Goal: Task Accomplishment & Management: Manage account settings

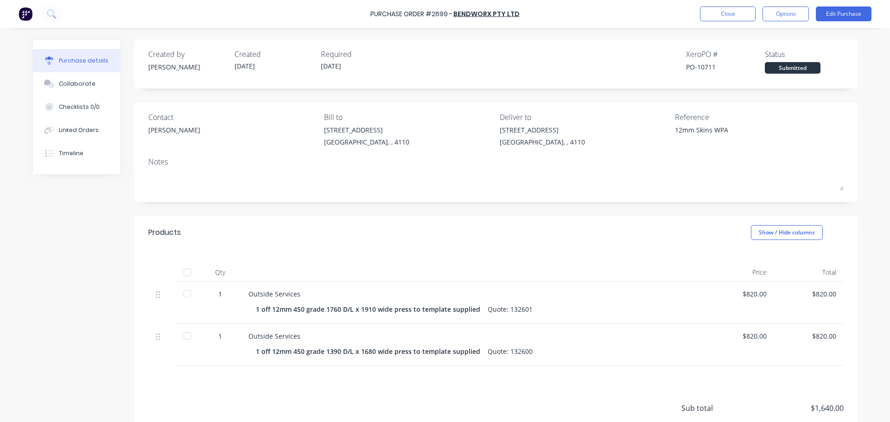
type textarea "x"
click at [717, 13] on button "Close" at bounding box center [728, 13] width 56 height 15
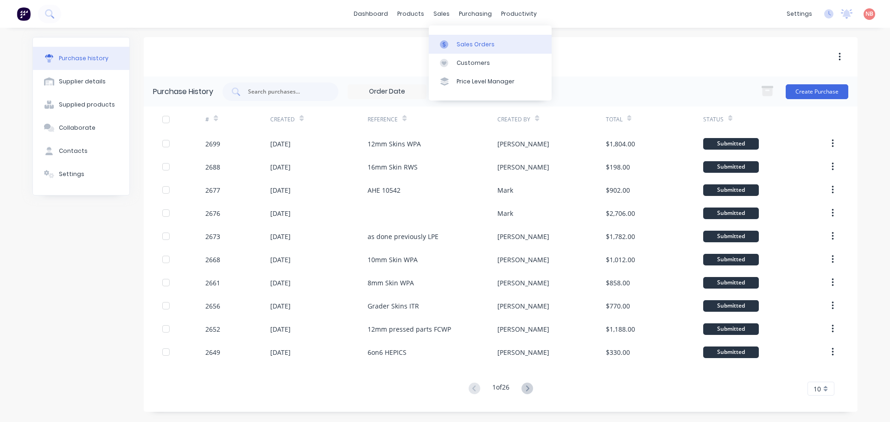
click at [448, 39] on link "Sales Orders" at bounding box center [490, 44] width 123 height 19
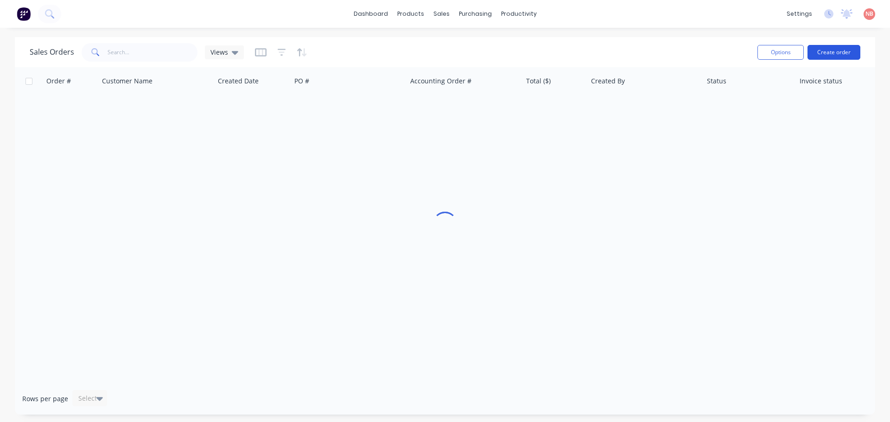
click at [814, 50] on button "Create order" at bounding box center [834, 52] width 53 height 15
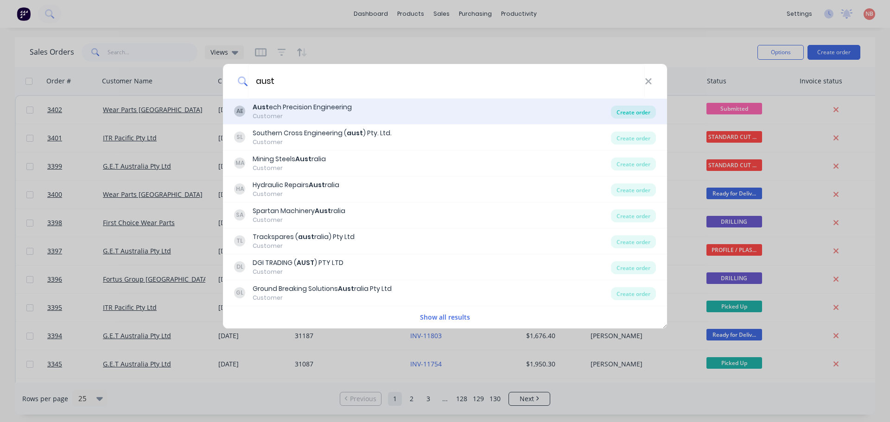
type input "aust"
click at [622, 115] on div "Create order" at bounding box center [633, 112] width 45 height 13
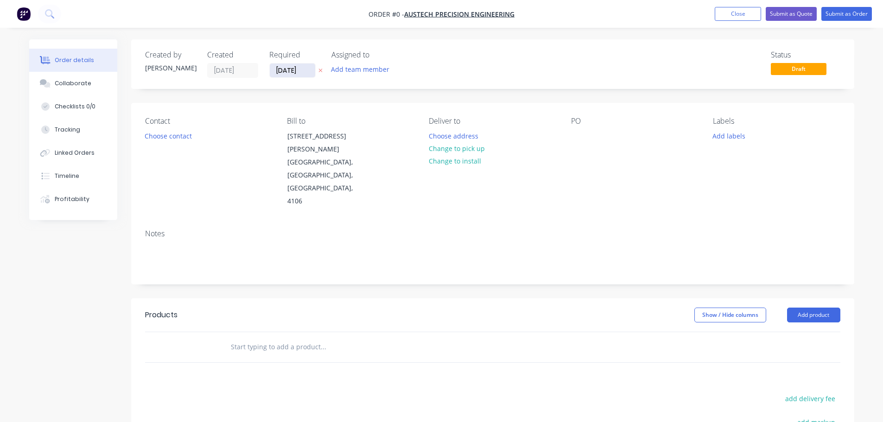
click at [278, 68] on input "[DATE]" at bounding box center [292, 71] width 45 height 14
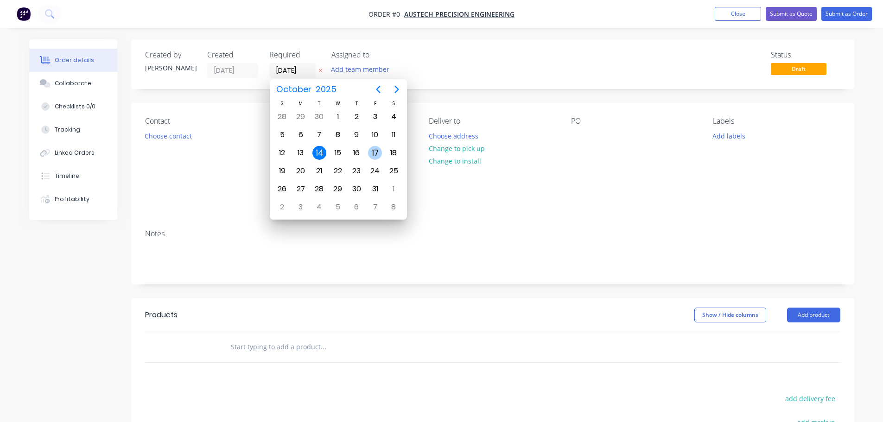
click at [368, 154] on div "17" at bounding box center [375, 153] width 19 height 18
type input "[DATE]"
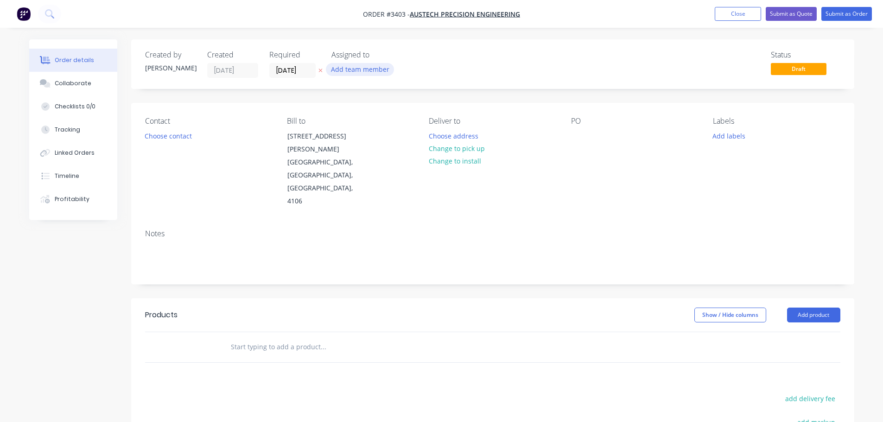
click at [353, 72] on button "Add team member" at bounding box center [360, 69] width 68 height 13
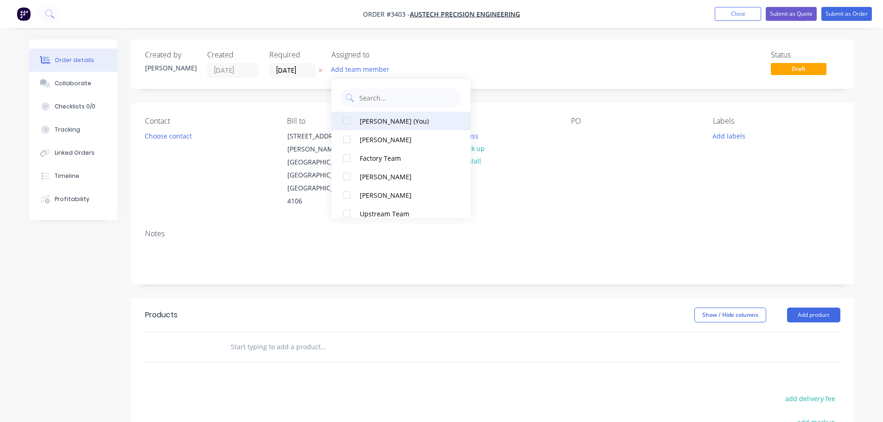
click at [386, 122] on div "Naomi Badrick (You)" at bounding box center [406, 121] width 93 height 10
click at [188, 138] on button "Choose contact" at bounding box center [168, 135] width 57 height 13
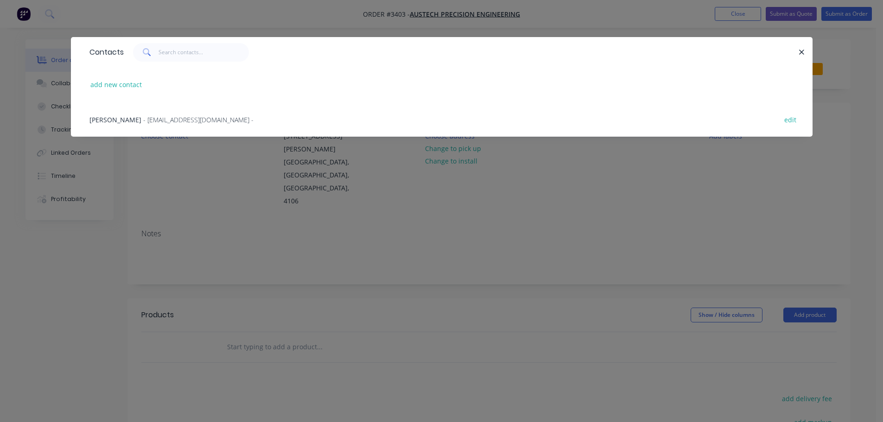
click at [181, 126] on div "Mahadeva Prasad - sales@austechprecision.com - edit" at bounding box center [442, 119] width 714 height 35
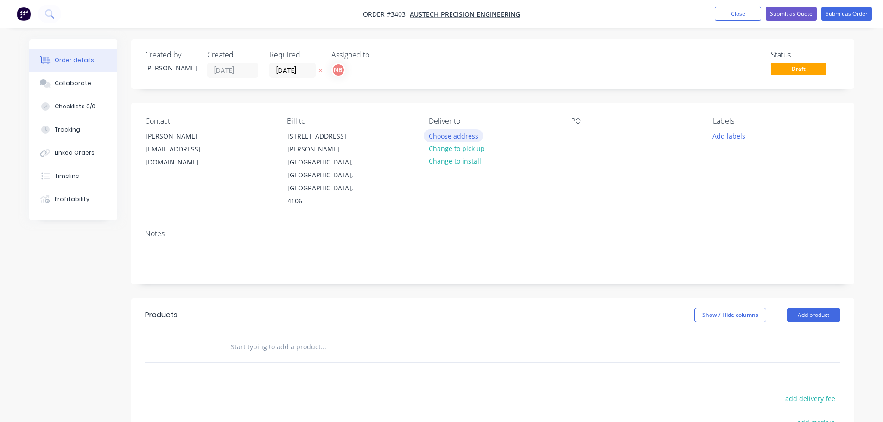
click at [456, 141] on button "Choose address" at bounding box center [453, 135] width 59 height 13
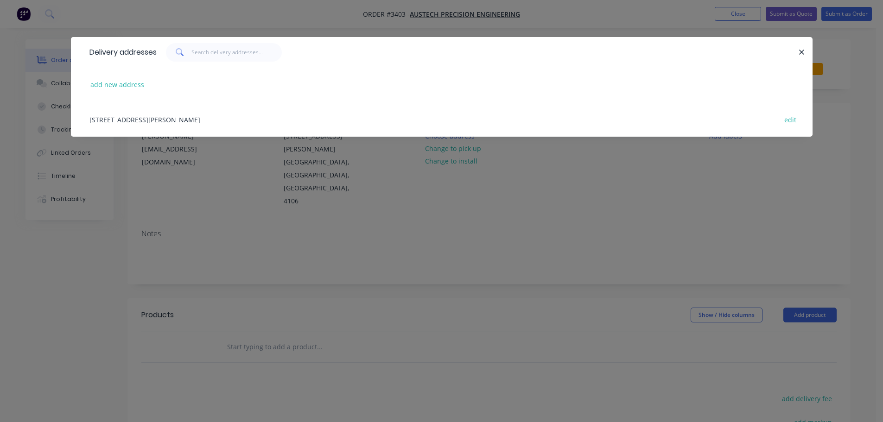
click at [223, 115] on div "3/54 Reginald Street, Rocklea, Queensland, Australia, 4106 edit" at bounding box center [442, 119] width 714 height 35
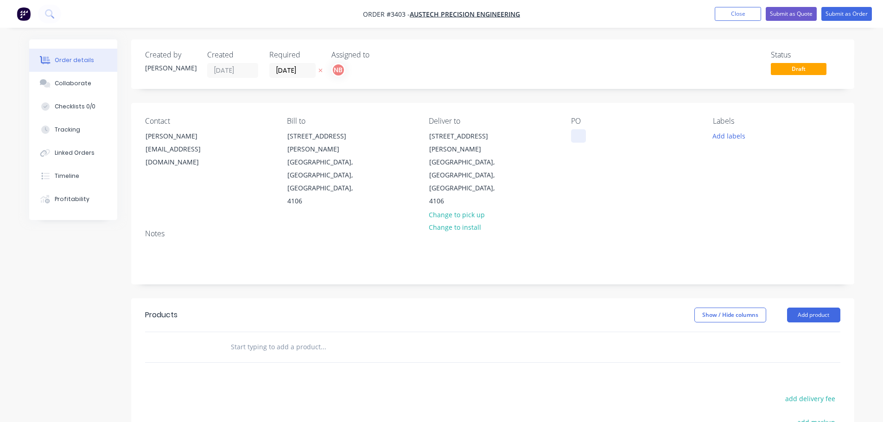
click at [578, 135] on div at bounding box center [578, 135] width 15 height 13
click at [575, 134] on div at bounding box center [578, 135] width 15 height 13
click at [716, 139] on button "Add labels" at bounding box center [729, 135] width 43 height 13
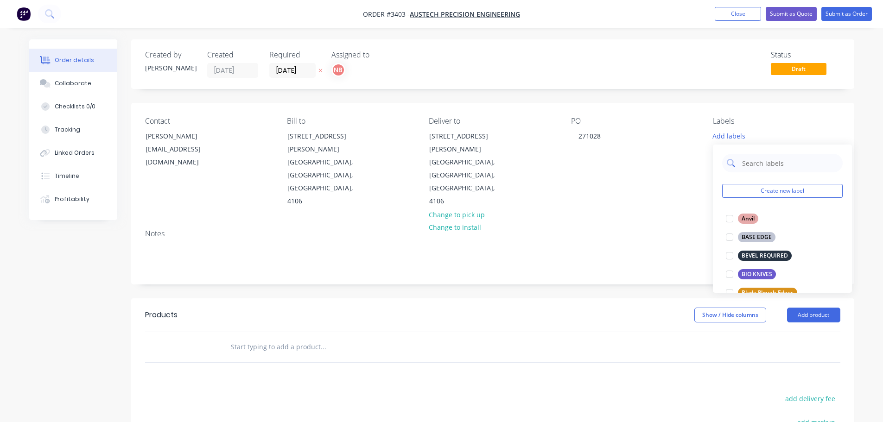
click at [746, 166] on input "text" at bounding box center [789, 163] width 97 height 19
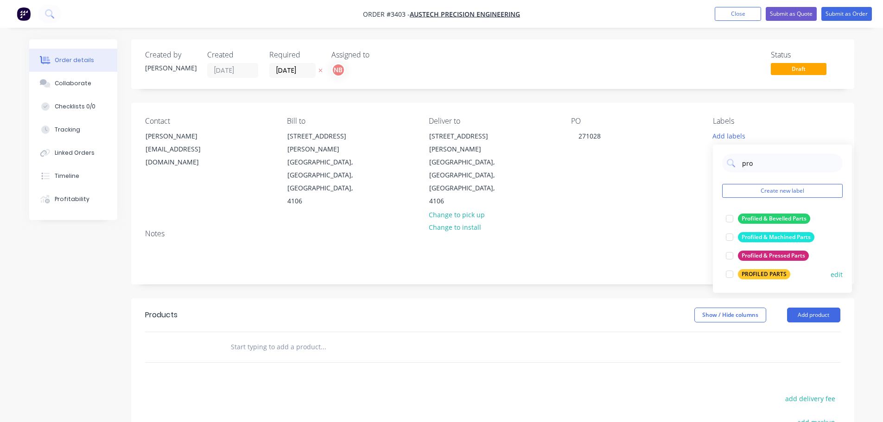
type input "pro"
click at [769, 275] on div "PROFILED PARTS" at bounding box center [764, 274] width 52 height 10
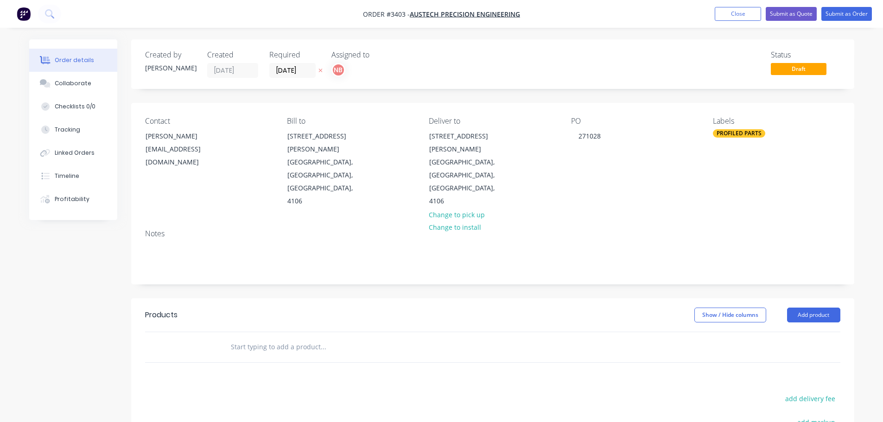
click at [600, 308] on div "Show / Hide columns Add product" at bounding box center [567, 315] width 548 height 15
click at [792, 308] on button "Add product" at bounding box center [813, 315] width 53 height 15
click at [774, 332] on div "Product catalogue" at bounding box center [796, 338] width 71 height 13
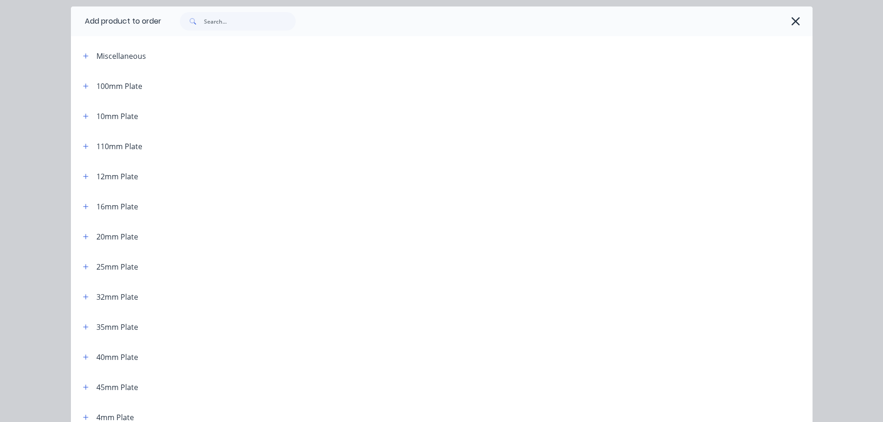
scroll to position [46, 0]
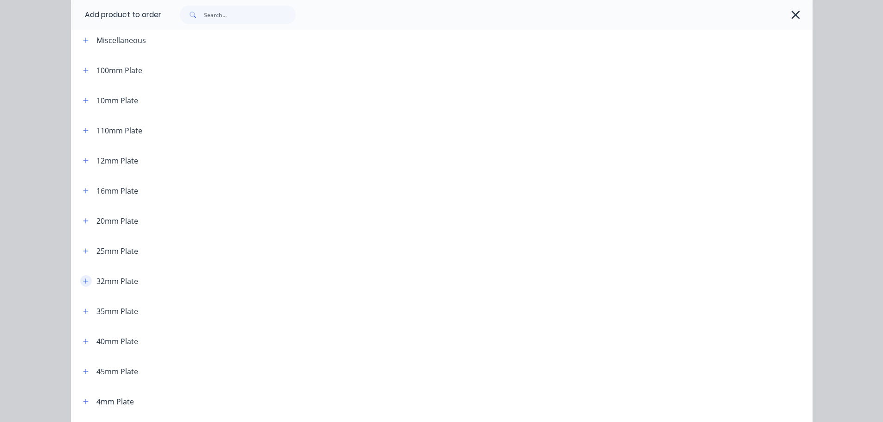
click at [83, 281] on icon "button" at bounding box center [85, 281] width 5 height 5
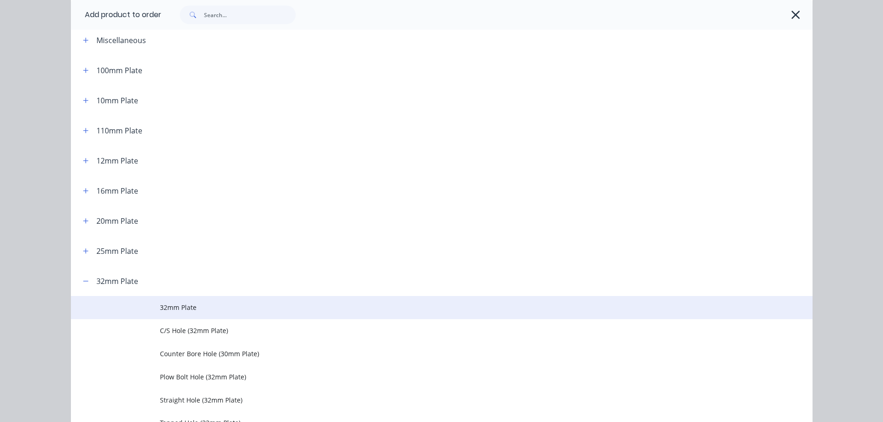
click at [175, 309] on span "32mm Plate" at bounding box center [421, 308] width 522 height 10
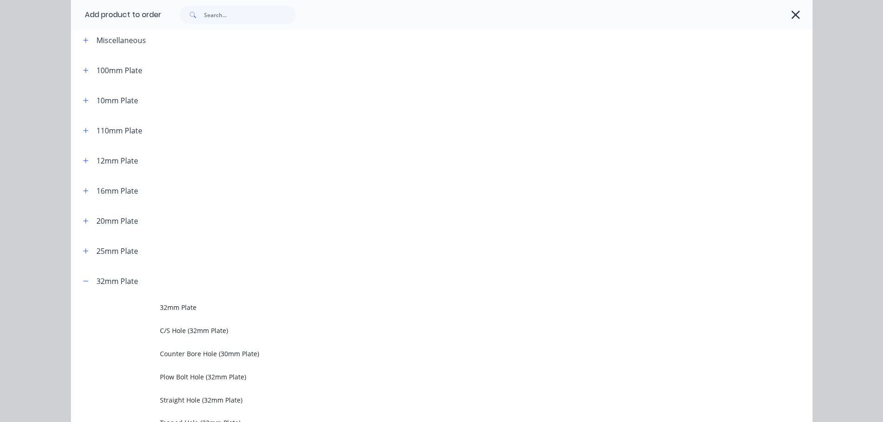
scroll to position [0, 0]
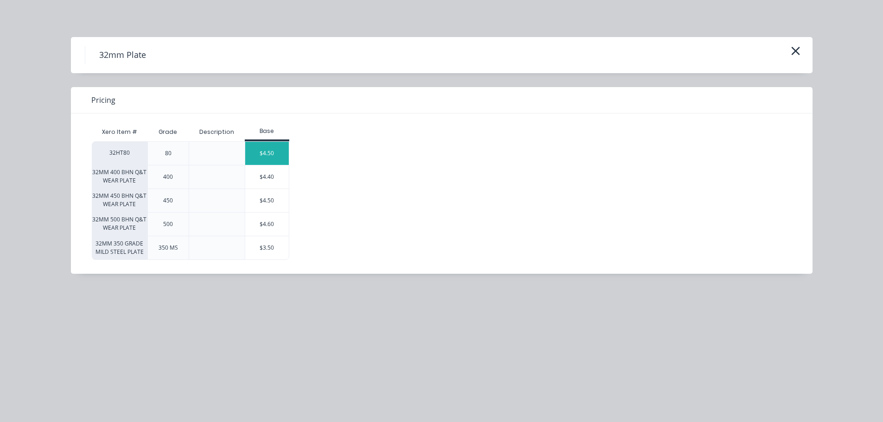
click at [269, 153] on div "$4.50" at bounding box center [267, 153] width 44 height 23
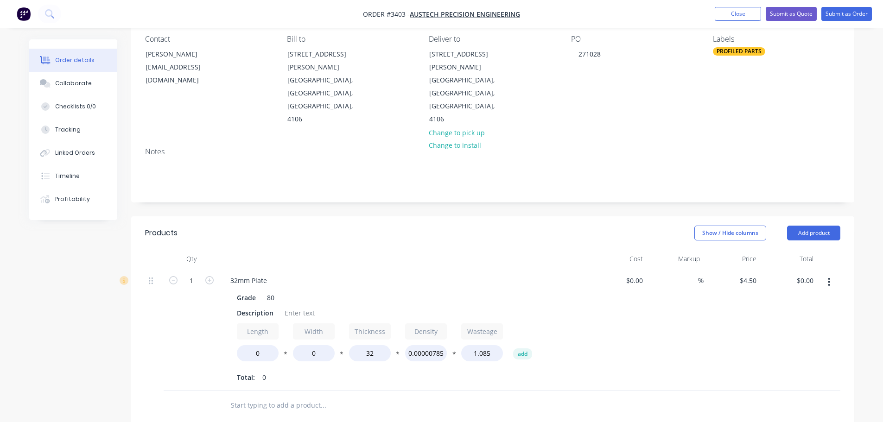
scroll to position [93, 0]
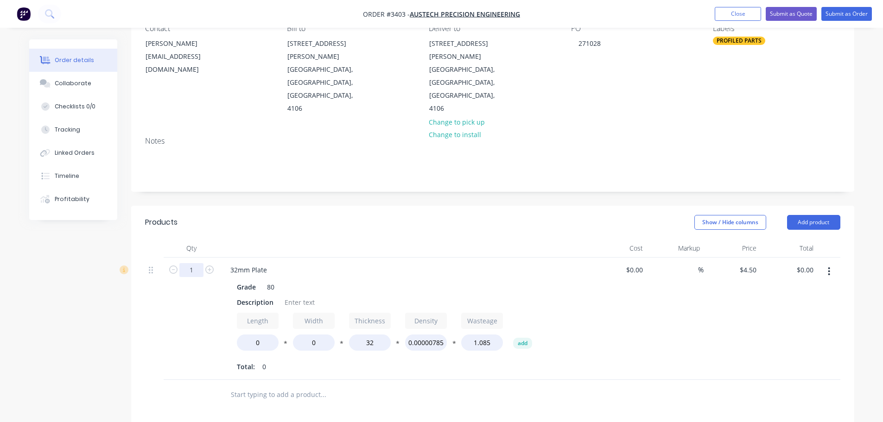
click at [190, 263] on input "1" at bounding box center [191, 270] width 24 height 14
type input "2"
click at [253, 215] on div "Products" at bounding box center [219, 222] width 148 height 15
click at [259, 296] on div "Description" at bounding box center [255, 302] width 44 height 13
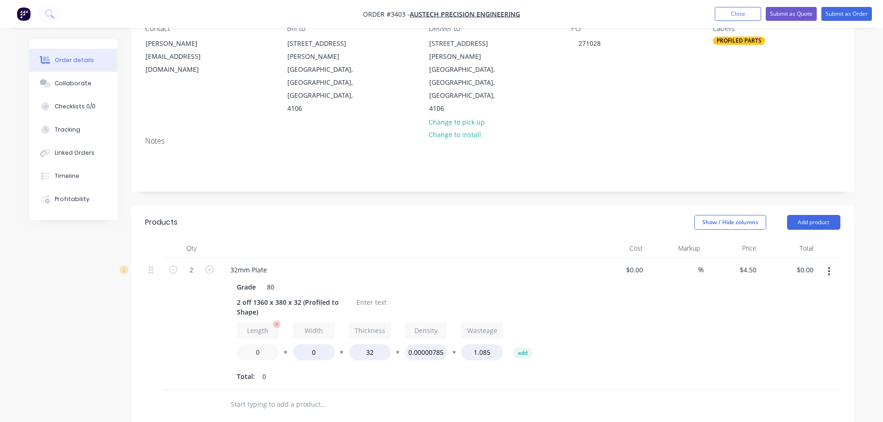
click at [256, 345] on input "0" at bounding box center [258, 353] width 42 height 16
type input "1360"
click at [299, 345] on input "0" at bounding box center [314, 353] width 42 height 16
type input "380"
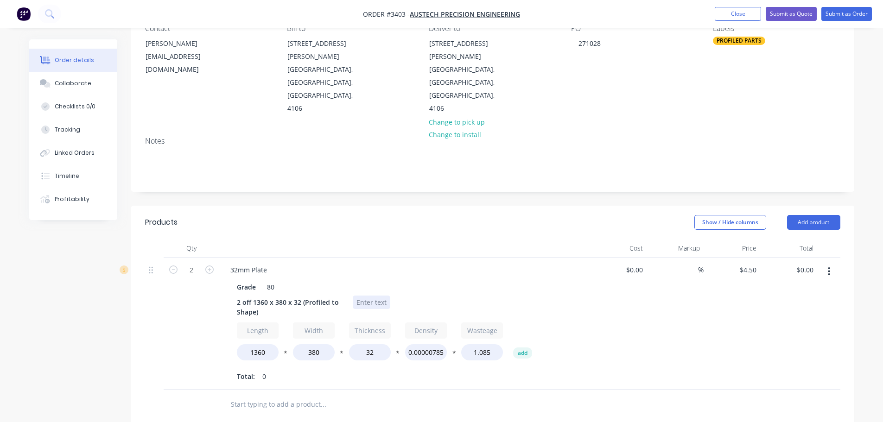
type input "$1,269.00"
click at [365, 296] on div at bounding box center [372, 302] width 38 height 13
click at [817, 215] on button "Add product" at bounding box center [813, 222] width 53 height 15
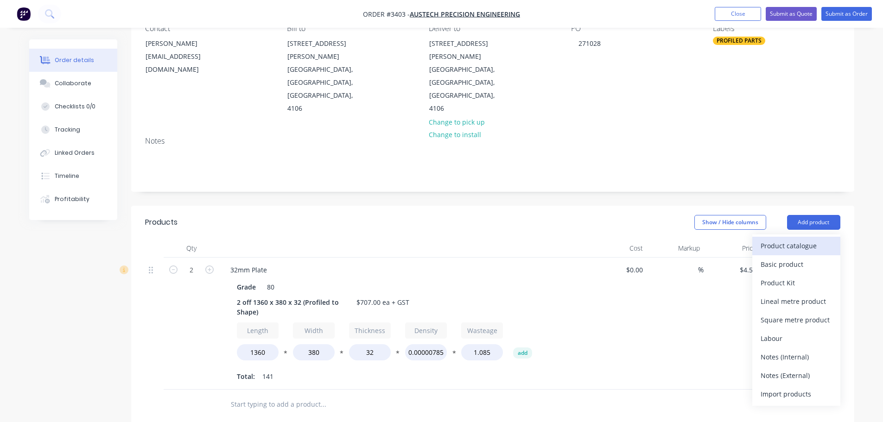
click at [805, 239] on div "Product catalogue" at bounding box center [796, 245] width 71 height 13
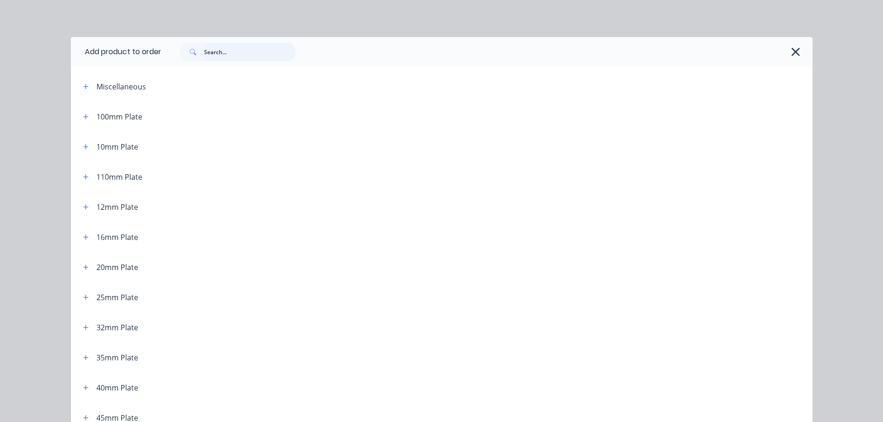
click at [232, 54] on input "text" at bounding box center [250, 52] width 92 height 19
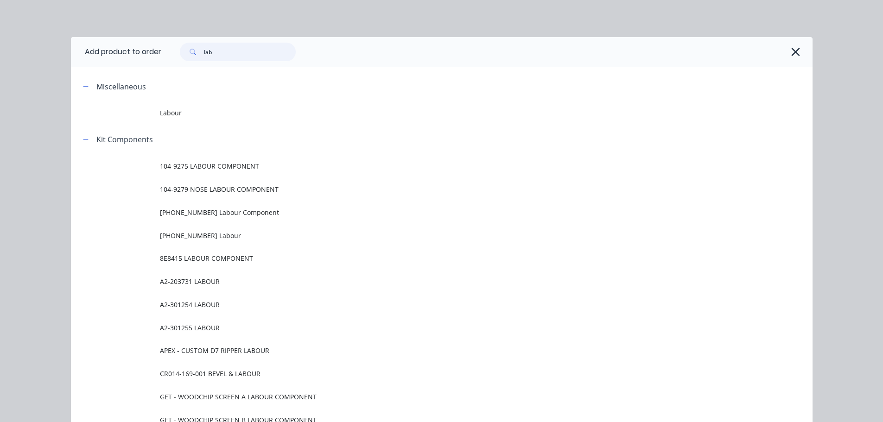
type input "lab"
click at [215, 102] on td "Labour" at bounding box center [486, 113] width 653 height 23
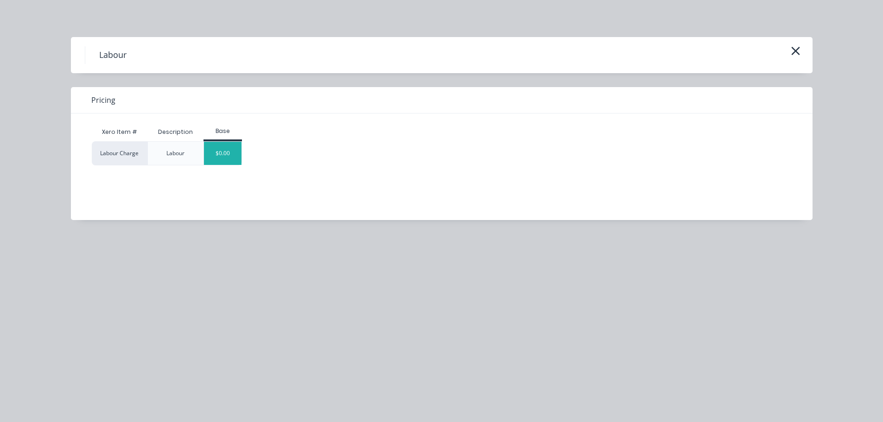
click at [218, 154] on div "$0.00" at bounding box center [223, 153] width 38 height 23
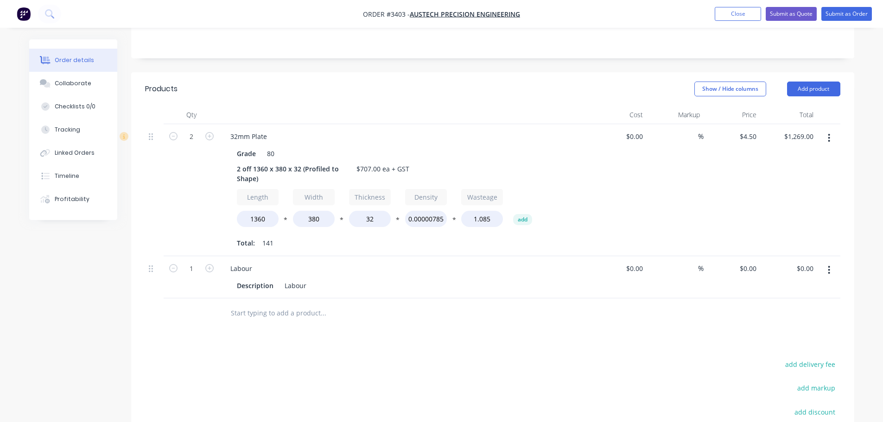
scroll to position [191, 0]
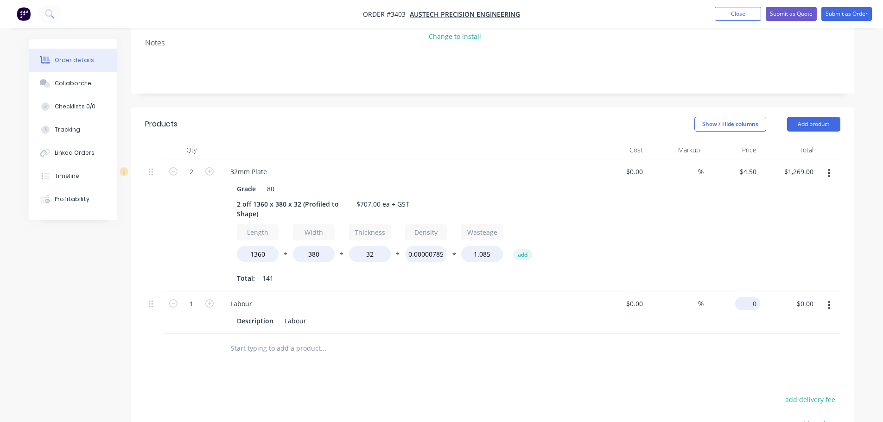
click at [748, 297] on div "0 $0.00" at bounding box center [747, 303] width 25 height 13
type input "$145.00"
click at [676, 326] on div "Products Show / Hide columns Add product Qty Cost Markup Price Total 2 32mm Pla…" at bounding box center [492, 347] width 723 height 479
click at [285, 198] on div "2 off 1360 x 380 x 32 (Profiled to Shape)" at bounding box center [291, 209] width 116 height 23
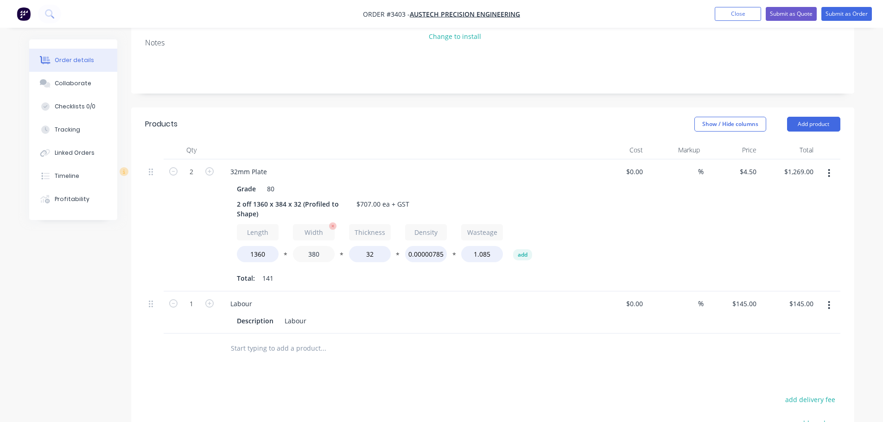
click at [319, 246] on input "380" at bounding box center [314, 254] width 42 height 16
type input "384"
type input "$1,278.00"
click at [327, 272] on div "Total: 141" at bounding box center [405, 279] width 336 height 14
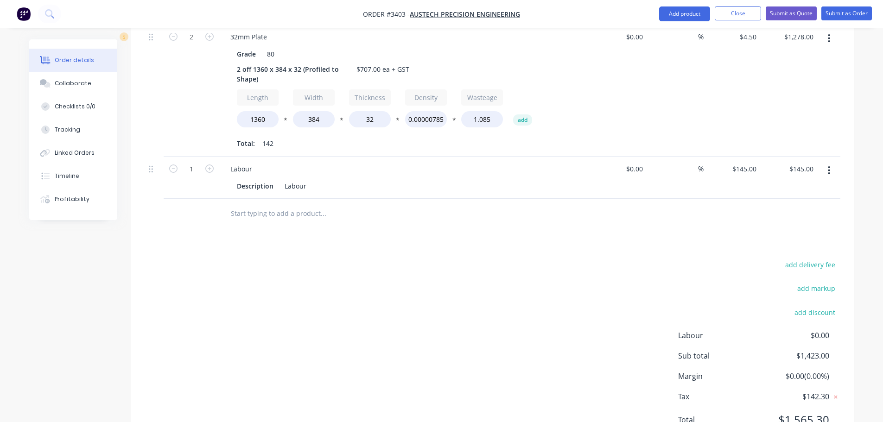
scroll to position [330, 0]
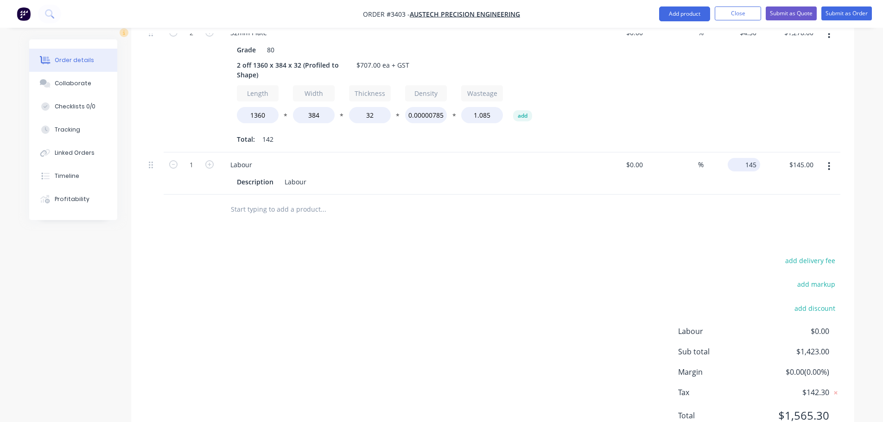
click at [744, 158] on div "145 $145.00" at bounding box center [744, 164] width 32 height 13
type input "$0.00"
click at [717, 195] on div at bounding box center [493, 210] width 696 height 30
click at [742, 153] on div "0 0" at bounding box center [732, 174] width 57 height 42
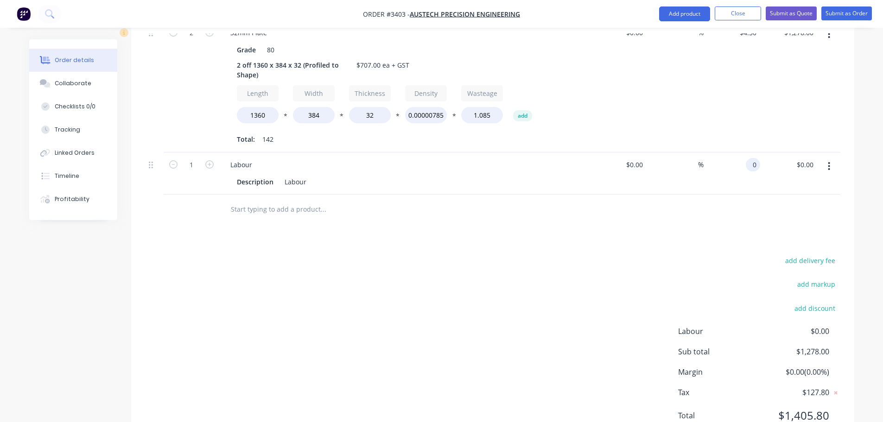
click at [747, 158] on div "0 0" at bounding box center [753, 164] width 14 height 13
type input "$136.00"
click at [579, 275] on div "add delivery fee add markup add discount Labour $0.00 Sub total $1,278.00 Margi…" at bounding box center [493, 344] width 696 height 179
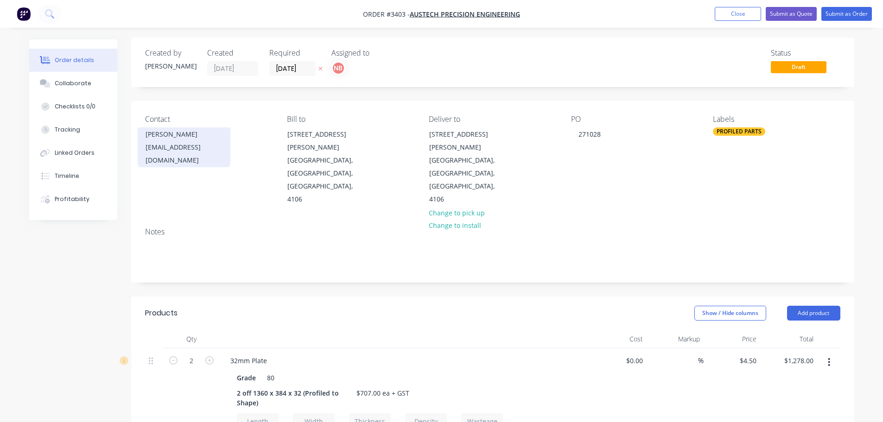
scroll to position [0, 0]
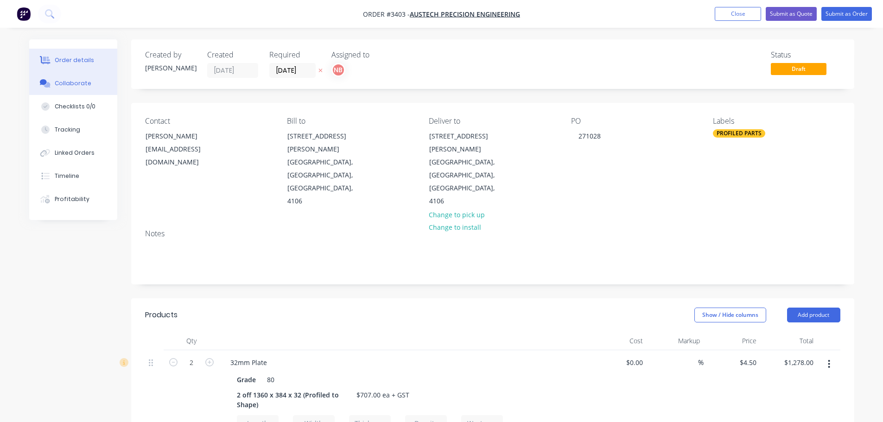
click at [88, 87] on div "Collaborate" at bounding box center [73, 83] width 37 height 8
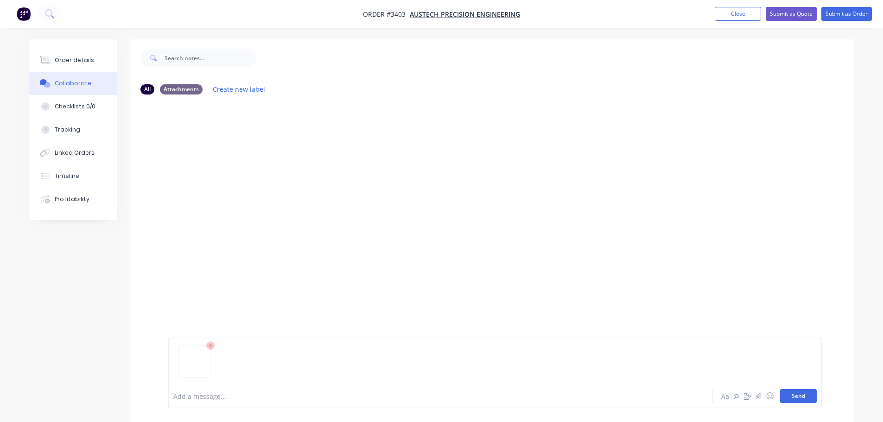
click at [812, 395] on button "Send" at bounding box center [798, 397] width 37 height 14
click at [88, 65] on button "Order details" at bounding box center [73, 60] width 88 height 23
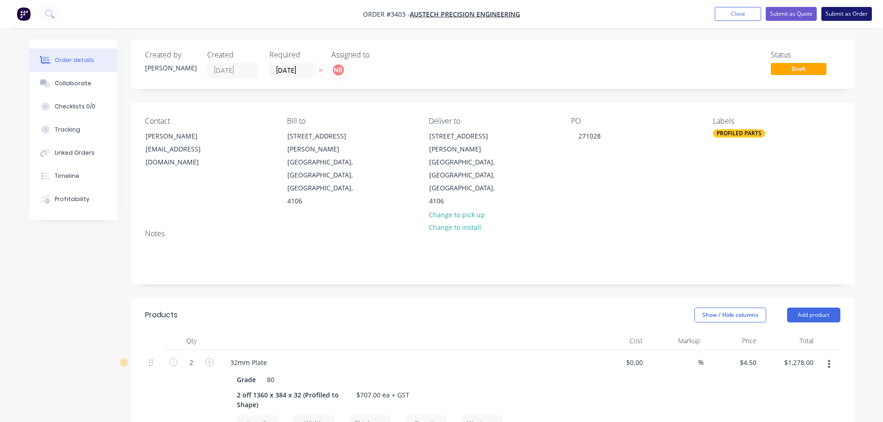
click at [850, 7] on button "Submit as Order" at bounding box center [847, 14] width 51 height 14
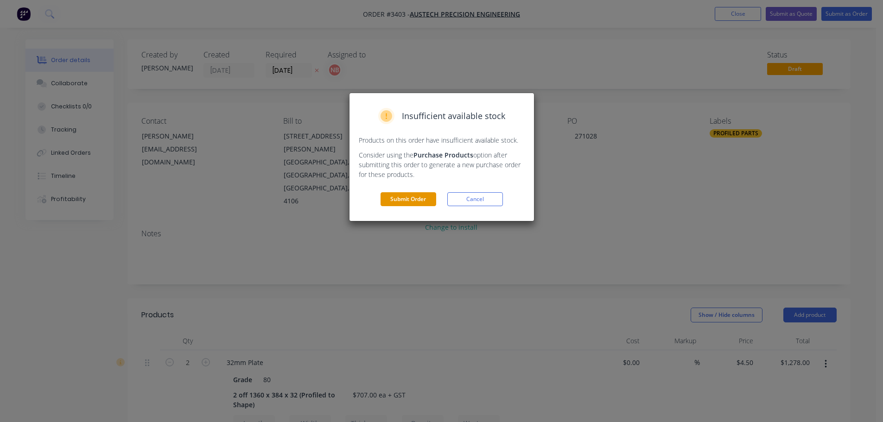
click at [426, 199] on button "Submit Order" at bounding box center [409, 199] width 56 height 14
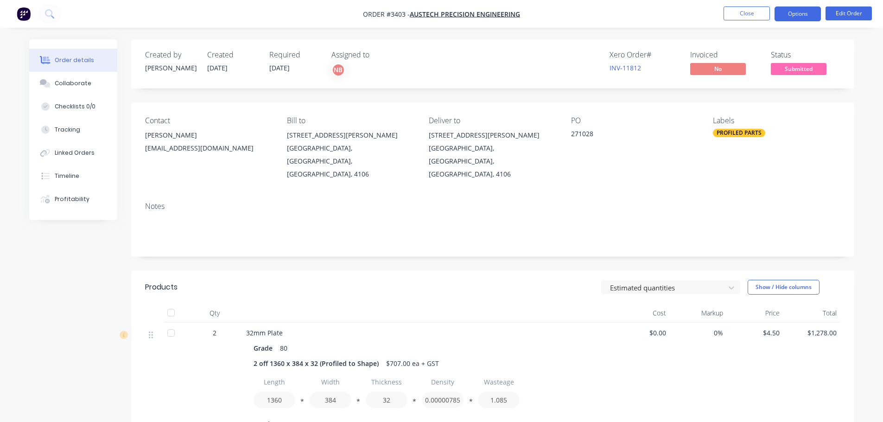
click at [813, 19] on button "Options" at bounding box center [798, 13] width 46 height 15
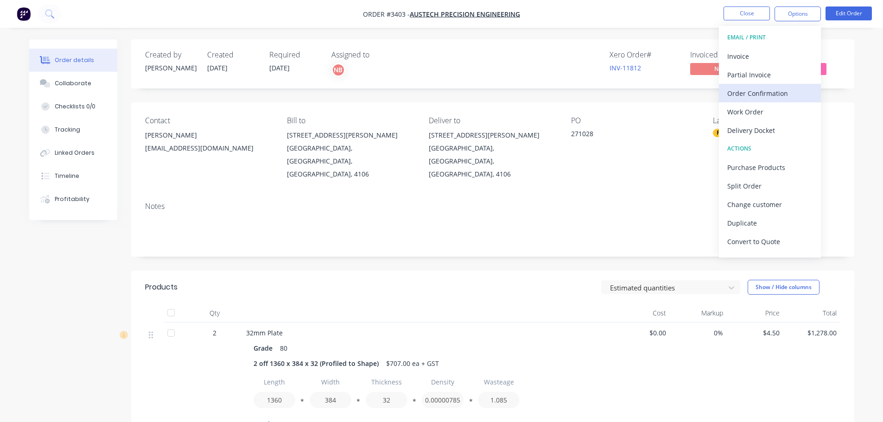
click at [743, 93] on div "Order Confirmation" at bounding box center [770, 93] width 85 height 13
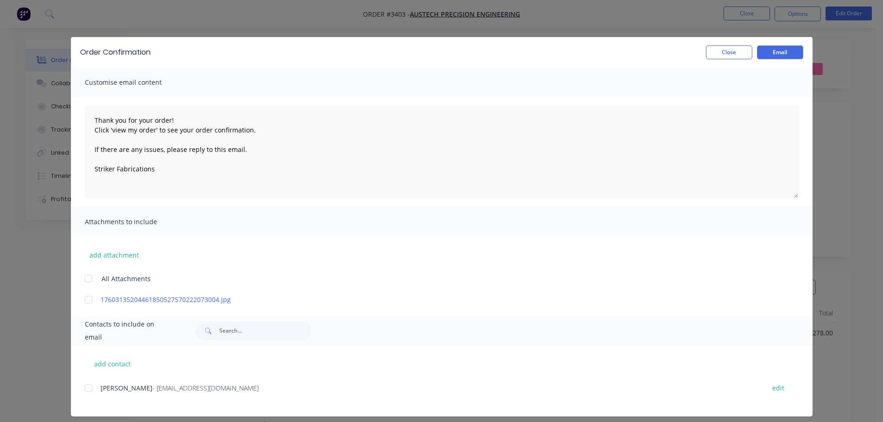
click at [87, 391] on div at bounding box center [88, 388] width 19 height 19
type textarea "Thank you for your order! Click 'view my order' to see your order confirmation.…"
click at [762, 54] on button "Email" at bounding box center [780, 52] width 46 height 14
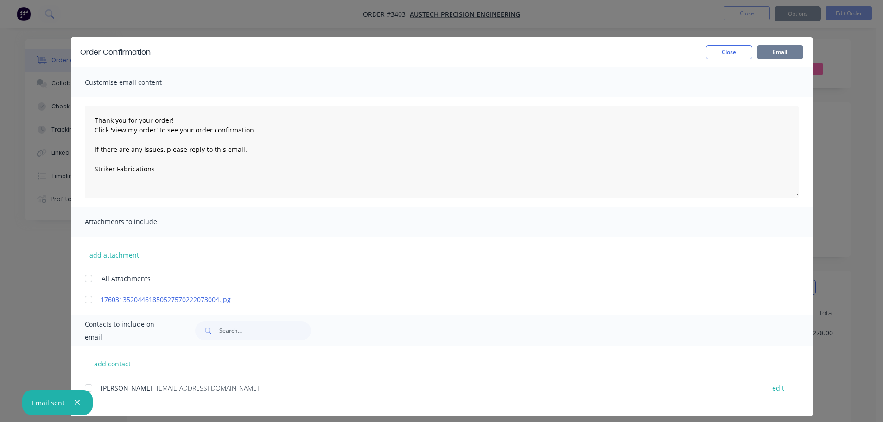
type textarea "Thank you for your order! Click 'view my order' to see your order confirmation.…"
click at [734, 54] on button "Close" at bounding box center [729, 52] width 46 height 14
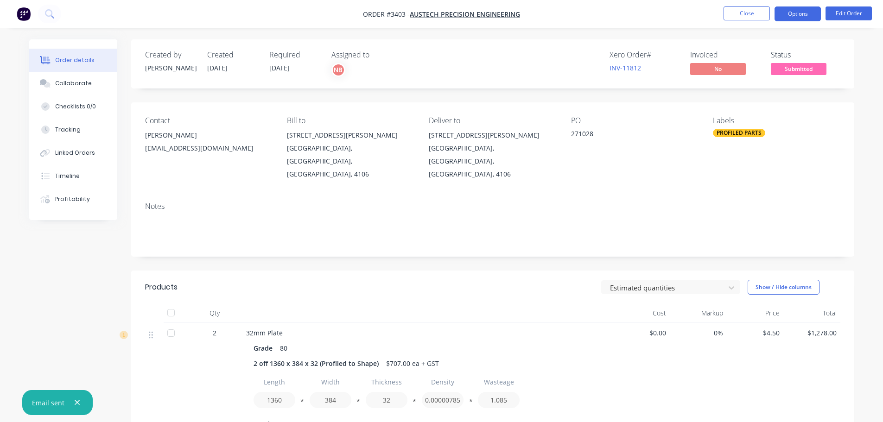
click at [781, 15] on button "Options" at bounding box center [798, 13] width 46 height 15
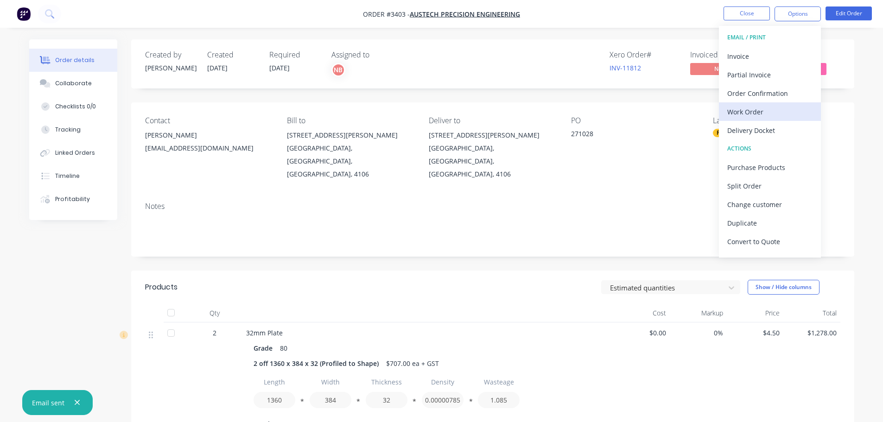
click at [749, 109] on div "Work Order" at bounding box center [770, 111] width 85 height 13
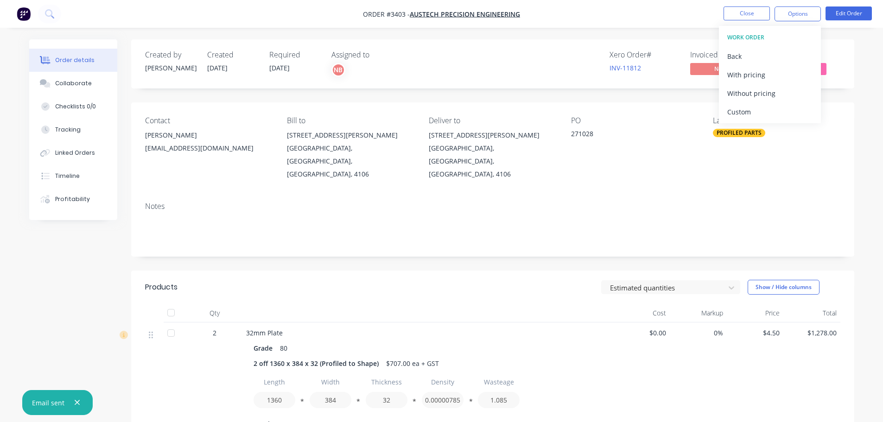
click at [749, 109] on div "Custom" at bounding box center [770, 111] width 85 height 13
click at [748, 97] on div "Without pricing" at bounding box center [770, 93] width 85 height 13
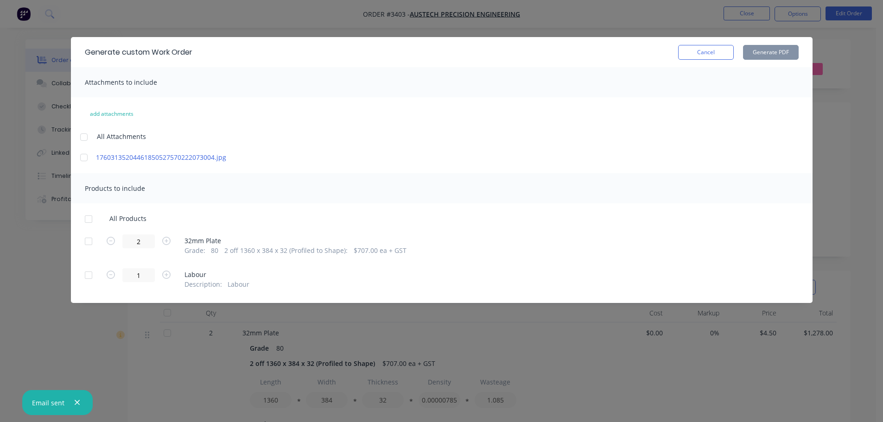
click at [89, 247] on div at bounding box center [88, 241] width 19 height 19
click at [768, 51] on button "Generate PDF" at bounding box center [771, 52] width 56 height 15
click at [703, 51] on button "Cancel" at bounding box center [706, 52] width 56 height 15
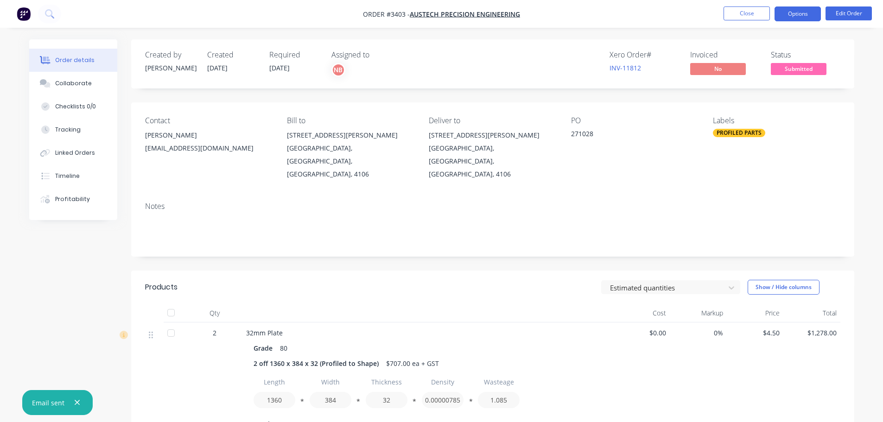
click at [777, 17] on button "Options" at bounding box center [798, 13] width 46 height 15
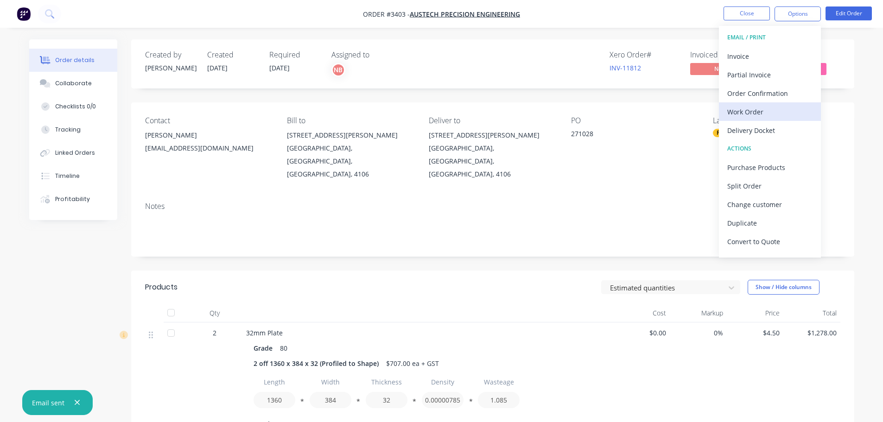
click at [763, 120] on button "Work Order" at bounding box center [770, 111] width 102 height 19
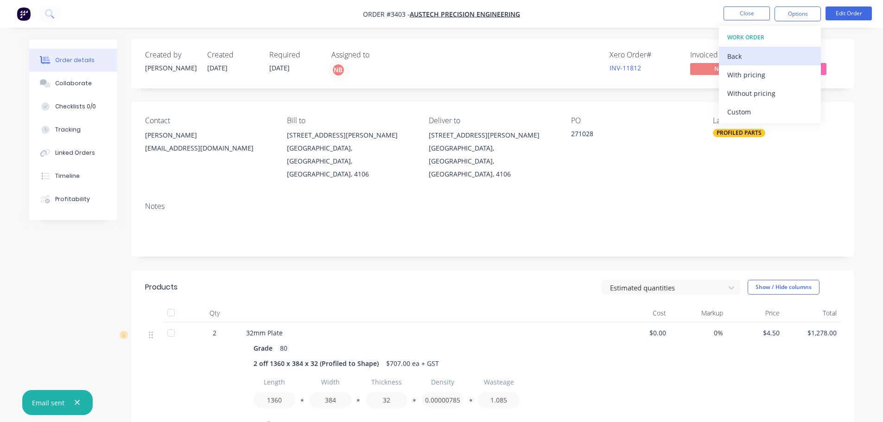
click at [729, 47] on button "Back" at bounding box center [770, 56] width 102 height 19
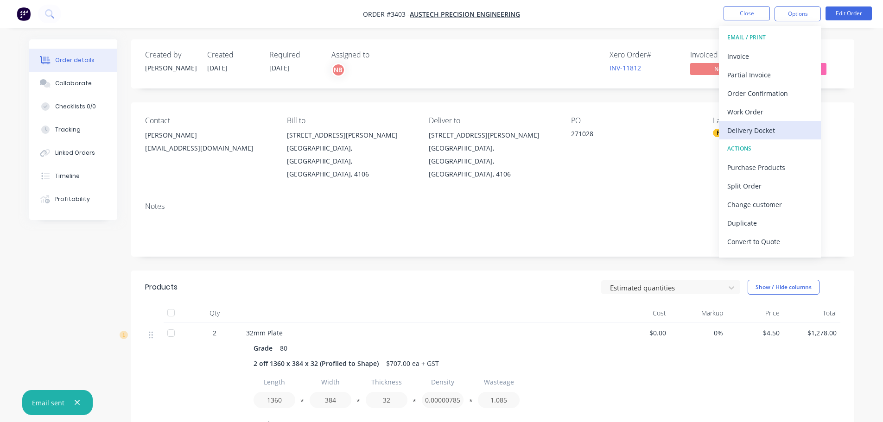
click at [741, 125] on div "Delivery Docket" at bounding box center [770, 130] width 85 height 13
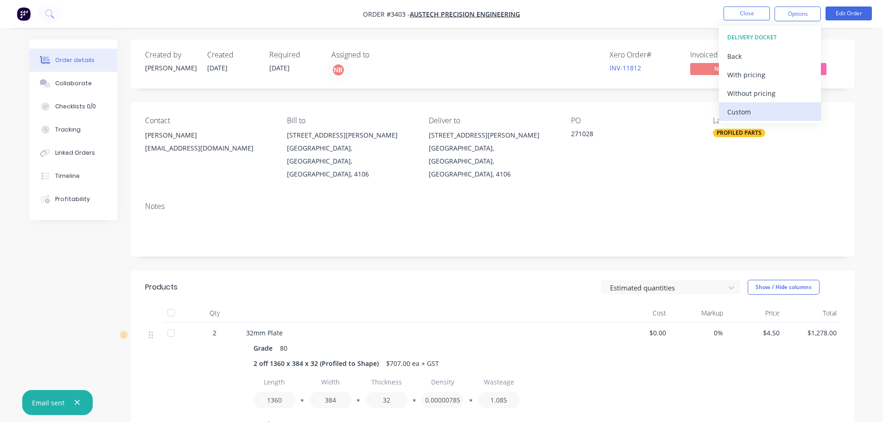
click at [741, 115] on div "Custom" at bounding box center [770, 111] width 85 height 13
click at [740, 95] on div "Without pricing" at bounding box center [770, 93] width 85 height 13
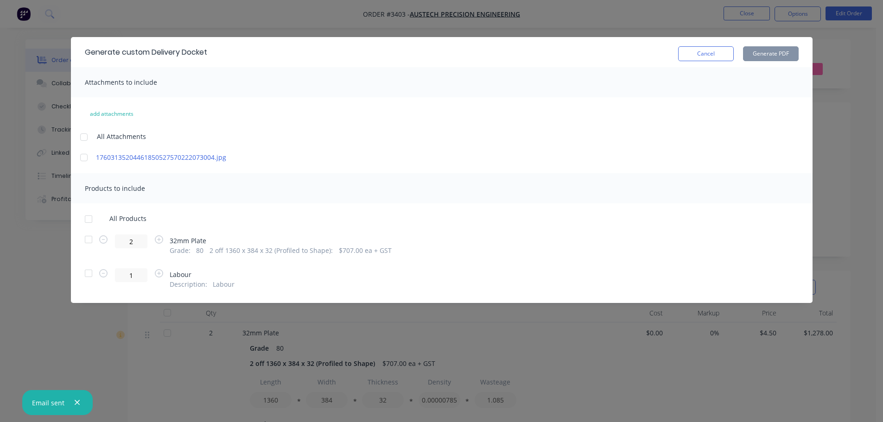
click at [87, 240] on div at bounding box center [88, 239] width 19 height 19
click at [752, 56] on button "Generate PDF" at bounding box center [771, 53] width 56 height 15
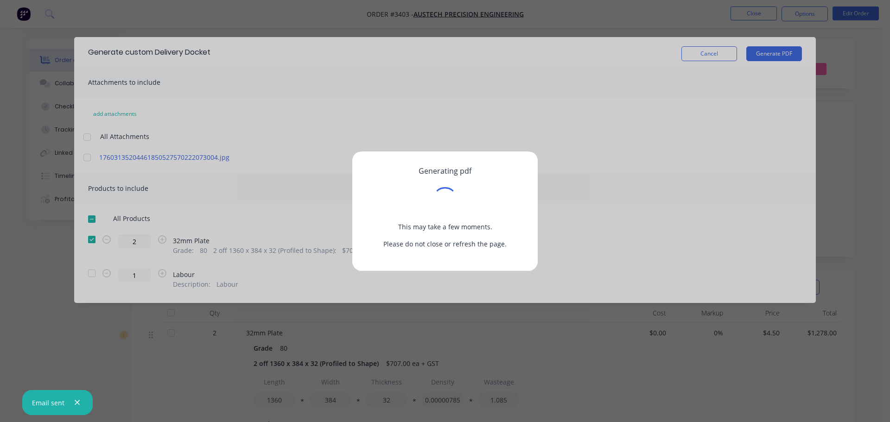
drag, startPoint x: 752, startPoint y: 56, endPoint x: 564, endPoint y: 46, distance: 188.1
click at [564, 46] on div "Generating pdf This may take a few moments. Please do not close or refresh the …" at bounding box center [445, 211] width 890 height 422
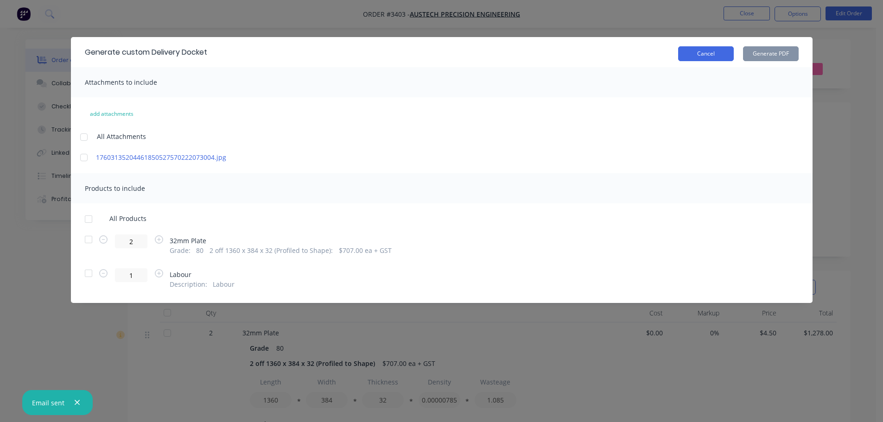
click at [709, 53] on button "Cancel" at bounding box center [706, 53] width 56 height 15
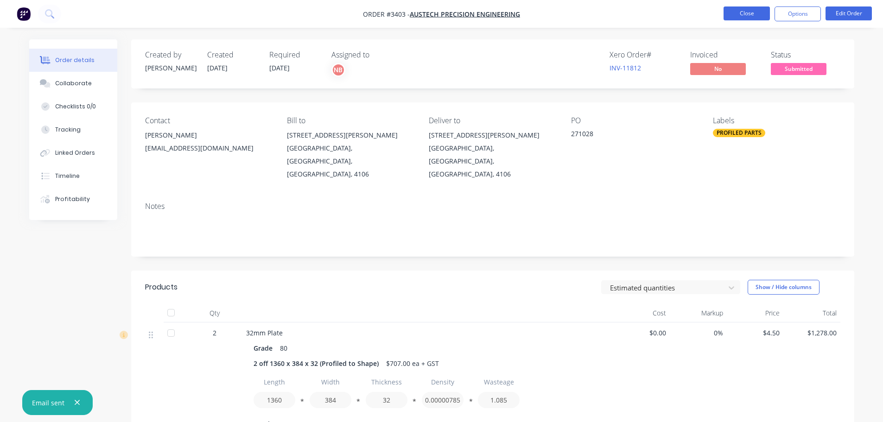
click at [749, 16] on button "Close" at bounding box center [747, 13] width 46 height 14
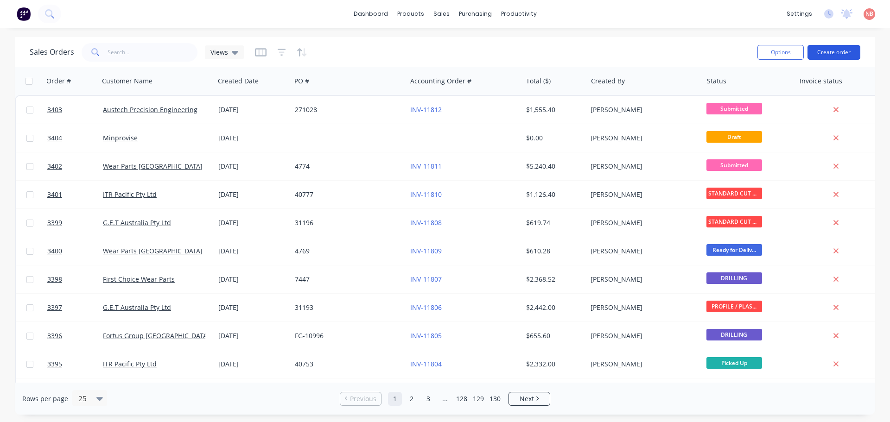
click at [842, 54] on button "Create order" at bounding box center [834, 52] width 53 height 15
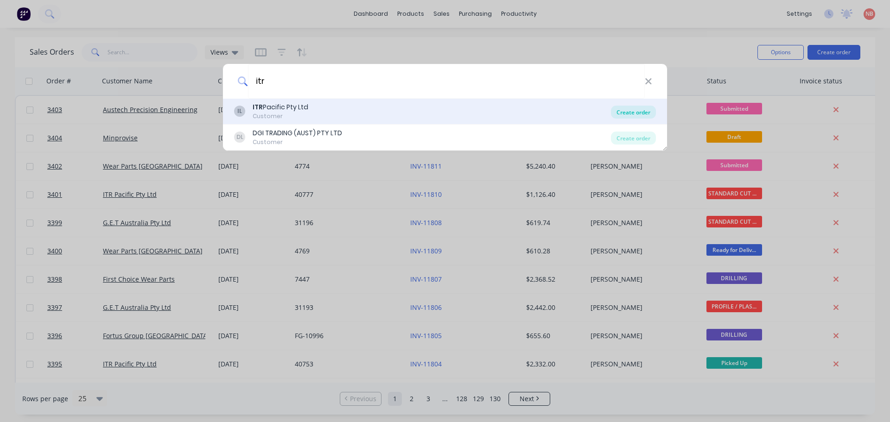
type input "itr"
click at [620, 114] on div "Create order" at bounding box center [633, 112] width 45 height 13
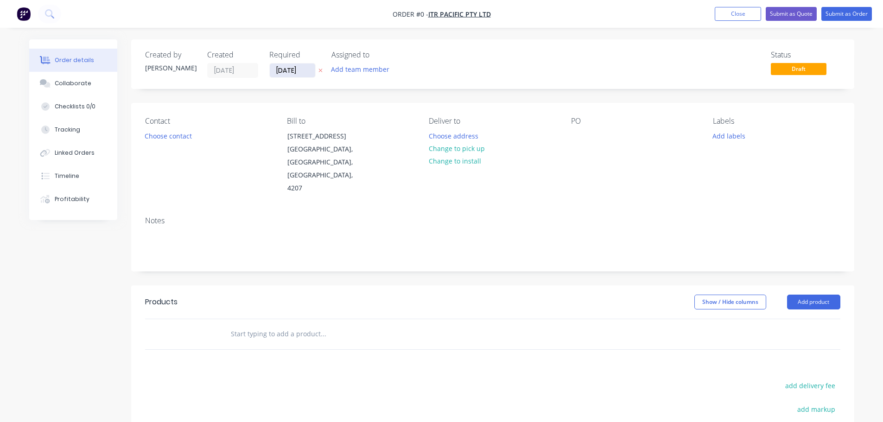
click at [284, 70] on input "[DATE]" at bounding box center [292, 71] width 45 height 14
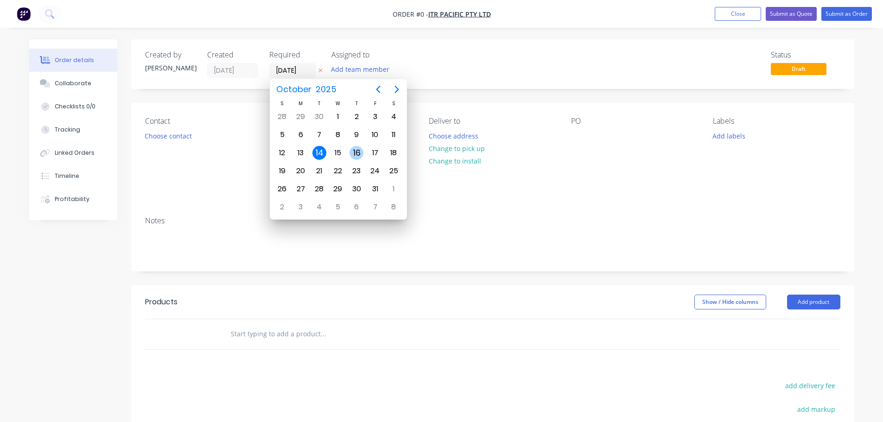
click at [354, 151] on div "16" at bounding box center [357, 153] width 14 height 14
type input "16/10/25"
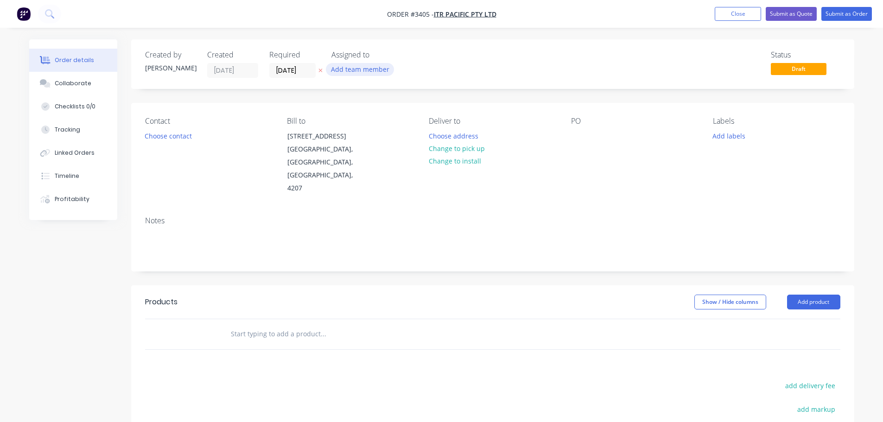
click at [349, 72] on button "Add team member" at bounding box center [360, 69] width 68 height 13
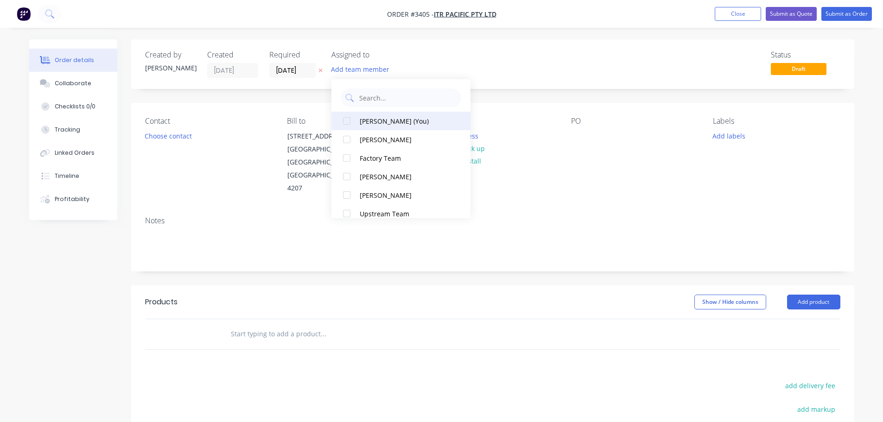
click at [371, 120] on div "Naomi Badrick (You)" at bounding box center [406, 121] width 93 height 10
click at [168, 133] on button "Choose contact" at bounding box center [168, 135] width 57 height 13
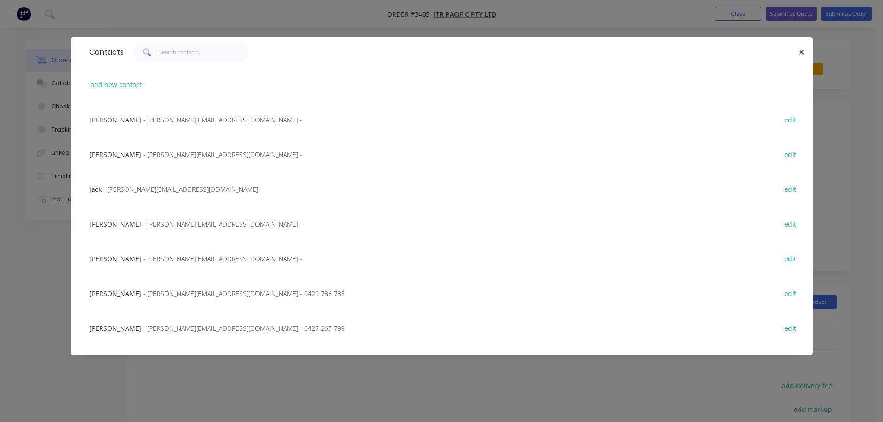
click at [142, 192] on span "- Jack@itrpacific.com.au -" at bounding box center [182, 189] width 159 height 9
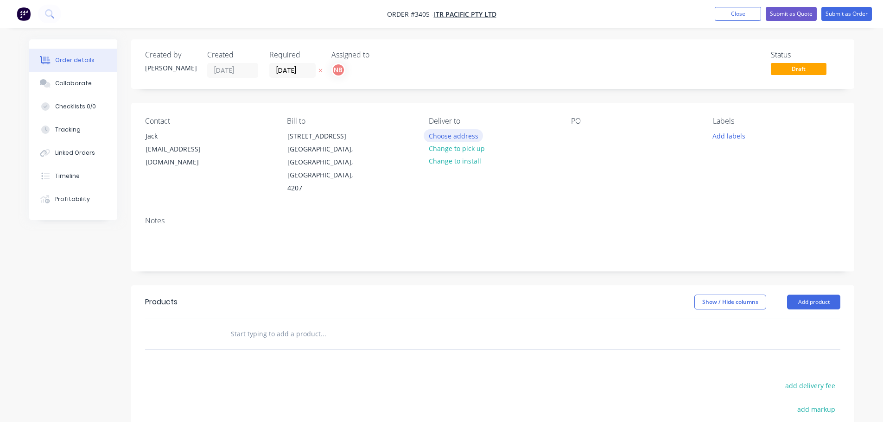
click at [441, 132] on button "Choose address" at bounding box center [453, 135] width 59 height 13
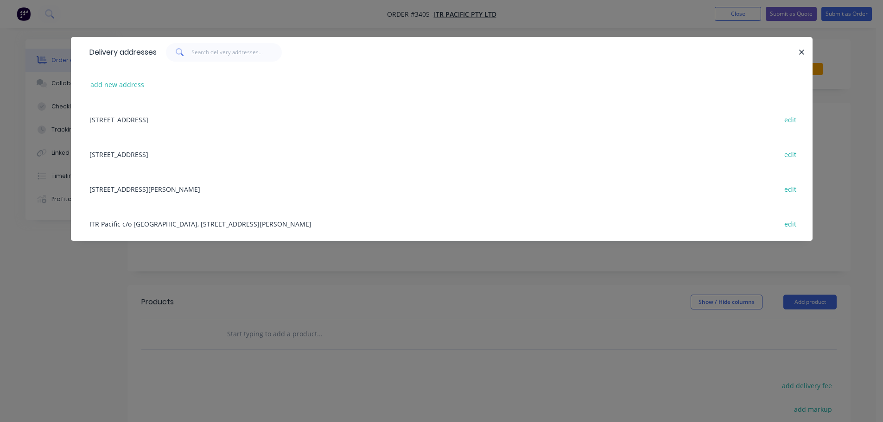
click at [171, 121] on div "9 Business Street, Yatala, Queensland, Australia, 4207 edit" at bounding box center [442, 119] width 714 height 35
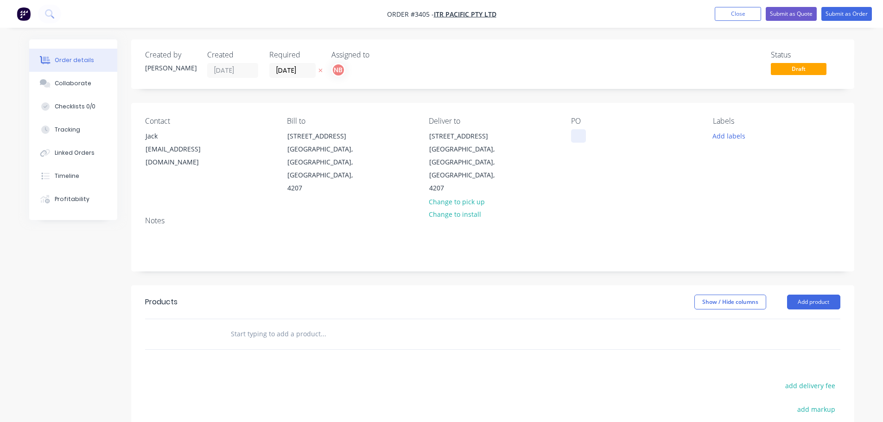
click at [581, 136] on div at bounding box center [578, 135] width 15 height 13
click at [733, 134] on button "Add labels" at bounding box center [729, 135] width 43 height 13
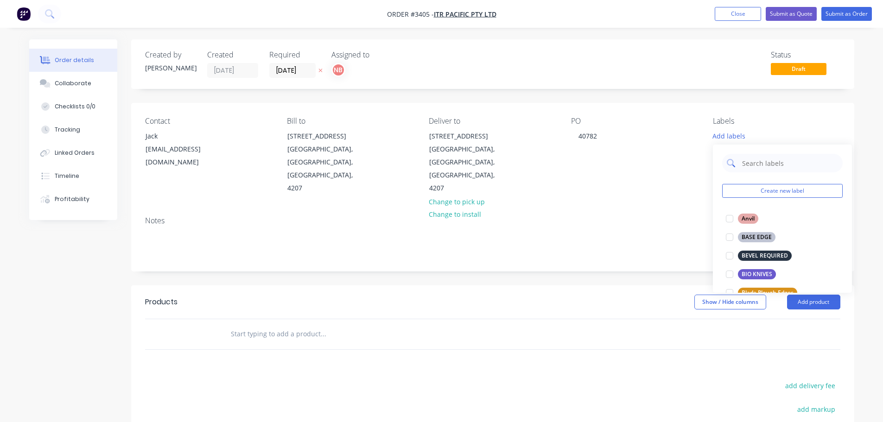
click at [745, 163] on input "text" at bounding box center [789, 163] width 97 height 19
type input "we"
drag, startPoint x: 765, startPoint y: 290, endPoint x: 682, endPoint y: 293, distance: 83.1
click at [765, 290] on div "WEAR STRIPS" at bounding box center [759, 293] width 43 height 10
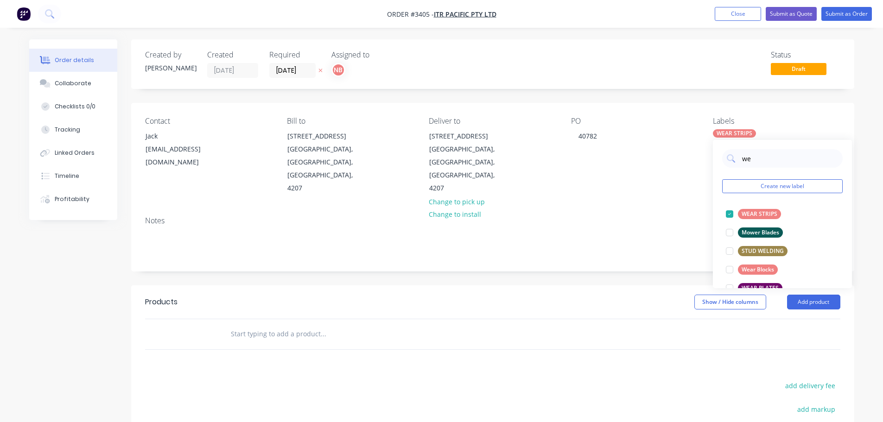
drag, startPoint x: 608, startPoint y: 293, endPoint x: 743, endPoint y: 278, distance: 136.3
click at [609, 319] on div at bounding box center [493, 334] width 696 height 30
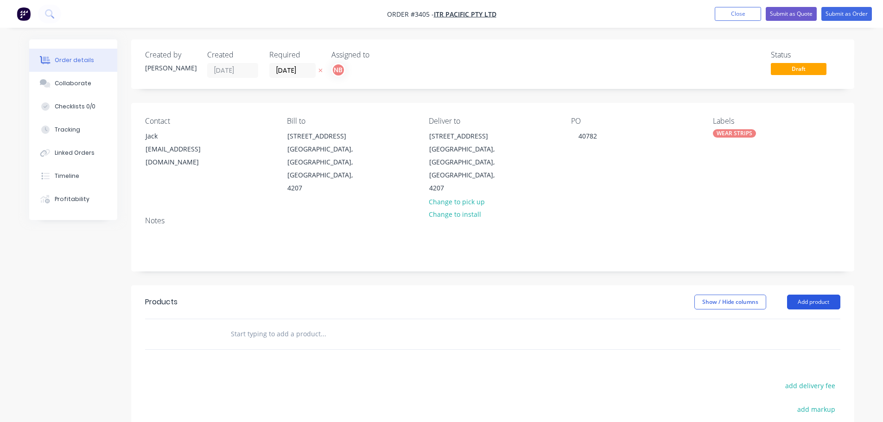
click at [805, 295] on button "Add product" at bounding box center [813, 302] width 53 height 15
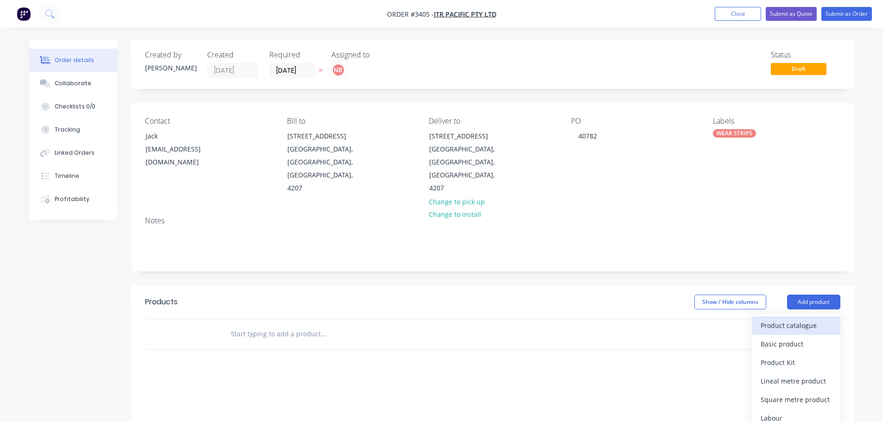
click at [790, 319] on div "Product catalogue" at bounding box center [796, 325] width 71 height 13
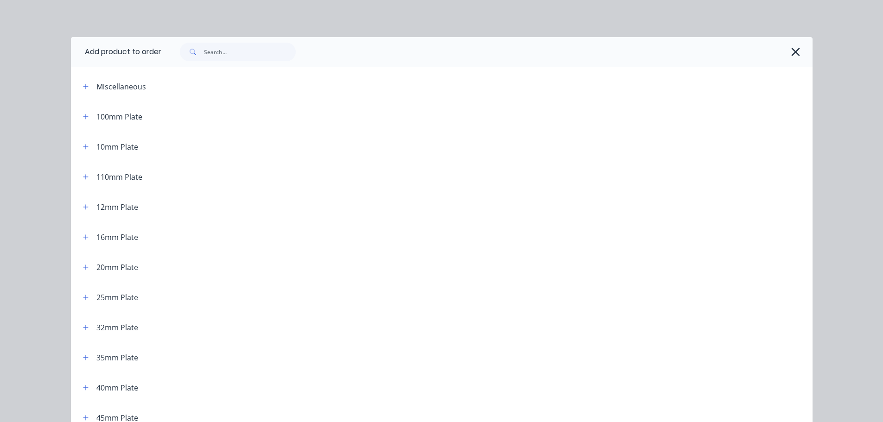
click at [792, 50] on icon "button" at bounding box center [796, 51] width 10 height 13
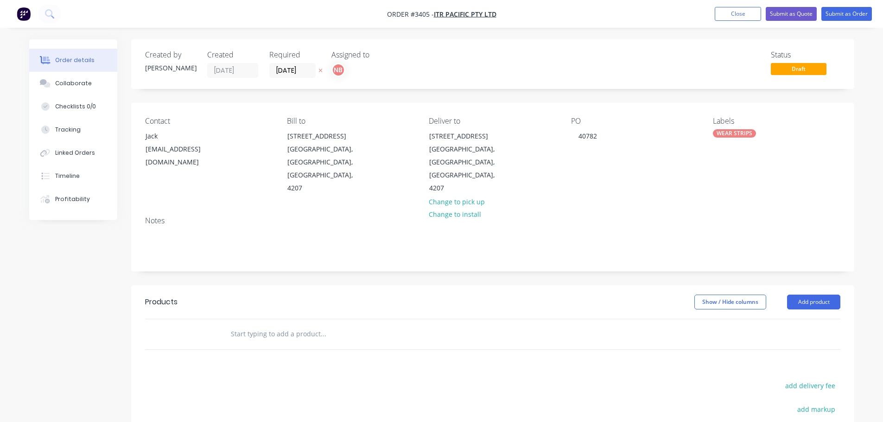
click at [737, 132] on div "WEAR STRIPS" at bounding box center [734, 133] width 43 height 8
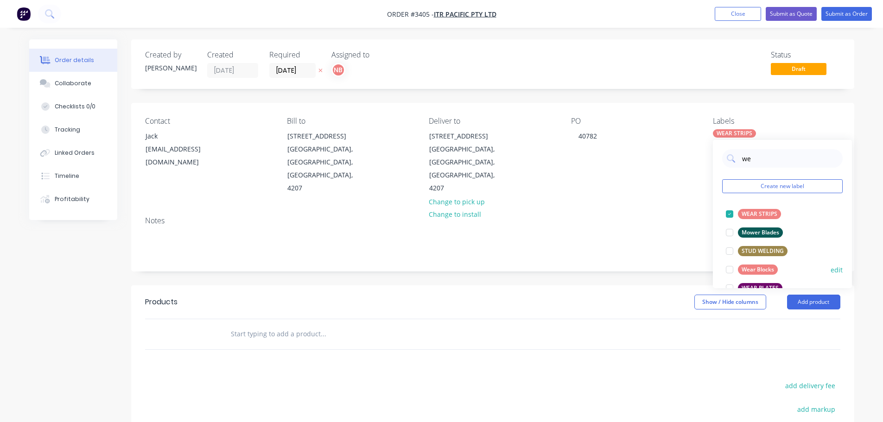
click at [732, 272] on div at bounding box center [730, 270] width 19 height 19
click at [731, 231] on div at bounding box center [730, 233] width 19 height 19
click at [632, 295] on div "Show / Hide columns Add product" at bounding box center [567, 302] width 548 height 15
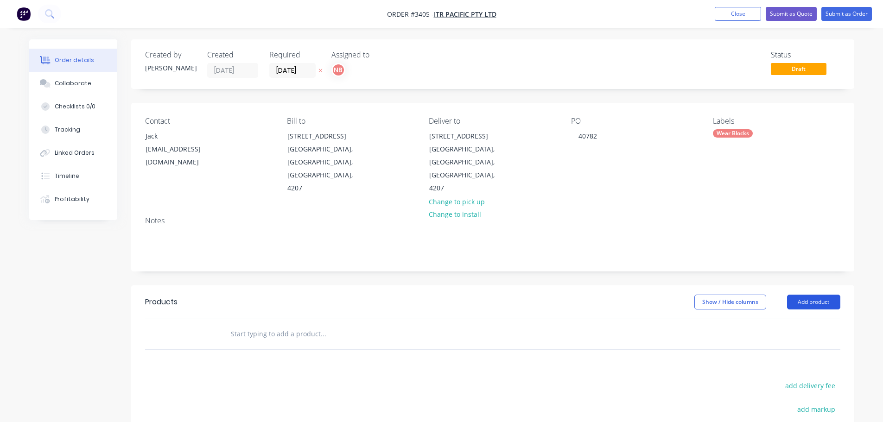
click at [798, 295] on button "Add product" at bounding box center [813, 302] width 53 height 15
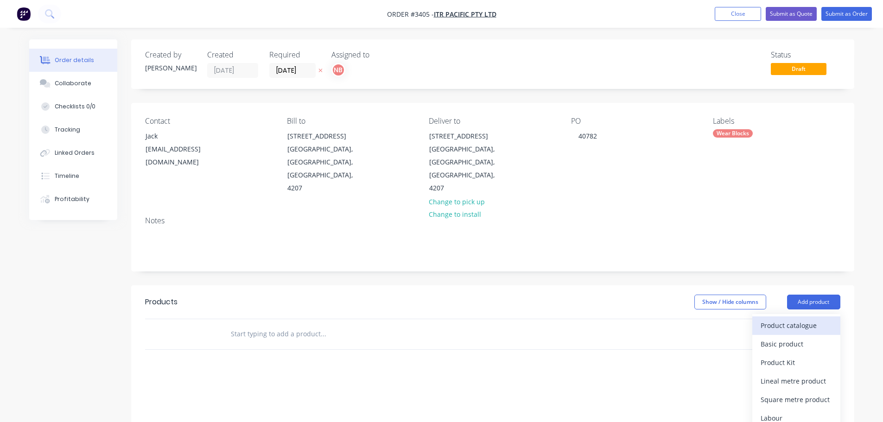
click at [780, 319] on div "Product catalogue" at bounding box center [796, 325] width 71 height 13
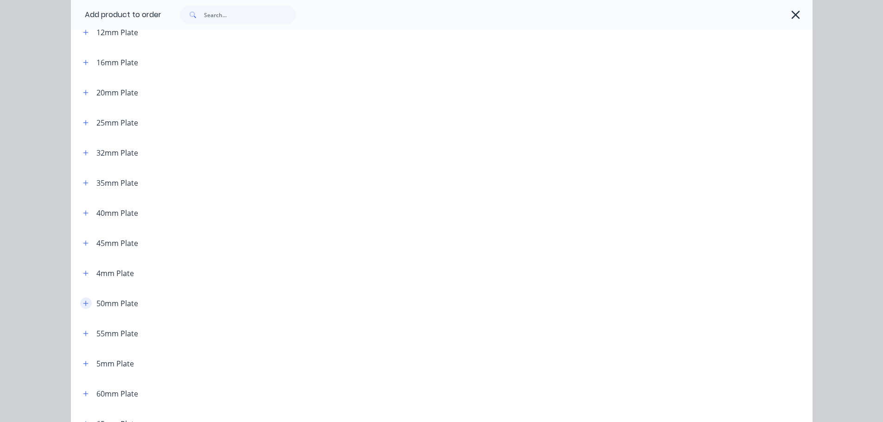
scroll to position [185, 0]
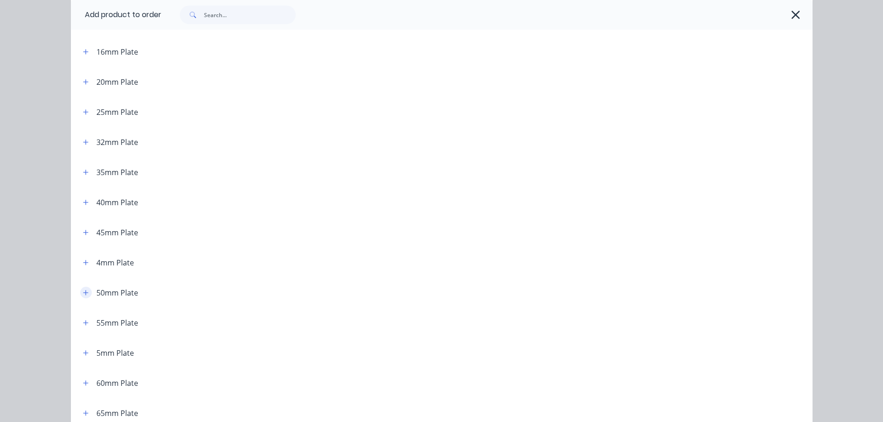
click at [83, 294] on icon "button" at bounding box center [86, 293] width 6 height 6
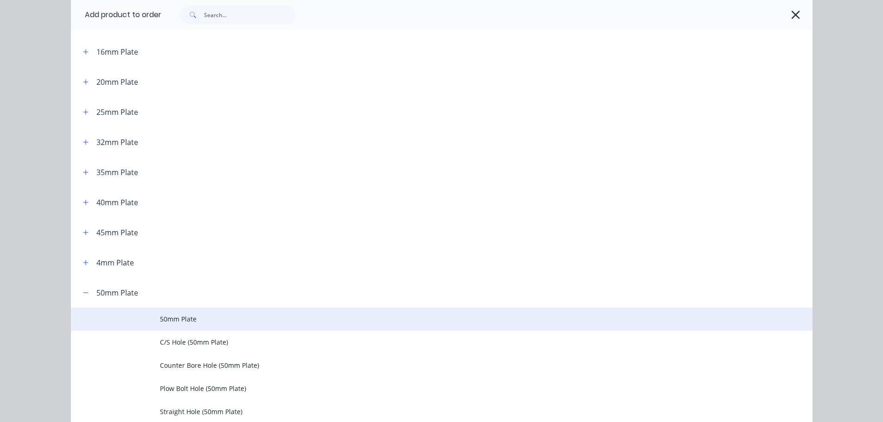
click at [151, 315] on td at bounding box center [115, 319] width 89 height 23
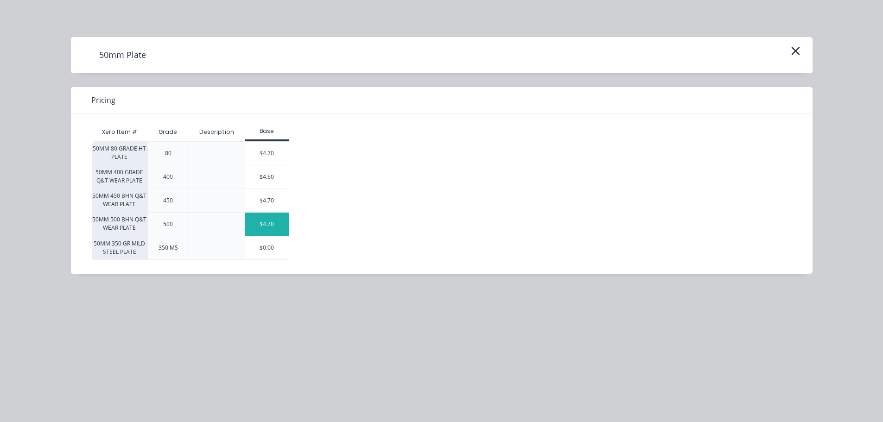
click at [265, 230] on div "$4.70" at bounding box center [267, 224] width 44 height 23
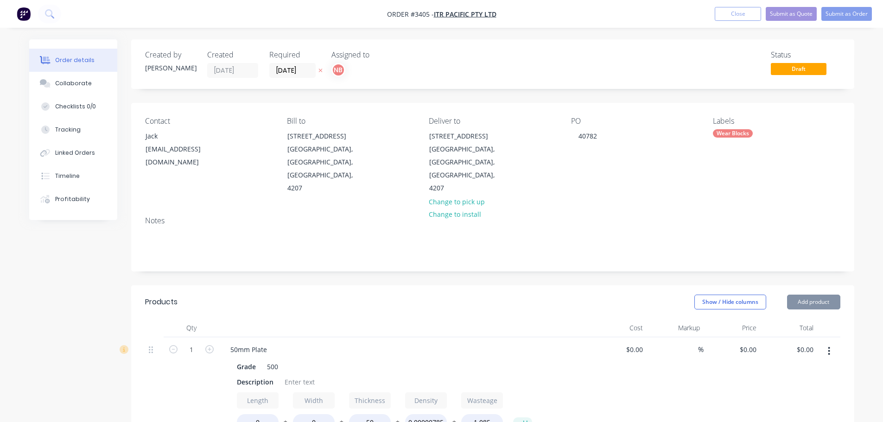
type input "$4.70"
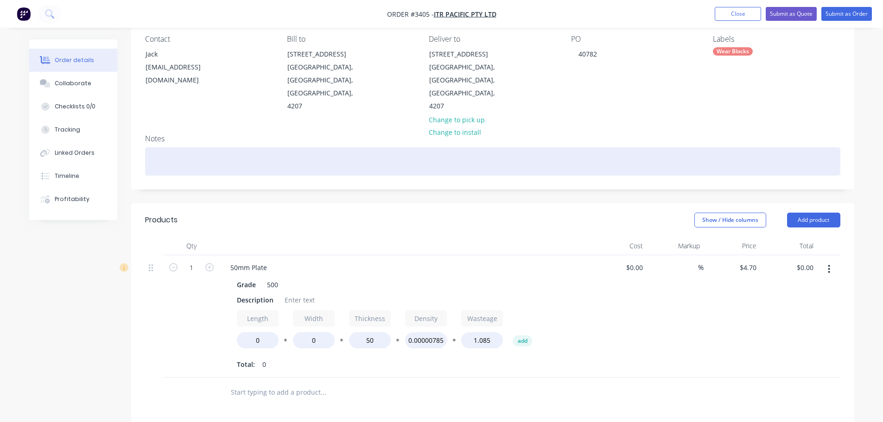
scroll to position [93, 0]
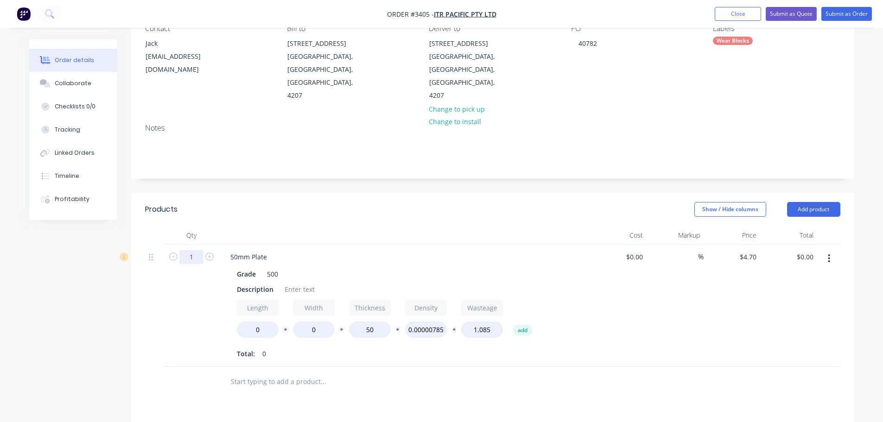
click at [187, 250] on input "1" at bounding box center [191, 257] width 24 height 14
type input "2"
drag, startPoint x: 259, startPoint y: 194, endPoint x: 261, endPoint y: 204, distance: 9.9
click at [259, 194] on header "Products Show / Hide columns Add product" at bounding box center [492, 209] width 723 height 33
click at [252, 283] on div "Description" at bounding box center [255, 289] width 44 height 13
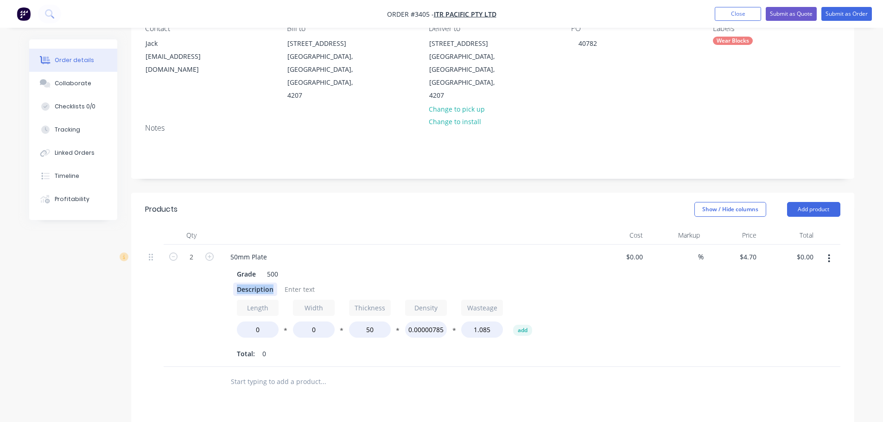
click at [252, 283] on div "Description" at bounding box center [255, 289] width 44 height 13
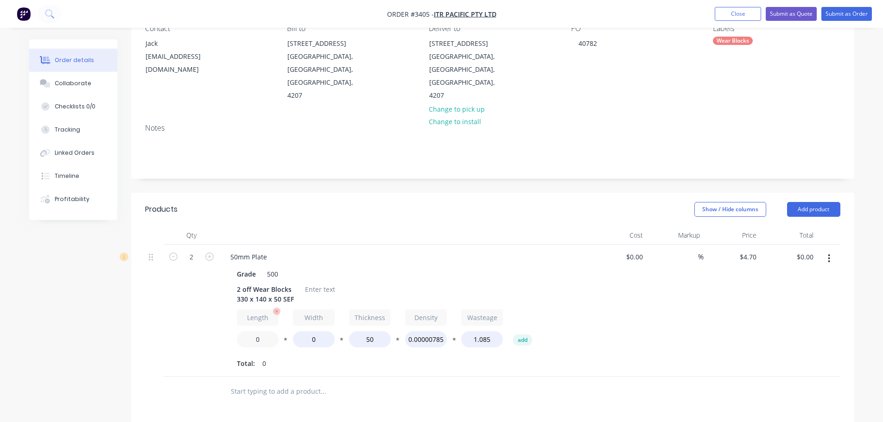
click at [251, 332] on input "0" at bounding box center [258, 340] width 42 height 16
type input "330"
click at [303, 332] on input "0" at bounding box center [314, 340] width 42 height 16
type input "140"
type input "$188.00"
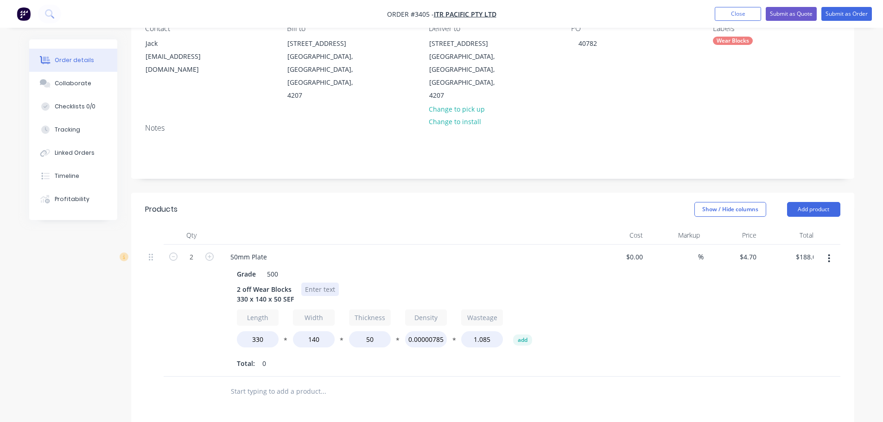
click at [318, 283] on div at bounding box center [320, 289] width 38 height 13
click at [804, 202] on button "Add product" at bounding box center [813, 209] width 53 height 15
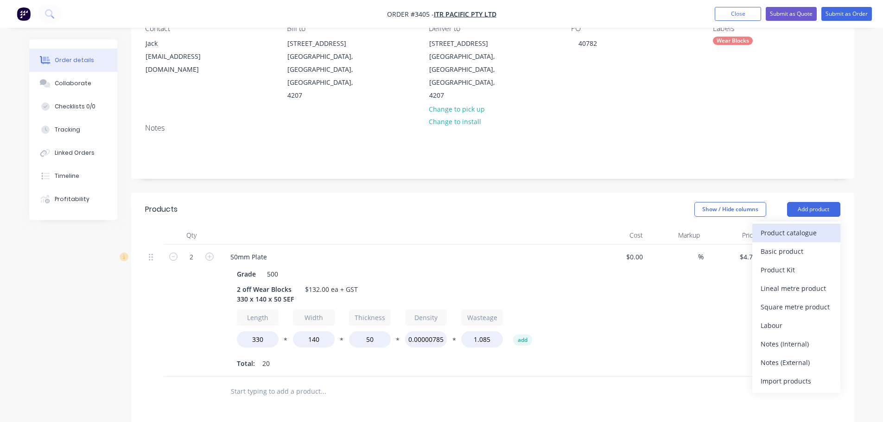
click at [795, 226] on div "Product catalogue" at bounding box center [796, 232] width 71 height 13
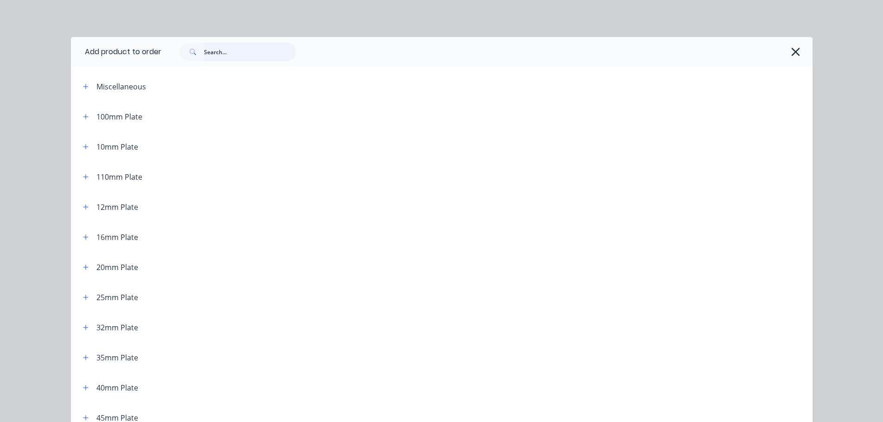
click at [218, 49] on input "text" at bounding box center [250, 52] width 92 height 19
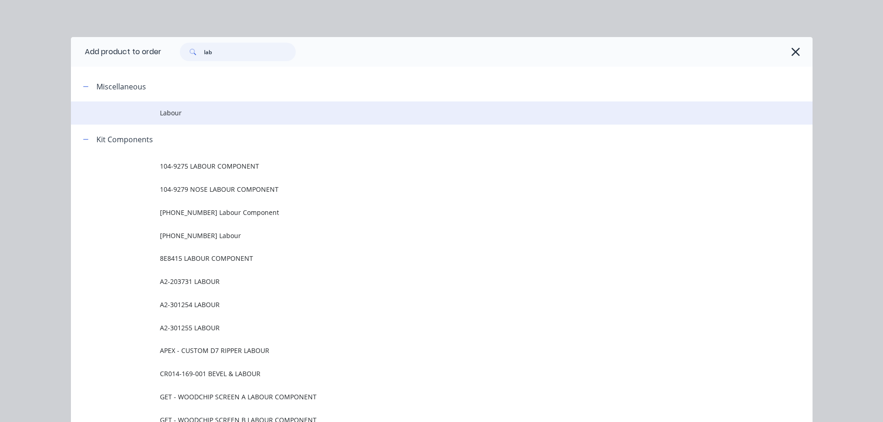
type input "lab"
click at [177, 119] on td "Labour" at bounding box center [486, 113] width 653 height 23
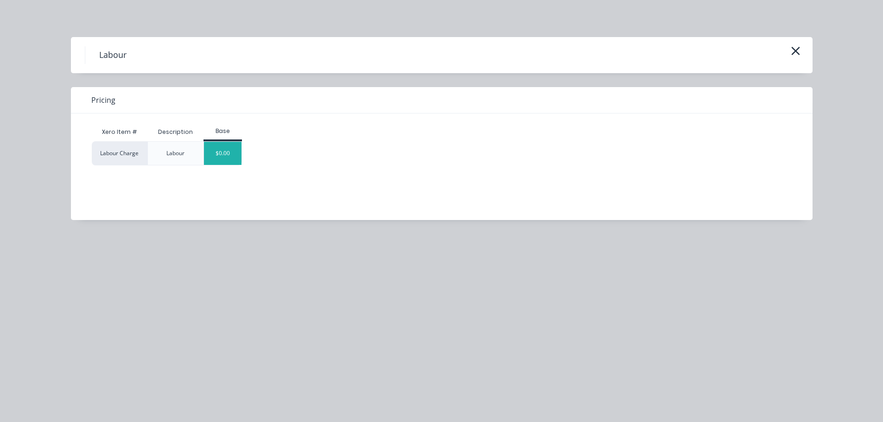
click at [219, 156] on div "$0.00" at bounding box center [223, 153] width 38 height 23
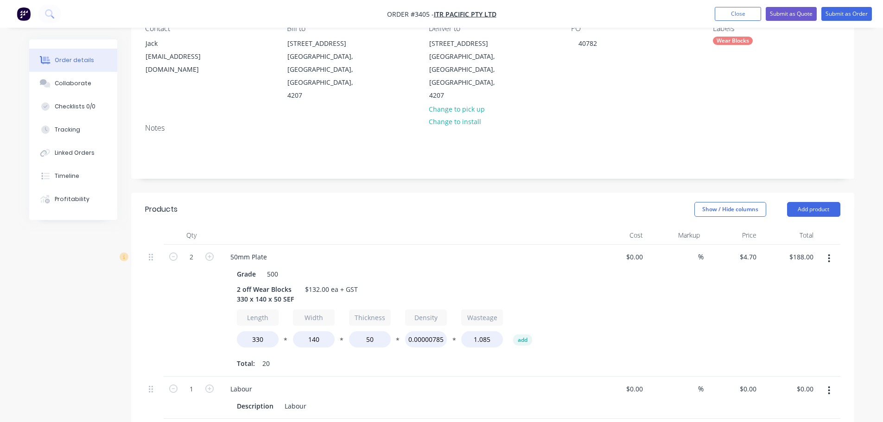
scroll to position [330, 0]
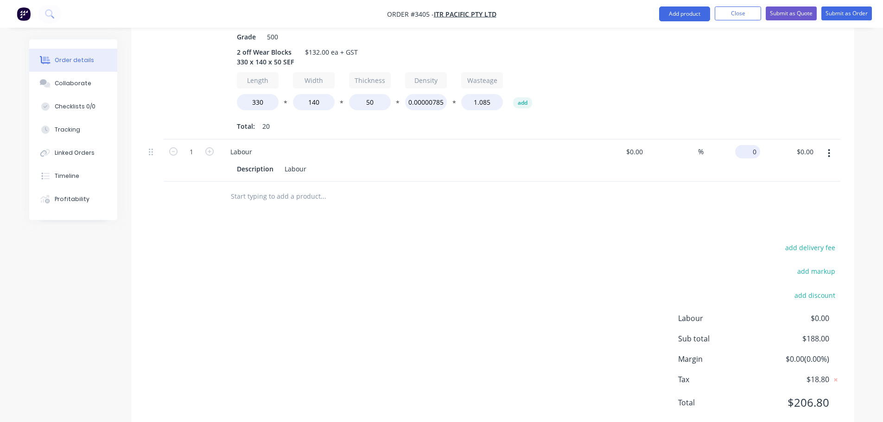
click at [758, 145] on div "0 $0.00" at bounding box center [749, 151] width 21 height 13
type input "$76.00"
click at [633, 194] on div "Products Show / Hide columns Add product Qty Cost Markup Price Total 2 50mm Pla…" at bounding box center [492, 194] width 723 height 479
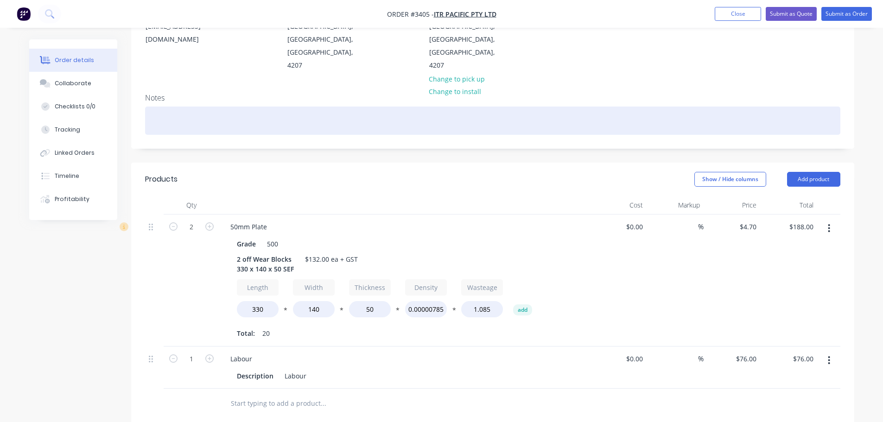
scroll to position [98, 0]
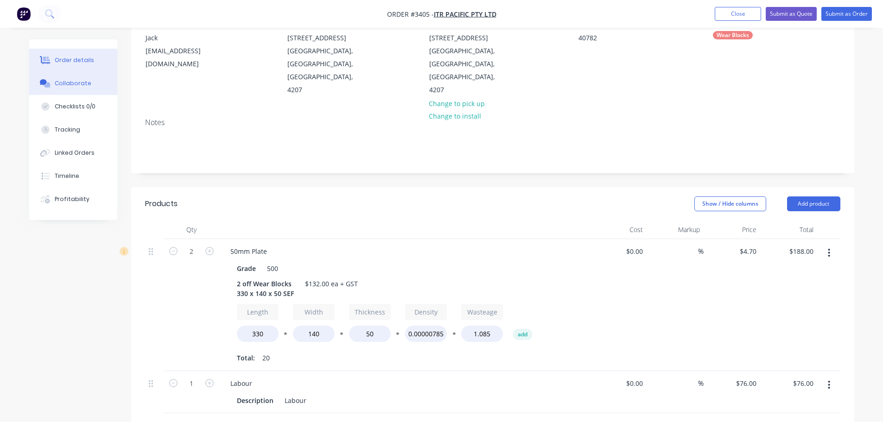
click at [96, 77] on button "Collaborate" at bounding box center [73, 83] width 88 height 23
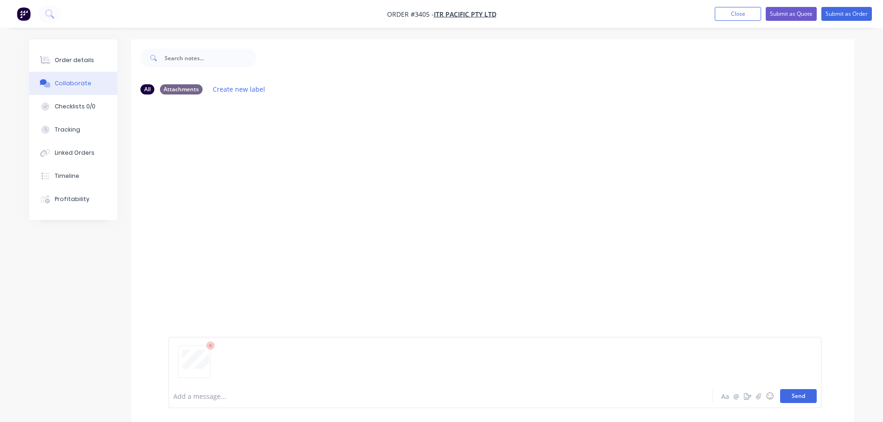
click at [799, 397] on button "Send" at bounding box center [798, 397] width 37 height 14
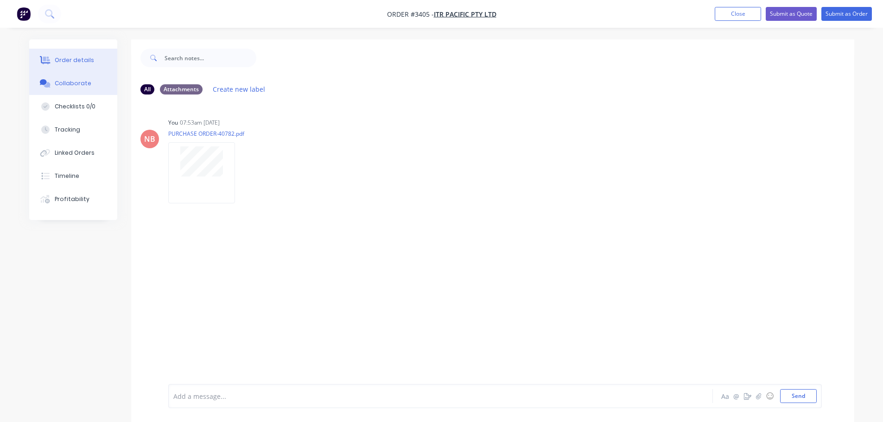
click at [68, 53] on button "Order details" at bounding box center [73, 60] width 88 height 23
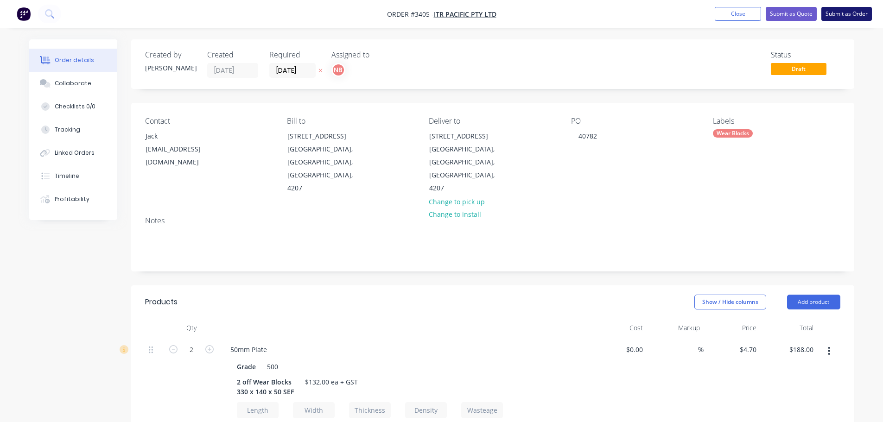
click at [864, 12] on button "Submit as Order" at bounding box center [847, 14] width 51 height 14
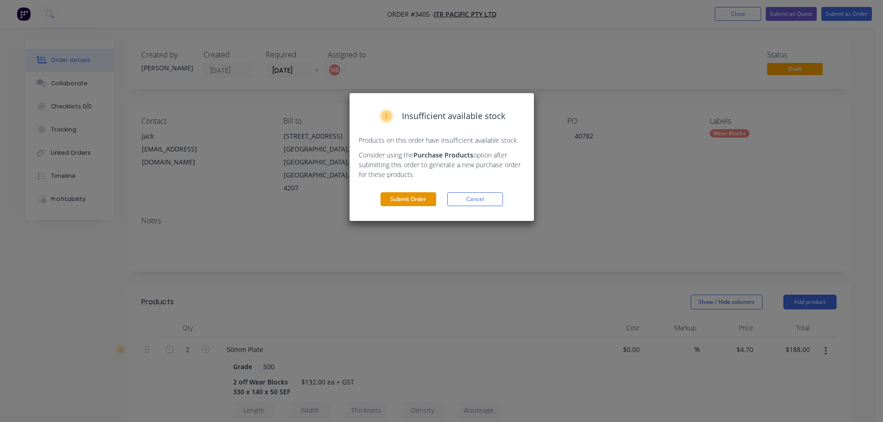
click at [403, 196] on button "Submit Order" at bounding box center [409, 199] width 56 height 14
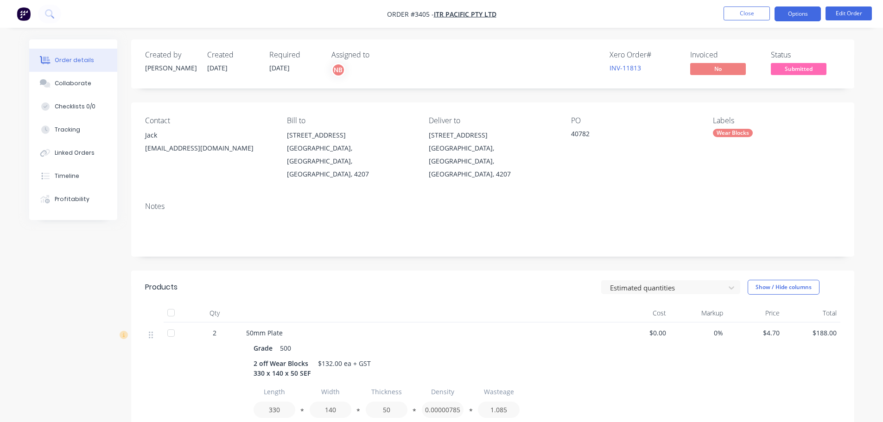
click at [792, 8] on button "Options" at bounding box center [798, 13] width 46 height 15
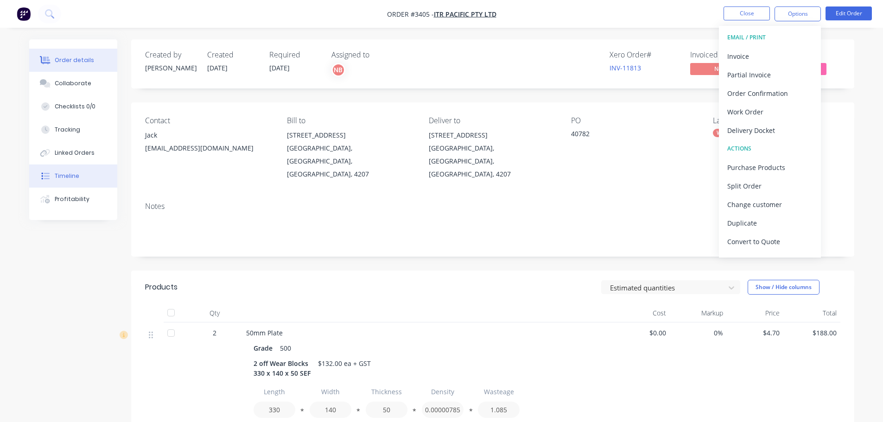
click at [65, 178] on div "Timeline" at bounding box center [67, 176] width 25 height 8
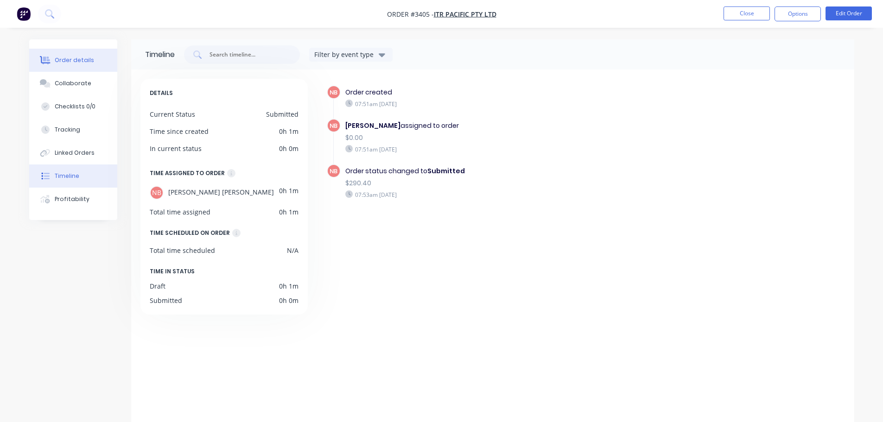
click at [65, 61] on div "Order details" at bounding box center [74, 60] width 39 height 8
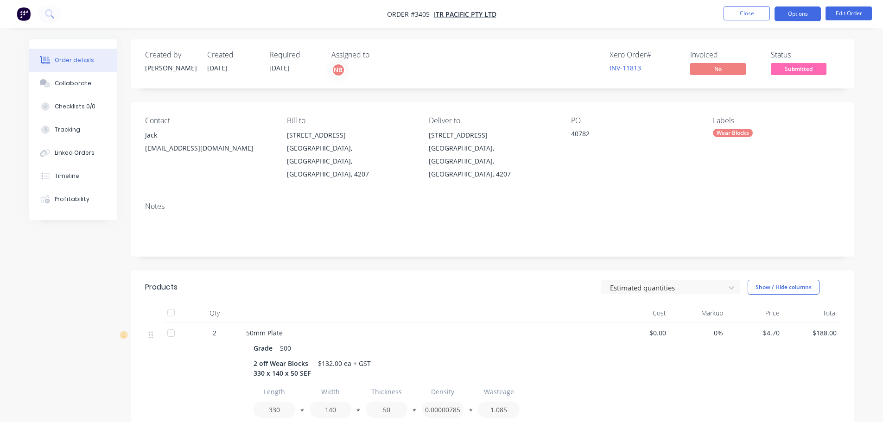
click at [792, 18] on button "Options" at bounding box center [798, 13] width 46 height 15
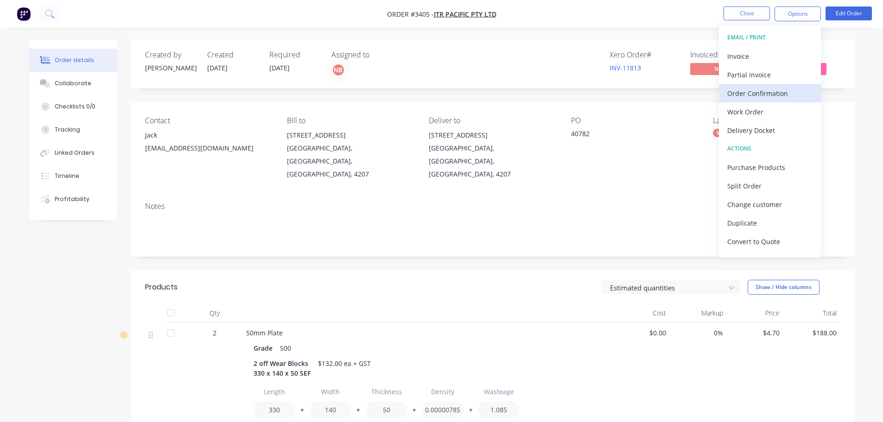
click at [746, 92] on div "Order Confirmation" at bounding box center [770, 93] width 85 height 13
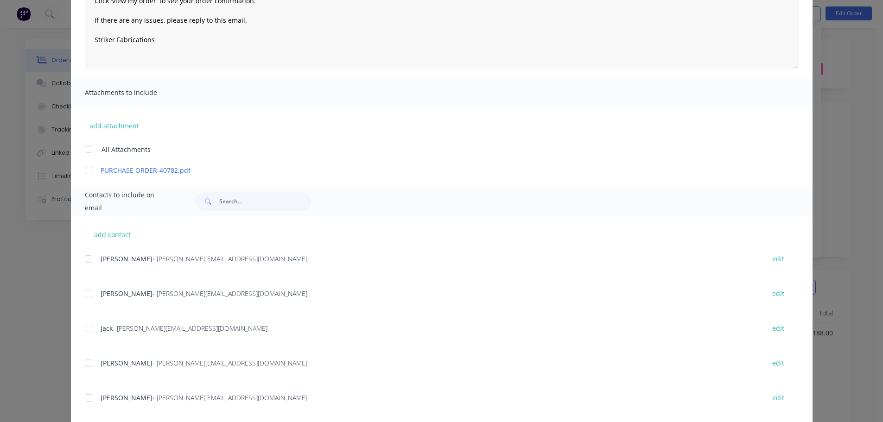
scroll to position [139, 0]
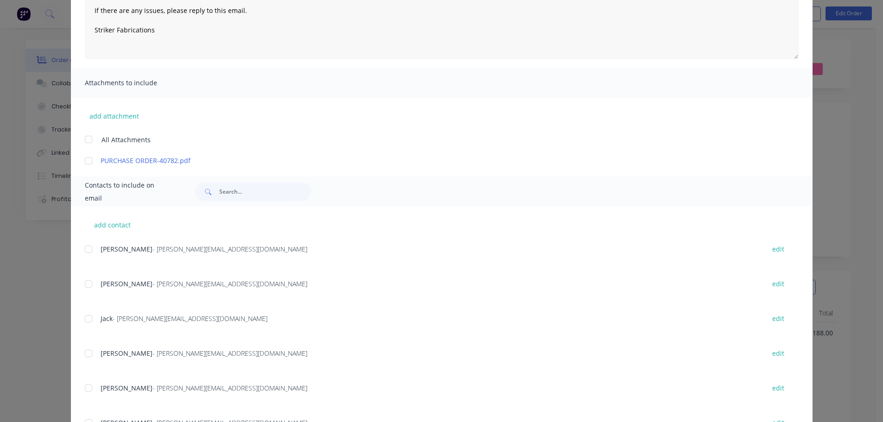
click at [83, 312] on div at bounding box center [88, 319] width 19 height 19
type textarea "Thank you for your order! Click 'view my order' to see your order confirmation.…"
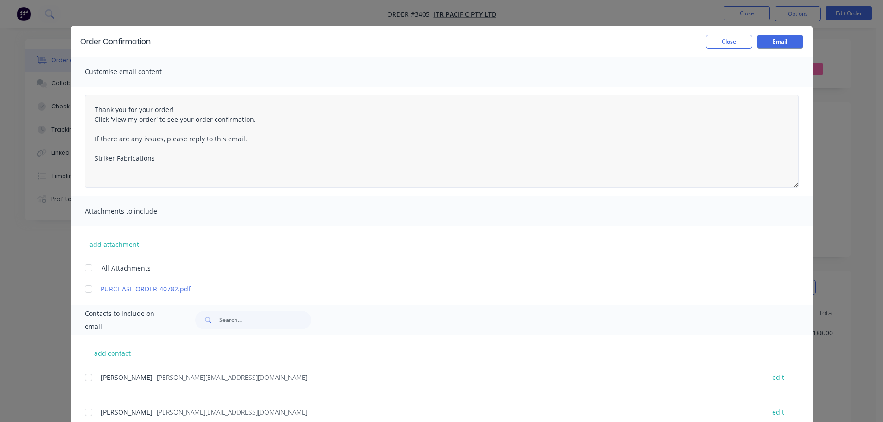
scroll to position [0, 0]
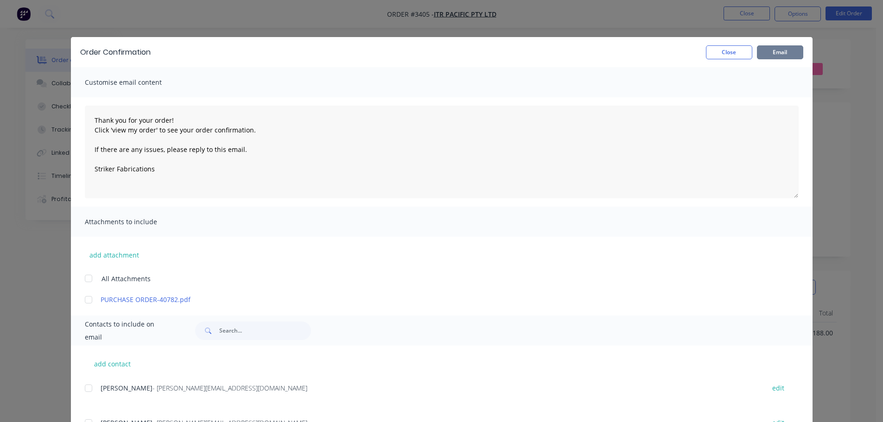
click at [778, 57] on button "Email" at bounding box center [780, 52] width 46 height 14
type textarea "Thank you for your order! Click 'view my order' to see your order confirmation.…"
click at [736, 57] on button "Close" at bounding box center [729, 52] width 46 height 14
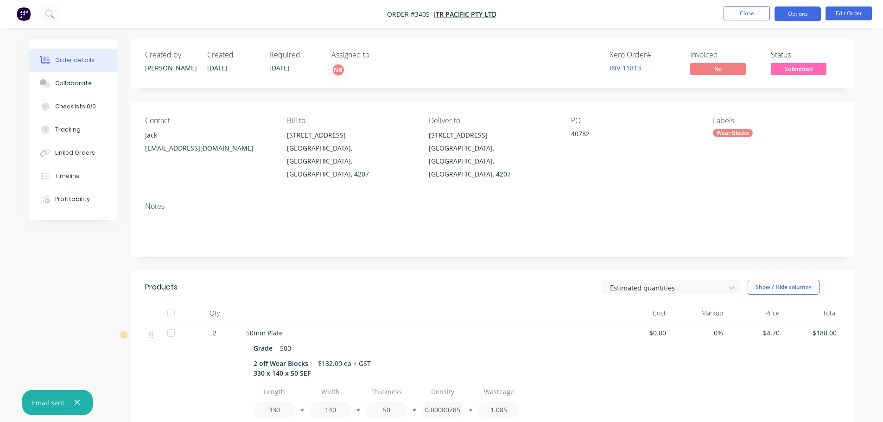
click at [783, 16] on button "Options" at bounding box center [798, 13] width 46 height 15
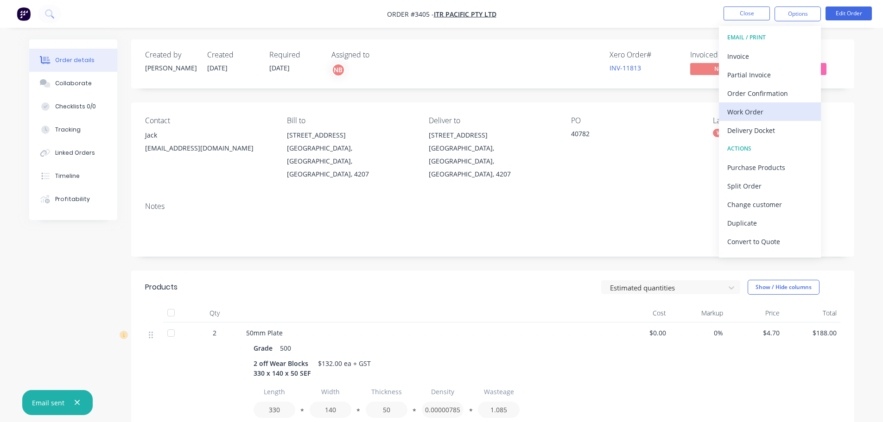
click at [753, 114] on div "Work Order" at bounding box center [770, 111] width 85 height 13
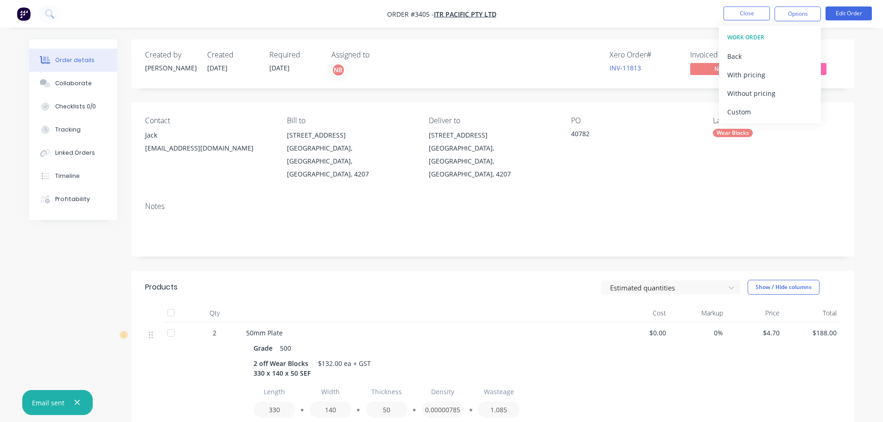
click at [753, 114] on div "Custom" at bounding box center [770, 111] width 85 height 13
click at [747, 99] on div "Without pricing" at bounding box center [770, 93] width 85 height 13
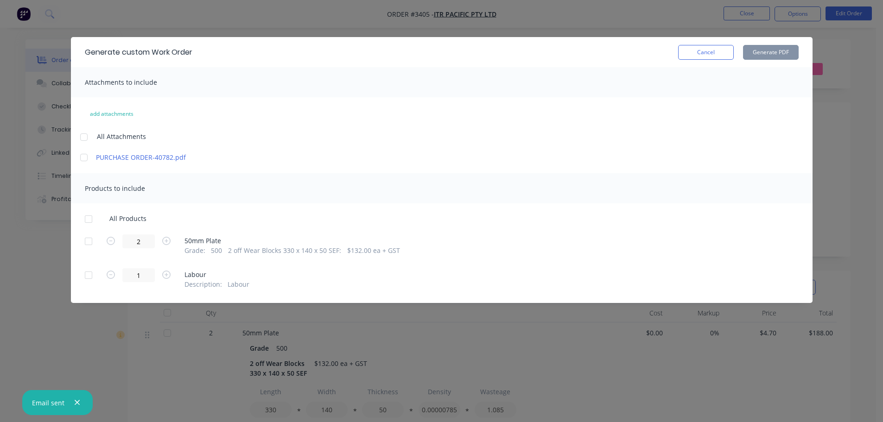
click at [91, 246] on div at bounding box center [88, 241] width 19 height 19
click at [748, 58] on button "Generate PDF" at bounding box center [771, 52] width 56 height 15
click at [708, 57] on button "Cancel" at bounding box center [706, 52] width 56 height 15
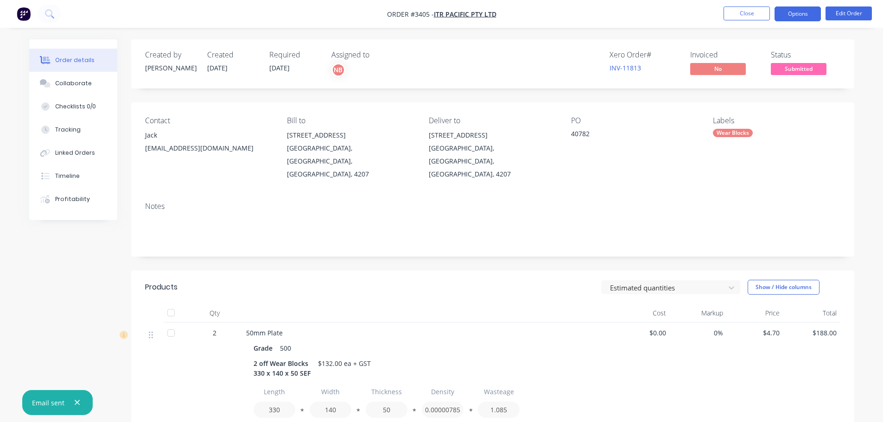
click at [785, 6] on button "Options" at bounding box center [798, 13] width 46 height 15
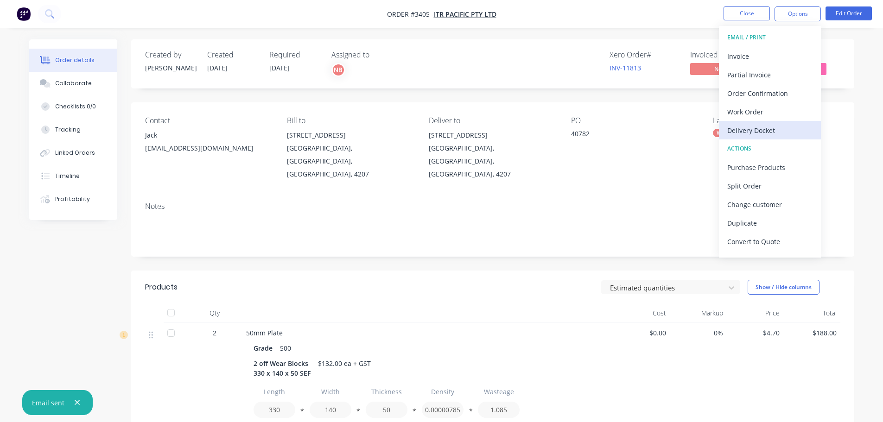
click at [746, 126] on div "Delivery Docket" at bounding box center [770, 130] width 85 height 13
click at [745, 106] on div "Custom" at bounding box center [770, 111] width 85 height 13
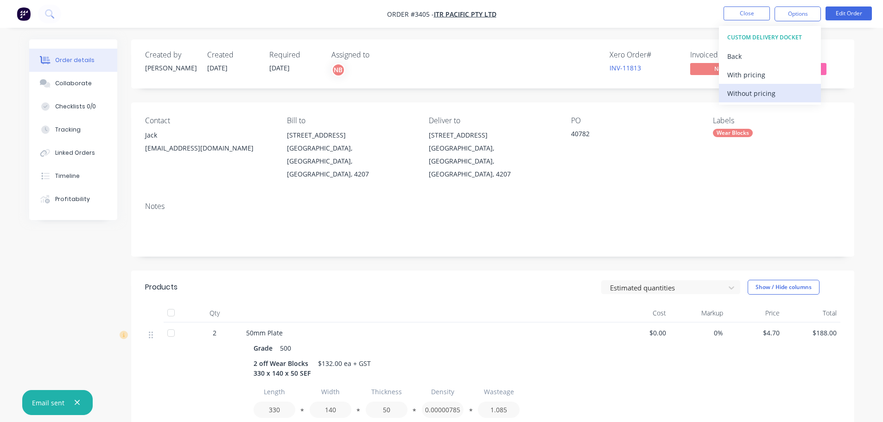
click at [744, 93] on div "Without pricing" at bounding box center [770, 93] width 85 height 13
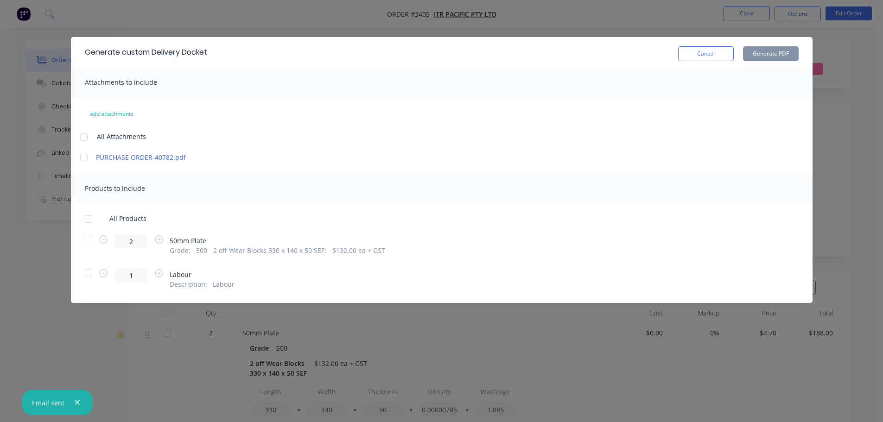
click at [81, 240] on div at bounding box center [88, 239] width 19 height 19
click at [765, 52] on button "Generate PDF" at bounding box center [771, 53] width 56 height 15
click at [712, 50] on button "Cancel" at bounding box center [706, 53] width 56 height 15
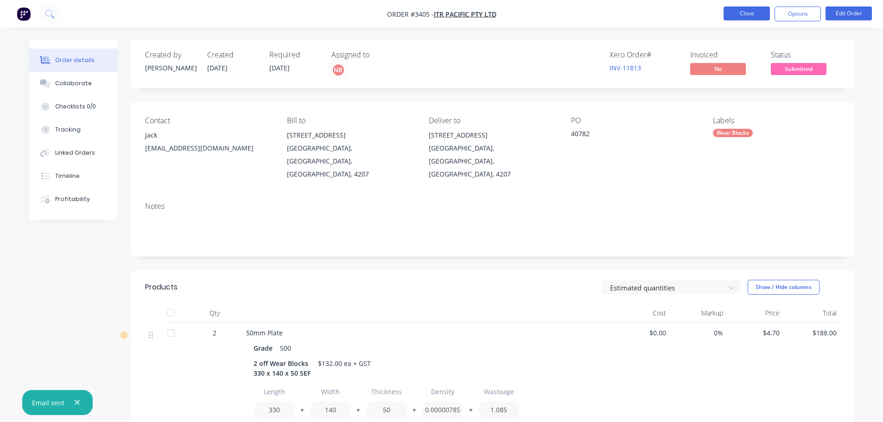
click at [744, 11] on button "Close" at bounding box center [747, 13] width 46 height 14
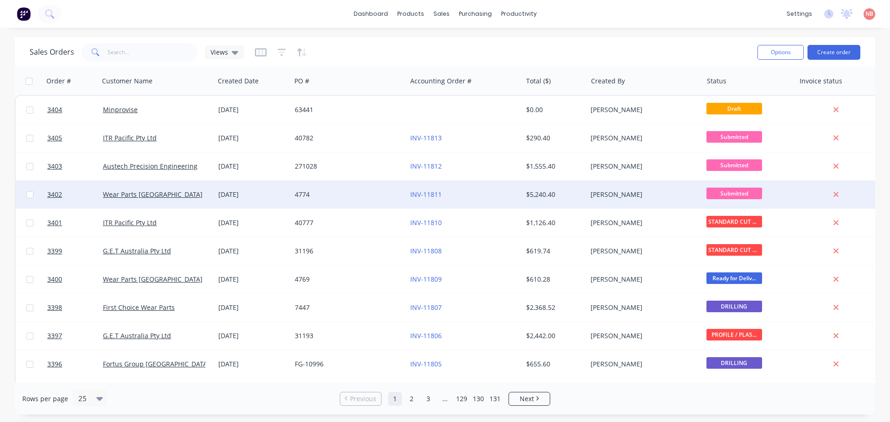
click at [353, 195] on div "4774" at bounding box center [346, 194] width 103 height 9
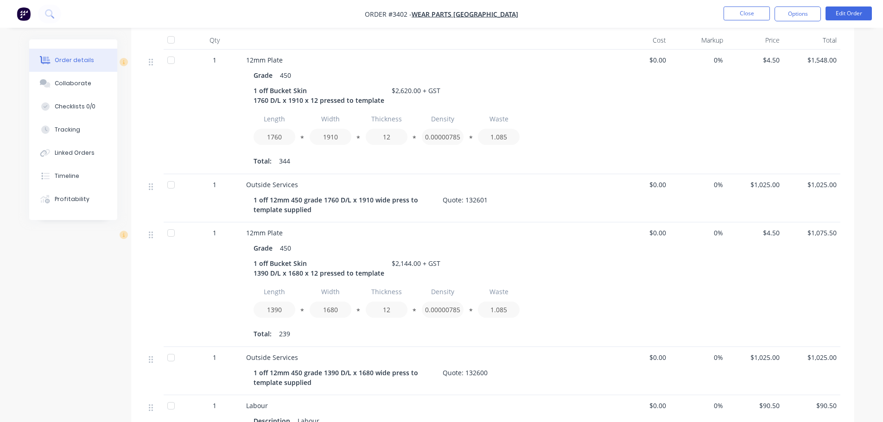
scroll to position [278, 0]
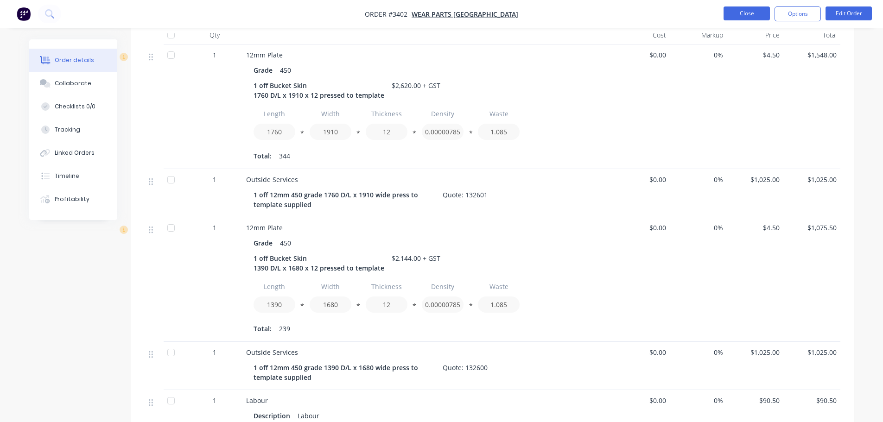
click at [742, 17] on button "Close" at bounding box center [747, 13] width 46 height 14
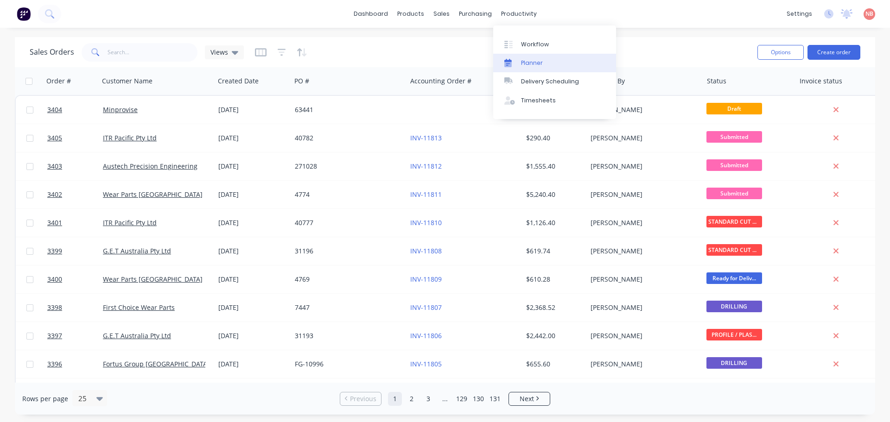
drag, startPoint x: 531, startPoint y: 50, endPoint x: 541, endPoint y: 53, distance: 10.9
click at [531, 50] on link "Workflow" at bounding box center [554, 44] width 123 height 19
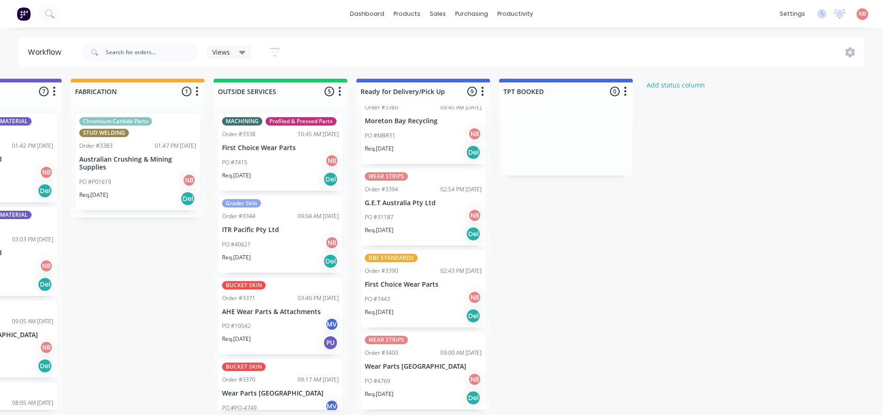
scroll to position [2, 663]
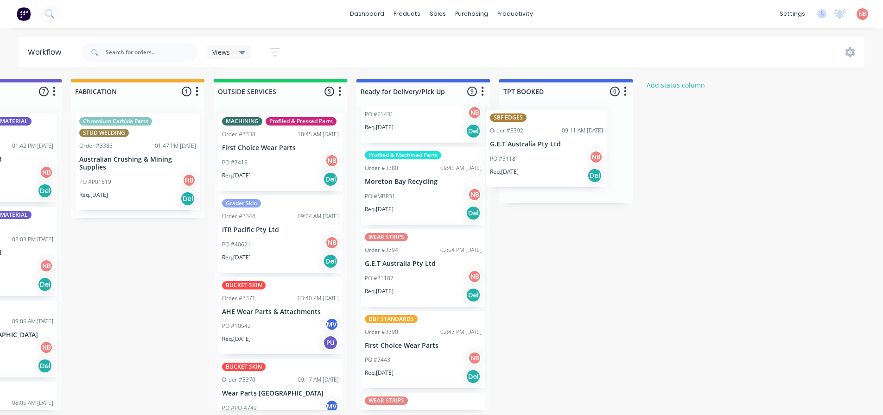
drag, startPoint x: 398, startPoint y: 188, endPoint x: 488, endPoint y: 177, distance: 90.6
click at [539, 153] on div "Submitted 3 Status colour #FF69B4 hex #FF69B4 Save Cancel Summaries Total order…" at bounding box center [103, 245] width 1546 height 332
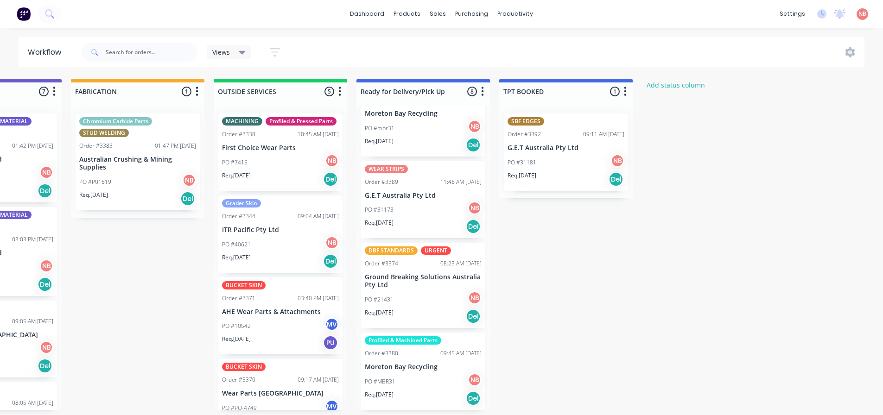
scroll to position [70, 0]
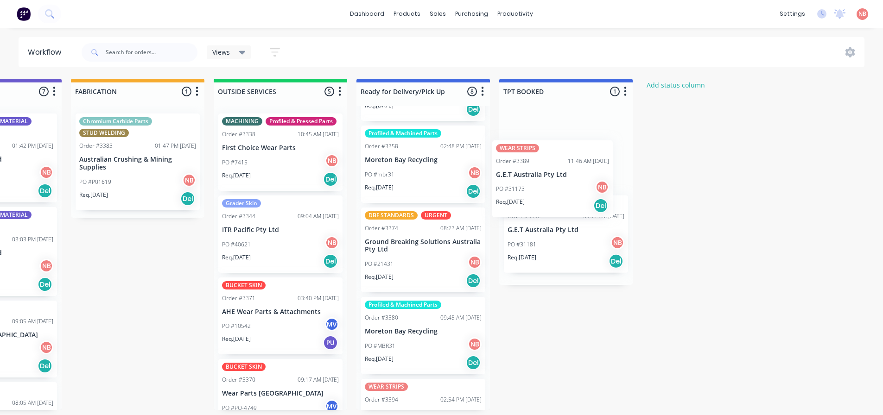
drag, startPoint x: 478, startPoint y: 226, endPoint x: 539, endPoint y: 171, distance: 82.4
click at [539, 171] on div "Submitted 3 Status colour #FF69B4 hex #FF69B4 Save Cancel Summaries Total order…" at bounding box center [103, 245] width 1546 height 332
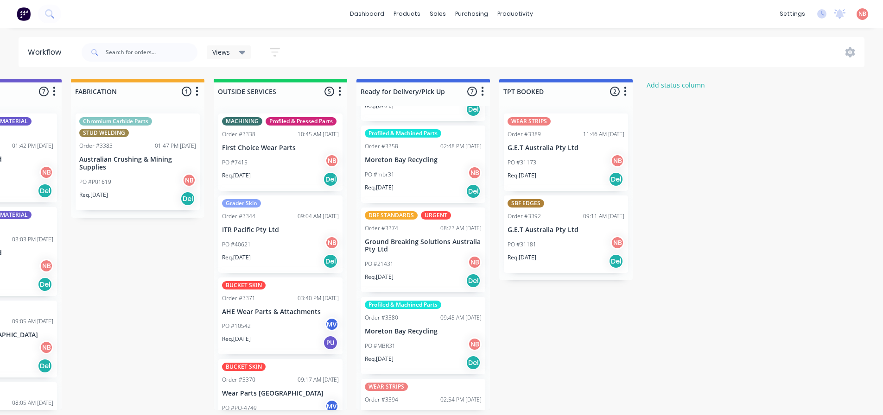
scroll to position [0, 663]
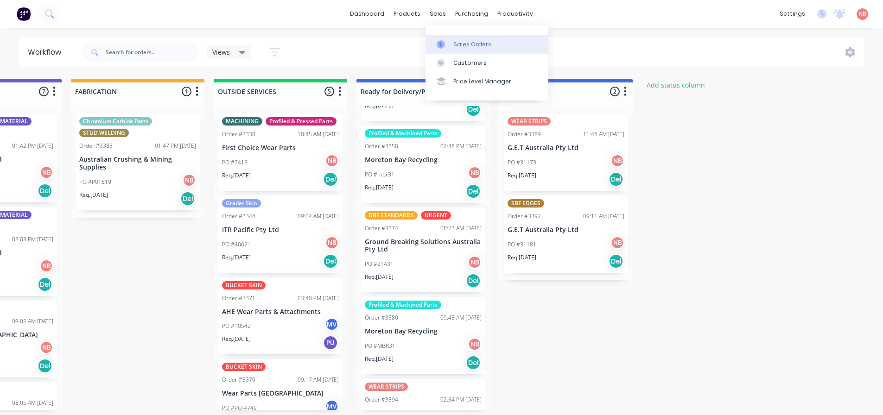
click at [448, 50] on link "Sales Orders" at bounding box center [487, 44] width 123 height 19
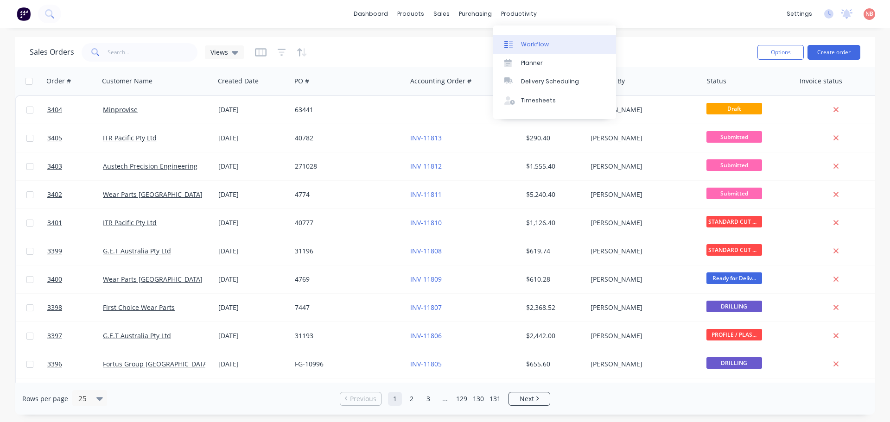
click at [525, 38] on link "Workflow" at bounding box center [554, 44] width 123 height 19
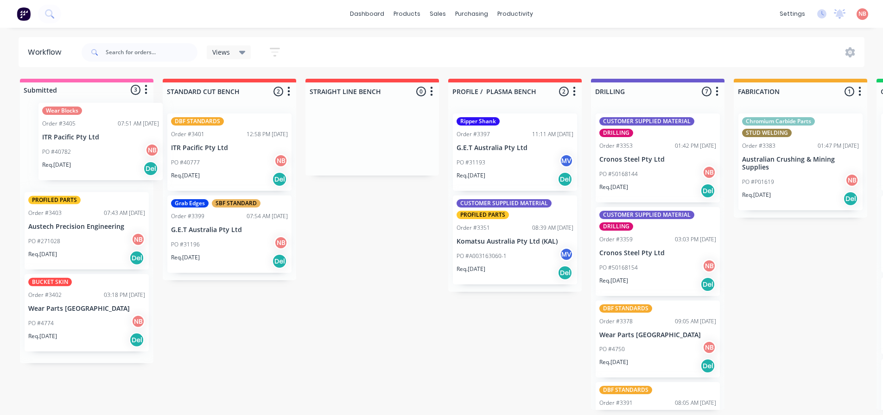
drag, startPoint x: 62, startPoint y: 152, endPoint x: 78, endPoint y: 145, distance: 17.8
click at [78, 145] on div "Wear Blocks Order #3405 07:51 AM 14/10/25 ITR Pacific Pty Ltd PO #40782 NB Req.…" at bounding box center [87, 233] width 134 height 261
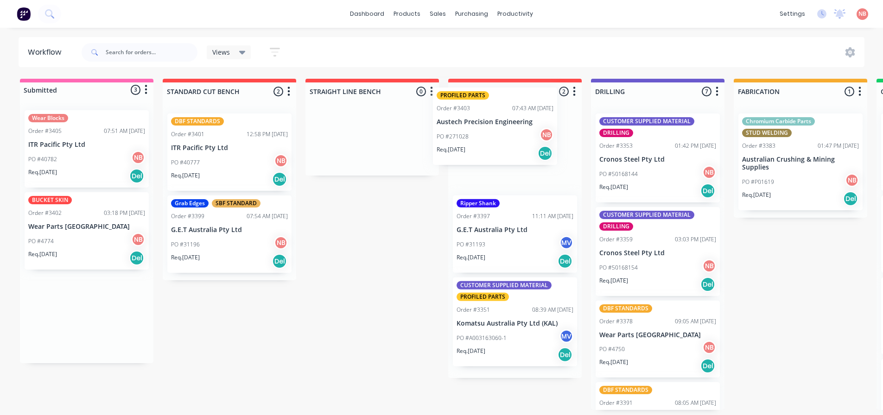
drag, startPoint x: 65, startPoint y: 218, endPoint x: 479, endPoint y: 113, distance: 426.7
click at [479, 113] on div "Submitted 3 Status colour #FF69B4 hex #FF69B4 Save Cancel Summaries Total order…" at bounding box center [766, 245] width 1546 height 332
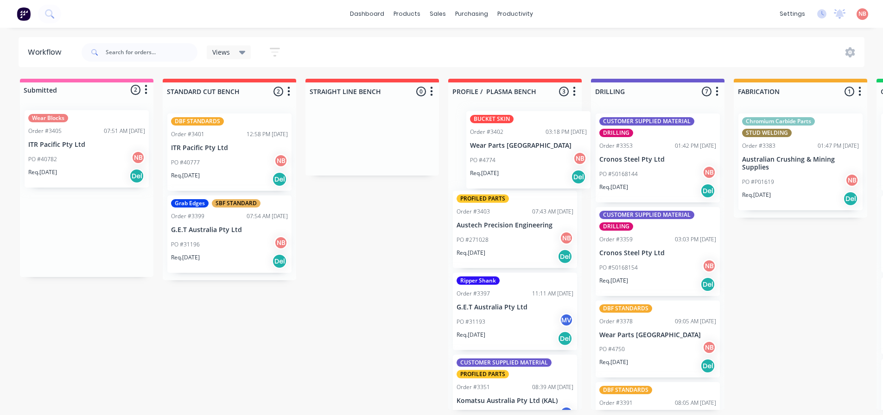
drag, startPoint x: 177, startPoint y: 222, endPoint x: 511, endPoint y: 162, distance: 340.1
click at [520, 152] on div "Submitted 2 Status colour #FF69B4 hex #FF69B4 Save Cancel Summaries Total order…" at bounding box center [766, 245] width 1546 height 332
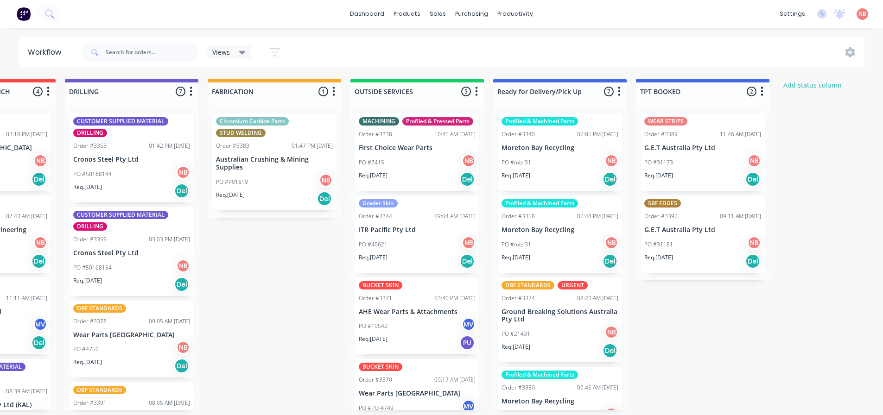
scroll to position [0, 526]
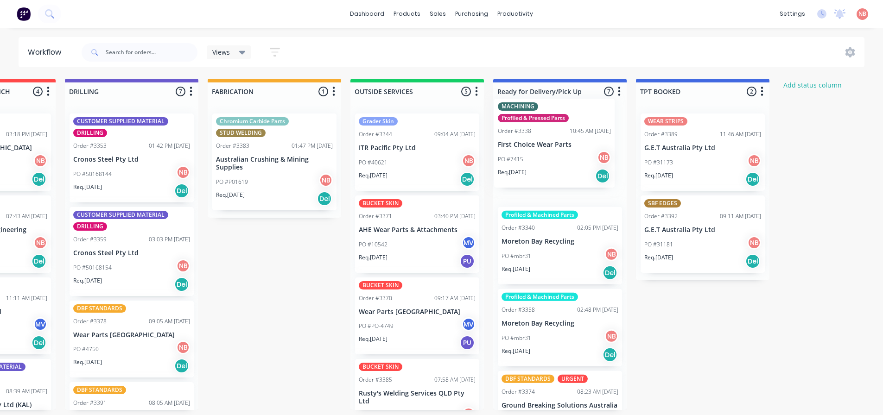
drag, startPoint x: 392, startPoint y: 161, endPoint x: 540, endPoint y: 145, distance: 148.3
click at [540, 145] on div "Submitted 1 Status colour #FF69B4 hex #FF69B4 Save Cancel Summaries Total order…" at bounding box center [240, 245] width 1546 height 332
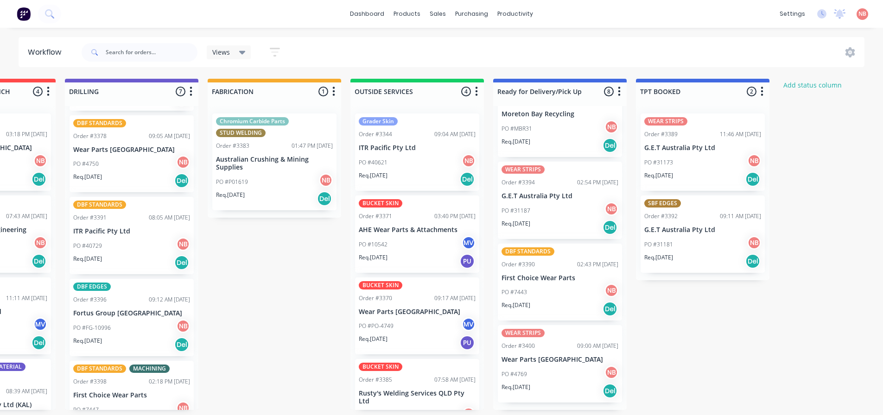
scroll to position [0, 524]
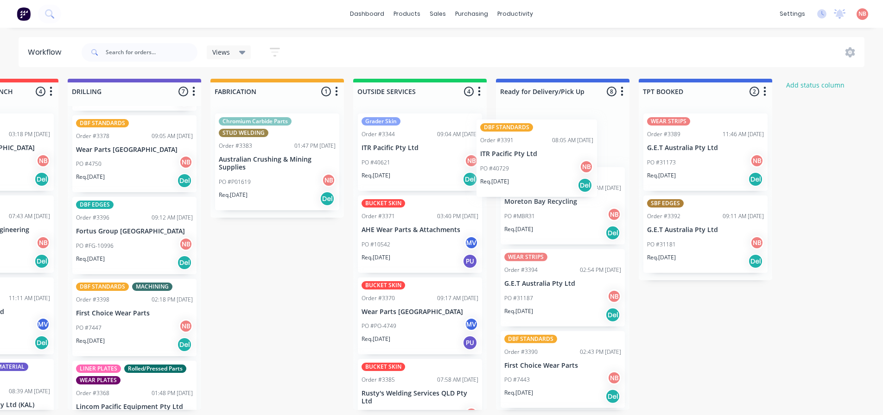
drag, startPoint x: 125, startPoint y: 234, endPoint x: 538, endPoint y: 155, distance: 420.6
click at [538, 155] on div "Submitted 1 Status colour #FF69B4 hex #FF69B4 Save Cancel Summaries Total order…" at bounding box center [243, 245] width 1546 height 332
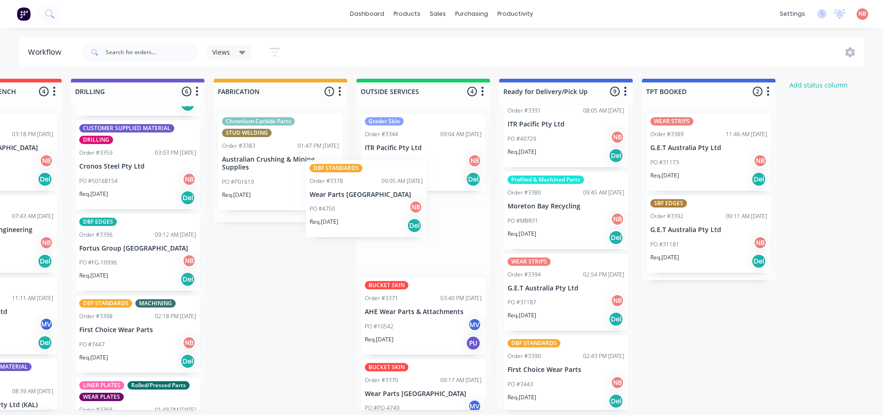
scroll to position [0, 520]
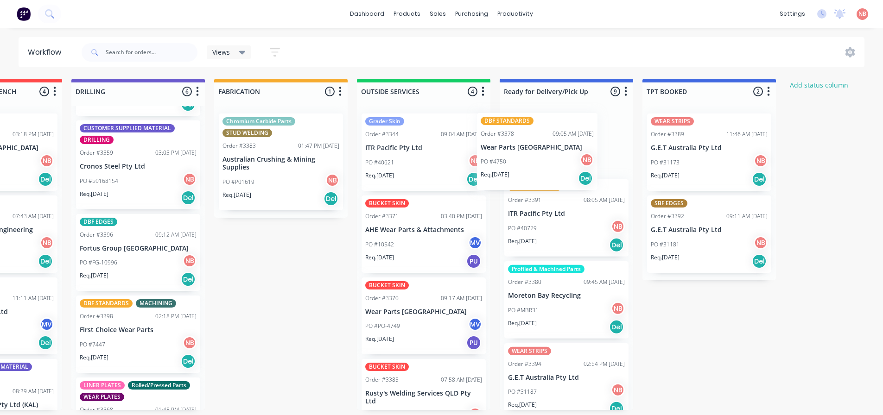
drag, startPoint x: 118, startPoint y: 254, endPoint x: 526, endPoint y: 151, distance: 421.0
click at [526, 151] on div "Submitted 1 Status colour #FF69B4 hex #FF69B4 Save Cancel Summaries Total order…" at bounding box center [246, 245] width 1546 height 332
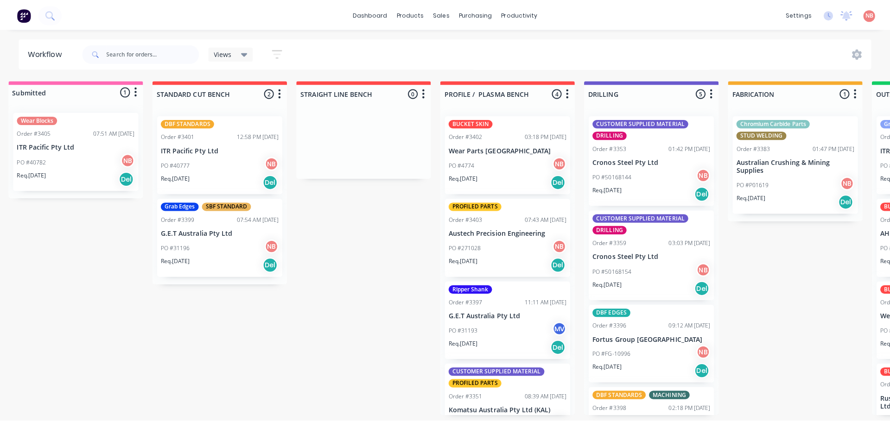
scroll to position [0, 0]
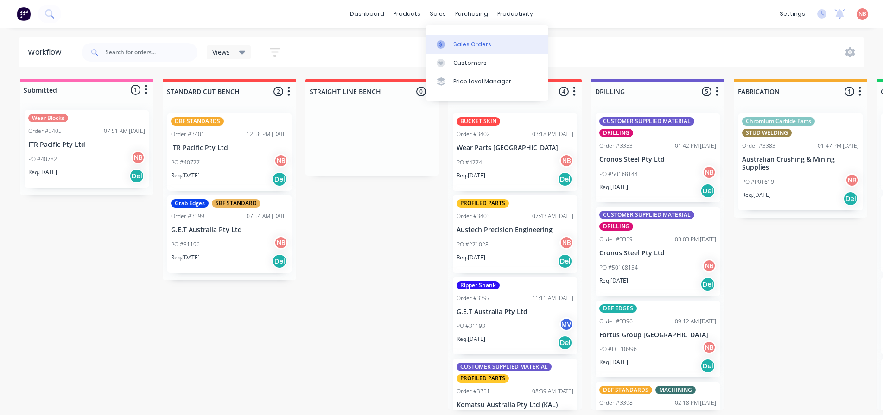
click at [444, 38] on link "Sales Orders" at bounding box center [487, 44] width 123 height 19
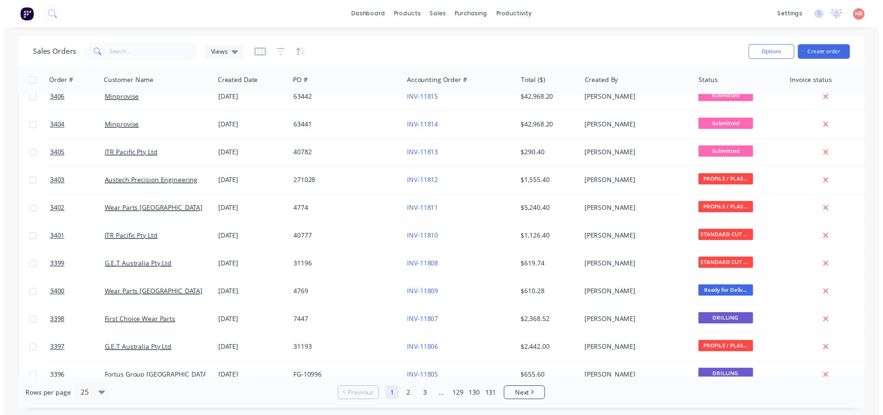
scroll to position [46, 0]
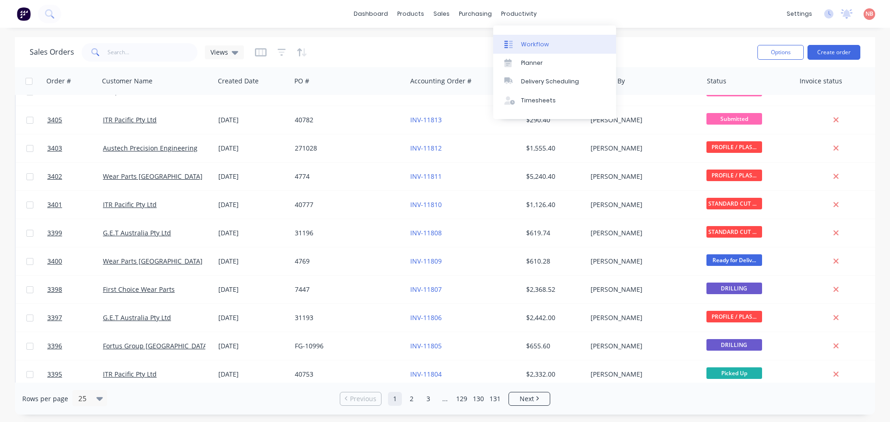
click at [535, 38] on link "Workflow" at bounding box center [554, 44] width 123 height 19
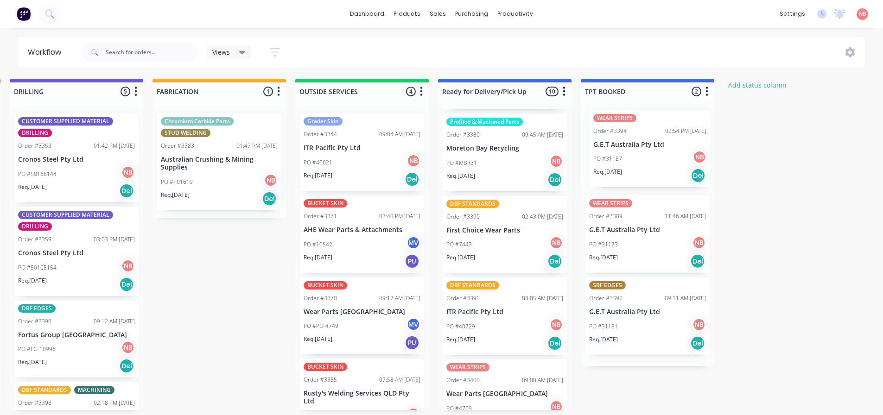
scroll to position [0, 583]
drag, startPoint x: 643, startPoint y: 205, endPoint x: 628, endPoint y: 109, distance: 98.0
click at [628, 109] on div "Submitted 3 Status colour #FF69B4 hex #FF69B4 Save Cancel Summaries Total order…" at bounding box center [183, 245] width 1546 height 332
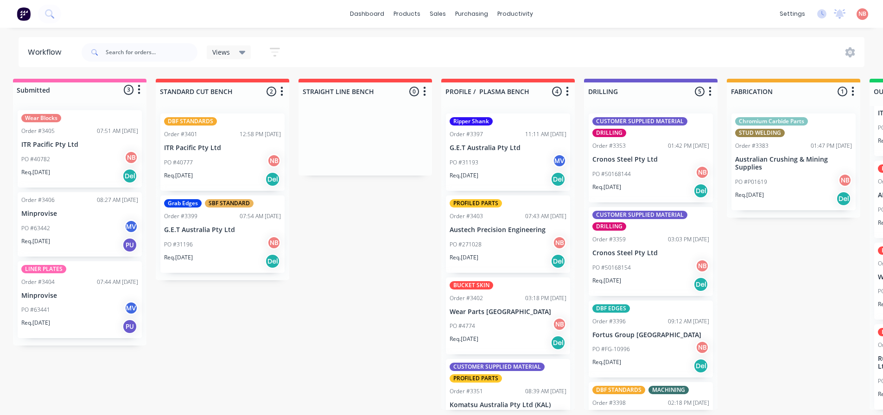
scroll to position [0, 0]
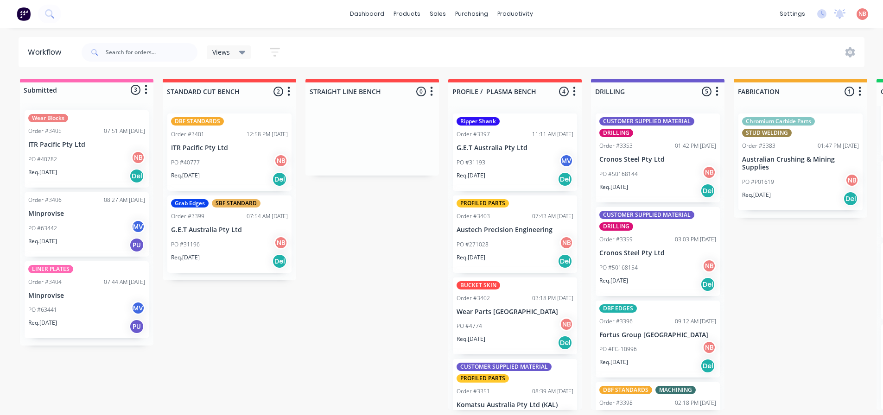
click at [80, 240] on div "Req. 28/10/25 PU" at bounding box center [86, 245] width 117 height 16
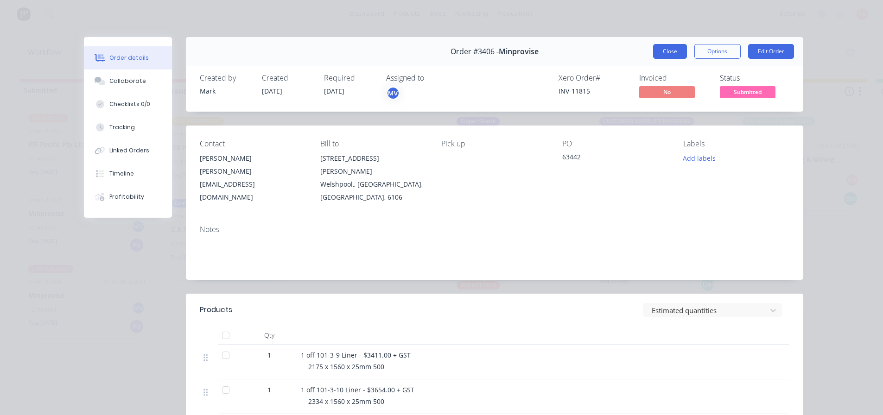
click at [662, 53] on button "Close" at bounding box center [670, 51] width 34 height 15
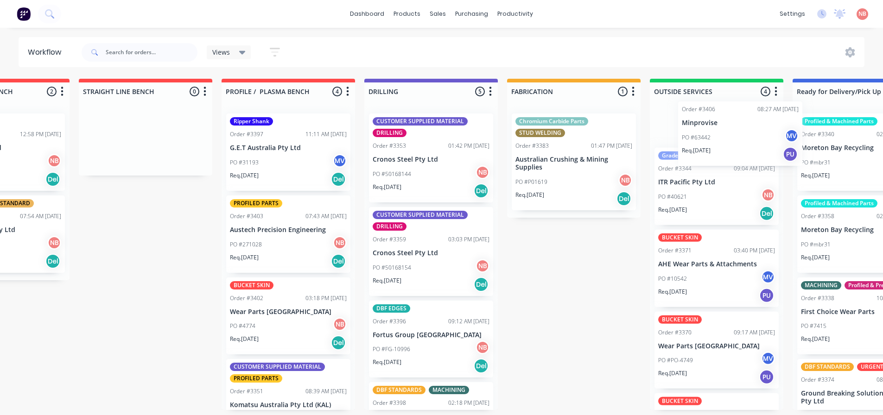
drag, startPoint x: 78, startPoint y: 233, endPoint x: 724, endPoint y: 136, distance: 653.7
click at [724, 136] on div "Submitted 3 Status colour #FF69B4 hex #FF69B4 Save Cancel Summaries Total order…" at bounding box center [539, 245] width 1546 height 332
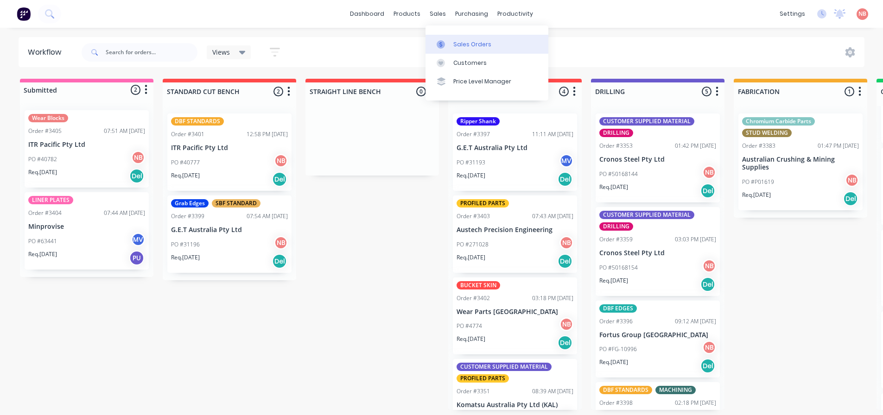
click at [440, 37] on link "Sales Orders" at bounding box center [487, 44] width 123 height 19
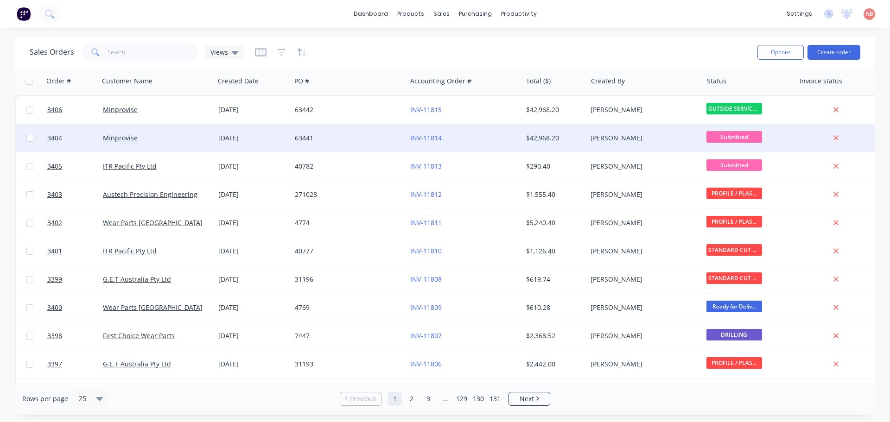
click at [500, 138] on div "INV-11814" at bounding box center [461, 138] width 103 height 9
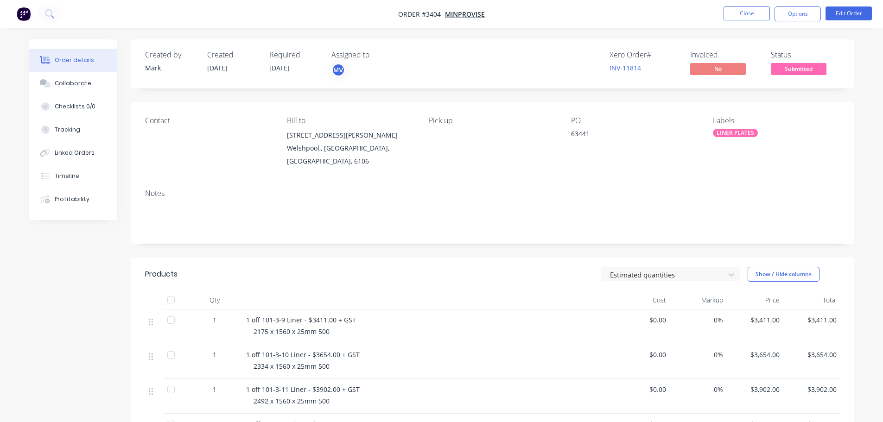
click at [722, 12] on ul "Close Options Edit Order" at bounding box center [798, 13] width 171 height 15
click at [72, 173] on div "Timeline" at bounding box center [67, 176] width 25 height 8
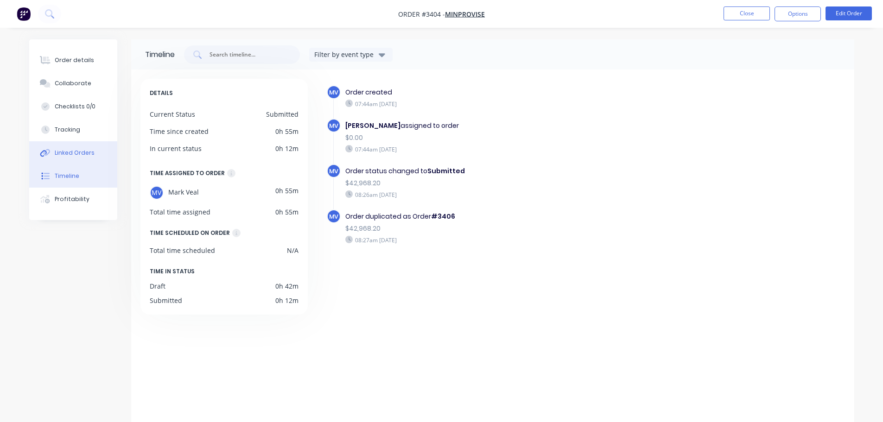
click at [72, 154] on div "Linked Orders" at bounding box center [75, 153] width 40 height 8
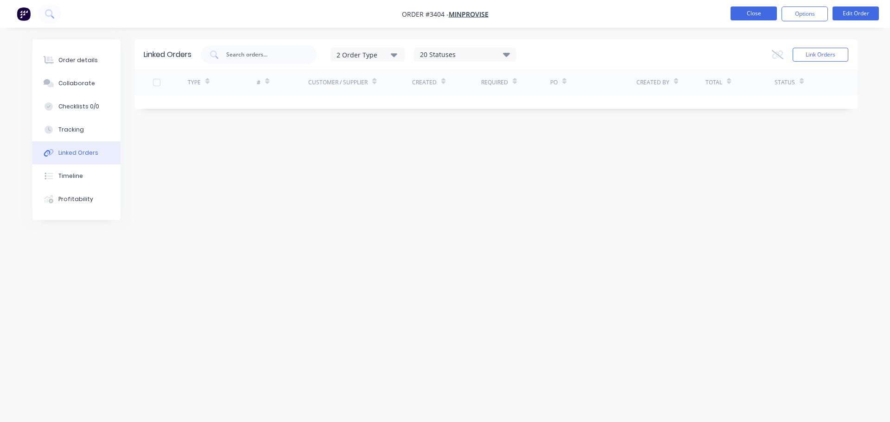
click at [739, 10] on button "Close" at bounding box center [754, 13] width 46 height 14
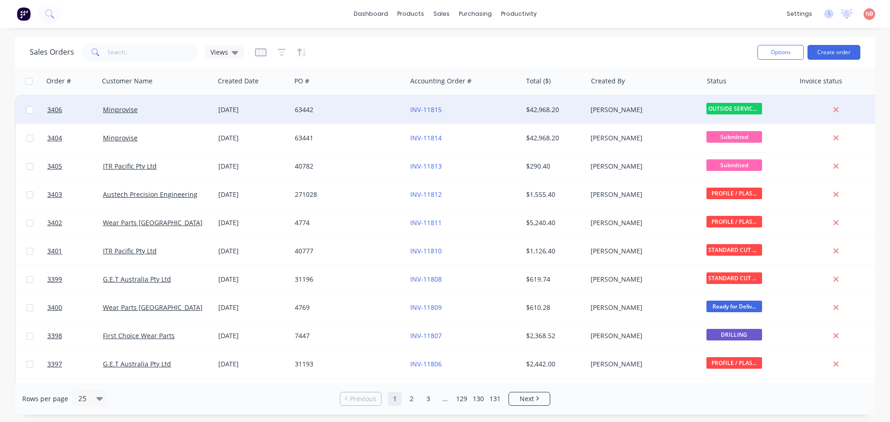
click at [483, 105] on div "INV-11815" at bounding box center [464, 110] width 115 height 28
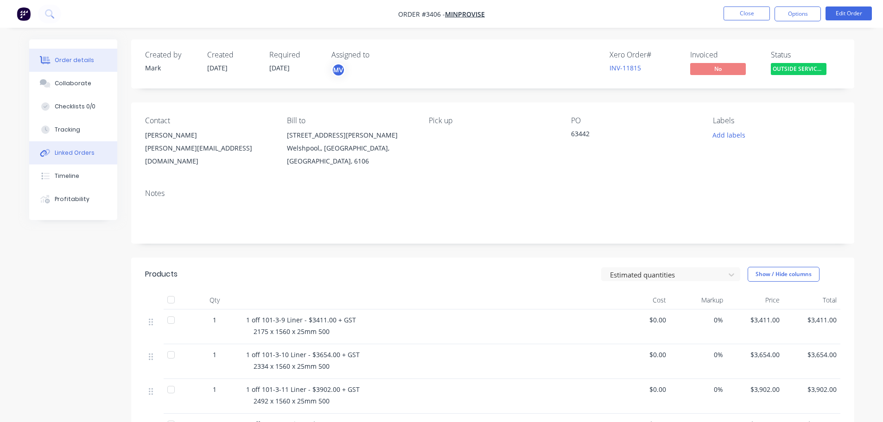
click at [60, 158] on button "Linked Orders" at bounding box center [73, 152] width 88 height 23
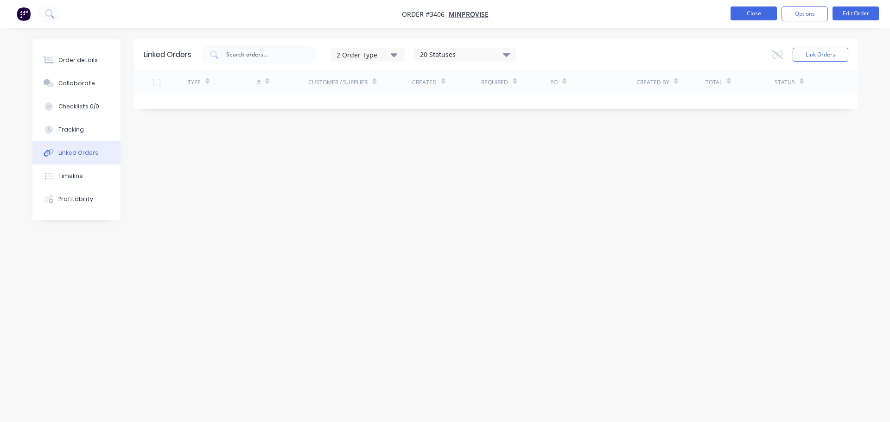
click at [745, 10] on button "Close" at bounding box center [754, 13] width 46 height 14
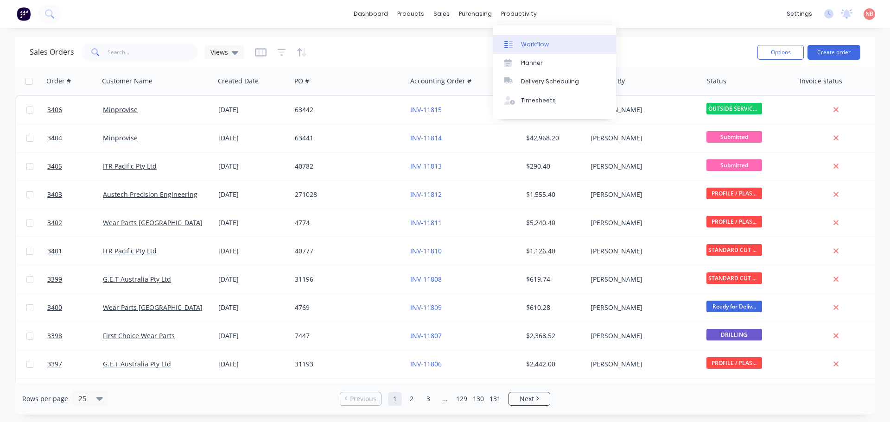
click at [516, 41] on div at bounding box center [512, 44] width 14 height 8
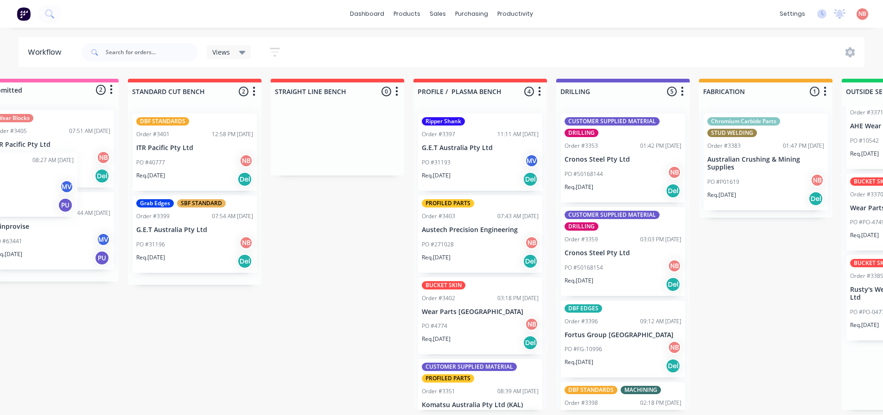
scroll to position [2, 0]
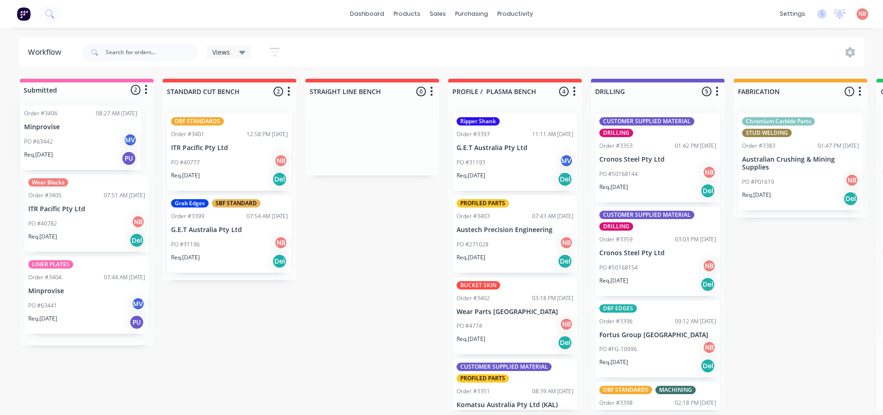
drag, startPoint x: 579, startPoint y: 369, endPoint x: 64, endPoint y: 128, distance: 568.8
click at [64, 128] on div "Submitted 2 Status colour #FF69B4 hex #FF69B4 Save Cancel Summaries Total order…" at bounding box center [766, 245] width 1546 height 332
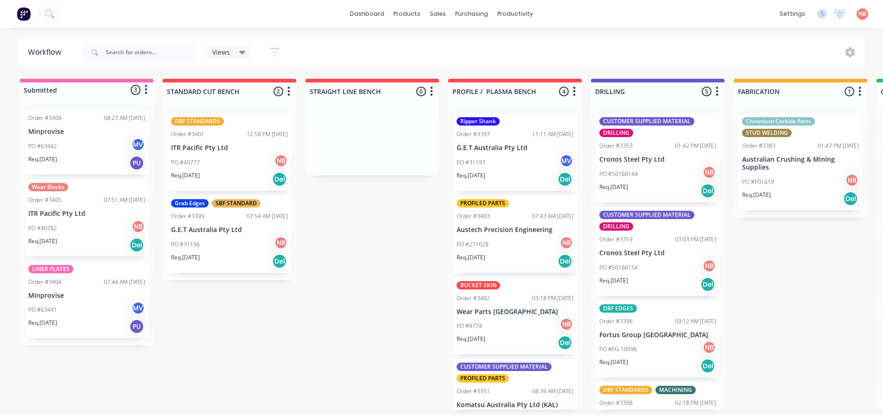
scroll to position [35, 0]
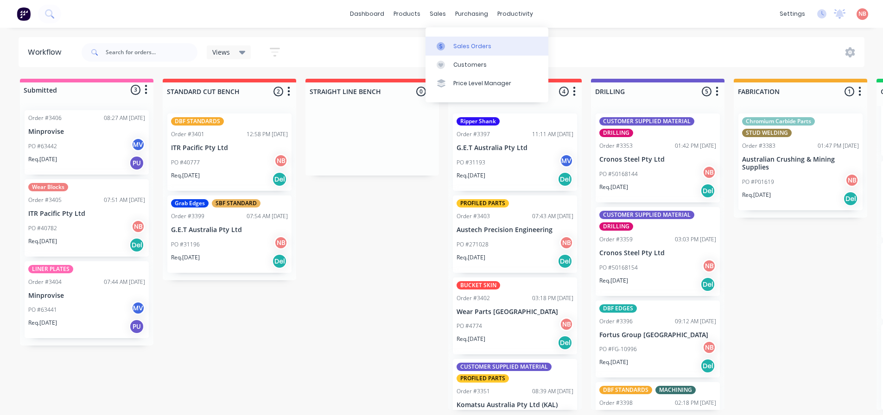
click at [448, 46] on div at bounding box center [444, 46] width 14 height 8
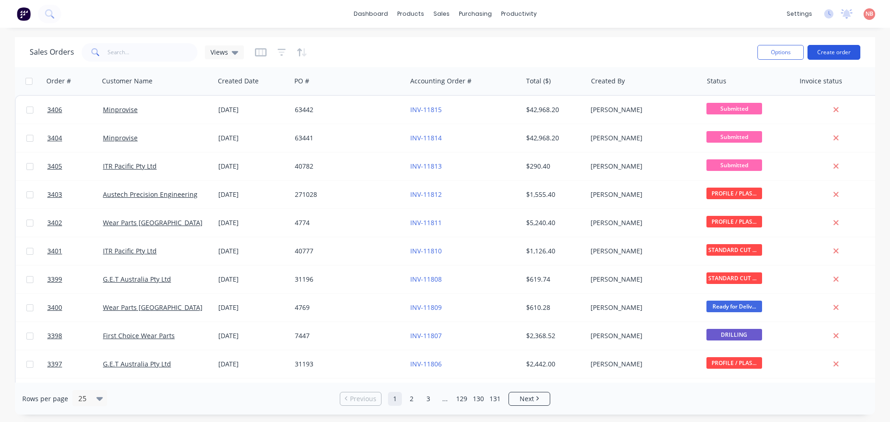
click at [837, 49] on button "Create order" at bounding box center [834, 52] width 53 height 15
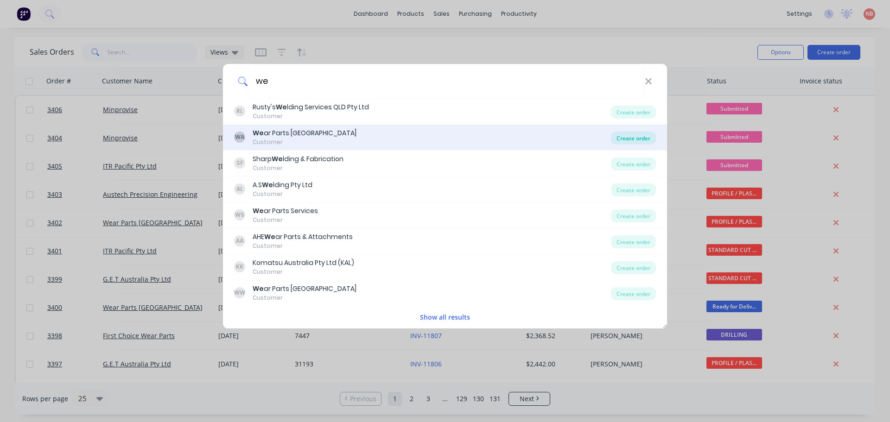
type input "we"
click at [634, 135] on div "Create order" at bounding box center [633, 138] width 45 height 13
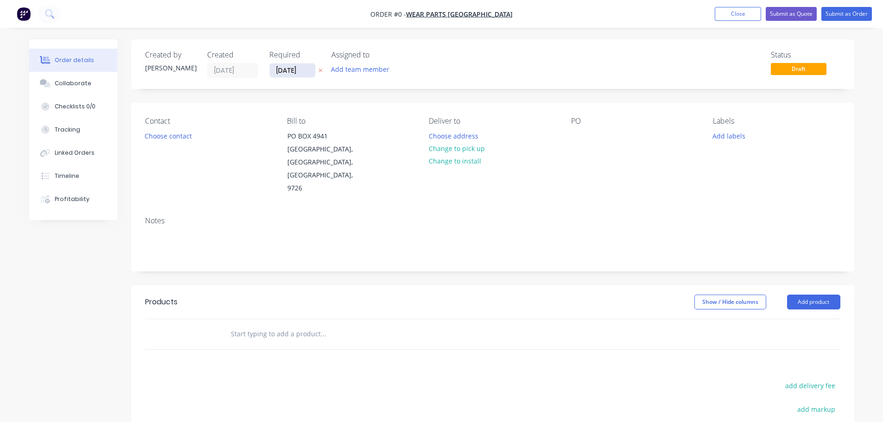
click at [288, 75] on input "[DATE]" at bounding box center [292, 71] width 45 height 14
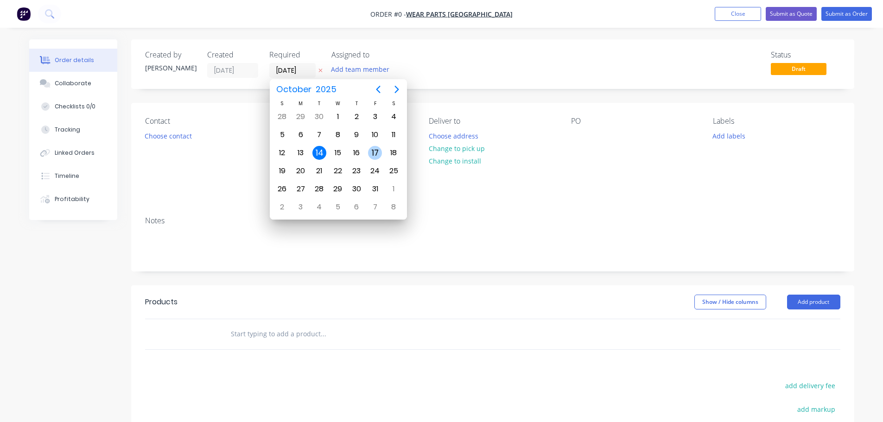
click at [376, 153] on div "17" at bounding box center [375, 153] width 14 height 14
type input "[DATE]"
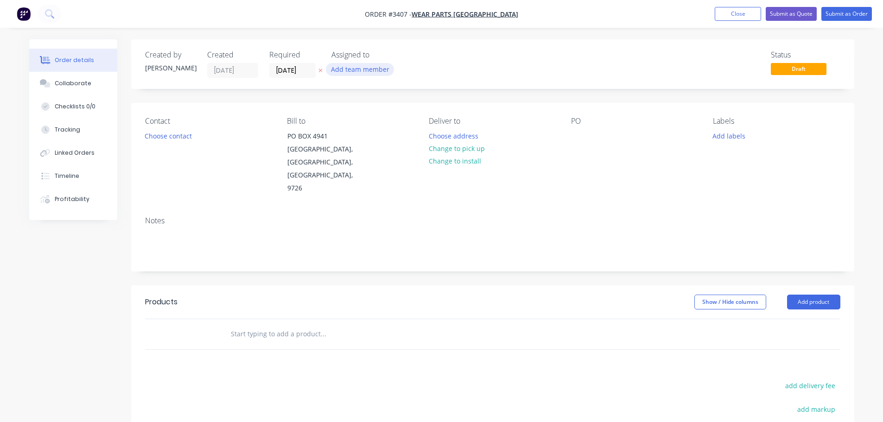
click at [358, 71] on button "Add team member" at bounding box center [360, 69] width 68 height 13
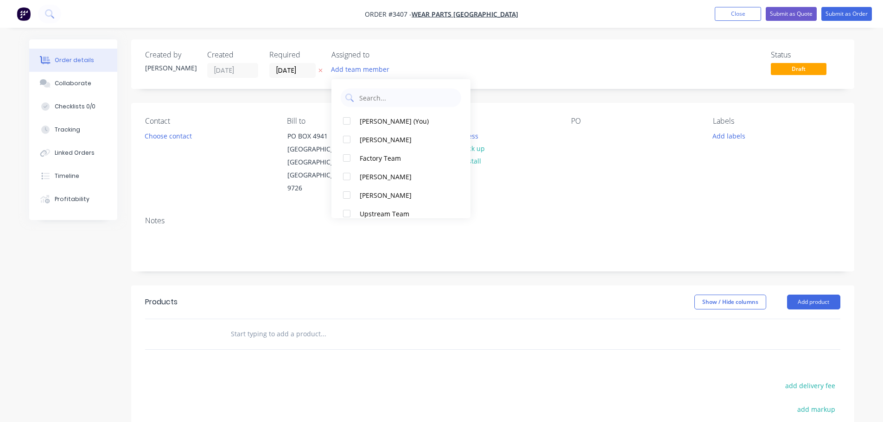
click at [374, 125] on div "[PERSON_NAME] (You)" at bounding box center [406, 121] width 93 height 10
click at [173, 134] on button "Choose contact" at bounding box center [168, 135] width 57 height 13
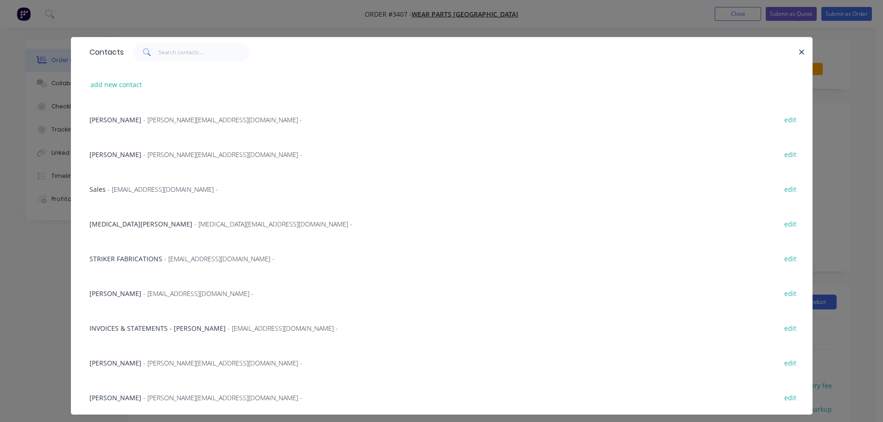
click at [134, 217] on div "Wera Stafford - wera@wpa.com.au - edit" at bounding box center [442, 223] width 714 height 35
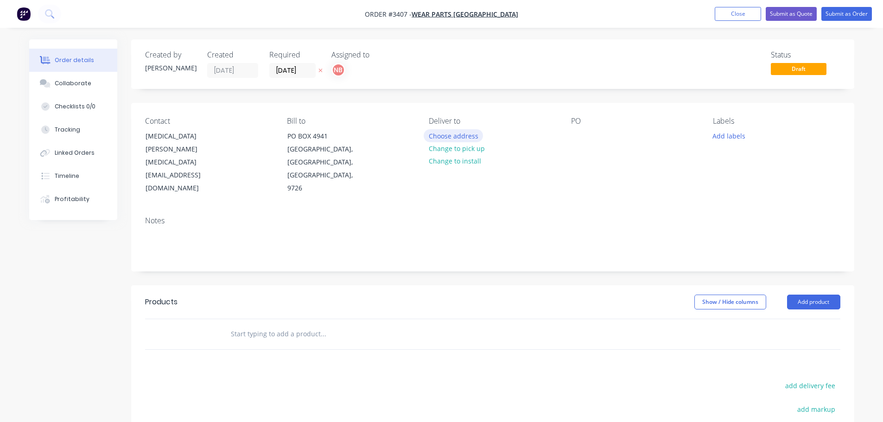
click at [432, 134] on button "Choose address" at bounding box center [453, 135] width 59 height 13
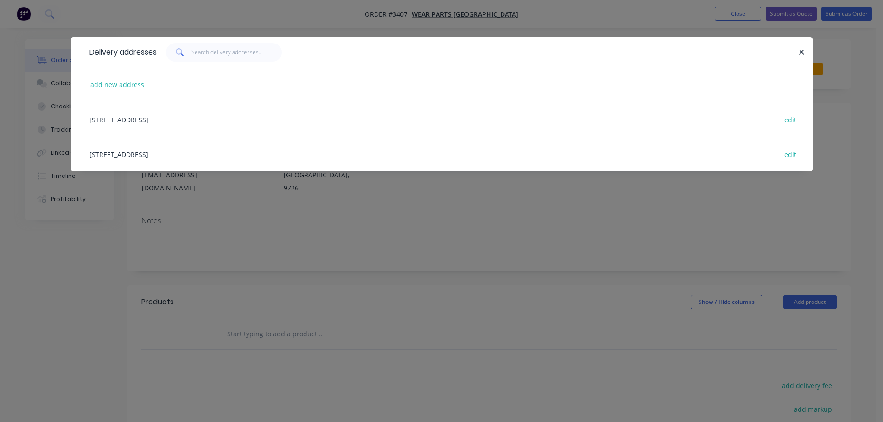
click at [169, 154] on div "32 MANUFACTURER DRIVE, MOLENDINAR, Queensland, Australia, 4214 edit" at bounding box center [442, 154] width 714 height 35
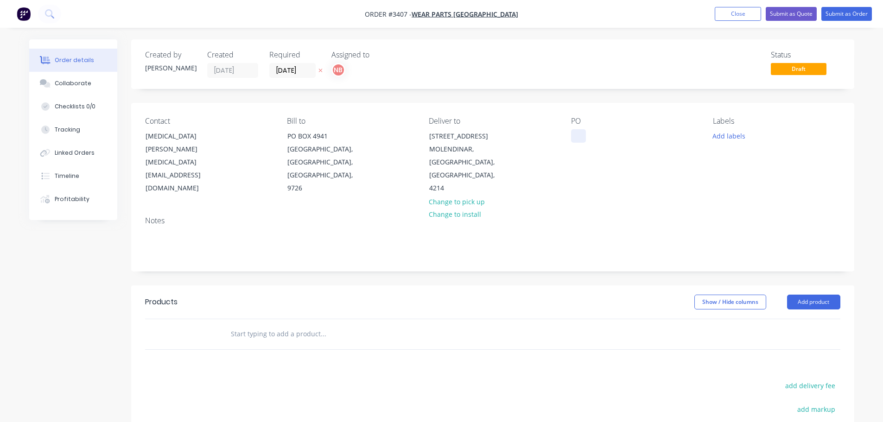
click at [578, 142] on div at bounding box center [578, 135] width 15 height 13
click at [732, 134] on button "Add labels" at bounding box center [729, 135] width 43 height 13
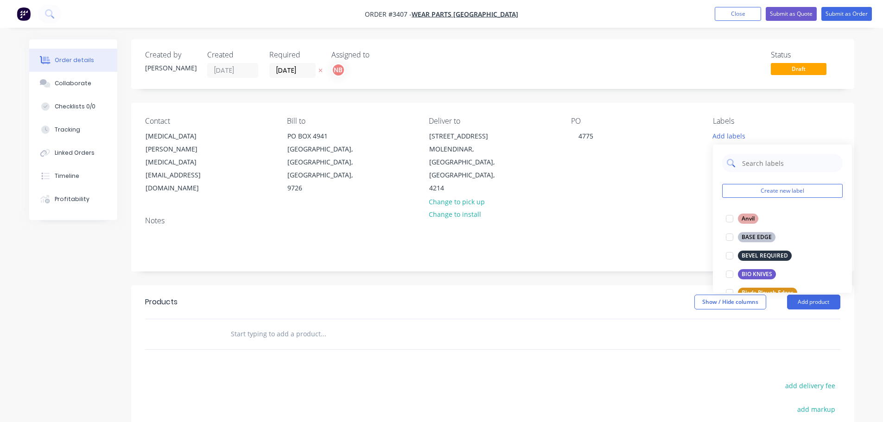
click at [743, 167] on input "text" at bounding box center [789, 163] width 97 height 19
type input "dbf"
click at [761, 243] on button "DBF STANDARDS" at bounding box center [758, 237] width 72 height 13
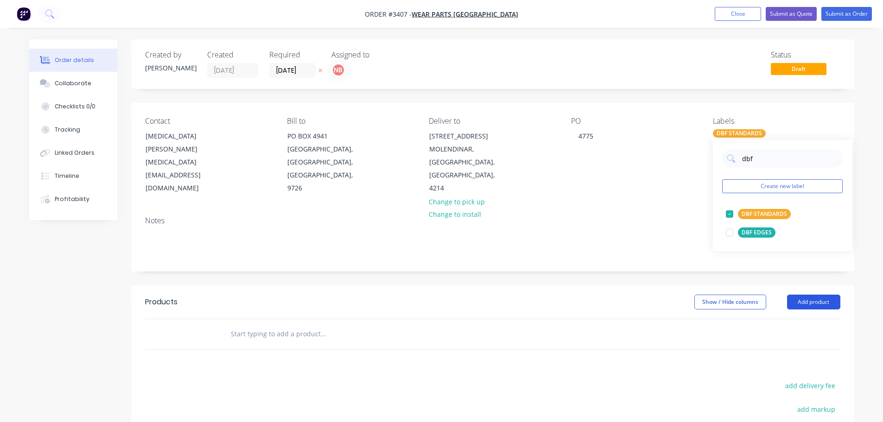
click at [827, 309] on button "Add product" at bounding box center [813, 302] width 53 height 15
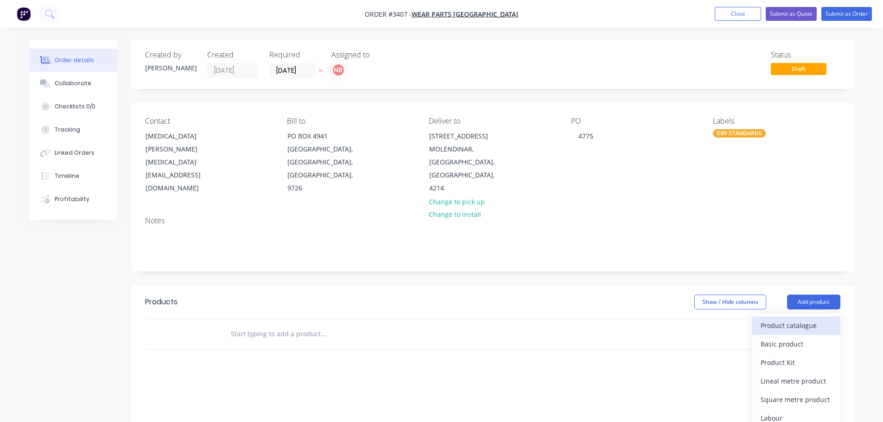
click at [807, 324] on div "Product catalogue" at bounding box center [796, 325] width 71 height 13
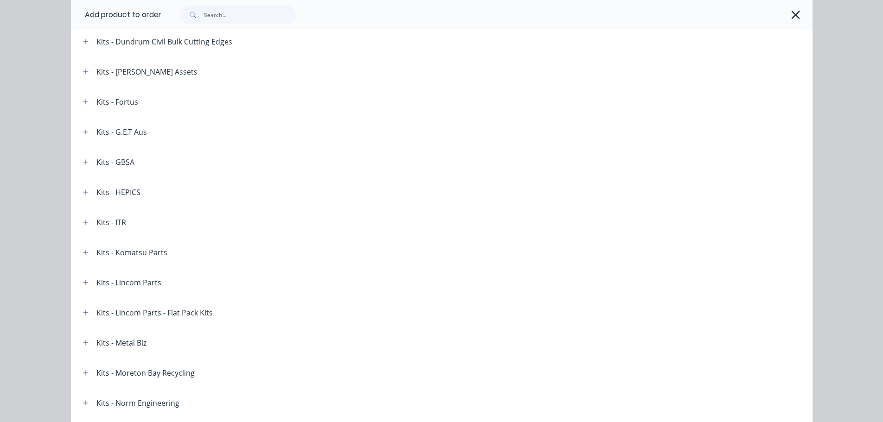
scroll to position [1348, 0]
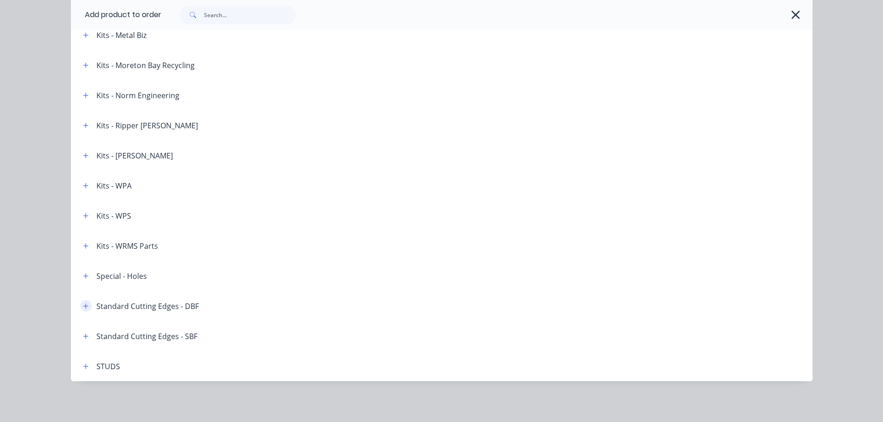
click at [83, 304] on icon "button" at bounding box center [85, 306] width 5 height 5
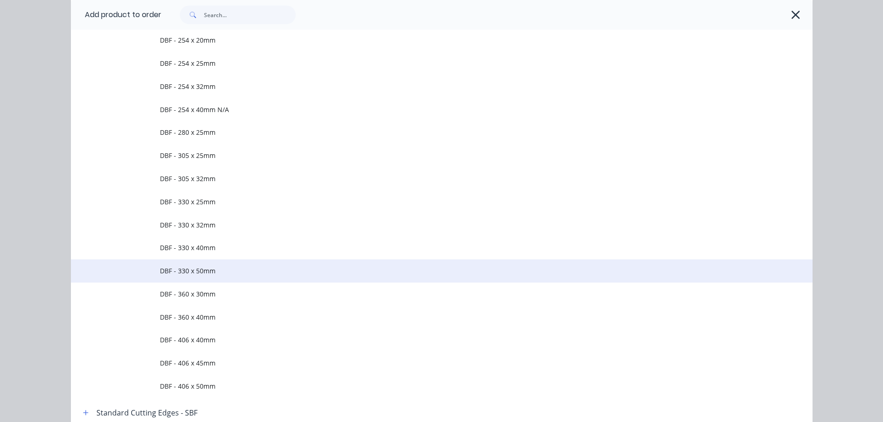
scroll to position [1765, 0]
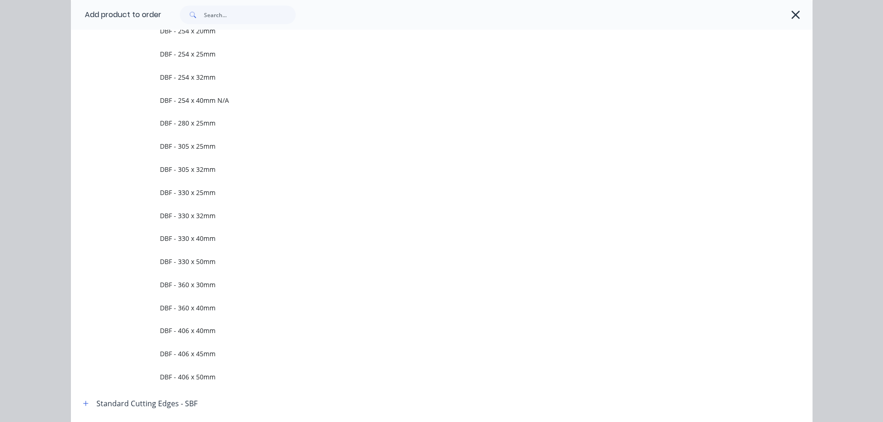
click at [199, 283] on span "DBF - 360 x 30mm" at bounding box center [421, 285] width 522 height 10
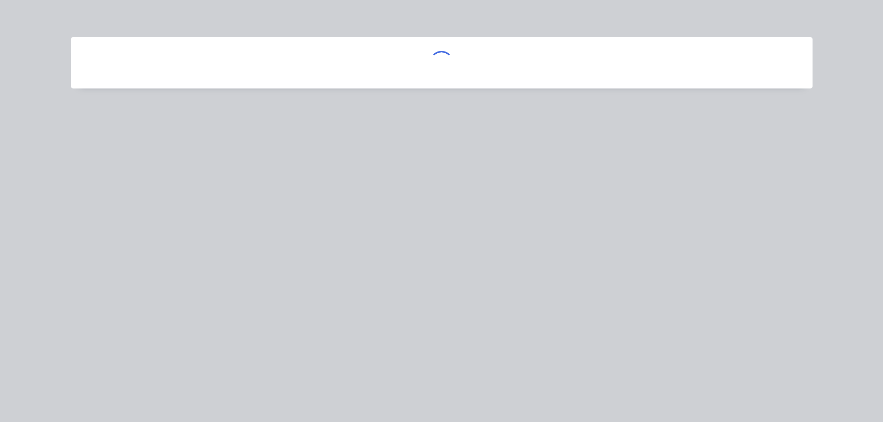
scroll to position [0, 0]
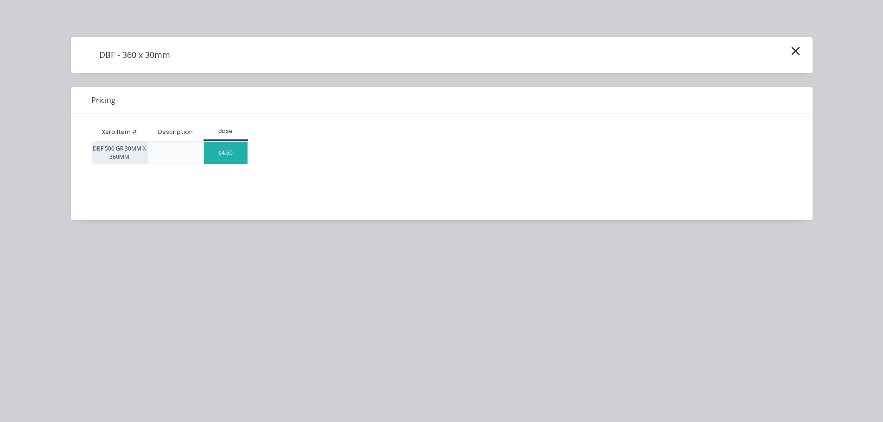
click at [220, 153] on div "$4.60" at bounding box center [226, 153] width 44 height 22
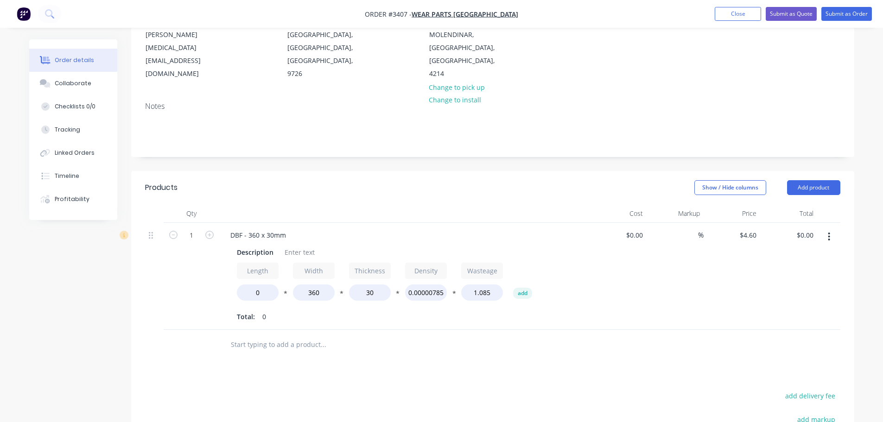
scroll to position [139, 0]
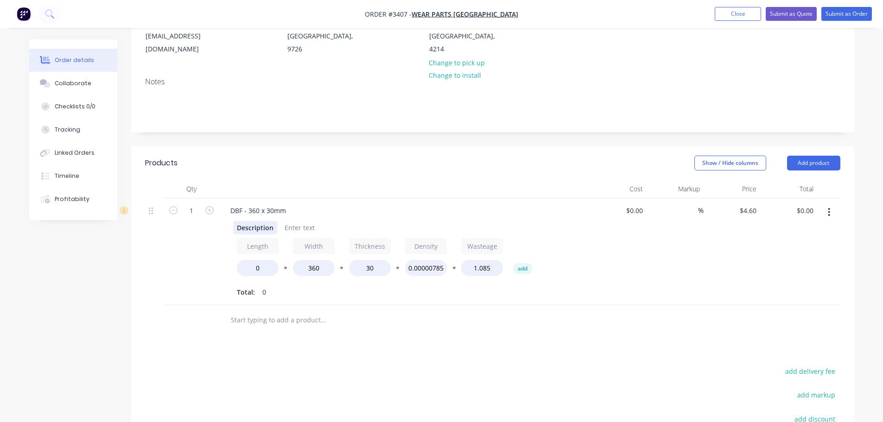
click at [250, 229] on div "Description" at bounding box center [255, 227] width 44 height 13
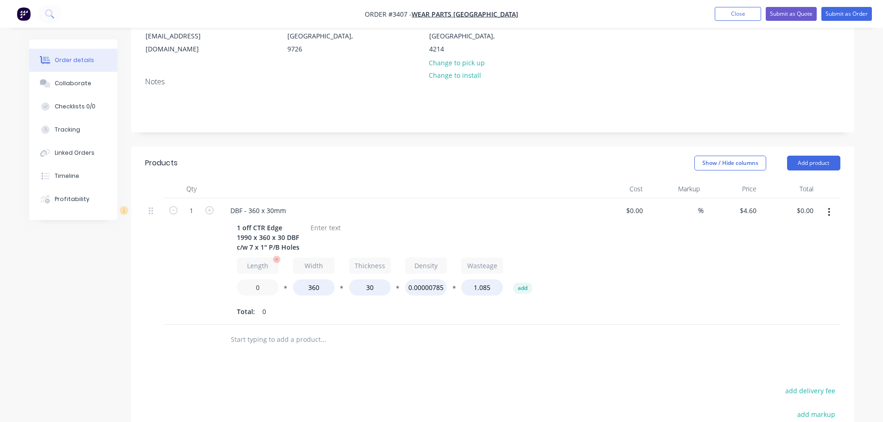
click at [245, 283] on input "0" at bounding box center [258, 288] width 42 height 16
type input "1990"
type input "$841.80"
click at [316, 230] on div at bounding box center [326, 227] width 38 height 13
click at [317, 229] on div at bounding box center [326, 227] width 38 height 13
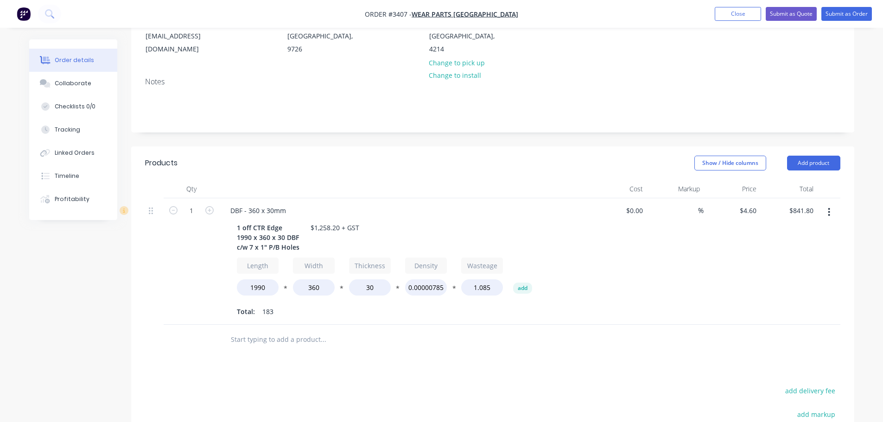
click at [826, 210] on button "button" at bounding box center [829, 212] width 22 height 17
click at [773, 255] on div "Duplicate" at bounding box center [796, 255] width 71 height 13
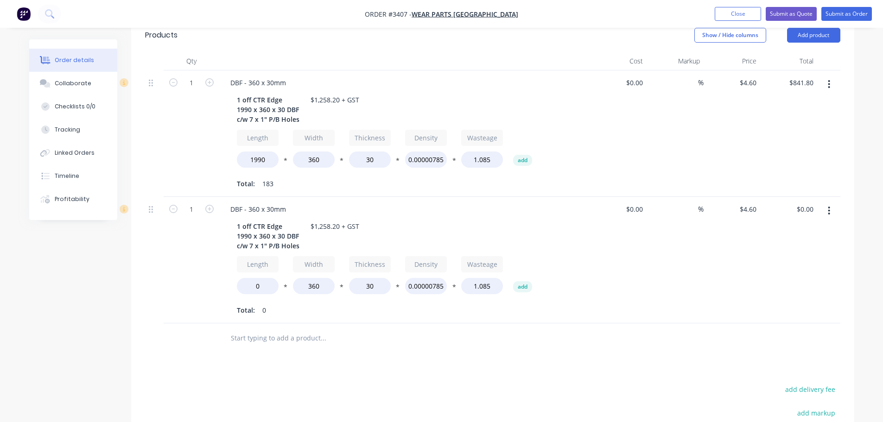
scroll to position [278, 0]
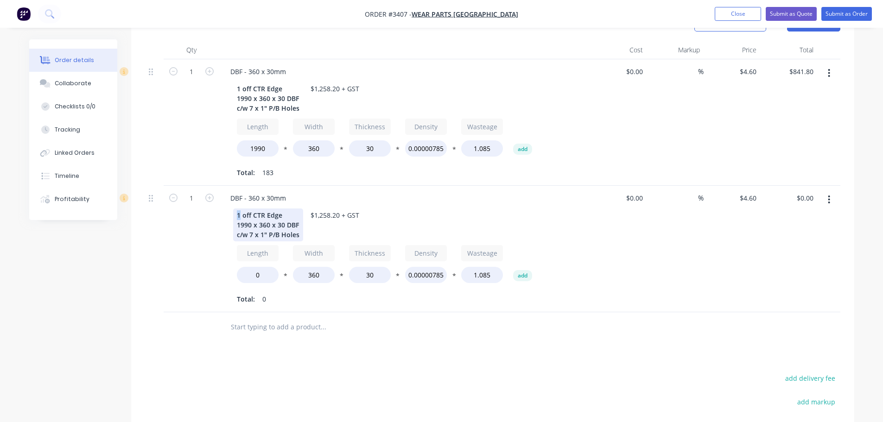
click at [241, 216] on div "1 off CTR Edge 1990 x 360 x 30 DBF c/w 7 x 1" P/B Holes" at bounding box center [268, 225] width 70 height 33
click at [192, 201] on input "1" at bounding box center [191, 199] width 24 height 14
type input "2"
click at [285, 214] on div "2 off CTR Edge 1990 x 360 x 30 DBF c/w 7 x 1" P/B Holes" at bounding box center [268, 225] width 70 height 33
drag, startPoint x: 263, startPoint y: 215, endPoint x: 252, endPoint y: 214, distance: 11.1
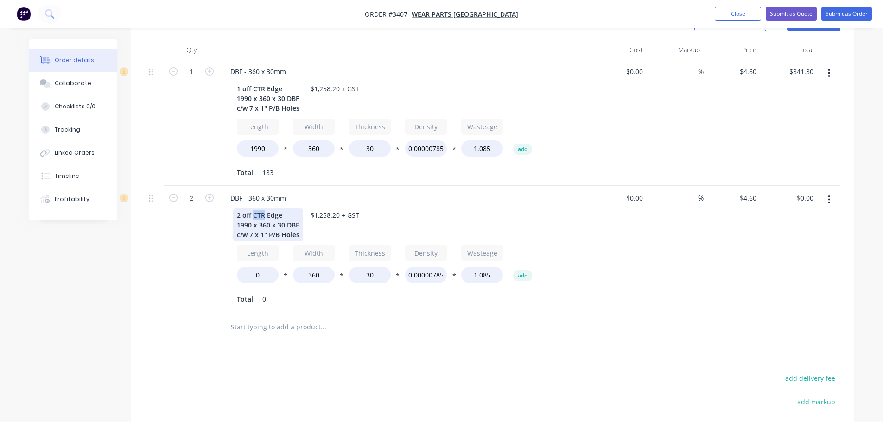
click at [252, 214] on div "2 off CTR Edge 1990 x 360 x 30 DBF c/w 7 x 1" P/B Holes" at bounding box center [268, 225] width 70 height 33
drag, startPoint x: 249, startPoint y: 228, endPoint x: 236, endPoint y: 228, distance: 13.4
click at [236, 228] on div "2 off End Edges 1990 x 360 x 30 DBF c/w 7 x 1" P/B Holes" at bounding box center [268, 225] width 70 height 33
drag, startPoint x: 254, startPoint y: 234, endPoint x: 248, endPoint y: 234, distance: 5.6
click at [248, 234] on div "2 off End Edges 580 x 360 x 30 DBF c/w 7 x 1" P/B Holes" at bounding box center [268, 225] width 70 height 33
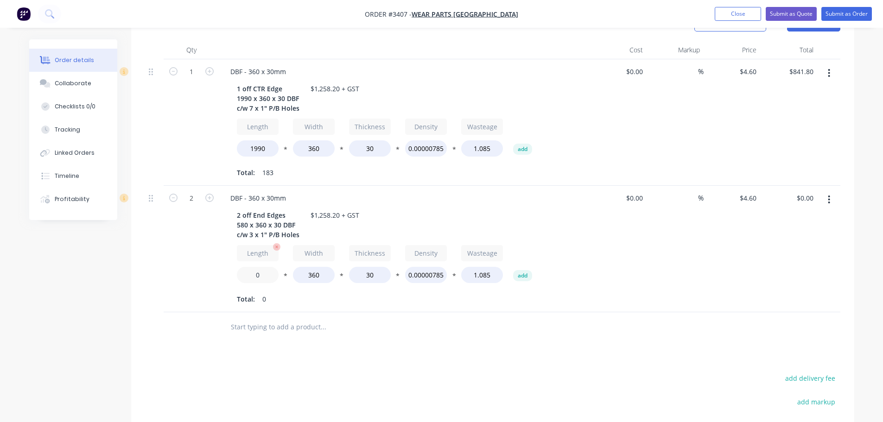
click at [249, 268] on input "0" at bounding box center [258, 275] width 42 height 16
type input "580"
type input "$487.60"
drag, startPoint x: 336, startPoint y: 213, endPoint x: 313, endPoint y: 213, distance: 23.2
click at [313, 213] on div "$1,258.20 + GST" at bounding box center [335, 215] width 56 height 13
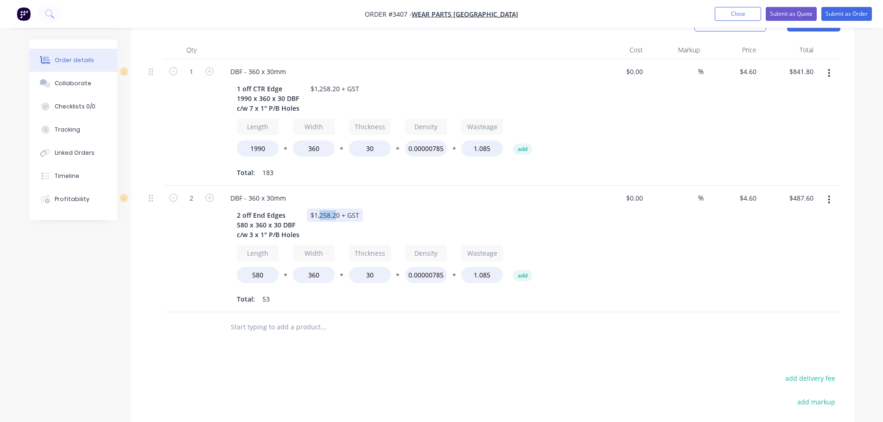
click at [319, 215] on div "$1,258.20 + GST" at bounding box center [335, 215] width 56 height 13
drag, startPoint x: 334, startPoint y: 215, endPoint x: 314, endPoint y: 215, distance: 19.9
click at [314, 215] on div "$1,258.20 + GST" at bounding box center [335, 215] width 56 height 13
click at [441, 204] on div "DBF - 360 x 30mm" at bounding box center [405, 198] width 364 height 13
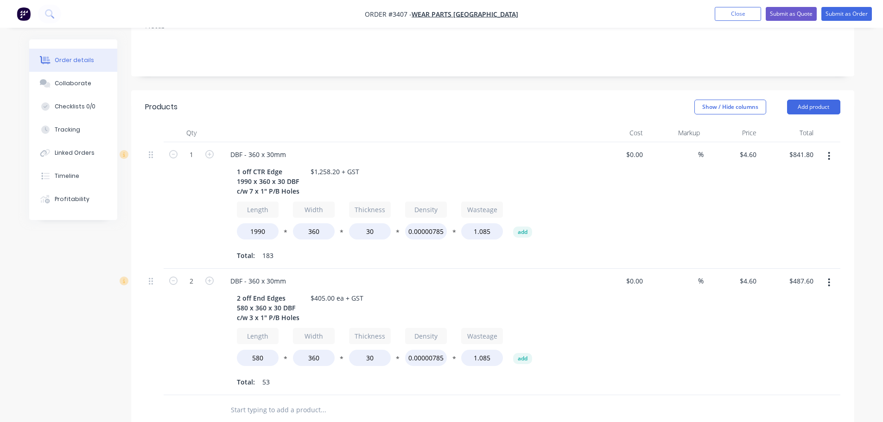
scroll to position [185, 0]
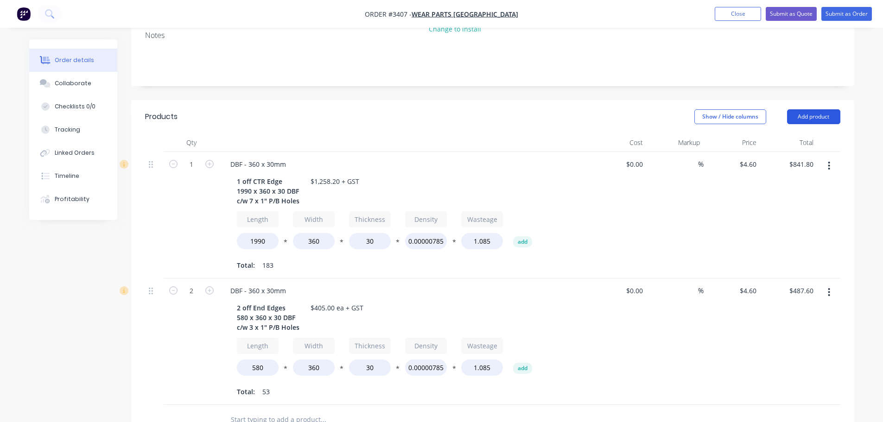
click at [803, 119] on button "Add product" at bounding box center [813, 116] width 53 height 15
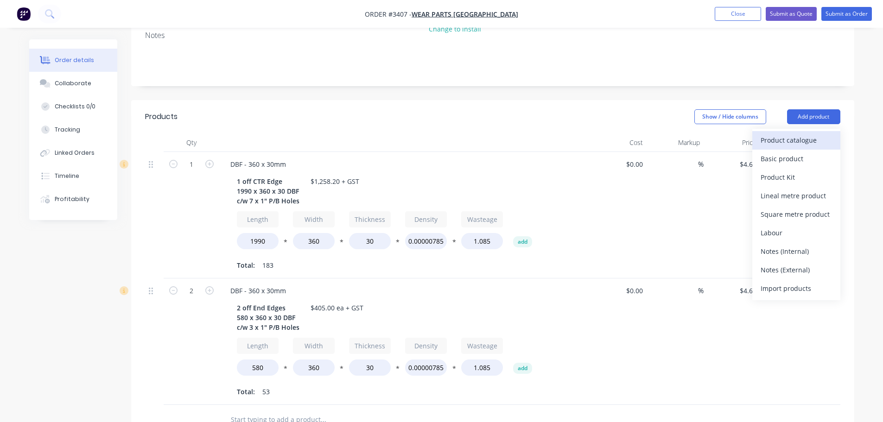
click at [798, 139] on div "Product catalogue" at bounding box center [796, 140] width 71 height 13
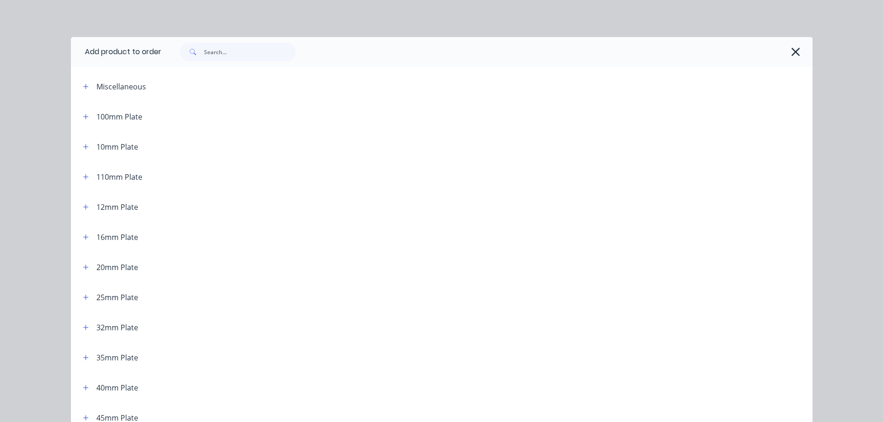
scroll to position [46, 0]
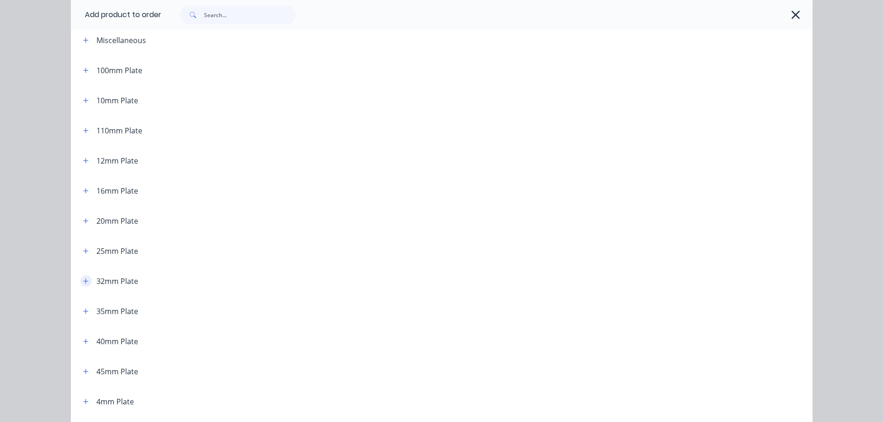
click at [83, 281] on icon "button" at bounding box center [86, 281] width 6 height 6
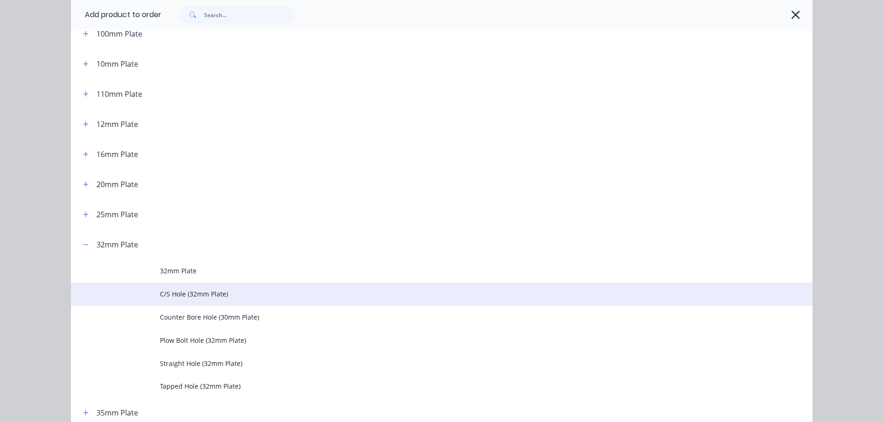
scroll to position [139, 0]
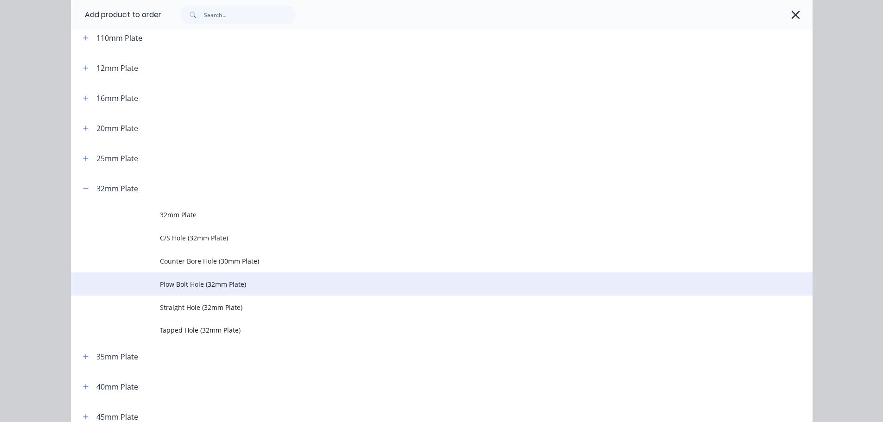
click at [172, 280] on span "Plow Bolt Hole (32mm Plate)" at bounding box center [421, 285] width 522 height 10
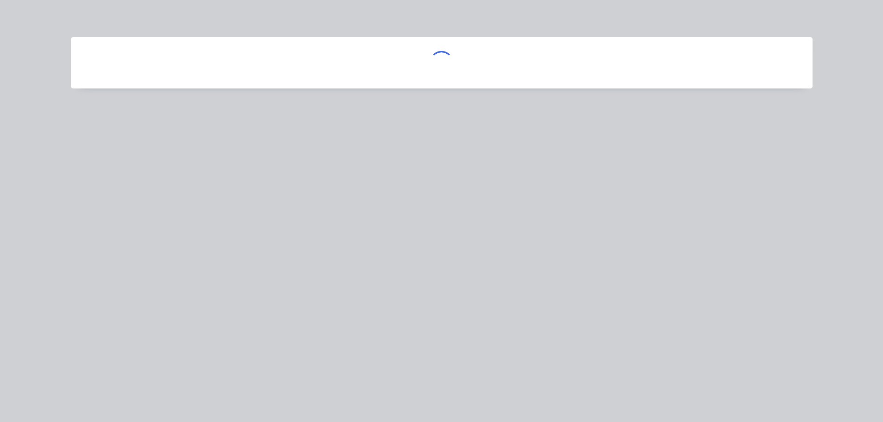
scroll to position [0, 0]
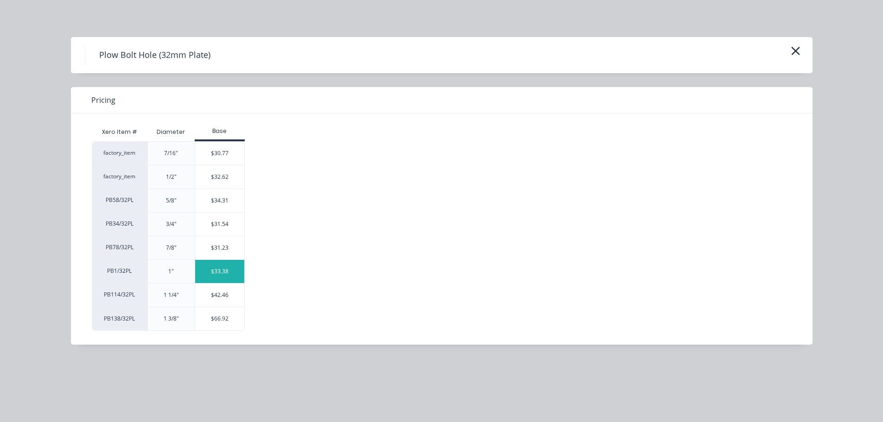
click at [210, 268] on div "$33.38" at bounding box center [220, 271] width 50 height 23
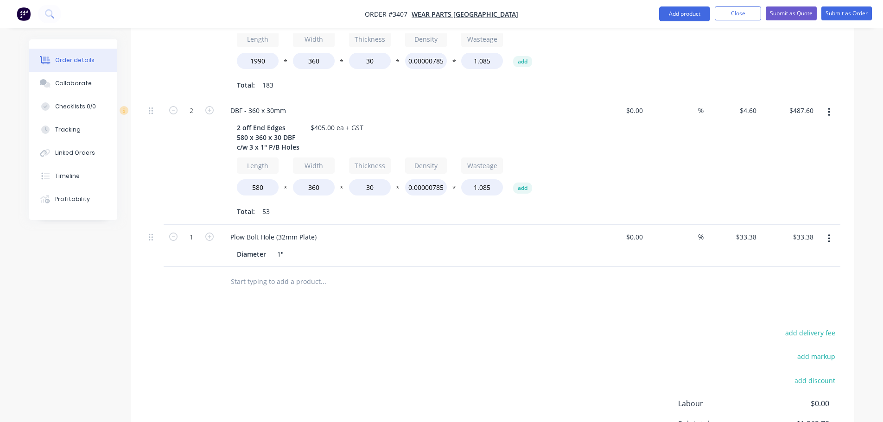
scroll to position [371, 0]
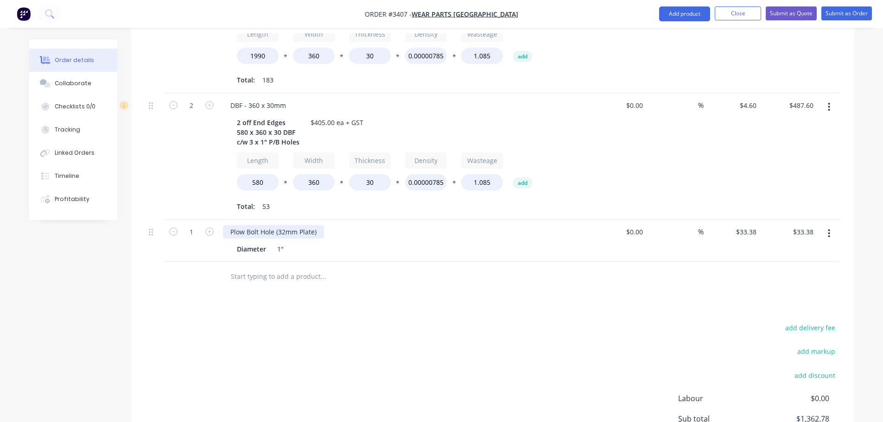
click at [284, 235] on div "Plow Bolt Hole (32mm Plate)" at bounding box center [273, 231] width 101 height 13
click at [193, 236] on input "1" at bounding box center [191, 232] width 24 height 14
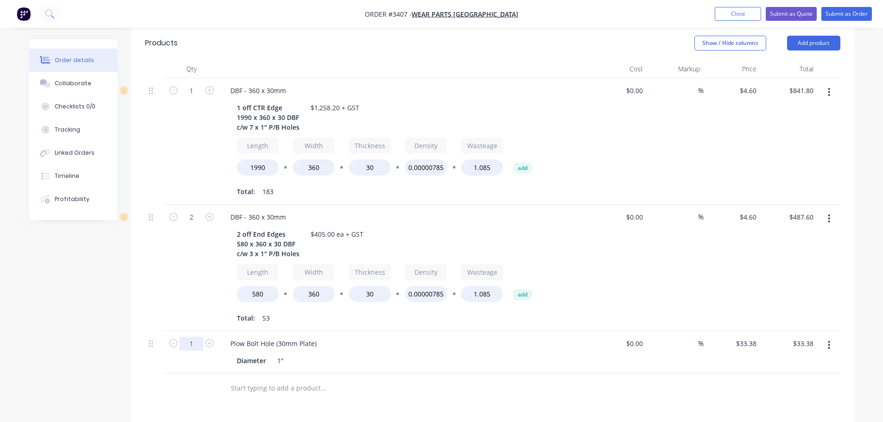
scroll to position [232, 0]
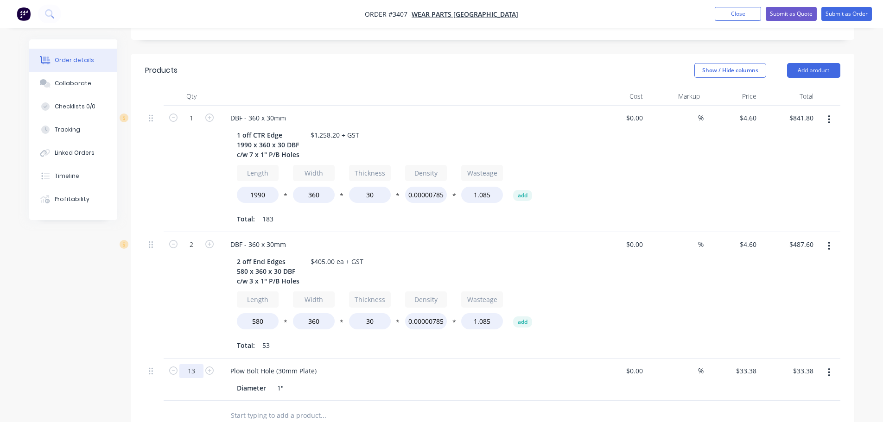
type input "13"
type input "$433.94"
click at [351, 384] on div "Diameter 1"" at bounding box center [402, 388] width 339 height 13
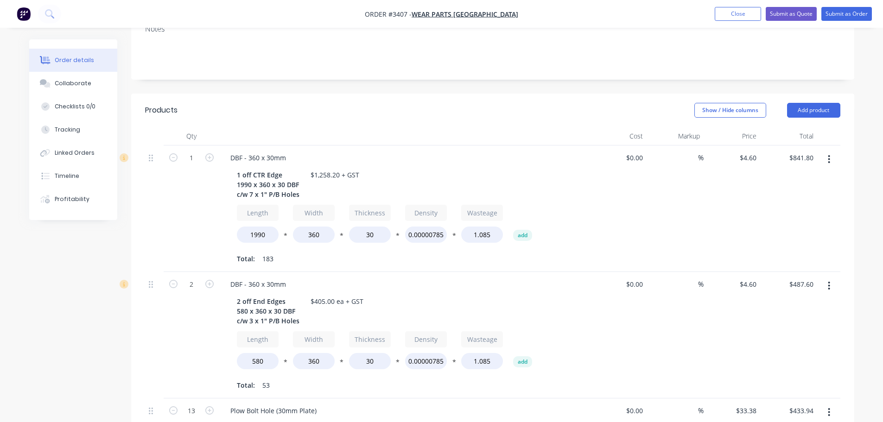
scroll to position [93, 0]
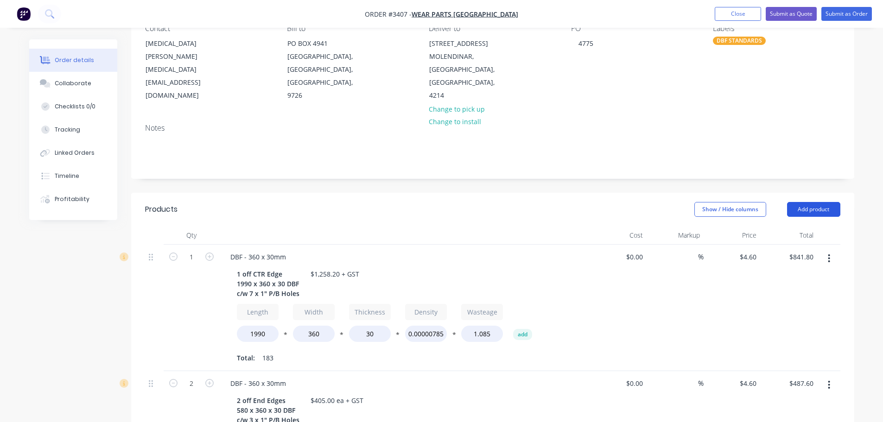
click at [812, 210] on button "Add product" at bounding box center [813, 209] width 53 height 15
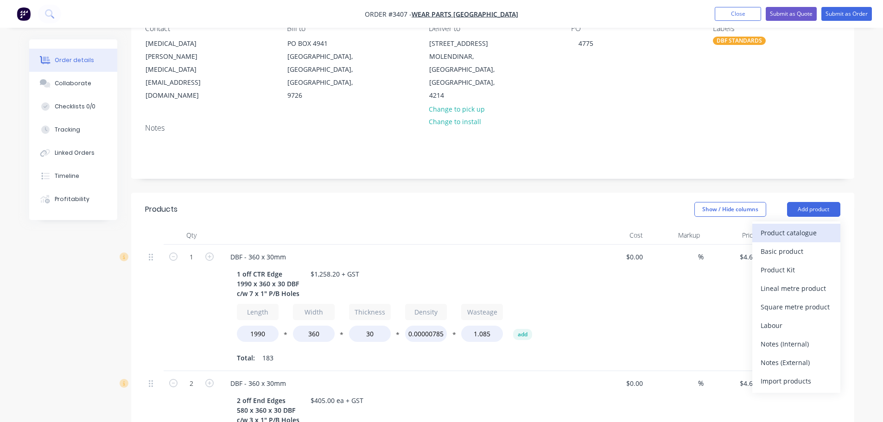
click at [800, 236] on div "Product catalogue" at bounding box center [796, 232] width 71 height 13
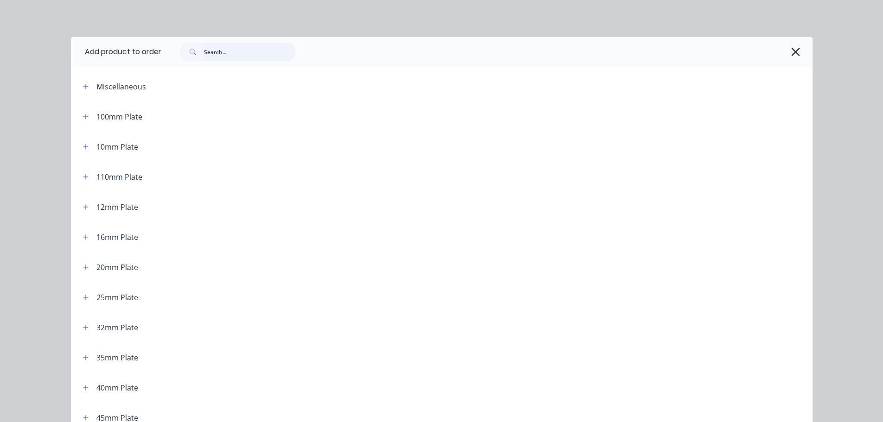
click at [232, 51] on input "text" at bounding box center [250, 52] width 92 height 19
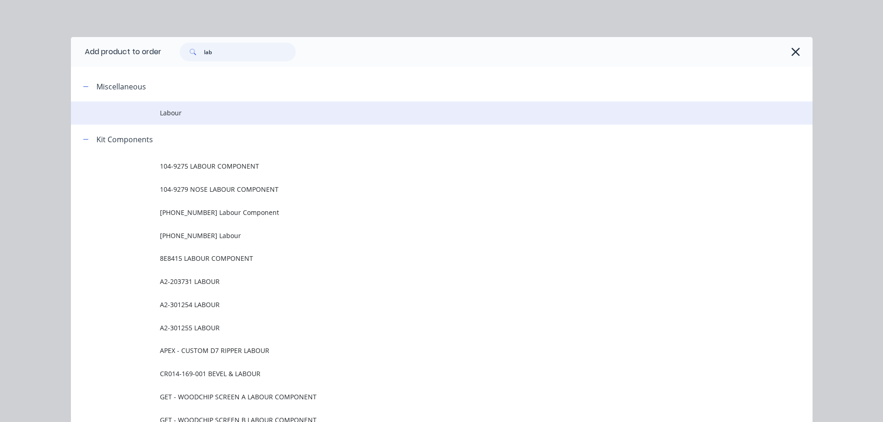
type input "lab"
click at [200, 109] on span "Labour" at bounding box center [421, 113] width 522 height 10
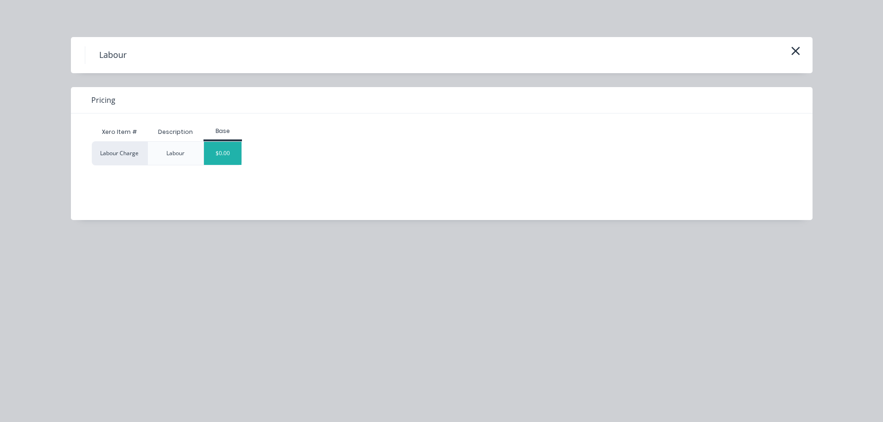
click at [233, 150] on div "$0.00" at bounding box center [223, 153] width 38 height 23
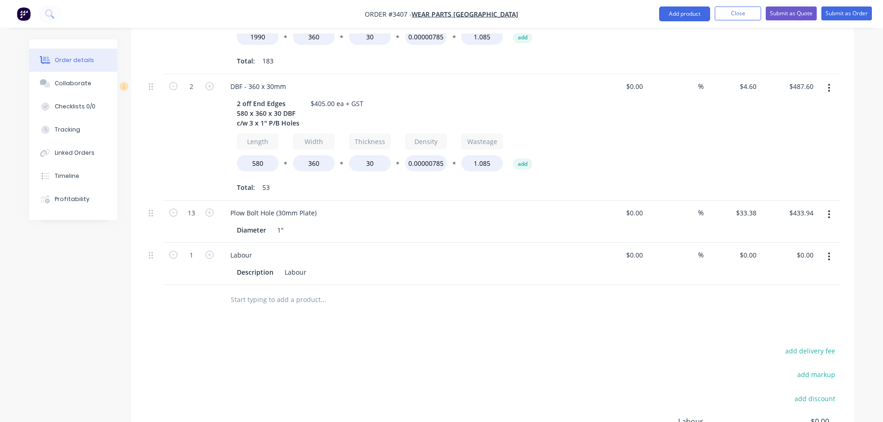
scroll to position [380, 0]
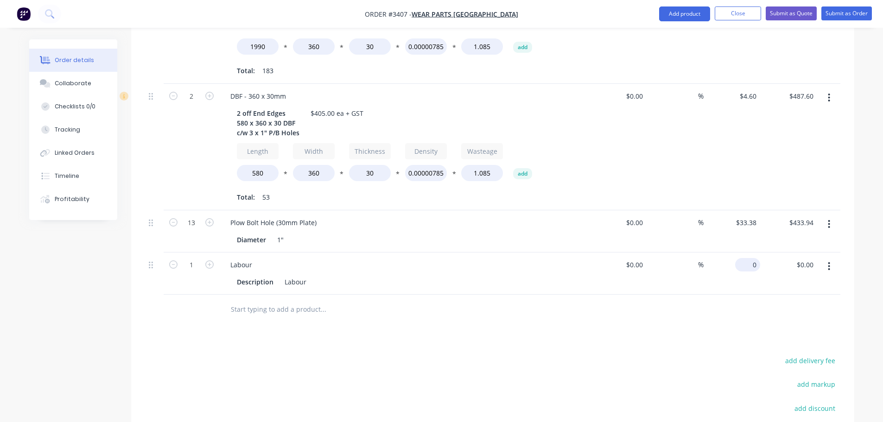
click at [755, 269] on input "0" at bounding box center [749, 264] width 21 height 13
type input "$304.86"
click at [594, 309] on div at bounding box center [493, 310] width 696 height 30
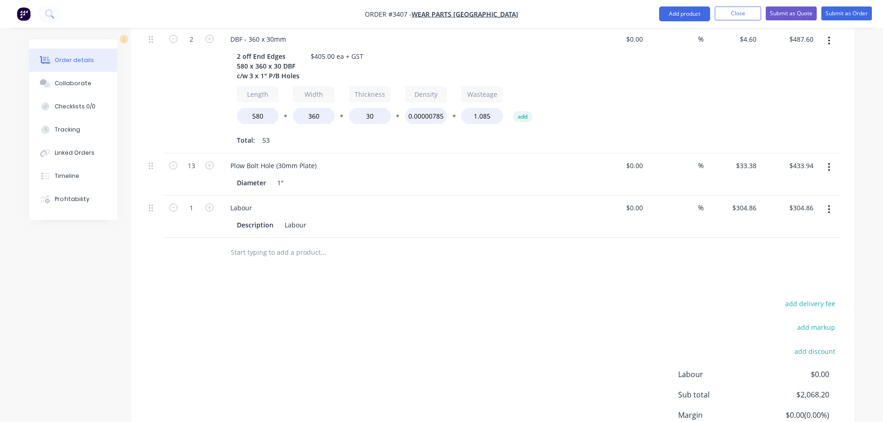
scroll to position [519, 0]
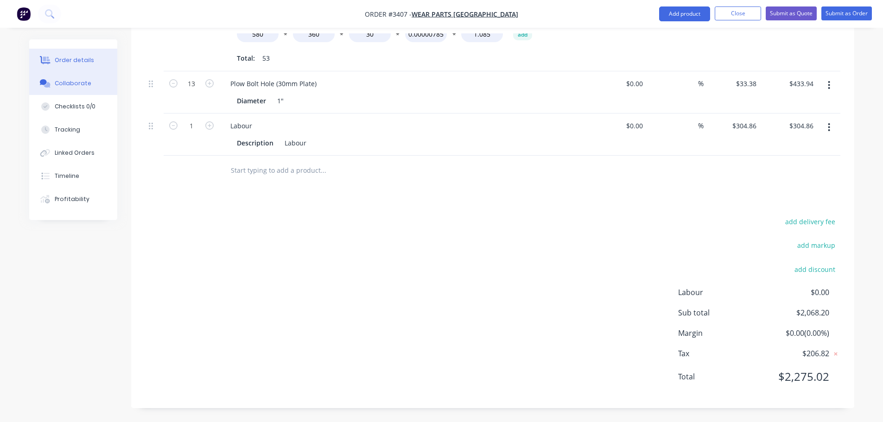
click at [72, 88] on button "Collaborate" at bounding box center [73, 83] width 88 height 23
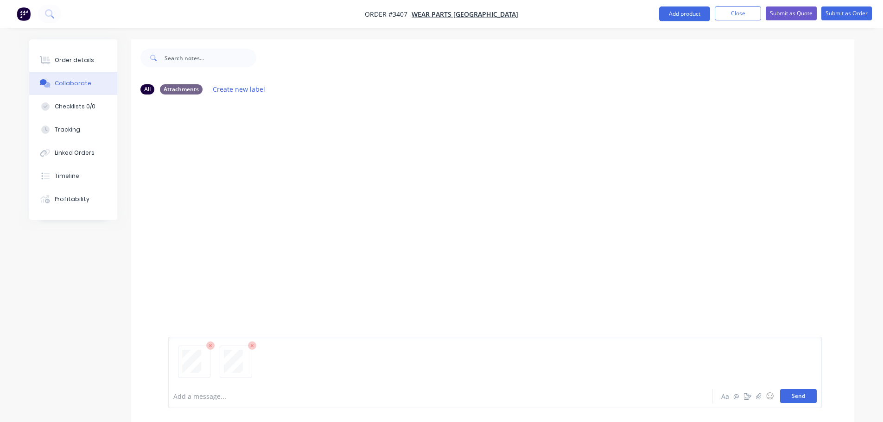
click at [790, 402] on button "Send" at bounding box center [798, 397] width 37 height 14
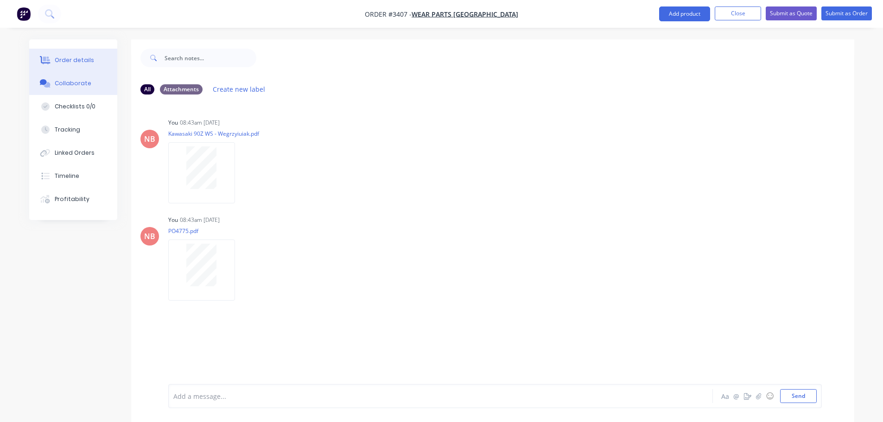
click at [74, 60] on div "Order details" at bounding box center [74, 60] width 39 height 8
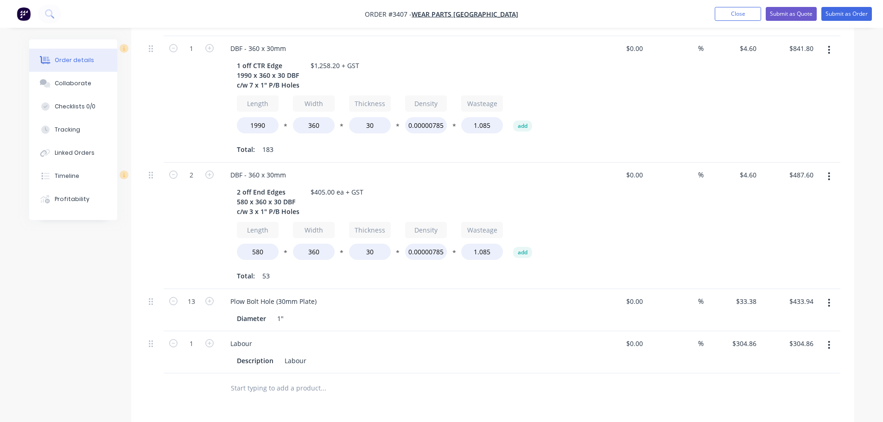
scroll to position [241, 0]
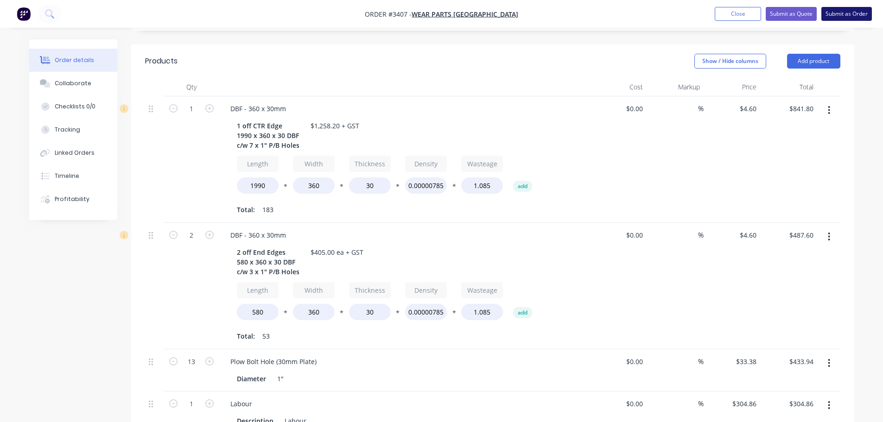
click at [836, 13] on button "Submit as Order" at bounding box center [847, 14] width 51 height 14
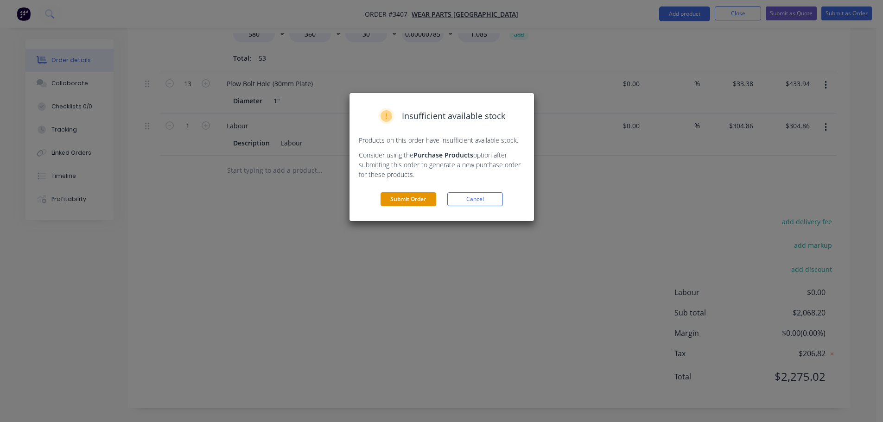
click at [406, 195] on button "Submit Order" at bounding box center [409, 199] width 56 height 14
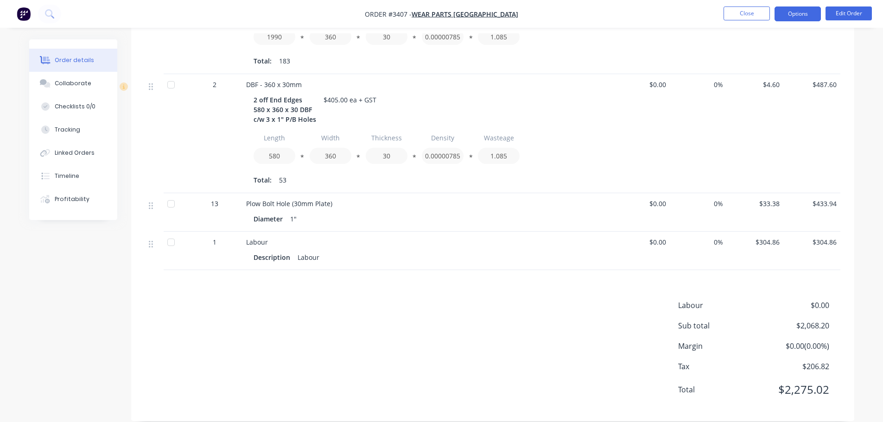
click at [800, 15] on button "Options" at bounding box center [798, 13] width 46 height 15
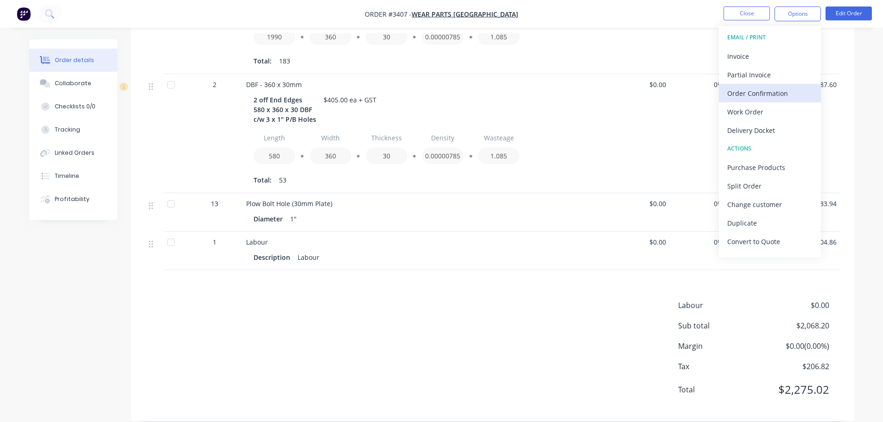
click at [740, 92] on div "Order Confirmation" at bounding box center [770, 93] width 85 height 13
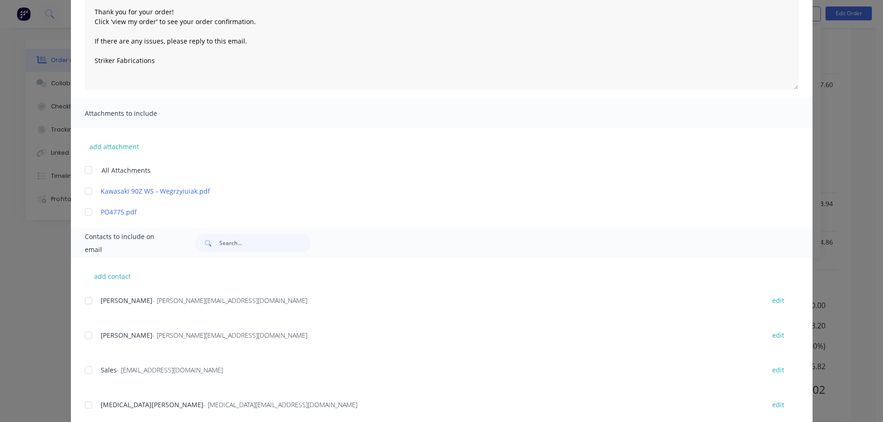
scroll to position [139, 0]
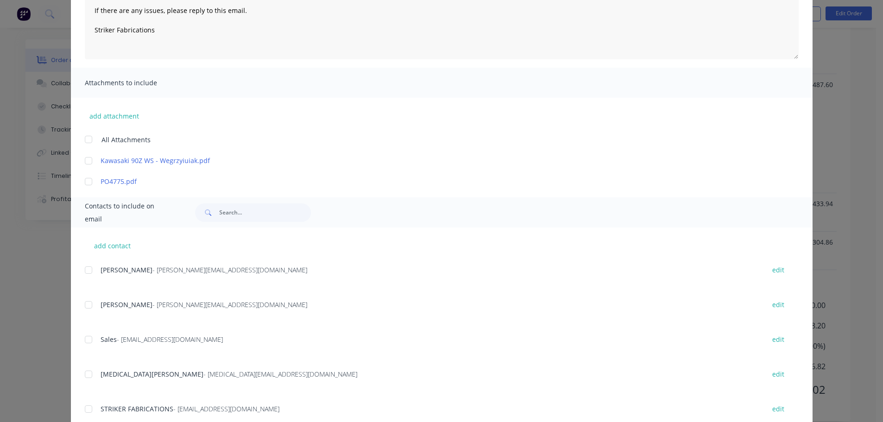
click at [94, 370] on div at bounding box center [88, 374] width 19 height 19
type textarea "Thank you for your order! Click 'view my order' to see your order confirmation.…"
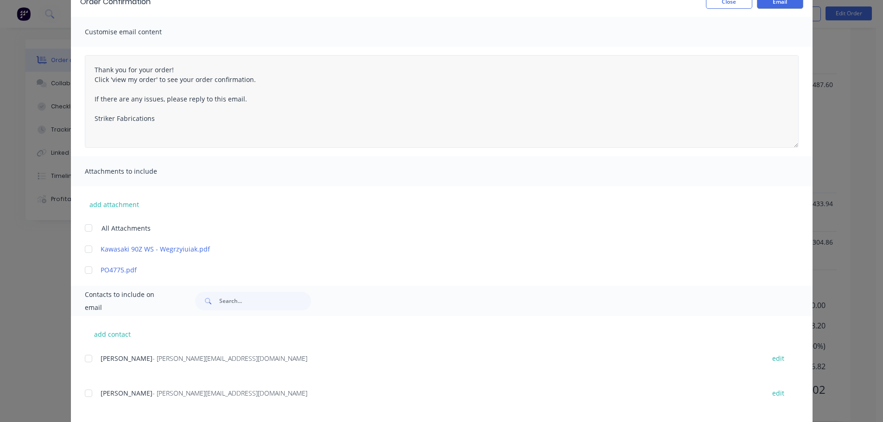
scroll to position [0, 0]
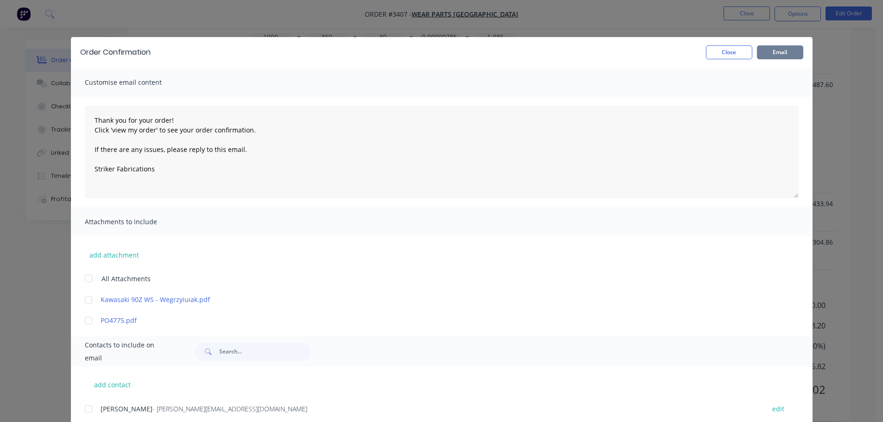
click at [781, 49] on button "Email" at bounding box center [780, 52] width 46 height 14
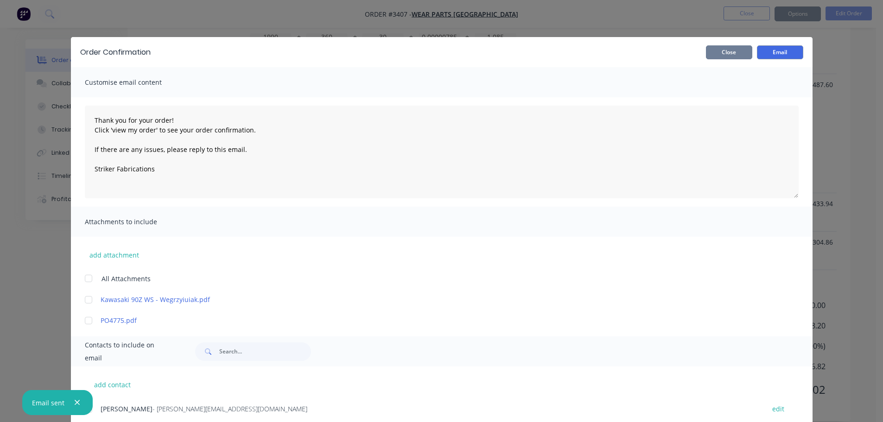
click at [724, 56] on button "Close" at bounding box center [729, 52] width 46 height 14
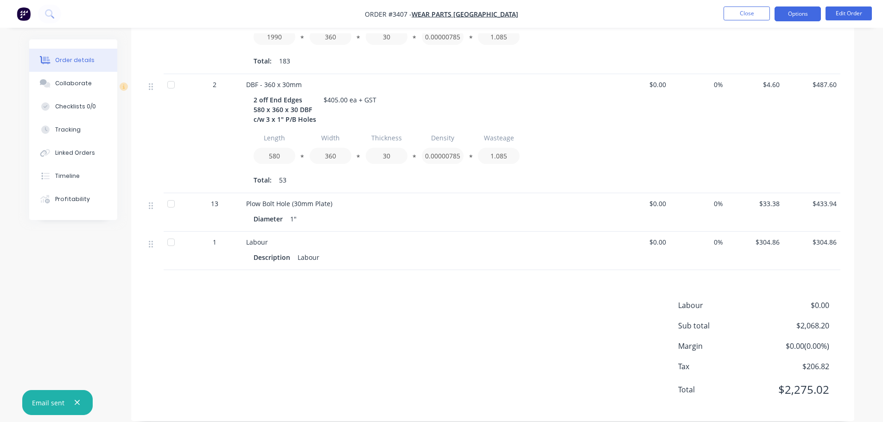
click at [782, 17] on button "Options" at bounding box center [798, 13] width 46 height 15
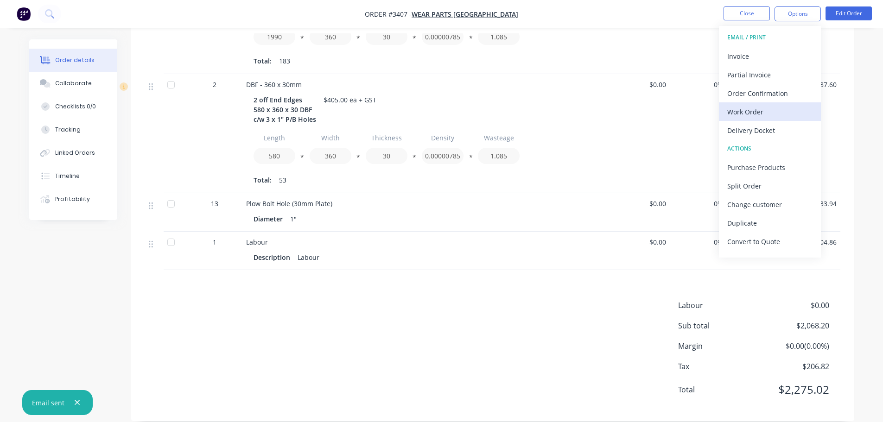
click at [741, 108] on div "Work Order" at bounding box center [770, 111] width 85 height 13
click at [741, 108] on div "Custom" at bounding box center [770, 111] width 85 height 13
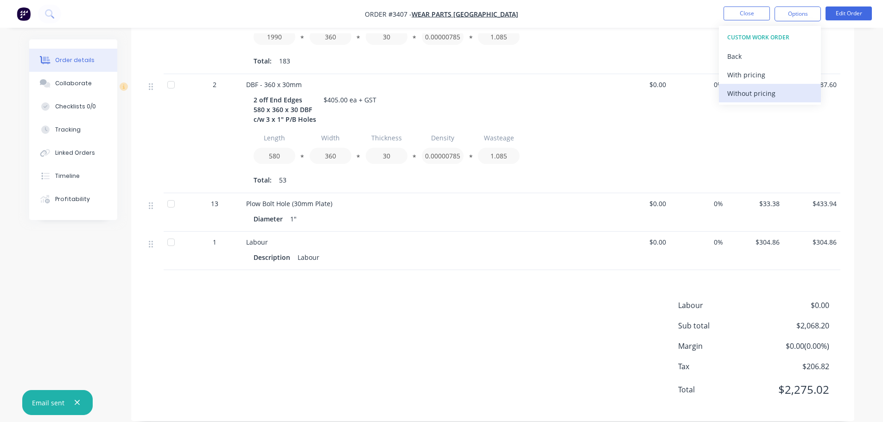
click at [740, 96] on div "Without pricing" at bounding box center [770, 93] width 85 height 13
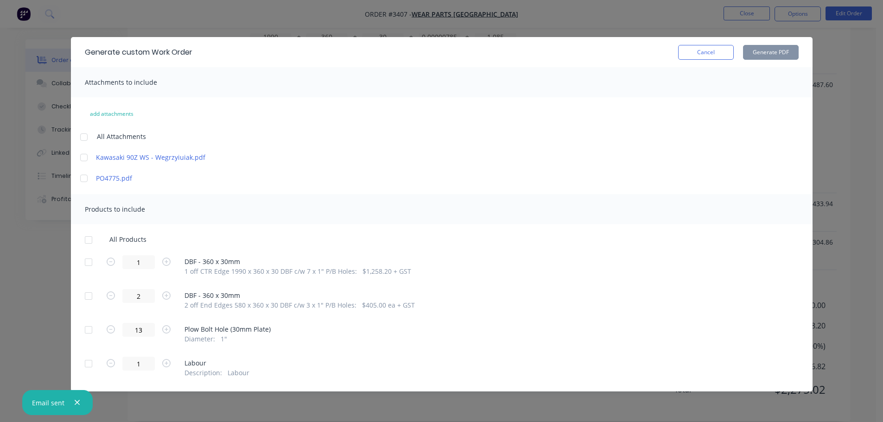
click at [89, 257] on div at bounding box center [88, 262] width 19 height 19
click at [89, 298] on div at bounding box center [88, 296] width 19 height 19
click at [774, 46] on button "Generate PDF" at bounding box center [771, 52] width 56 height 15
click at [693, 50] on button "Cancel" at bounding box center [706, 52] width 56 height 15
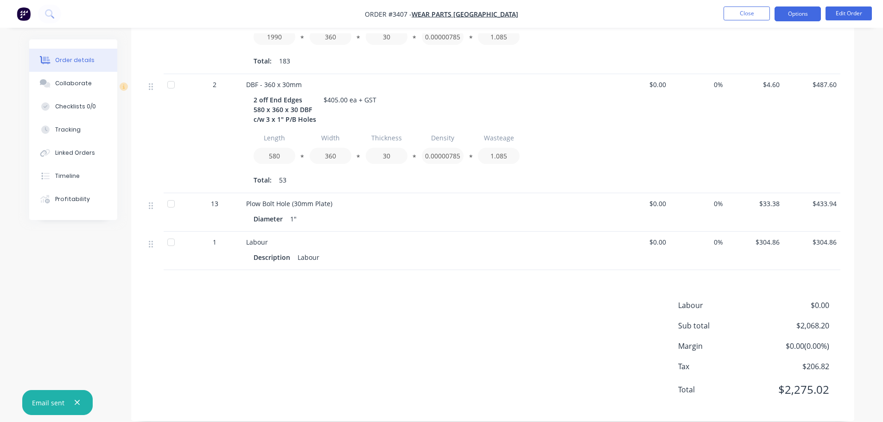
click at [782, 18] on button "Options" at bounding box center [798, 13] width 46 height 15
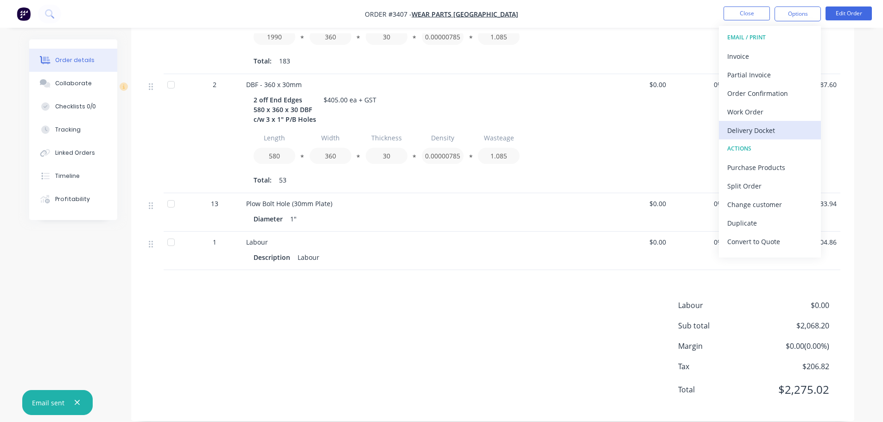
click at [762, 128] on div "Delivery Docket" at bounding box center [770, 130] width 85 height 13
click at [748, 105] on div "Custom" at bounding box center [770, 111] width 85 height 13
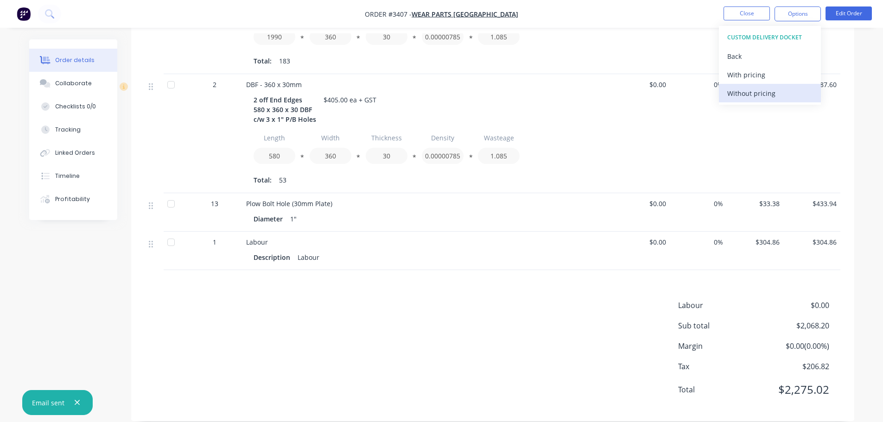
click at [748, 95] on div "Without pricing" at bounding box center [770, 93] width 85 height 13
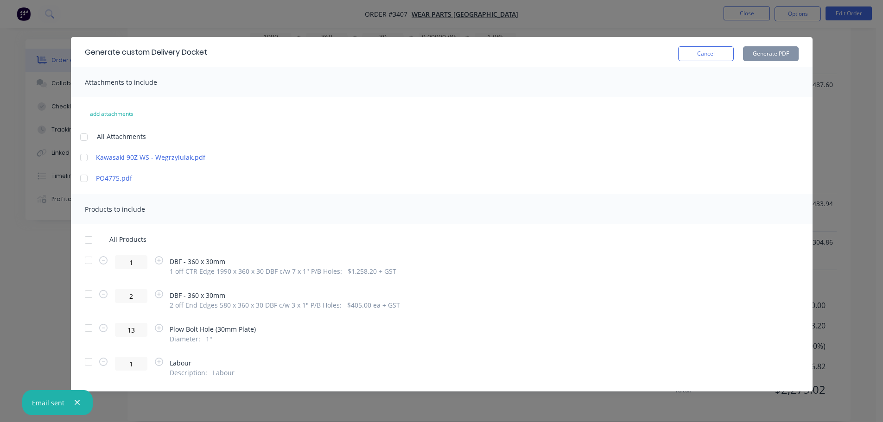
click at [86, 264] on div at bounding box center [88, 260] width 19 height 19
drag, startPoint x: 83, startPoint y: 297, endPoint x: 96, endPoint y: 292, distance: 13.8
click at [83, 297] on div at bounding box center [88, 294] width 19 height 19
click at [759, 57] on button "Generate PDF" at bounding box center [771, 53] width 56 height 15
click at [715, 54] on button "Cancel" at bounding box center [706, 53] width 56 height 15
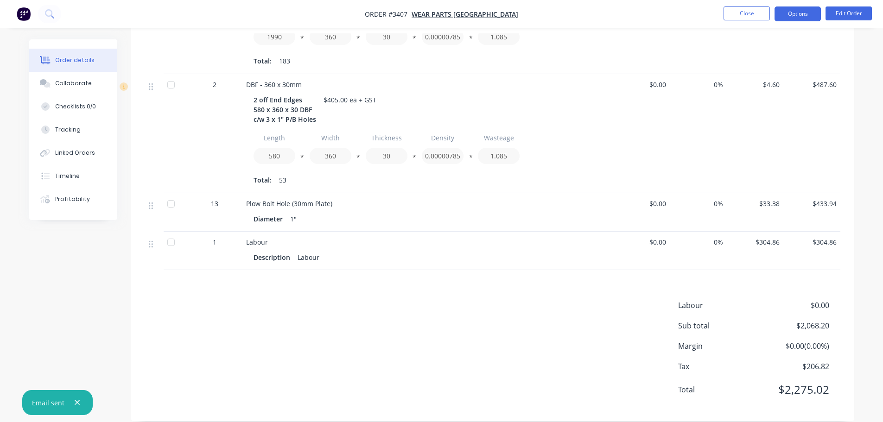
click at [787, 21] on button "Options" at bounding box center [798, 13] width 46 height 15
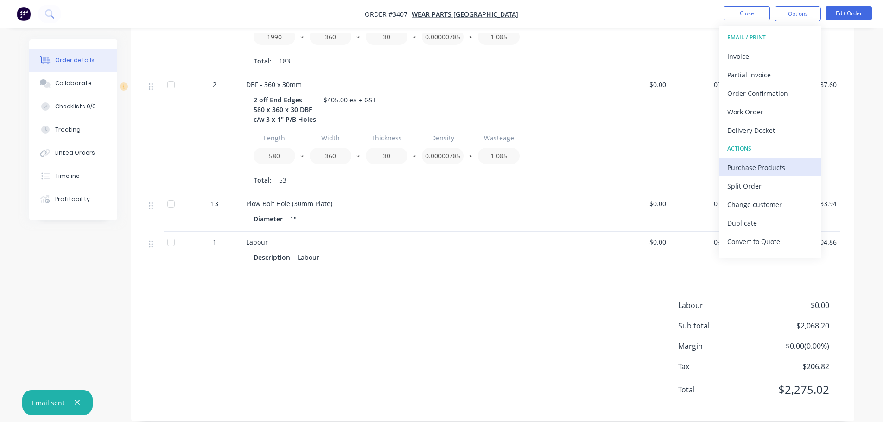
click at [756, 165] on div "Purchase Products" at bounding box center [770, 167] width 85 height 13
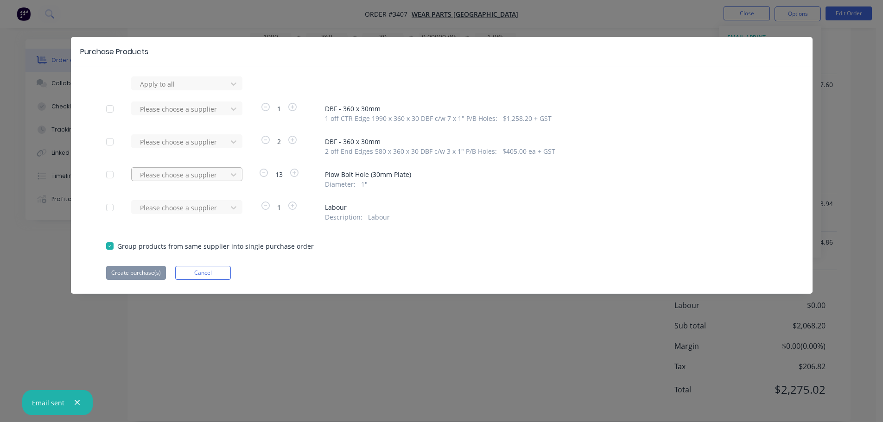
click at [201, 170] on div at bounding box center [180, 175] width 83 height 12
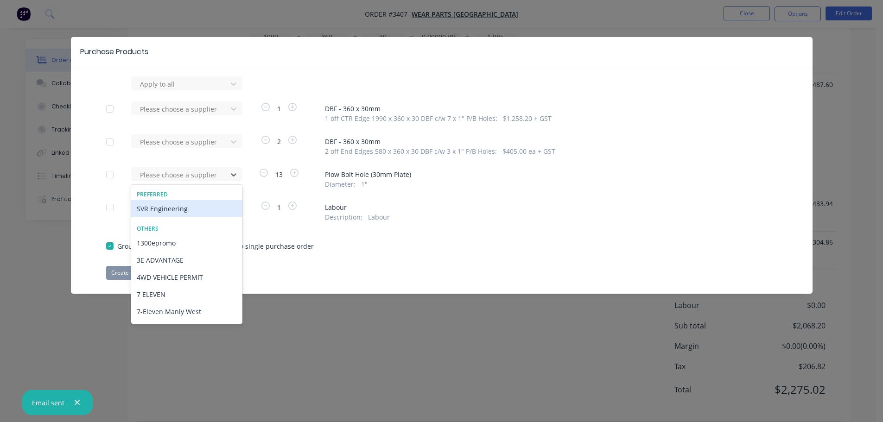
click at [178, 205] on div "SVR Engineering" at bounding box center [186, 208] width 111 height 17
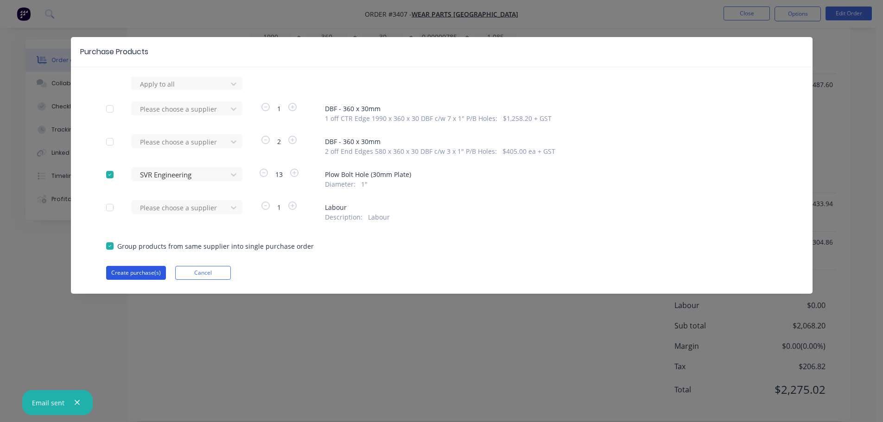
click at [140, 269] on button "Create purchase(s)" at bounding box center [136, 273] width 60 height 14
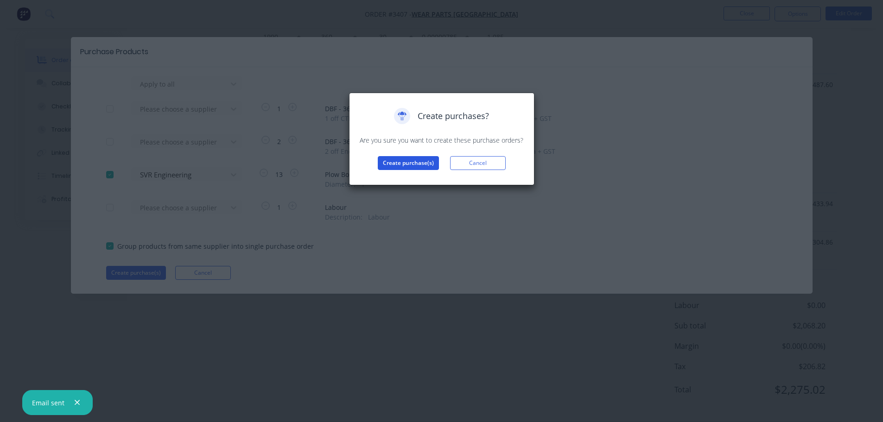
click at [386, 165] on button "Create purchase(s)" at bounding box center [408, 163] width 61 height 14
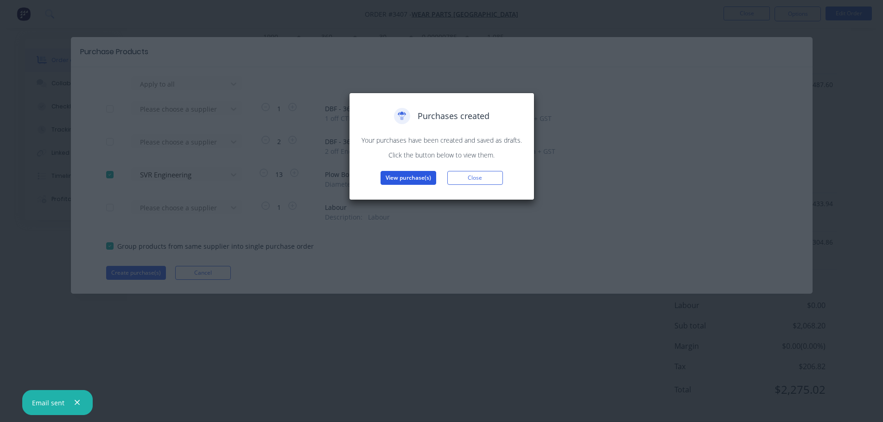
click at [410, 179] on button "View purchase(s)" at bounding box center [409, 178] width 56 height 14
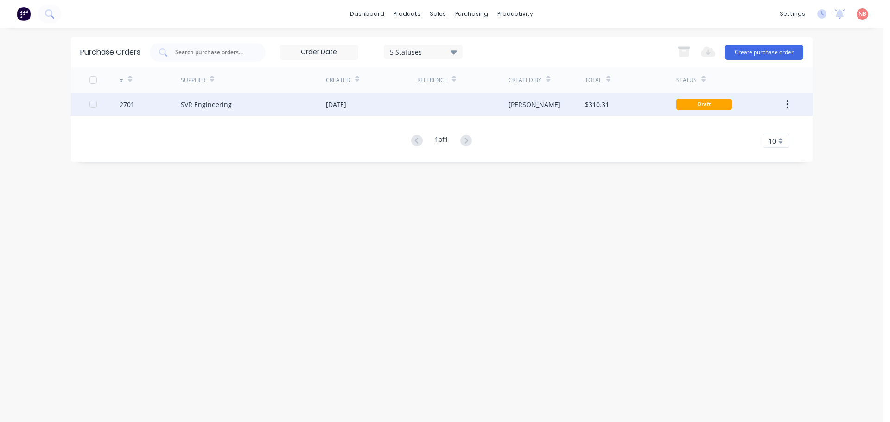
click at [380, 101] on div "[DATE]" at bounding box center [371, 104] width 91 height 23
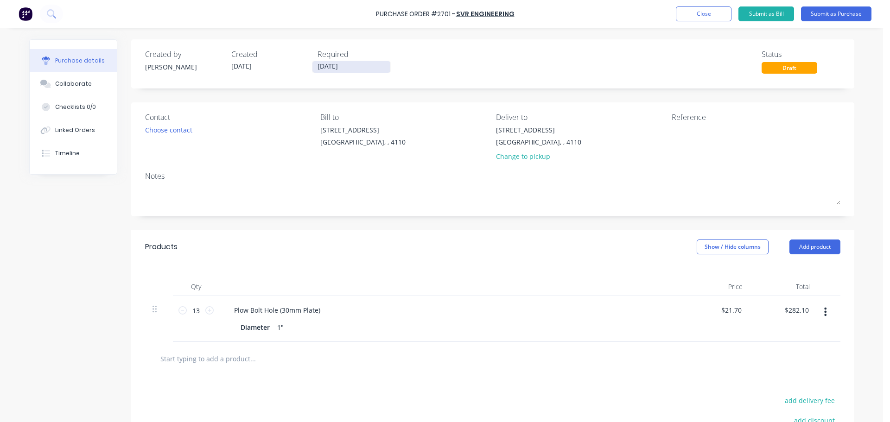
click at [326, 67] on input "[DATE]" at bounding box center [352, 67] width 78 height 12
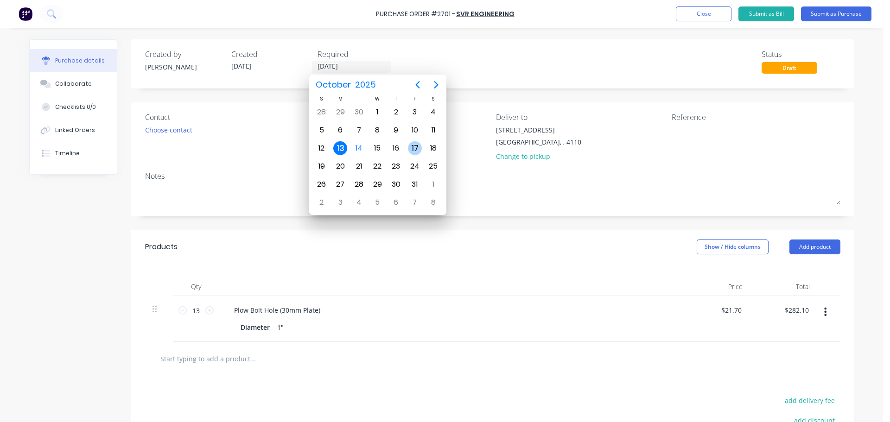
click at [414, 146] on div "17" at bounding box center [415, 148] width 14 height 14
type input "[DATE]"
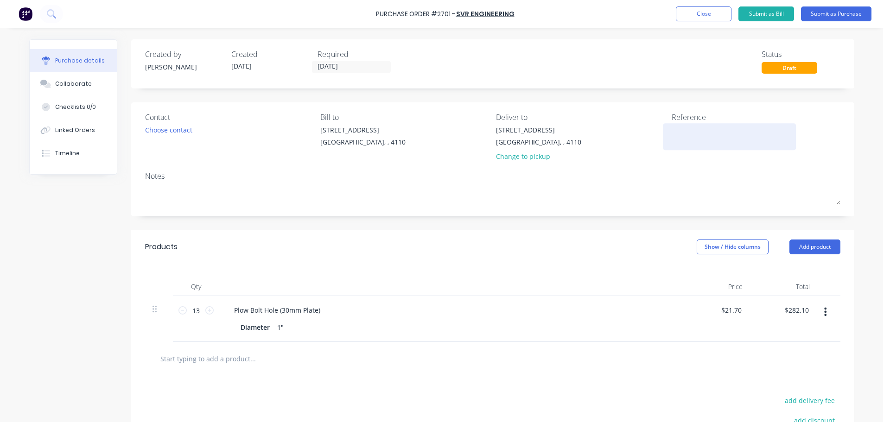
click at [684, 125] on div at bounding box center [730, 136] width 116 height 23
click at [678, 135] on textarea at bounding box center [730, 135] width 116 height 21
type textarea "WPA 4775"
type textarea "x"
type textarea "WPA 4775"
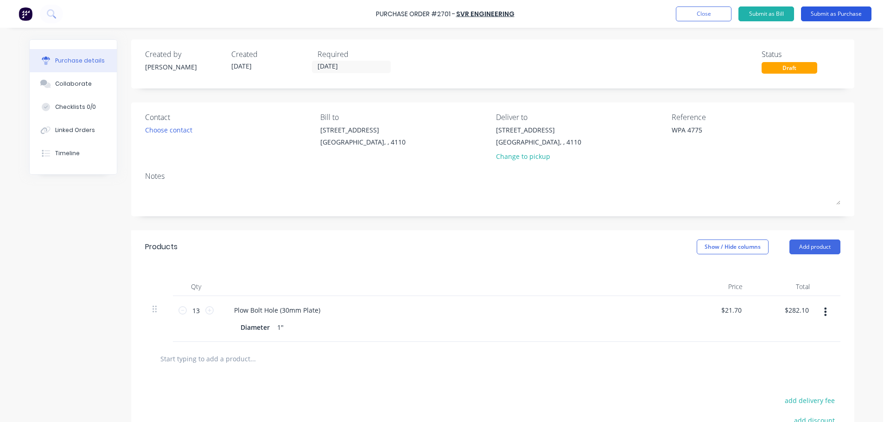
click at [824, 10] on button "Submit as Purchase" at bounding box center [836, 13] width 70 height 15
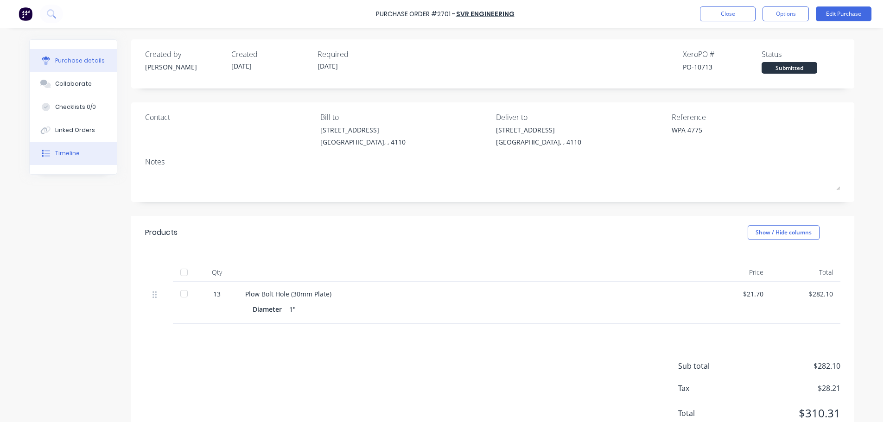
click at [73, 156] on div "Timeline" at bounding box center [67, 153] width 25 height 8
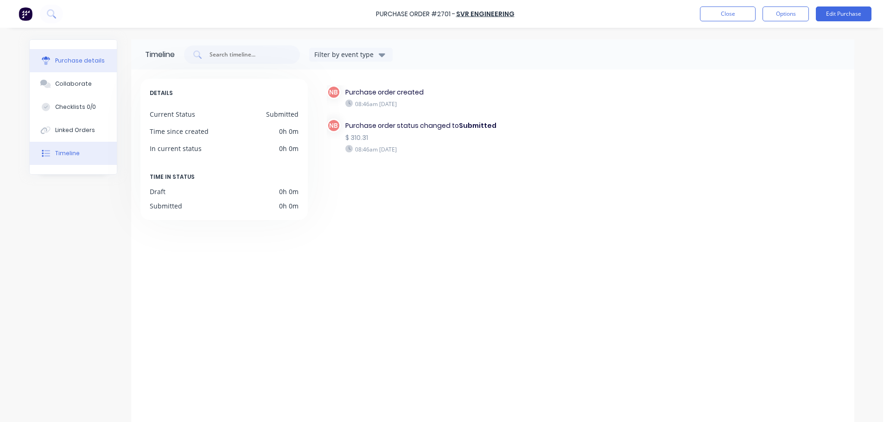
click at [76, 61] on div "Purchase details" at bounding box center [80, 61] width 50 height 8
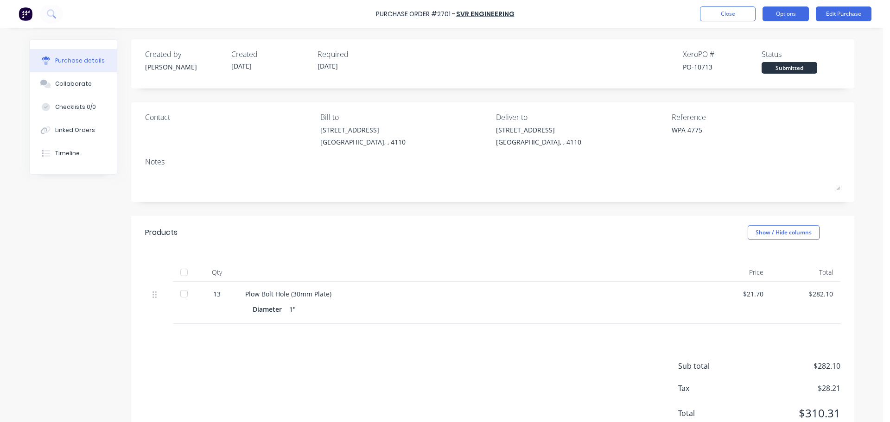
click at [782, 16] on button "Options" at bounding box center [786, 13] width 46 height 15
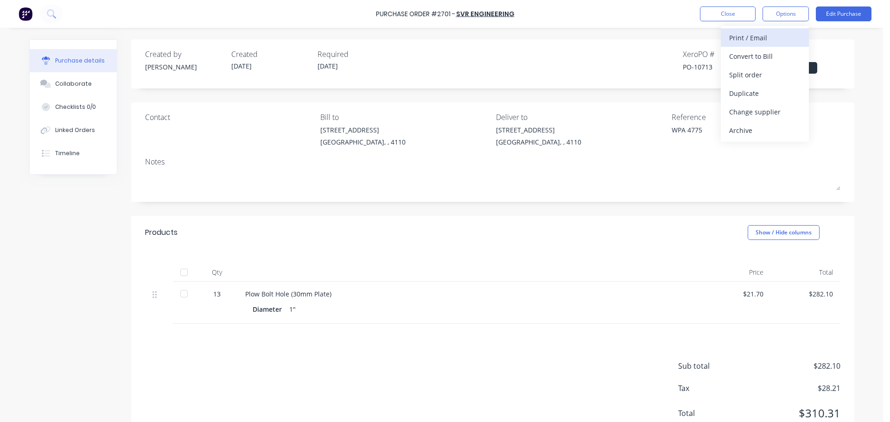
click at [760, 40] on div "Print / Email" at bounding box center [764, 37] width 71 height 13
click at [754, 50] on div "With pricing" at bounding box center [764, 56] width 71 height 13
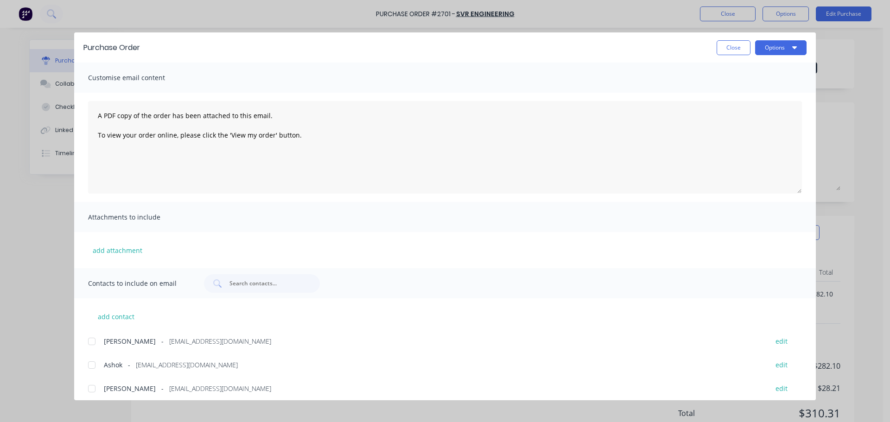
click at [92, 363] on div at bounding box center [92, 365] width 19 height 19
click at [779, 48] on button "Options" at bounding box center [780, 47] width 51 height 15
click at [771, 89] on div "Print" at bounding box center [762, 89] width 71 height 13
click at [783, 52] on button "Options" at bounding box center [780, 47] width 51 height 15
click at [765, 108] on div "Email" at bounding box center [762, 108] width 71 height 13
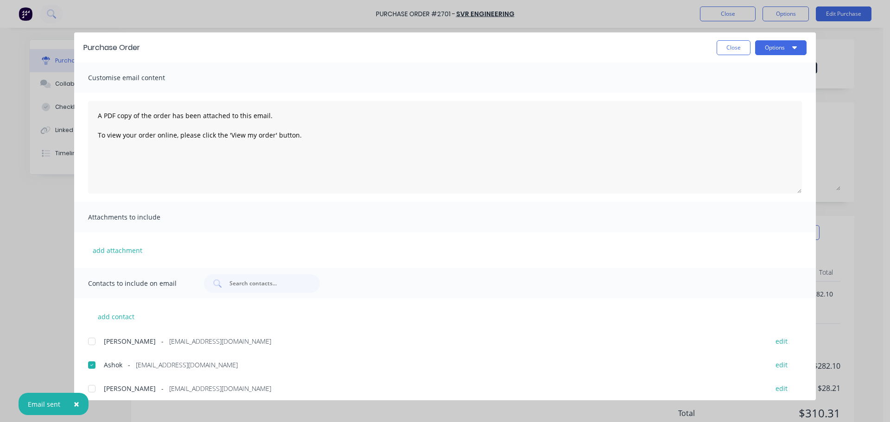
click at [727, 47] on button "Close" at bounding box center [734, 47] width 34 height 15
type textarea "x"
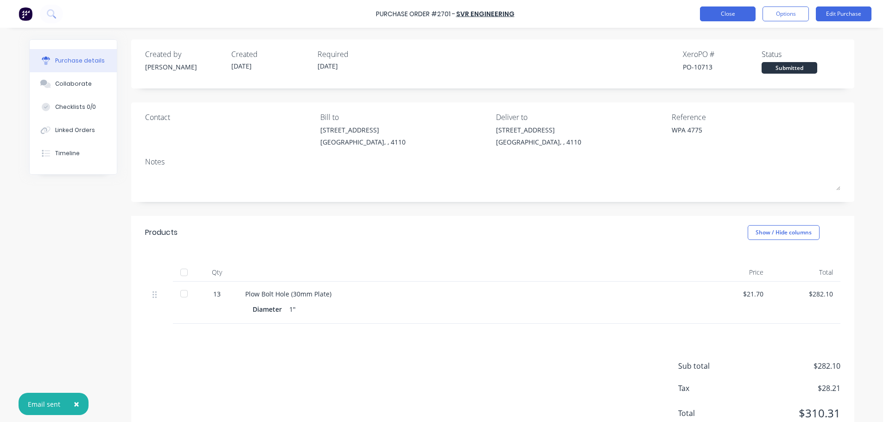
click at [724, 15] on button "Close" at bounding box center [728, 13] width 56 height 15
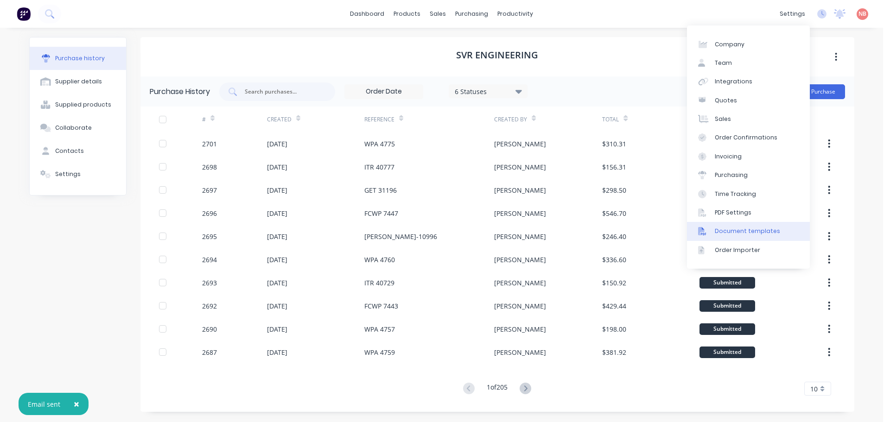
click at [737, 229] on div "Document templates" at bounding box center [747, 231] width 65 height 8
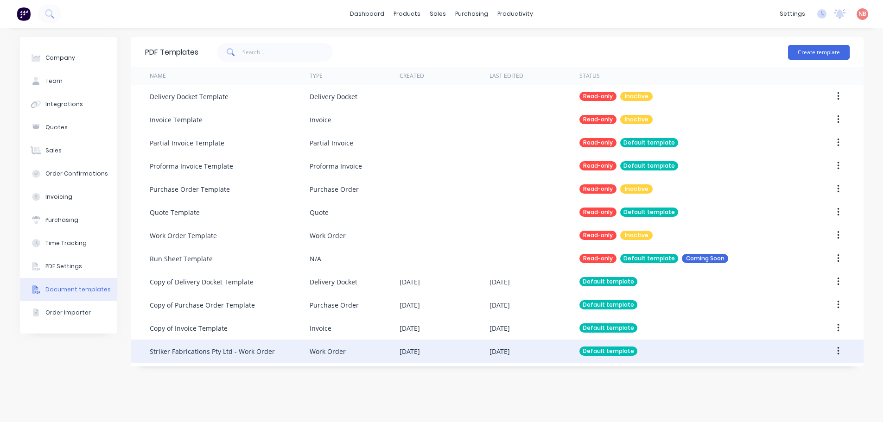
click at [389, 353] on div "Work Order" at bounding box center [355, 351] width 90 height 23
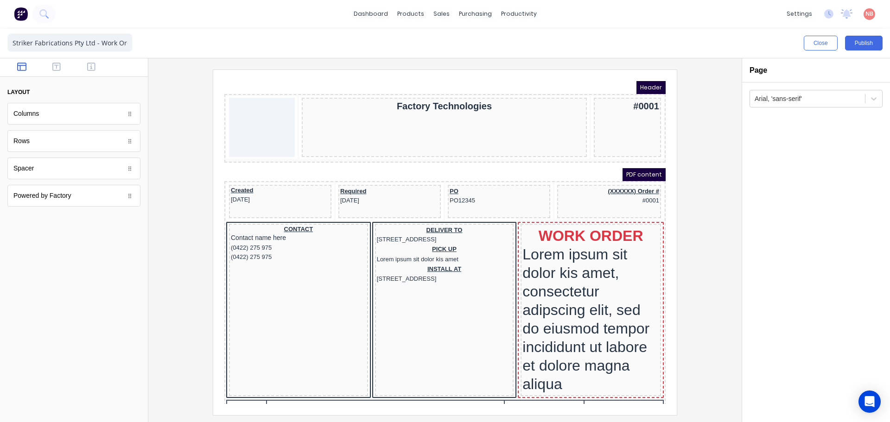
click at [38, 115] on div "Columns" at bounding box center [26, 114] width 26 height 10
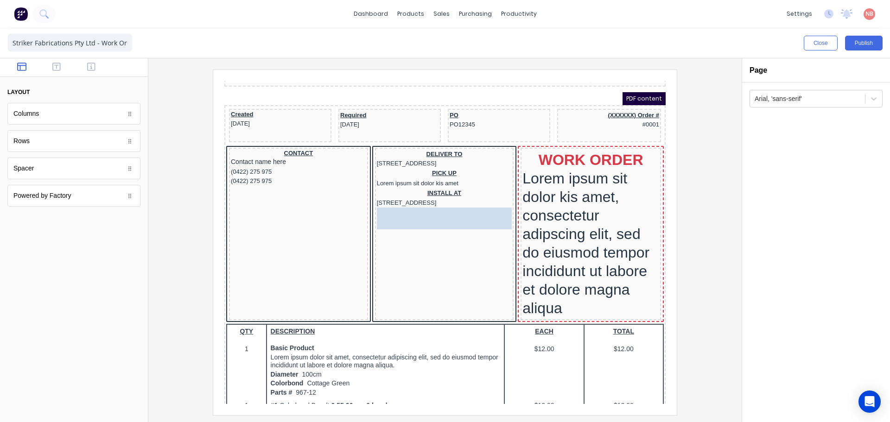
scroll to position [46, 0]
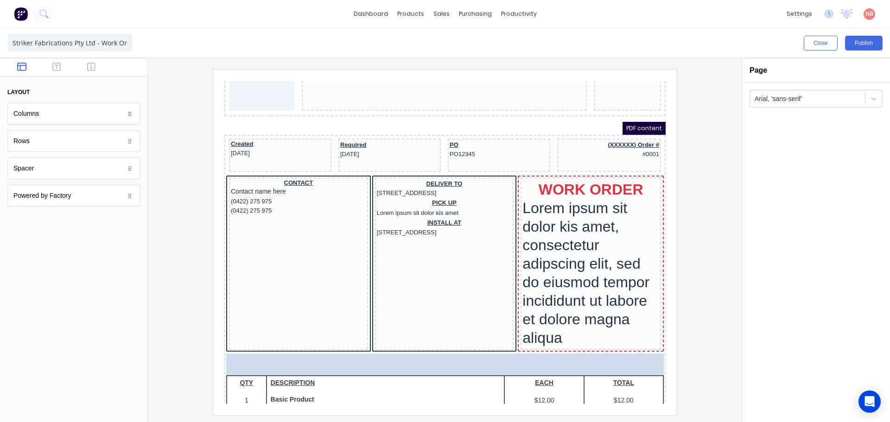
drag, startPoint x: 61, startPoint y: 142, endPoint x: 402, endPoint y: 353, distance: 401.2
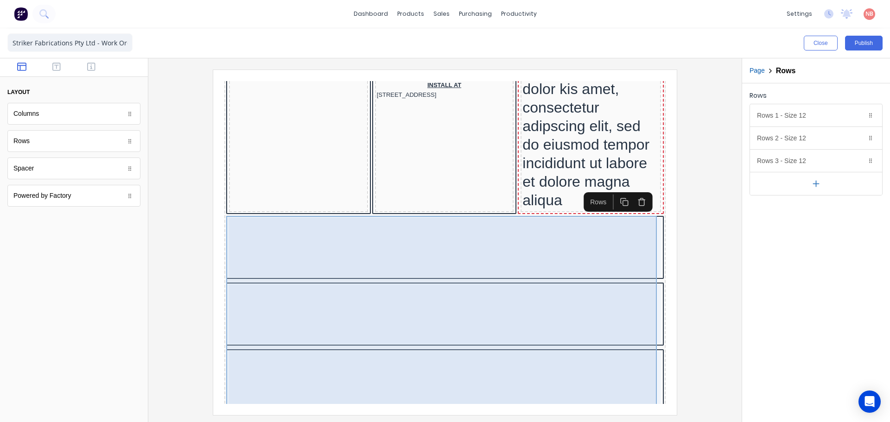
scroll to position [185, 0]
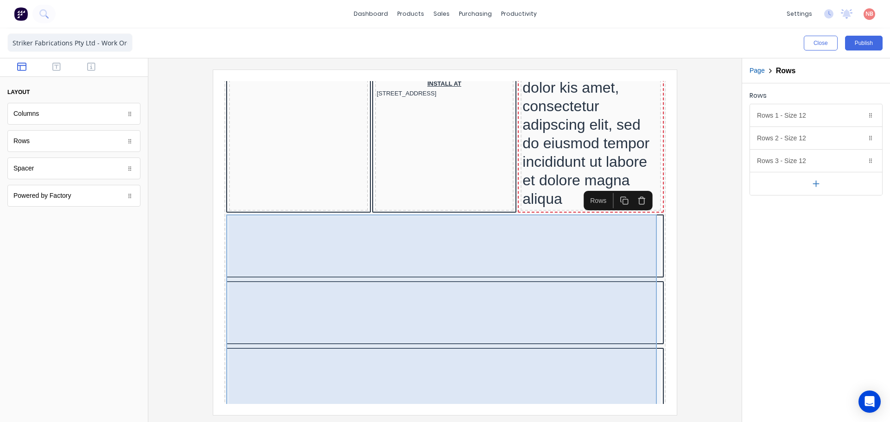
click at [551, 314] on div at bounding box center [434, 301] width 432 height 59
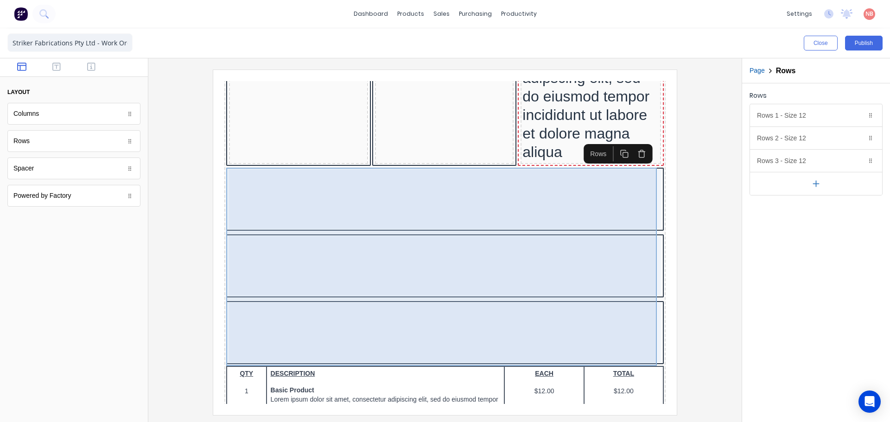
scroll to position [232, 0]
click at [316, 190] on div at bounding box center [434, 188] width 432 height 59
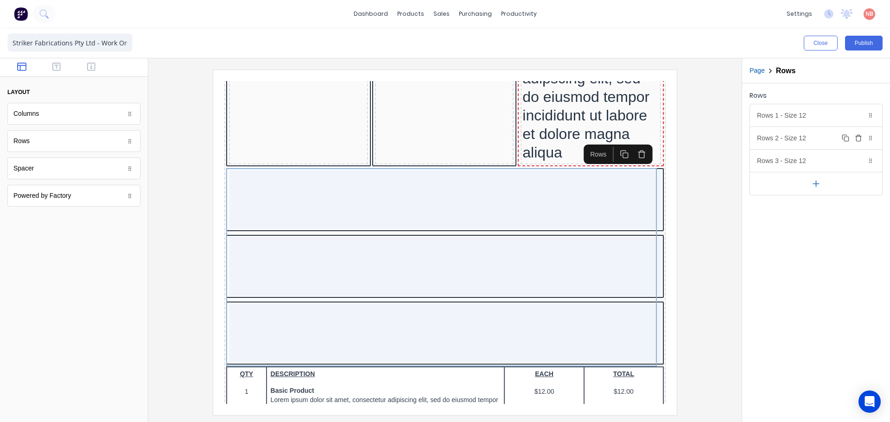
click at [859, 138] on icon "button" at bounding box center [858, 137] width 7 height 7
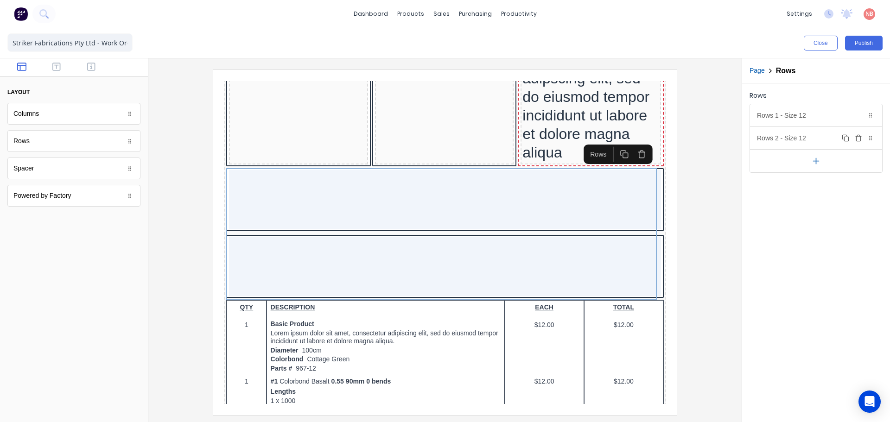
click at [859, 138] on icon "button" at bounding box center [858, 137] width 7 height 7
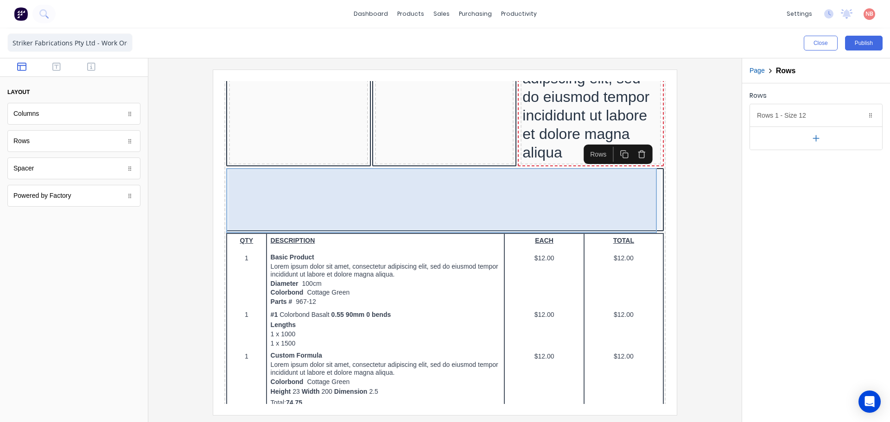
click at [290, 179] on div at bounding box center [434, 188] width 432 height 59
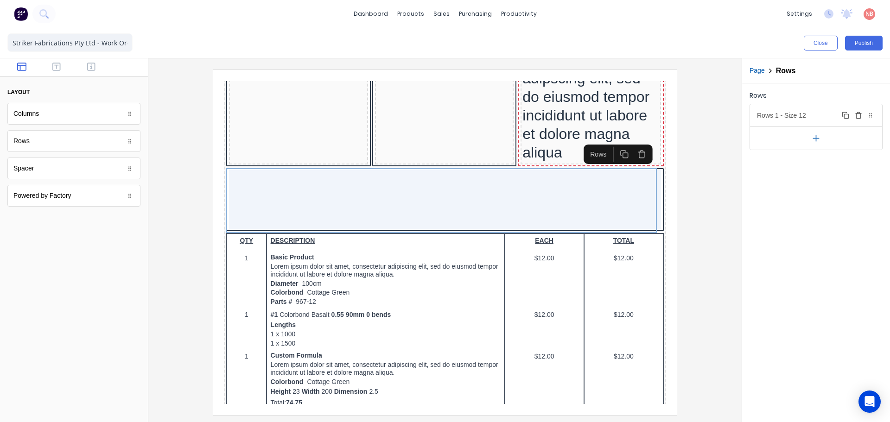
click at [827, 114] on div "Rows 1 - Size 12 Duplicate Delete" at bounding box center [816, 115] width 132 height 22
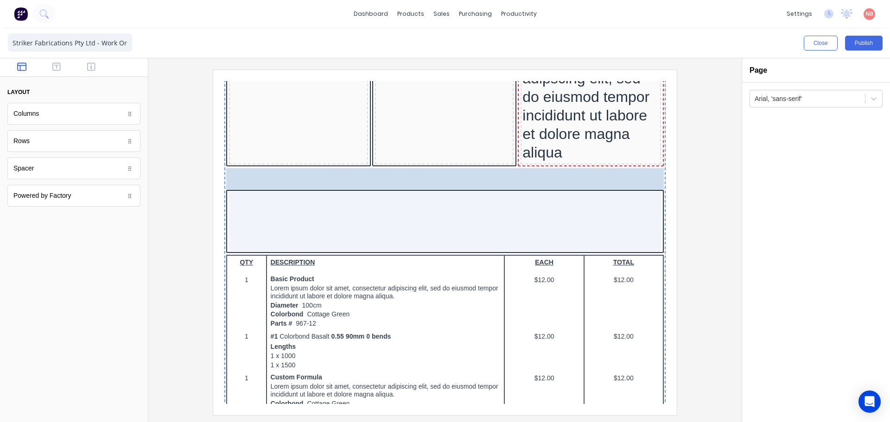
drag, startPoint x: 33, startPoint y: 175, endPoint x: 308, endPoint y: 174, distance: 274.5
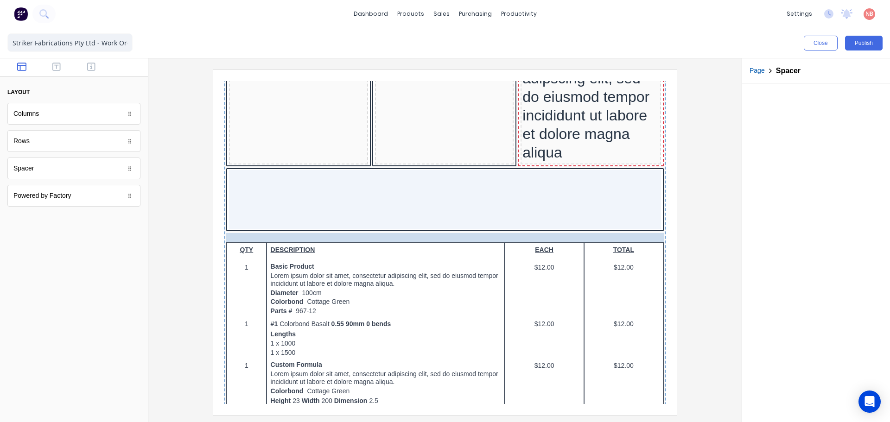
drag, startPoint x: 261, startPoint y: 160, endPoint x: 264, endPoint y: 224, distance: 63.6
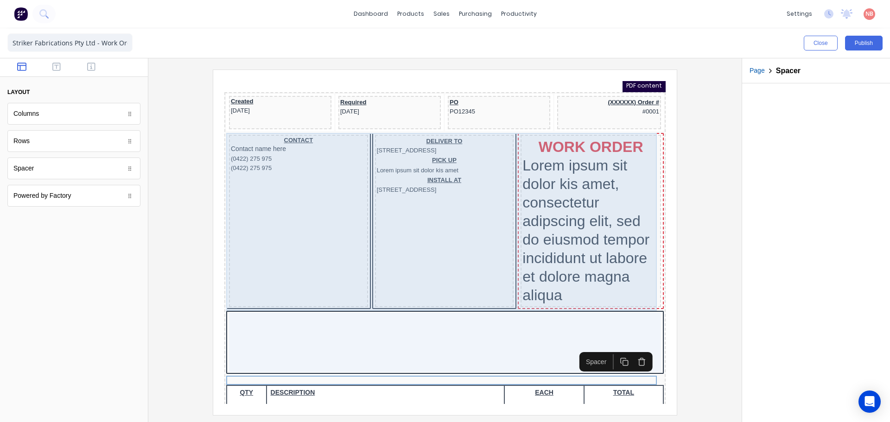
scroll to position [93, 0]
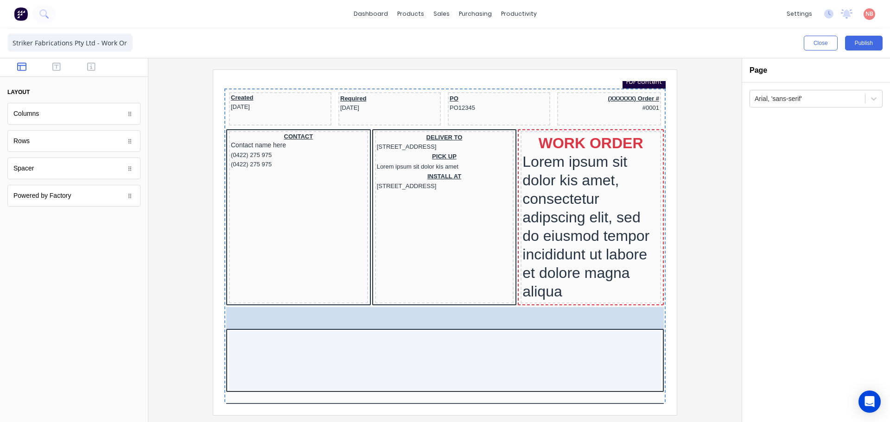
drag, startPoint x: 55, startPoint y: 177, endPoint x: 367, endPoint y: 315, distance: 341.7
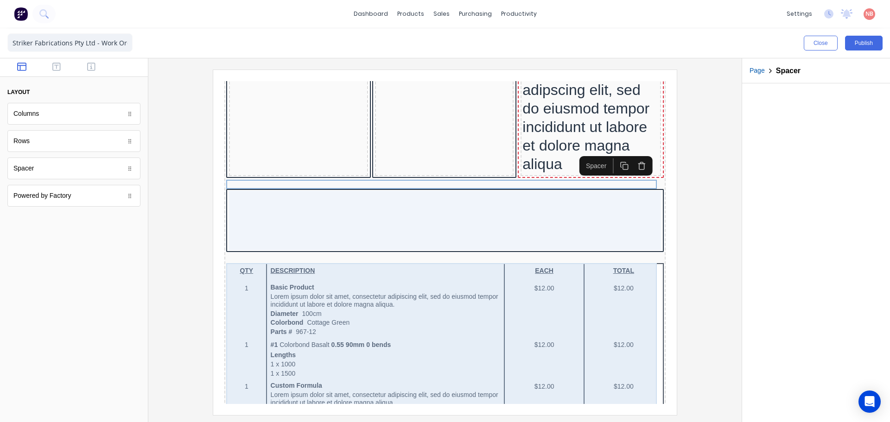
scroll to position [232, 0]
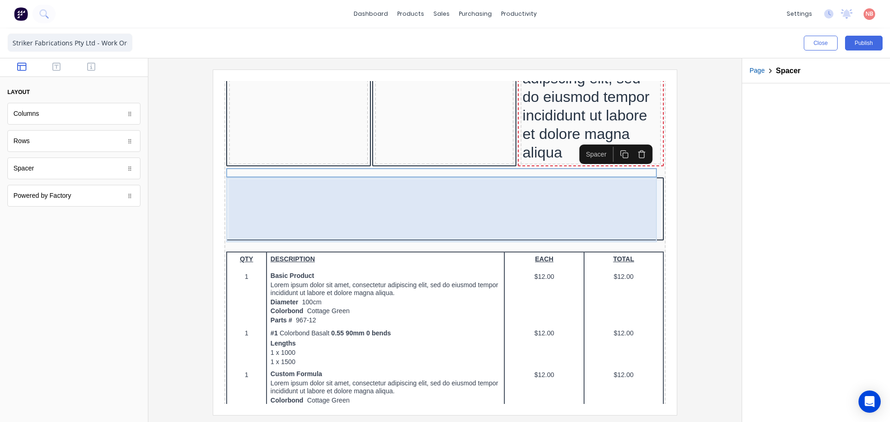
click at [276, 190] on div at bounding box center [434, 197] width 432 height 59
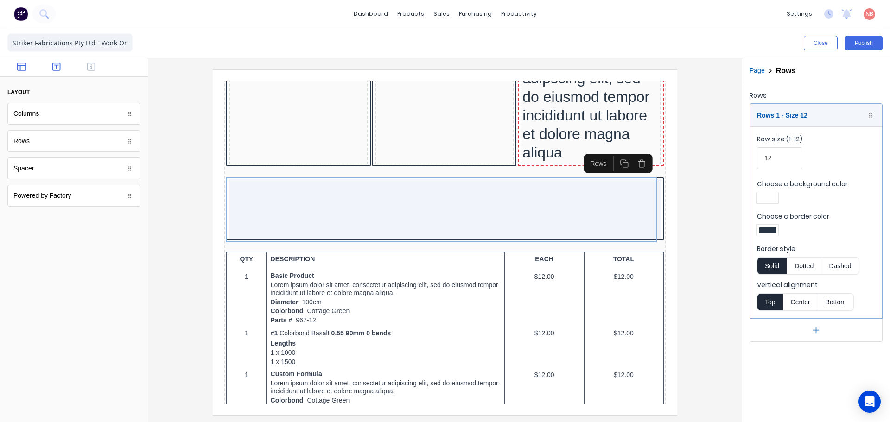
click at [51, 63] on button "button" at bounding box center [56, 67] width 29 height 11
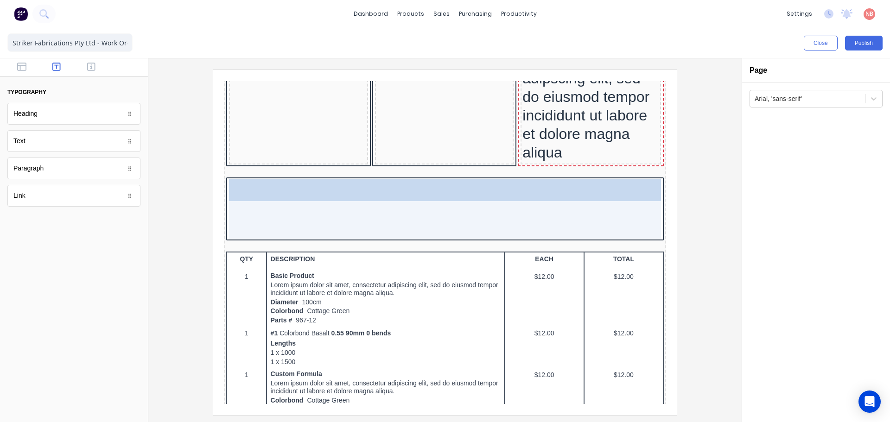
drag, startPoint x: 28, startPoint y: 143, endPoint x: 310, endPoint y: 185, distance: 285.0
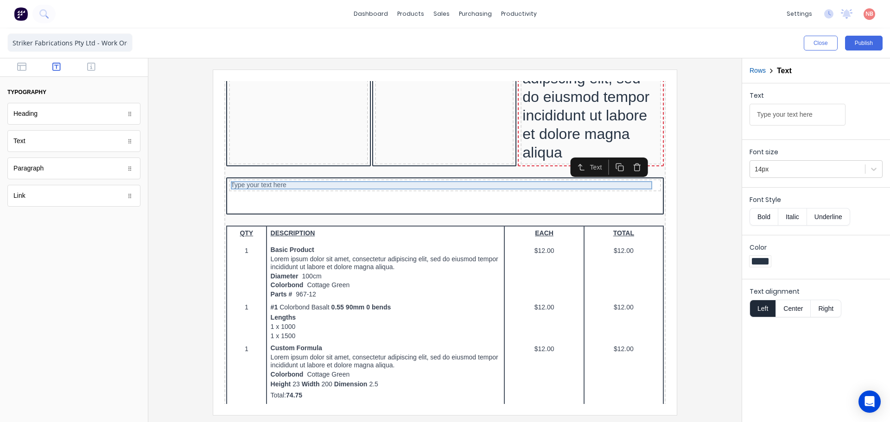
click at [241, 173] on div "Type your text here" at bounding box center [434, 174] width 428 height 8
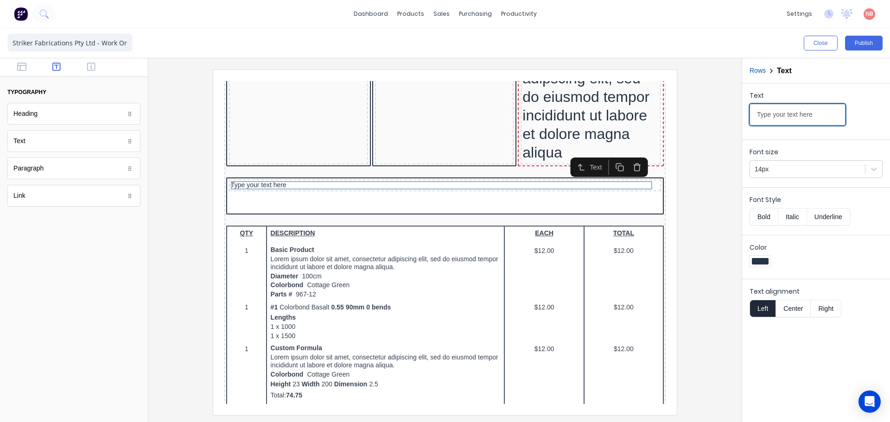
click at [771, 118] on input "Type your text here" at bounding box center [798, 115] width 96 height 22
click at [755, 104] on input "Type your text here" at bounding box center [798, 115] width 96 height 22
drag, startPoint x: 832, startPoint y: 117, endPoint x: 776, endPoint y: 123, distance: 56.4
click at [776, 123] on input "Notes:Type your text here" at bounding box center [798, 115] width 96 height 22
type input "Notes:"
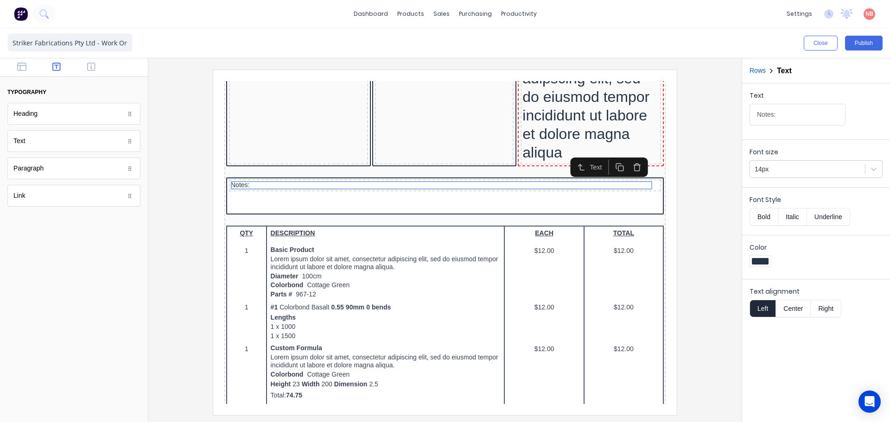
click at [773, 134] on div "Text Notes:" at bounding box center [816, 109] width 148 height 52
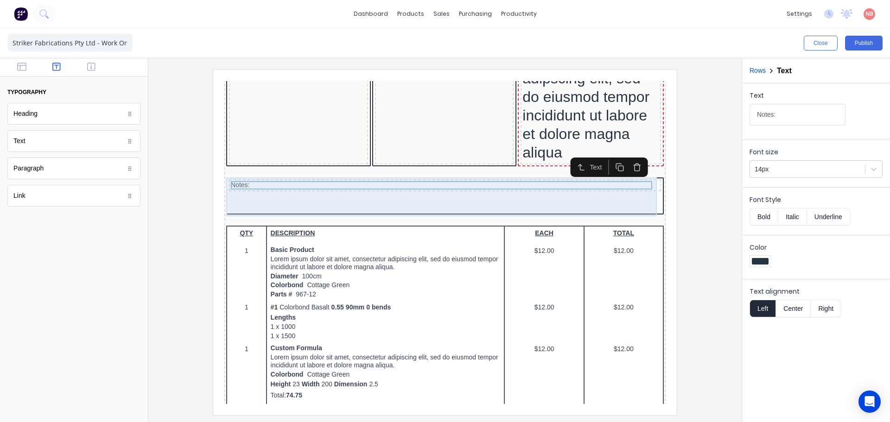
click at [268, 189] on div "Notes:" at bounding box center [434, 185] width 438 height 39
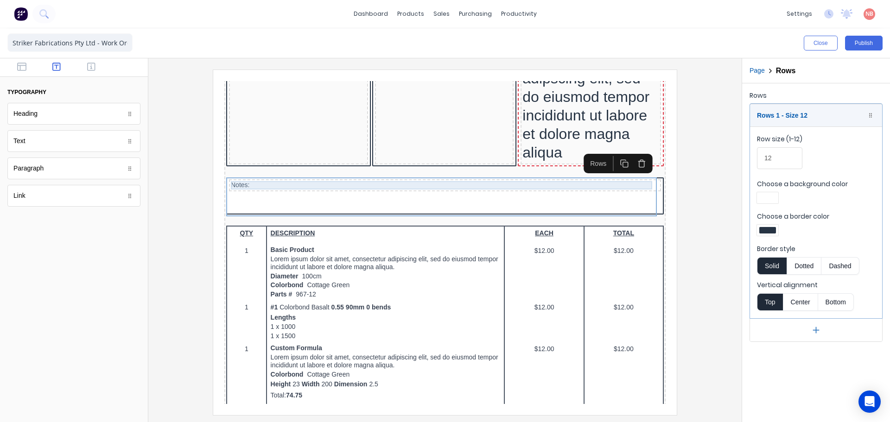
click at [268, 176] on div "Notes:" at bounding box center [434, 174] width 428 height 8
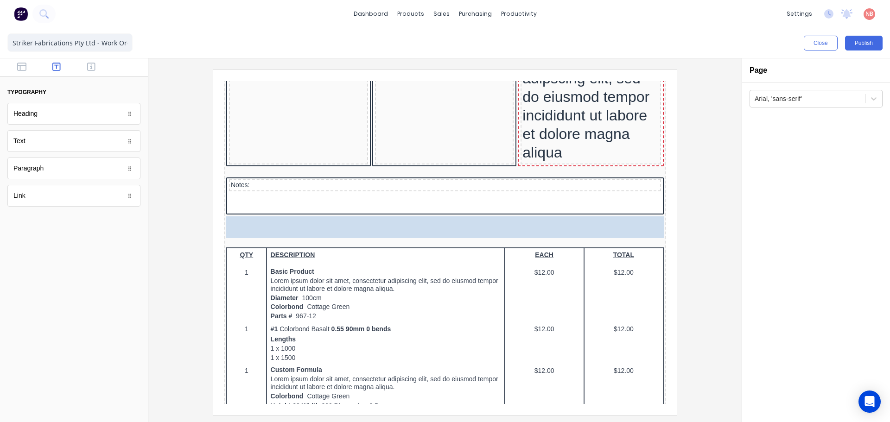
drag, startPoint x: 54, startPoint y: 142, endPoint x: 375, endPoint y: 193, distance: 324.8
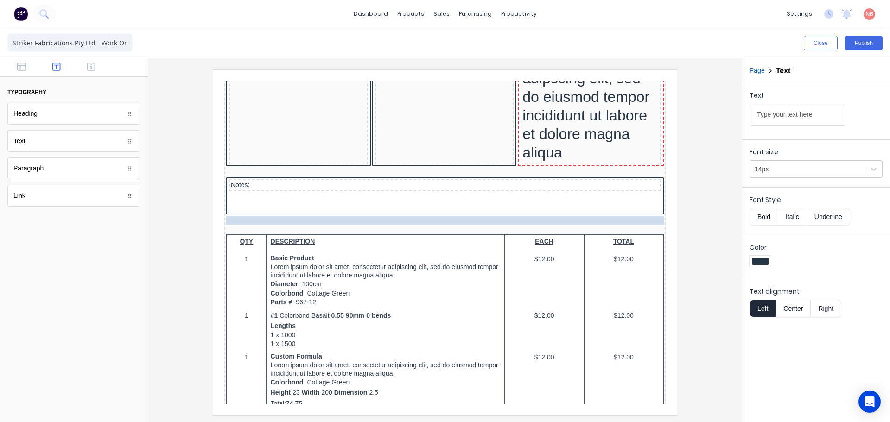
drag, startPoint x: 292, startPoint y: 207, endPoint x: 300, endPoint y: 184, distance: 24.5
click at [300, 161] on body "Header Factory Technologies #0001 PDF content Created 29/10/2024 Required 29/10…" at bounding box center [433, -1] width 441 height 323
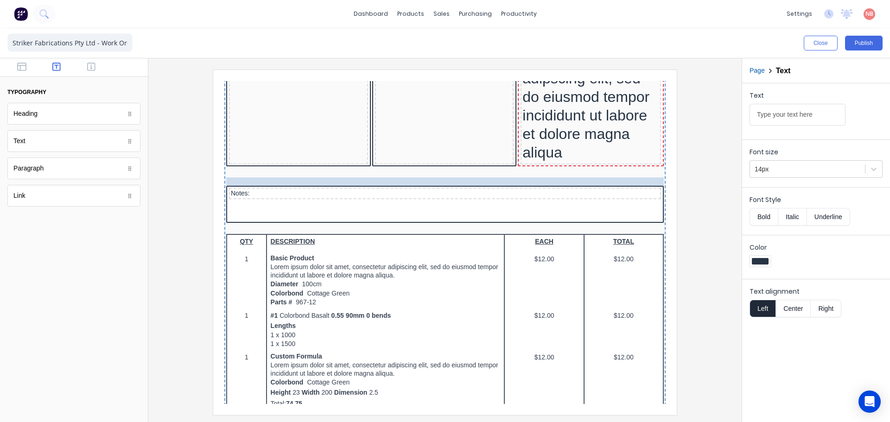
drag, startPoint x: 275, startPoint y: 209, endPoint x: 214, endPoint y: 175, distance: 69.1
click at [213, 161] on body "Header Factory Technologies #0001 PDF content Created 29/10/2024 Required 29/10…" at bounding box center [433, -1] width 441 height 323
click at [228, 177] on div "Notes:" at bounding box center [434, 183] width 432 height 12
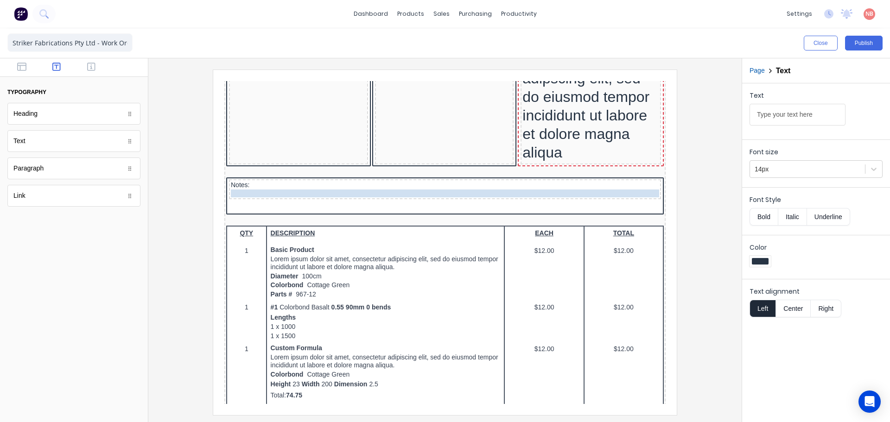
drag, startPoint x: 244, startPoint y: 169, endPoint x: 243, endPoint y: 183, distance: 14.0
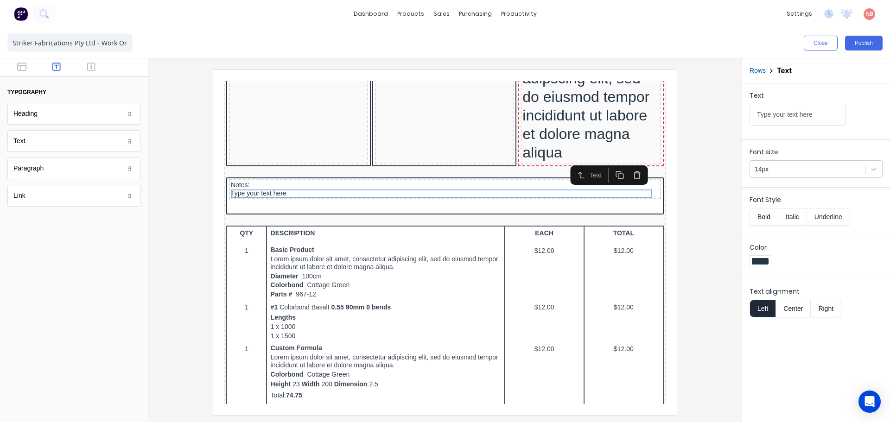
click at [205, 208] on div at bounding box center [445, 242] width 579 height 345
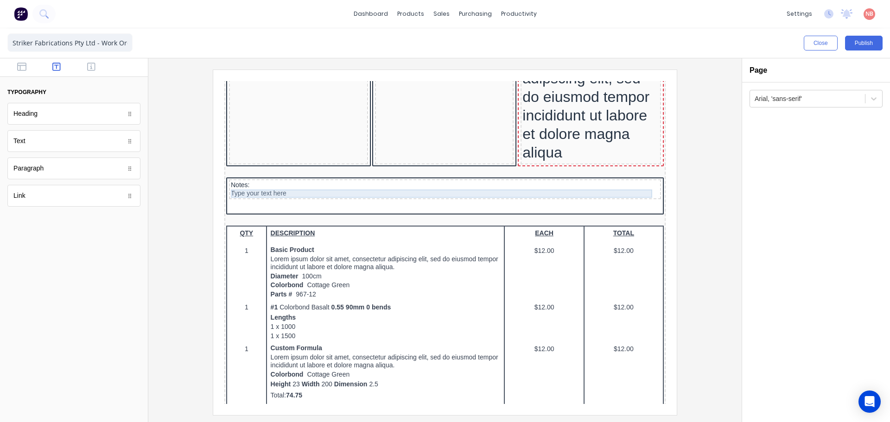
click at [247, 184] on div "Type your text here" at bounding box center [434, 183] width 428 height 8
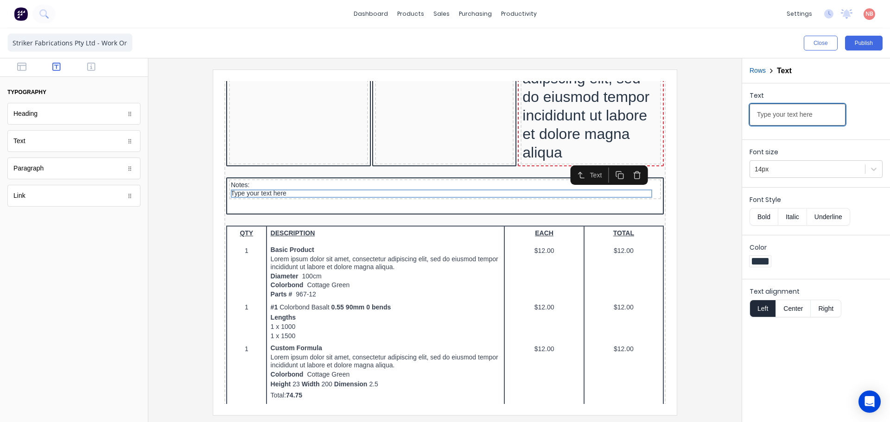
drag, startPoint x: 1038, startPoint y: 185, endPoint x: 615, endPoint y: 133, distance: 426.1
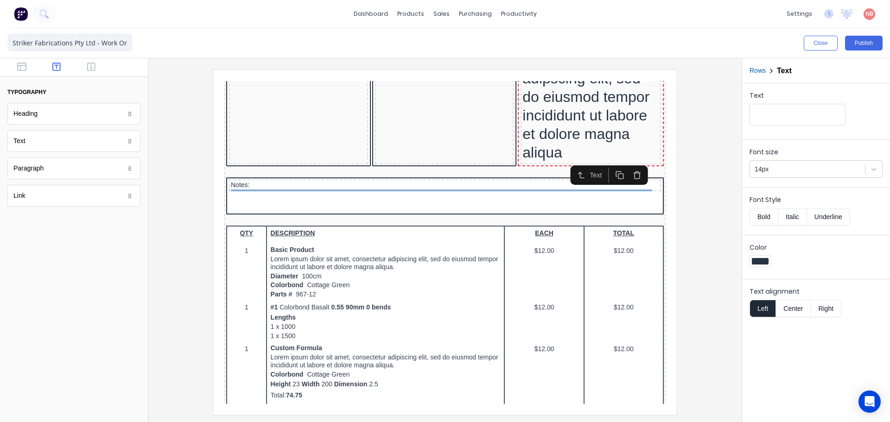
click at [692, 160] on div at bounding box center [445, 242] width 579 height 345
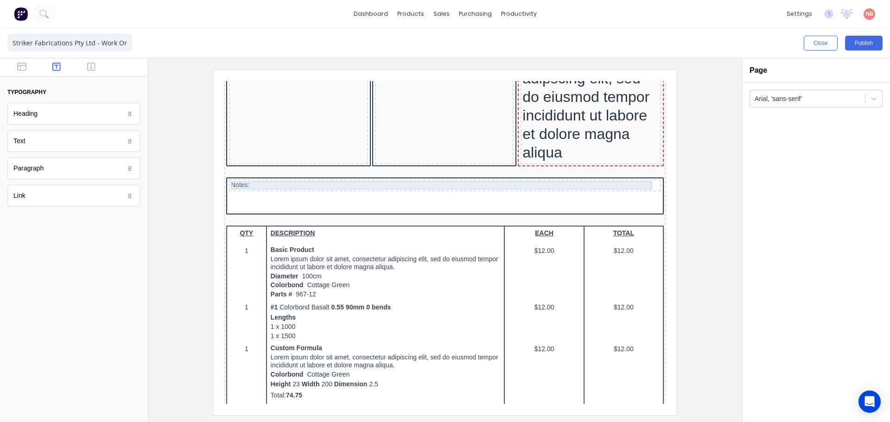
click at [287, 178] on div "Notes:" at bounding box center [434, 174] width 428 height 8
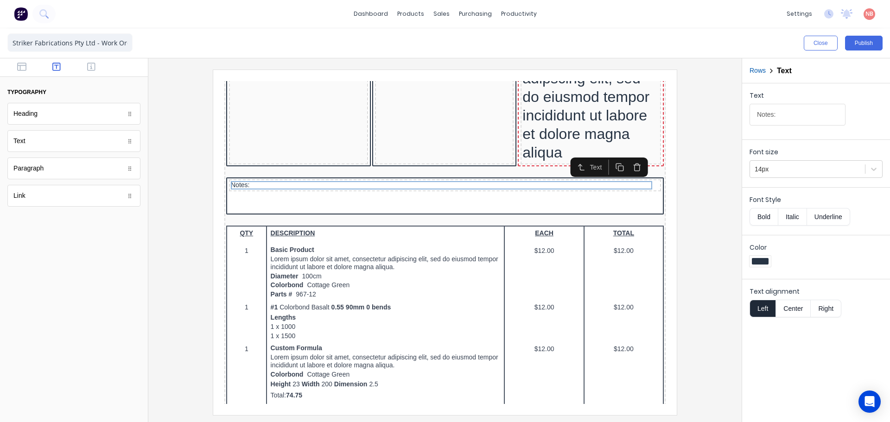
click at [766, 217] on button "Bold" at bounding box center [764, 217] width 28 height 18
click at [722, 263] on div at bounding box center [445, 242] width 579 height 345
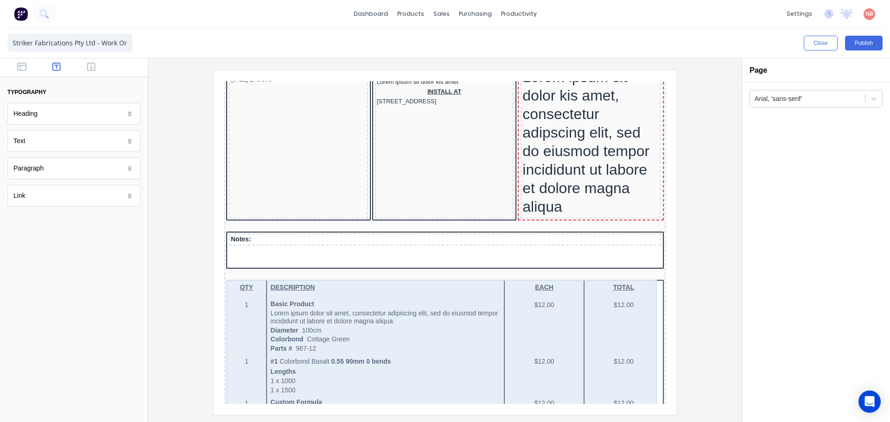
scroll to position [0, 0]
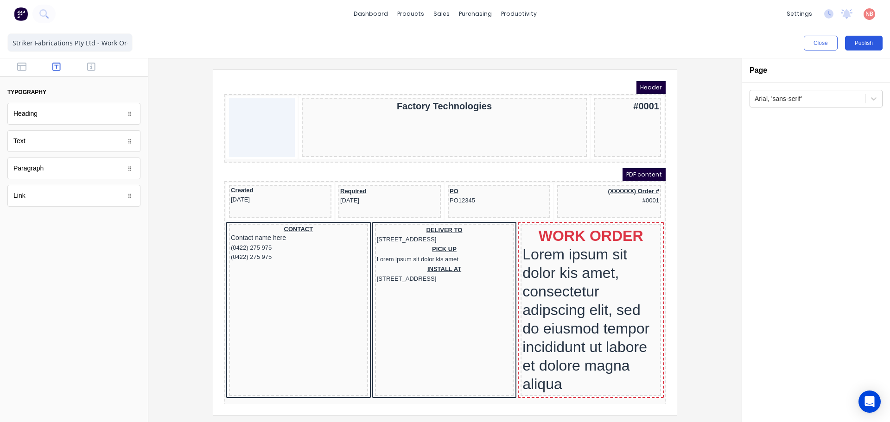
click at [866, 40] on button "Publish" at bounding box center [864, 43] width 38 height 15
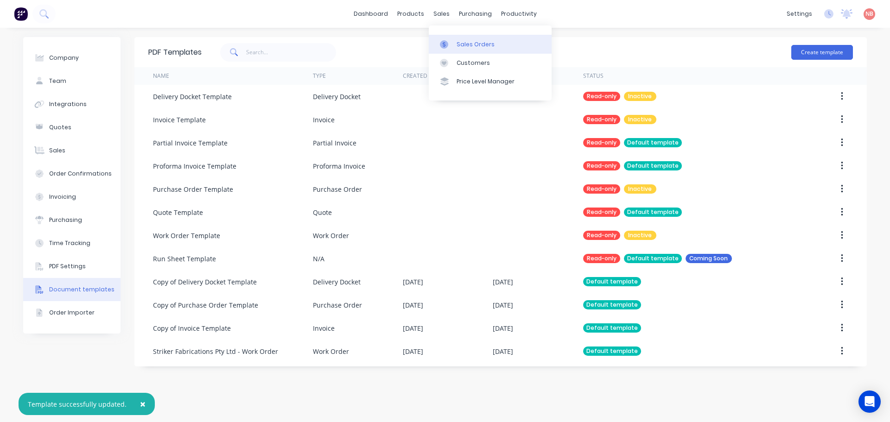
click at [450, 45] on div at bounding box center [447, 44] width 14 height 8
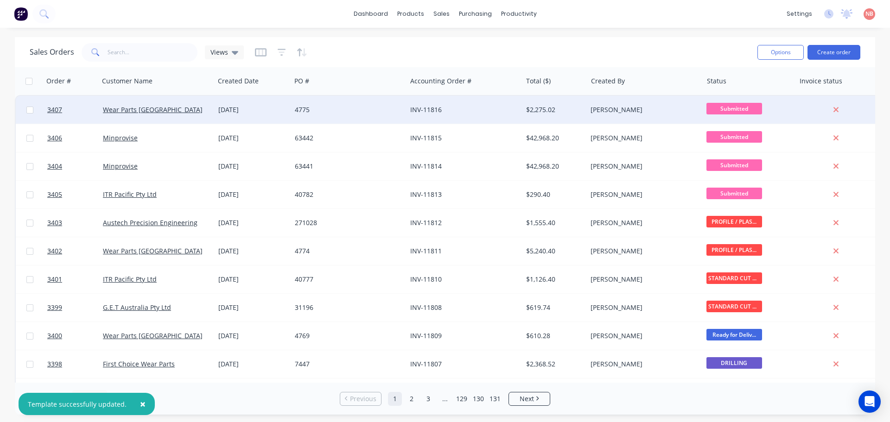
click at [408, 109] on div "INV-11816" at bounding box center [464, 110] width 115 height 28
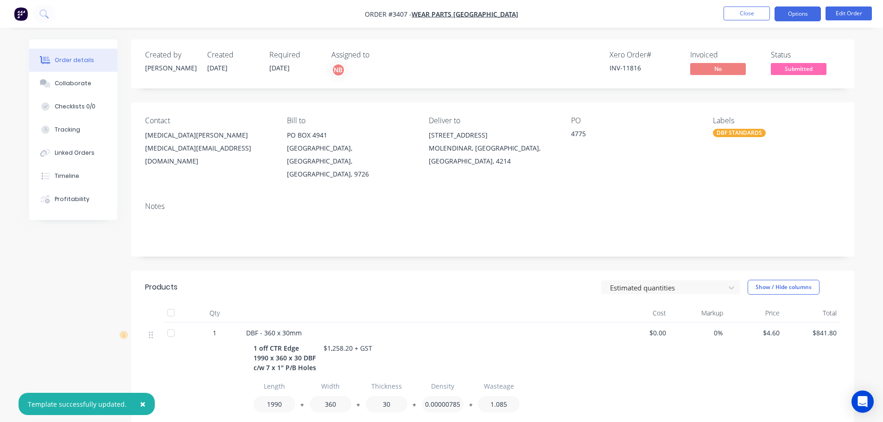
click at [815, 18] on button "Options" at bounding box center [798, 13] width 46 height 15
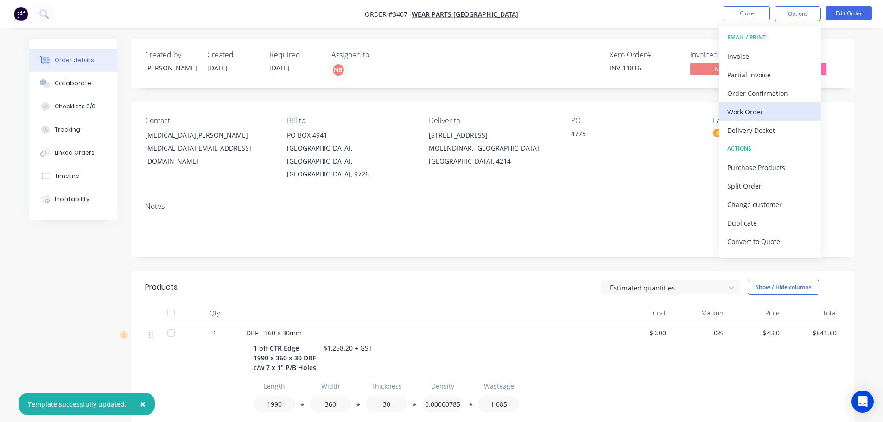
click at [767, 109] on div "Work Order" at bounding box center [770, 111] width 85 height 13
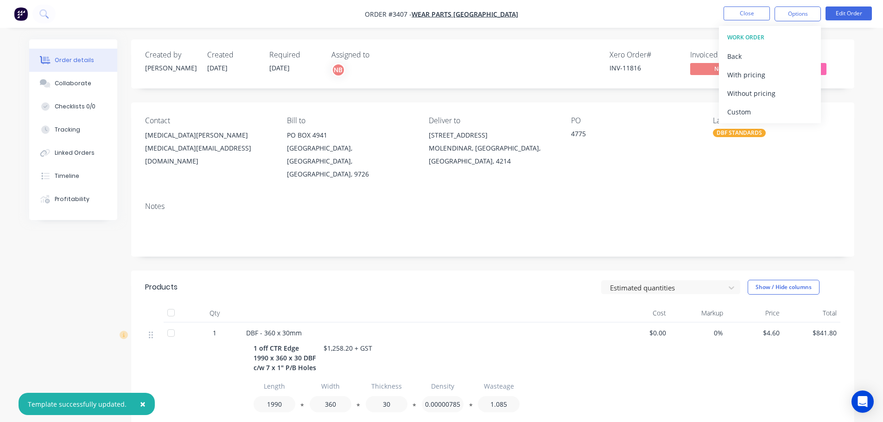
click at [767, 109] on div "Custom" at bounding box center [770, 111] width 85 height 13
click at [763, 96] on div "Without pricing" at bounding box center [770, 93] width 85 height 13
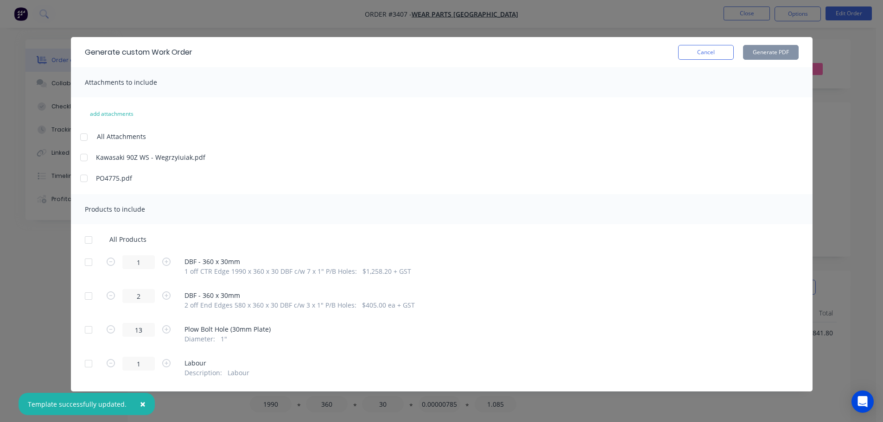
click at [88, 260] on div at bounding box center [88, 262] width 19 height 19
click at [88, 295] on div at bounding box center [88, 296] width 19 height 19
click at [712, 48] on button "Cancel" at bounding box center [706, 52] width 56 height 15
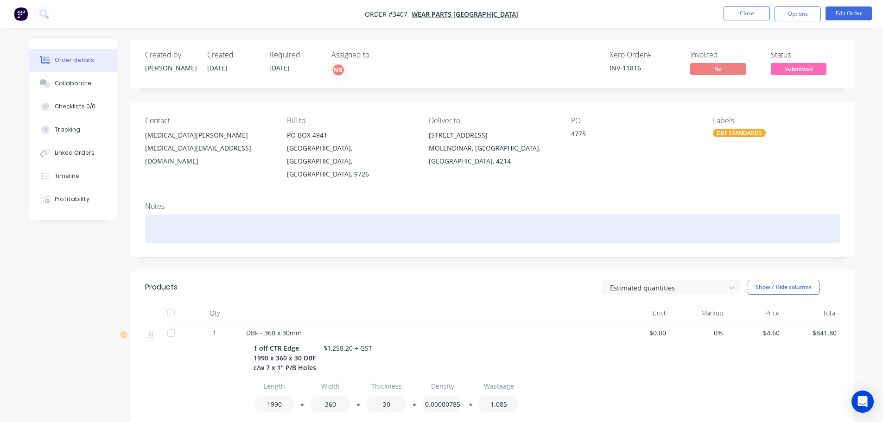
click at [223, 216] on div at bounding box center [493, 229] width 696 height 28
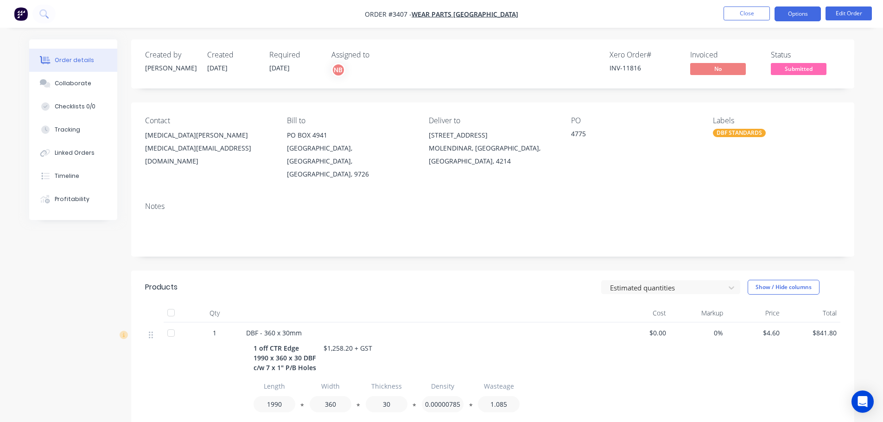
click at [805, 16] on button "Options" at bounding box center [798, 13] width 46 height 15
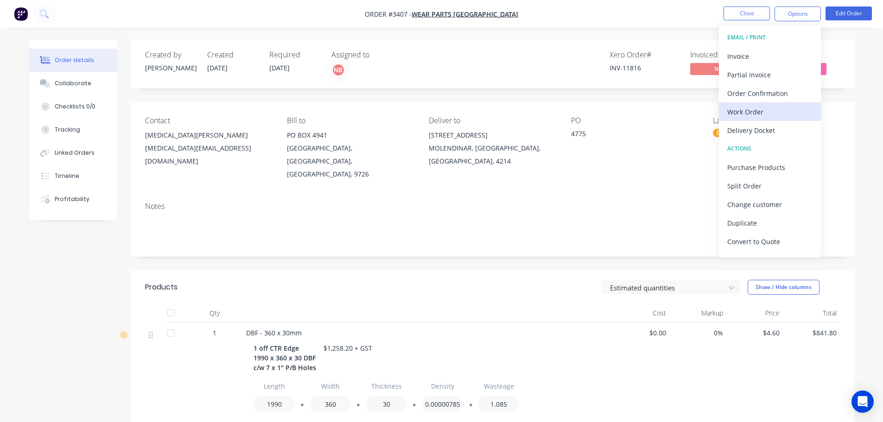
click at [744, 113] on div "Work Order" at bounding box center [770, 111] width 85 height 13
click at [742, 105] on div "Custom" at bounding box center [770, 111] width 85 height 13
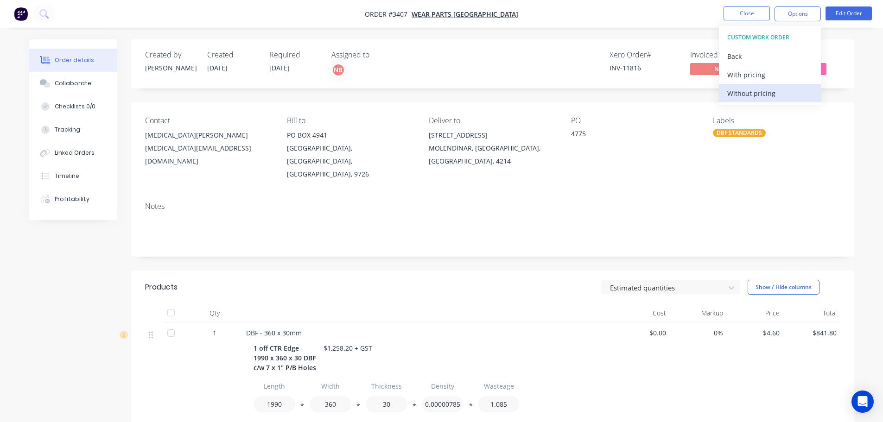
click at [741, 95] on div "Without pricing" at bounding box center [770, 93] width 85 height 13
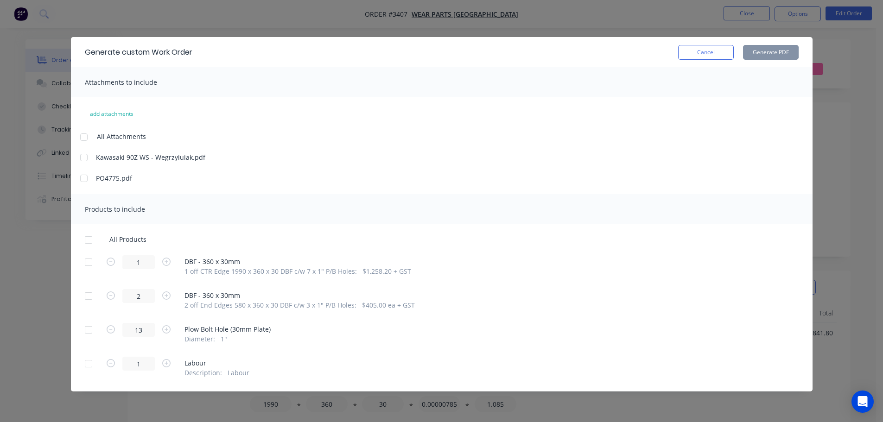
click at [90, 261] on div at bounding box center [88, 262] width 19 height 19
click at [88, 289] on div at bounding box center [88, 296] width 19 height 19
click at [769, 49] on button "Generate PDF" at bounding box center [771, 52] width 56 height 15
click at [713, 51] on button "Cancel" at bounding box center [706, 52] width 56 height 15
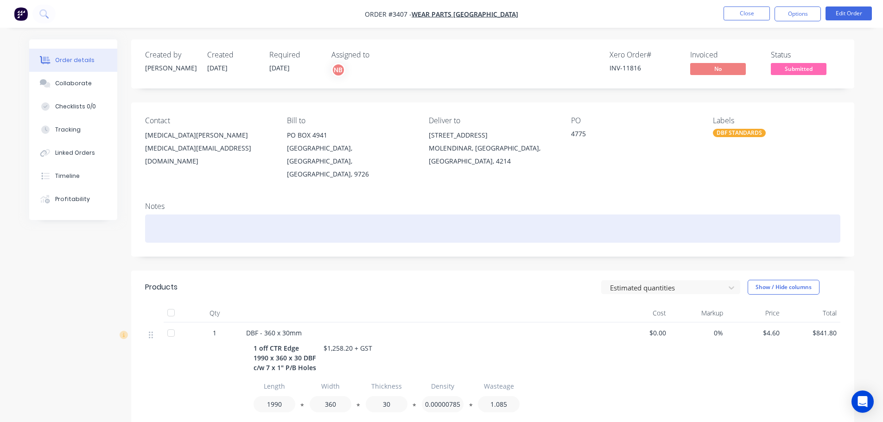
click at [313, 215] on div at bounding box center [493, 229] width 696 height 28
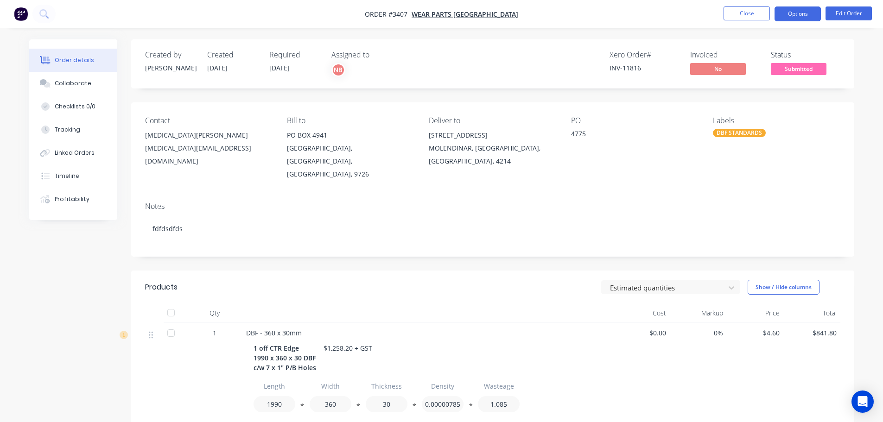
click at [787, 17] on button "Options" at bounding box center [798, 13] width 46 height 15
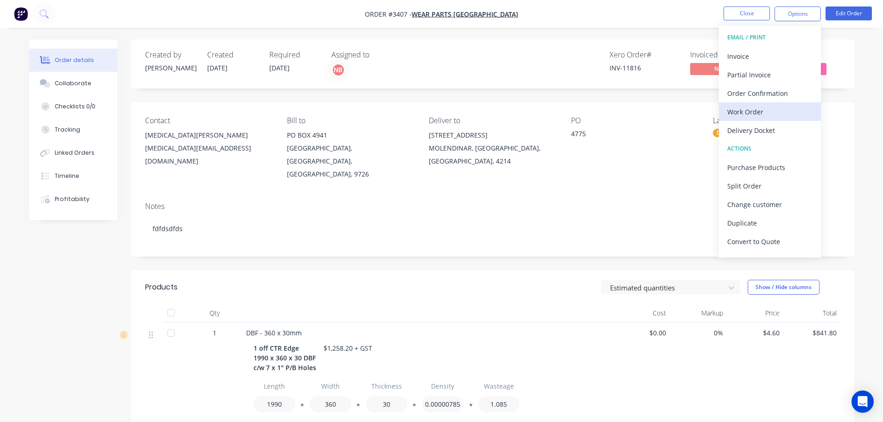
click at [738, 118] on div "Work Order" at bounding box center [770, 111] width 85 height 13
click at [735, 111] on div "Custom" at bounding box center [770, 111] width 85 height 13
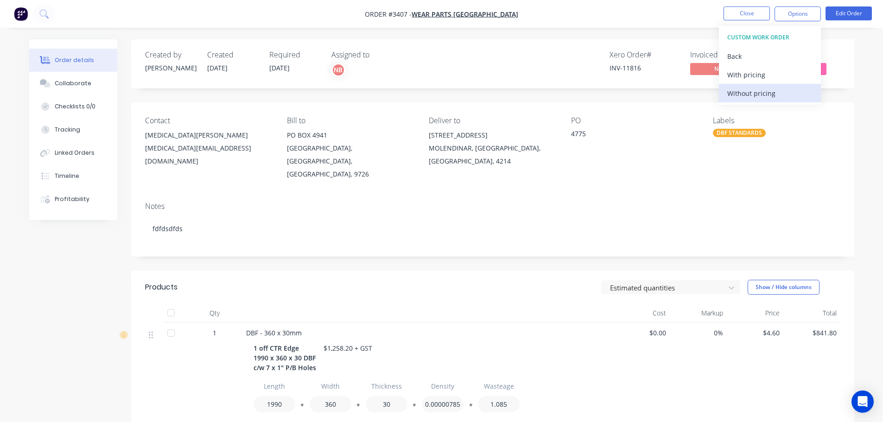
click at [733, 98] on div "Without pricing" at bounding box center [770, 93] width 85 height 13
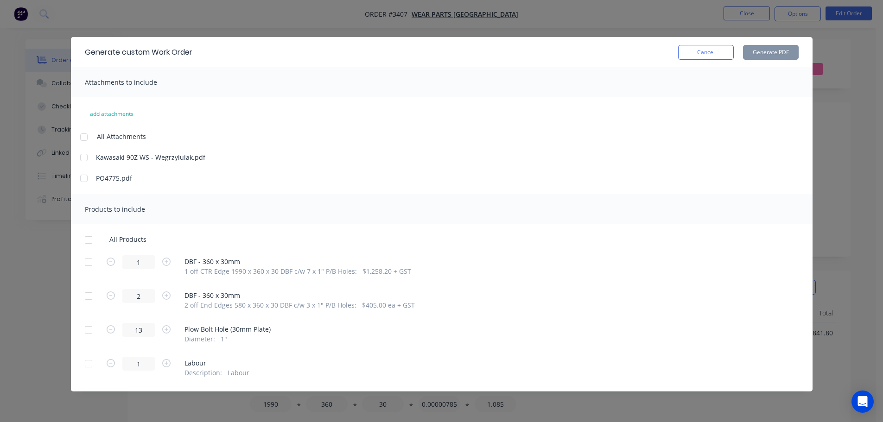
click at [89, 264] on div at bounding box center [88, 262] width 19 height 19
click at [90, 289] on div at bounding box center [88, 296] width 19 height 19
click at [754, 56] on button "Generate PDF" at bounding box center [771, 52] width 56 height 15
click at [711, 53] on button "Cancel" at bounding box center [706, 52] width 56 height 15
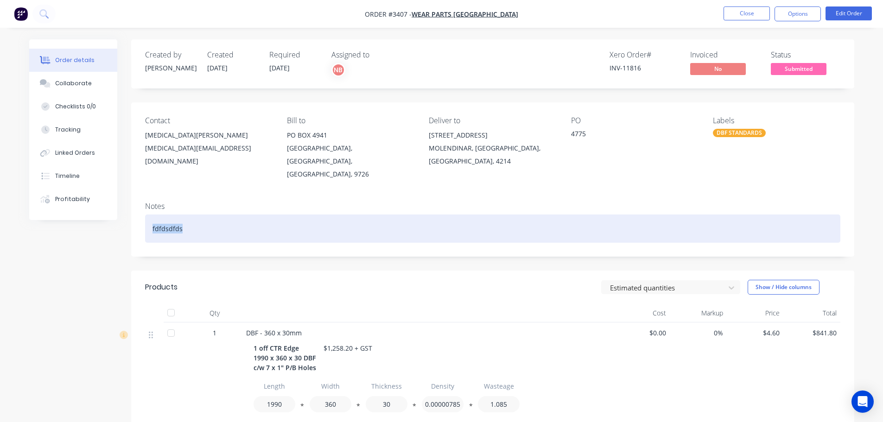
drag, startPoint x: 209, startPoint y: 219, endPoint x: 64, endPoint y: 229, distance: 145.0
click at [64, 229] on div "Created by Naomi Created 14/10/25 Required 17/10/25 Assigned to NB Xero Order #…" at bounding box center [441, 421] width 825 height 764
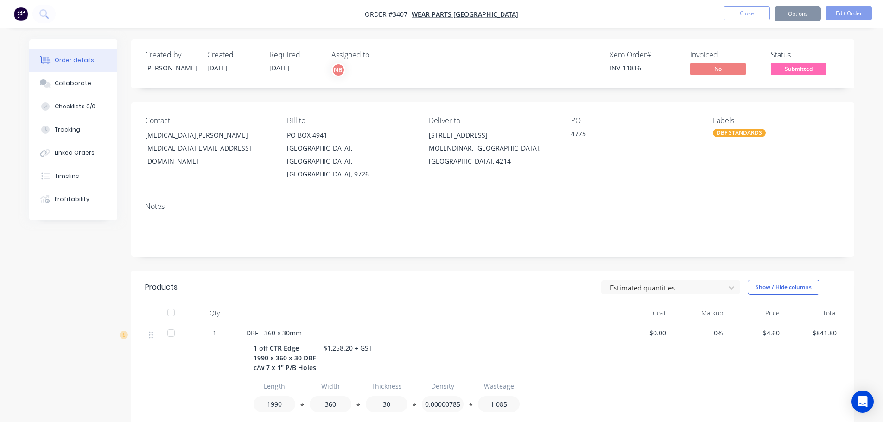
click at [743, 13] on button "Close" at bounding box center [747, 13] width 46 height 14
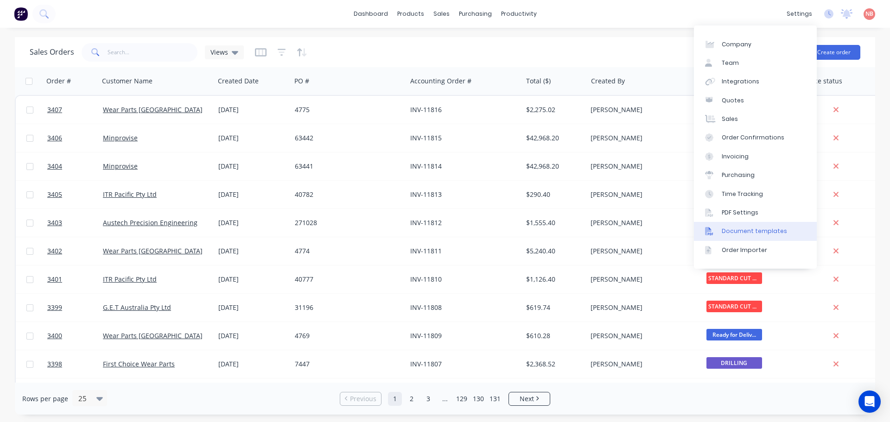
click at [759, 230] on div "Document templates" at bounding box center [754, 231] width 65 height 8
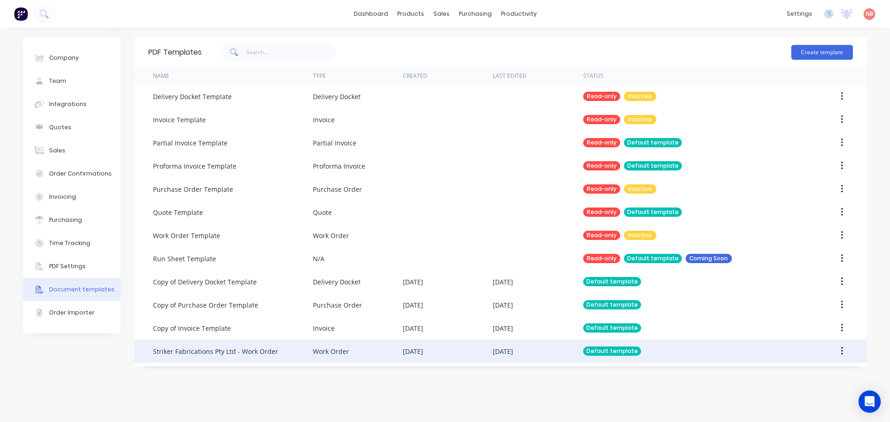
click at [207, 350] on div "Striker Fabrications Pty Ltd - Work Order" at bounding box center [215, 352] width 125 height 10
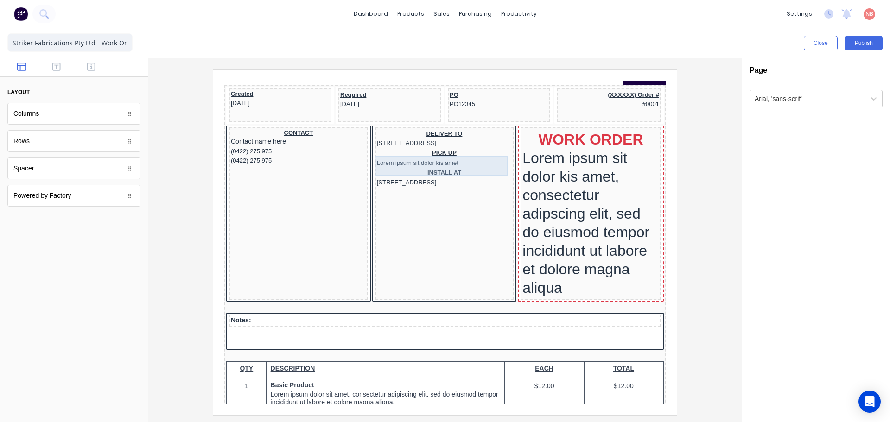
scroll to position [93, 0]
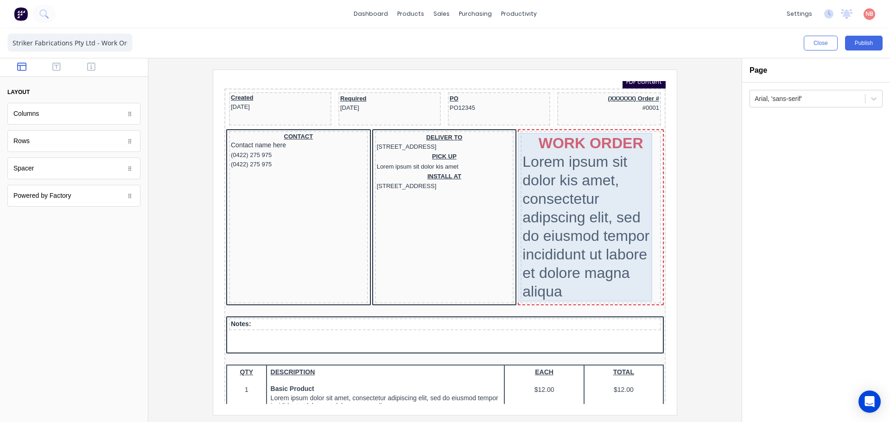
click at [563, 165] on div "WORK ORDER Lorem ipsum sit dolor kis amet, consectetur adipscing elit, sed do e…" at bounding box center [579, 206] width 137 height 169
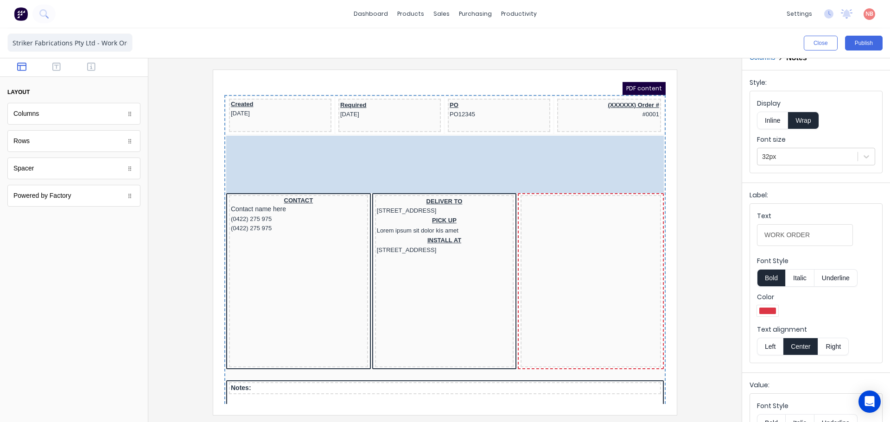
scroll to position [75, 0]
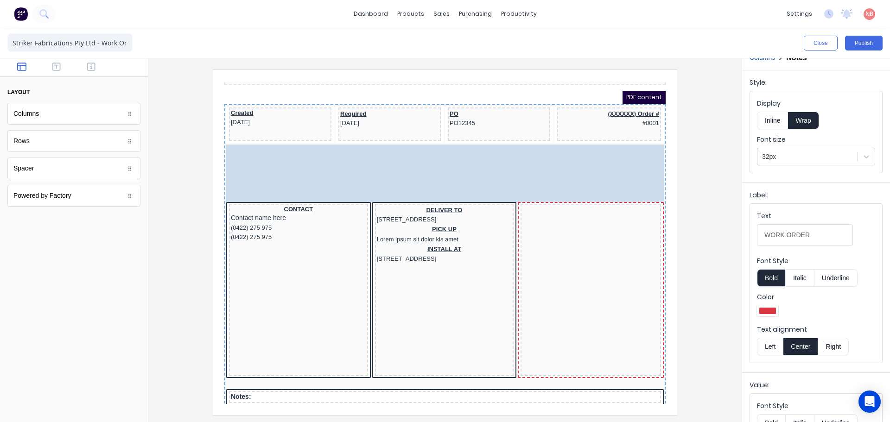
drag, startPoint x: 574, startPoint y: 125, endPoint x: 581, endPoint y: 126, distance: 7.0
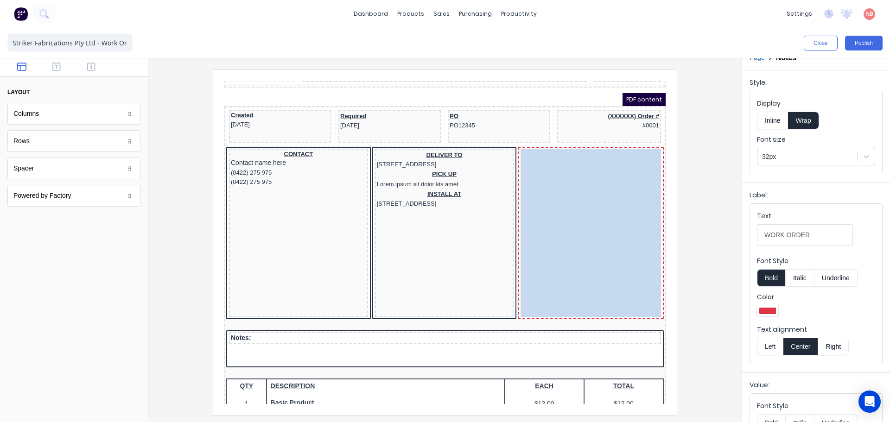
drag, startPoint x: 460, startPoint y: 142, endPoint x: 576, endPoint y: 163, distance: 117.8
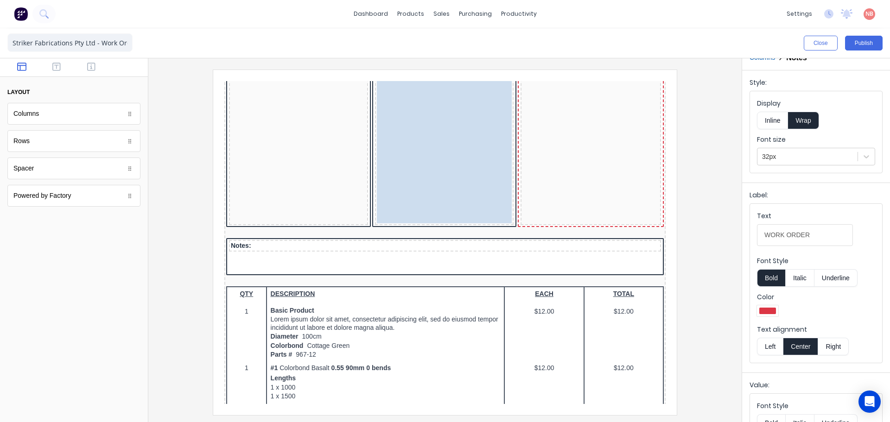
scroll to position [261, 0]
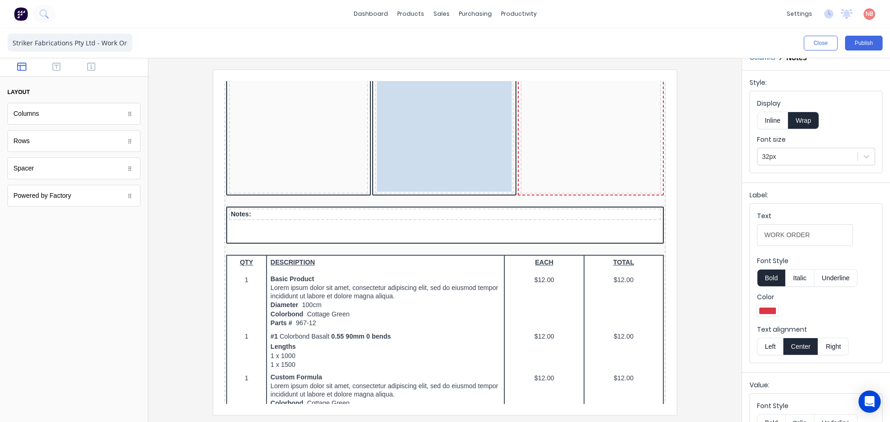
drag, startPoint x: 559, startPoint y: 162, endPoint x: 319, endPoint y: 230, distance: 248.8
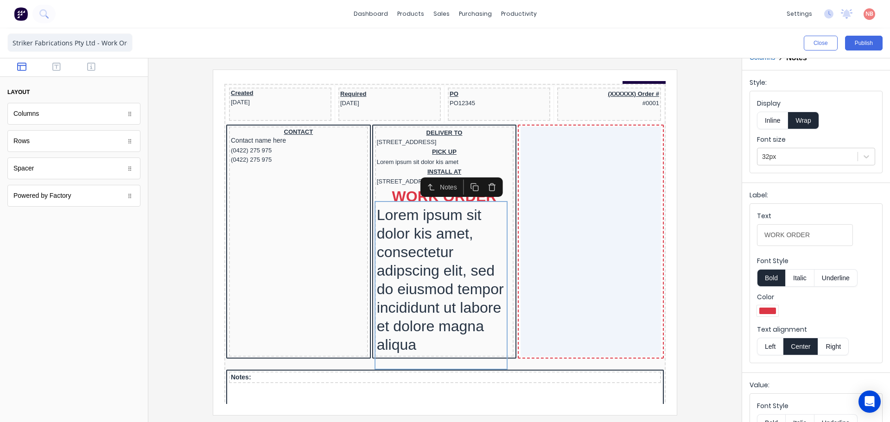
scroll to position [75, 0]
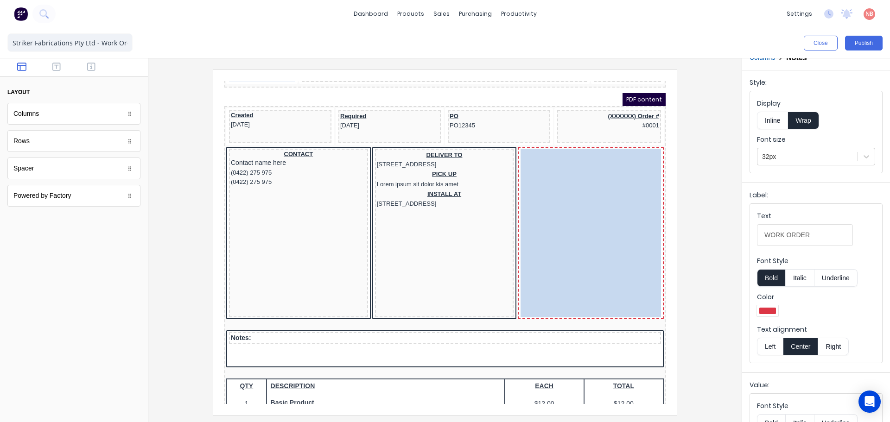
drag, startPoint x: 384, startPoint y: 236, endPoint x: 530, endPoint y: 160, distance: 164.5
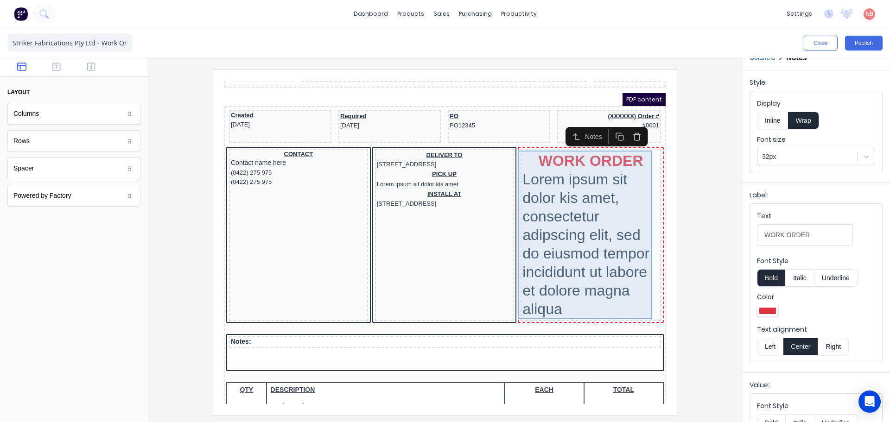
click at [606, 155] on div "WORK ORDER Lorem ipsum sit dolor kis amet, consectetur adipscing elit, sed do e…" at bounding box center [579, 224] width 137 height 169
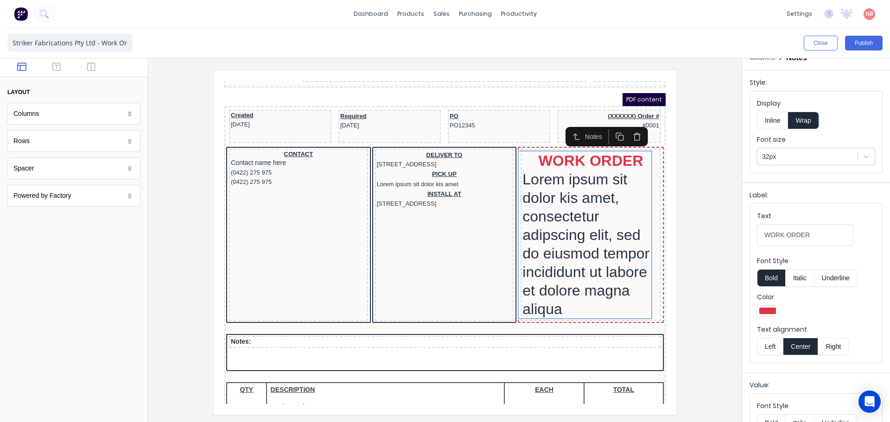
click at [611, 125] on icon "button" at bounding box center [609, 125] width 9 height 9
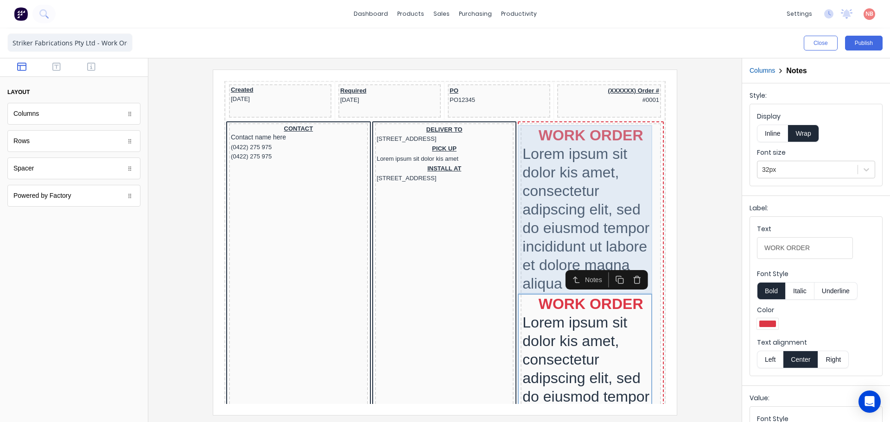
scroll to position [121, 0]
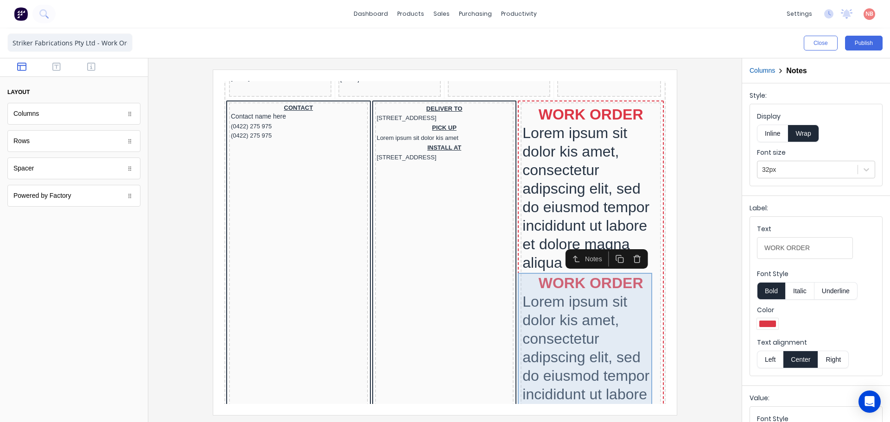
click at [546, 269] on div "WORK ORDER Lorem ipsum sit dolor kis amet, consectetur adipscing elit, sed do e…" at bounding box center [579, 346] width 137 height 169
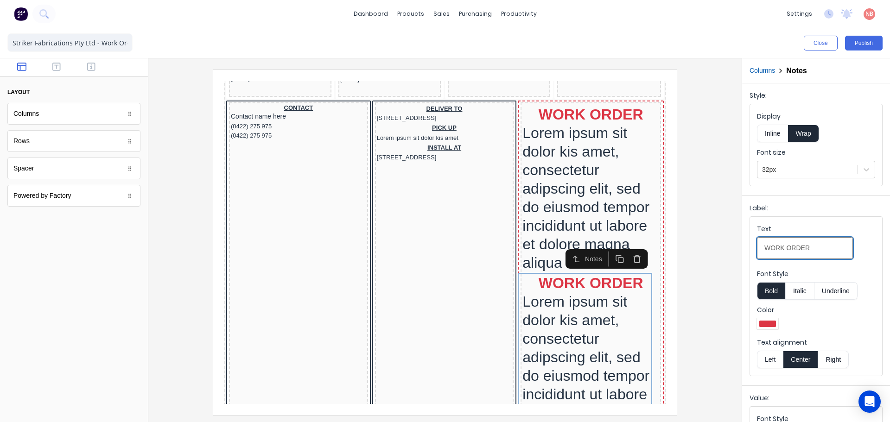
drag, startPoint x: 823, startPoint y: 244, endPoint x: 722, endPoint y: 249, distance: 100.7
click at [722, 249] on div "Close Publish Components layout Columns Columns Rows Rows Spacer Spacer Powered…" at bounding box center [445, 225] width 890 height 394
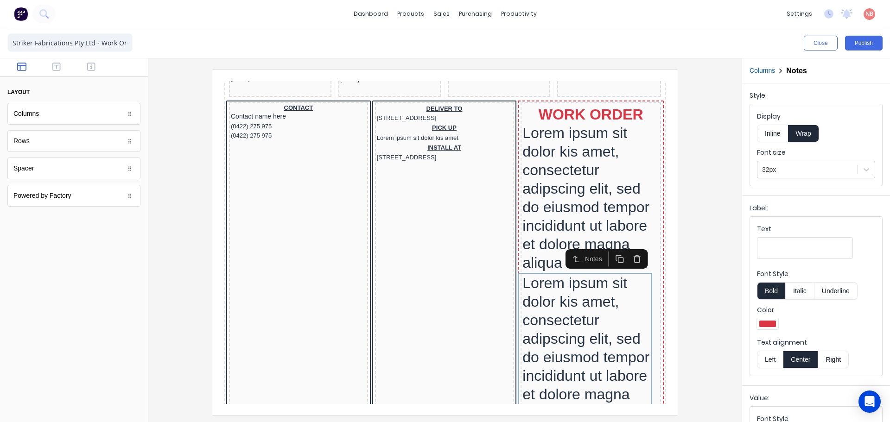
click at [760, 325] on div at bounding box center [768, 324] width 17 height 6
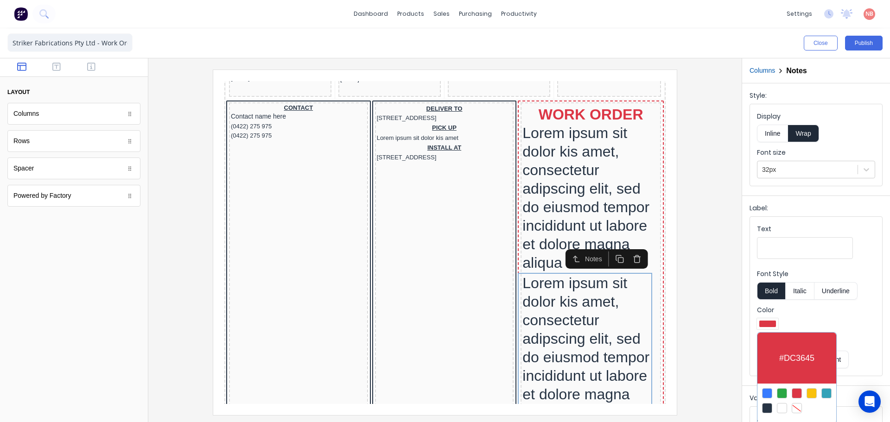
click at [765, 410] on div at bounding box center [767, 408] width 10 height 10
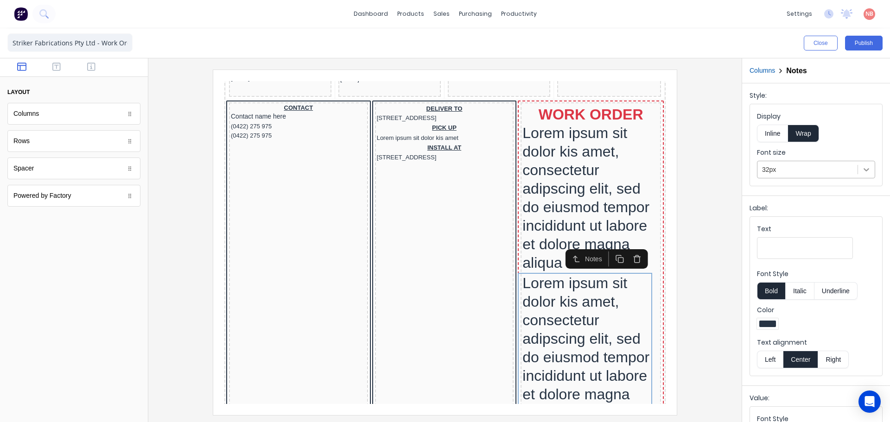
click at [858, 170] on div at bounding box center [866, 169] width 17 height 17
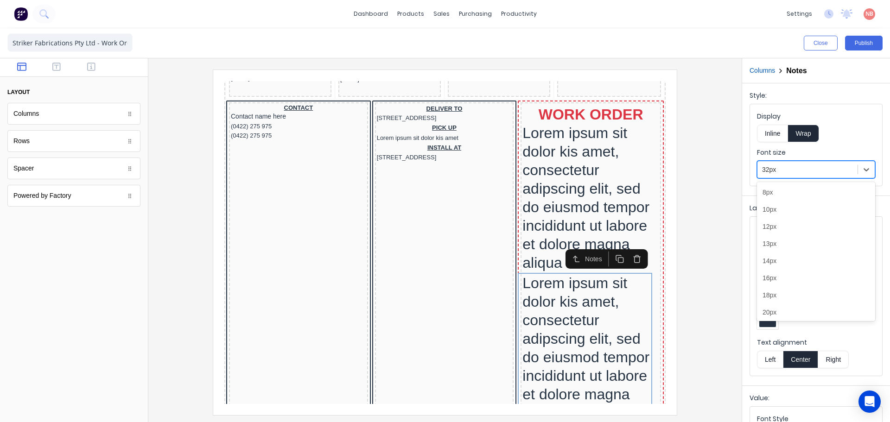
scroll to position [57, 0]
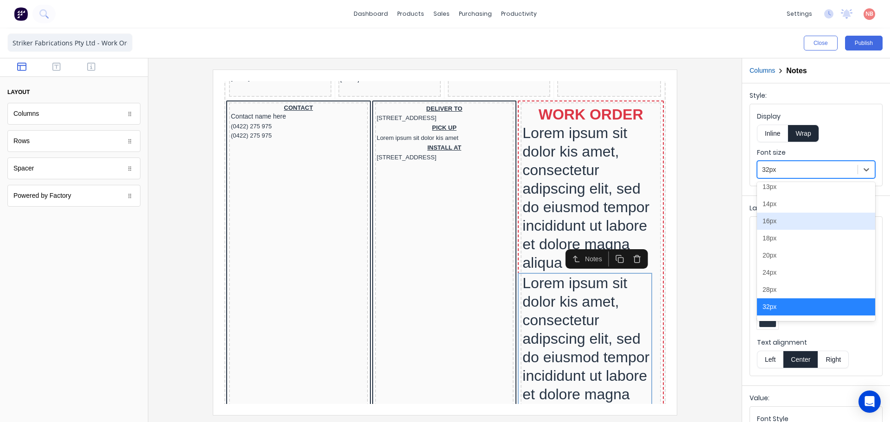
click at [779, 217] on div "16px" at bounding box center [816, 221] width 118 height 17
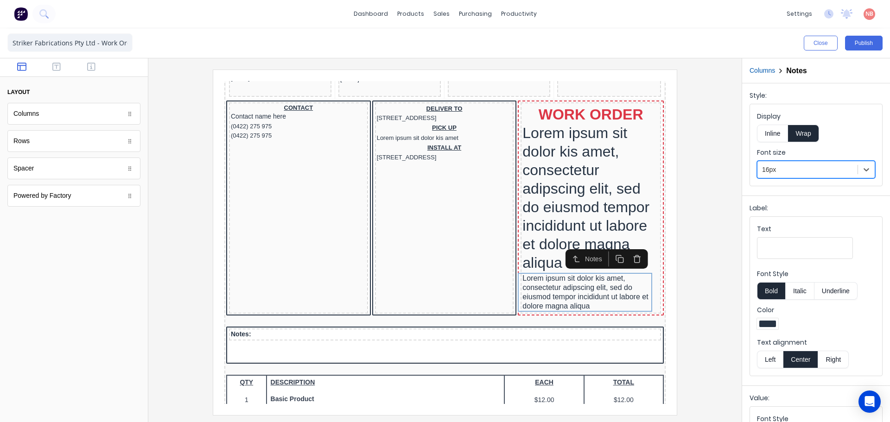
click at [732, 226] on div at bounding box center [445, 240] width 594 height 364
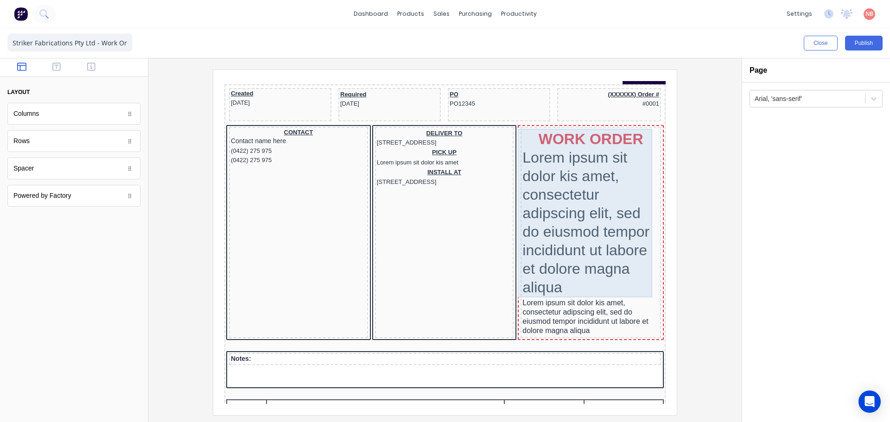
scroll to position [185, 0]
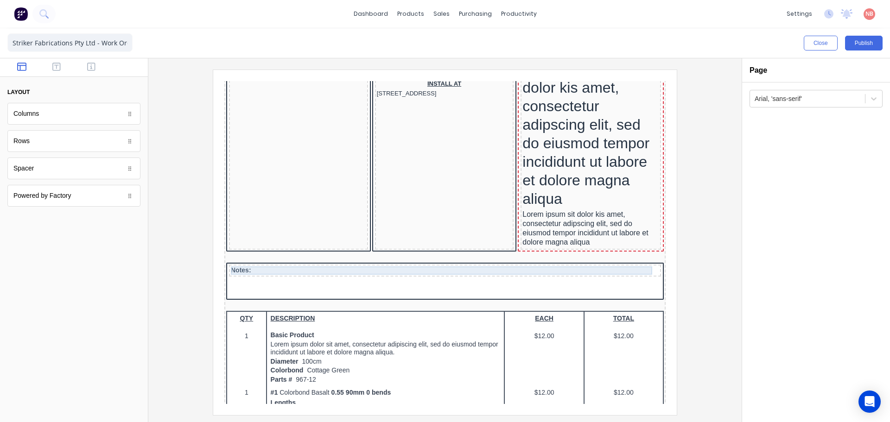
click at [383, 256] on div "Notes:" at bounding box center [434, 260] width 428 height 8
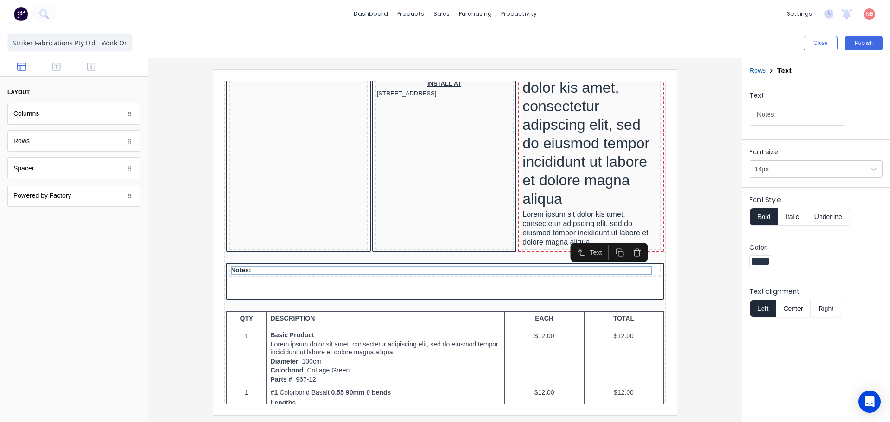
click at [632, 243] on button "button" at bounding box center [626, 241] width 17 height 15
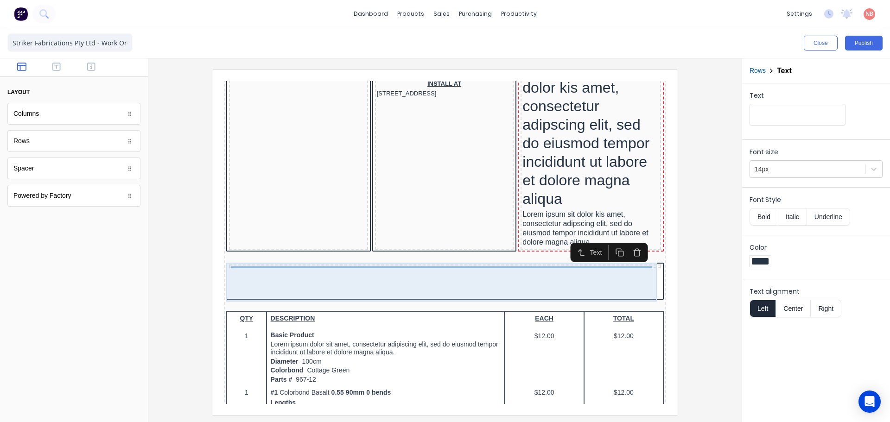
click at [477, 264] on div at bounding box center [434, 271] width 438 height 39
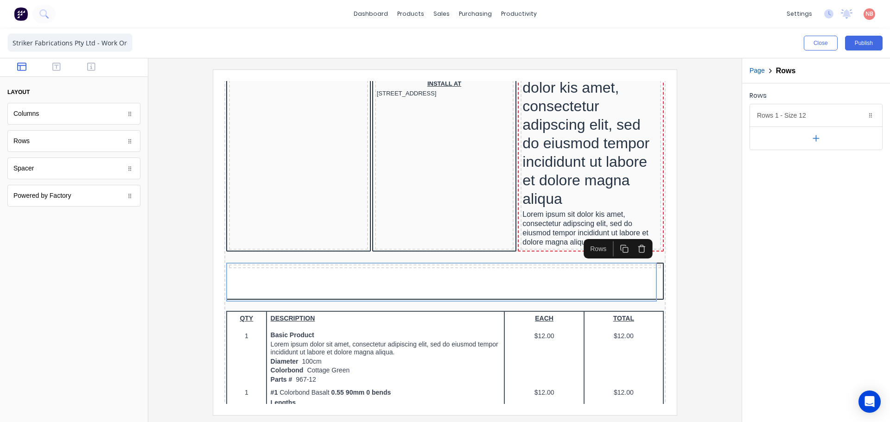
click at [628, 241] on icon "button" at bounding box center [630, 239] width 5 height 6
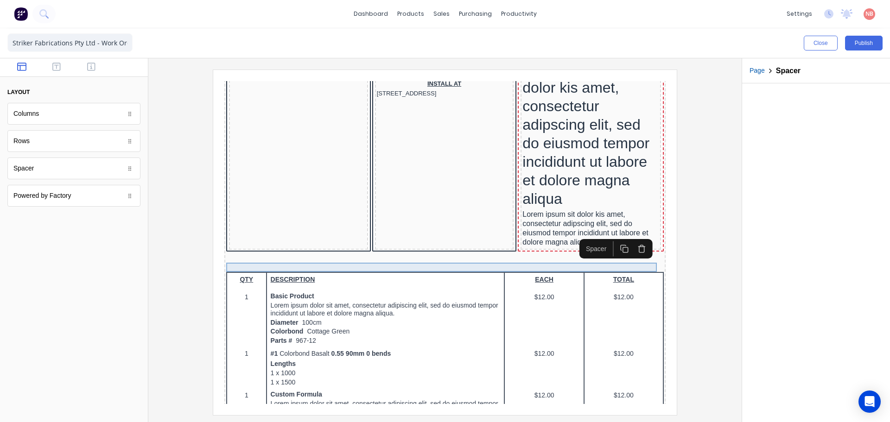
click at [592, 255] on div at bounding box center [434, 256] width 438 height 9
click at [629, 240] on icon "button" at bounding box center [630, 237] width 9 height 9
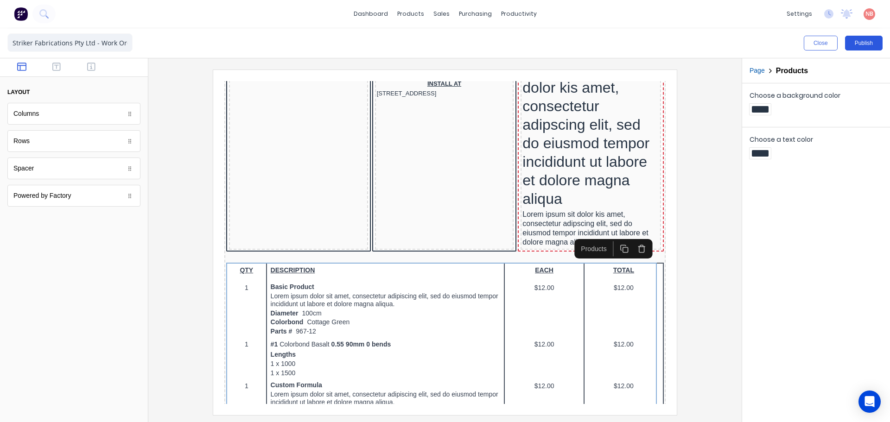
click at [858, 43] on button "Publish" at bounding box center [864, 43] width 38 height 15
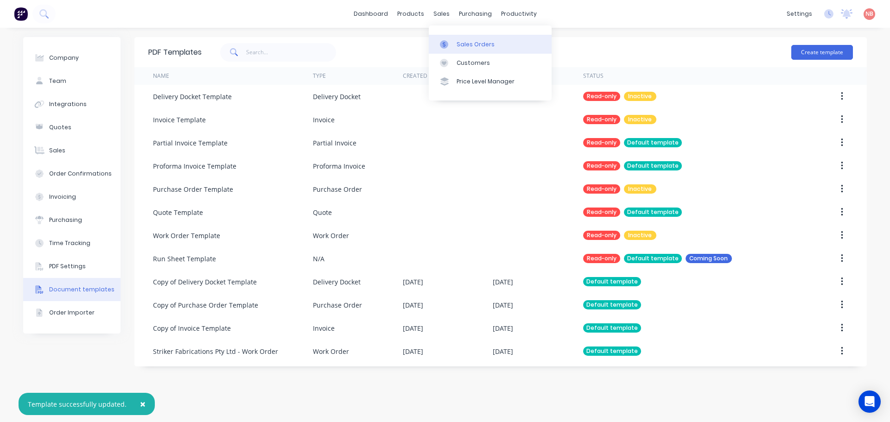
drag, startPoint x: 444, startPoint y: 44, endPoint x: 440, endPoint y: 53, distance: 9.7
click at [444, 44] on icon at bounding box center [444, 44] width 3 height 5
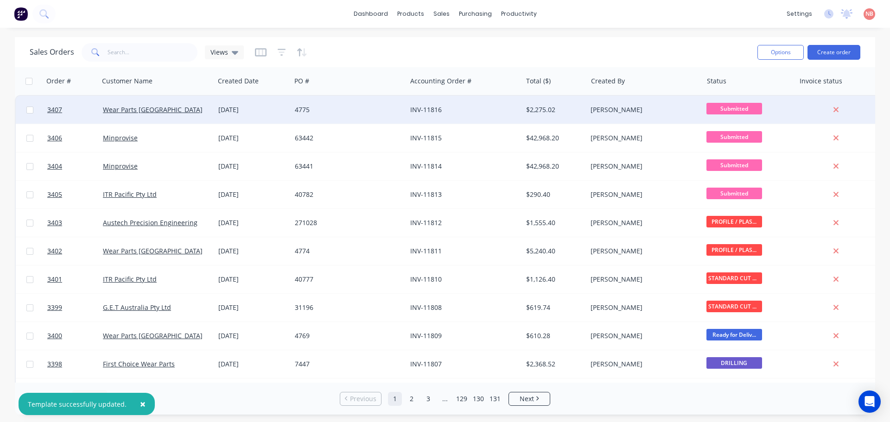
click at [358, 115] on div "4775" at bounding box center [348, 110] width 115 height 28
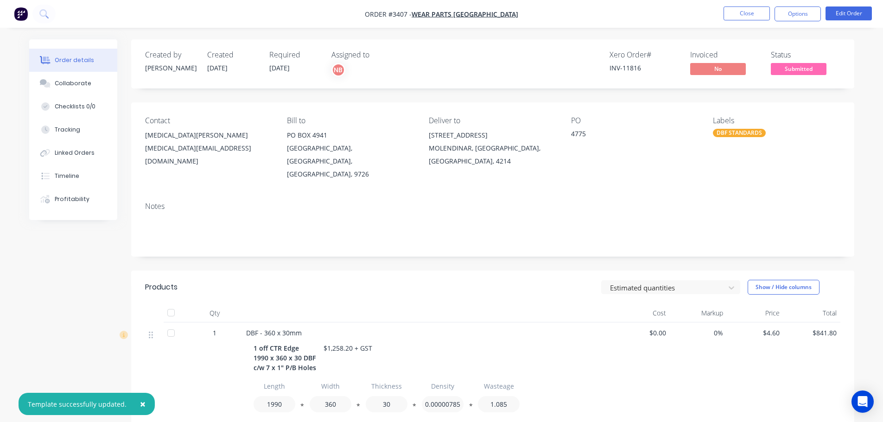
click at [800, 19] on button "Options" at bounding box center [798, 13] width 46 height 15
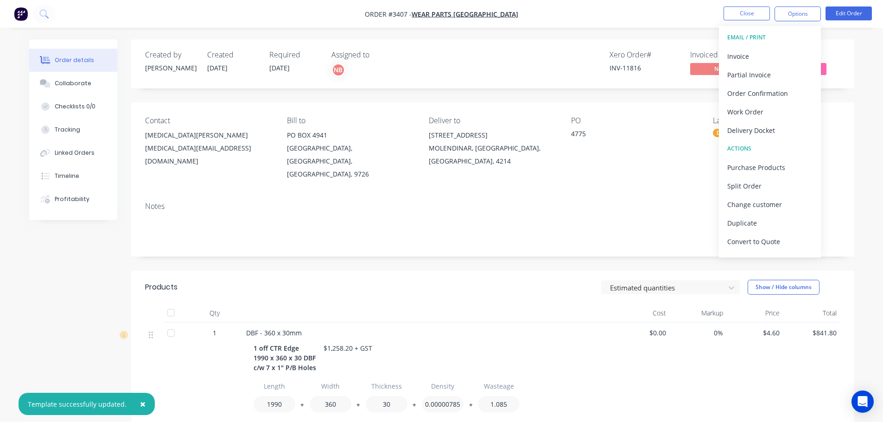
click at [669, 119] on div "PO" at bounding box center [634, 120] width 127 height 9
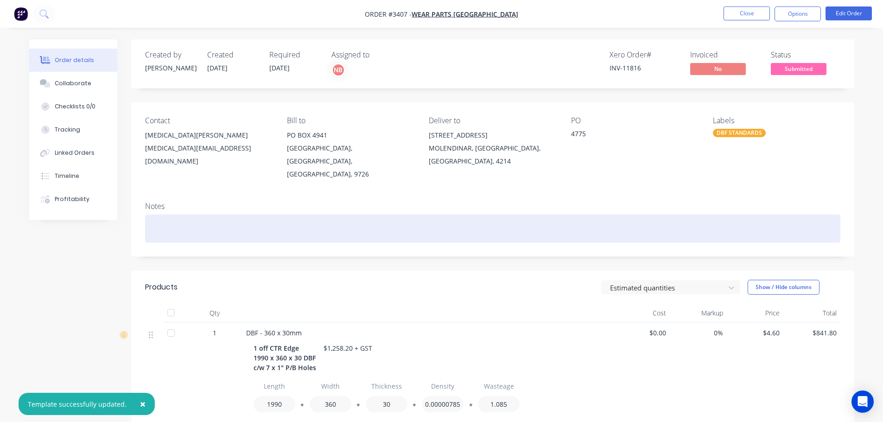
click at [273, 215] on div at bounding box center [493, 229] width 696 height 28
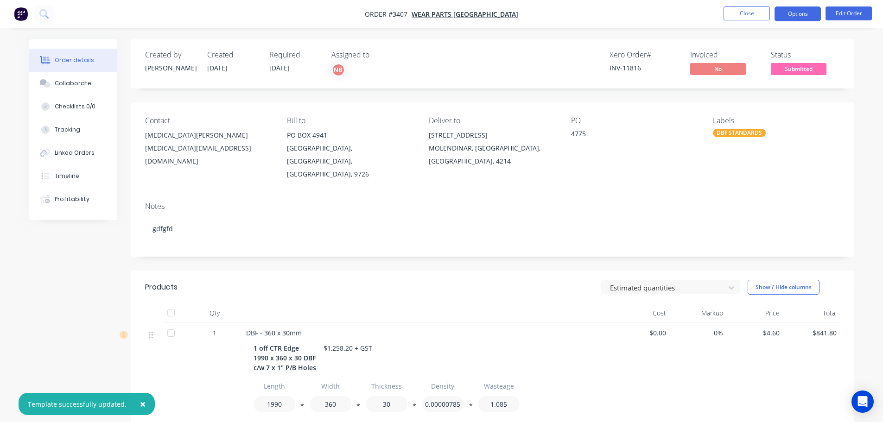
click at [794, 16] on button "Options" at bounding box center [798, 13] width 46 height 15
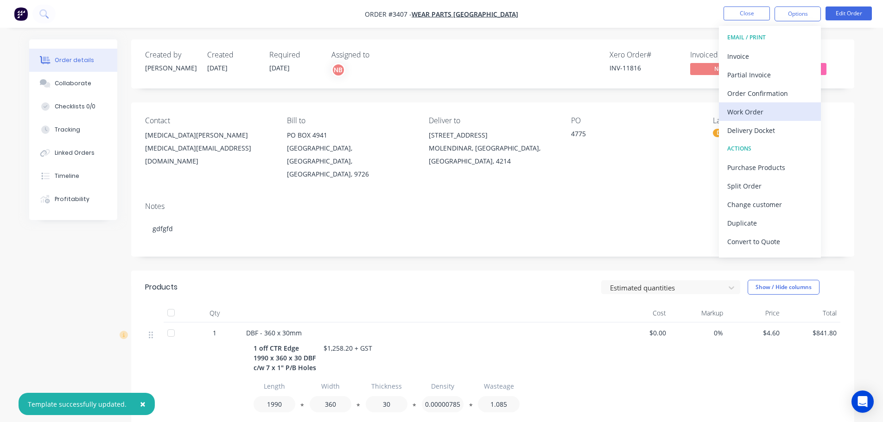
click at [742, 103] on button "Work Order" at bounding box center [770, 111] width 102 height 19
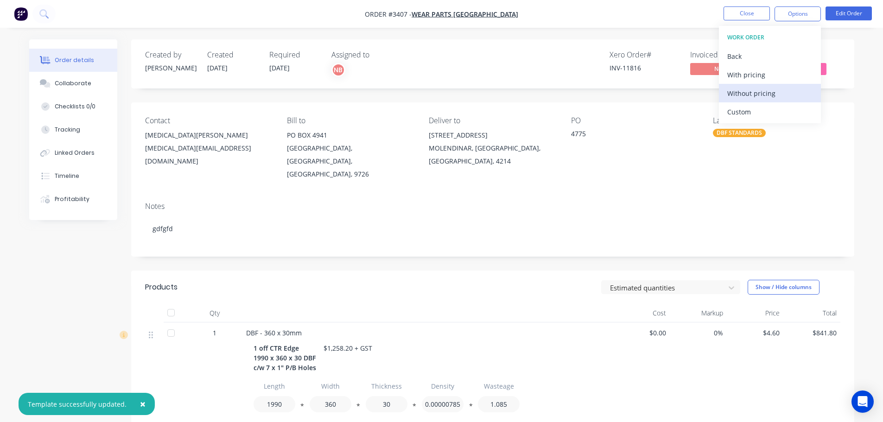
click at [740, 92] on div "Without pricing" at bounding box center [770, 93] width 85 height 13
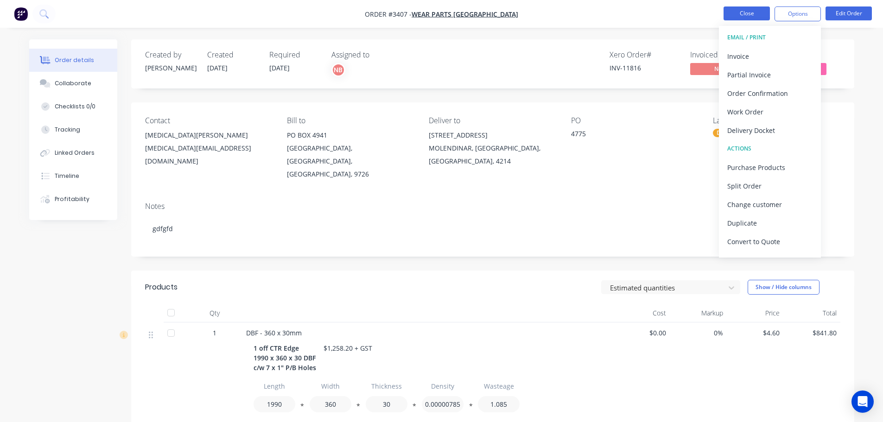
click at [740, 15] on button "Close" at bounding box center [747, 13] width 46 height 14
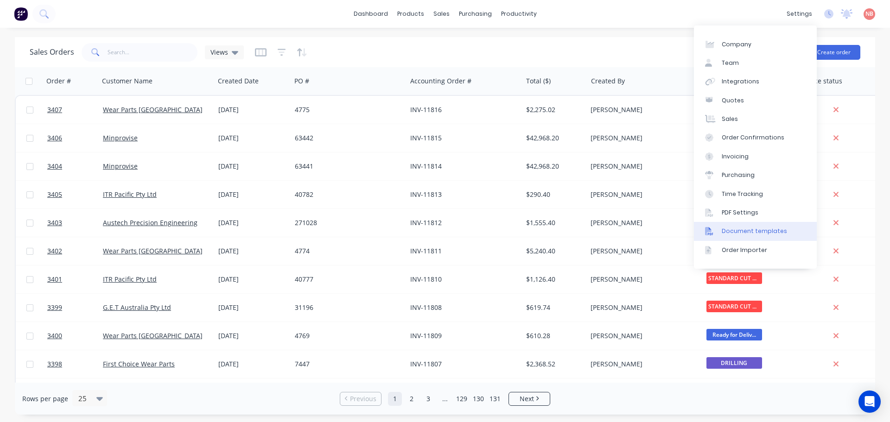
click at [734, 223] on link "Document templates" at bounding box center [755, 231] width 123 height 19
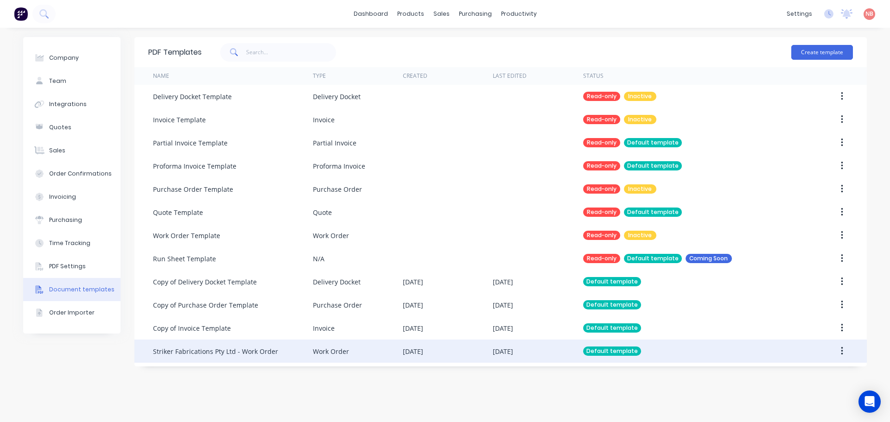
click at [365, 353] on div "Work Order" at bounding box center [358, 351] width 90 height 23
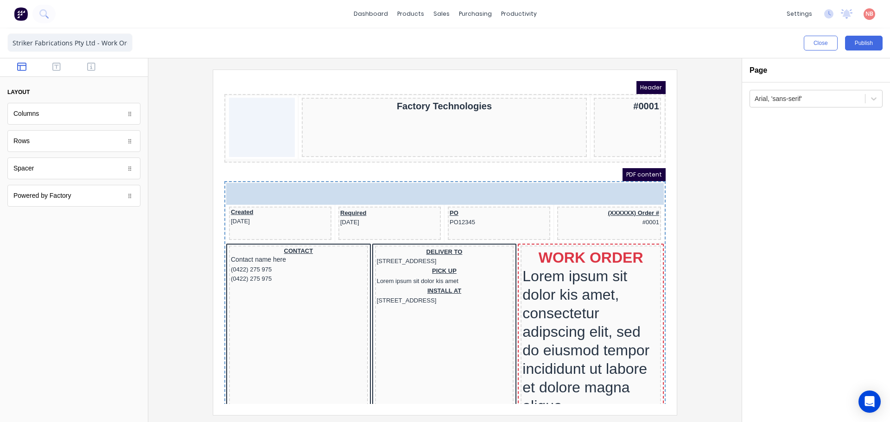
drag, startPoint x: 45, startPoint y: 141, endPoint x: 139, endPoint y: 82, distance: 110.6
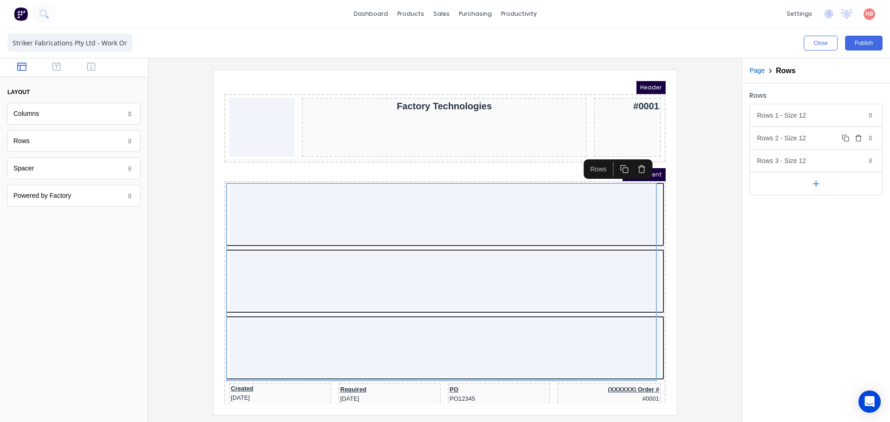
click at [861, 138] on icon "button" at bounding box center [858, 138] width 4 height 5
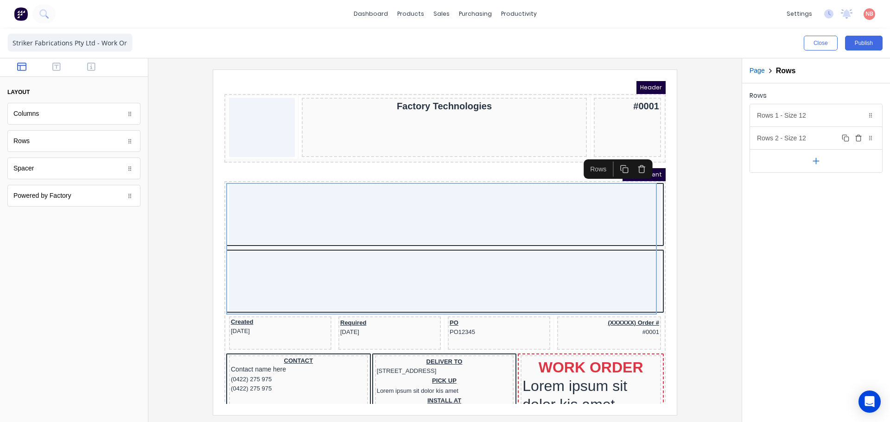
click at [861, 138] on icon "button" at bounding box center [858, 138] width 4 height 5
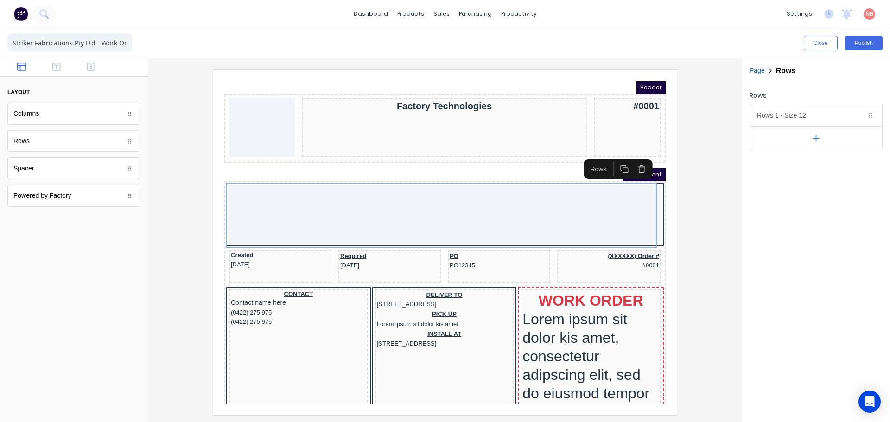
click at [695, 171] on div at bounding box center [445, 242] width 579 height 345
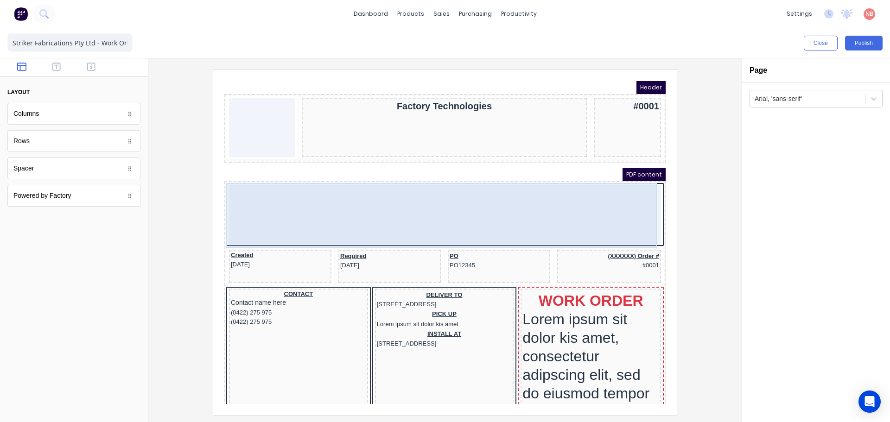
click at [413, 199] on div at bounding box center [434, 203] width 432 height 59
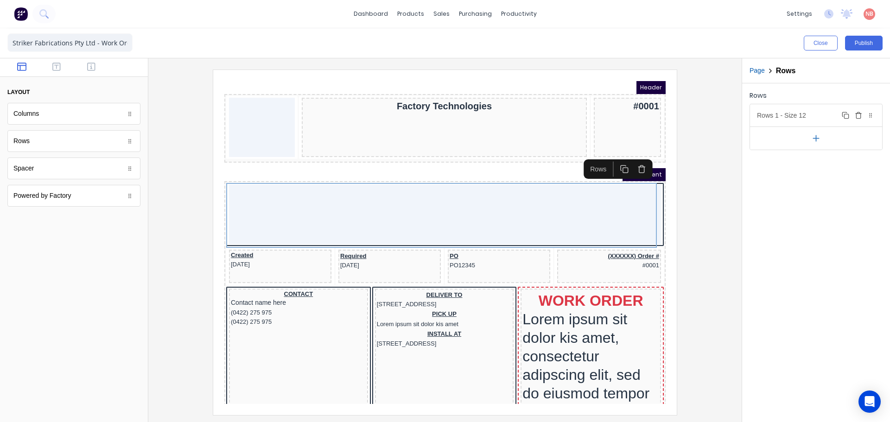
click at [832, 120] on div "Rows 1 - Size 12 Duplicate Delete" at bounding box center [816, 115] width 132 height 22
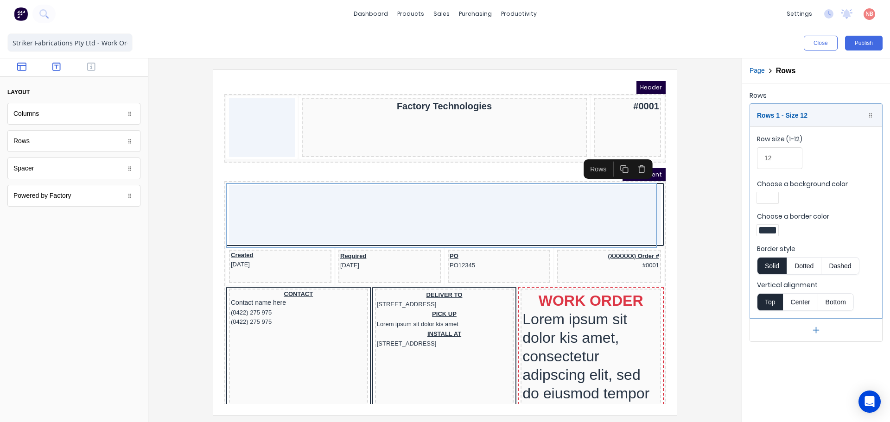
click at [51, 70] on button "button" at bounding box center [56, 67] width 29 height 11
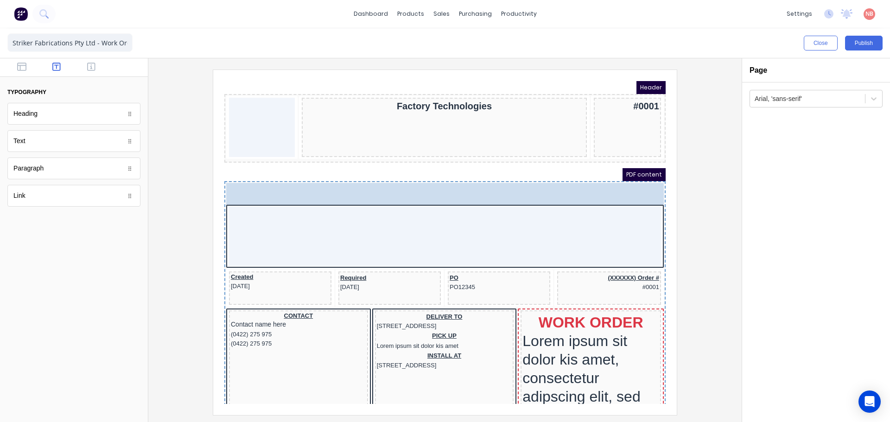
drag, startPoint x: 37, startPoint y: 118, endPoint x: 169, endPoint y: 109, distance: 132.4
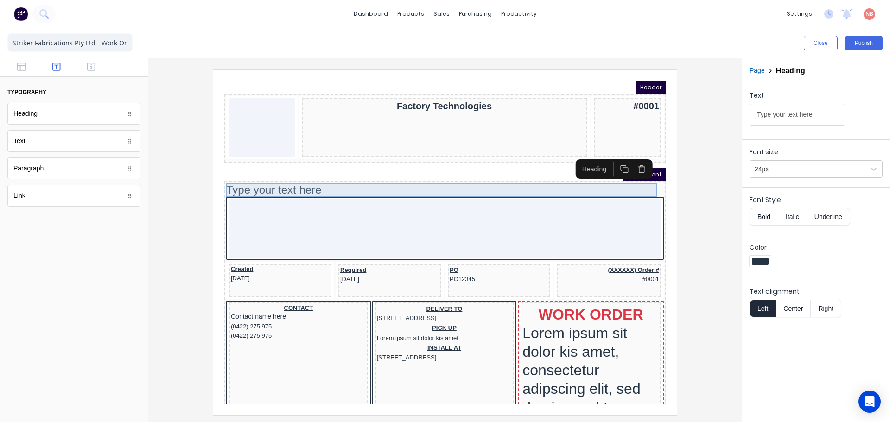
click at [309, 179] on div "Type your text here" at bounding box center [434, 179] width 438 height 14
click at [789, 313] on button "Center" at bounding box center [793, 309] width 35 height 18
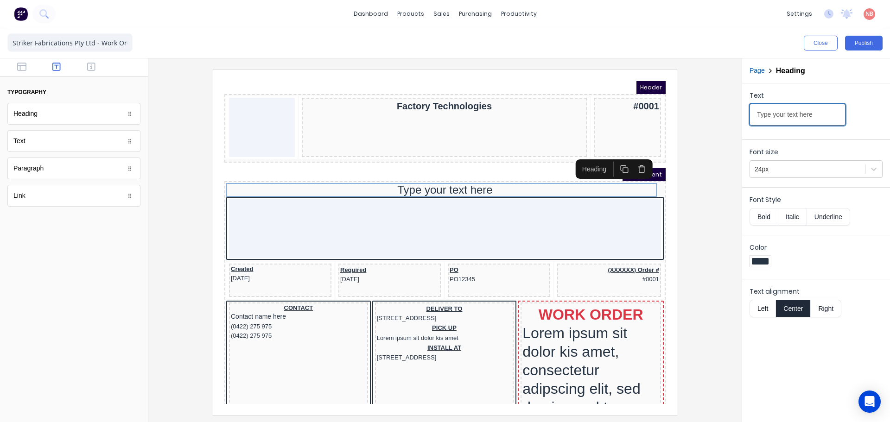
click at [773, 113] on input "Type your text here" at bounding box center [798, 115] width 96 height 22
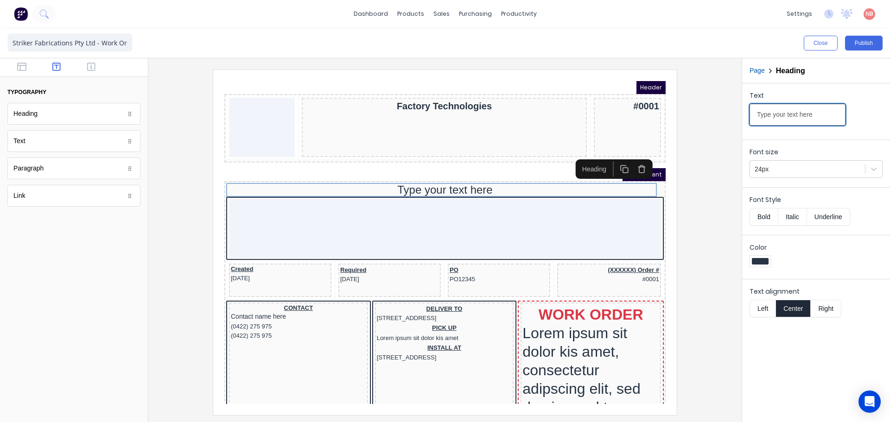
click at [773, 113] on input "Type your text here" at bounding box center [798, 115] width 96 height 22
type input "WORK ORDER"
click at [761, 260] on div at bounding box center [760, 261] width 17 height 6
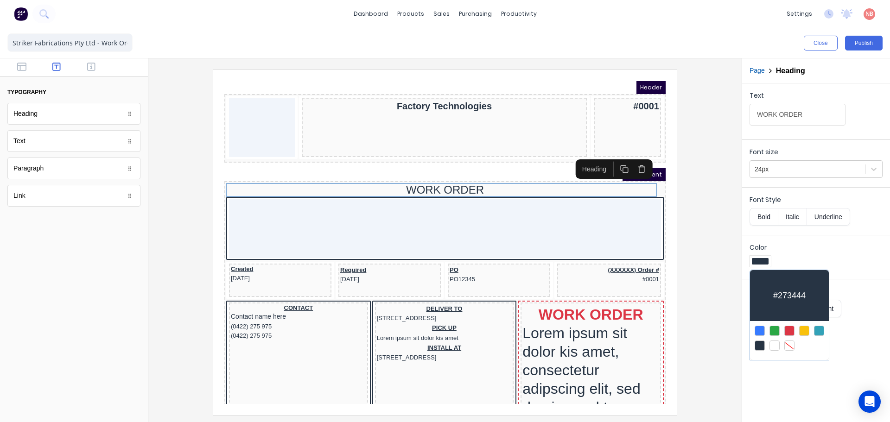
click at [789, 329] on div at bounding box center [790, 331] width 10 height 10
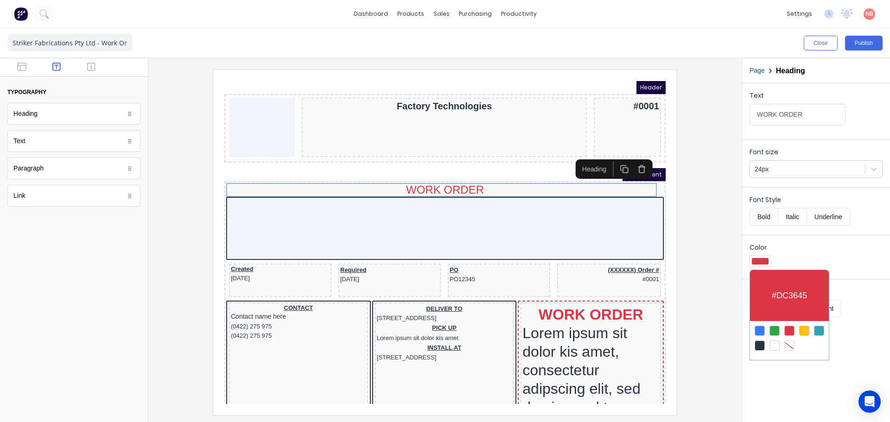
click at [709, 291] on div at bounding box center [445, 211] width 890 height 422
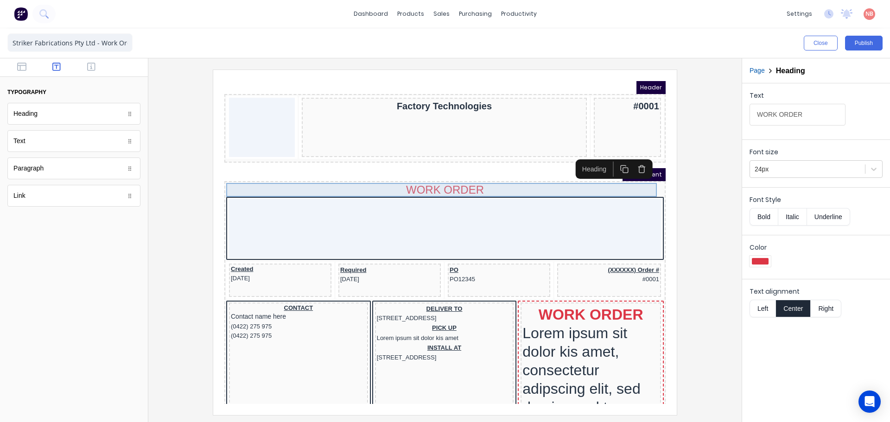
click at [444, 178] on div "WORK ORDER" at bounding box center [434, 179] width 438 height 14
click at [762, 210] on button "Bold" at bounding box center [764, 217] width 28 height 18
click at [568, 176] on div "WORK ORDER" at bounding box center [434, 179] width 438 height 14
click at [703, 242] on div at bounding box center [445, 242] width 579 height 345
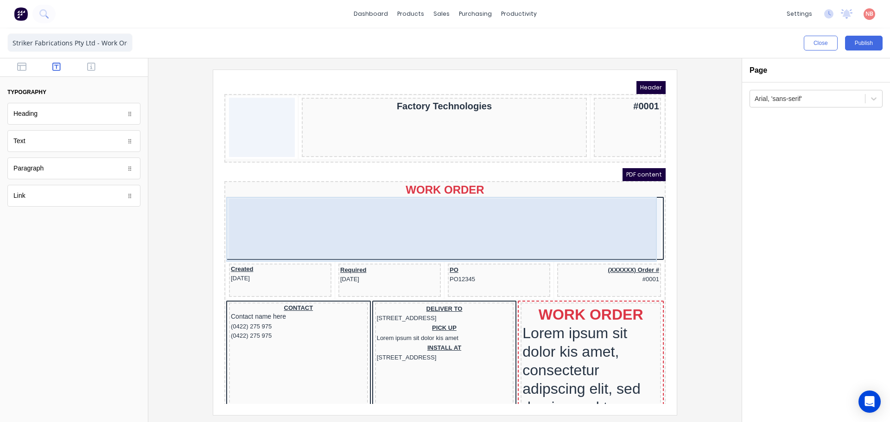
click at [485, 202] on div at bounding box center [434, 217] width 432 height 59
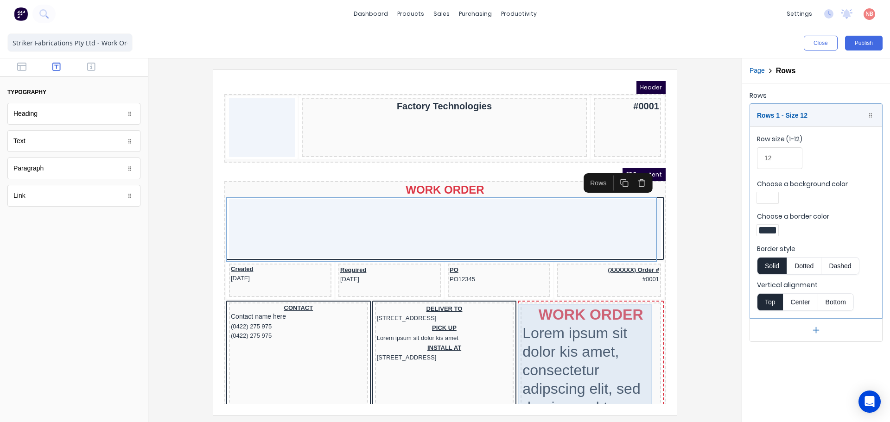
click at [529, 308] on div "WORK ORDER Lorem ipsum sit dolor kis amet, consectetur adipscing elit, sed do e…" at bounding box center [579, 378] width 137 height 169
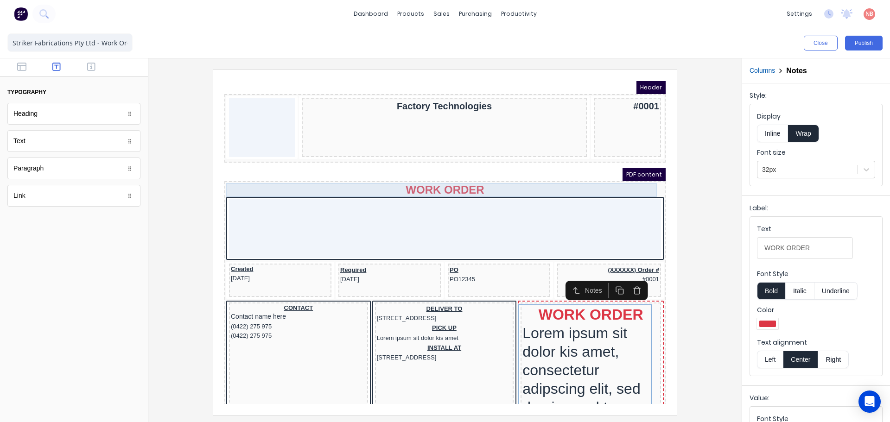
click at [454, 179] on div "WORK ORDER" at bounding box center [434, 179] width 438 height 14
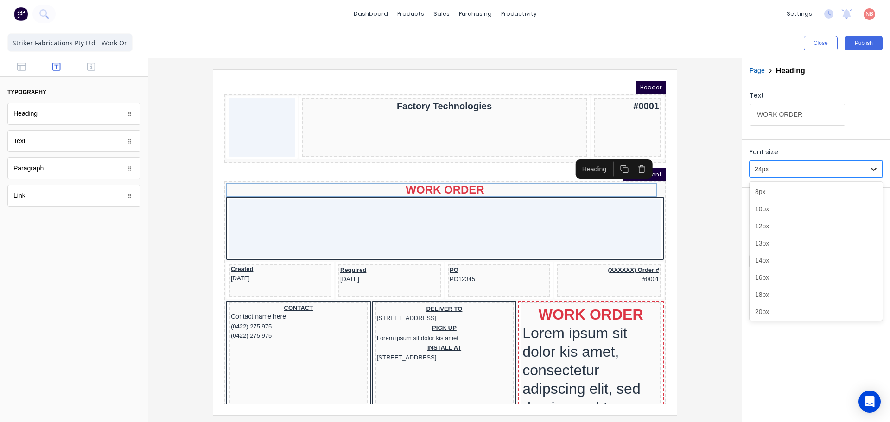
click at [879, 164] on div at bounding box center [874, 169] width 17 height 17
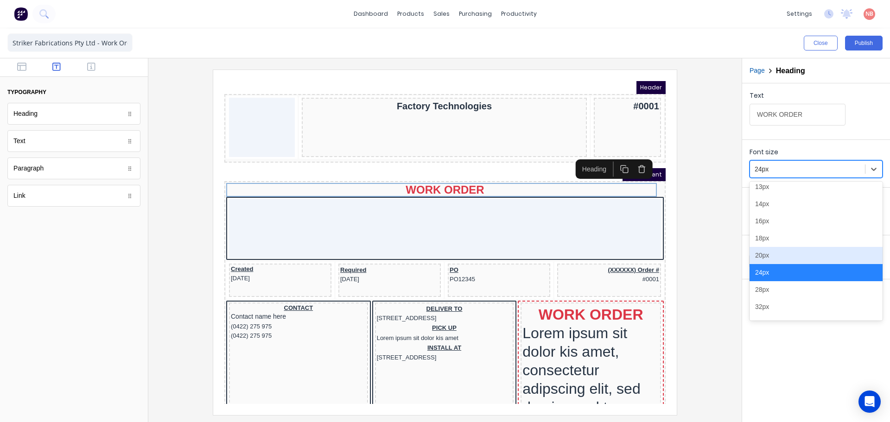
scroll to position [69, 0]
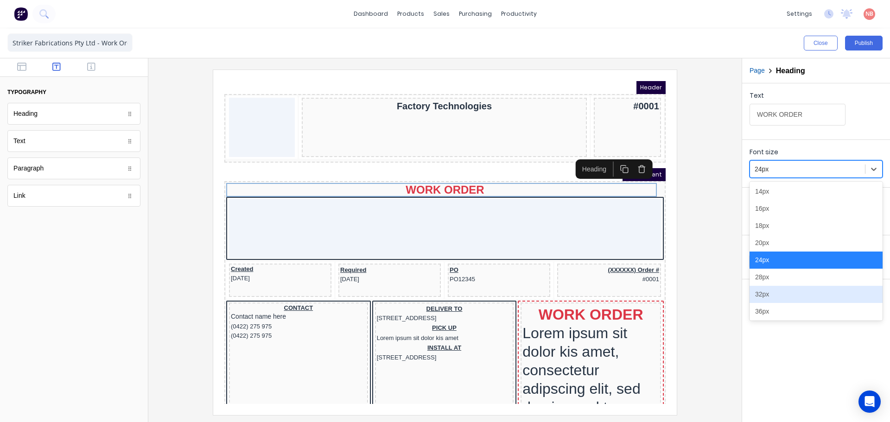
click at [769, 293] on div "32px" at bounding box center [816, 294] width 133 height 17
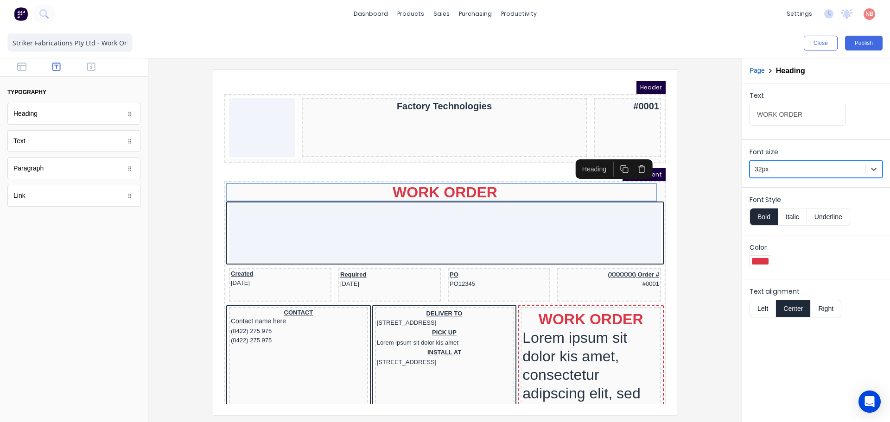
click at [702, 231] on div at bounding box center [445, 242] width 579 height 345
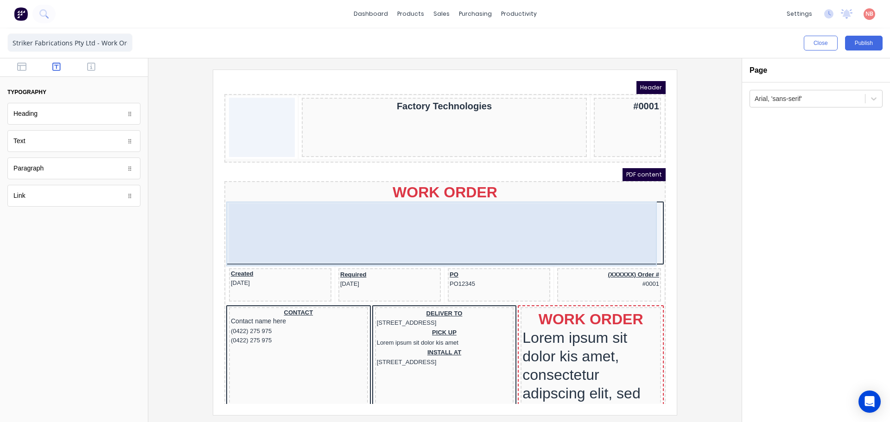
click at [383, 212] on div at bounding box center [434, 221] width 432 height 59
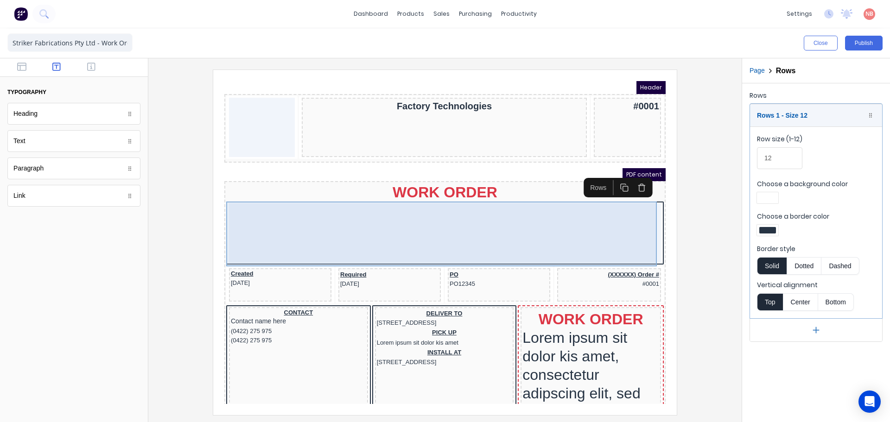
click at [491, 212] on div at bounding box center [434, 221] width 432 height 59
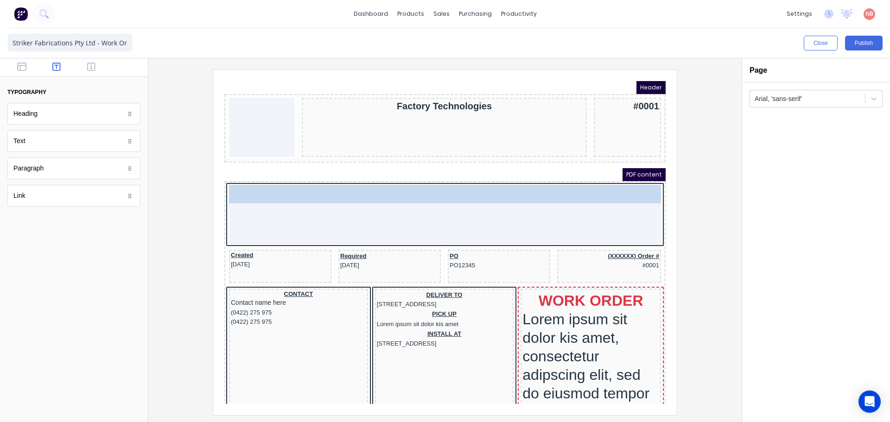
drag, startPoint x: 298, startPoint y: 179, endPoint x: 324, endPoint y: 180, distance: 25.5
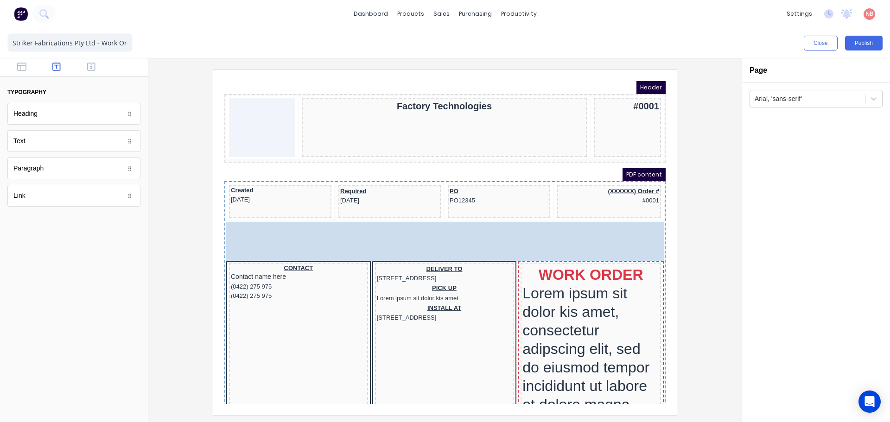
drag, startPoint x: 268, startPoint y: 199, endPoint x: 301, endPoint y: 236, distance: 49.6
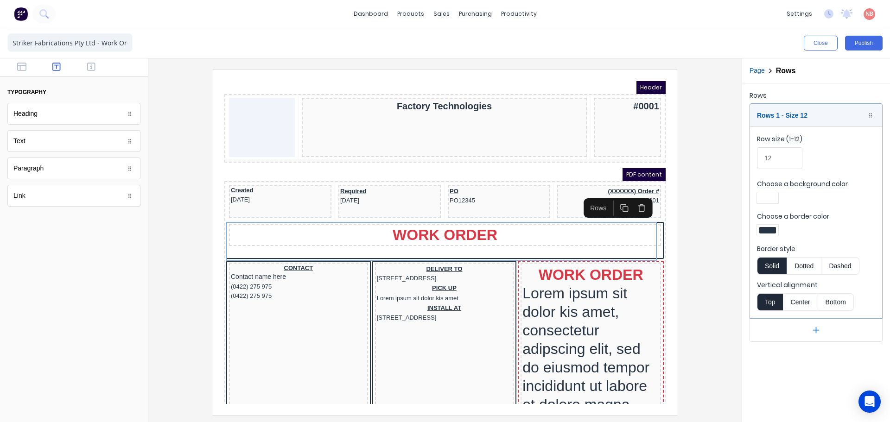
click at [693, 195] on div at bounding box center [445, 242] width 579 height 345
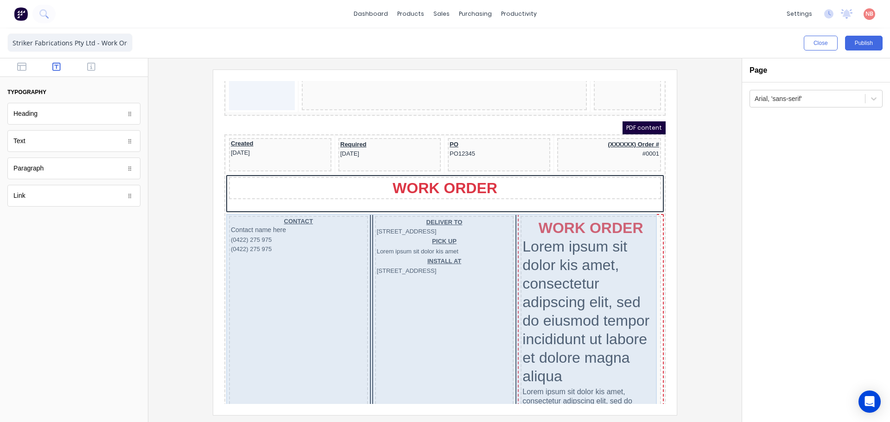
scroll to position [46, 0]
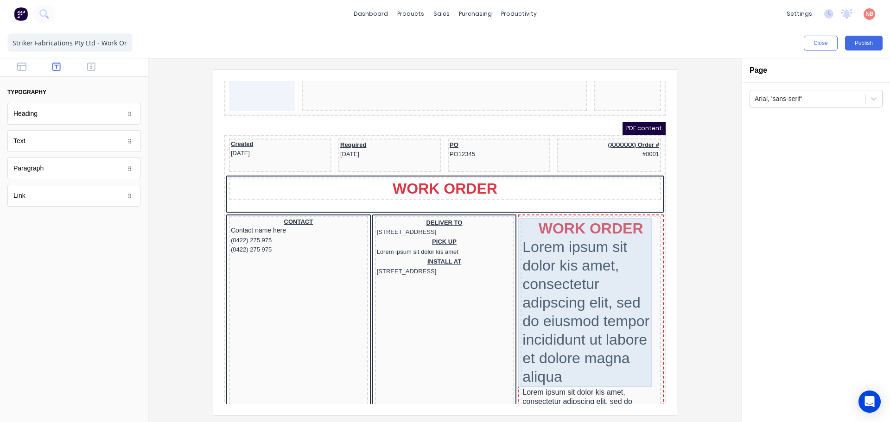
click at [540, 216] on div "WORK ORDER Lorem ipsum sit dolor kis amet, consectetur adipscing elit, sed do e…" at bounding box center [579, 291] width 137 height 169
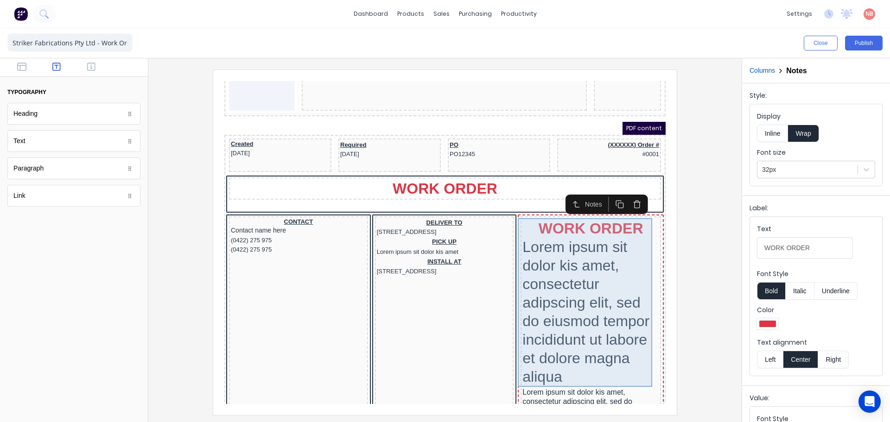
click at [581, 227] on div "WORK ORDER Lorem ipsum sit dolor kis amet, consectetur adipscing elit, sed do e…" at bounding box center [579, 291] width 137 height 169
click at [594, 243] on div "WORK ORDER Lorem ipsum sit dolor kis amet, consectetur adipscing elit, sed do e…" at bounding box center [579, 291] width 137 height 169
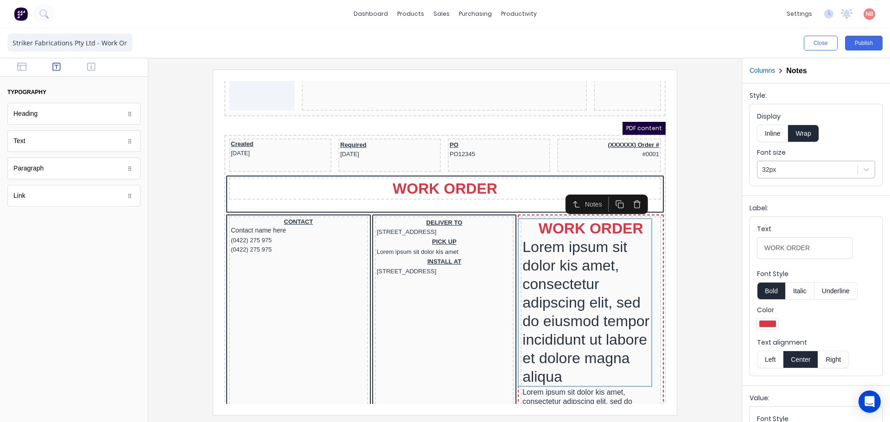
click at [811, 171] on div at bounding box center [807, 170] width 91 height 12
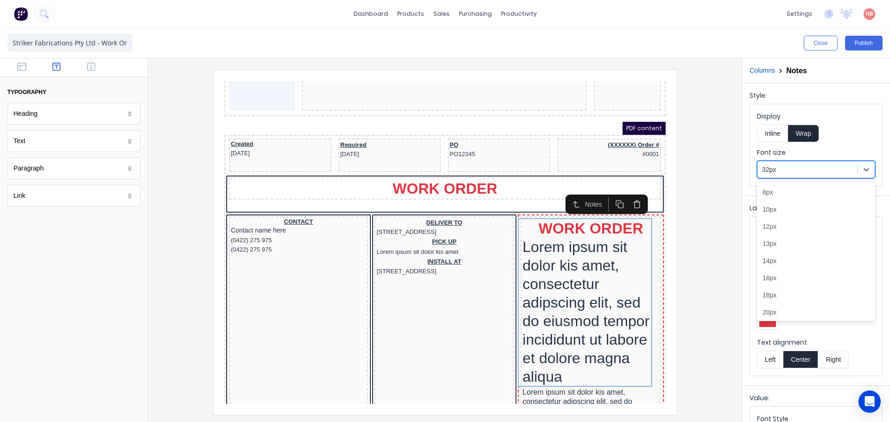
scroll to position [57, 0]
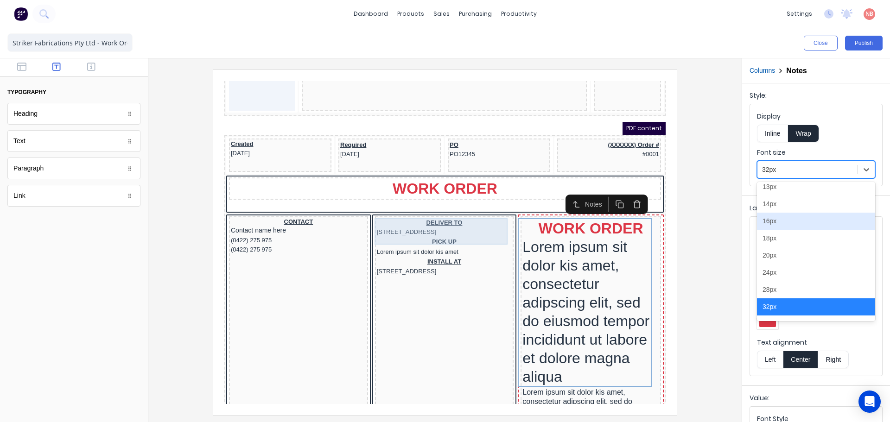
click at [447, 211] on div "DELIVER TO 234 Beach Road Gold Coast, Queensland, Australia" at bounding box center [433, 216] width 135 height 19
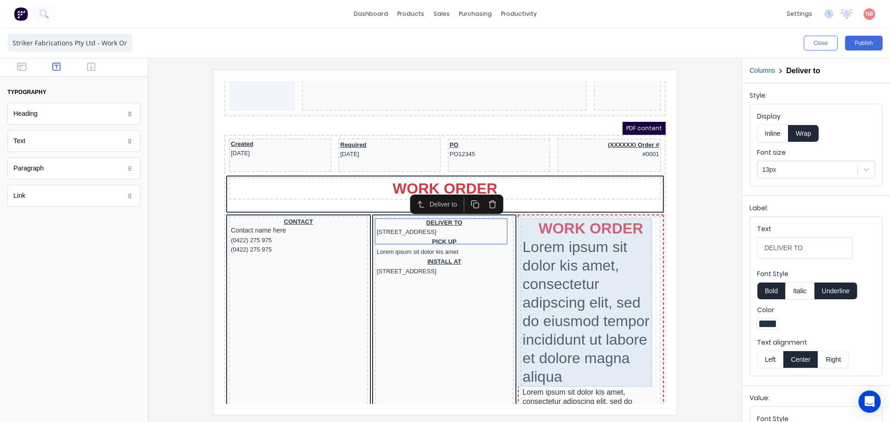
drag, startPoint x: 548, startPoint y: 230, endPoint x: 581, endPoint y: 227, distance: 33.5
click at [548, 230] on div "WORK ORDER Lorem ipsum sit dolor kis amet, consectetur adipscing elit, sed do e…" at bounding box center [579, 291] width 137 height 169
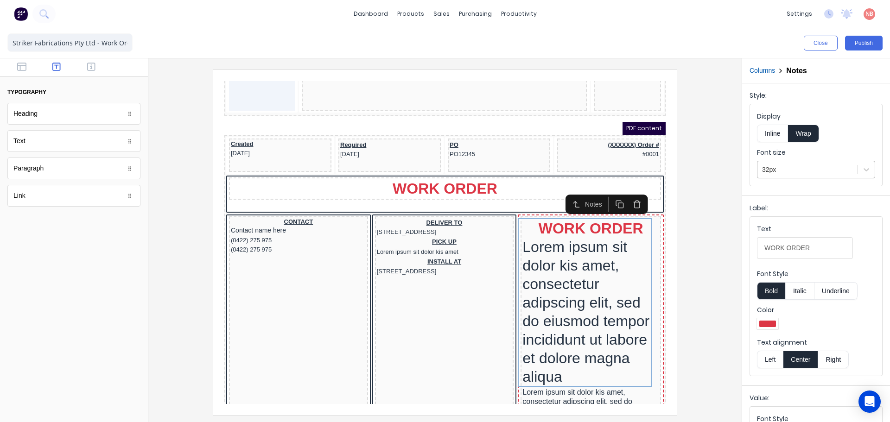
click at [824, 167] on div at bounding box center [807, 170] width 91 height 12
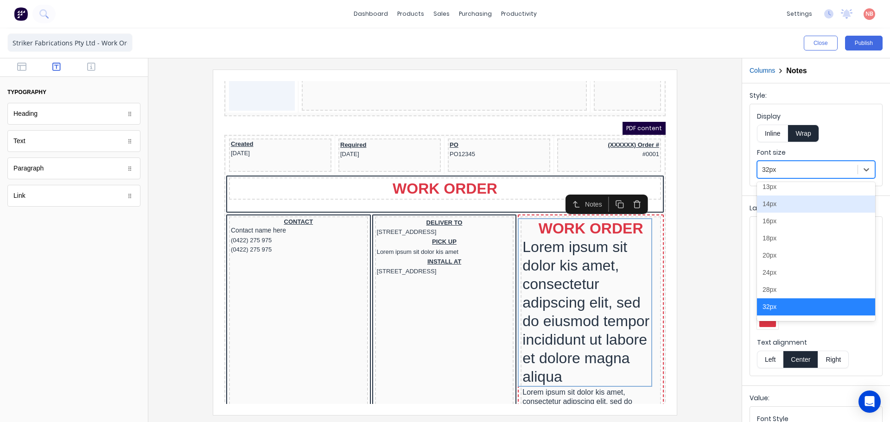
click at [782, 203] on div "14px" at bounding box center [816, 204] width 118 height 17
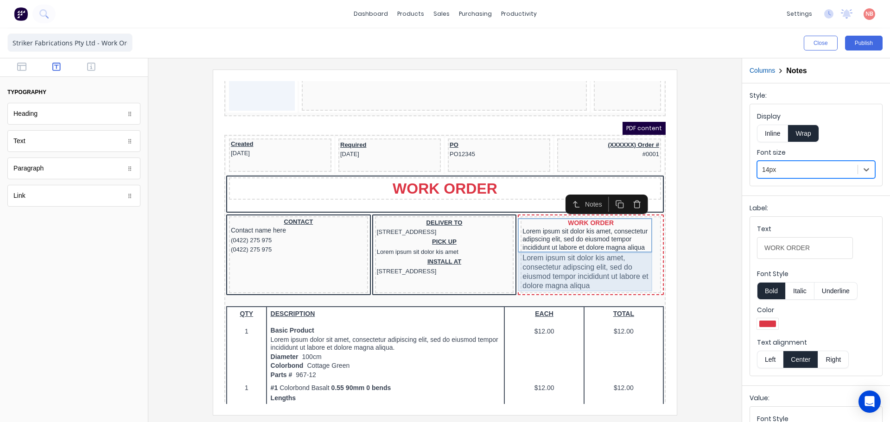
click at [553, 259] on div "Lorem ipsum sit dolor kis amet, consectetur adipscing elit, sed do eiusmod temp…" at bounding box center [579, 261] width 137 height 39
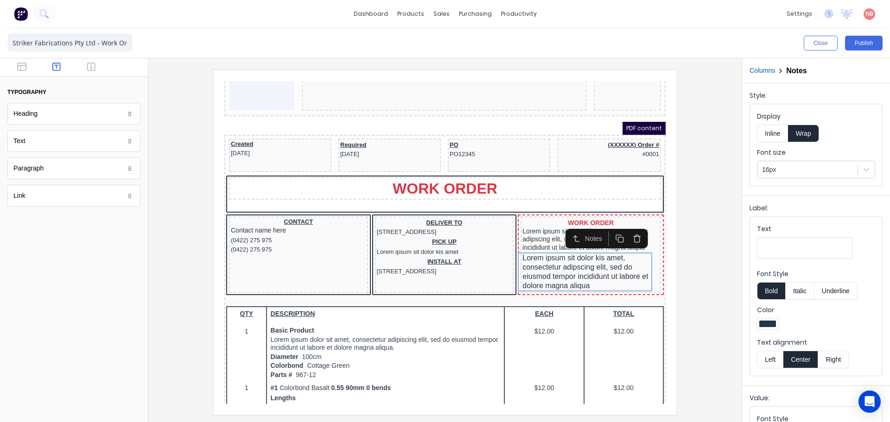
click at [629, 225] on icon "button" at bounding box center [626, 227] width 9 height 9
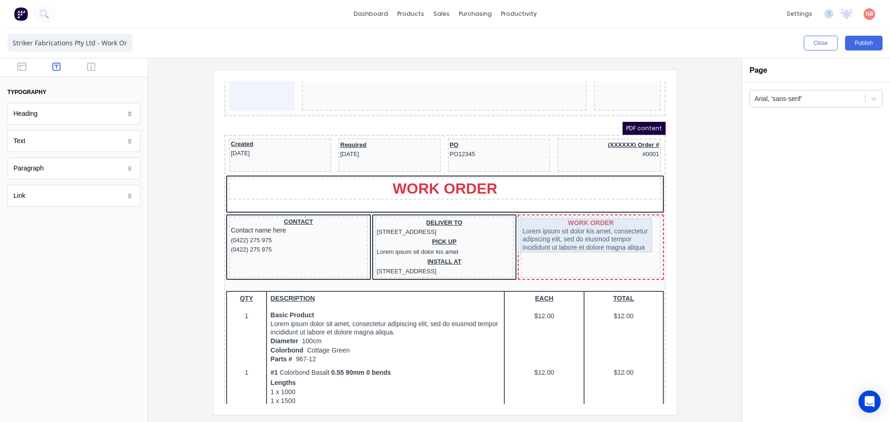
click at [567, 212] on div "WORK ORDER Lorem ipsum sit dolor kis amet, consectetur adipscing elit, sed do e…" at bounding box center [579, 224] width 137 height 34
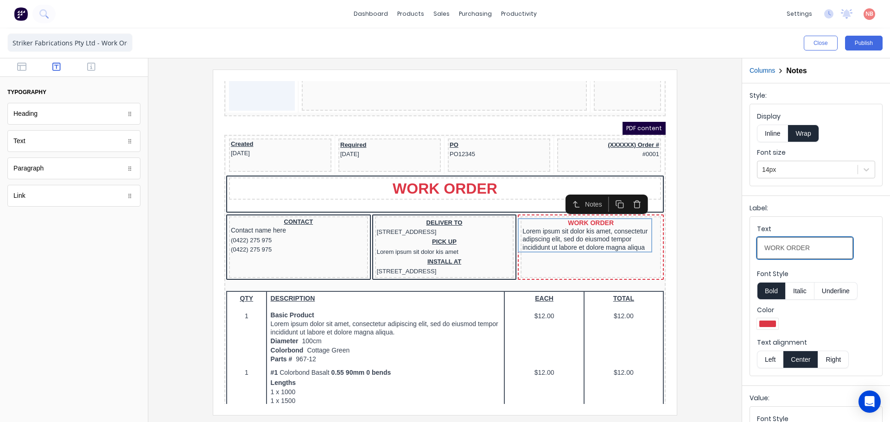
drag, startPoint x: 809, startPoint y: 248, endPoint x: 748, endPoint y: 243, distance: 61.4
click at [748, 243] on div "Label: Text WORK ORDER Font Style Bold Italic Underline Color Text alignment Le…" at bounding box center [816, 289] width 148 height 186
type input "N"
type input "Order Notes:"
click at [772, 322] on div at bounding box center [768, 324] width 17 height 6
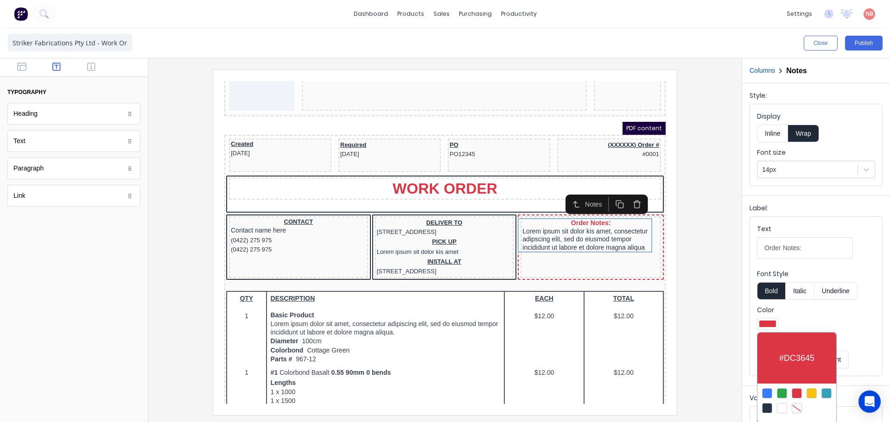
click at [767, 410] on div at bounding box center [767, 408] width 10 height 10
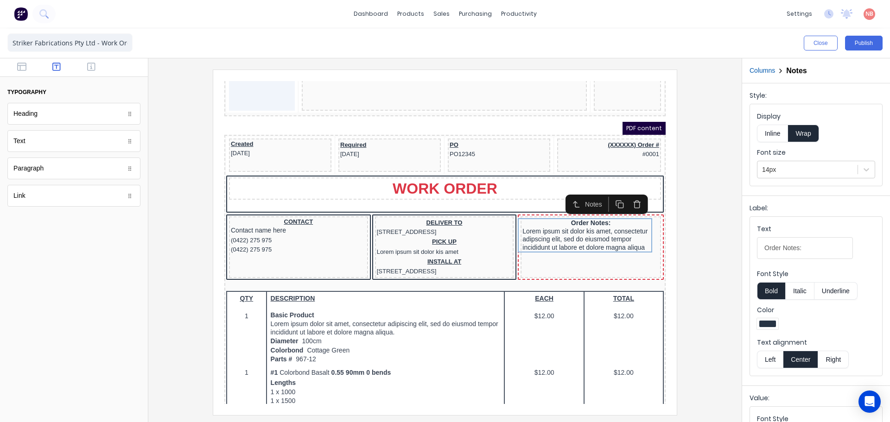
click at [729, 334] on div at bounding box center [445, 242] width 579 height 345
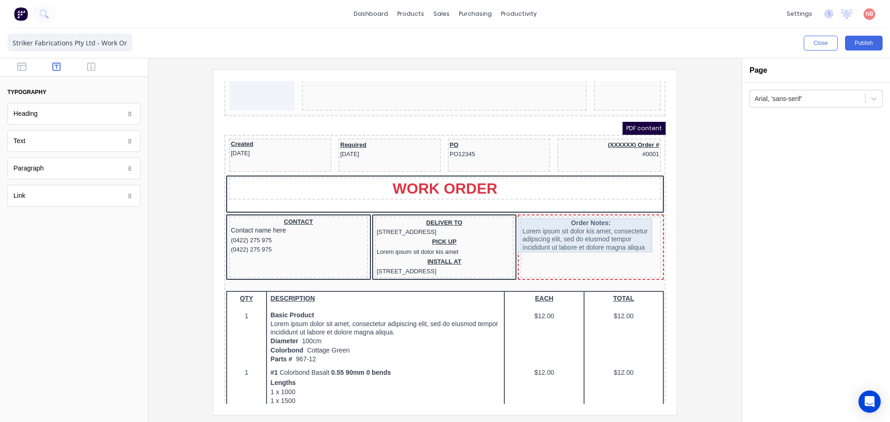
click at [590, 220] on div "Order Notes: Lorem ipsum sit dolor kis amet, consectetur adipscing elit, sed do…" at bounding box center [579, 224] width 137 height 34
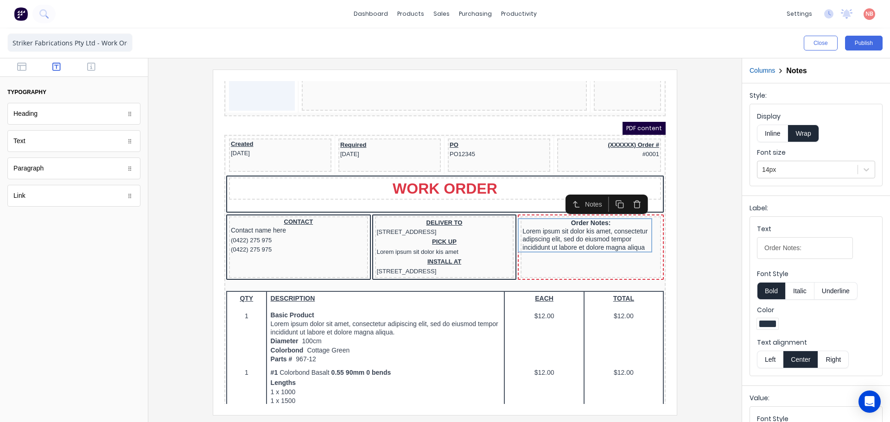
click at [829, 290] on button "Underline" at bounding box center [836, 291] width 43 height 18
click at [773, 293] on button "Bold" at bounding box center [771, 291] width 28 height 18
click at [768, 295] on button "Bold" at bounding box center [771, 291] width 28 height 18
click at [800, 291] on button "Italic" at bounding box center [800, 291] width 29 height 18
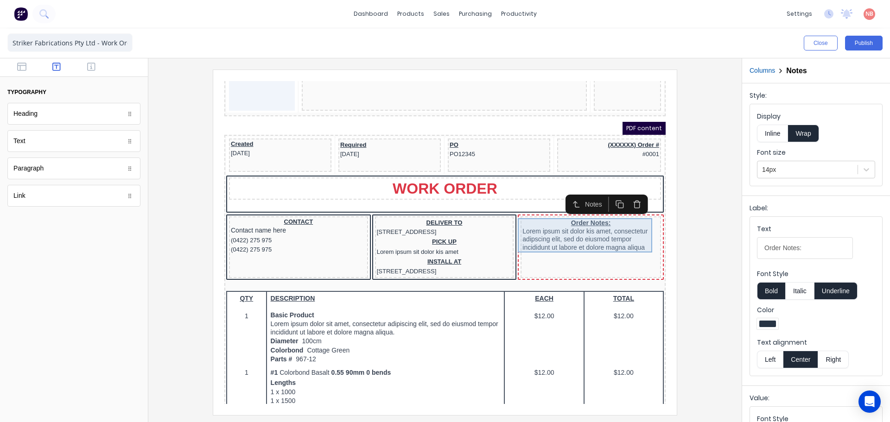
click at [588, 216] on div "Order Notes: Lorem ipsum sit dolor kis amet, consectetur adipscing elit, sed do…" at bounding box center [579, 224] width 137 height 34
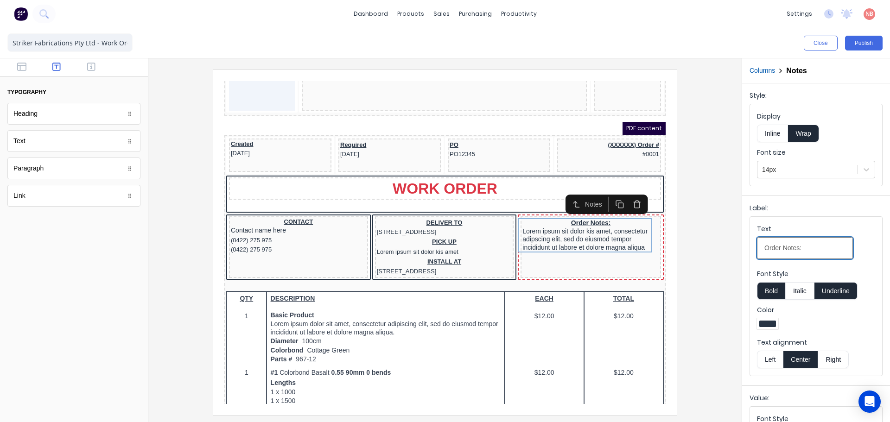
drag, startPoint x: 799, startPoint y: 248, endPoint x: 749, endPoint y: 245, distance: 50.2
click at [749, 245] on div "Label: Text Order Notes: Font Style Bold Italic Underline Color Text alignment …" at bounding box center [816, 289] width 148 height 186
type input "NOTES:"
click at [740, 243] on div at bounding box center [445, 240] width 594 height 364
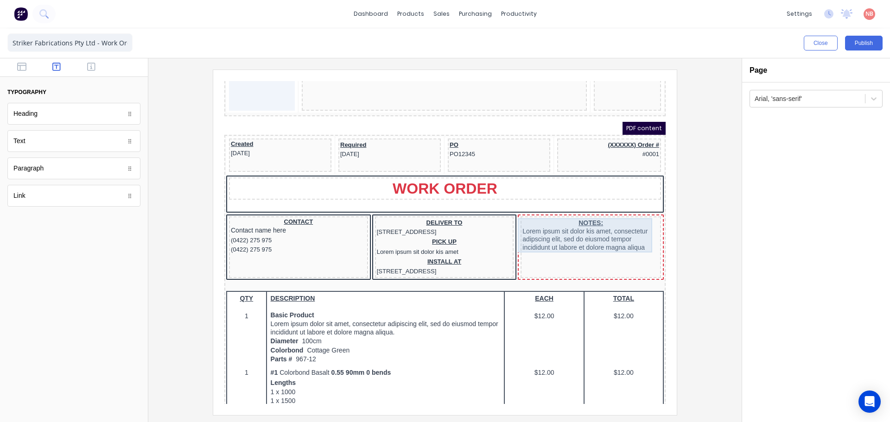
click at [599, 233] on div "NOTES: Lorem ipsum sit dolor kis amet, consectetur adipscing elit, sed do eiusm…" at bounding box center [579, 224] width 137 height 34
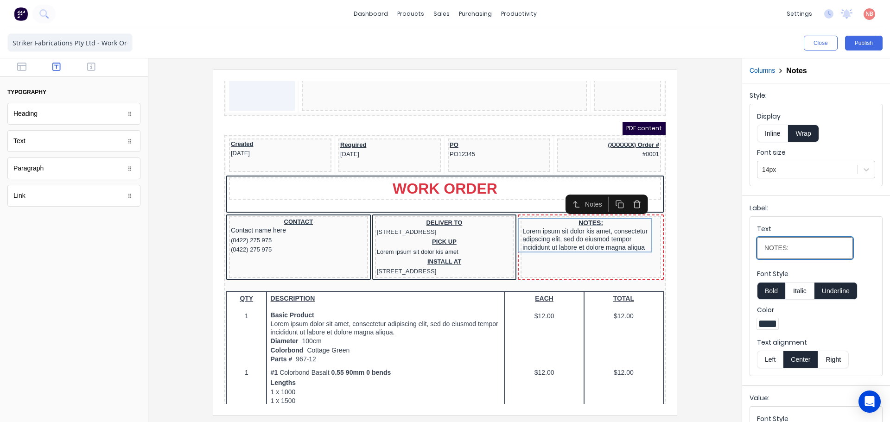
click at [763, 248] on input "NOTES:" at bounding box center [805, 248] width 96 height 22
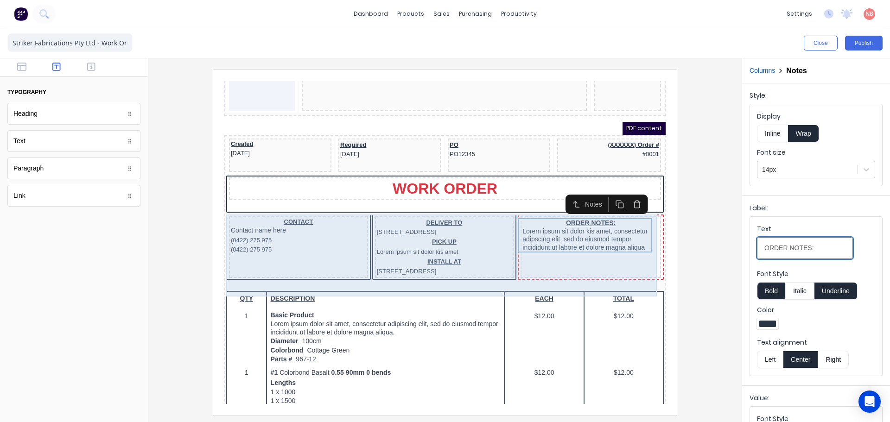
type input "ORDER NOTES:"
click at [613, 264] on div "ORDER NOTES: Lorem ipsum sit dolor kis amet, consectetur adipscing elit, sed do…" at bounding box center [580, 236] width 141 height 62
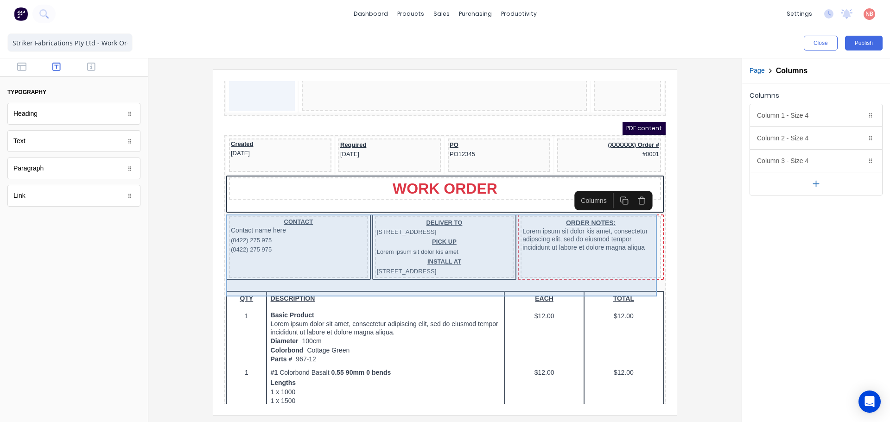
click at [609, 267] on div "ORDER NOTES: Lorem ipsum sit dolor kis amet, consectetur adipscing elit, sed do…" at bounding box center [580, 236] width 141 height 62
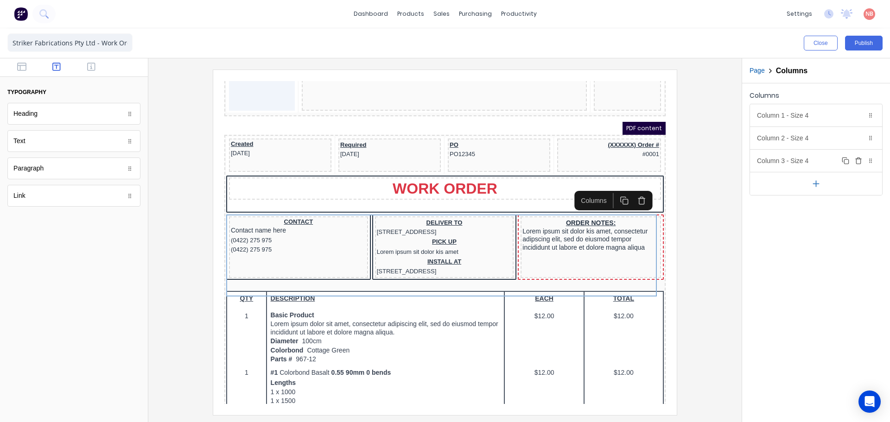
click at [817, 156] on div "Column 3 - Size 4 Duplicate Delete" at bounding box center [816, 161] width 132 height 22
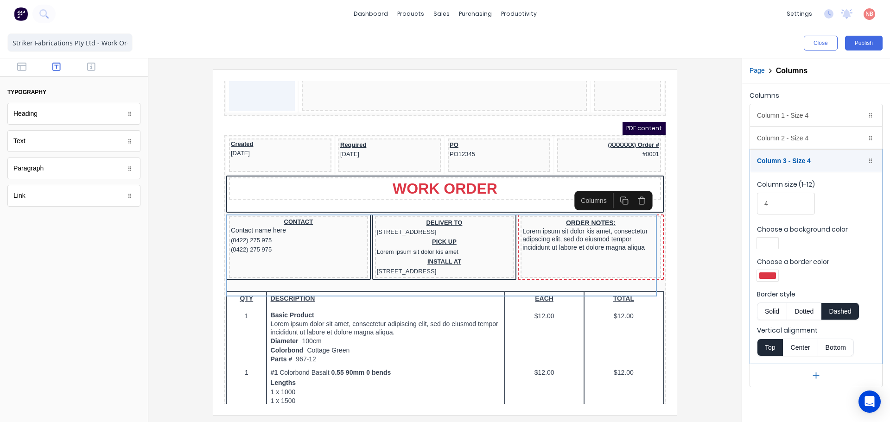
click at [774, 274] on div at bounding box center [768, 276] width 17 height 6
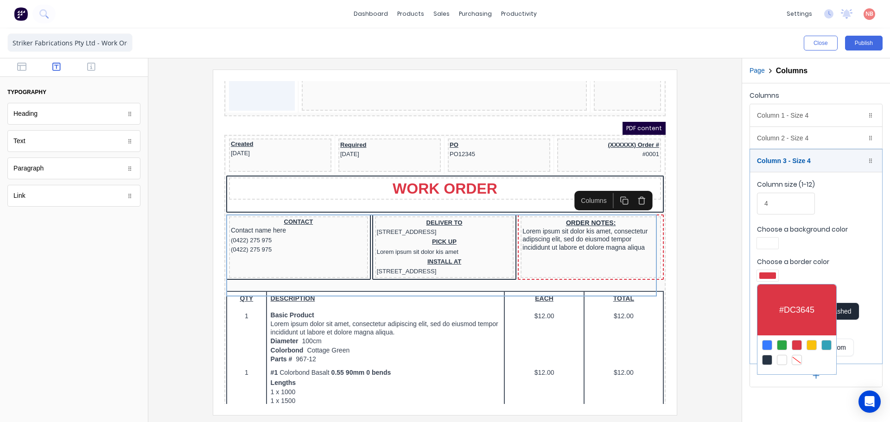
click at [768, 359] on div at bounding box center [767, 360] width 10 height 10
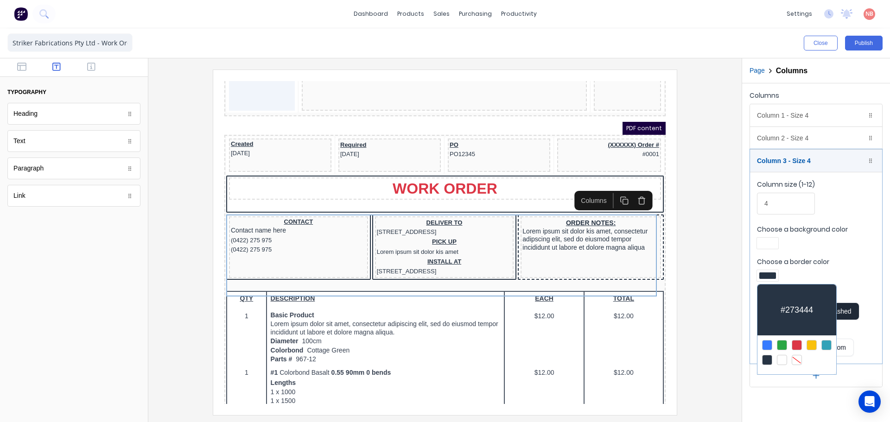
click at [833, 231] on div at bounding box center [445, 211] width 890 height 422
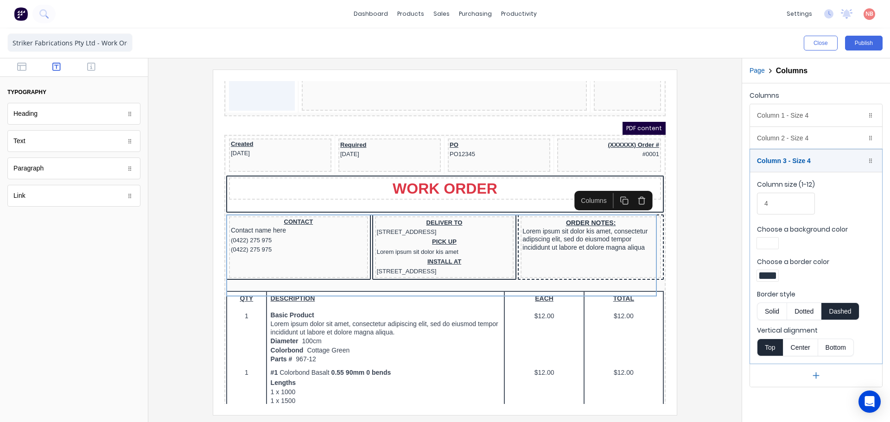
click at [777, 313] on button "Solid" at bounding box center [772, 312] width 30 height 18
click at [702, 286] on div at bounding box center [445, 242] width 579 height 345
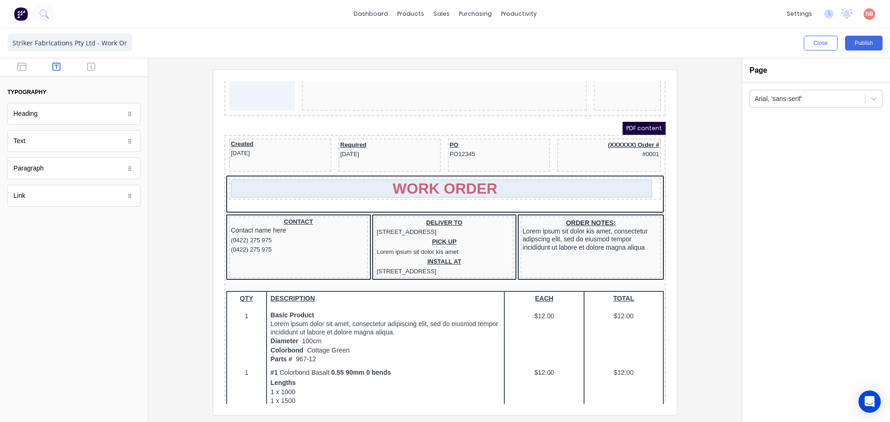
click at [537, 174] on div "WORK ORDER" at bounding box center [434, 177] width 428 height 19
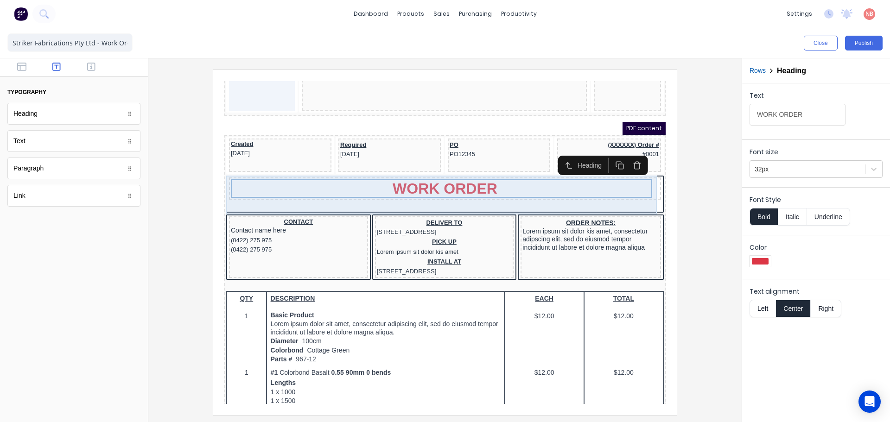
click at [581, 190] on div "WORK ORDER" at bounding box center [434, 184] width 438 height 39
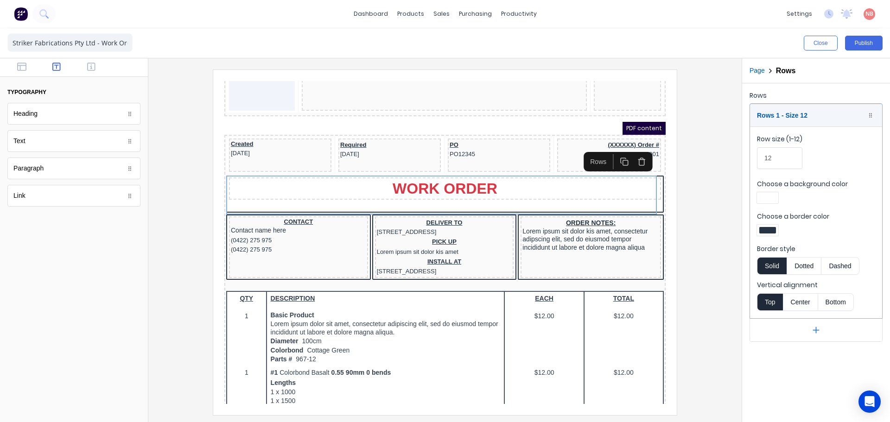
click at [815, 266] on button "Dotted" at bounding box center [804, 266] width 35 height 18
click at [779, 265] on button "Solid" at bounding box center [772, 266] width 30 height 18
click at [692, 243] on div at bounding box center [445, 242] width 579 height 345
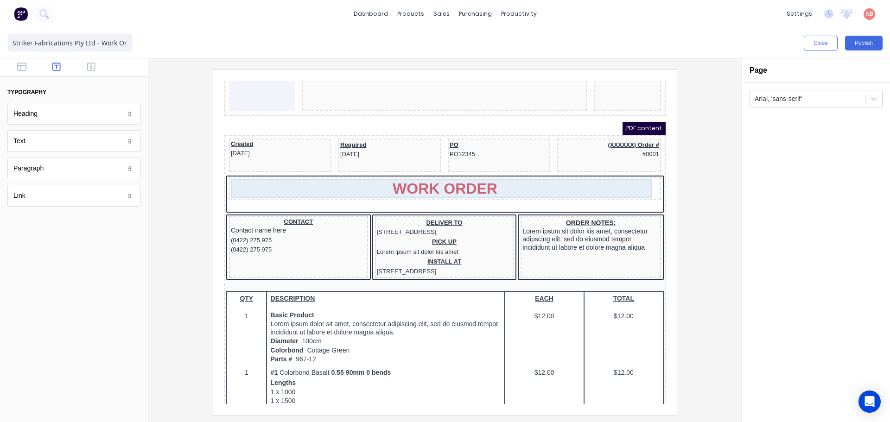
click at [538, 176] on div "WORK ORDER" at bounding box center [434, 177] width 428 height 19
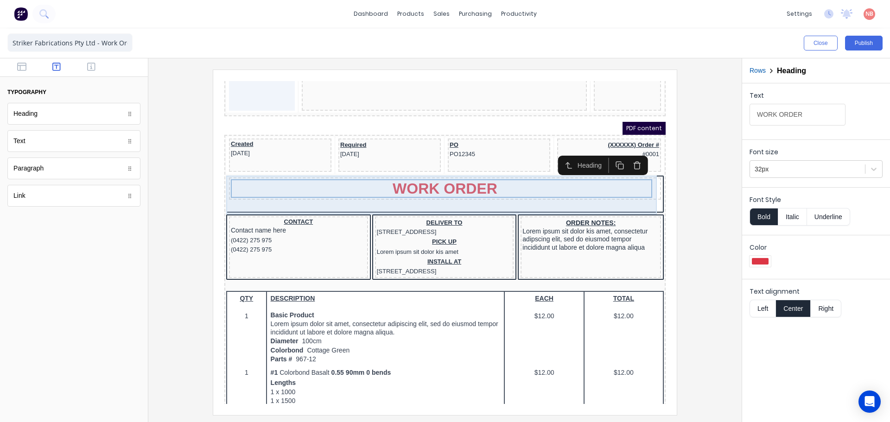
click at [543, 187] on div "WORK ORDER" at bounding box center [434, 177] width 432 height 22
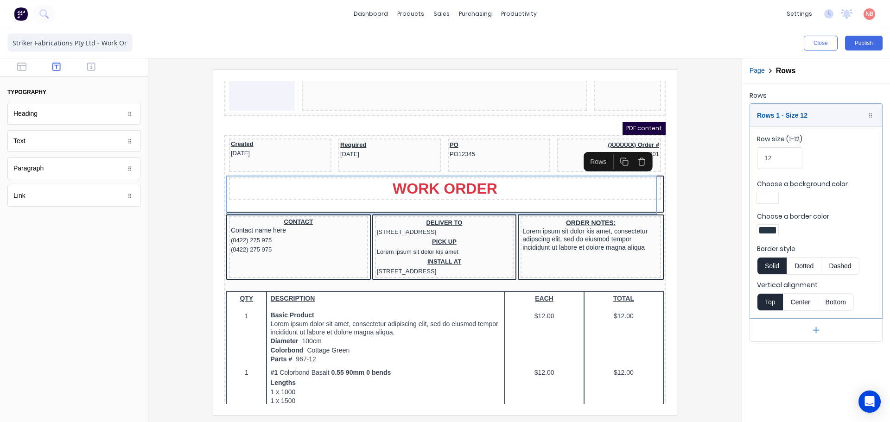
click at [792, 264] on button "Dotted" at bounding box center [804, 266] width 35 height 18
click at [775, 261] on button "Solid" at bounding box center [772, 266] width 30 height 18
click at [715, 250] on div at bounding box center [445, 242] width 579 height 345
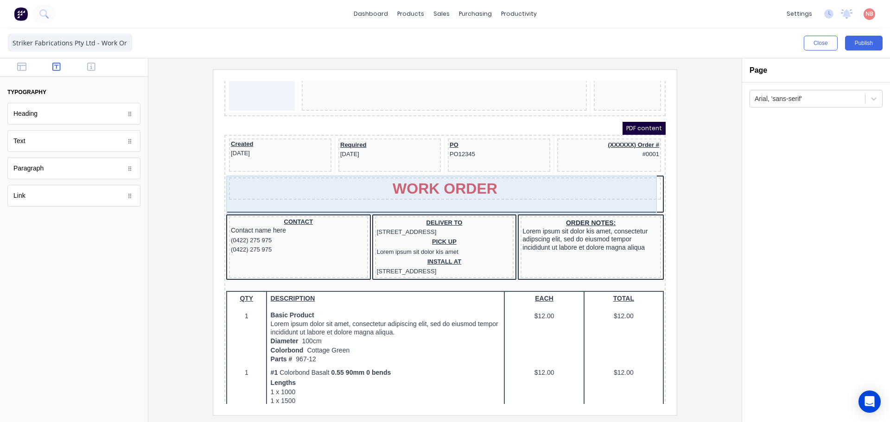
click at [585, 190] on div "WORK ORDER" at bounding box center [434, 184] width 438 height 39
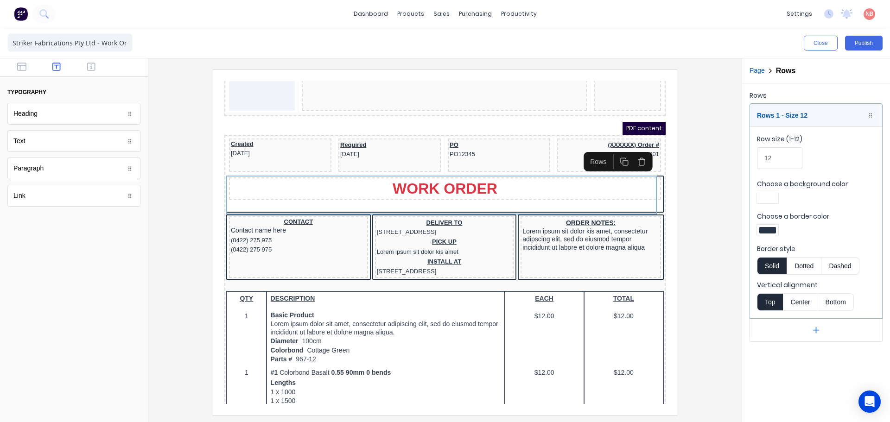
click at [771, 225] on div at bounding box center [767, 230] width 21 height 11
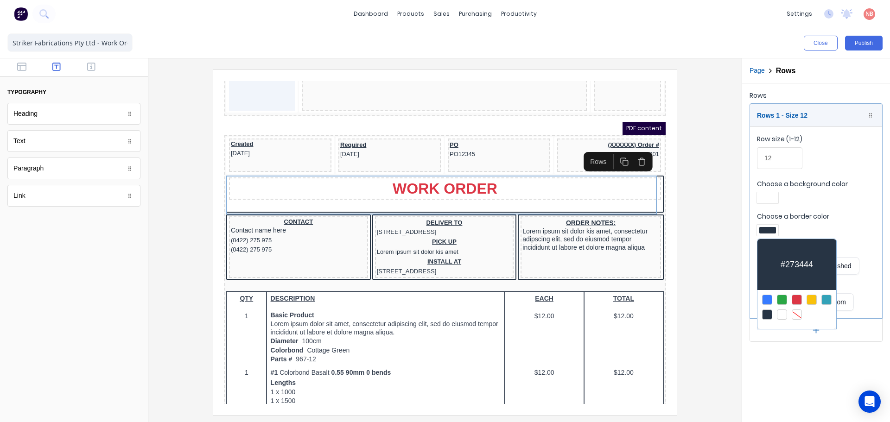
click at [799, 299] on div at bounding box center [797, 300] width 10 height 10
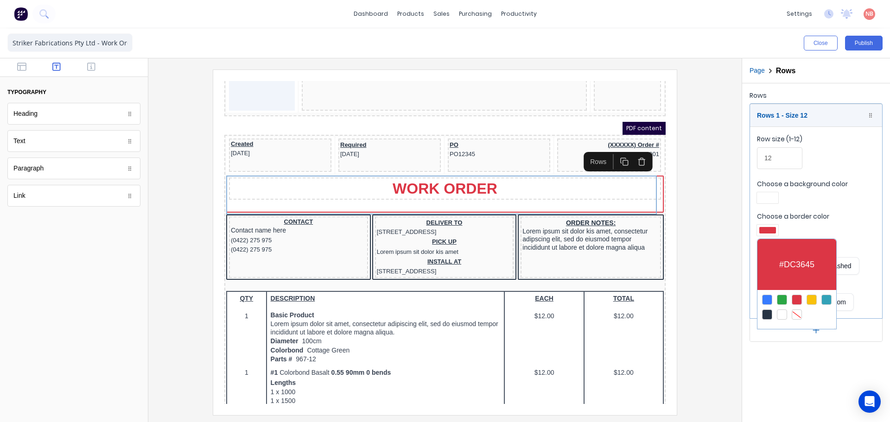
click at [718, 253] on div at bounding box center [445, 211] width 890 height 422
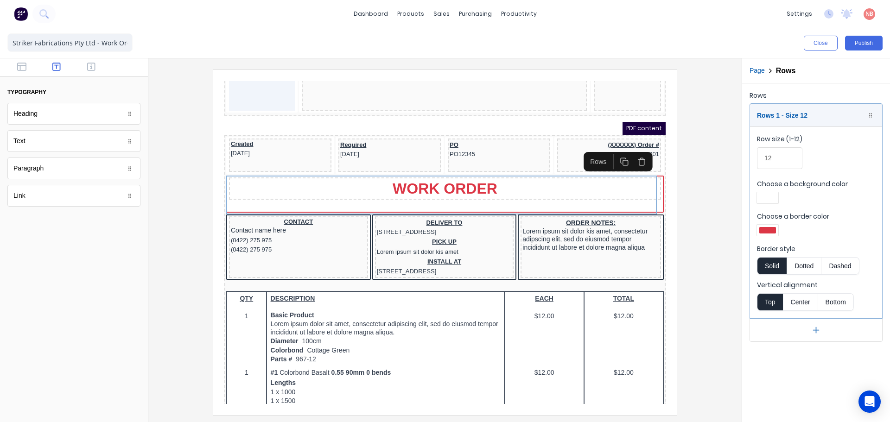
click at [675, 275] on iframe at bounding box center [445, 242] width 464 height 345
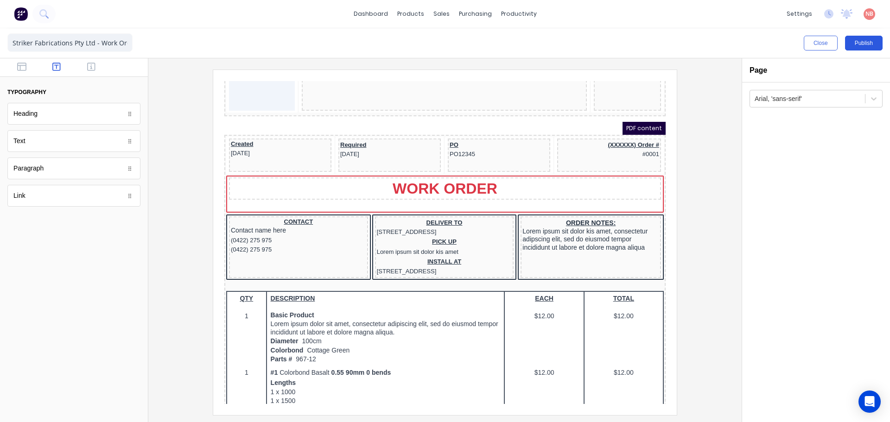
click at [852, 46] on button "Publish" at bounding box center [864, 43] width 38 height 15
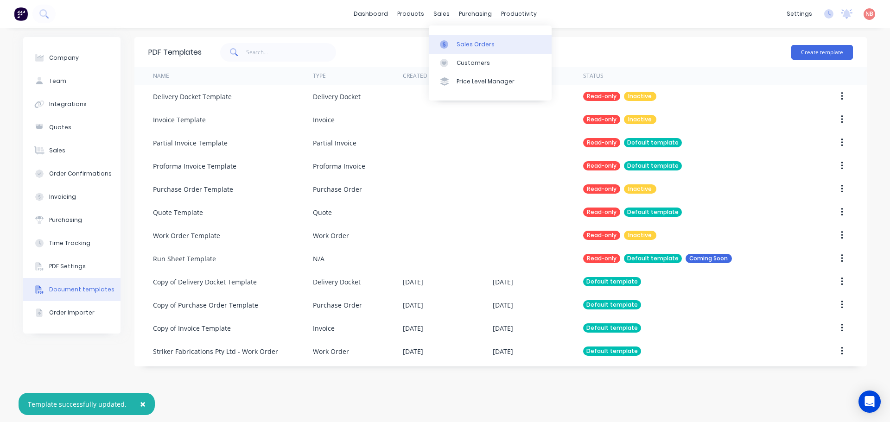
click at [455, 46] on link "Sales Orders" at bounding box center [490, 44] width 123 height 19
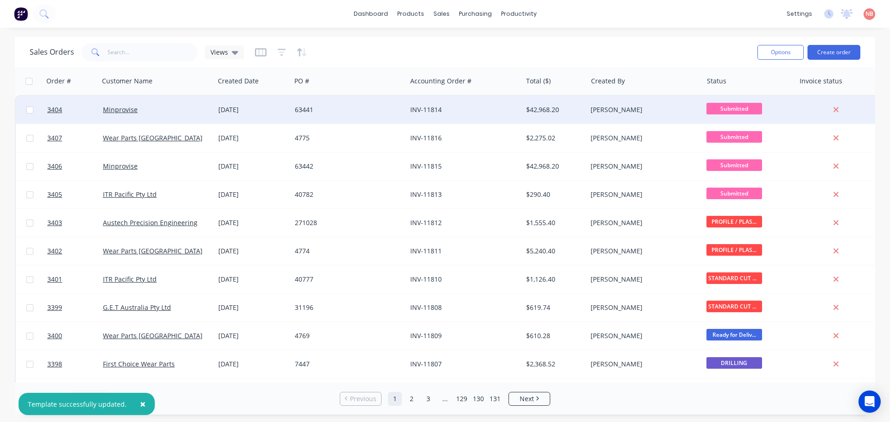
click at [455, 112] on div "INV-11814" at bounding box center [461, 109] width 103 height 9
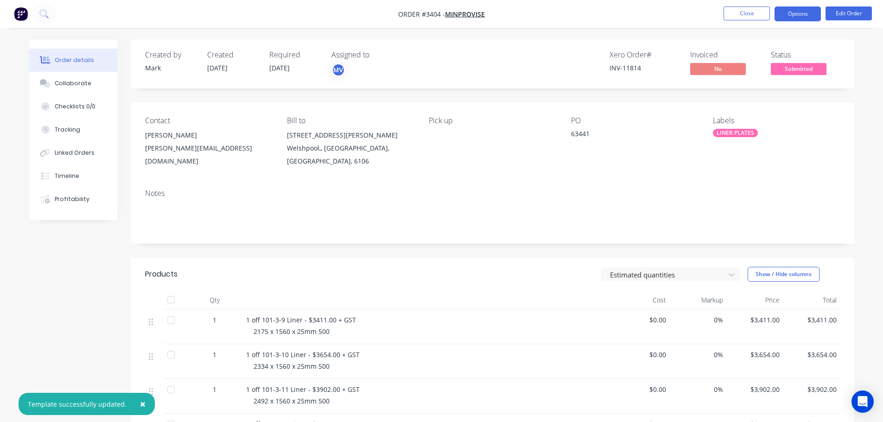
click at [805, 15] on button "Options" at bounding box center [798, 13] width 46 height 15
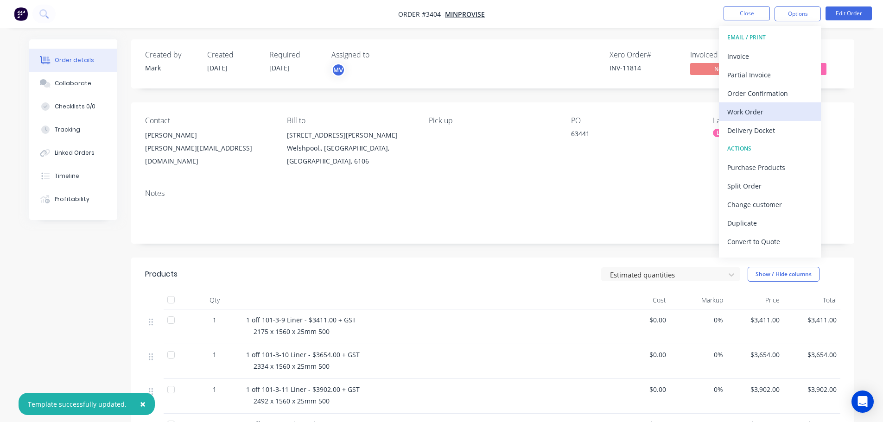
click at [746, 111] on div "Work Order" at bounding box center [770, 111] width 85 height 13
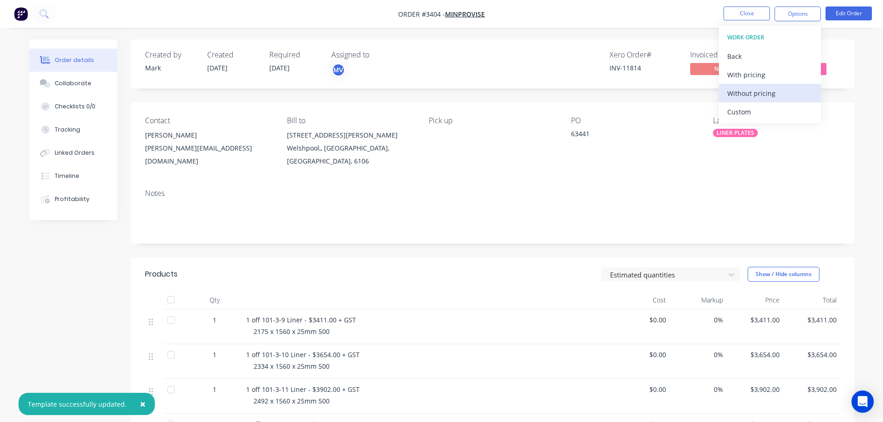
click at [747, 93] on div "Without pricing" at bounding box center [770, 93] width 85 height 13
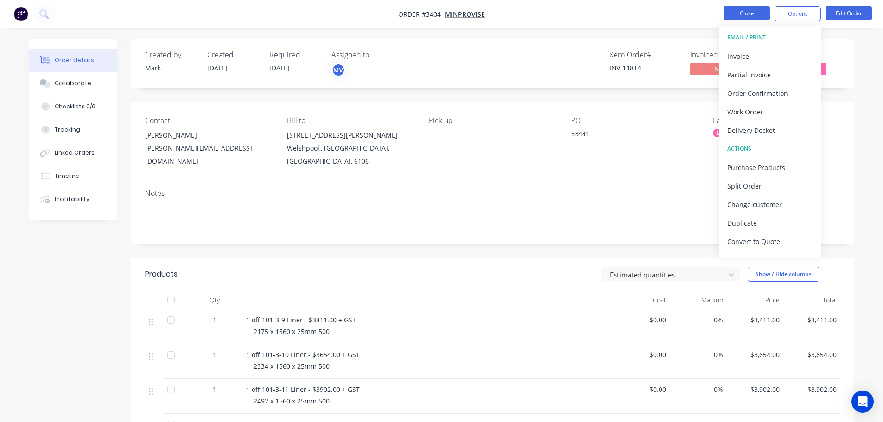
click at [745, 16] on button "Close" at bounding box center [747, 13] width 46 height 14
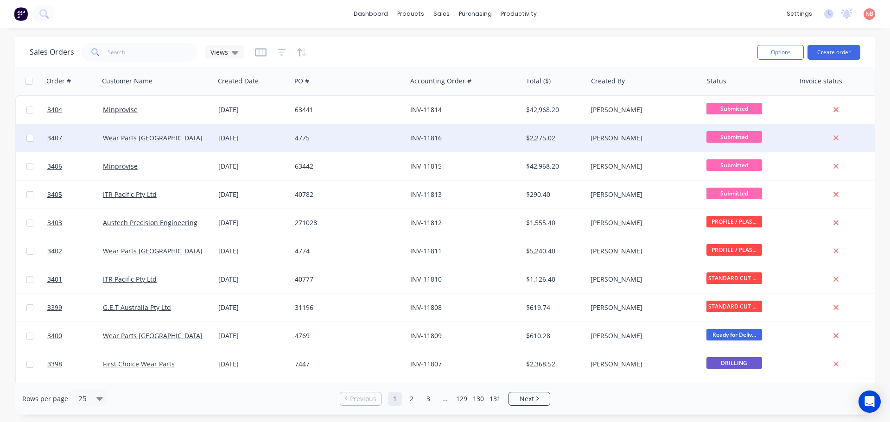
click at [369, 143] on div "4775" at bounding box center [348, 138] width 115 height 28
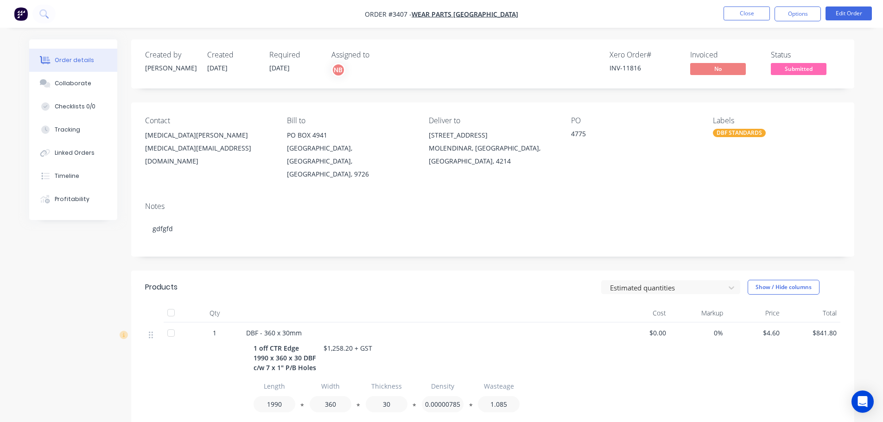
click at [808, 11] on button "Options" at bounding box center [798, 13] width 46 height 15
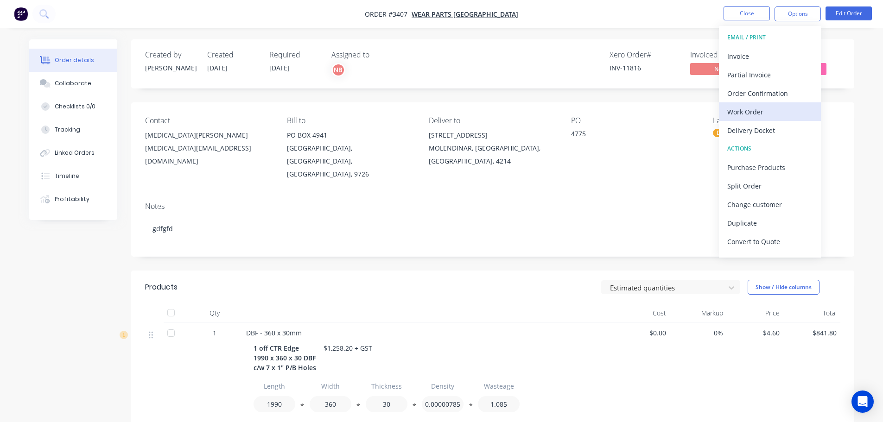
click at [742, 114] on div "Work Order" at bounding box center [770, 111] width 85 height 13
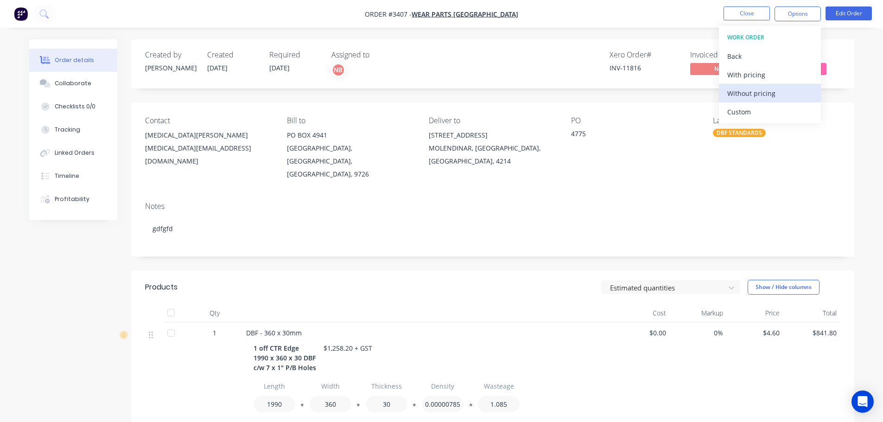
click at [738, 90] on div "Without pricing" at bounding box center [770, 93] width 85 height 13
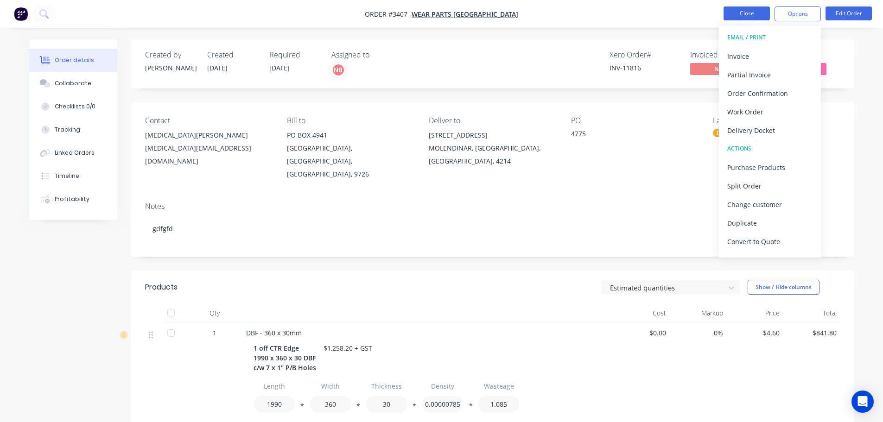
click at [747, 14] on button "Close" at bounding box center [747, 13] width 46 height 14
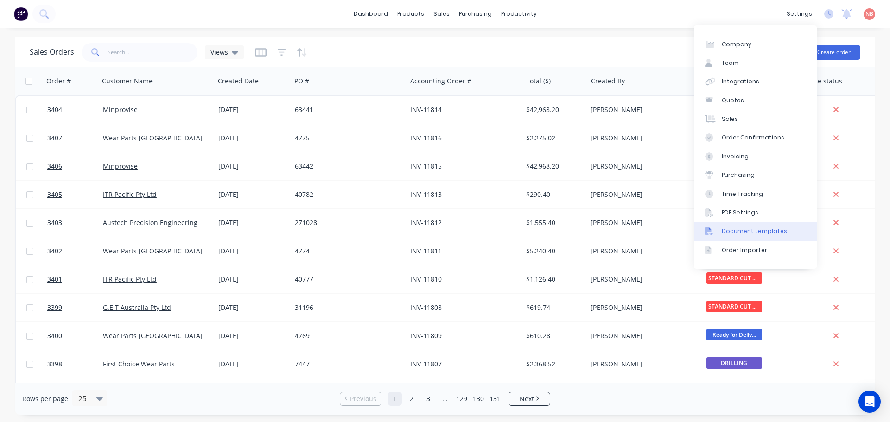
click at [723, 227] on div "Document templates" at bounding box center [754, 231] width 65 height 8
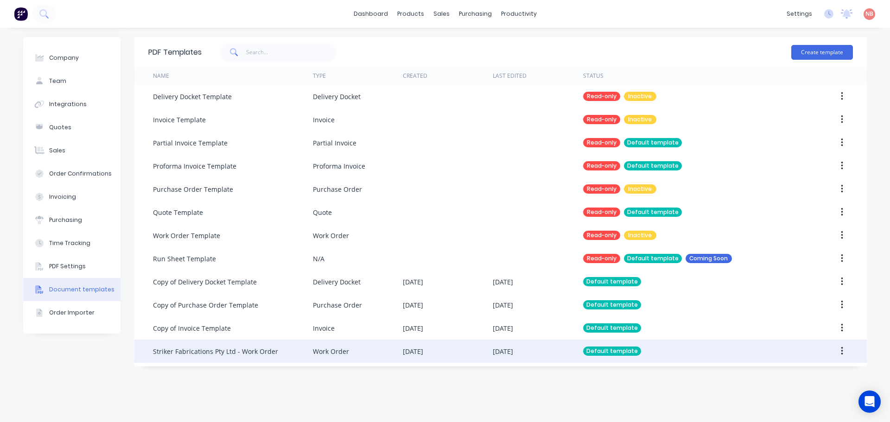
click at [369, 355] on div "Work Order" at bounding box center [358, 351] width 90 height 23
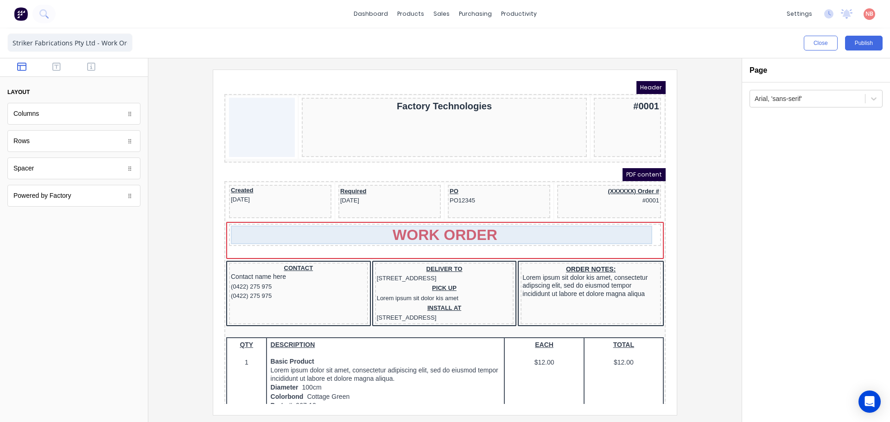
click at [400, 224] on div "WORK ORDER" at bounding box center [434, 224] width 428 height 19
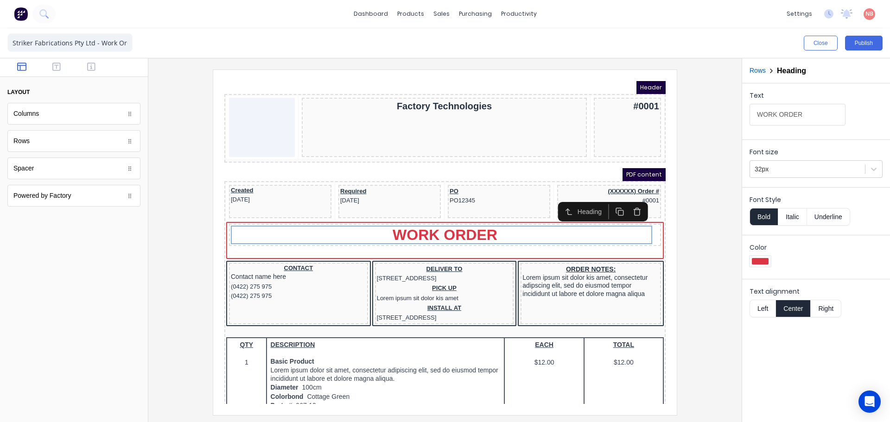
click at [822, 309] on button "Right" at bounding box center [826, 309] width 31 height 18
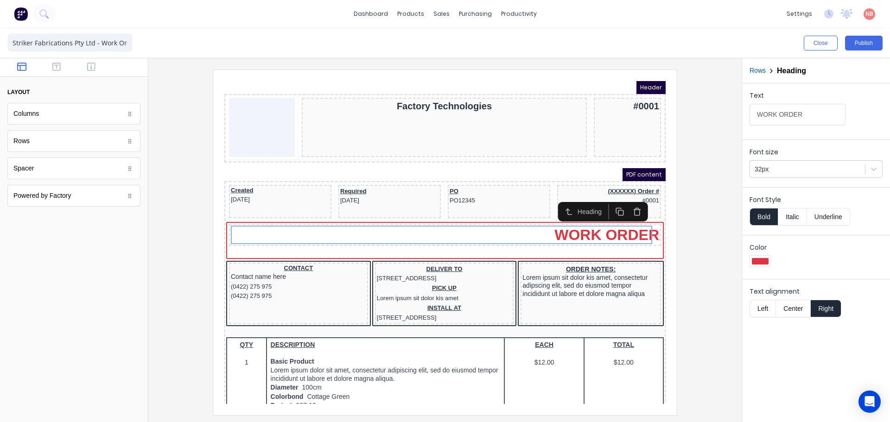
click at [797, 312] on button "Center" at bounding box center [793, 309] width 35 height 18
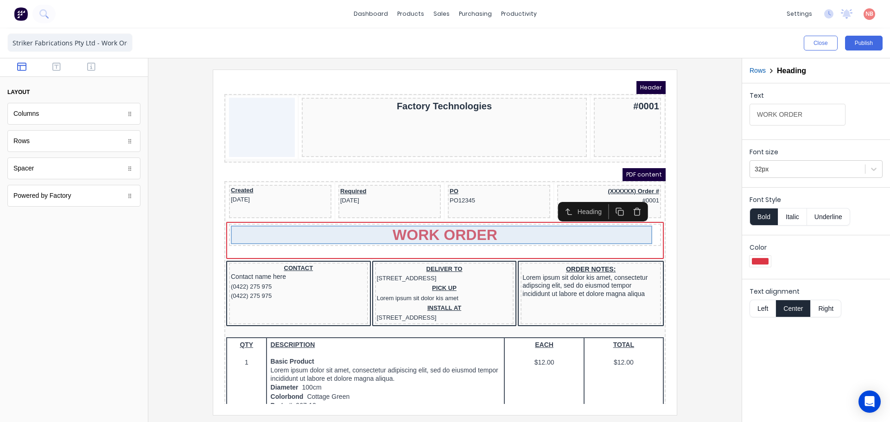
click at [503, 230] on div "WORK ORDER" at bounding box center [434, 224] width 428 height 19
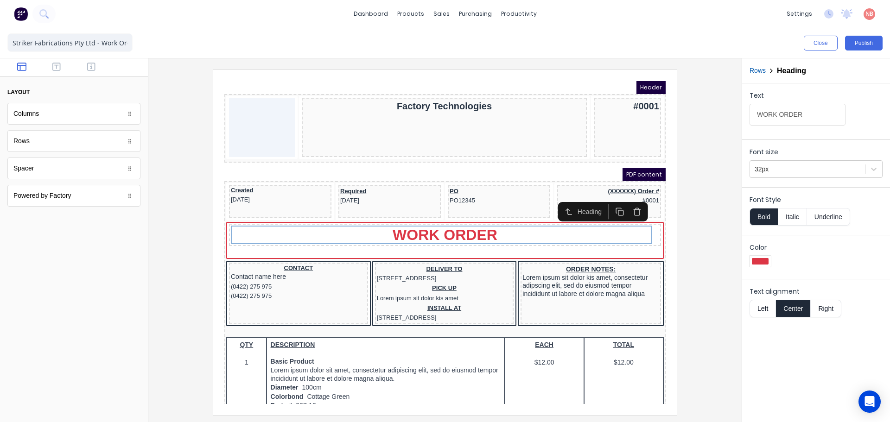
click at [605, 203] on icon "button" at bounding box center [609, 200] width 9 height 9
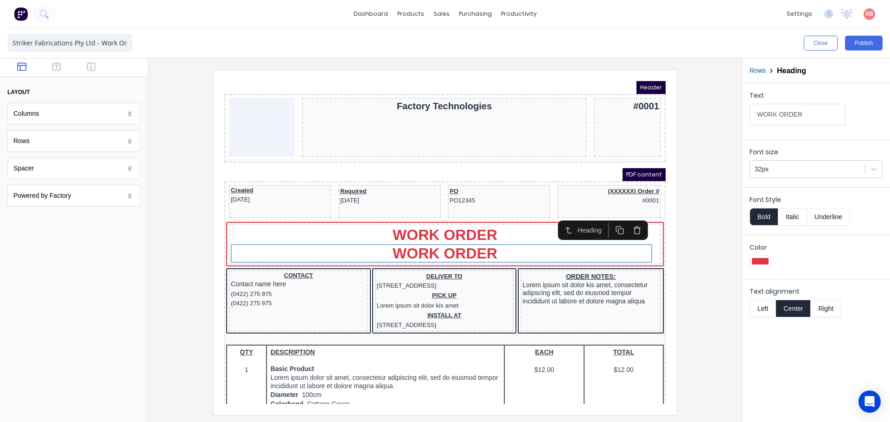
click at [609, 215] on icon "button" at bounding box center [609, 219] width 9 height 9
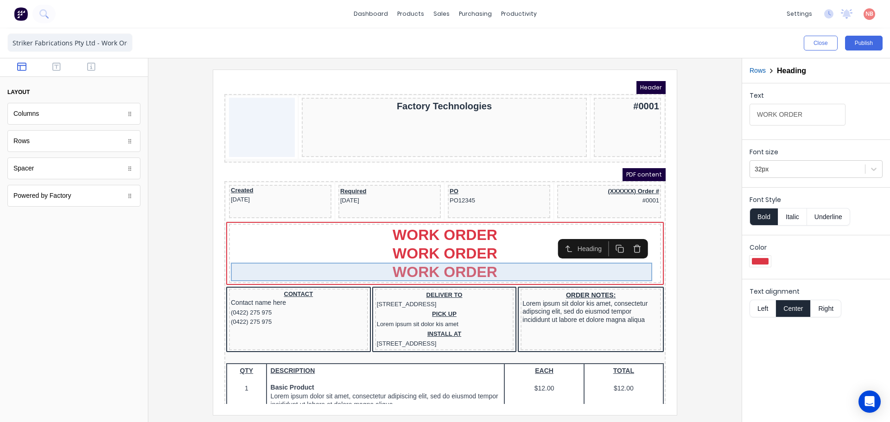
click at [528, 260] on div "WORK ORDER" at bounding box center [434, 261] width 428 height 19
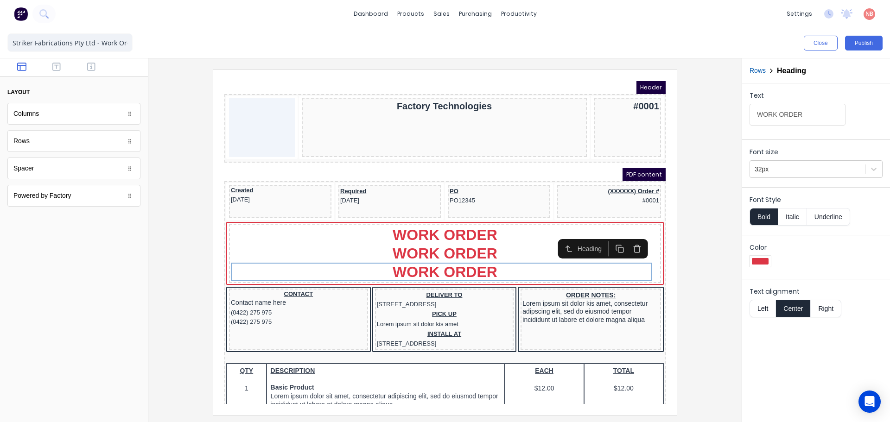
click at [625, 236] on icon "button" at bounding box center [626, 236] width 6 height 0
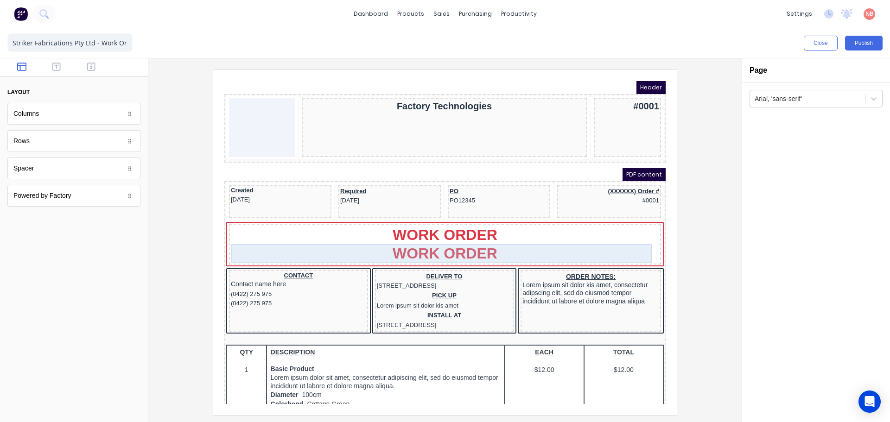
click at [543, 243] on div "WORK ORDER" at bounding box center [434, 242] width 428 height 19
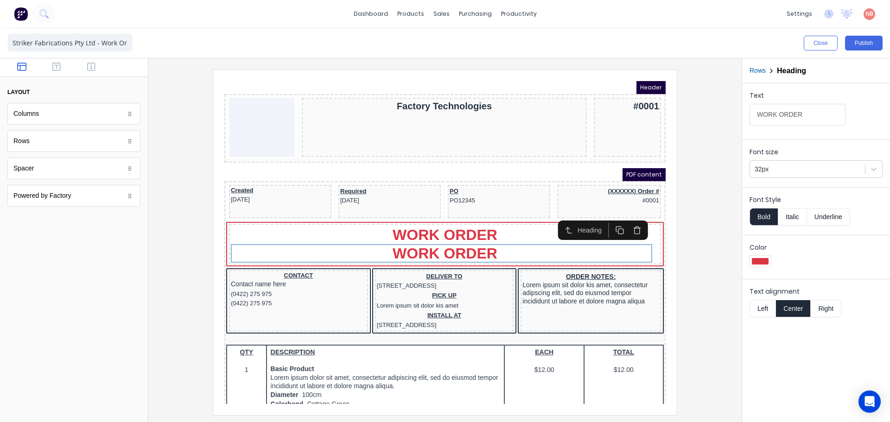
click at [625, 219] on icon "button" at bounding box center [626, 219] width 9 height 9
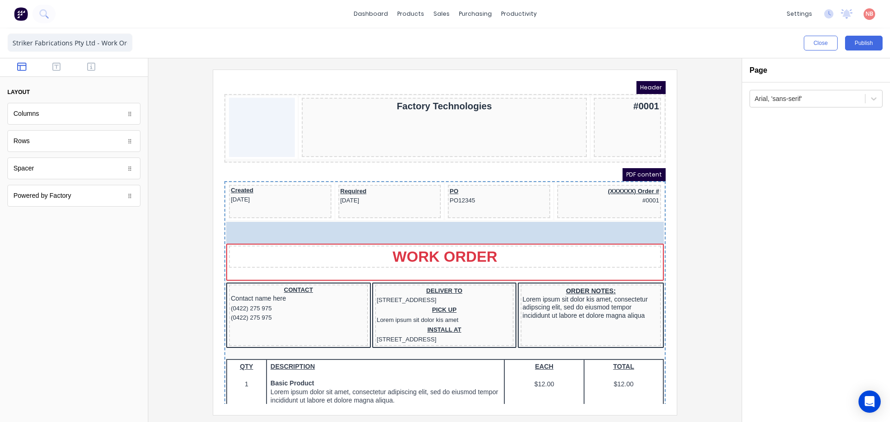
drag, startPoint x: 54, startPoint y: 116, endPoint x: 375, endPoint y: 224, distance: 338.4
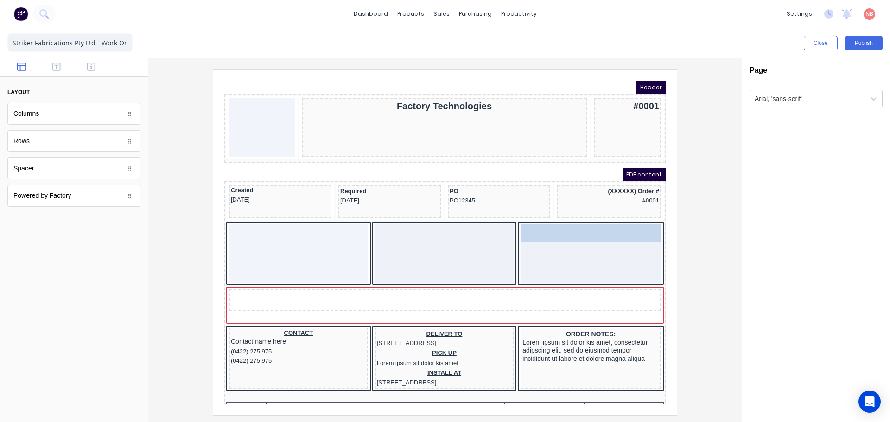
drag, startPoint x: 426, startPoint y: 289, endPoint x: 556, endPoint y: 222, distance: 146.6
click at [562, 222] on div "WORK ORDER WORK ORDER" at bounding box center [580, 242] width 141 height 59
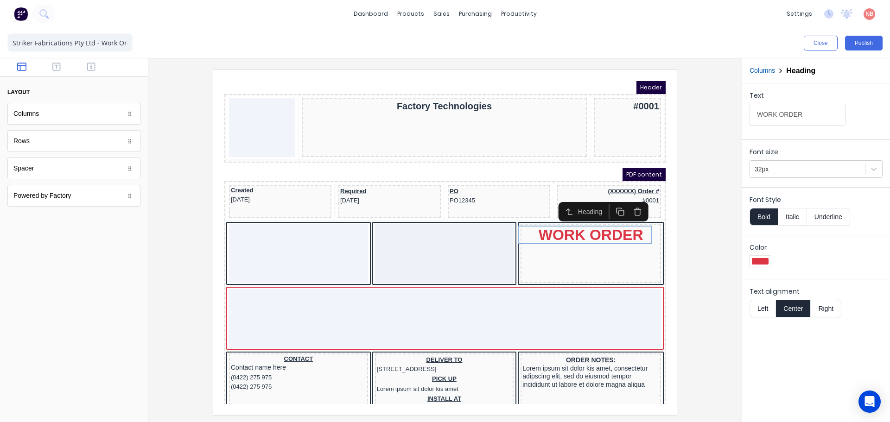
click at [723, 259] on div at bounding box center [445, 242] width 579 height 345
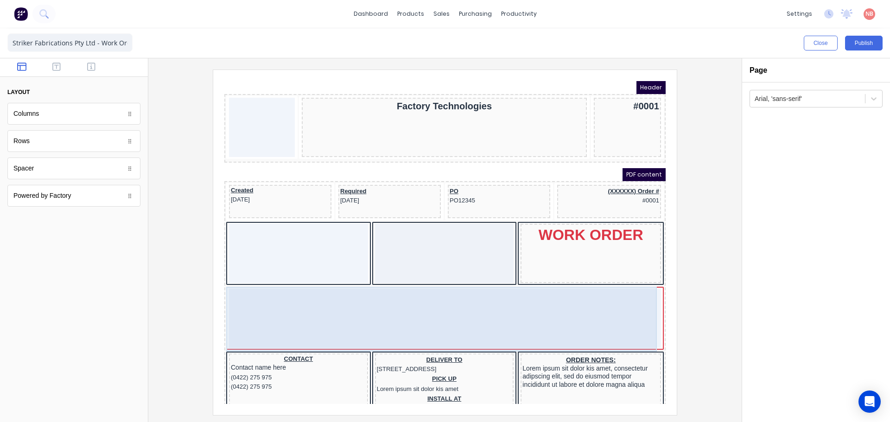
click at [571, 306] on div at bounding box center [434, 307] width 432 height 59
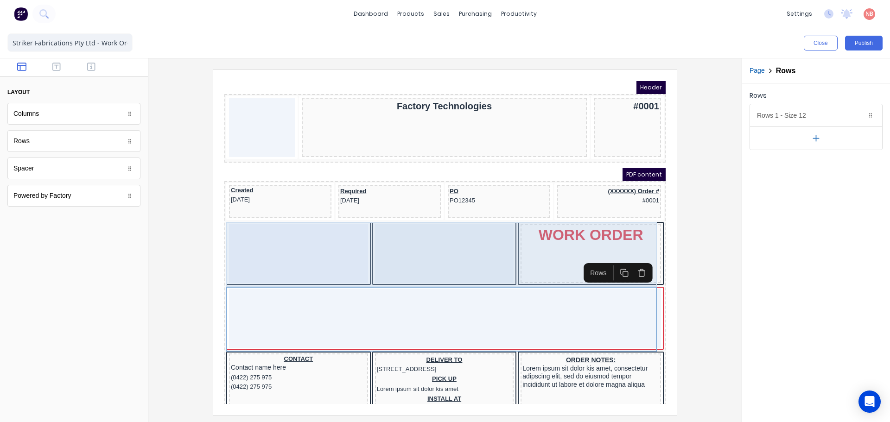
click at [458, 255] on div at bounding box center [433, 242] width 139 height 59
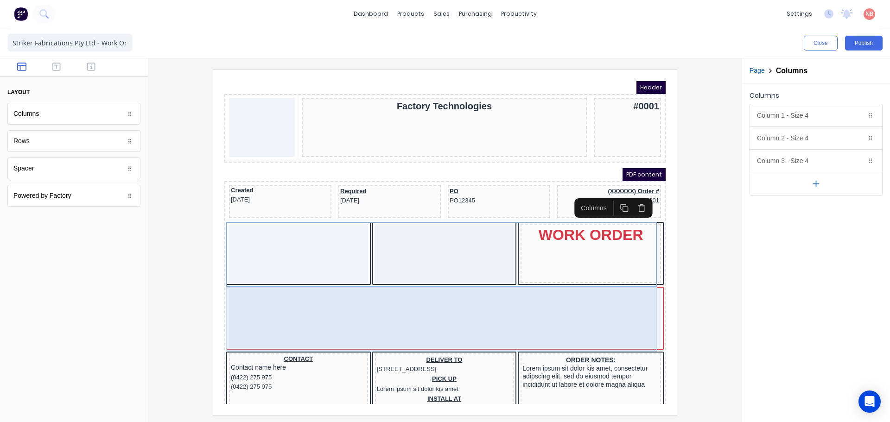
click at [514, 306] on div at bounding box center [434, 307] width 432 height 59
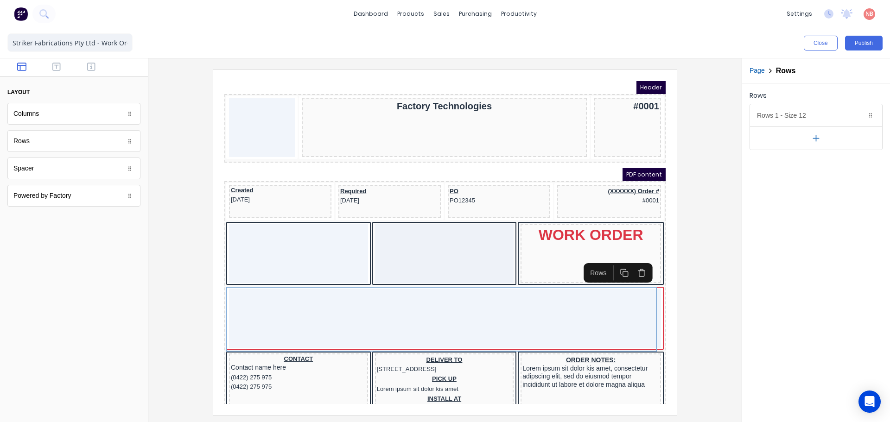
click at [626, 262] on icon "button" at bounding box center [630, 261] width 9 height 9
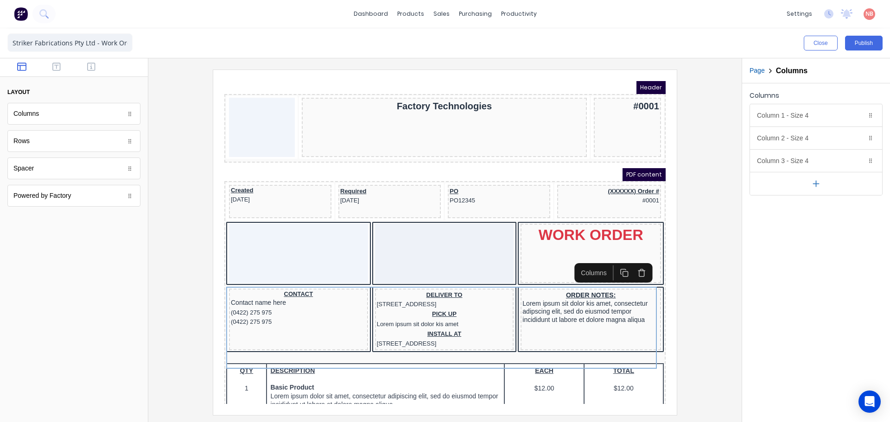
click at [718, 258] on div at bounding box center [445, 242] width 579 height 345
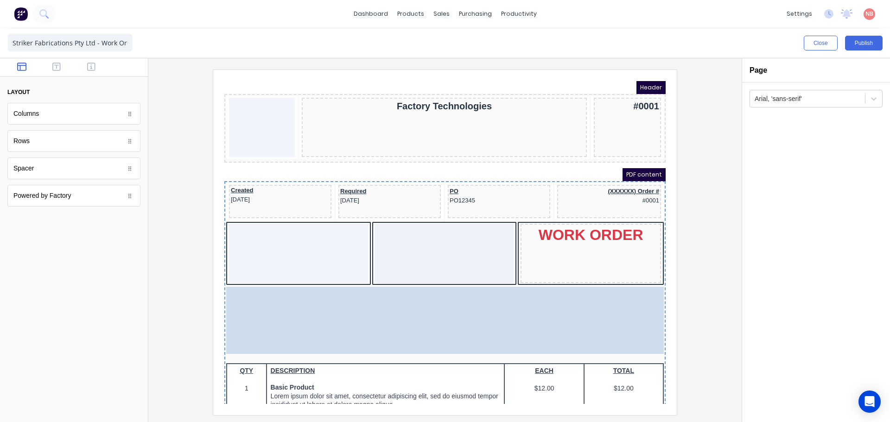
click at [318, 321] on body "Header Factory Technologies #0001 PDF content Created 29/10/2024 Required 29/10…" at bounding box center [433, 231] width 441 height 323
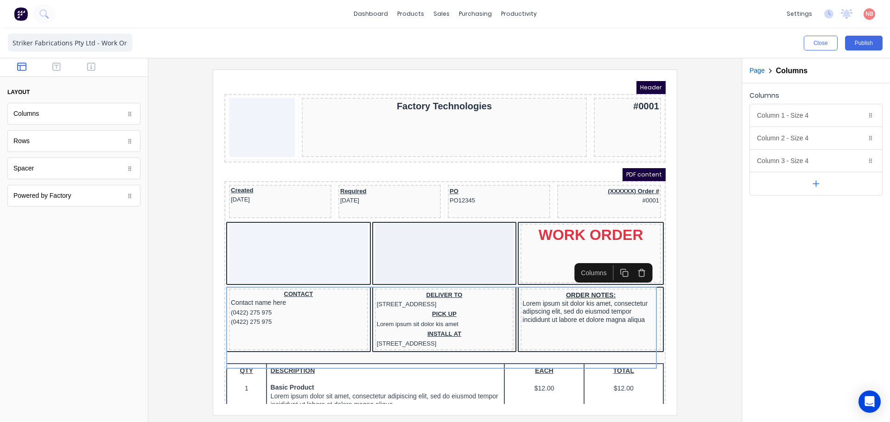
click at [713, 313] on div at bounding box center [445, 242] width 579 height 345
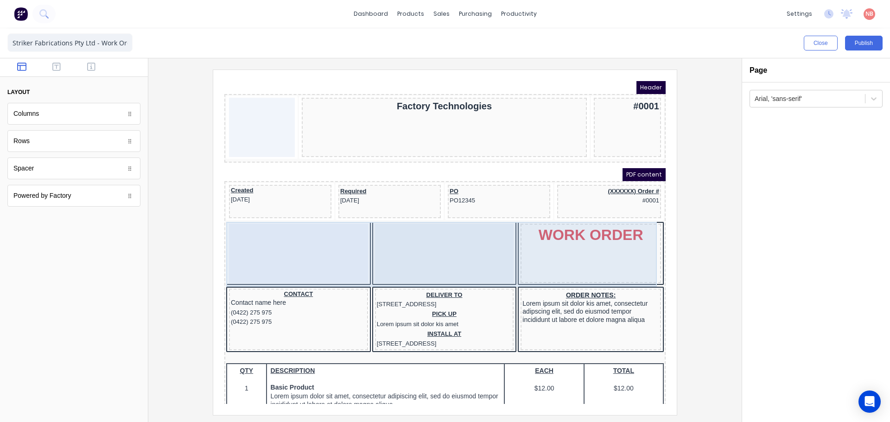
click at [412, 241] on div at bounding box center [433, 242] width 139 height 59
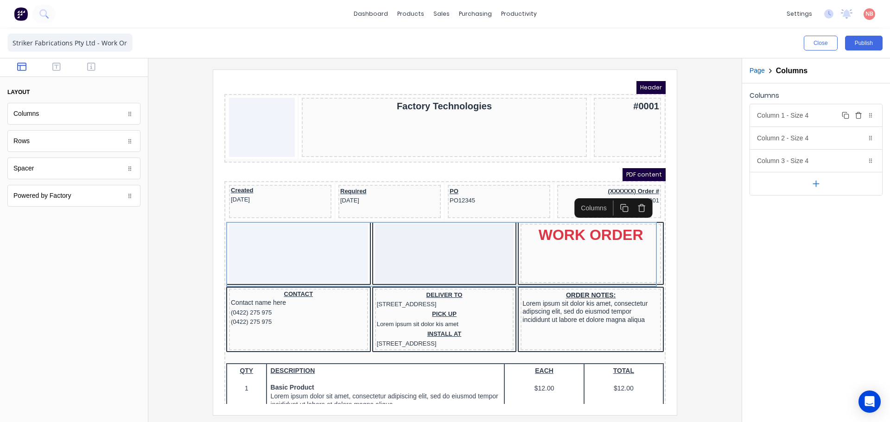
click at [798, 116] on div "Column 1 - Size 4 Duplicate Delete" at bounding box center [816, 115] width 132 height 22
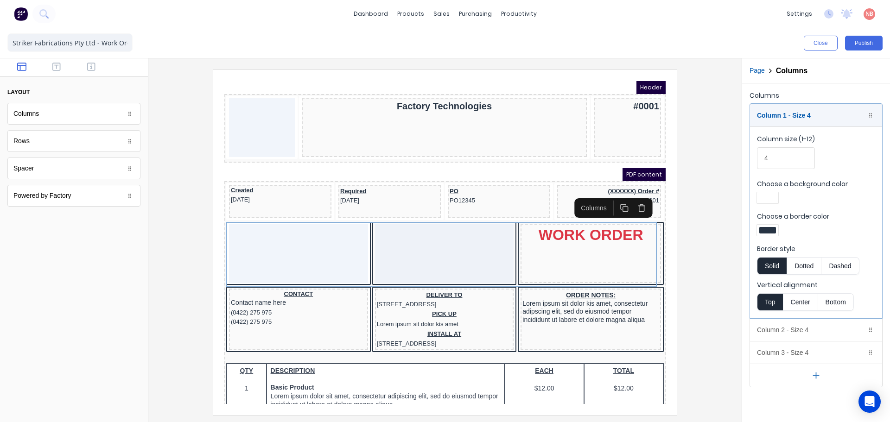
click at [768, 229] on div at bounding box center [768, 230] width 17 height 6
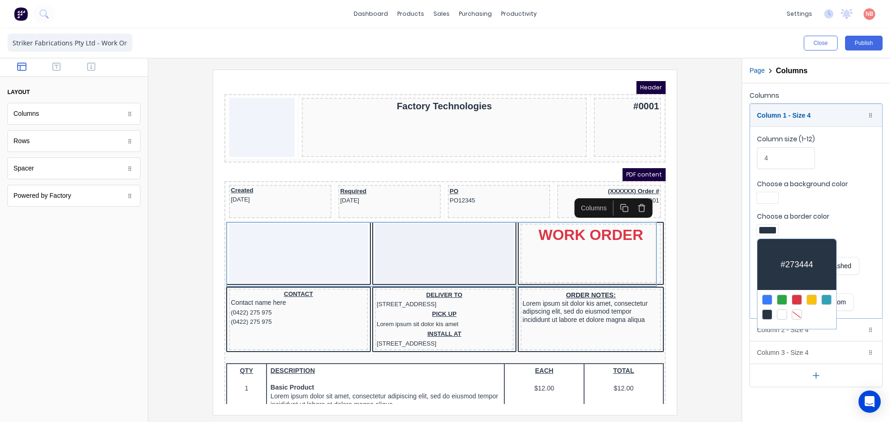
click at [780, 312] on div at bounding box center [782, 315] width 10 height 10
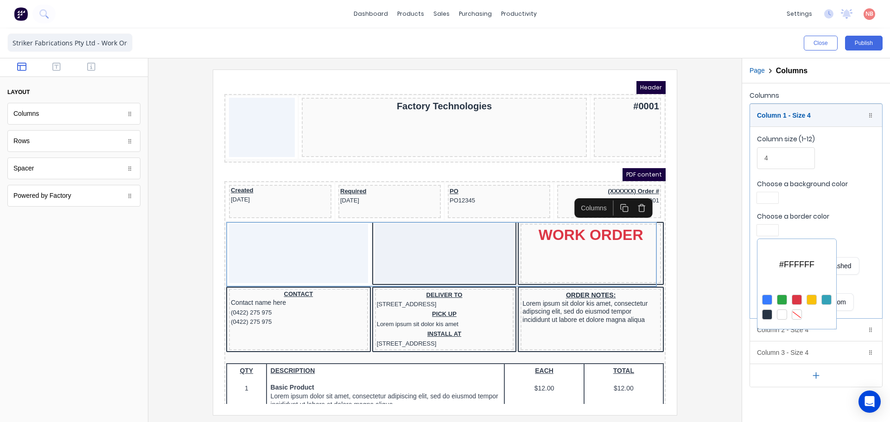
click at [702, 186] on div at bounding box center [445, 211] width 890 height 422
click at [774, 329] on div "Column 2 - Size 4 Duplicate Delete" at bounding box center [816, 330] width 132 height 22
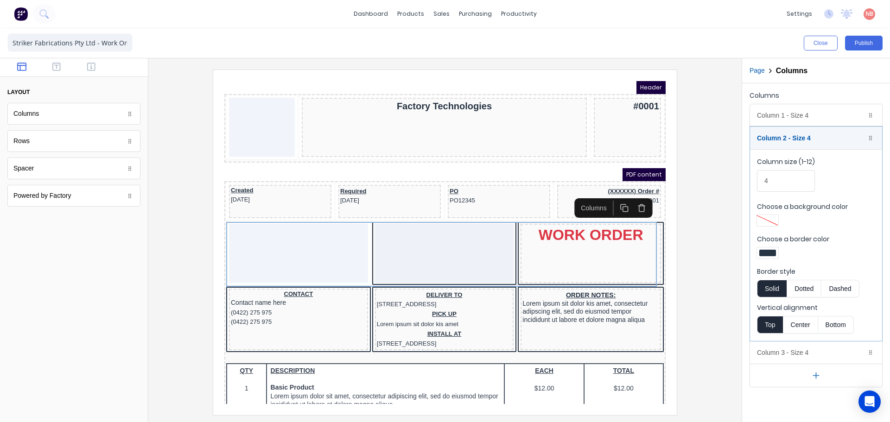
click at [768, 256] on div at bounding box center [767, 253] width 21 height 11
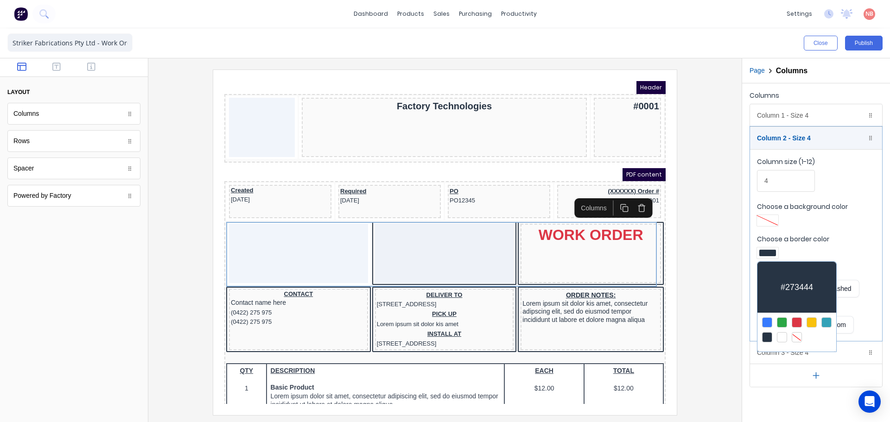
click at [783, 329] on div at bounding box center [797, 330] width 79 height 34
click at [701, 283] on div at bounding box center [445, 211] width 890 height 422
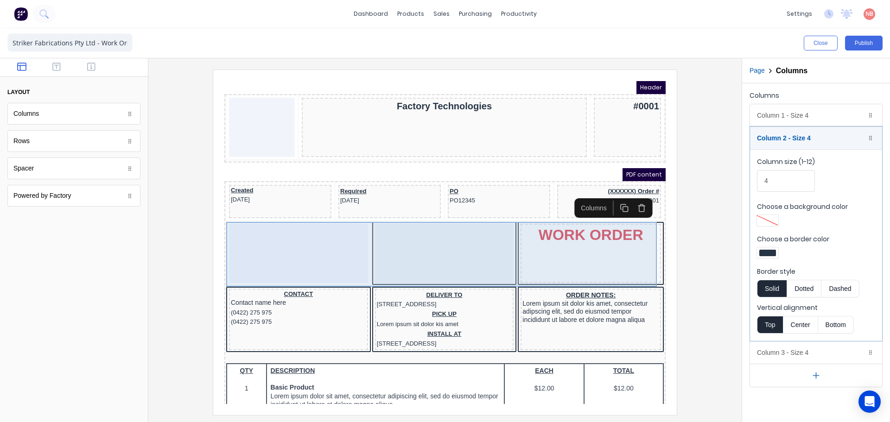
click at [479, 255] on div at bounding box center [433, 242] width 139 height 59
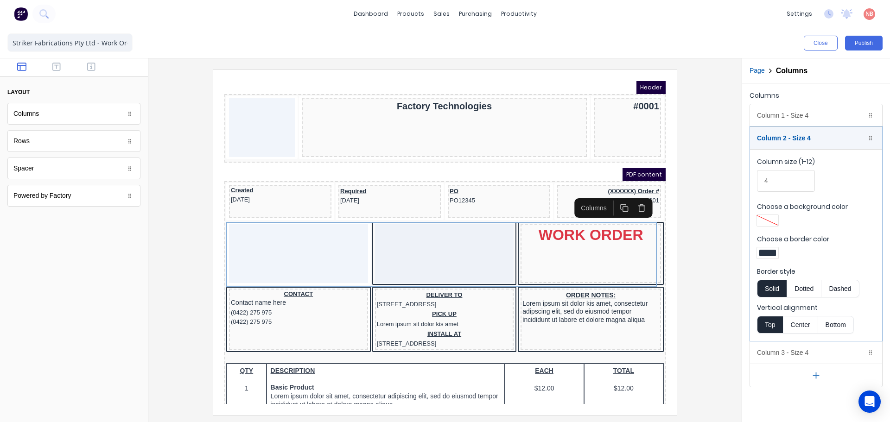
click at [763, 254] on div at bounding box center [768, 253] width 17 height 6
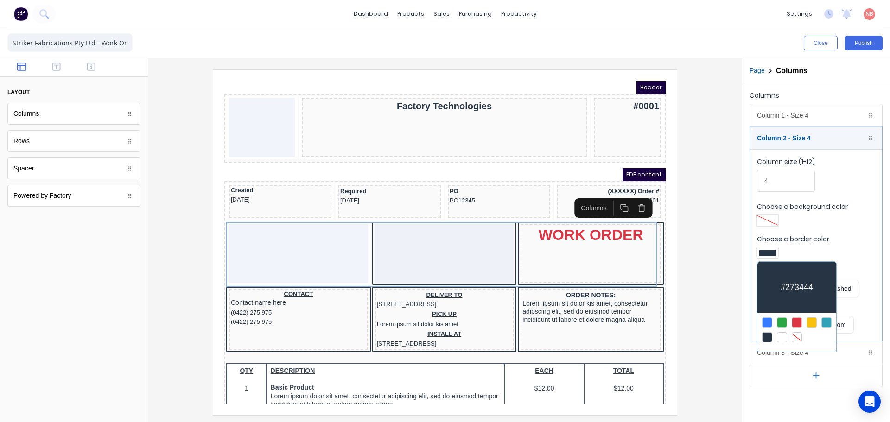
click at [778, 335] on div at bounding box center [782, 337] width 10 height 10
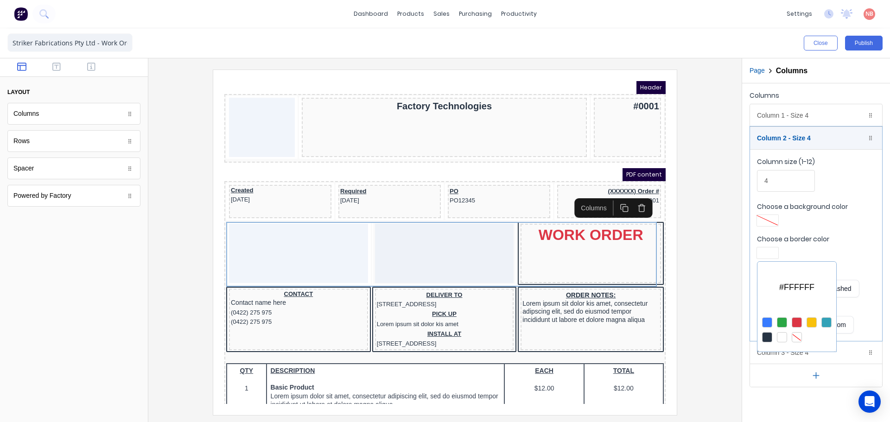
click at [712, 310] on div at bounding box center [445, 211] width 890 height 422
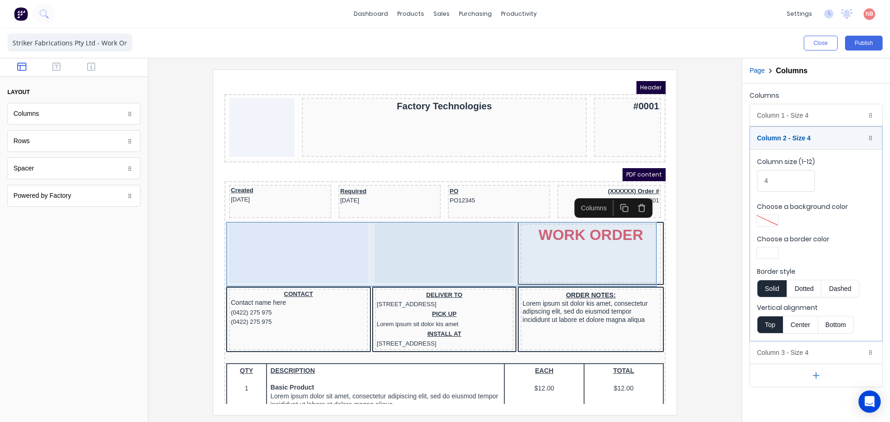
click at [616, 245] on div "WORK ORDER" at bounding box center [580, 242] width 141 height 59
click at [616, 268] on div "WORK ORDER" at bounding box center [580, 242] width 141 height 59
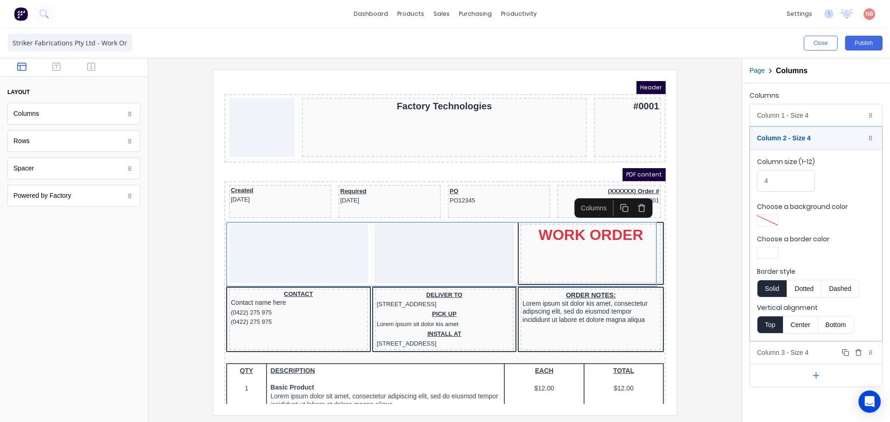
click at [774, 342] on div "Column 3 - Size 4 Duplicate Delete" at bounding box center [816, 353] width 132 height 22
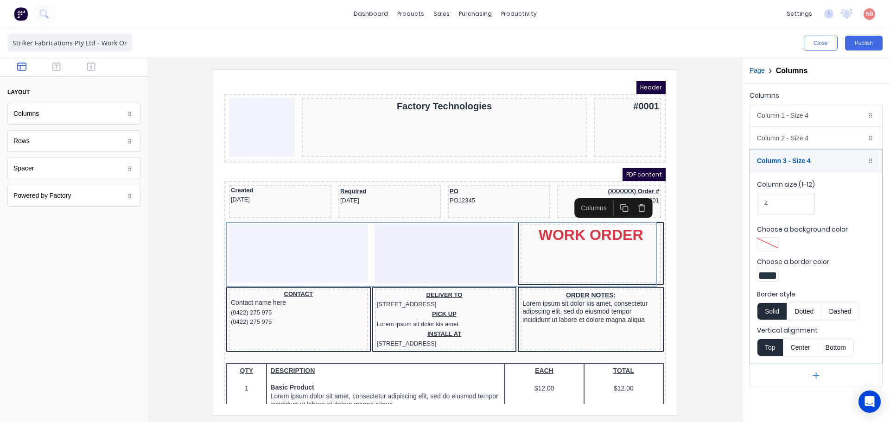
click at [769, 272] on div at bounding box center [767, 275] width 21 height 11
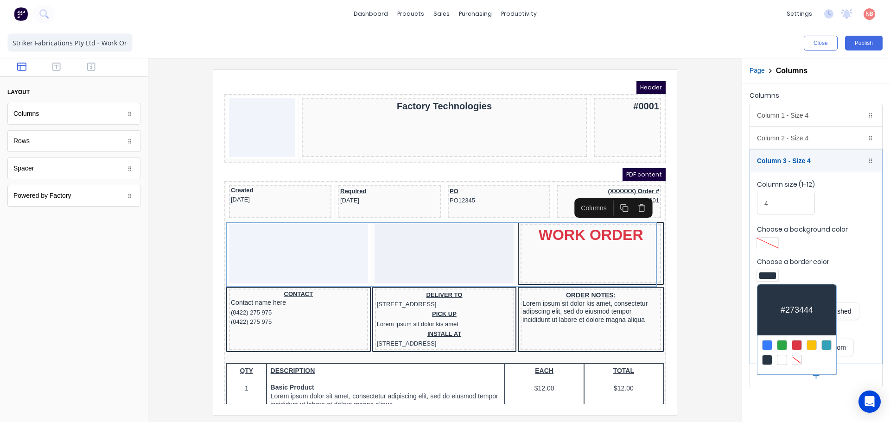
click at [799, 344] on div at bounding box center [797, 345] width 10 height 10
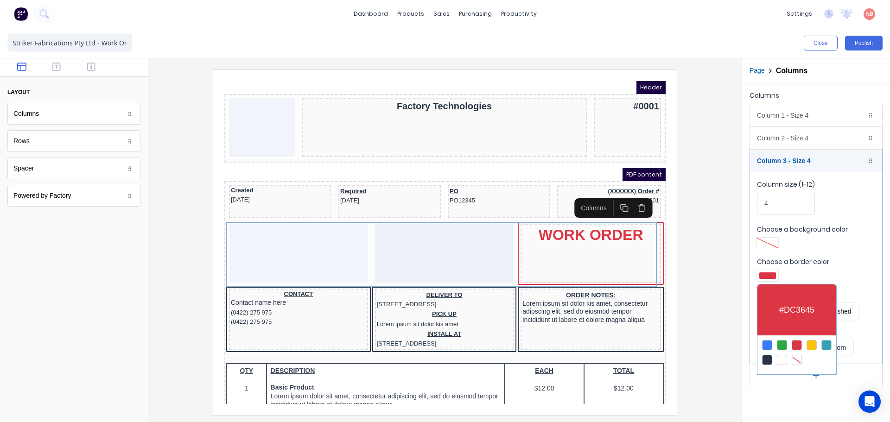
click at [680, 341] on div at bounding box center [445, 211] width 890 height 422
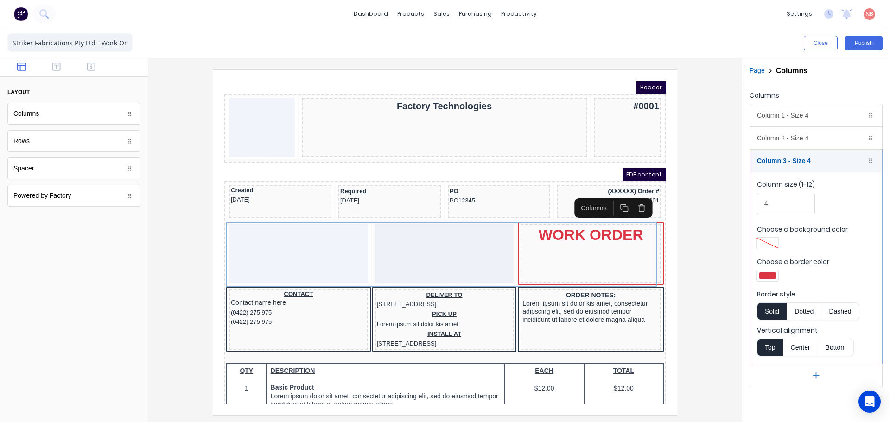
click at [798, 314] on button "Dotted" at bounding box center [804, 312] width 35 height 18
click at [705, 300] on div at bounding box center [445, 242] width 579 height 345
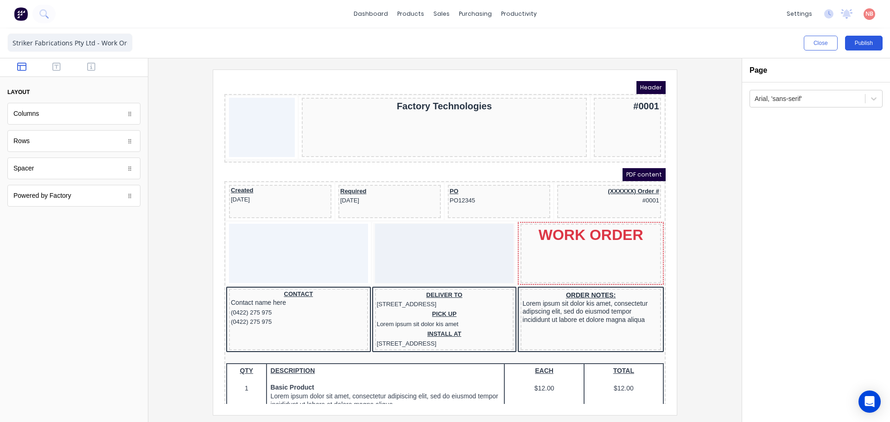
click at [870, 39] on button "Publish" at bounding box center [864, 43] width 38 height 15
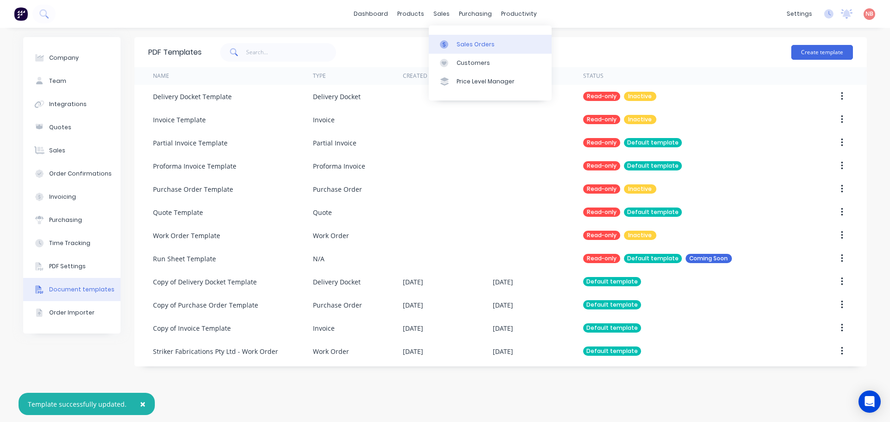
click at [454, 49] on link "Sales Orders" at bounding box center [490, 44] width 123 height 19
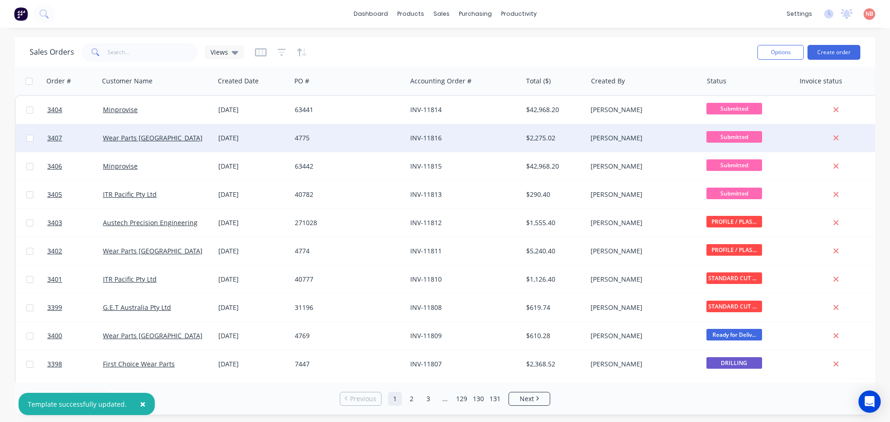
click at [390, 149] on div "4775" at bounding box center [348, 138] width 115 height 28
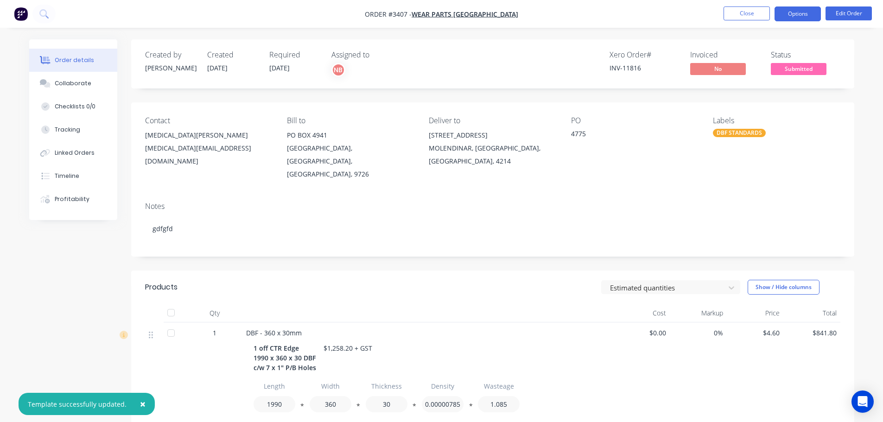
click at [807, 17] on button "Options" at bounding box center [798, 13] width 46 height 15
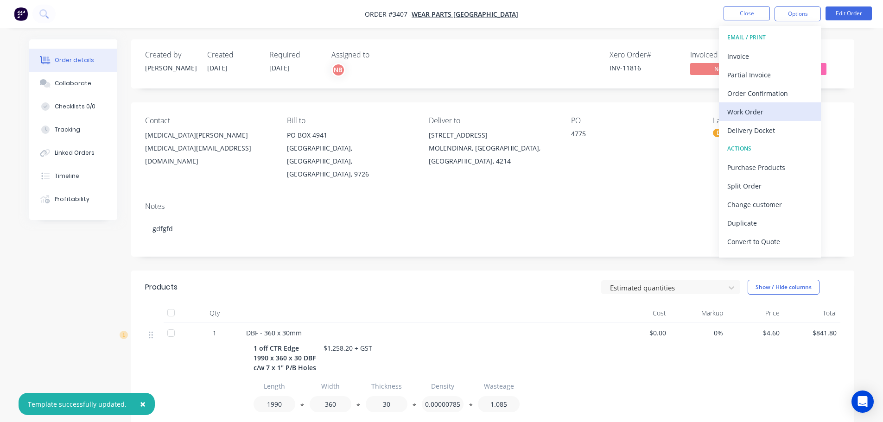
click at [756, 108] on div "Work Order" at bounding box center [770, 111] width 85 height 13
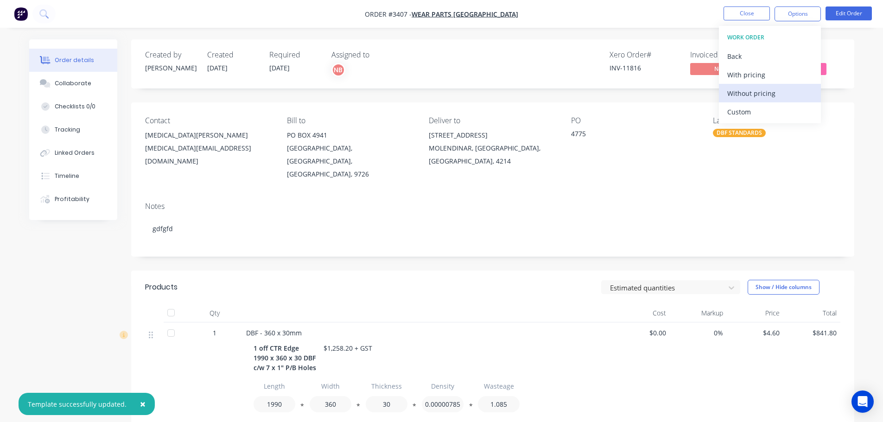
click at [747, 90] on div "Without pricing" at bounding box center [770, 93] width 85 height 13
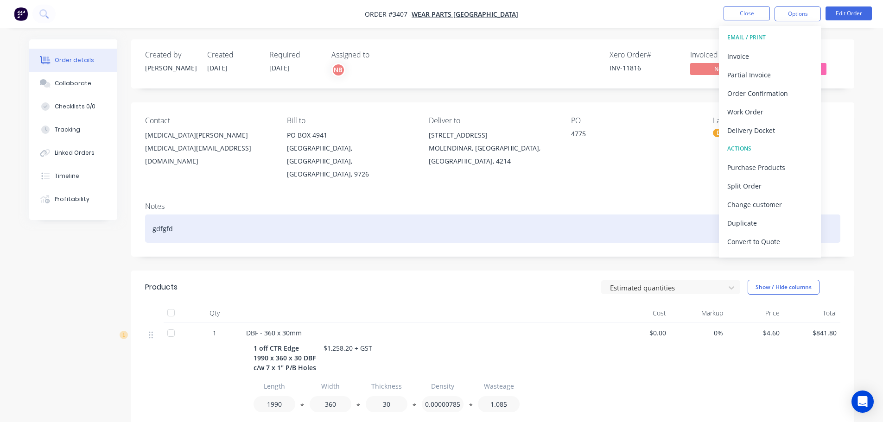
click at [582, 215] on div "gdfgfd" at bounding box center [493, 229] width 696 height 28
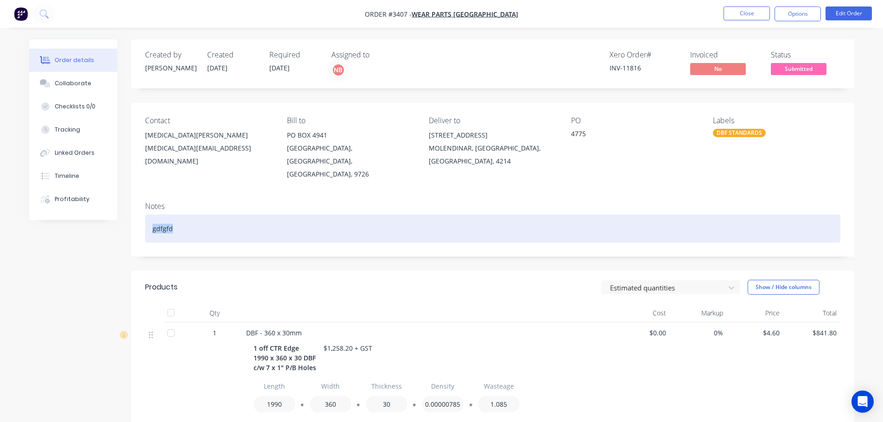
drag, startPoint x: 200, startPoint y: 209, endPoint x: 121, endPoint y: 216, distance: 80.1
click at [121, 216] on div "Order details Collaborate Checklists 0/0 Tracking Linked Orders Timeline Profit…" at bounding box center [442, 421] width 844 height 764
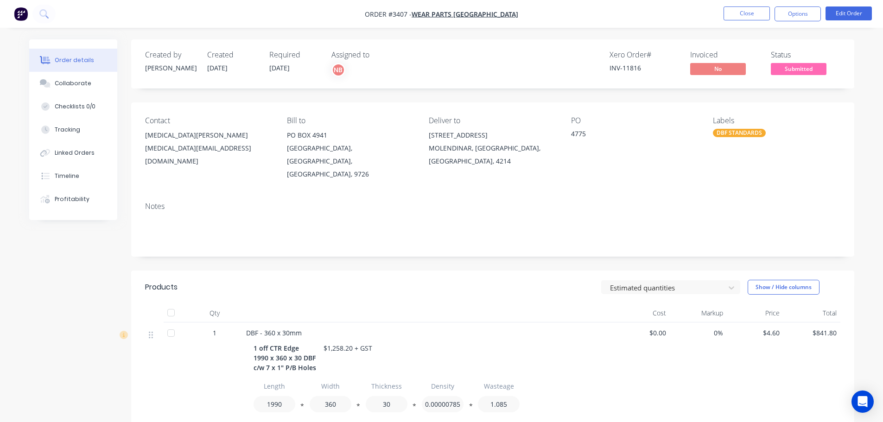
click at [744, 5] on nav "Order #3407 - Wear Parts Australia Close Options Edit Order" at bounding box center [441, 14] width 883 height 28
click at [741, 13] on button "Close" at bounding box center [747, 13] width 46 height 14
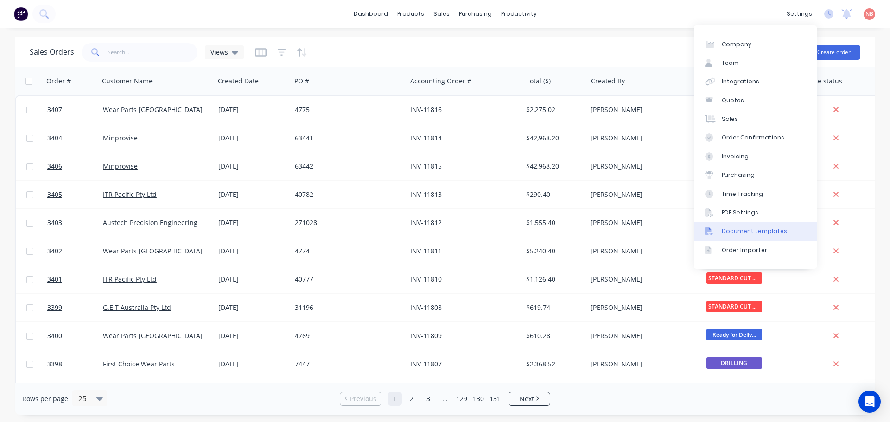
click at [725, 234] on div "Document templates" at bounding box center [754, 231] width 65 height 8
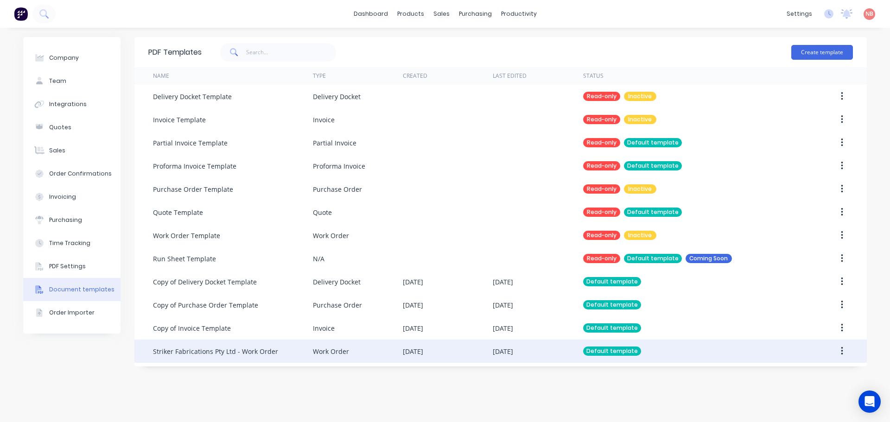
click at [458, 346] on div "[DATE]" at bounding box center [448, 351] width 90 height 23
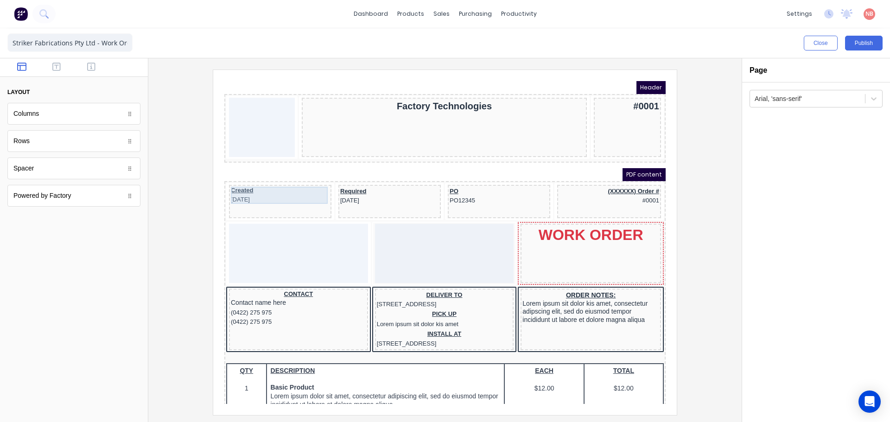
drag, startPoint x: 60, startPoint y: 112, endPoint x: 193, endPoint y: 248, distance: 189.9
click at [193, 248] on div at bounding box center [445, 242] width 579 height 345
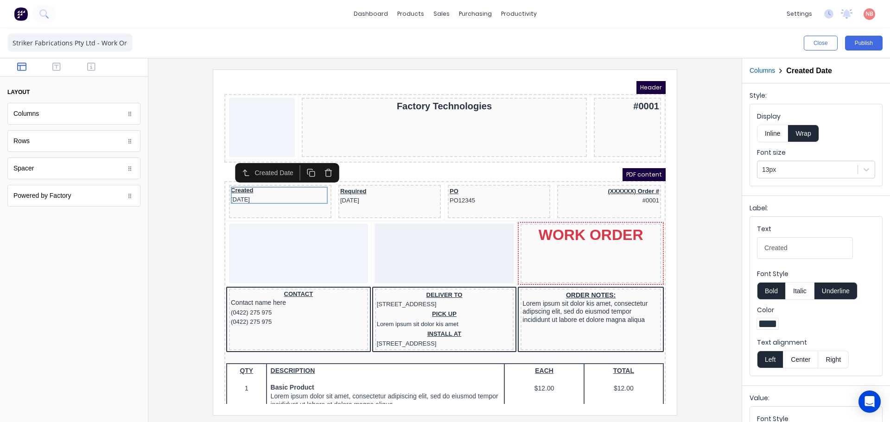
click at [201, 203] on div at bounding box center [445, 242] width 579 height 345
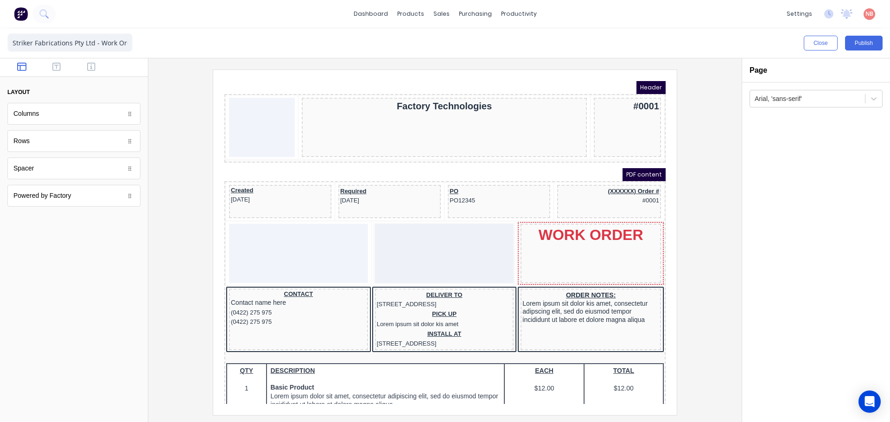
click at [698, 168] on div at bounding box center [445, 242] width 579 height 345
click at [820, 42] on button "Close" at bounding box center [821, 43] width 34 height 15
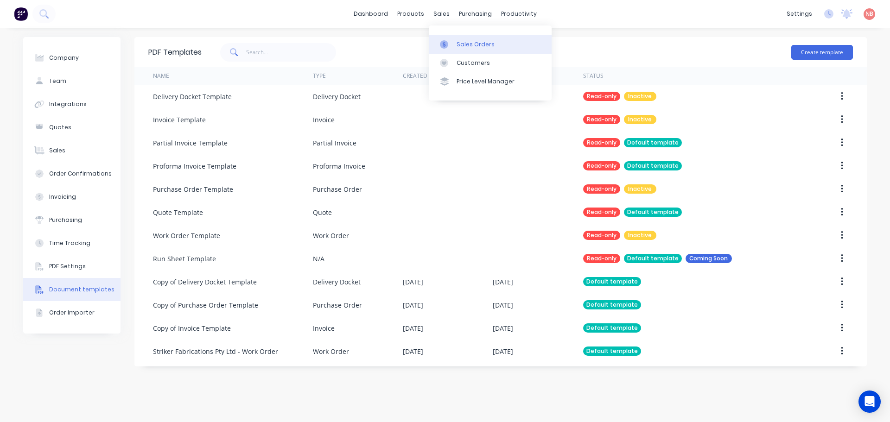
click at [451, 38] on link "Sales Orders" at bounding box center [490, 44] width 123 height 19
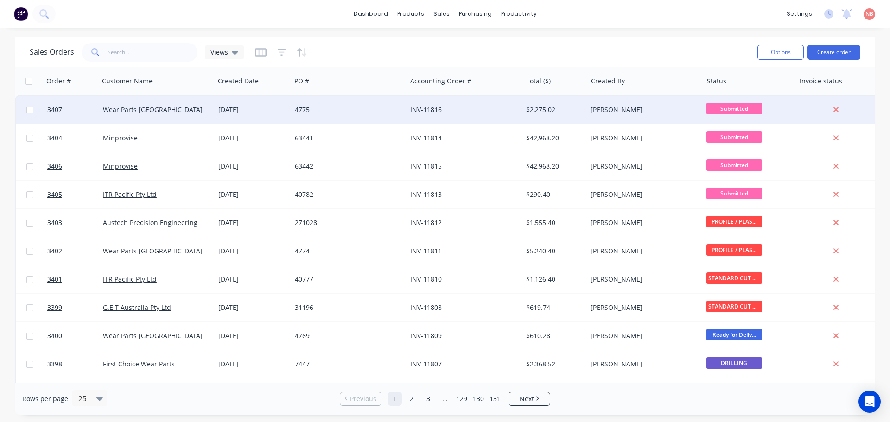
click at [356, 118] on div "4775" at bounding box center [348, 110] width 115 height 28
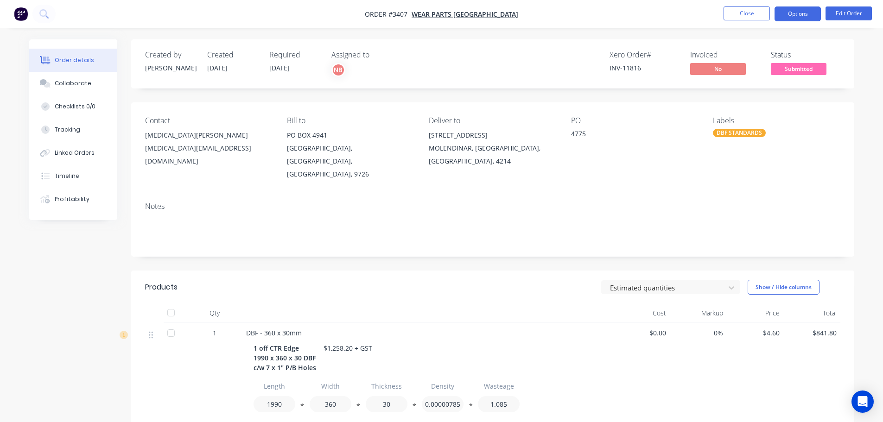
click at [782, 7] on button "Options" at bounding box center [798, 13] width 46 height 15
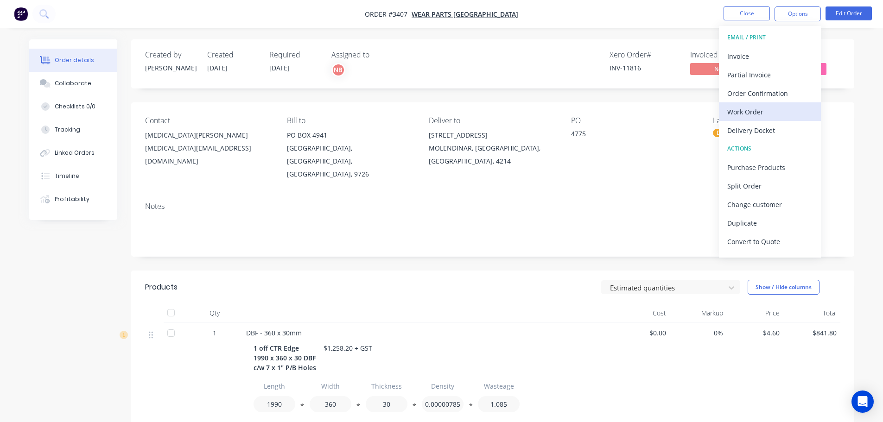
click at [746, 108] on div "Work Order" at bounding box center [770, 111] width 85 height 13
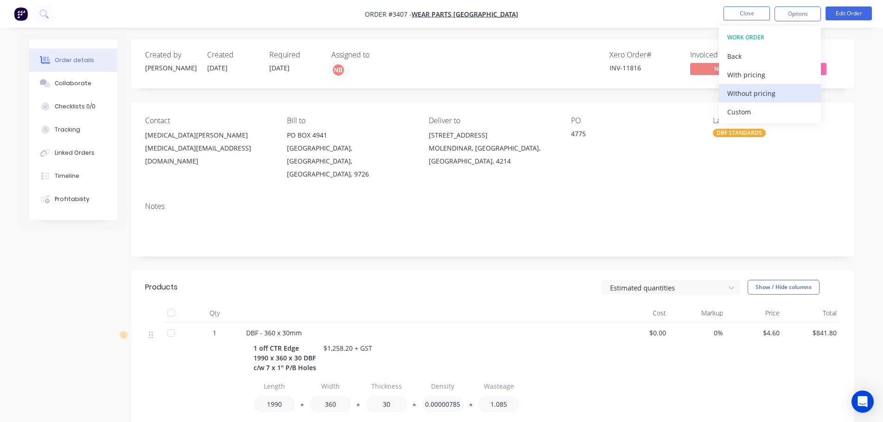
click at [748, 93] on div "Without pricing" at bounding box center [770, 93] width 85 height 13
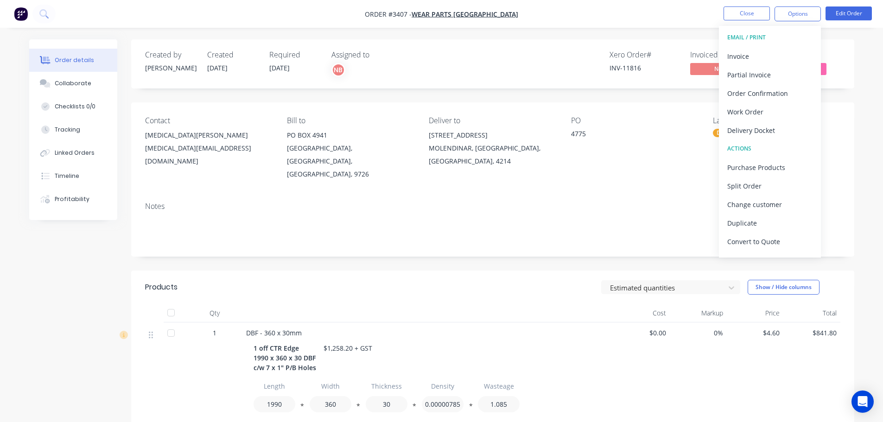
click at [222, 251] on div "Created by Naomi Created 14/10/25 Required 17/10/25 Assigned to NB Xero Order #…" at bounding box center [492, 414] width 723 height 750
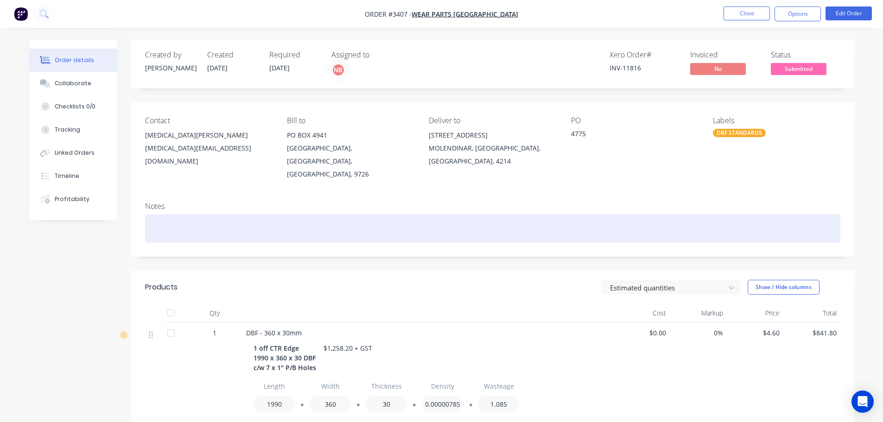
click at [192, 215] on div at bounding box center [493, 229] width 696 height 28
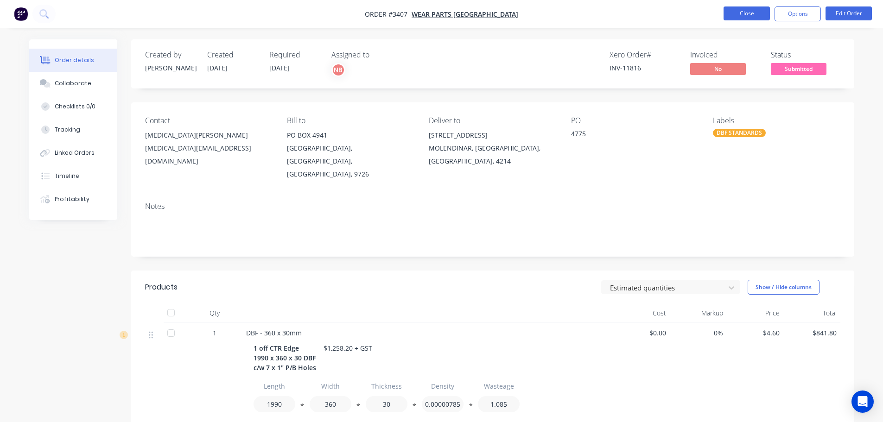
click at [736, 13] on button "Close" at bounding box center [747, 13] width 46 height 14
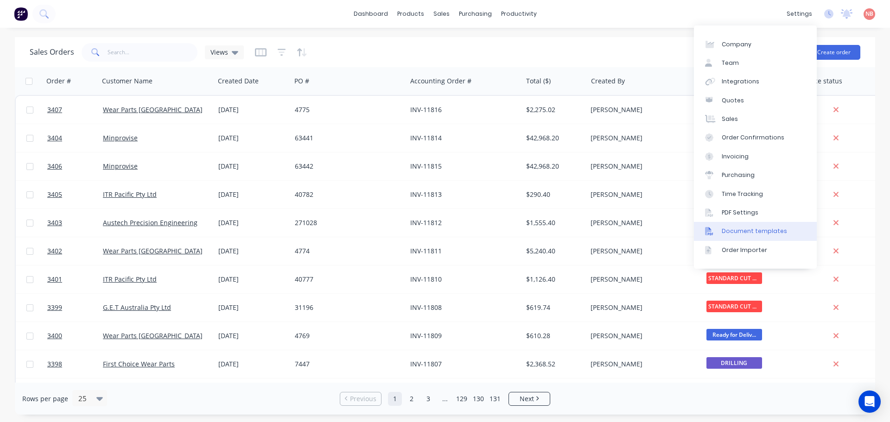
click at [747, 226] on link "Document templates" at bounding box center [755, 231] width 123 height 19
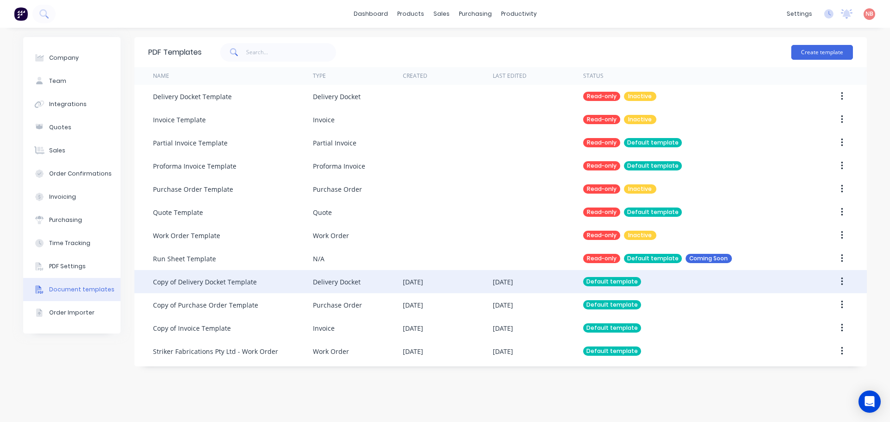
click at [335, 283] on div "Delivery Docket" at bounding box center [337, 282] width 48 height 10
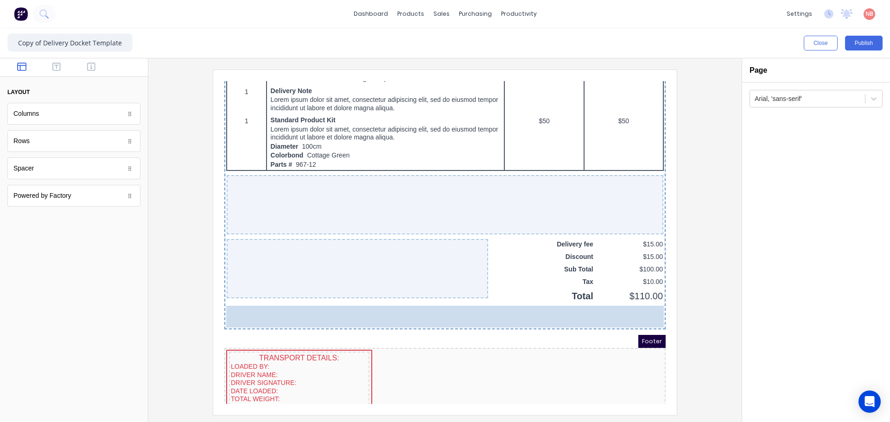
scroll to position [727, 0]
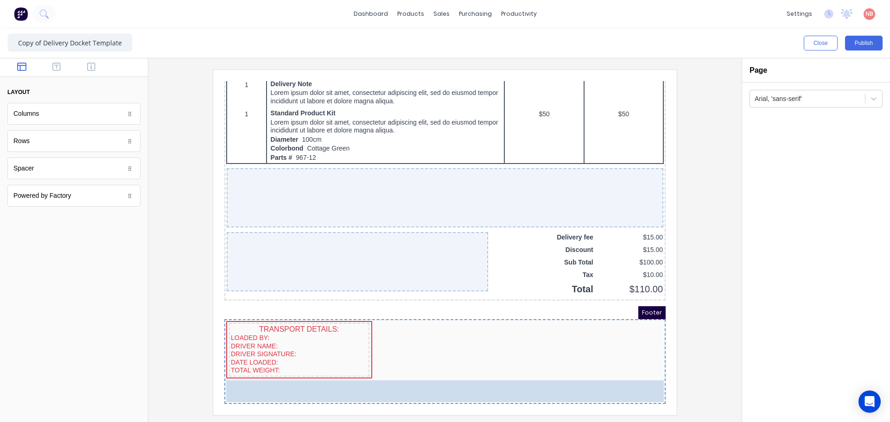
drag, startPoint x: 75, startPoint y: 167, endPoint x: 142, endPoint y: 316, distance: 163.1
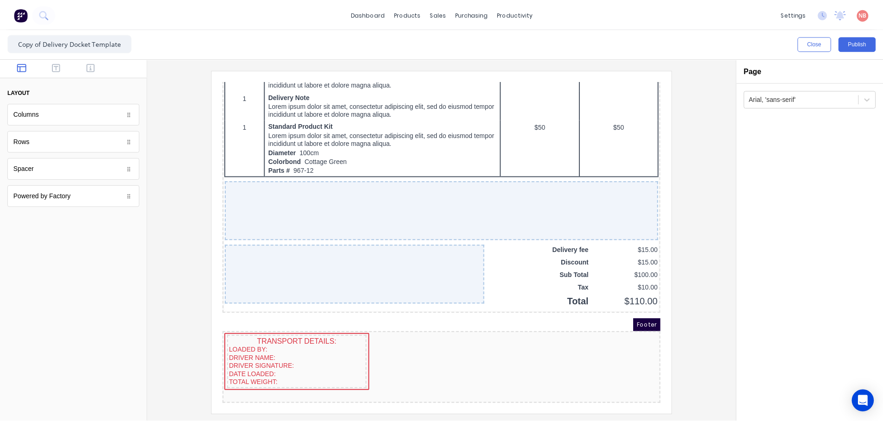
scroll to position [714, 0]
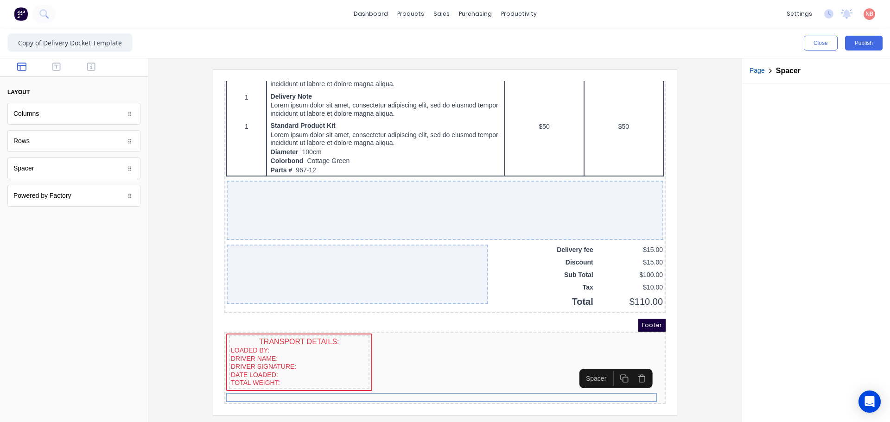
click at [693, 337] on div at bounding box center [445, 242] width 579 height 345
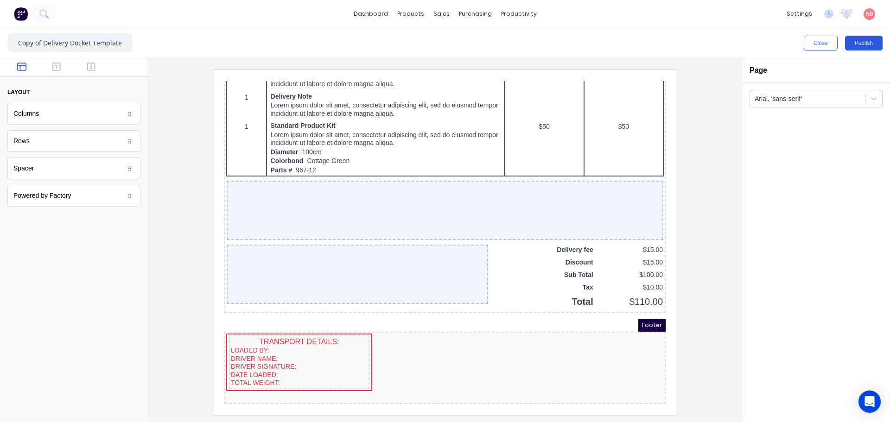
click at [856, 42] on button "Publish" at bounding box center [864, 43] width 38 height 15
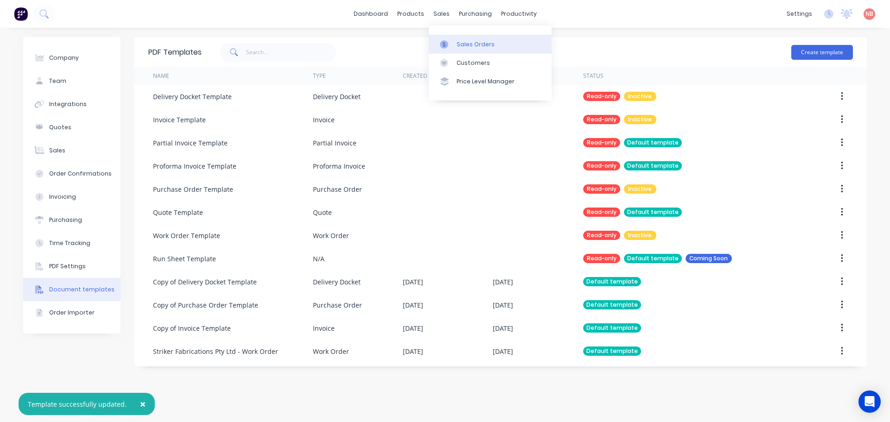
click at [441, 45] on icon at bounding box center [444, 44] width 8 height 8
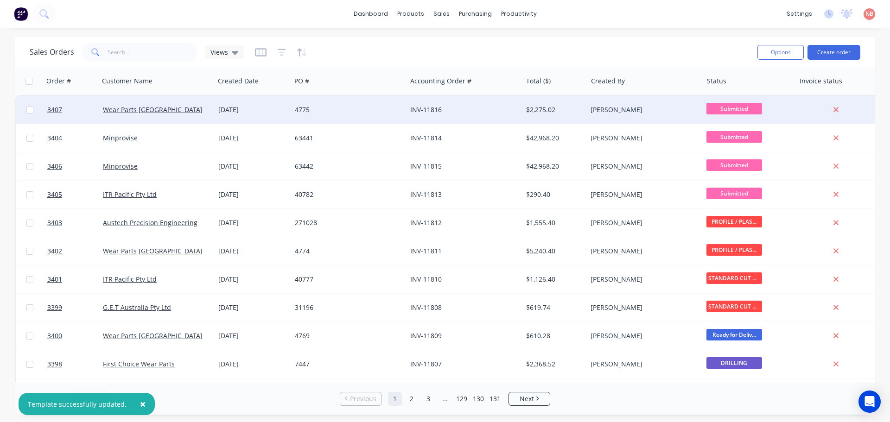
click at [347, 116] on div "4775" at bounding box center [348, 110] width 115 height 28
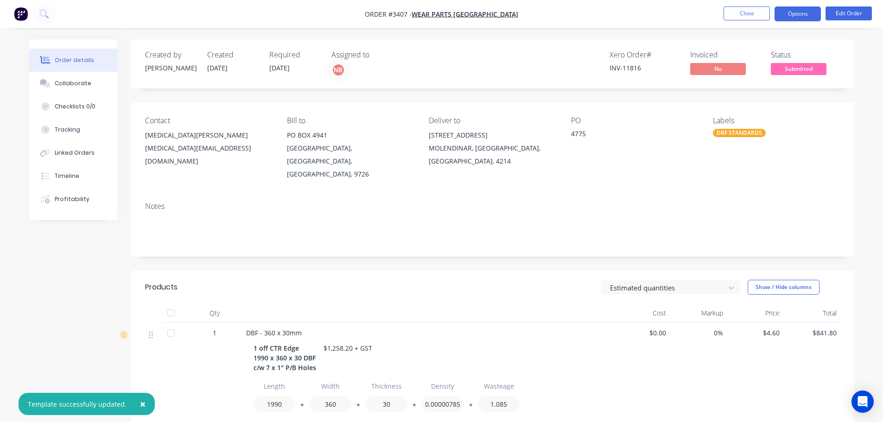
click at [796, 15] on button "Options" at bounding box center [798, 13] width 46 height 15
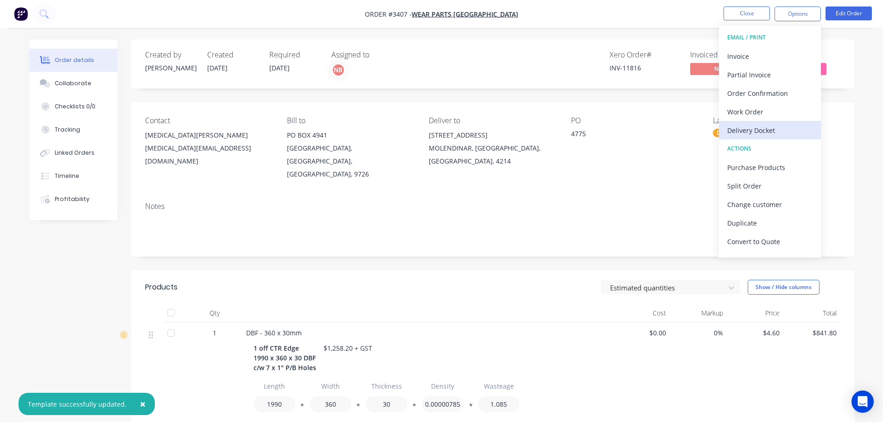
click at [764, 127] on div "Delivery Docket" at bounding box center [770, 130] width 85 height 13
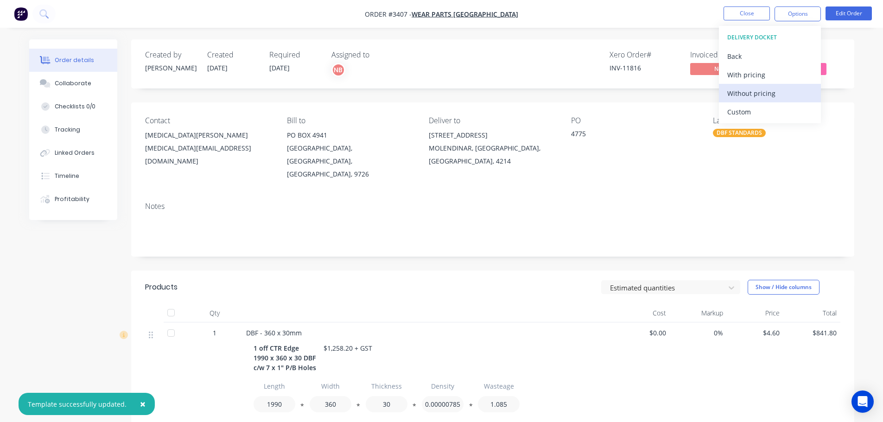
click at [757, 97] on div "Without pricing" at bounding box center [770, 93] width 85 height 13
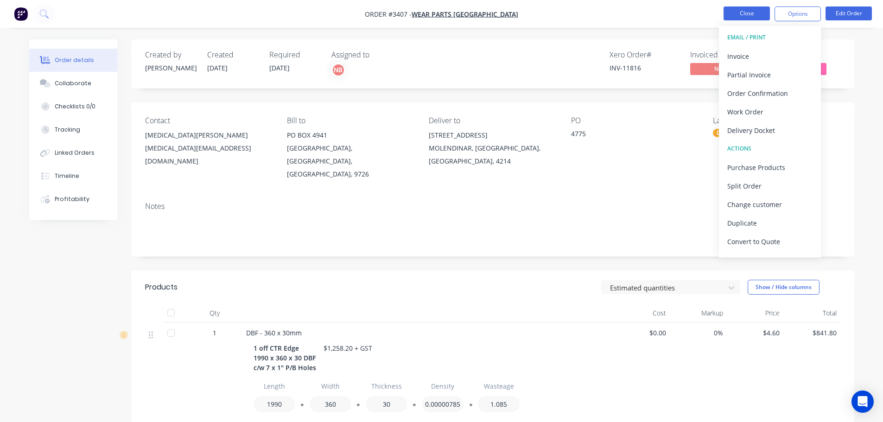
click at [732, 15] on button "Close" at bounding box center [747, 13] width 46 height 14
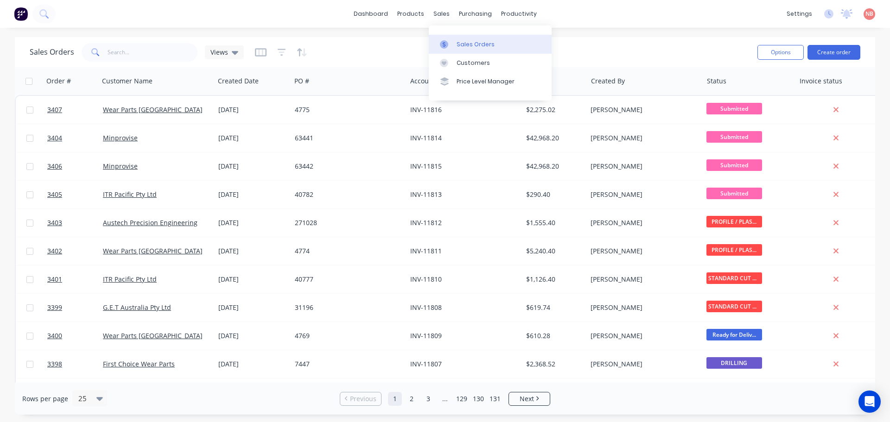
click at [455, 39] on link "Sales Orders" at bounding box center [490, 44] width 123 height 19
click at [847, 50] on button "Create order" at bounding box center [834, 52] width 53 height 15
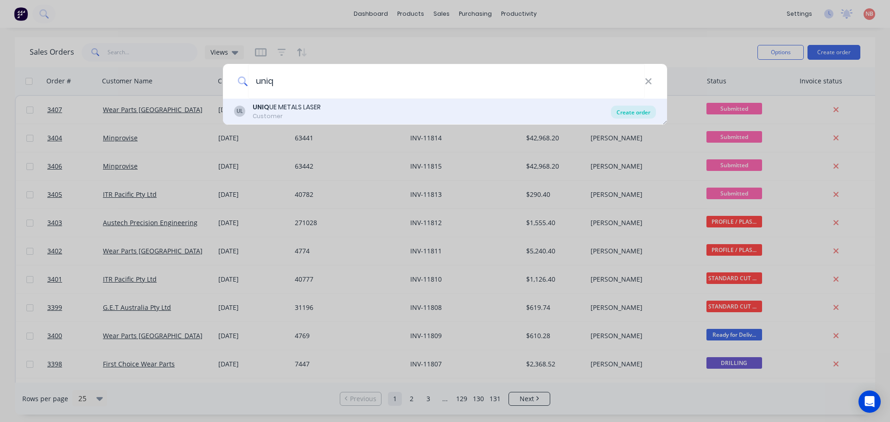
type input "uniq"
click at [639, 111] on div "Create order" at bounding box center [633, 112] width 45 height 13
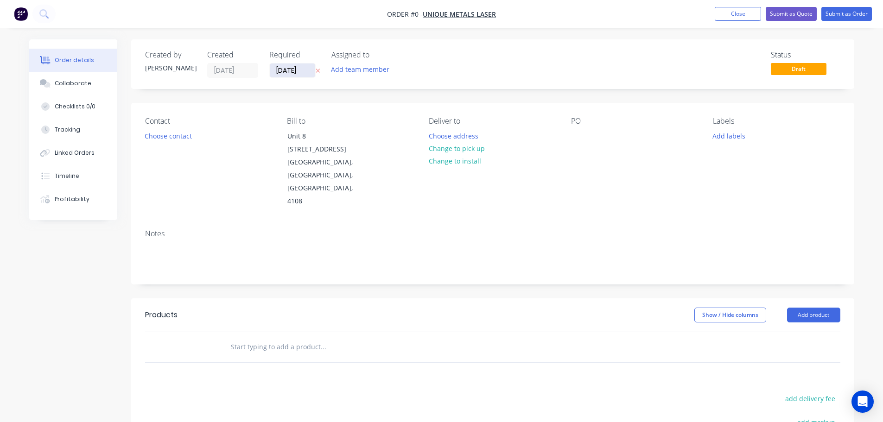
click at [296, 70] on input "[DATE]" at bounding box center [293, 71] width 46 height 14
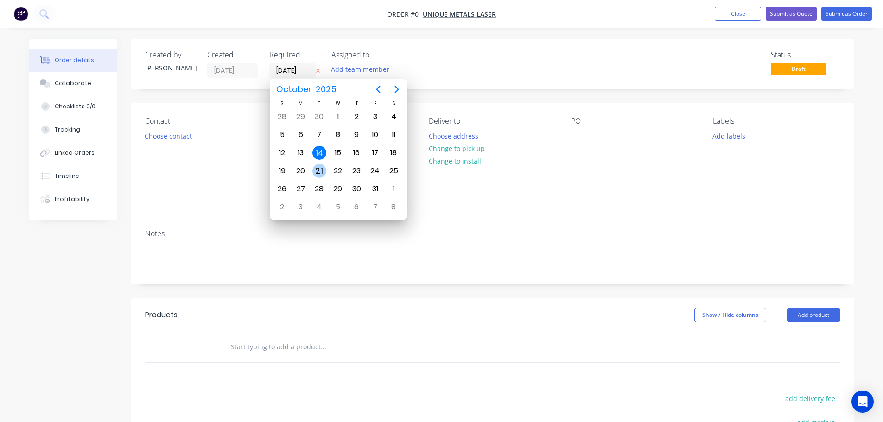
drag, startPoint x: 316, startPoint y: 172, endPoint x: 313, endPoint y: 164, distance: 9.1
click at [316, 172] on div "21" at bounding box center [320, 171] width 14 height 14
type input "[DATE]"
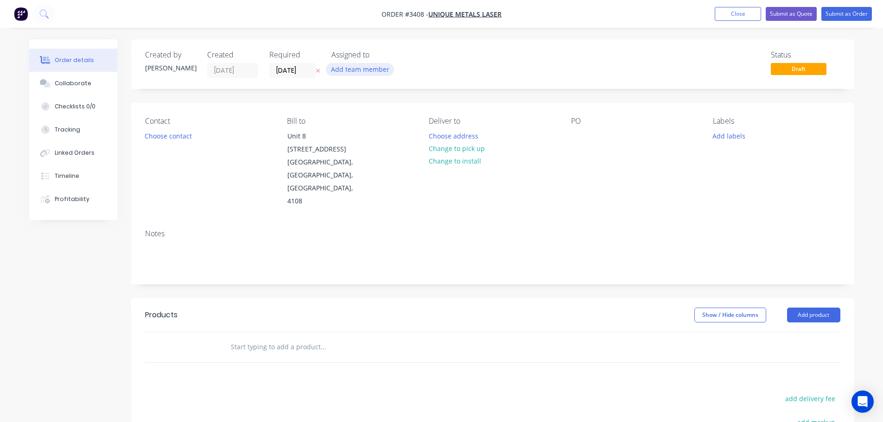
click at [352, 69] on button "Add team member" at bounding box center [360, 69] width 68 height 13
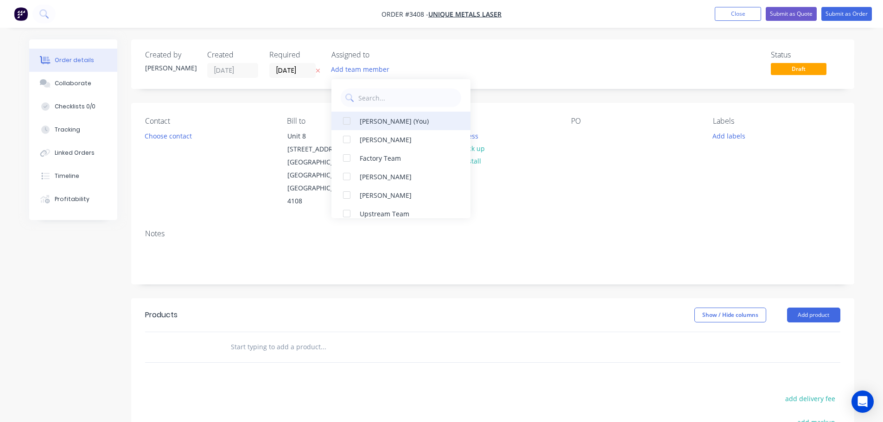
click at [379, 120] on div "[PERSON_NAME] (You)" at bounding box center [406, 121] width 93 height 10
click at [179, 141] on button "Choose contact" at bounding box center [168, 135] width 57 height 13
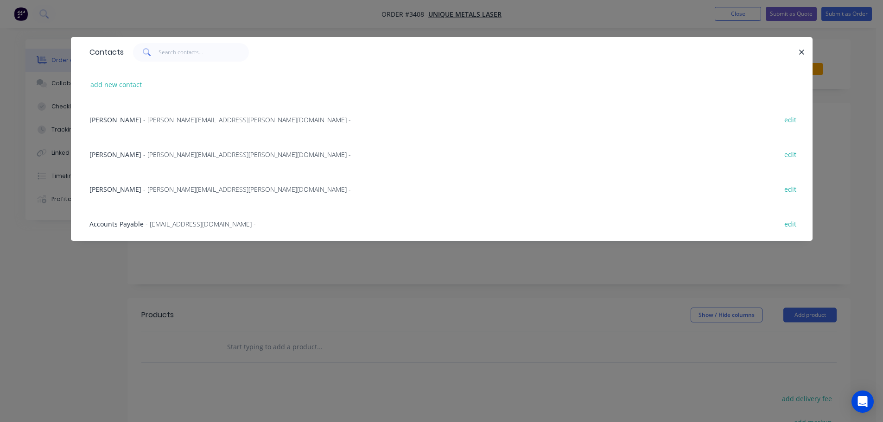
click at [162, 155] on span "- [PERSON_NAME][EMAIL_ADDRESS][PERSON_NAME][DOMAIN_NAME] -" at bounding box center [247, 154] width 208 height 9
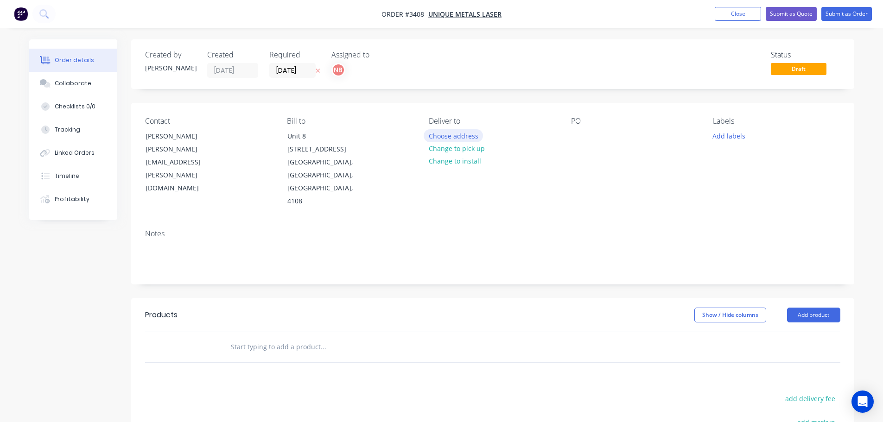
click at [463, 133] on button "Choose address" at bounding box center [453, 135] width 59 height 13
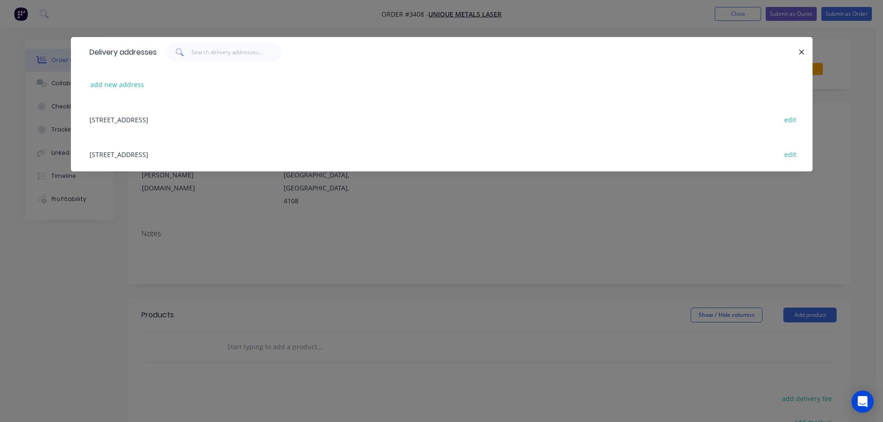
click at [133, 125] on div "Unit 8, 836 Boundary Rd, Coopers Plains, Queensland, Australia, 4108 edit" at bounding box center [442, 119] width 714 height 35
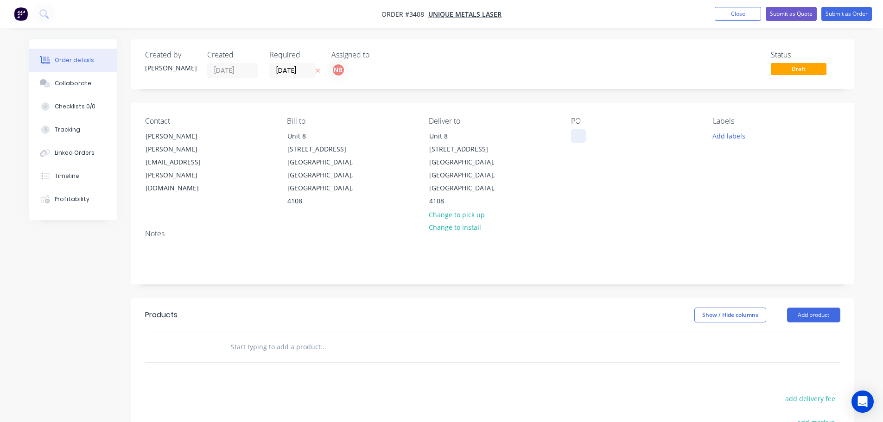
click at [579, 137] on div at bounding box center [578, 135] width 15 height 13
click at [717, 135] on button "Add labels" at bounding box center [729, 135] width 43 height 13
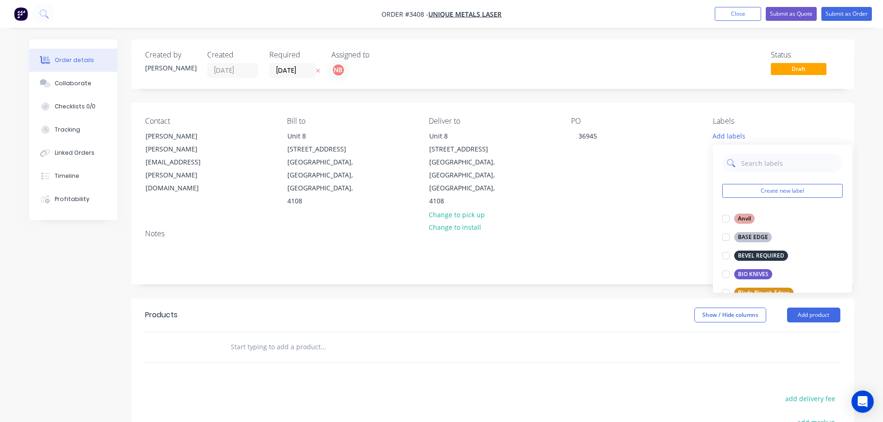
click at [740, 160] on div at bounding box center [782, 163] width 121 height 19
click at [746, 163] on input "text" at bounding box center [789, 163] width 97 height 19
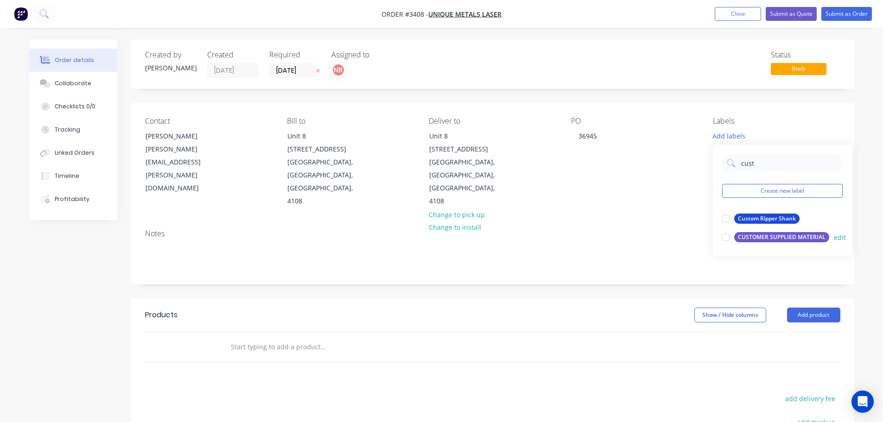
click at [766, 236] on div "CUSTOMER SUPPLIED MATERIAL" at bounding box center [782, 237] width 95 height 10
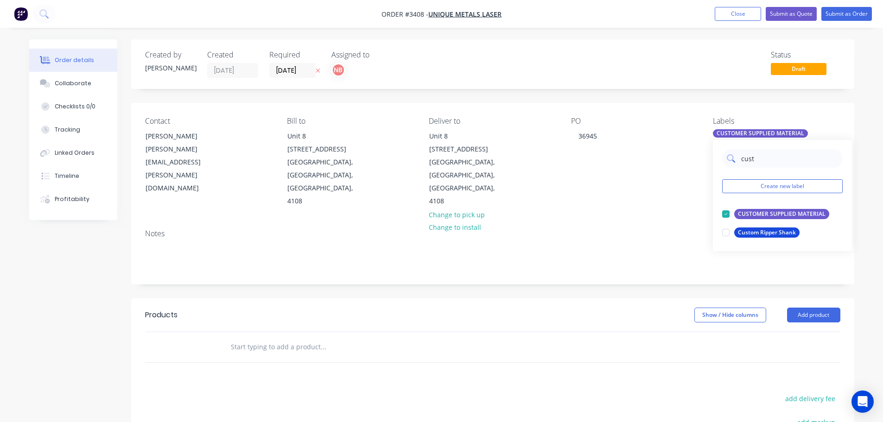
click at [766, 153] on input "cust" at bounding box center [789, 158] width 97 height 19
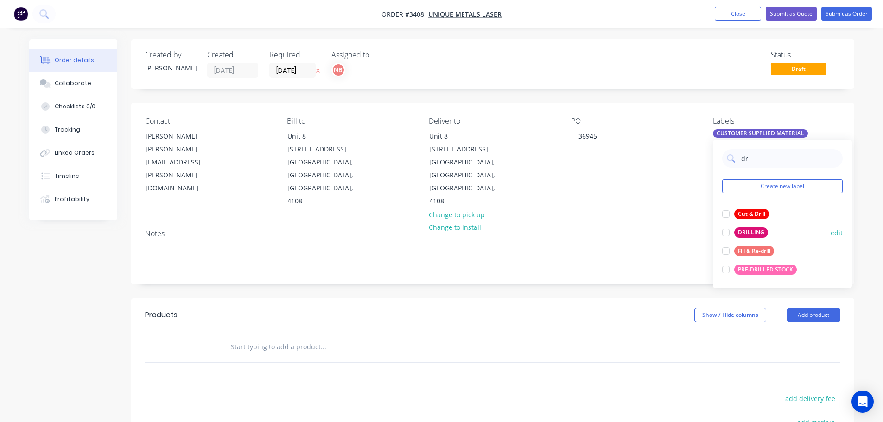
type input "dr"
drag, startPoint x: 753, startPoint y: 232, endPoint x: 747, endPoint y: 236, distance: 7.0
click at [753, 232] on div "DRILLING" at bounding box center [752, 233] width 34 height 10
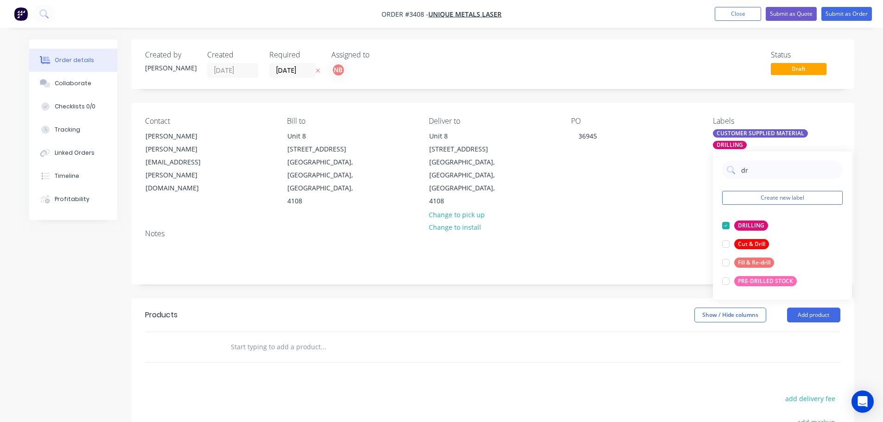
click at [654, 299] on header "Products Show / Hide columns Add product" at bounding box center [492, 315] width 723 height 33
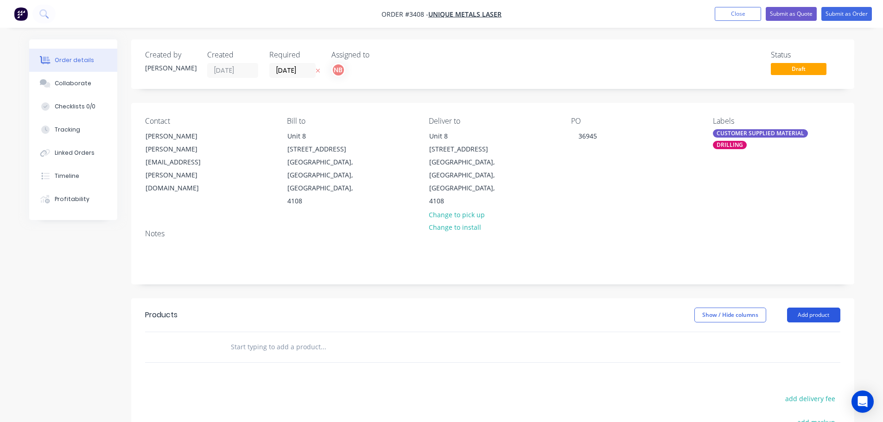
click at [812, 308] on button "Add product" at bounding box center [813, 315] width 53 height 15
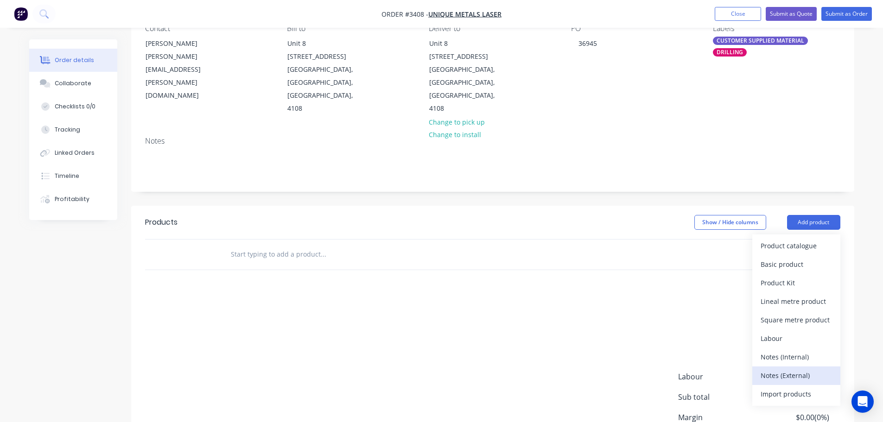
click at [771, 369] on div "Notes (External)" at bounding box center [796, 375] width 71 height 13
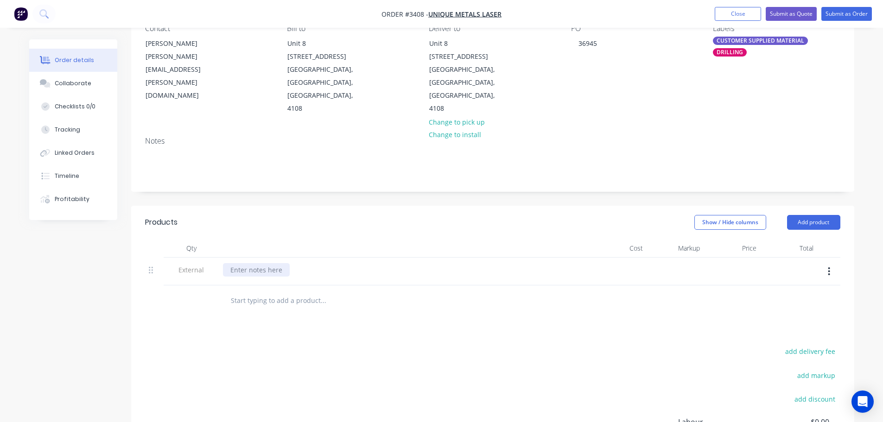
click at [259, 263] on div at bounding box center [256, 269] width 67 height 13
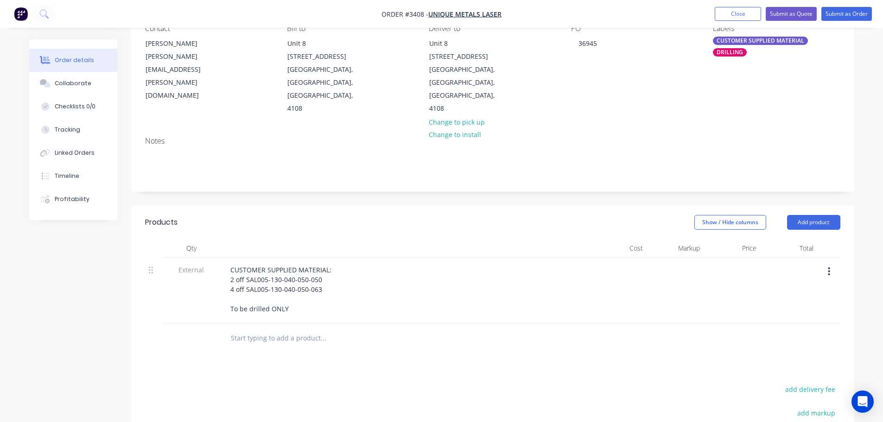
click at [384, 215] on div "Show / Hide columns Add product" at bounding box center [567, 222] width 548 height 15
click at [790, 215] on button "Add product" at bounding box center [813, 222] width 53 height 15
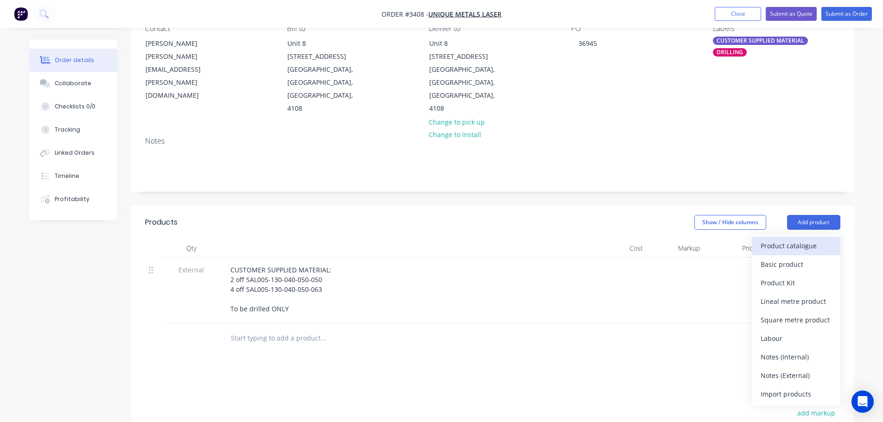
click at [791, 237] on button "Product catalogue" at bounding box center [797, 246] width 88 height 19
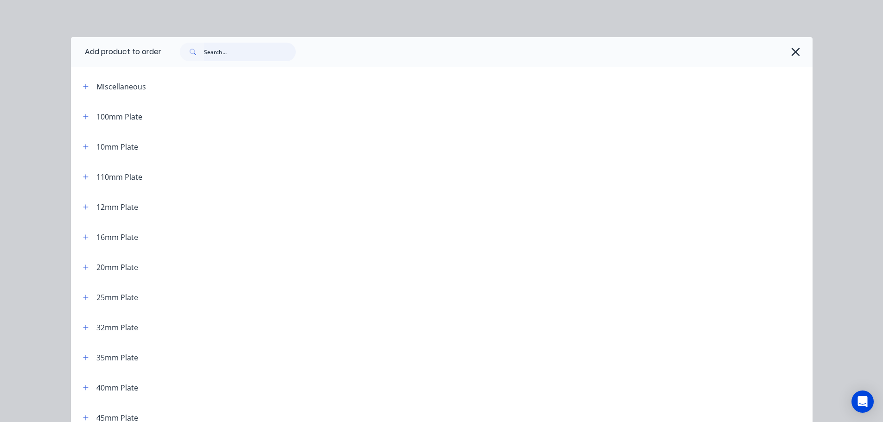
click at [254, 52] on input "text" at bounding box center [250, 52] width 92 height 19
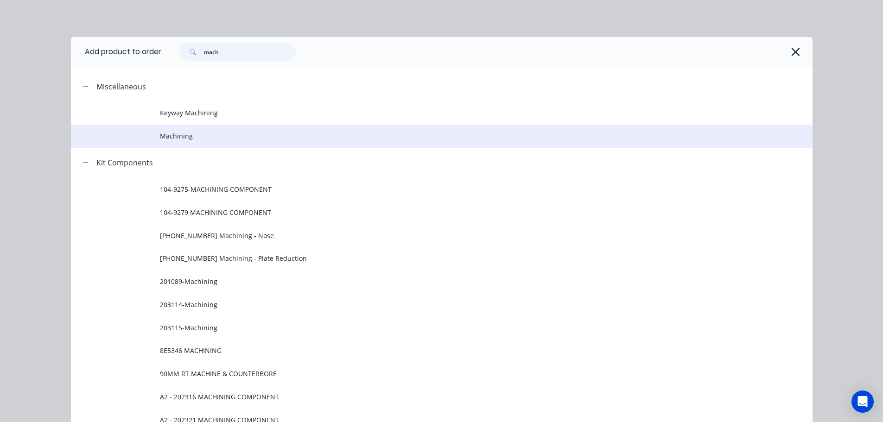
type input "mach"
click at [169, 142] on td "Machining" at bounding box center [486, 136] width 653 height 23
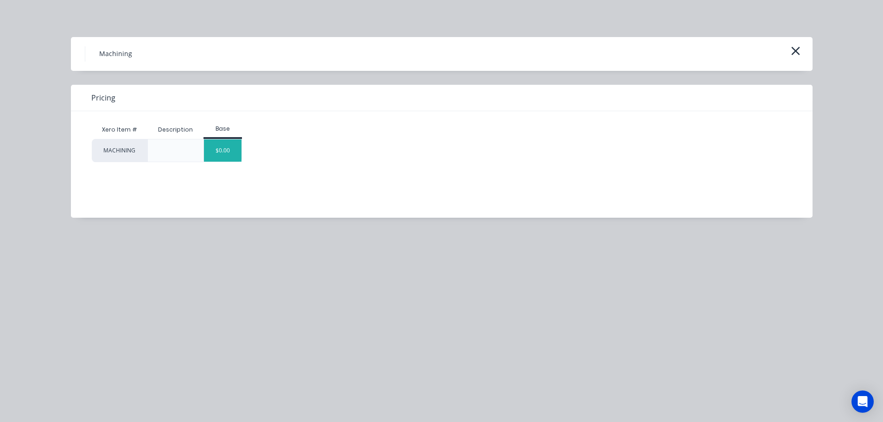
click at [217, 155] on div "$0.00" at bounding box center [223, 151] width 38 height 22
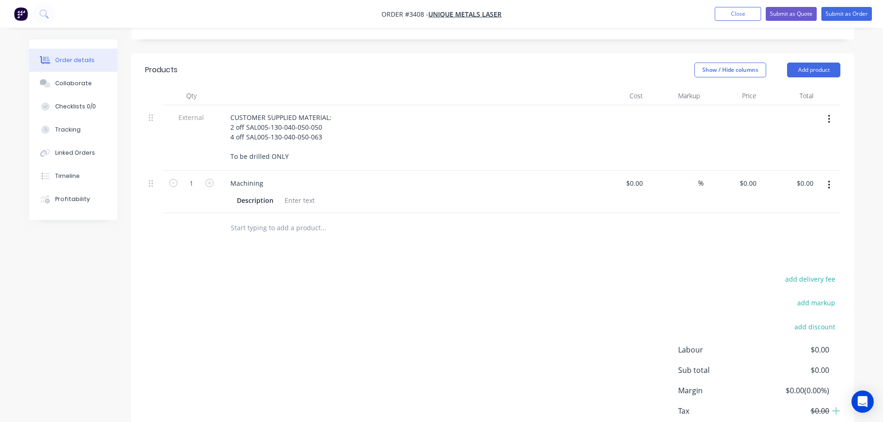
scroll to position [277, 0]
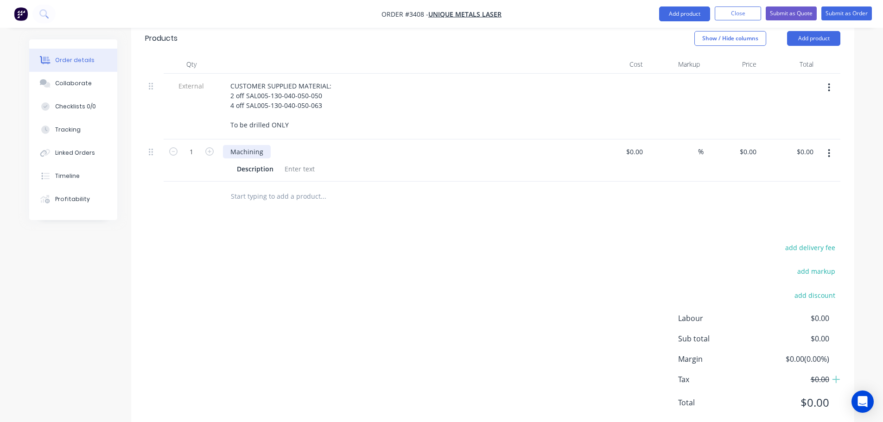
click at [266, 145] on div "Machining" at bounding box center [247, 151] width 48 height 13
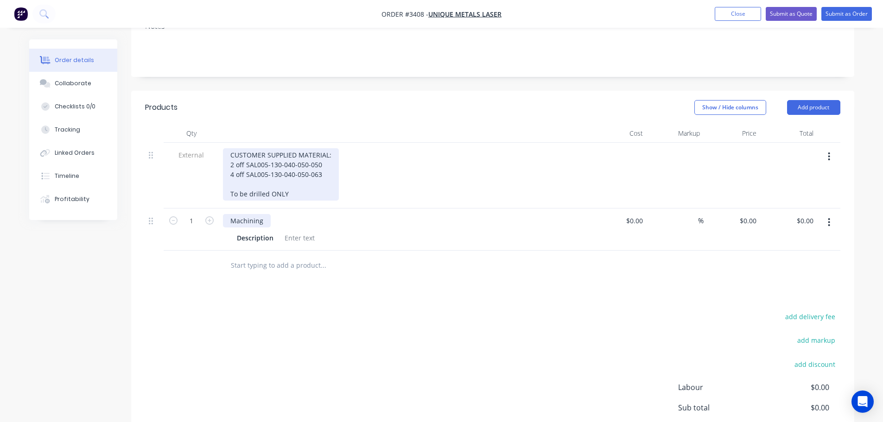
scroll to position [184, 0]
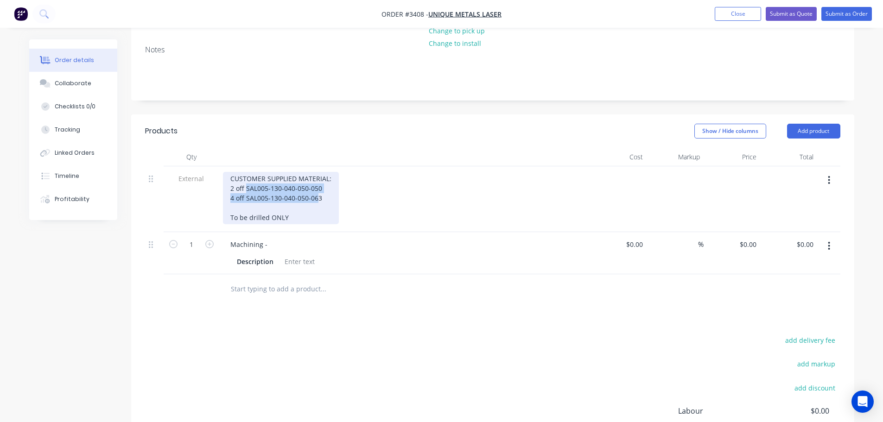
drag, startPoint x: 245, startPoint y: 164, endPoint x: 316, endPoint y: 161, distance: 71.0
click at [316, 172] on div "CUSTOMER SUPPLIED MATERIAL: 2 off SAL005-130-040-050-050 4 off SAL005-130-040-0…" at bounding box center [281, 198] width 116 height 52
click at [315, 172] on div "CUSTOMER SUPPLIED MATERIAL: 2 off SAL005-130-040-050-050 4 off SAL005-130-040-0…" at bounding box center [281, 198] width 116 height 52
drag, startPoint x: 321, startPoint y: 165, endPoint x: 247, endPoint y: 166, distance: 74.2
click at [247, 172] on div "CUSTOMER SUPPLIED MATERIAL: 2 off SAL005-130-040-050-050 4 off SAL005-130-040-0…" at bounding box center [281, 198] width 116 height 52
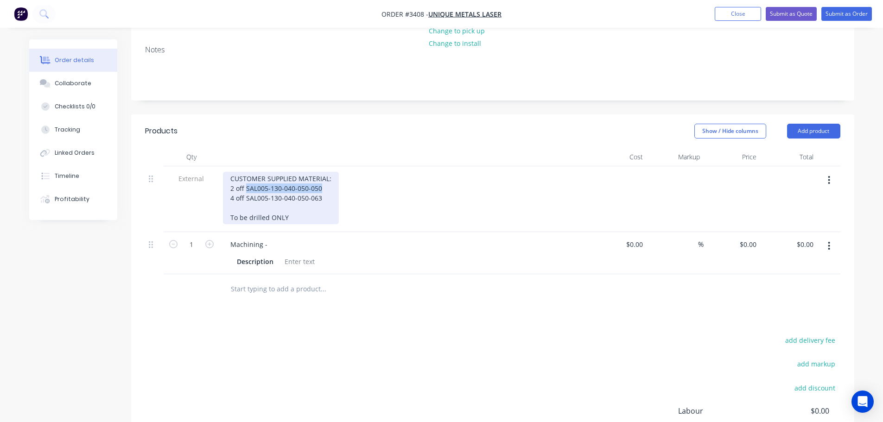
copy div "SAL005-130-040-050-050"
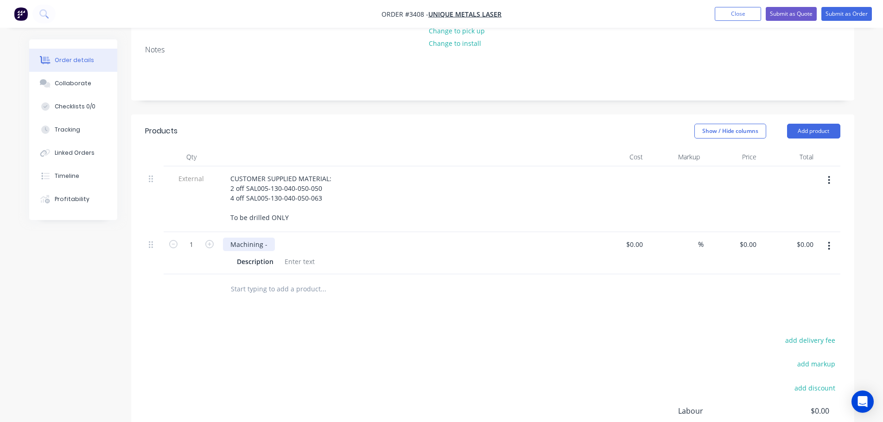
click at [269, 238] on div "Machining -" at bounding box center [249, 244] width 52 height 13
click at [248, 255] on div "Description" at bounding box center [255, 261] width 44 height 13
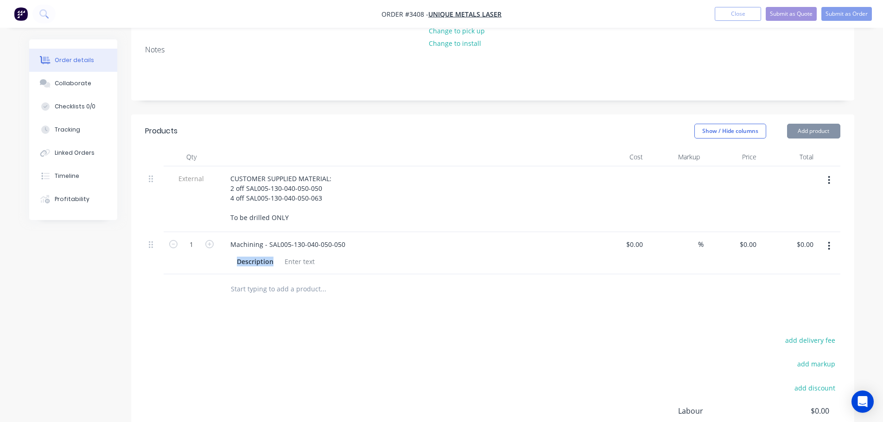
click at [248, 255] on div "Description" at bounding box center [255, 261] width 44 height 13
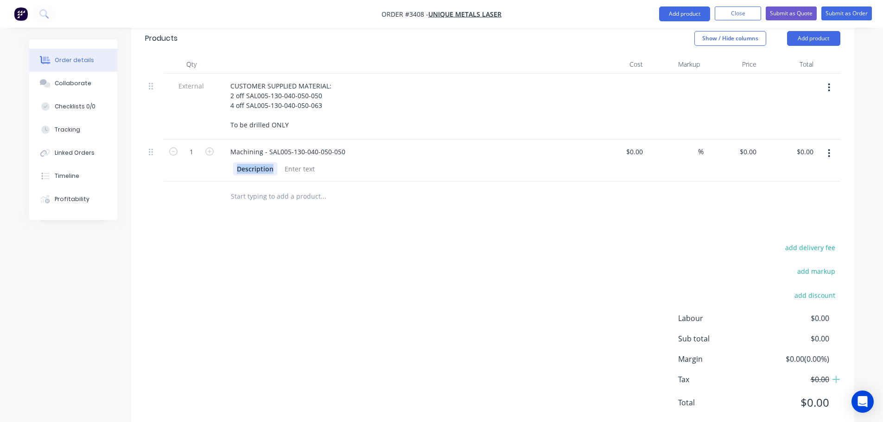
click at [238, 162] on div "Description" at bounding box center [255, 168] width 44 height 13
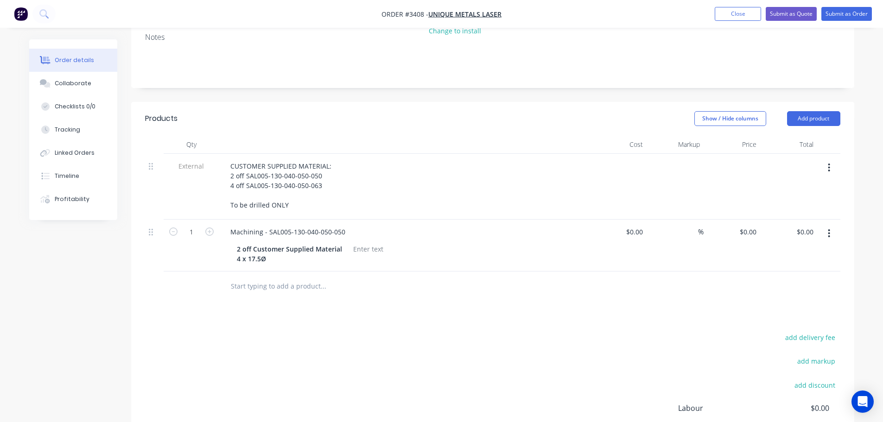
scroll to position [184, 0]
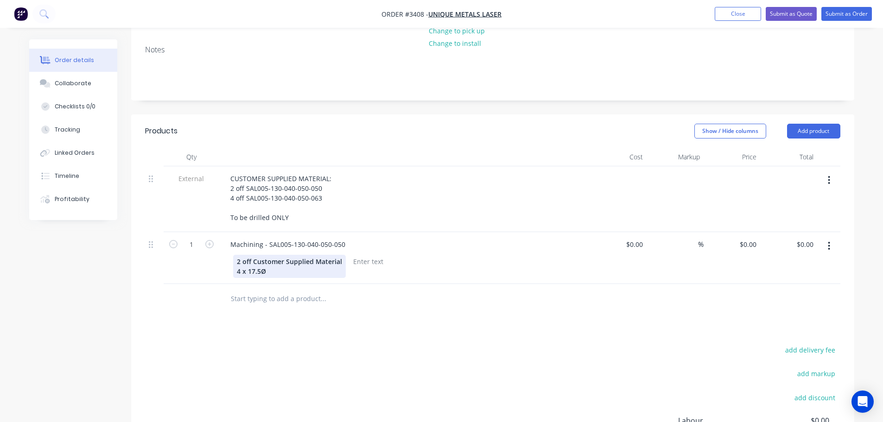
drag, startPoint x: 286, startPoint y: 246, endPoint x: 343, endPoint y: 237, distance: 57.7
click at [343, 255] on div "2 off Customer Supplied Material 4 x 17.5Ø" at bounding box center [289, 266] width 113 height 23
click at [370, 255] on div at bounding box center [372, 261] width 38 height 13
click at [425, 290] on div at bounding box center [362, 299] width 278 height 19
click at [752, 238] on input "0" at bounding box center [749, 244] width 21 height 13
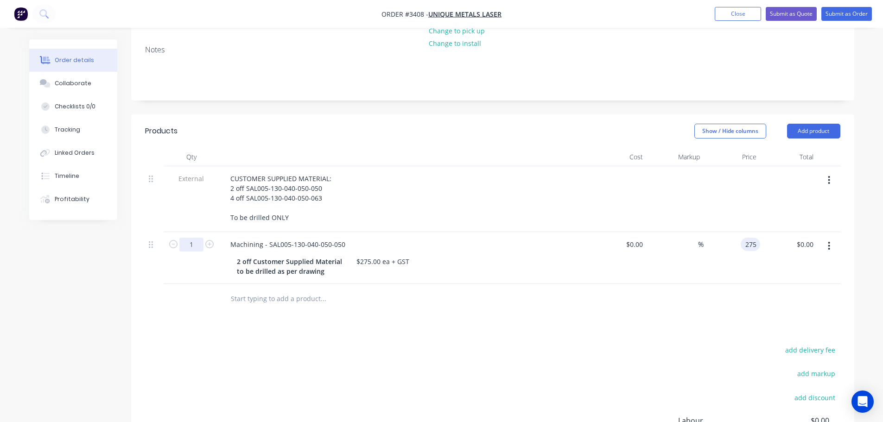
type input "$275.00"
click at [192, 238] on input "1" at bounding box center [191, 245] width 24 height 14
type input "2"
type input "$550.00"
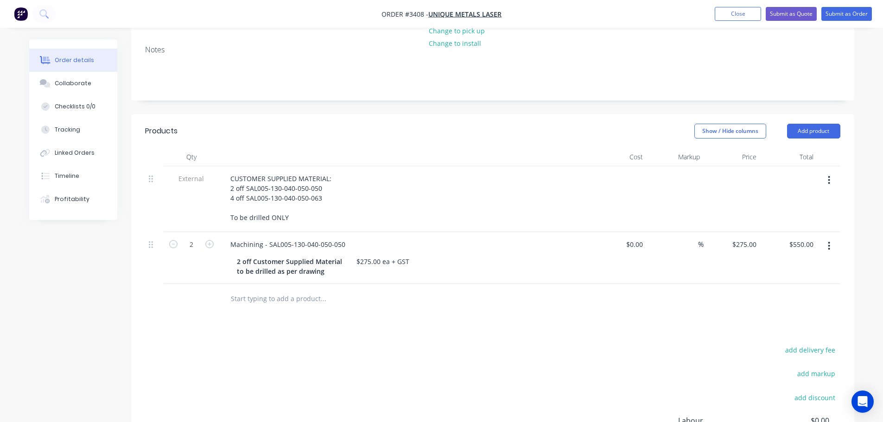
click at [836, 238] on button "button" at bounding box center [829, 246] width 22 height 17
click at [789, 282] on div "Duplicate" at bounding box center [796, 288] width 71 height 13
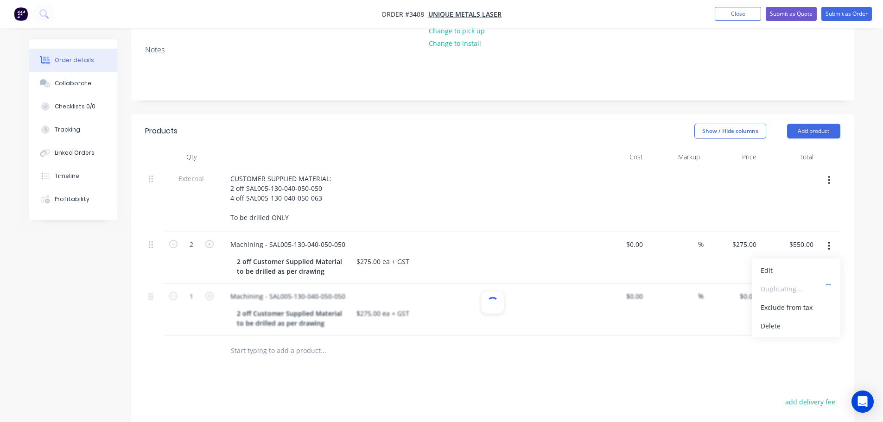
type input "$275.00"
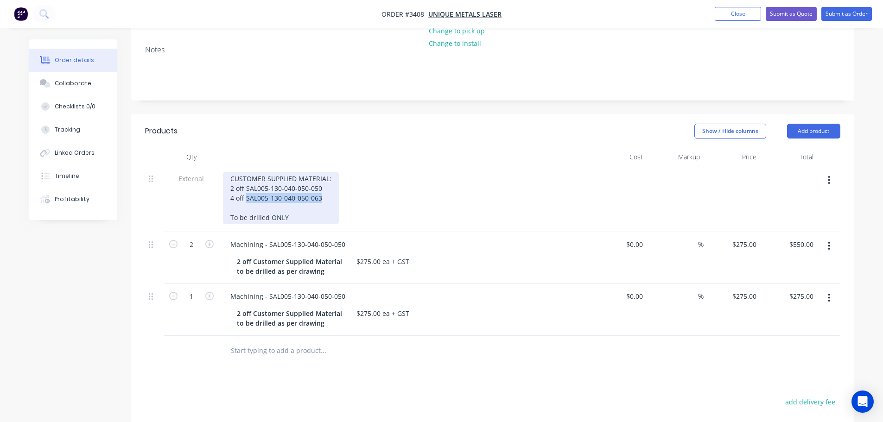
drag, startPoint x: 322, startPoint y: 172, endPoint x: 247, endPoint y: 174, distance: 75.6
click at [247, 174] on div "CUSTOMER SUPPLIED MATERIAL: 2 off SAL005-130-040-050-050 4 off SAL005-130-040-0…" at bounding box center [281, 198] width 116 height 52
copy div "SAL005-130-040-050-063"
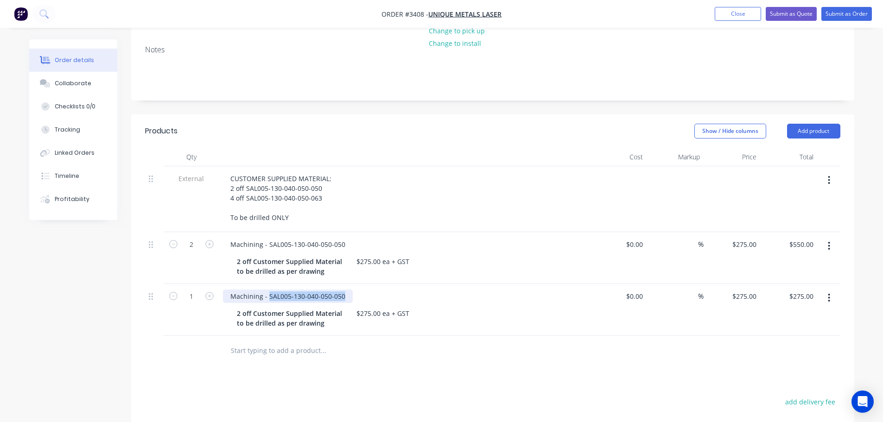
drag, startPoint x: 343, startPoint y: 272, endPoint x: 268, endPoint y: 276, distance: 75.2
click at [268, 290] on div "Machining - SAL005-130-040-050-050" at bounding box center [288, 296] width 130 height 13
paste div
click at [192, 290] on input "1" at bounding box center [191, 297] width 24 height 14
type input "4"
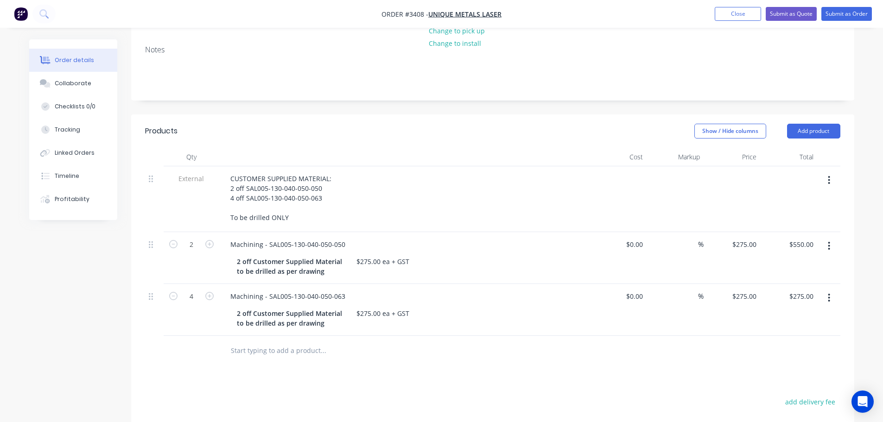
type input "$1,100.00"
click at [139, 308] on div "Qty Cost Markup Price Total External CUSTOMER SUPPLIED MATERIAL: 2 off SAL005-1…" at bounding box center [492, 257] width 723 height 218
click at [235, 307] on div "2 off Customer Supplied Material to be drilled as per drawing" at bounding box center [291, 318] width 116 height 23
click at [184, 336] on div at bounding box center [192, 351] width 56 height 30
drag, startPoint x: 371, startPoint y: 287, endPoint x: 360, endPoint y: 287, distance: 10.2
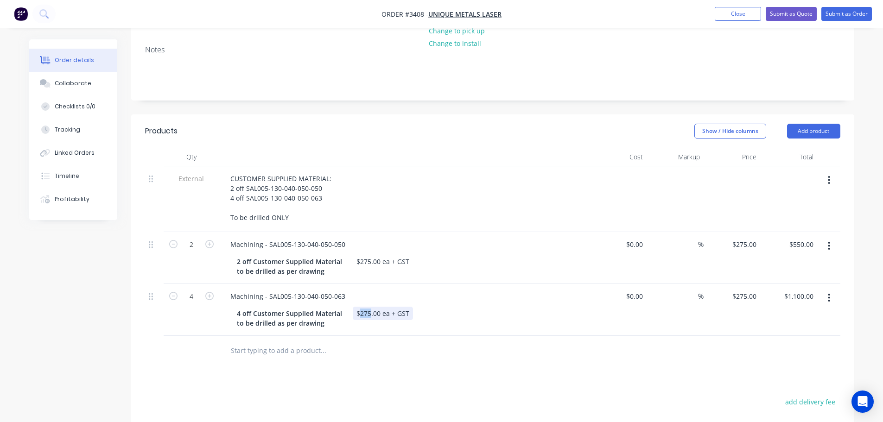
click at [360, 307] on div "$275.00 ea + GST" at bounding box center [383, 313] width 60 height 13
click at [743, 290] on div "275 $275.00" at bounding box center [744, 296] width 32 height 13
type input "$13.00"
type input "$52.00"
click at [697, 336] on div at bounding box center [493, 351] width 696 height 30
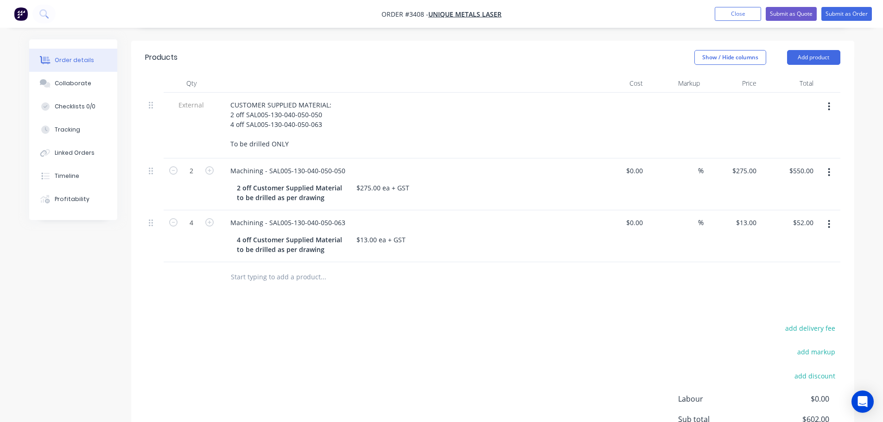
scroll to position [339, 0]
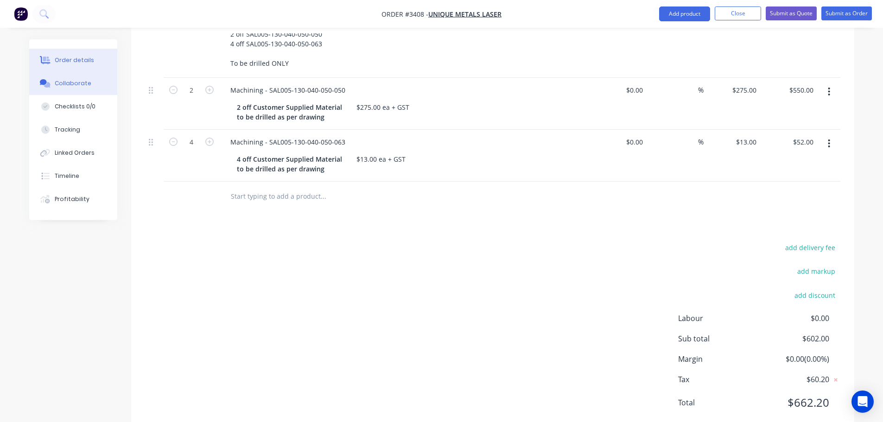
click at [78, 83] on div "Collaborate" at bounding box center [73, 83] width 37 height 8
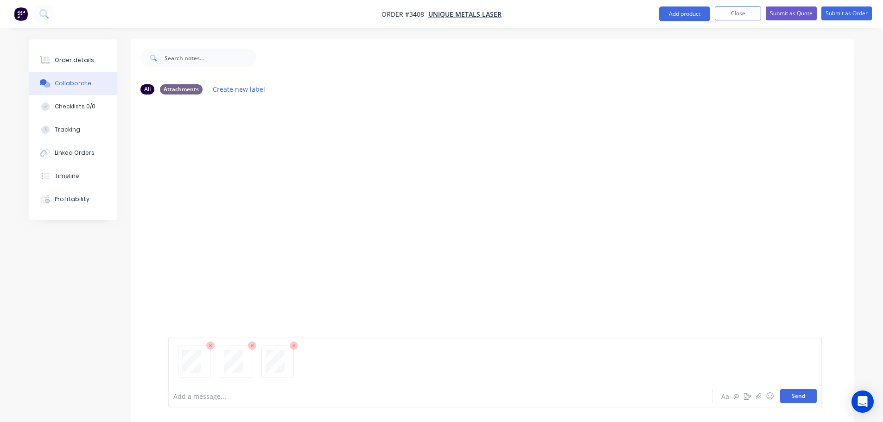
click at [801, 396] on button "Send" at bounding box center [798, 397] width 37 height 14
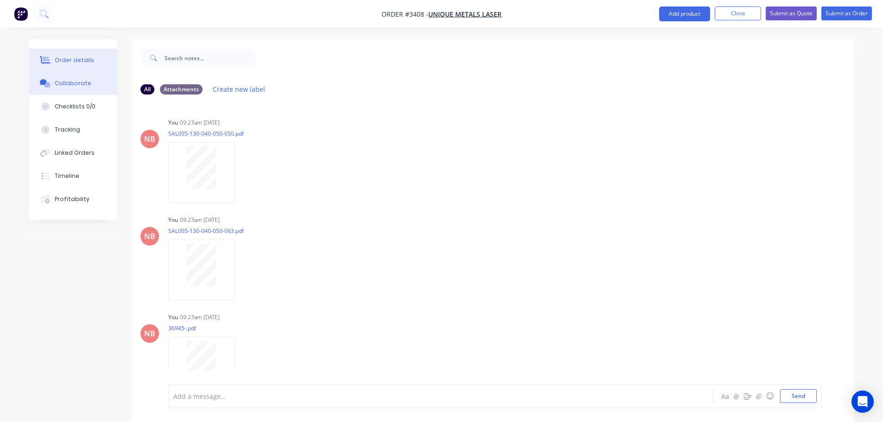
click at [84, 57] on div "Order details" at bounding box center [74, 60] width 39 height 8
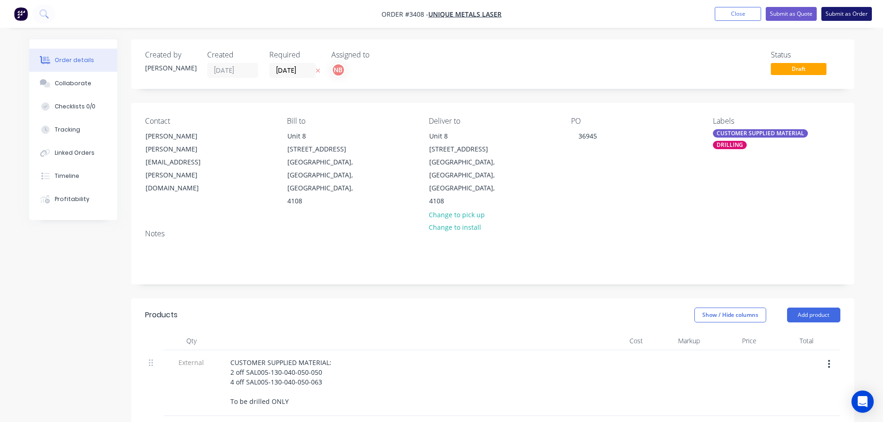
click at [834, 14] on button "Submit as Order" at bounding box center [847, 14] width 51 height 14
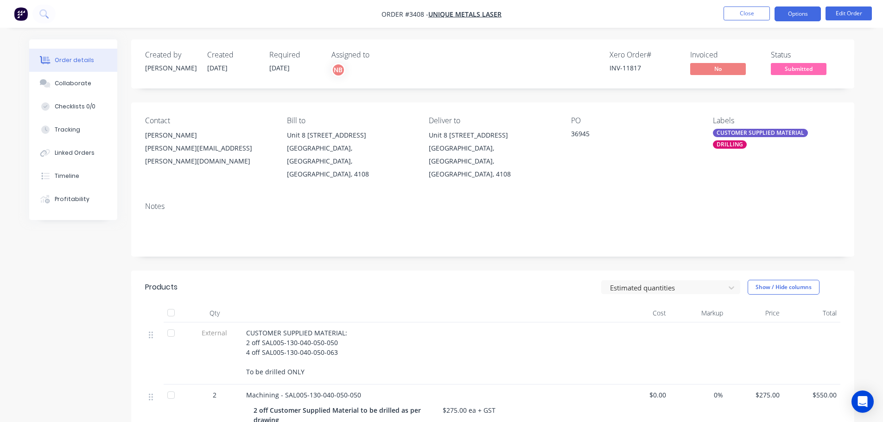
click at [799, 17] on button "Options" at bounding box center [798, 13] width 46 height 15
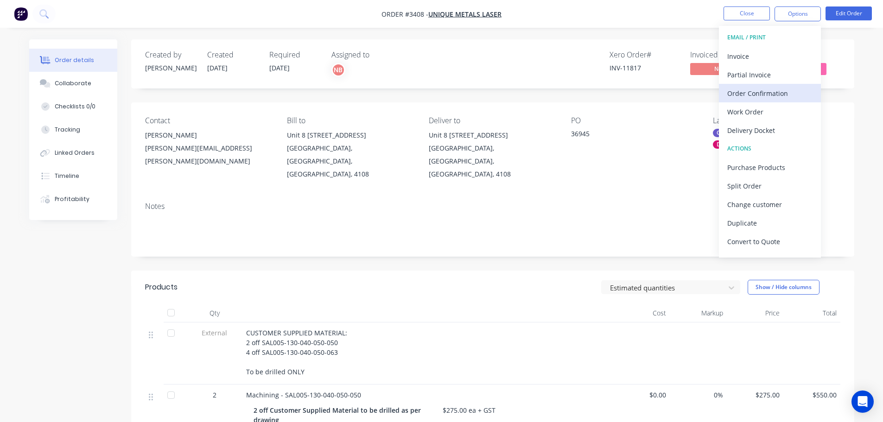
click at [760, 95] on div "Order Confirmation" at bounding box center [770, 93] width 85 height 13
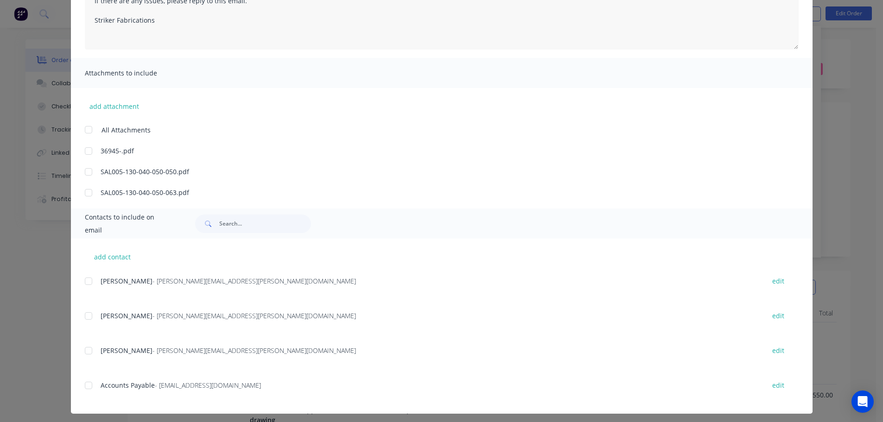
scroll to position [153, 0]
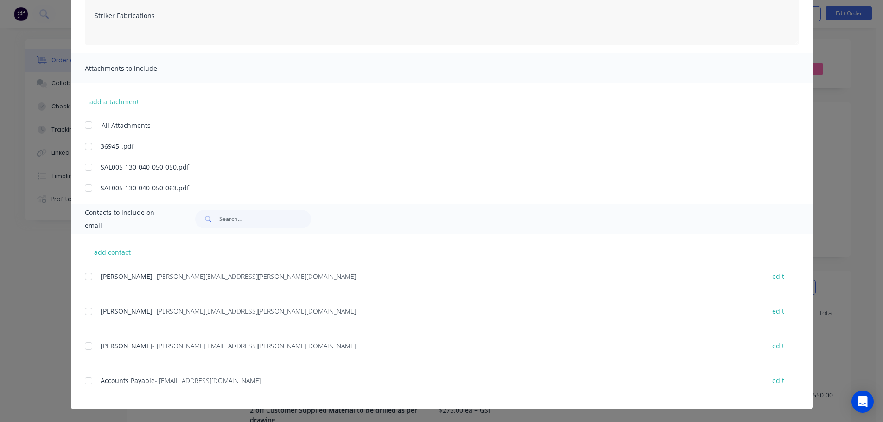
click at [86, 345] on div at bounding box center [88, 346] width 19 height 19
type textarea "Thank you for your order! Click 'view my order' to see your order confirmation.…"
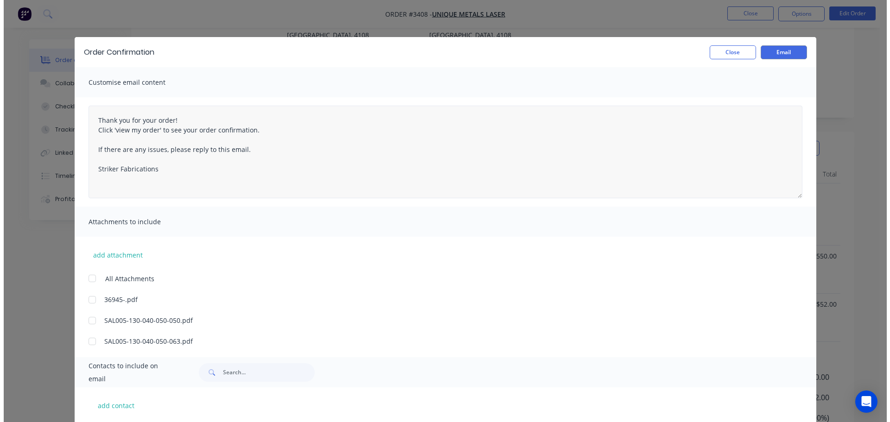
scroll to position [0, 0]
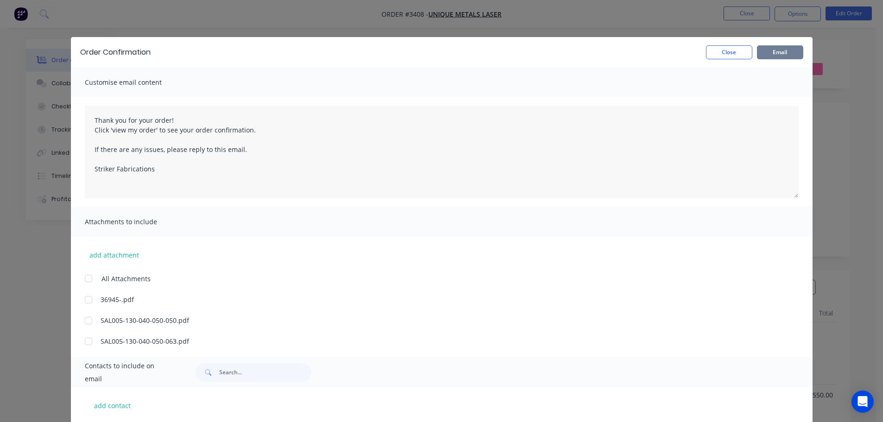
click at [778, 51] on button "Email" at bounding box center [780, 52] width 46 height 14
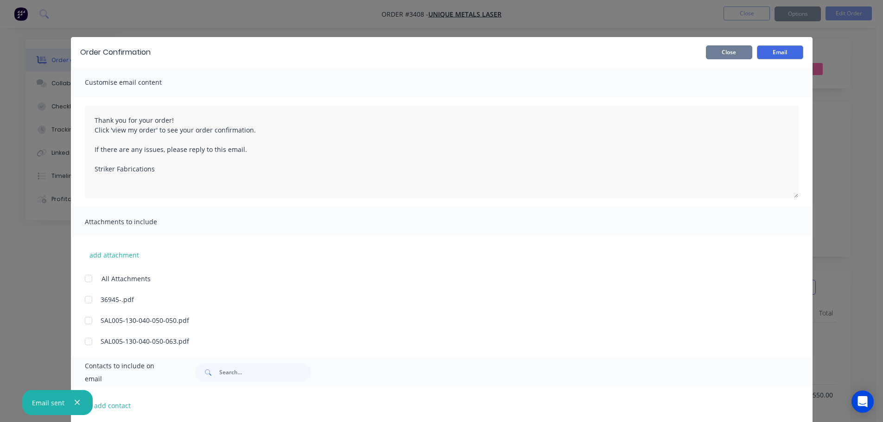
click at [733, 47] on button "Close" at bounding box center [729, 52] width 46 height 14
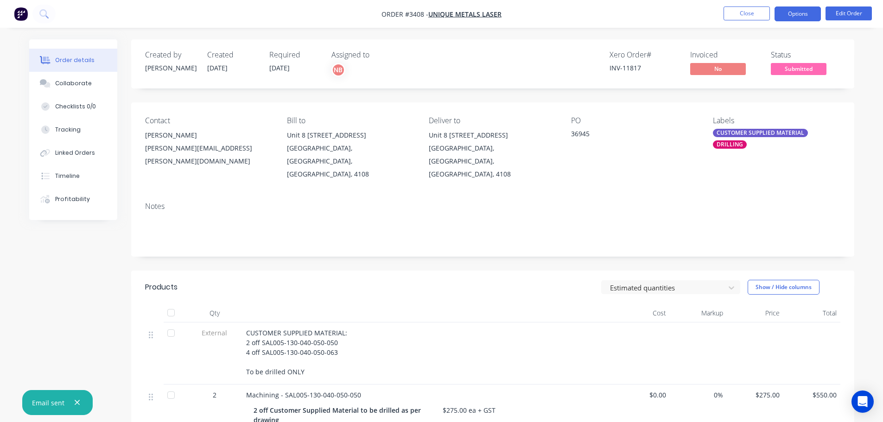
click at [797, 16] on button "Options" at bounding box center [798, 13] width 46 height 15
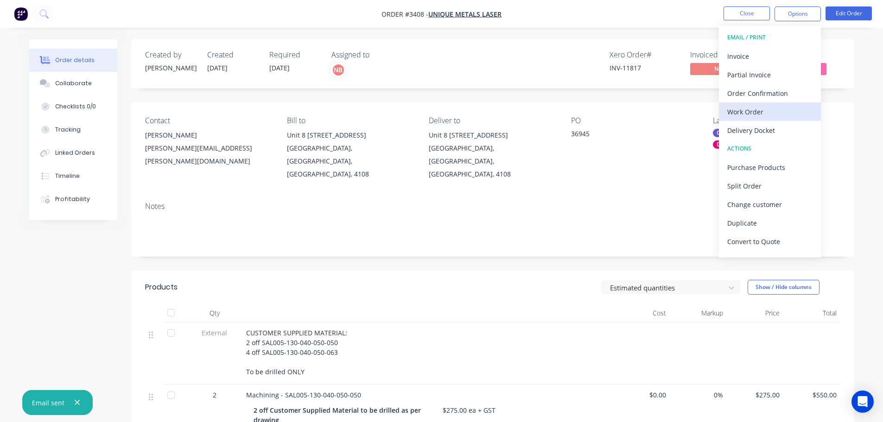
click at [765, 105] on div "Work Order" at bounding box center [770, 111] width 85 height 13
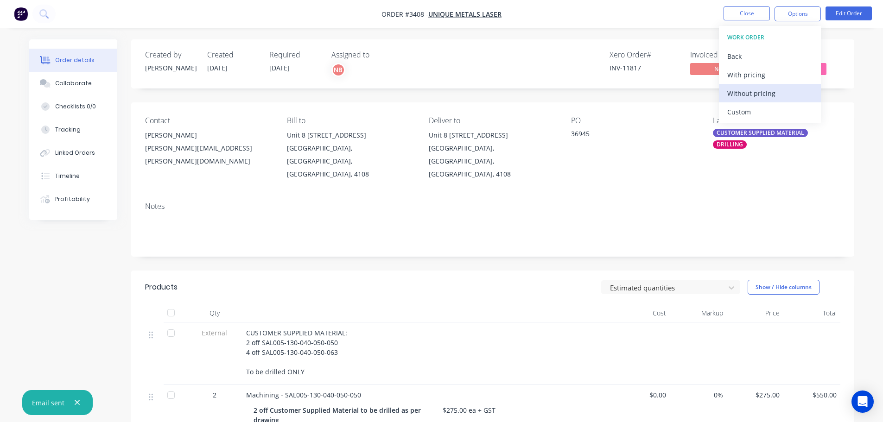
click at [763, 96] on div "Without pricing" at bounding box center [770, 93] width 85 height 13
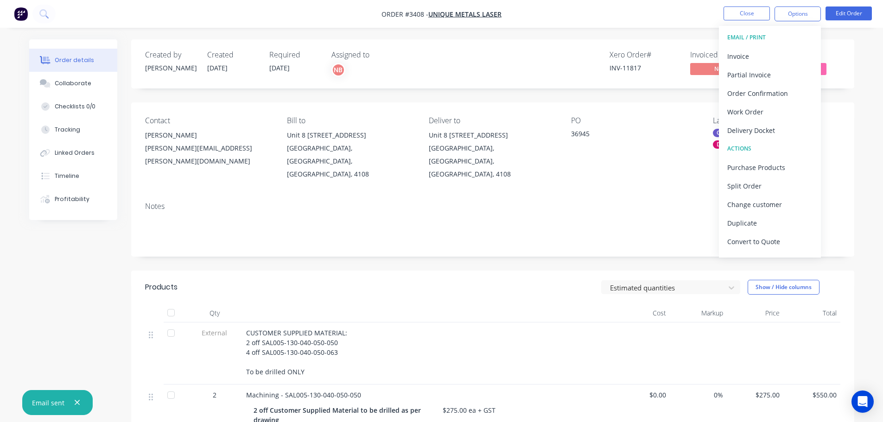
click at [803, 129] on div "Delivery Docket" at bounding box center [770, 130] width 85 height 13
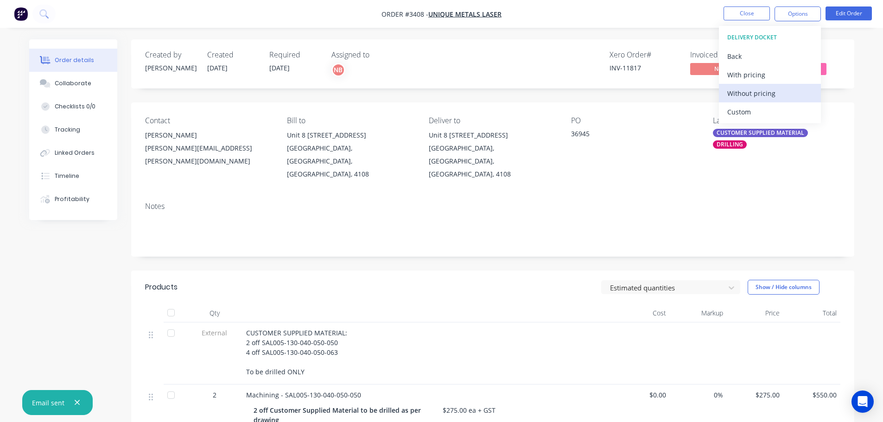
click at [761, 95] on div "Without pricing" at bounding box center [770, 93] width 85 height 13
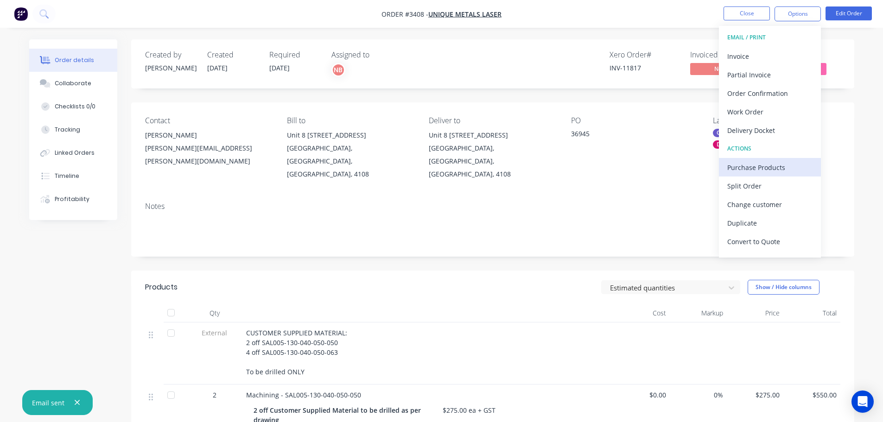
click at [736, 168] on div "Purchase Products" at bounding box center [770, 167] width 85 height 13
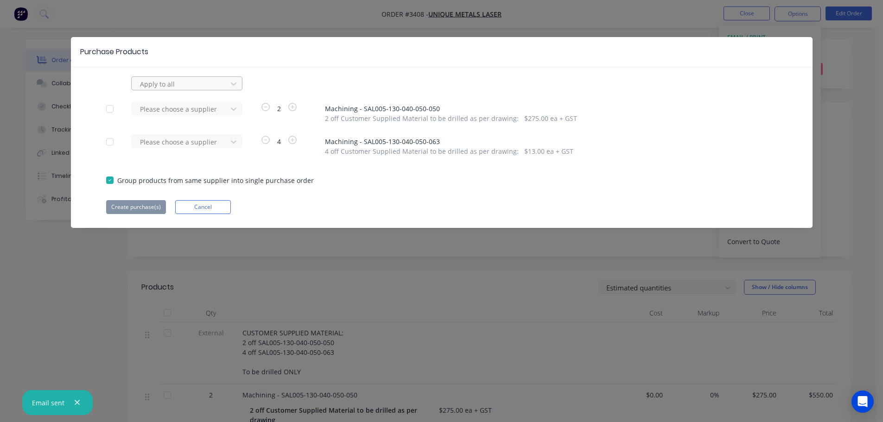
click at [204, 89] on div at bounding box center [180, 84] width 83 height 12
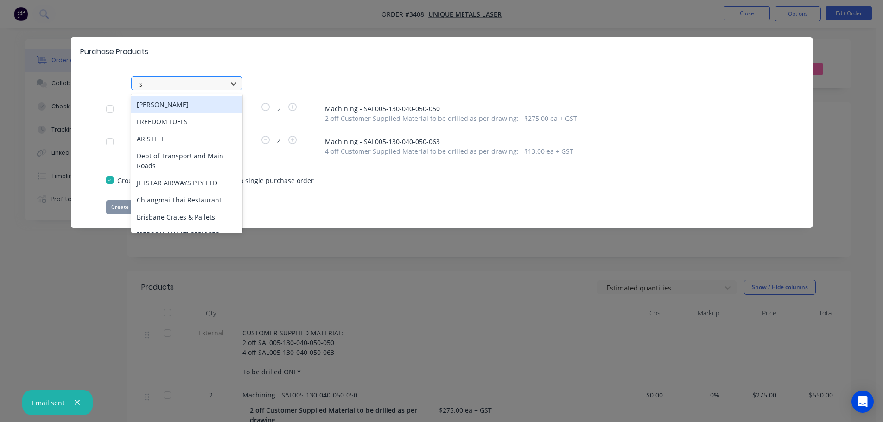
type input "sv"
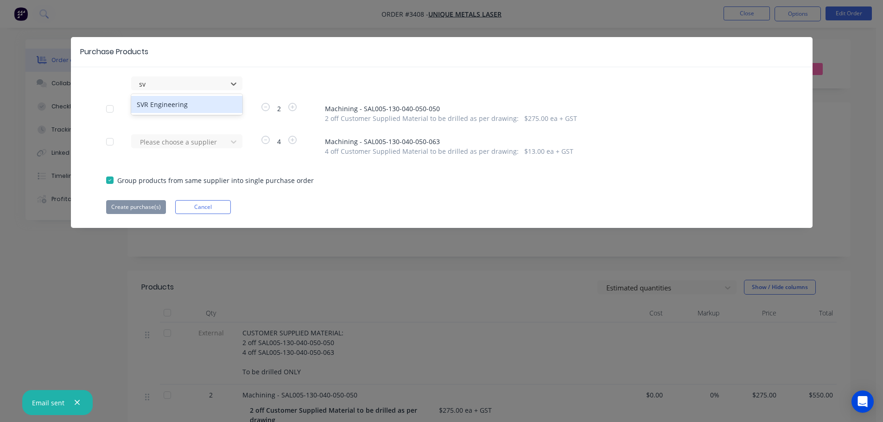
click at [187, 109] on div "SVR Engineering" at bounding box center [186, 104] width 111 height 17
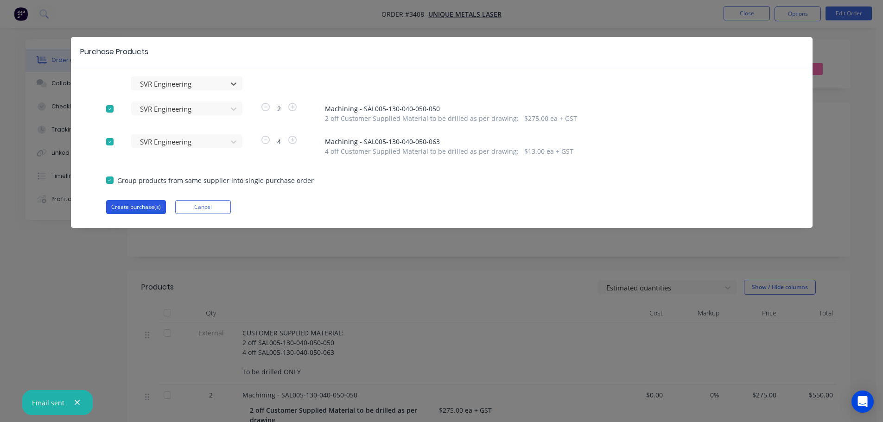
click at [137, 208] on button "Create purchase(s)" at bounding box center [136, 207] width 60 height 14
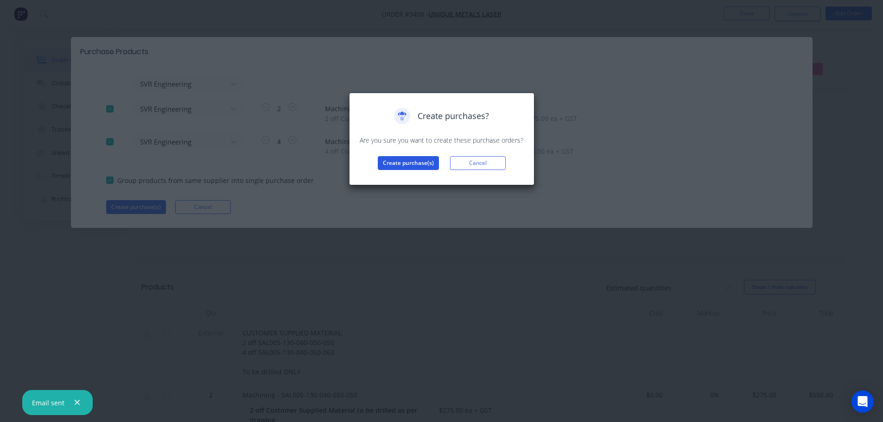
click at [389, 159] on button "Create purchase(s)" at bounding box center [408, 163] width 61 height 14
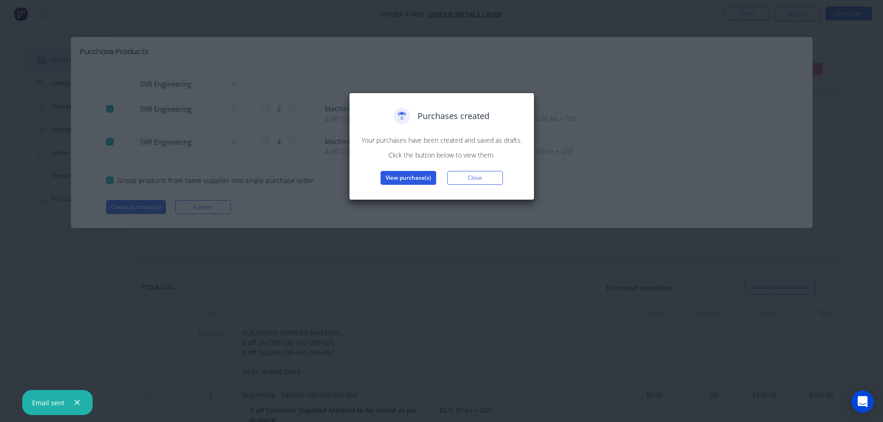
click at [390, 175] on button "View purchase(s)" at bounding box center [409, 178] width 56 height 14
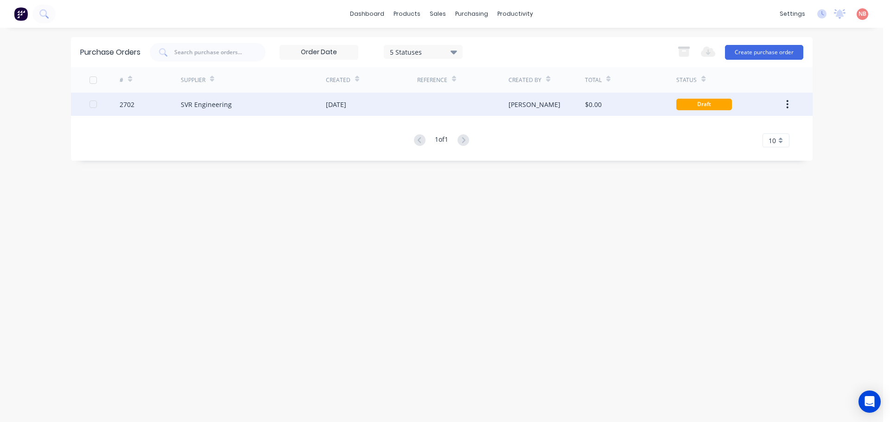
click at [351, 99] on div "[DATE]" at bounding box center [371, 104] width 91 height 23
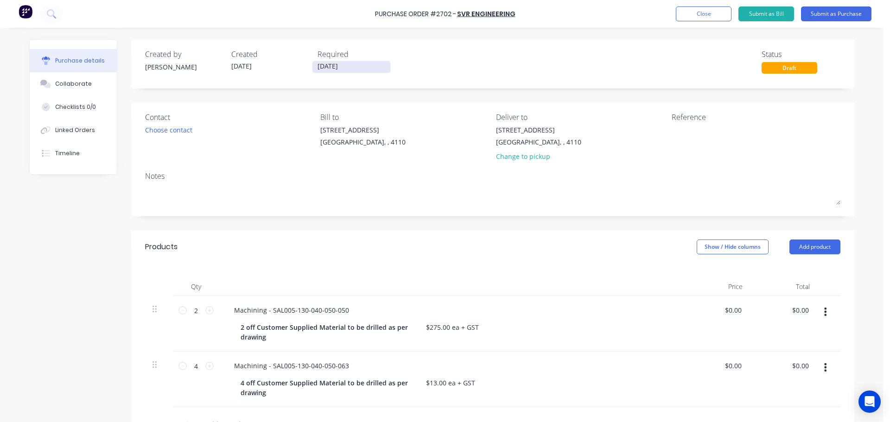
click at [327, 64] on input "[DATE]" at bounding box center [352, 67] width 78 height 12
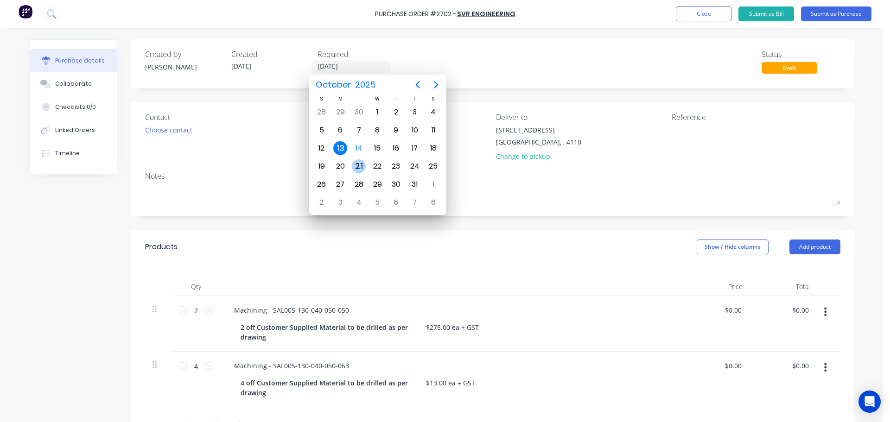
click at [363, 163] on div "21" at bounding box center [359, 167] width 14 height 14
type input "[DATE]"
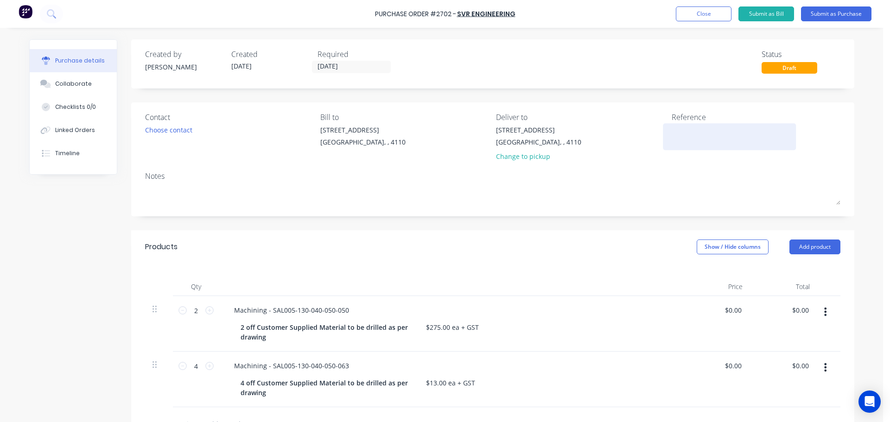
click at [685, 128] on textarea at bounding box center [730, 135] width 116 height 21
type textarea "UML 36945"
type textarea "x"
click at [674, 128] on textarea "UML 36945" at bounding box center [730, 135] width 116 height 21
type textarea "Unique MetalsL 36945"
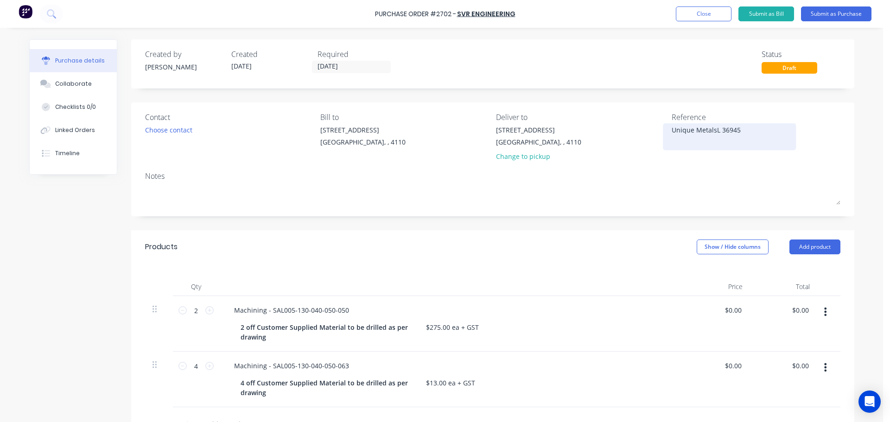
type textarea "x"
type textarea "Unique Metals L 36945"
type textarea "x"
type textarea "Unique Metals La 36945"
type textarea "x"
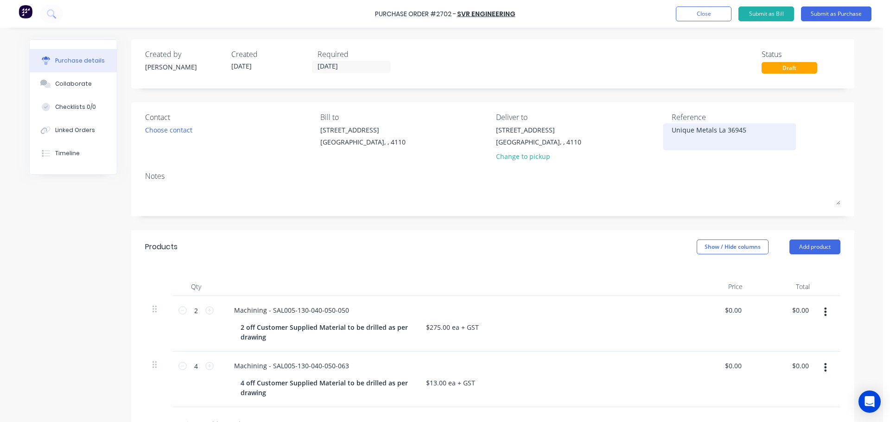
type textarea "Unique Metals Las 36945"
type textarea "x"
type textarea "Unique Metals Lasr 36945"
type textarea "x"
type textarea "Unique Metals Las 36945"
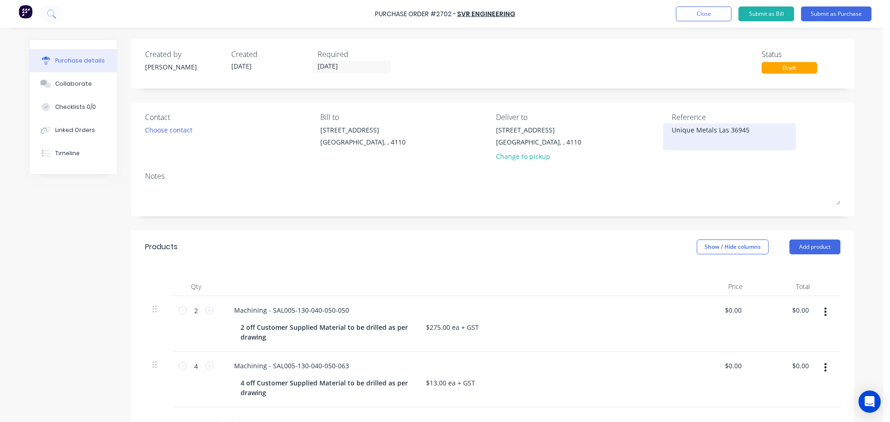
type textarea "x"
type textarea "Unique Metals Lase 36945"
type textarea "x"
type textarea "Unique Metals Laser 36945"
type textarea "x"
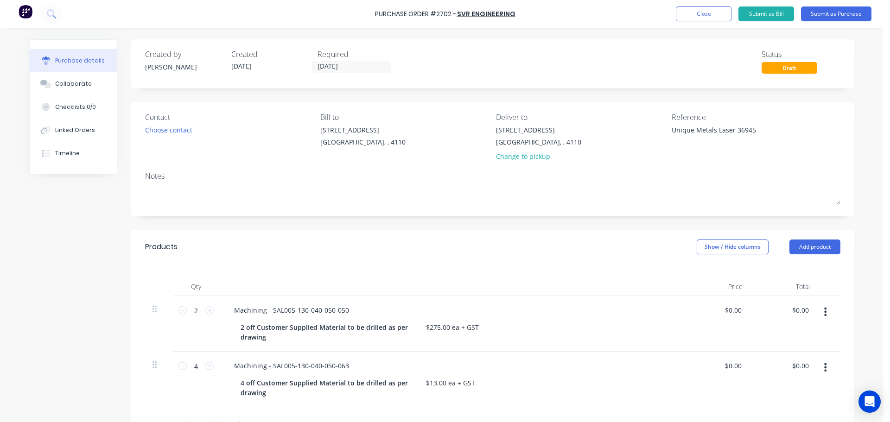
type textarea "Unique Metals Laser 36945"
click at [671, 217] on div "Created by Naomi Created 14/10/25 Required 21/10/25 Status Draft Contact Choose…" at bounding box center [492, 316] width 723 height 555
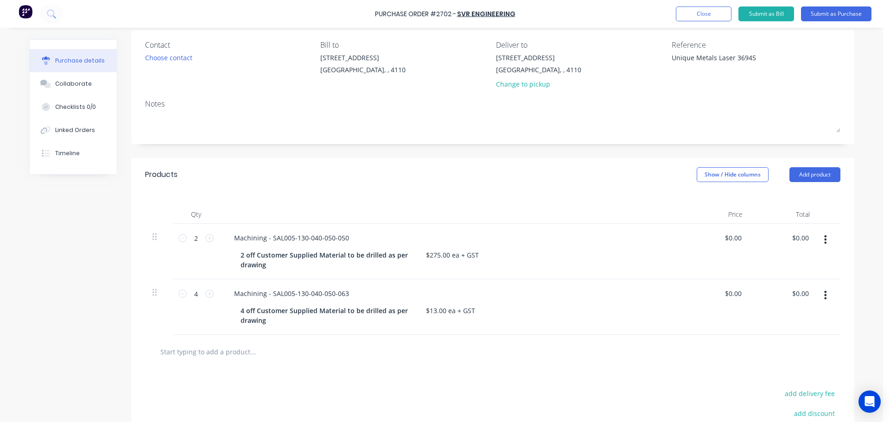
scroll to position [93, 0]
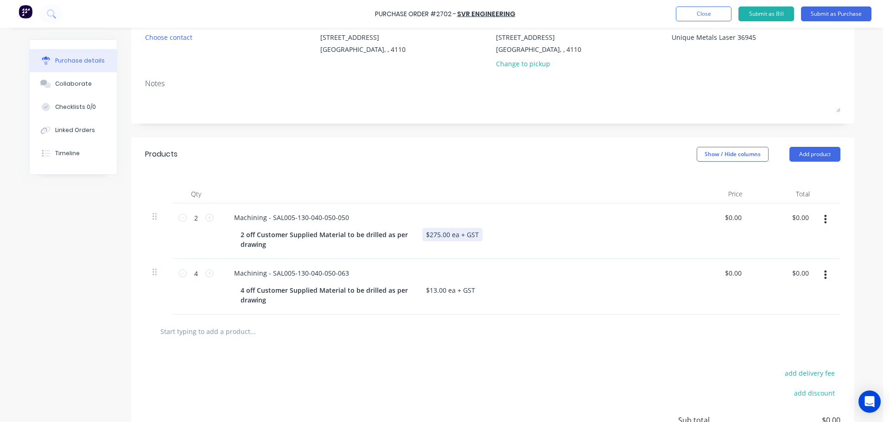
type textarea "x"
drag, startPoint x: 473, startPoint y: 235, endPoint x: 402, endPoint y: 235, distance: 71.4
click at [402, 235] on div "2 off Customer Supplied Material to be drilled as per drawing $275.00 ea + GST" at bounding box center [449, 239] width 425 height 23
click at [462, 292] on div "$13.00 ea + GST" at bounding box center [450, 290] width 57 height 13
click at [460, 289] on div "$13.00 ea + GST" at bounding box center [450, 290] width 57 height 13
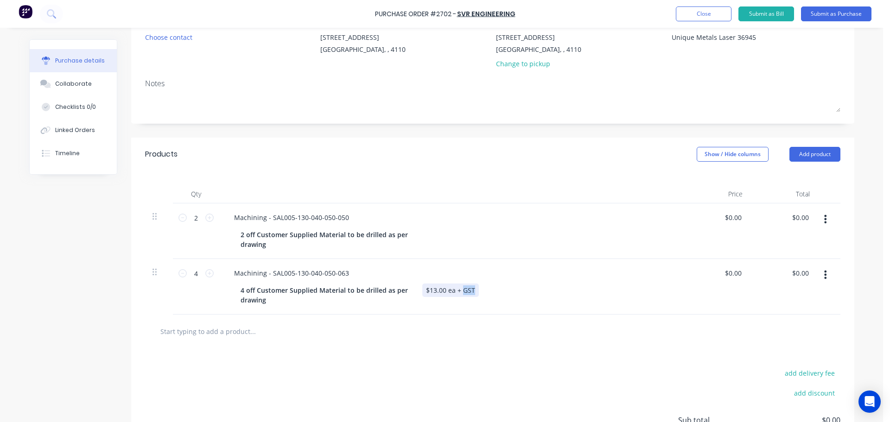
click at [460, 289] on div "$13.00 ea + GST" at bounding box center [450, 290] width 57 height 13
type textarea "x"
click at [460, 289] on div "$13.00 ea + GST" at bounding box center [450, 290] width 57 height 13
click at [405, 335] on div at bounding box center [292, 331] width 278 height 19
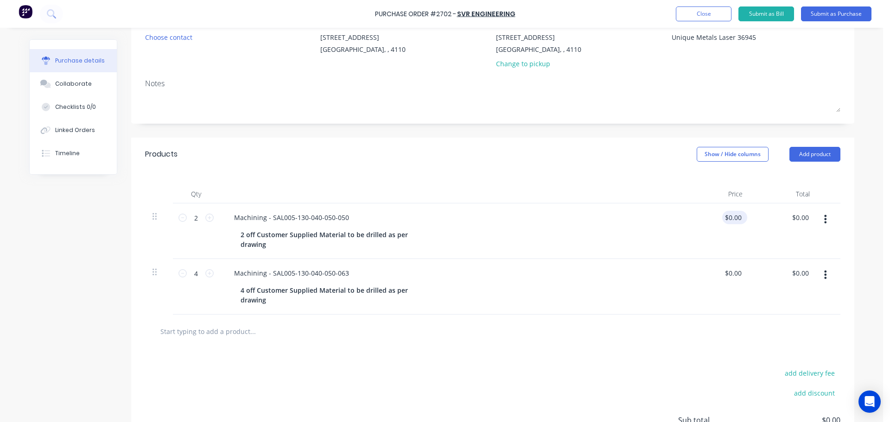
type textarea "x"
type input "0.00"
click at [731, 218] on input "0.00" at bounding box center [735, 217] width 18 height 13
type textarea "x"
click at [731, 218] on input "0.00" at bounding box center [735, 217] width 18 height 13
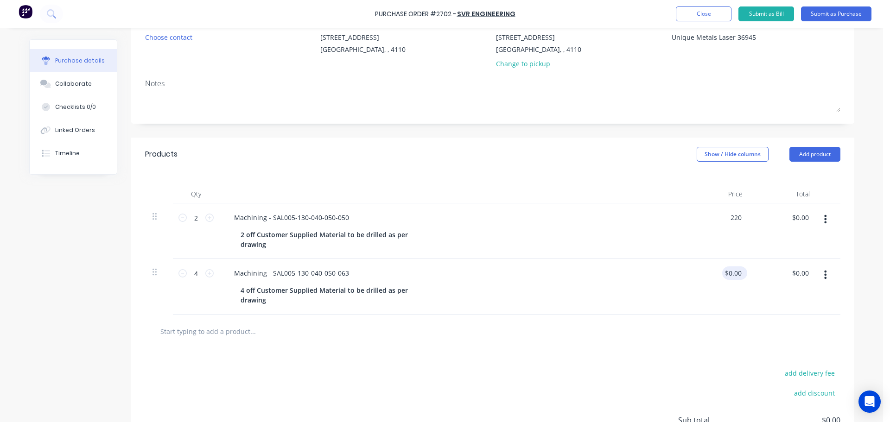
type input "220"
type textarea "x"
type input "$220.00"
type input "$440.00"
type input "0.00"
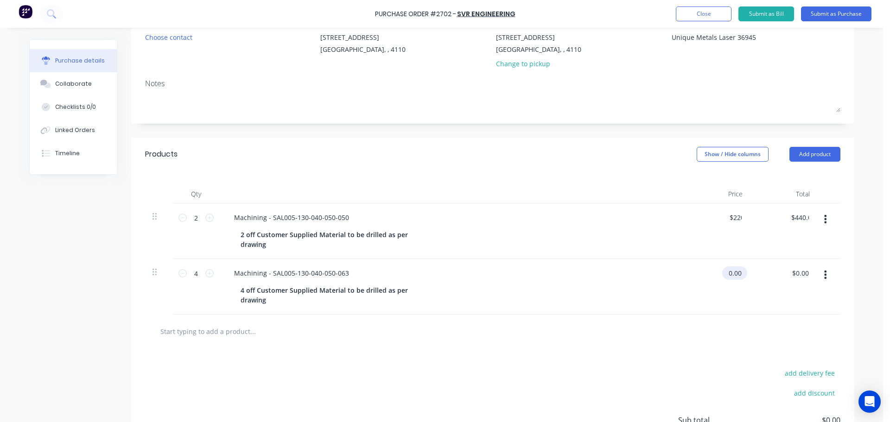
click at [731, 274] on input "0.00" at bounding box center [732, 273] width 21 height 13
type textarea "x"
click at [731, 274] on input "0.00" at bounding box center [735, 273] width 18 height 13
type input "10"
type textarea "x"
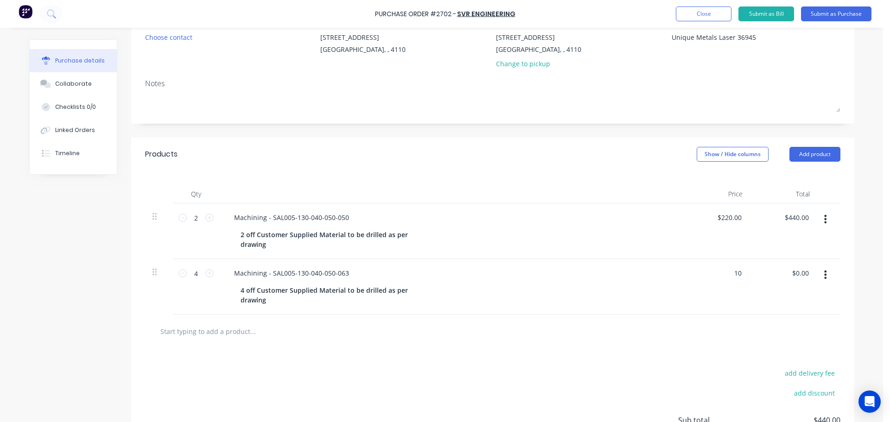
type input "$10.00"
type input "$40.00"
click at [686, 309] on div "$10.00 10" at bounding box center [716, 287] width 67 height 56
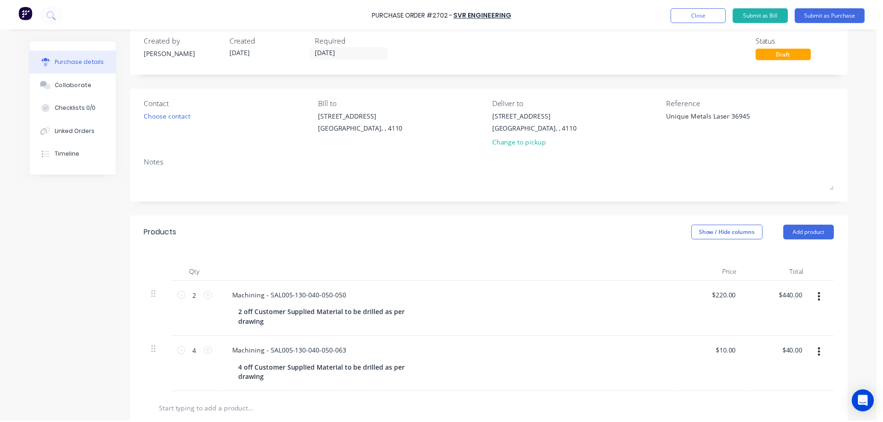
scroll to position [0, 0]
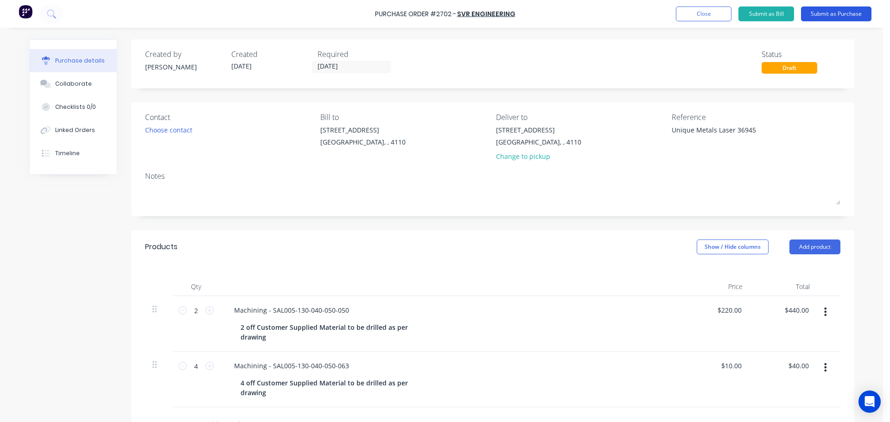
click at [812, 13] on button "Submit as Purchase" at bounding box center [836, 13] width 70 height 15
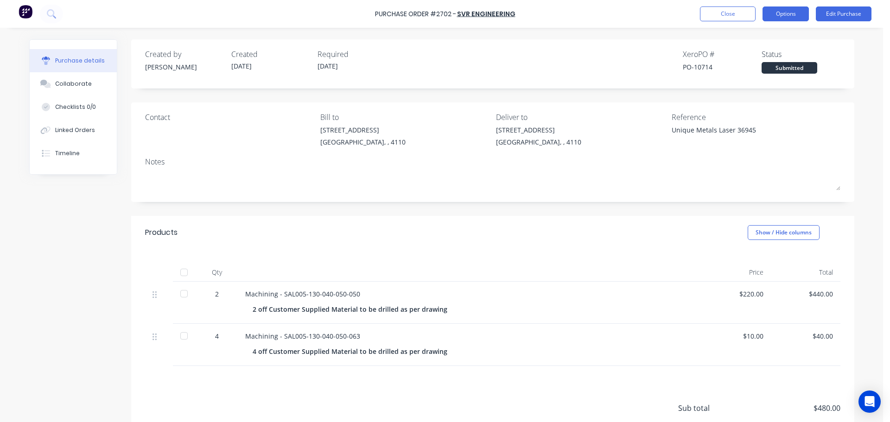
click at [784, 15] on button "Options" at bounding box center [786, 13] width 46 height 15
click at [749, 44] on div "Print / Email" at bounding box center [764, 37] width 71 height 13
click at [747, 50] on div "With pricing" at bounding box center [764, 56] width 71 height 13
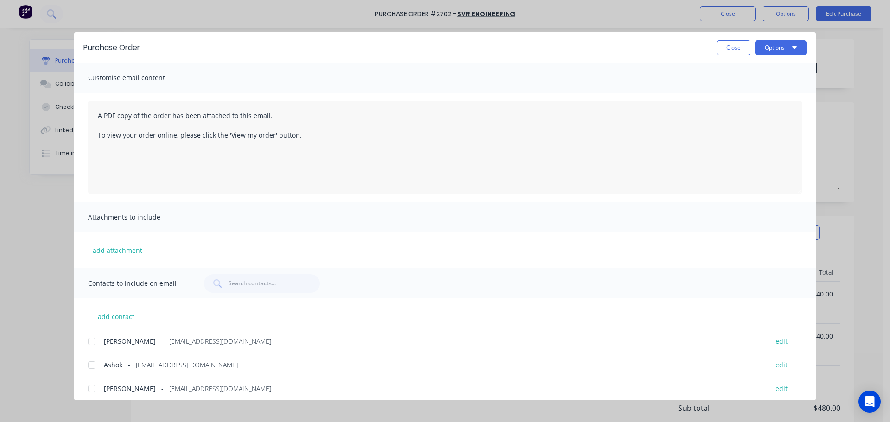
click at [89, 366] on div at bounding box center [92, 365] width 19 height 19
click at [795, 45] on icon "button" at bounding box center [794, 47] width 5 height 7
click at [745, 91] on div "Print" at bounding box center [762, 89] width 71 height 13
click at [768, 48] on button "Options" at bounding box center [780, 47] width 51 height 15
click at [746, 106] on div "Email" at bounding box center [762, 108] width 71 height 13
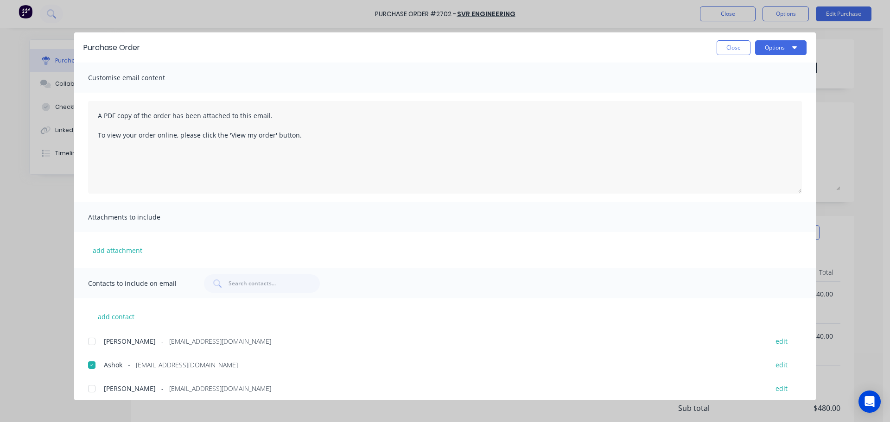
drag, startPoint x: 735, startPoint y: 51, endPoint x: 720, endPoint y: 21, distance: 34.0
click at [735, 51] on button "Close" at bounding box center [734, 47] width 34 height 15
type textarea "x"
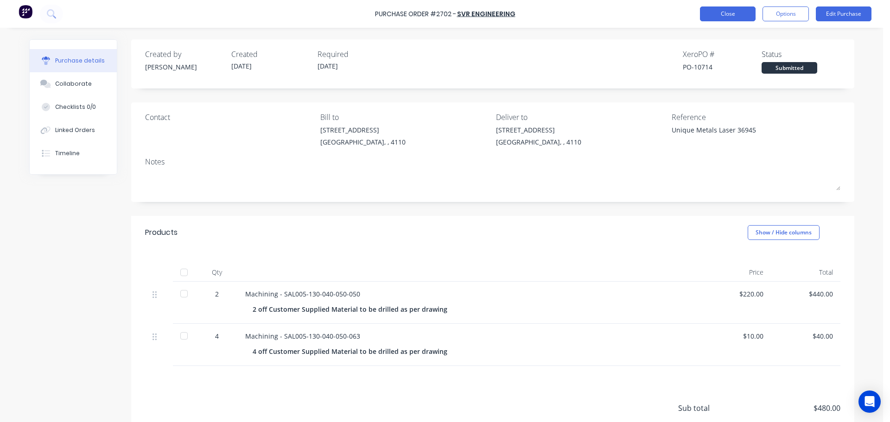
click at [717, 15] on button "Close" at bounding box center [728, 13] width 56 height 15
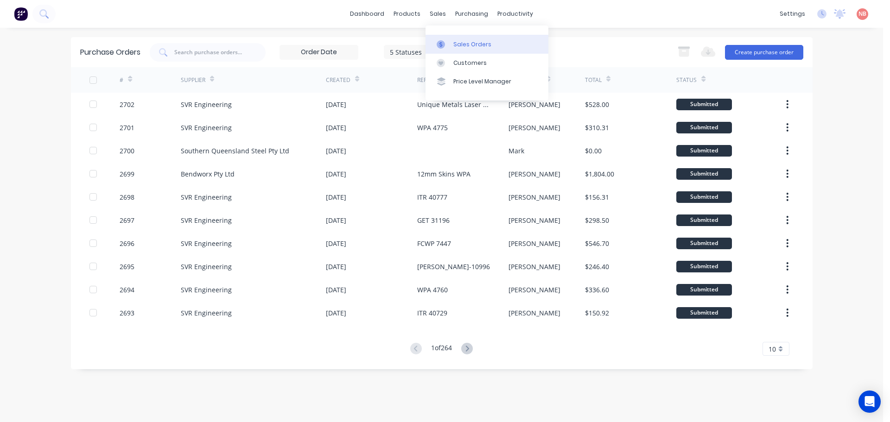
click at [451, 39] on link "Sales Orders" at bounding box center [487, 44] width 123 height 19
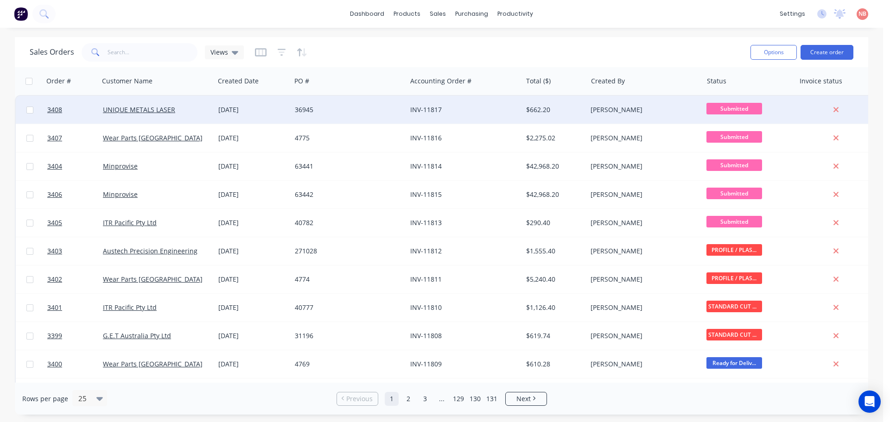
click at [380, 109] on div "36945" at bounding box center [346, 109] width 103 height 9
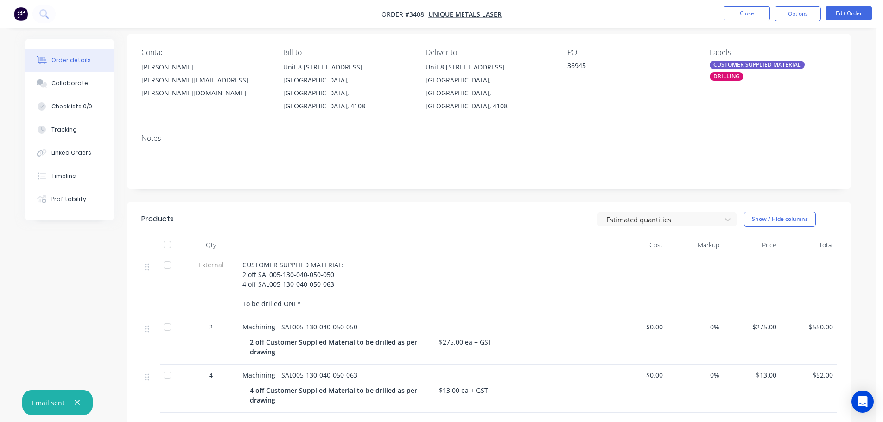
scroll to position [93, 0]
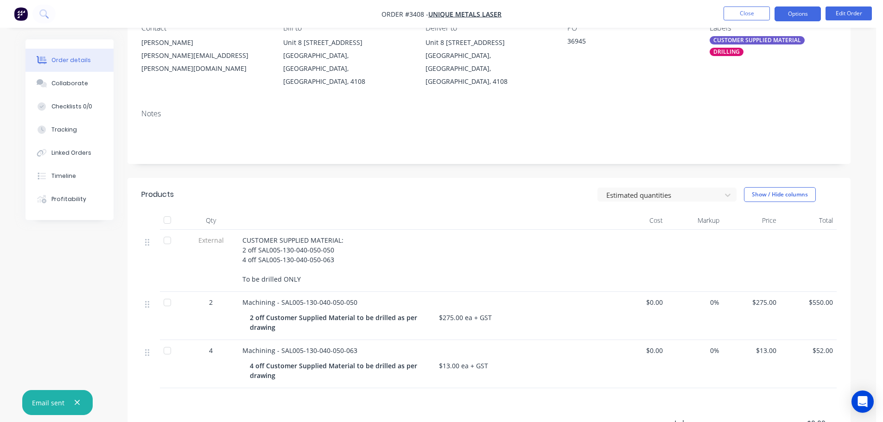
click at [799, 17] on button "Options" at bounding box center [798, 13] width 46 height 15
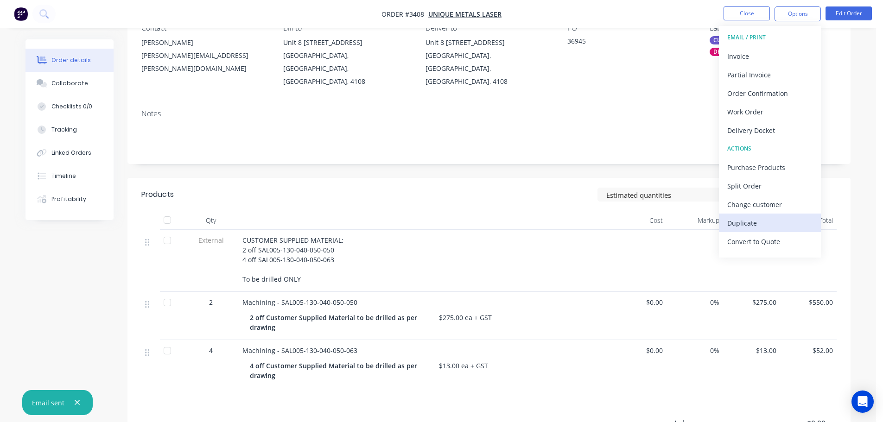
click at [743, 219] on div "Duplicate" at bounding box center [770, 223] width 85 height 13
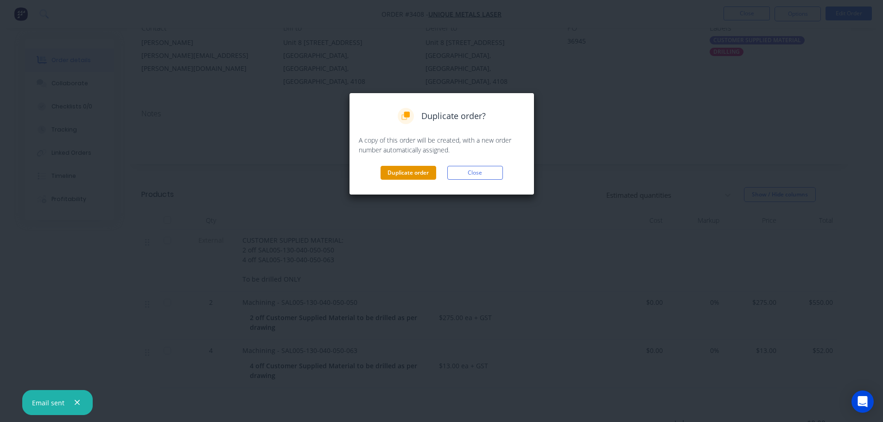
click at [394, 177] on button "Duplicate order" at bounding box center [409, 173] width 56 height 14
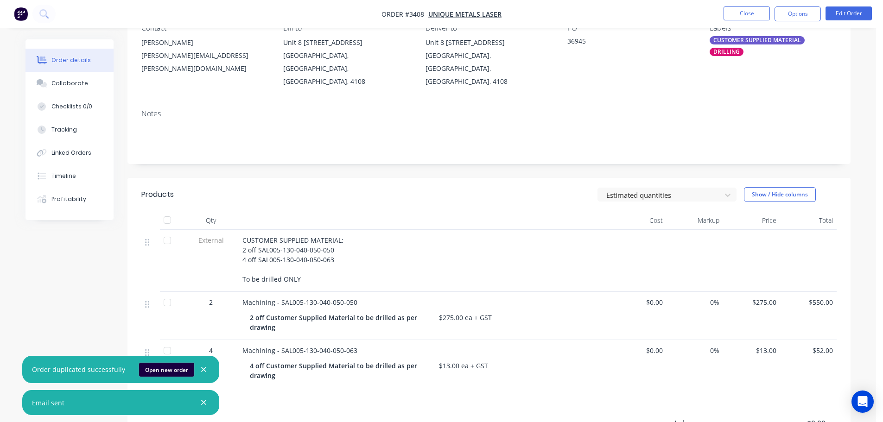
click at [150, 373] on button "Open new order" at bounding box center [166, 370] width 55 height 14
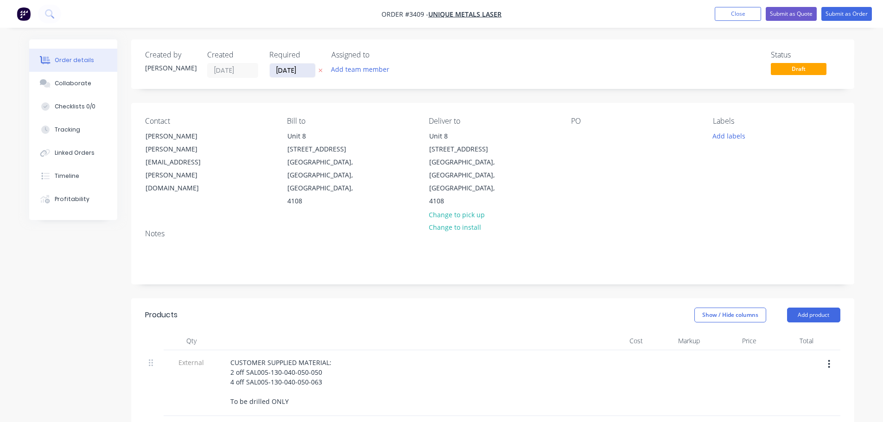
click at [282, 70] on input "[DATE]" at bounding box center [292, 71] width 45 height 14
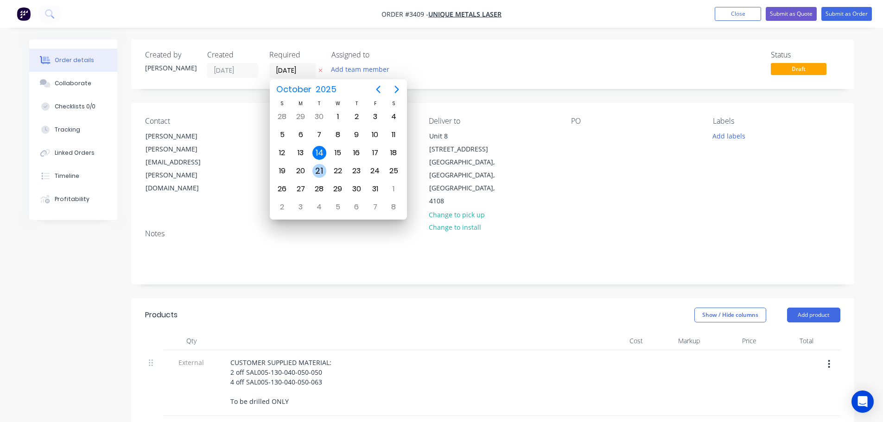
click at [322, 175] on div "21" at bounding box center [320, 171] width 14 height 14
type input "[DATE]"
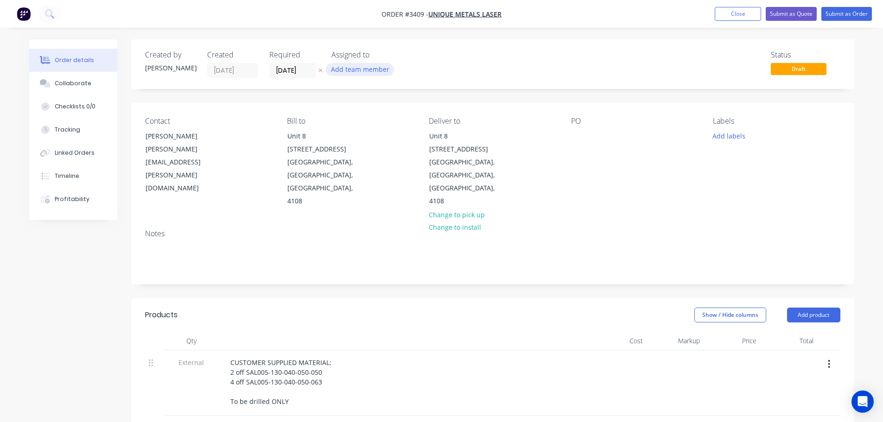
click at [346, 72] on button "Add team member" at bounding box center [360, 69] width 68 height 13
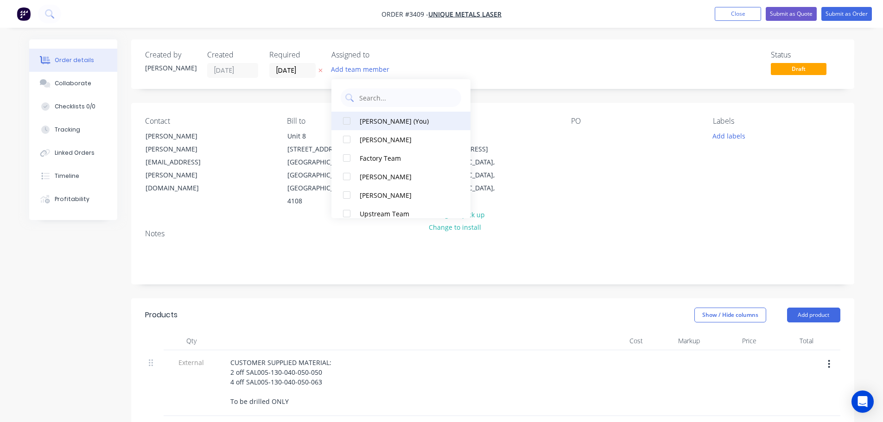
click at [361, 114] on button "[PERSON_NAME] (You)" at bounding box center [401, 121] width 139 height 19
click at [274, 98] on div "Created by [PERSON_NAME] Created [DATE] Required [DATE] Assigned to NB Status D…" at bounding box center [492, 406] width 723 height 734
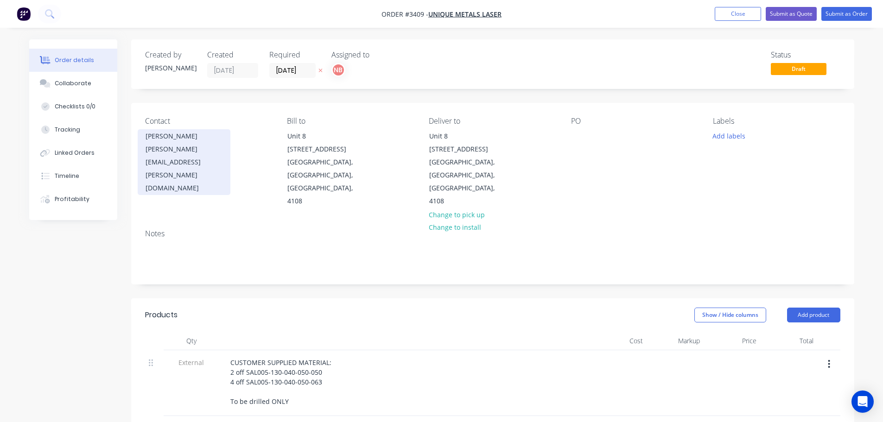
click at [194, 148] on div "[PERSON_NAME][EMAIL_ADDRESS][PERSON_NAME][DOMAIN_NAME]" at bounding box center [184, 169] width 77 height 52
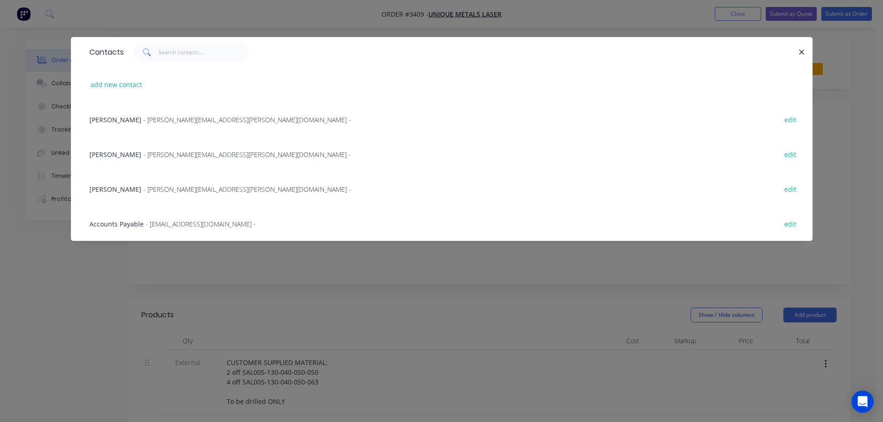
click at [116, 195] on div "Michelle - [EMAIL_ADDRESS][PERSON_NAME][DOMAIN_NAME] - edit" at bounding box center [442, 189] width 714 height 35
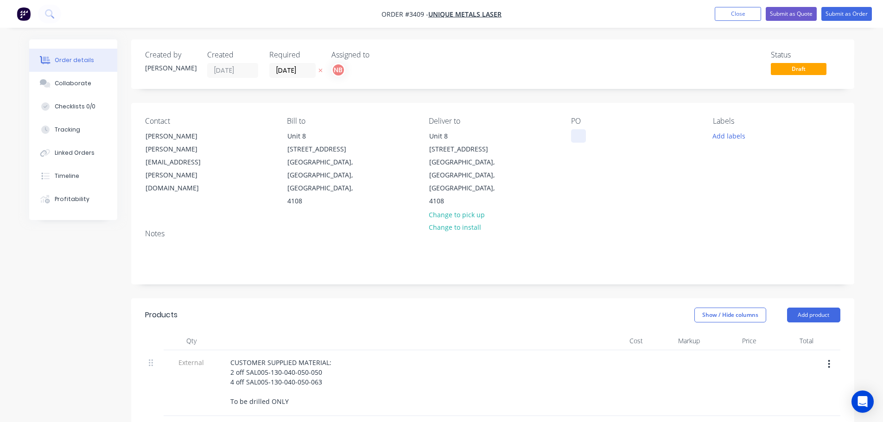
click at [575, 132] on div at bounding box center [578, 135] width 15 height 13
click at [728, 134] on button "Add labels" at bounding box center [729, 135] width 43 height 13
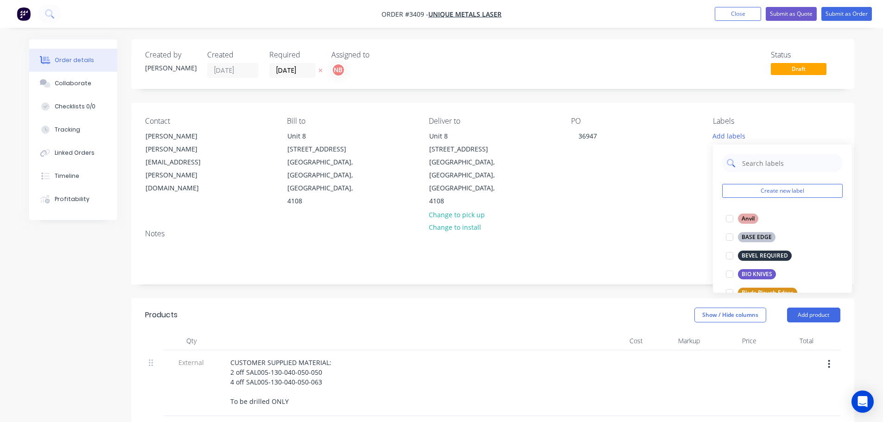
click at [758, 159] on input "text" at bounding box center [789, 163] width 97 height 19
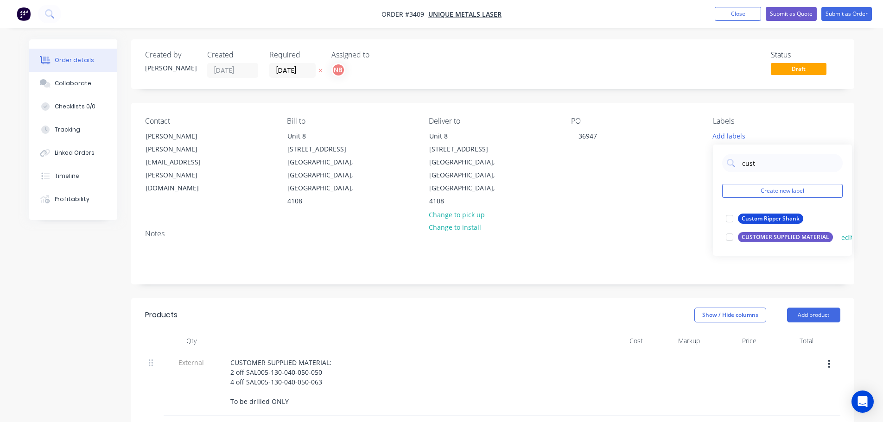
click at [756, 233] on div "CUSTOMER SUPPLIED MATERIAL" at bounding box center [785, 237] width 95 height 10
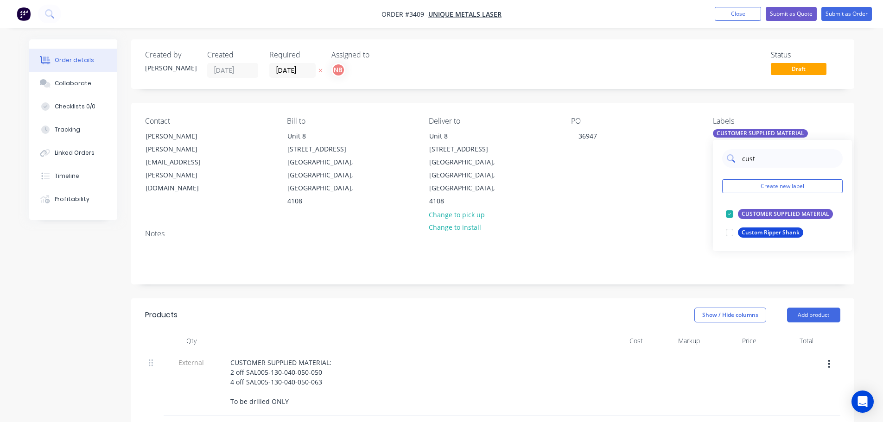
click at [757, 165] on input "cust" at bounding box center [789, 158] width 97 height 19
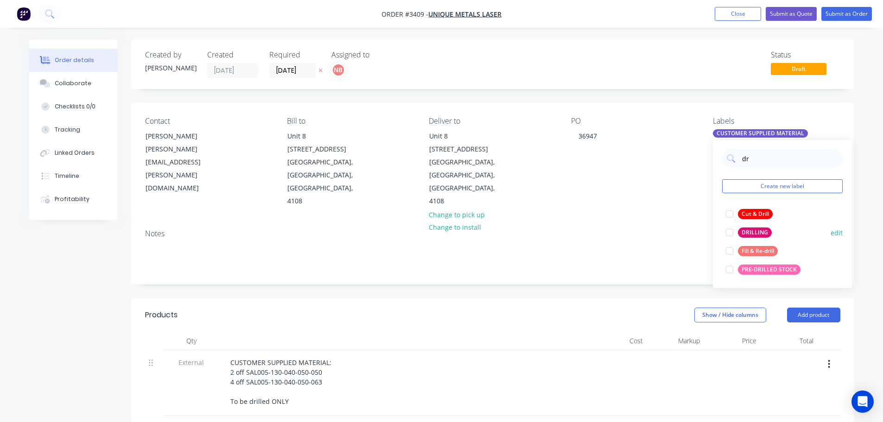
type input "dr"
click at [752, 228] on div "DRILLING" at bounding box center [755, 233] width 34 height 10
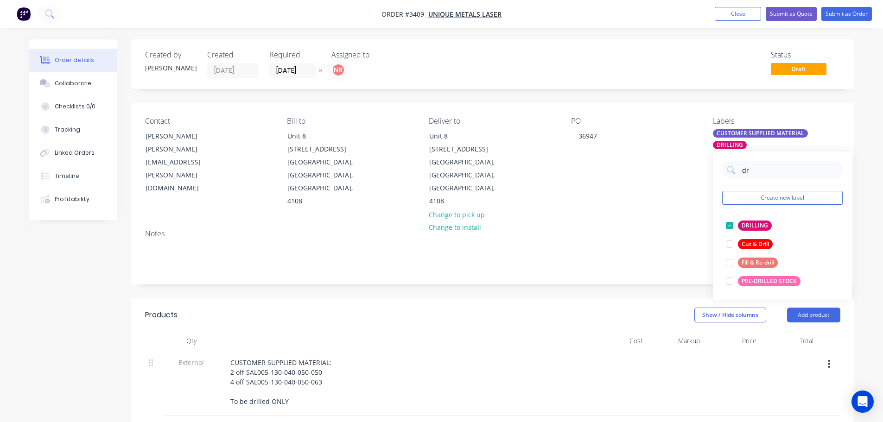
click at [686, 262] on div "Created by [PERSON_NAME] Created [DATE] Required [DATE] Assigned to NB Status D…" at bounding box center [492, 406] width 723 height 734
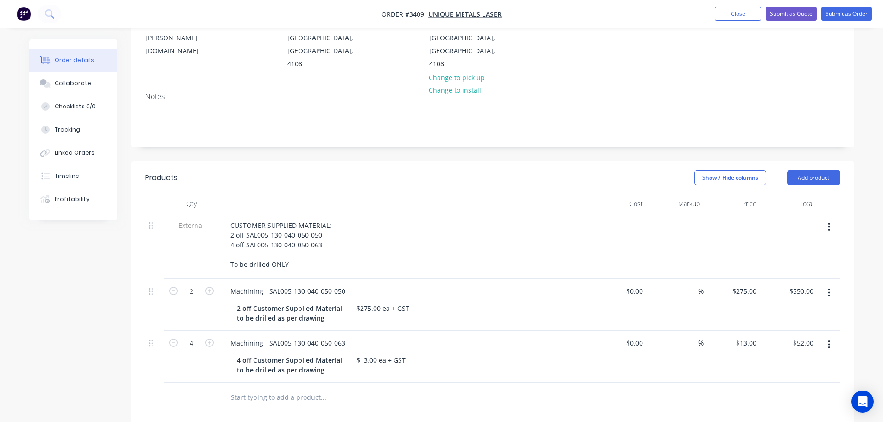
scroll to position [139, 0]
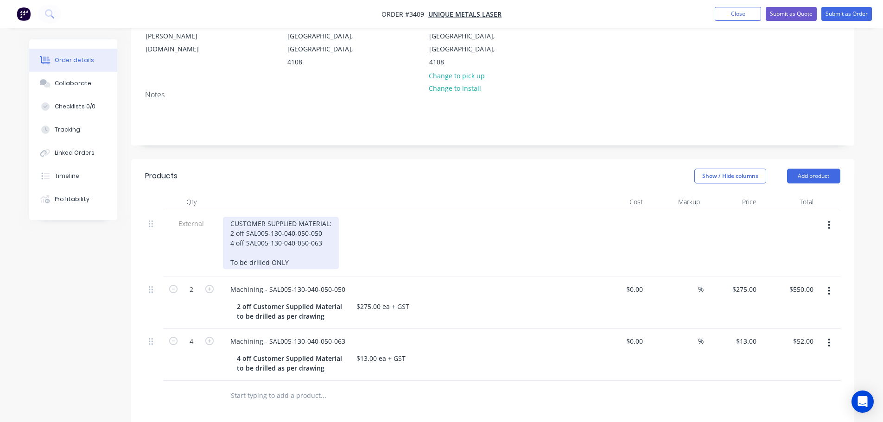
click at [321, 217] on div "CUSTOMER SUPPLIED MATERIAL: 2 off SAL005-130-040-050-050 4 off SAL005-130-040-0…" at bounding box center [281, 243] width 116 height 52
drag, startPoint x: 323, startPoint y: 208, endPoint x: 247, endPoint y: 211, distance: 76.1
click at [247, 217] on div "CUSTOMER SUPPLIED MATERIAL: 2 off SAL005-130-040-050-053 4 off SAL005-130-040-0…" at bounding box center [281, 243] width 116 height 52
copy div "SAL005-130-040-050-053"
drag, startPoint x: 324, startPoint y: 219, endPoint x: 246, endPoint y: 218, distance: 77.9
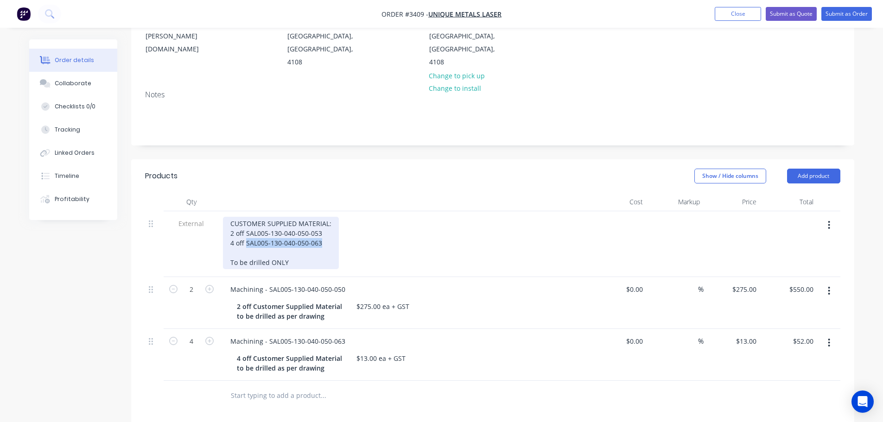
click at [246, 218] on div "CUSTOMER SUPPLIED MATERIAL: 2 off SAL005-130-040-050-053 4 off SAL005-130-040-0…" at bounding box center [281, 243] width 116 height 52
click at [322, 217] on div "CUSTOMER SUPPLIED MATERIAL: 2 off SAL005-130-040-050-053 4 off SAL005-130-040-0…" at bounding box center [281, 243] width 116 height 52
click at [370, 193] on div at bounding box center [404, 202] width 371 height 19
click at [230, 217] on div "CUSTOMER SUPPLIED MATERIAL: 2 off SAL005-130-040-050-053 4 off SAL005-130-040-0…" at bounding box center [281, 243] width 116 height 52
click at [232, 217] on div "CUSTOMER SUPPLIED MATERIAL: 4 off SAL005-130-040-050-053 4 off SAL005-130-040-0…" at bounding box center [281, 243] width 116 height 52
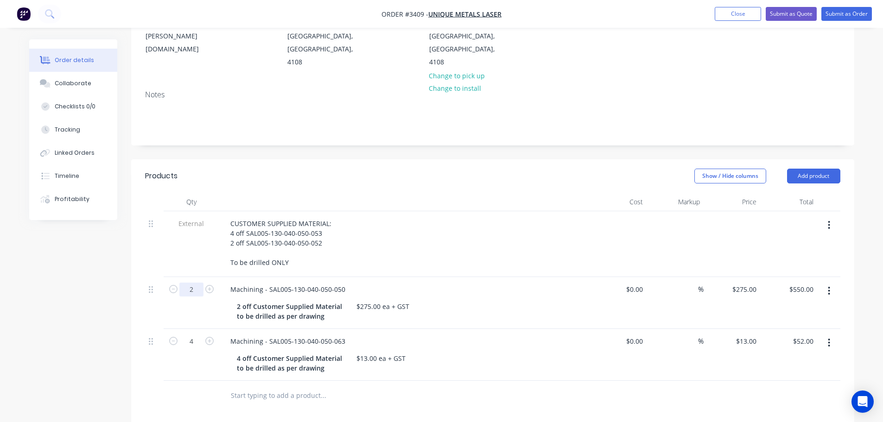
click at [188, 283] on input "2" at bounding box center [191, 290] width 24 height 14
type input "4"
type input "$1,100.00"
drag, startPoint x: 186, startPoint y: 246, endPoint x: 187, endPoint y: 262, distance: 15.8
click at [186, 246] on div "External" at bounding box center [192, 244] width 56 height 66
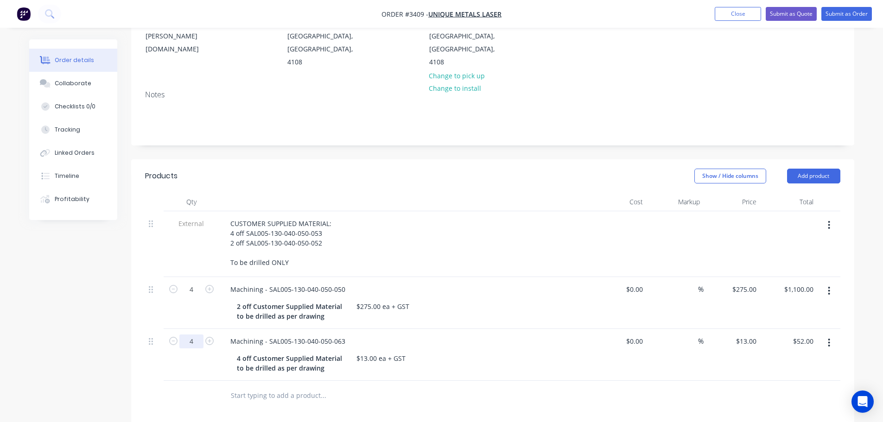
click at [190, 335] on input "4" at bounding box center [191, 342] width 24 height 14
type input "2"
type input "$26.00"
click at [197, 236] on div "External" at bounding box center [192, 244] width 56 height 66
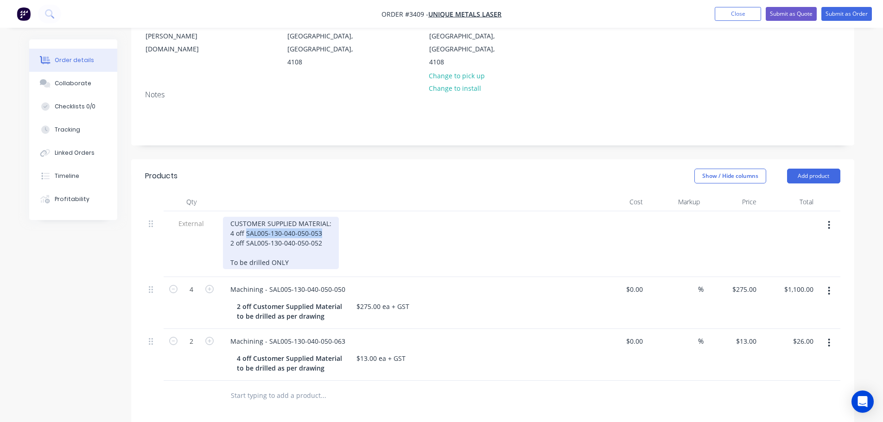
drag, startPoint x: 321, startPoint y: 209, endPoint x: 246, endPoint y: 211, distance: 75.1
click at [246, 217] on div "CUSTOMER SUPPLIED MATERIAL: 4 off SAL005-130-040-050-053 2 off SAL005-130-040-0…" at bounding box center [281, 243] width 116 height 52
copy div "SAL005-130-040-050-053"
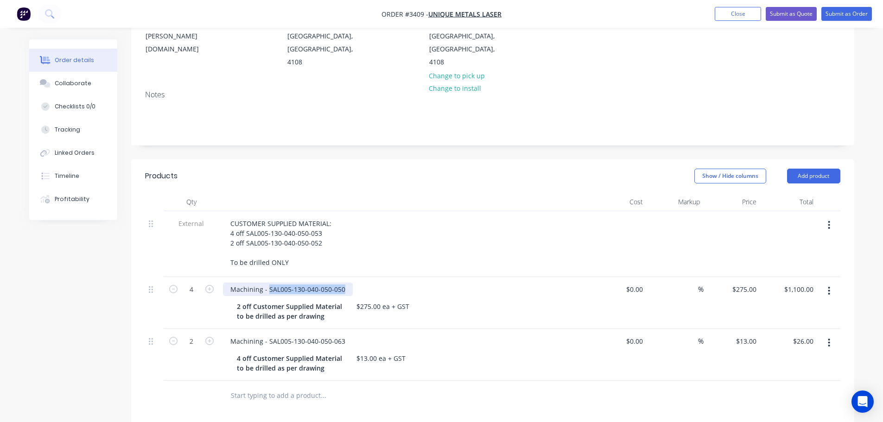
drag, startPoint x: 343, startPoint y: 264, endPoint x: 268, endPoint y: 260, distance: 75.7
click at [268, 283] on div "Machining - SAL005-130-040-050-050" at bounding box center [288, 289] width 130 height 13
paste div
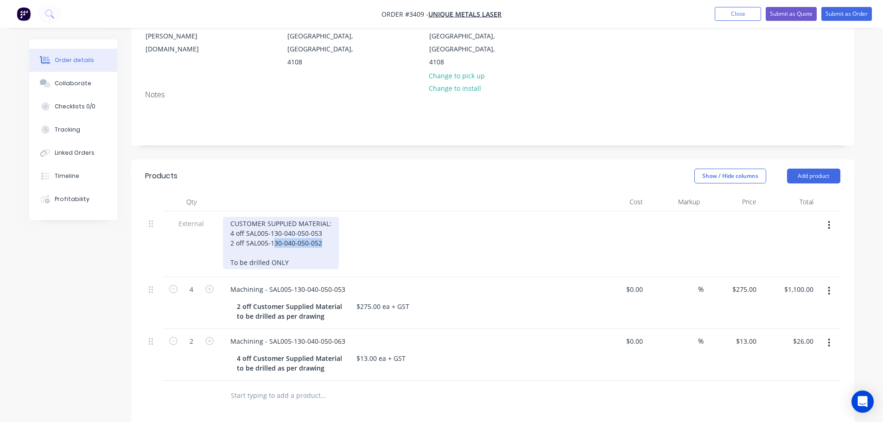
drag, startPoint x: 322, startPoint y: 216, endPoint x: 250, endPoint y: 217, distance: 72.4
click at [250, 217] on div "CUSTOMER SUPPLIED MATERIAL: 4 off SAL005-130-040-050-053 2 off SAL005-130-040-0…" at bounding box center [281, 243] width 116 height 52
click at [247, 217] on div "CUSTOMER SUPPLIED MATERIAL: 4 off SAL005-130-040-050-053 2 off SAL005-130-040-0…" at bounding box center [281, 243] width 116 height 52
drag, startPoint x: 247, startPoint y: 217, endPoint x: 316, endPoint y: 221, distance: 69.2
click at [316, 221] on div "CUSTOMER SUPPLIED MATERIAL: 4 off SAL005-130-040-050-053 2 off SAL005-130-040-0…" at bounding box center [281, 243] width 116 height 52
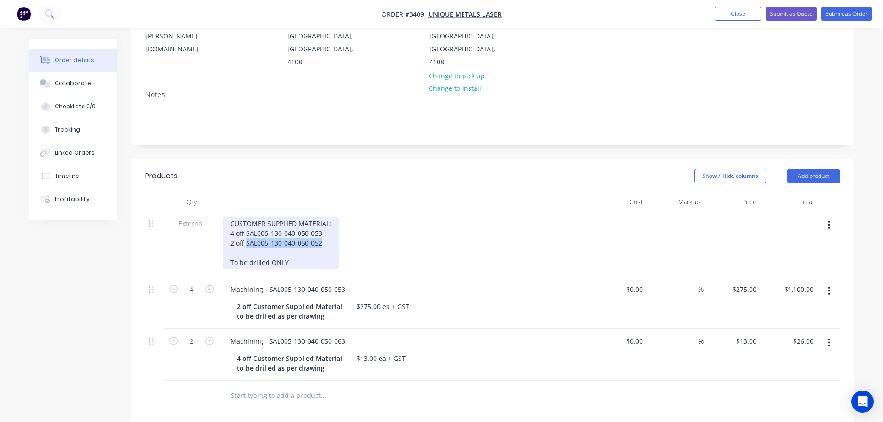
copy div "SAL005-130-040-050-052"
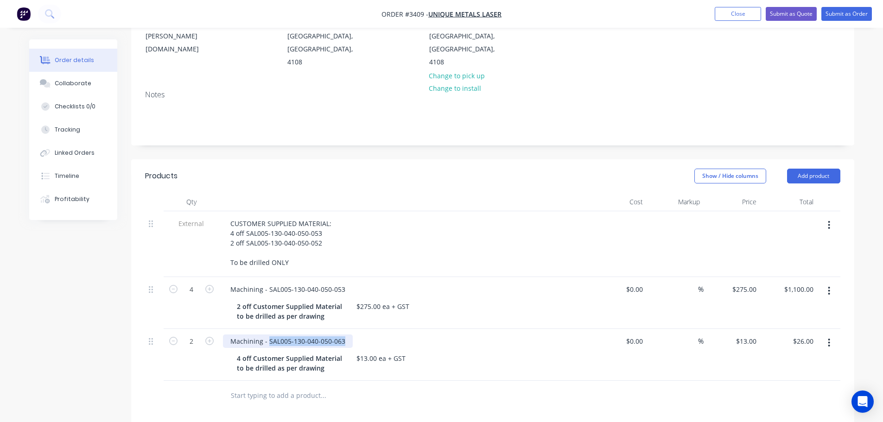
drag, startPoint x: 344, startPoint y: 316, endPoint x: 268, endPoint y: 311, distance: 75.8
click at [268, 335] on div "Machining - SAL005-130-040-050-063" at bounding box center [288, 341] width 130 height 13
paste div
click at [354, 387] on input "text" at bounding box center [322, 396] width 185 height 19
click at [240, 300] on div "2 off Customer Supplied Material to be drilled as per drawing" at bounding box center [291, 311] width 116 height 23
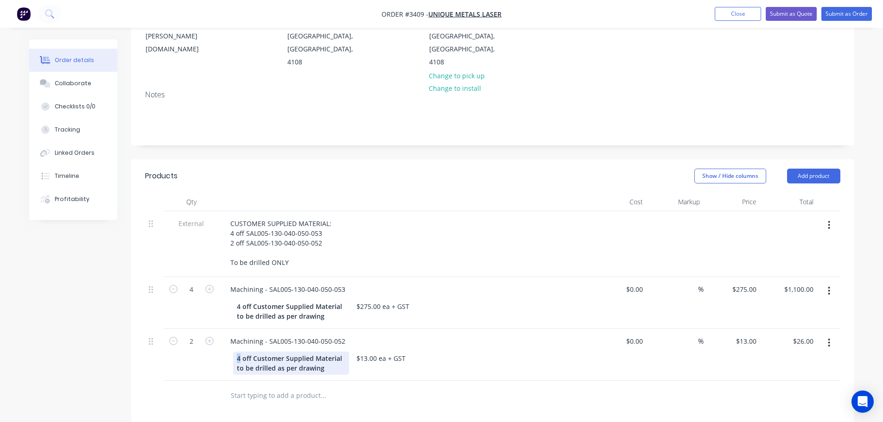
click at [237, 352] on div "4 off Customer Supplied Material to be drilled as per drawing" at bounding box center [291, 363] width 116 height 23
click at [190, 381] on div at bounding box center [192, 396] width 56 height 30
drag, startPoint x: 408, startPoint y: 282, endPoint x: 349, endPoint y: 281, distance: 58.4
click at [349, 300] on div "4 off Customer Supplied Material to be drilled as per drawing $275.00 ea + GST" at bounding box center [402, 311] width 339 height 23
copy div "$275.00 ea + GST"
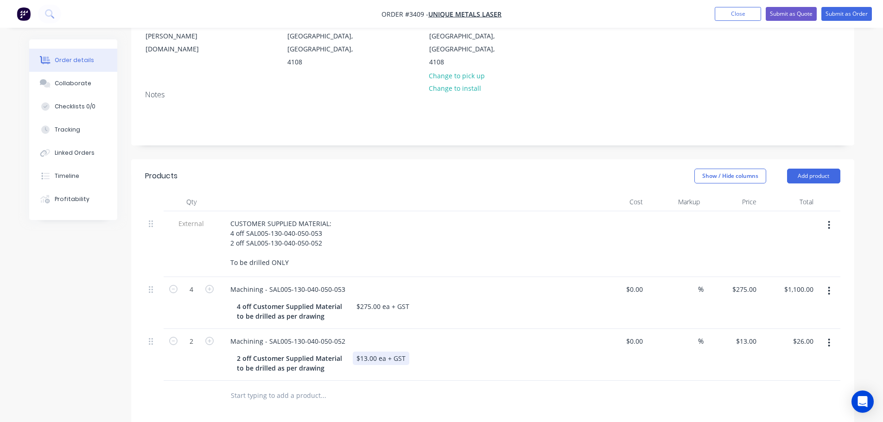
click at [364, 352] on div "$13.00 ea + GST" at bounding box center [381, 358] width 57 height 13
paste div
click at [385, 381] on div at bounding box center [386, 396] width 334 height 30
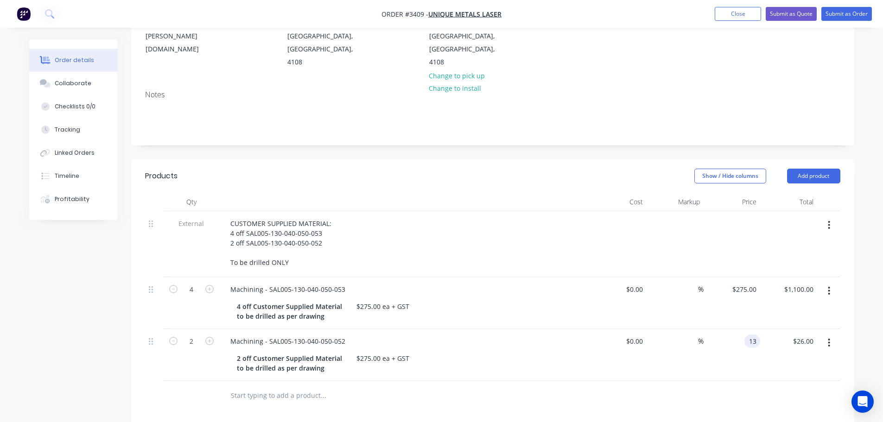
click at [739, 329] on div "13 13" at bounding box center [732, 355] width 57 height 52
click at [739, 329] on div "$13.00 13" at bounding box center [732, 355] width 57 height 52
click at [756, 353] on div "$13.00 $13.00" at bounding box center [732, 355] width 57 height 52
click at [748, 335] on input "13" at bounding box center [747, 341] width 25 height 13
type input "$275.00"
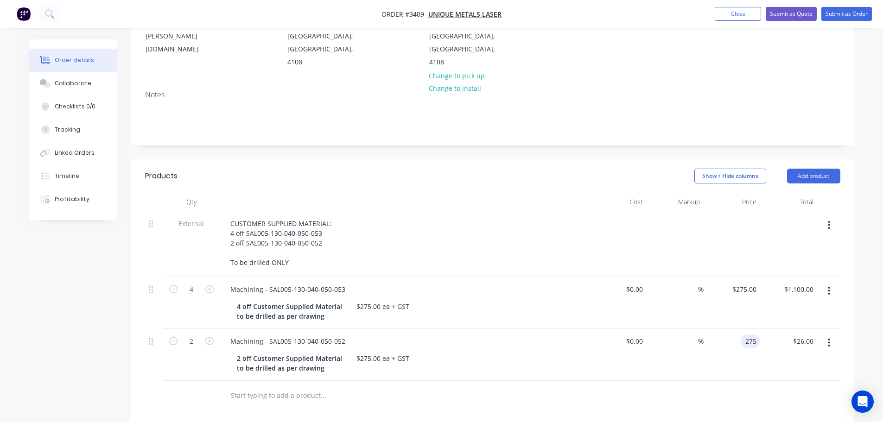
type input "$550.00"
click at [733, 344] on div "$275.00 275" at bounding box center [732, 355] width 57 height 52
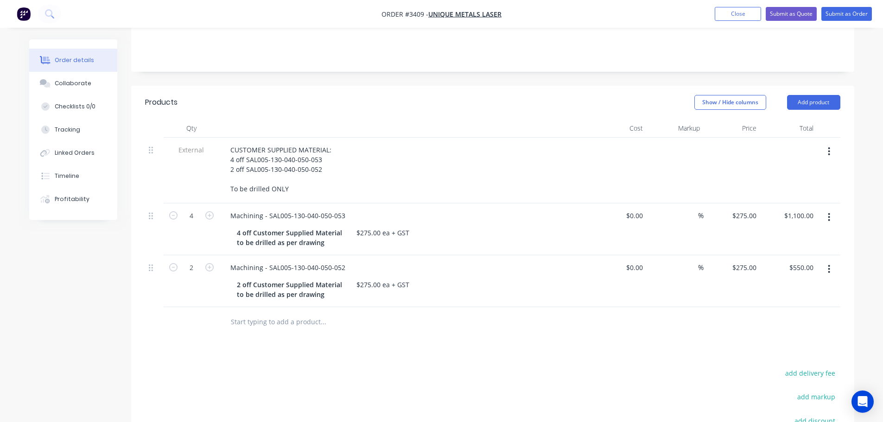
scroll to position [153, 0]
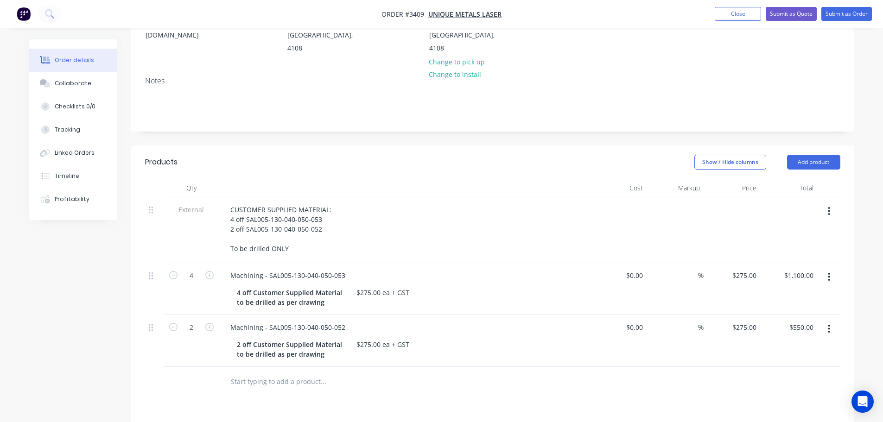
click at [392, 155] on div "Show / Hide columns Add product" at bounding box center [567, 162] width 548 height 15
click at [55, 85] on div "Collaborate" at bounding box center [73, 83] width 37 height 8
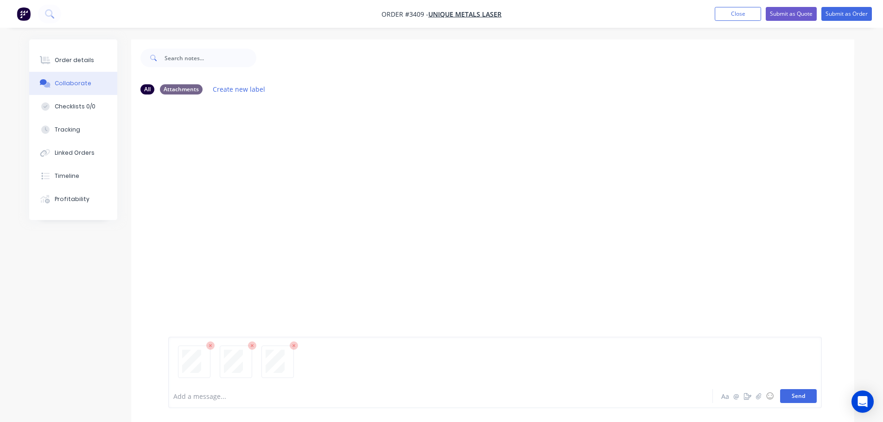
click at [810, 399] on button "Send" at bounding box center [798, 397] width 37 height 14
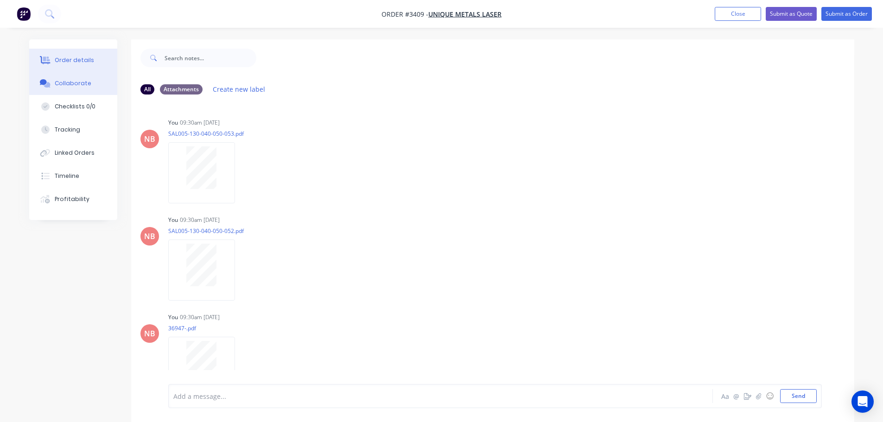
click at [80, 62] on div "Order details" at bounding box center [74, 60] width 39 height 8
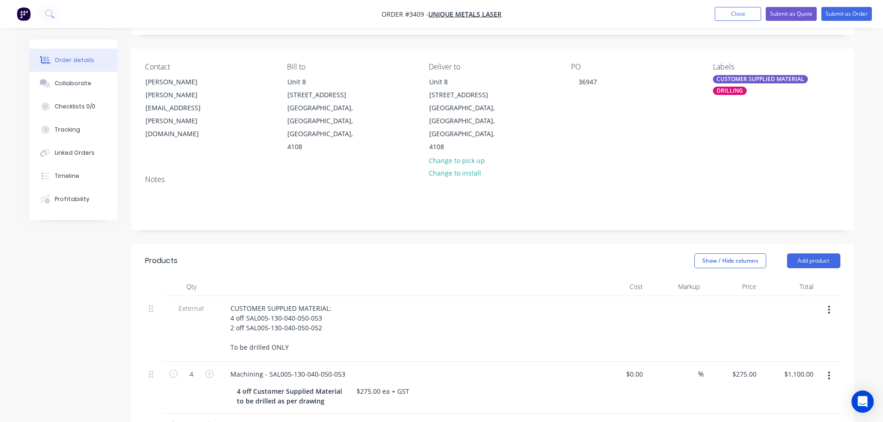
scroll to position [46, 0]
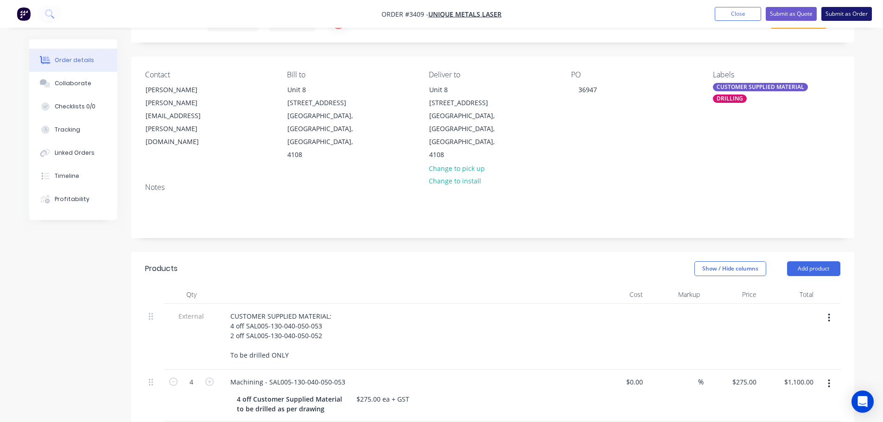
click at [853, 14] on button "Submit as Order" at bounding box center [847, 14] width 51 height 14
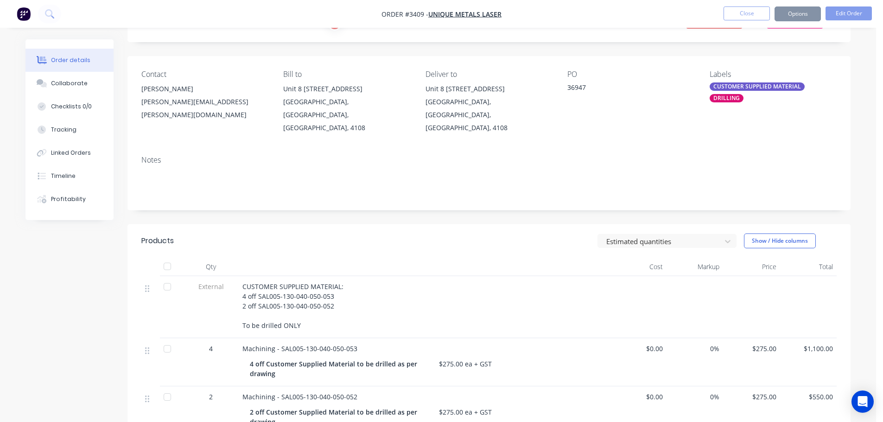
scroll to position [0, 0]
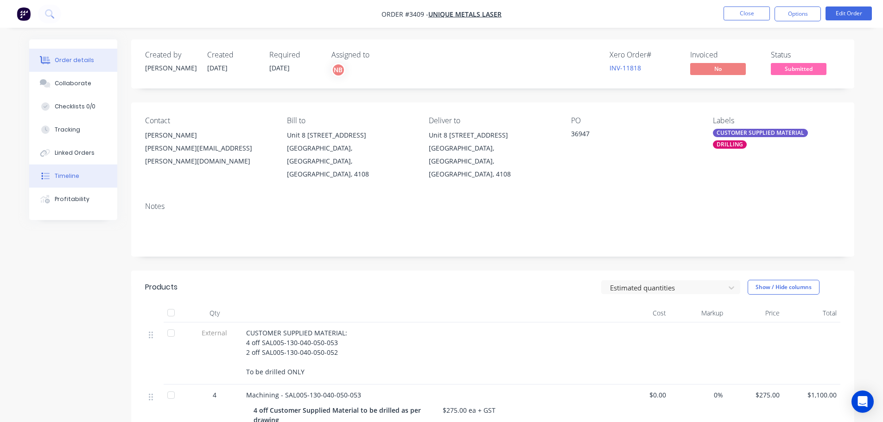
click at [74, 177] on div "Timeline" at bounding box center [67, 176] width 25 height 8
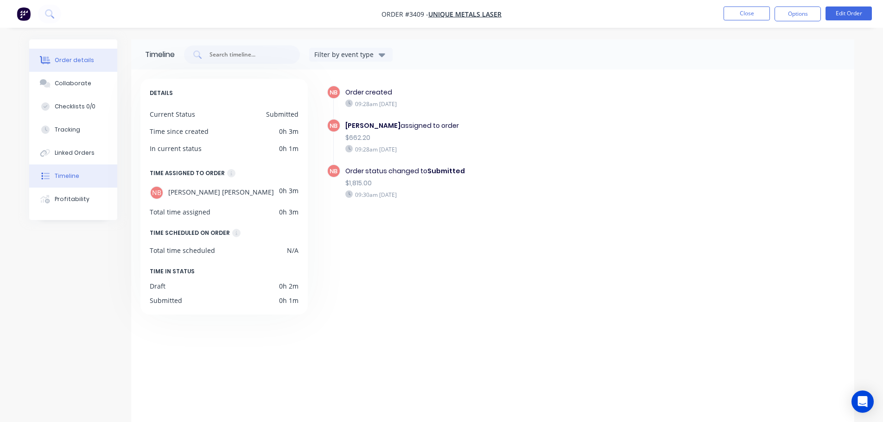
click at [79, 60] on div "Order details" at bounding box center [74, 60] width 39 height 8
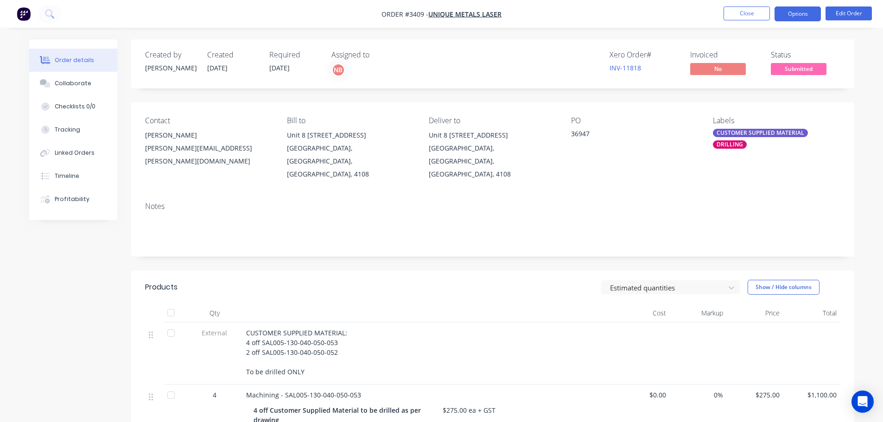
click at [791, 15] on button "Options" at bounding box center [798, 13] width 46 height 15
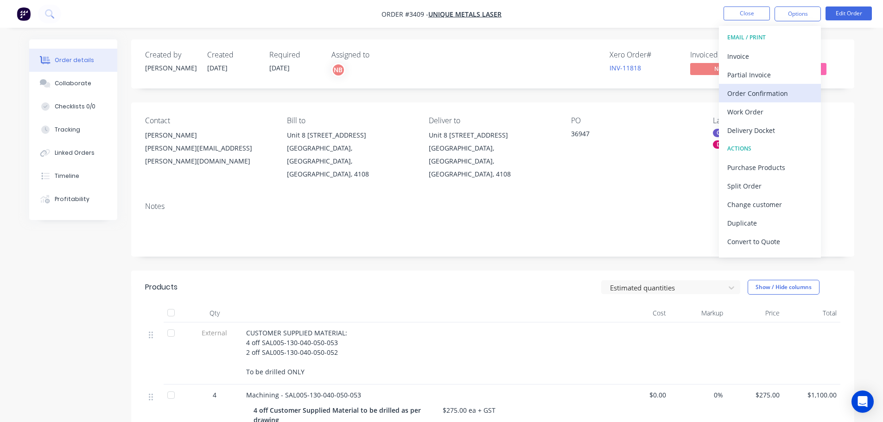
click at [768, 96] on div "Order Confirmation" at bounding box center [770, 93] width 85 height 13
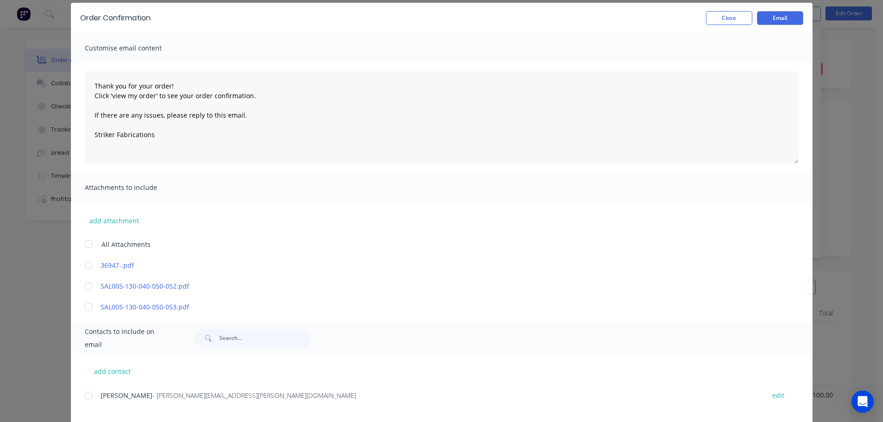
scroll to position [153, 0]
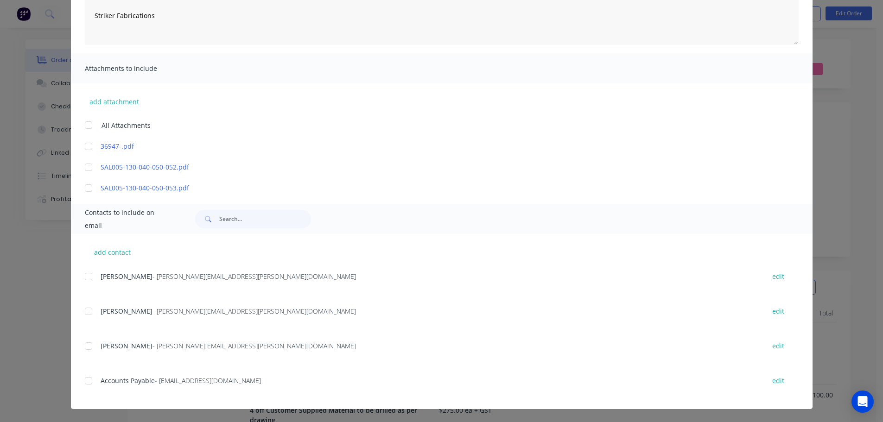
click at [89, 342] on div at bounding box center [88, 346] width 19 height 19
type textarea "Thank you for your order! Click 'view my order' to see your order confirmation.…"
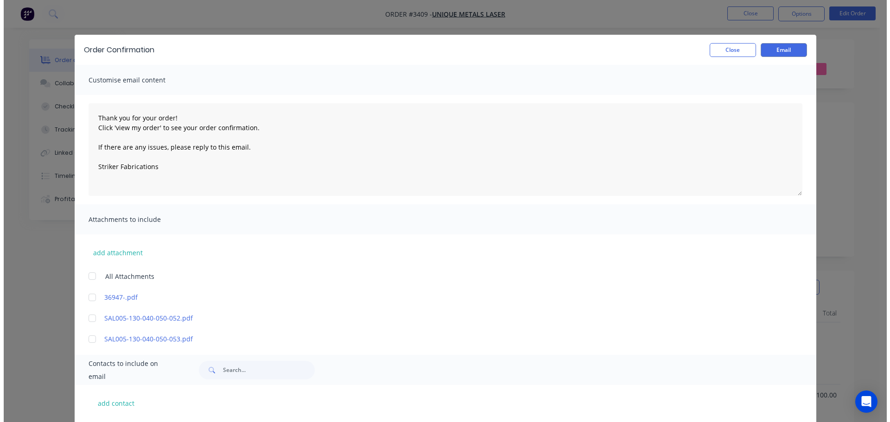
scroll to position [0, 0]
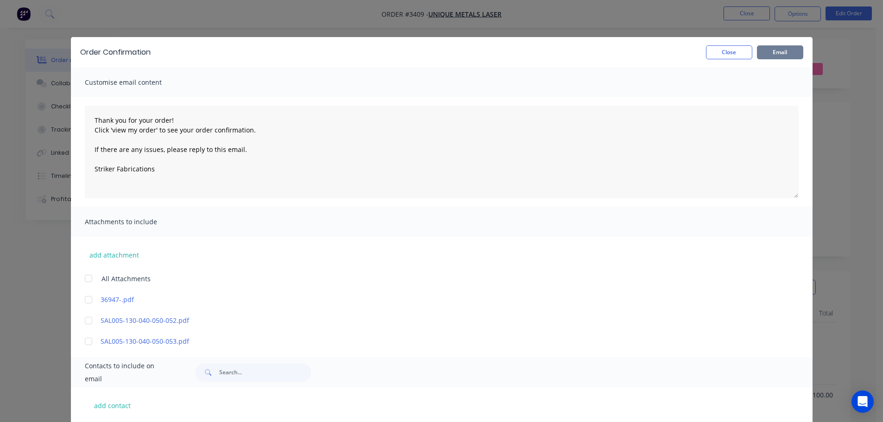
click at [775, 55] on button "Email" at bounding box center [780, 52] width 46 height 14
type textarea "Thank you for your order! Click 'view my order' to see your order confirmation.…"
click at [715, 46] on button "Close" at bounding box center [729, 52] width 46 height 14
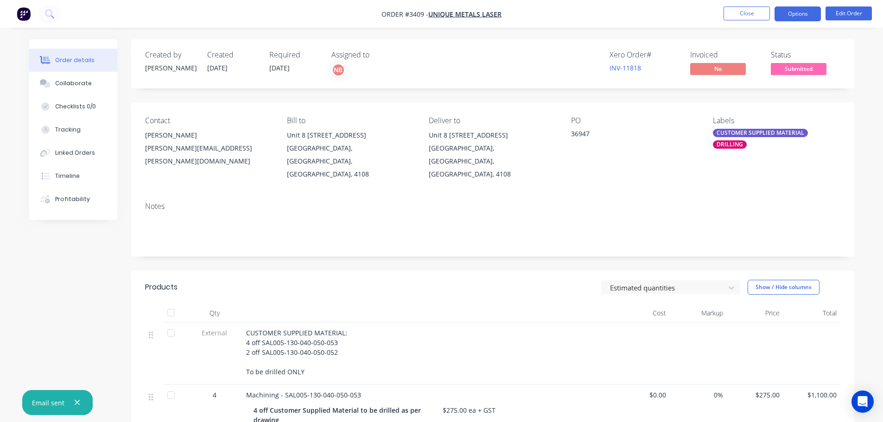
click at [808, 16] on button "Options" at bounding box center [798, 13] width 46 height 15
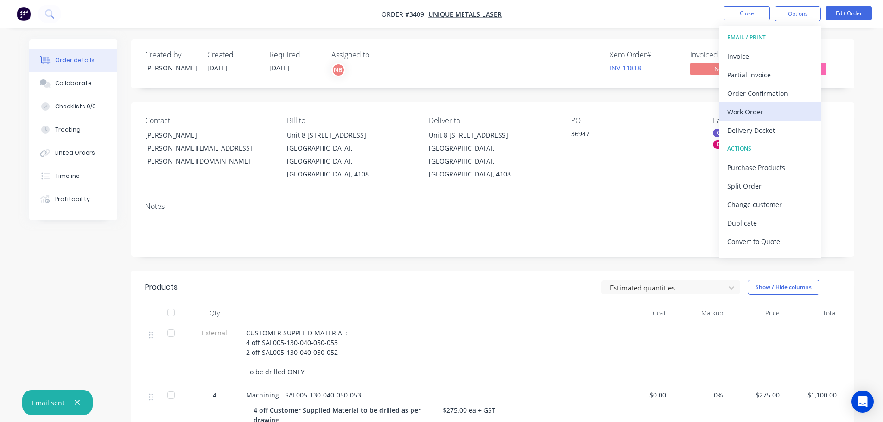
click at [771, 104] on button "Work Order" at bounding box center [770, 111] width 102 height 19
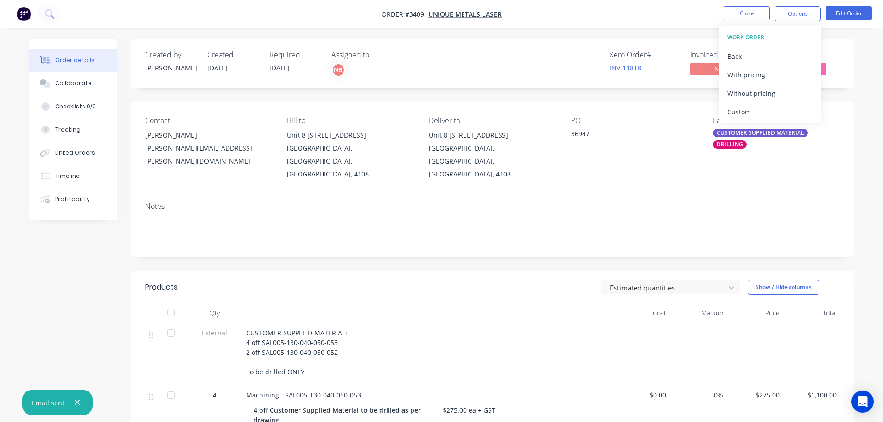
click at [771, 104] on button "Custom" at bounding box center [770, 111] width 102 height 19
click at [768, 96] on div "Without pricing" at bounding box center [770, 93] width 85 height 13
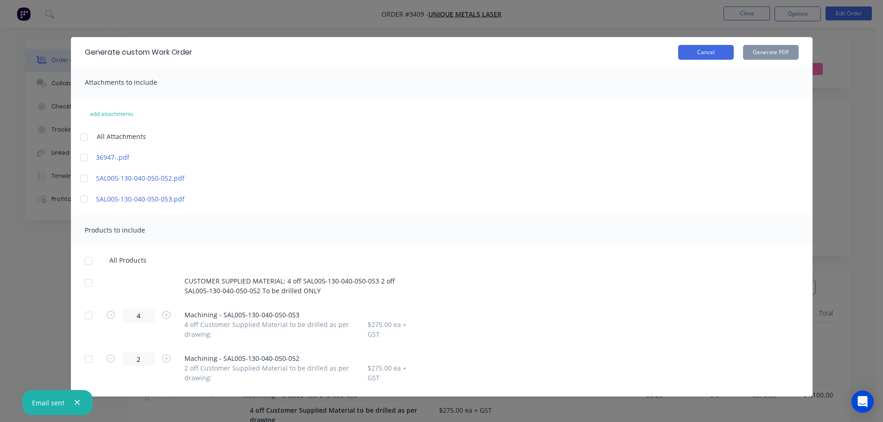
click at [711, 56] on button "Cancel" at bounding box center [706, 52] width 56 height 15
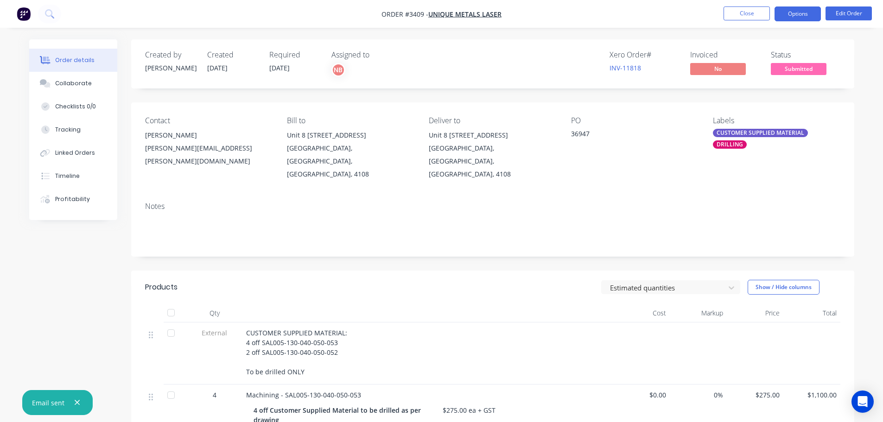
click at [806, 13] on button "Options" at bounding box center [798, 13] width 46 height 15
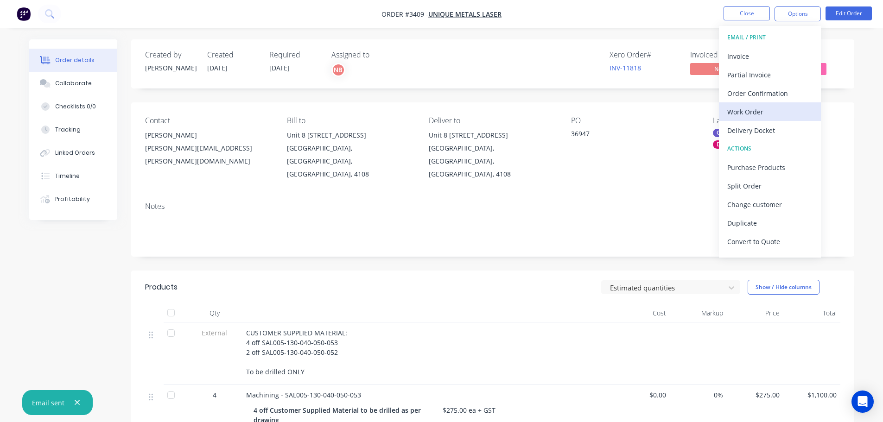
click at [746, 112] on div "Work Order" at bounding box center [770, 111] width 85 height 13
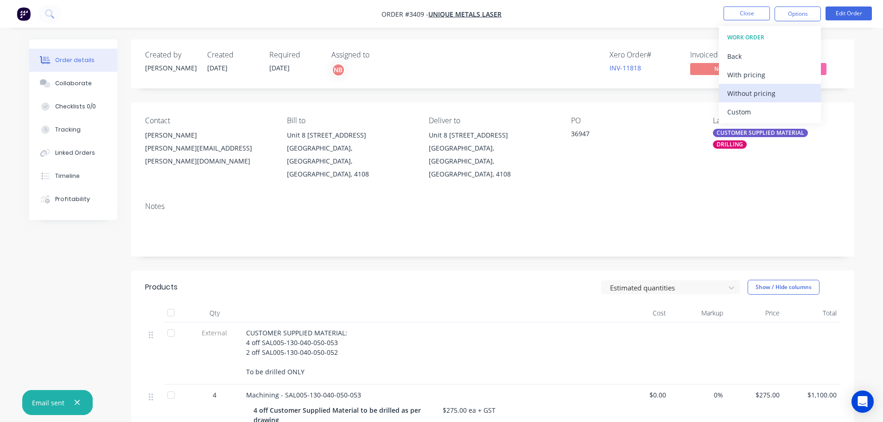
click at [747, 96] on div "Without pricing" at bounding box center [770, 93] width 85 height 13
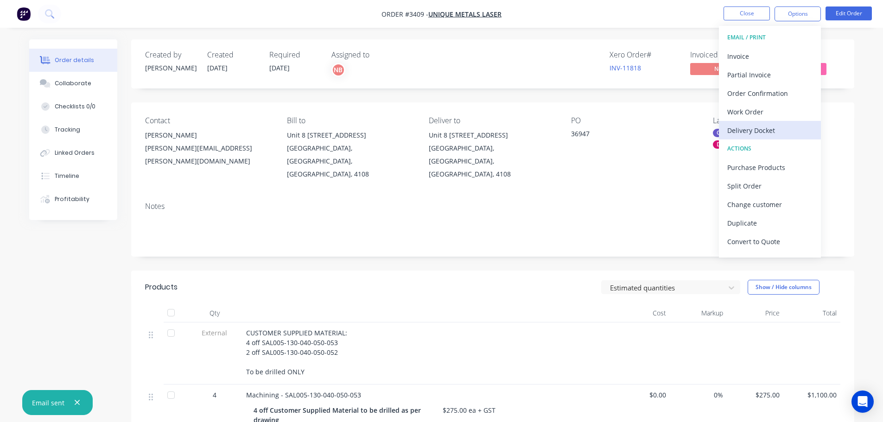
click at [741, 125] on div "Delivery Docket" at bounding box center [770, 130] width 85 height 13
click at [741, 91] on div "Without pricing" at bounding box center [770, 93] width 85 height 13
click at [751, 159] on button "Purchase Products" at bounding box center [770, 167] width 102 height 19
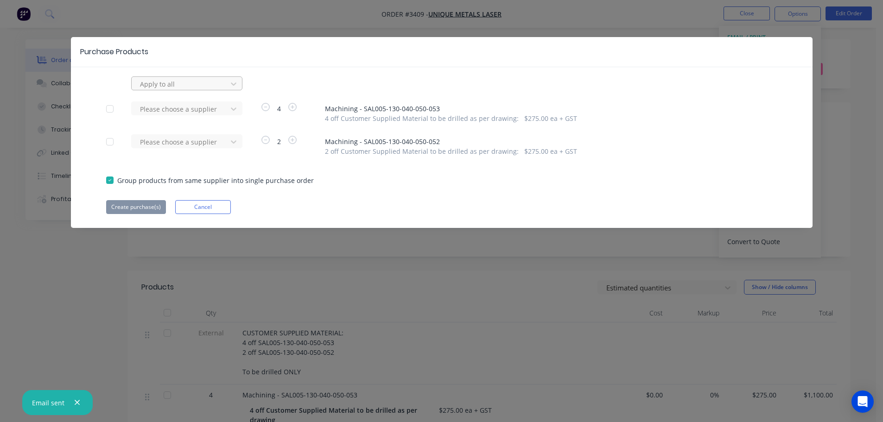
click at [170, 84] on div at bounding box center [180, 84] width 83 height 12
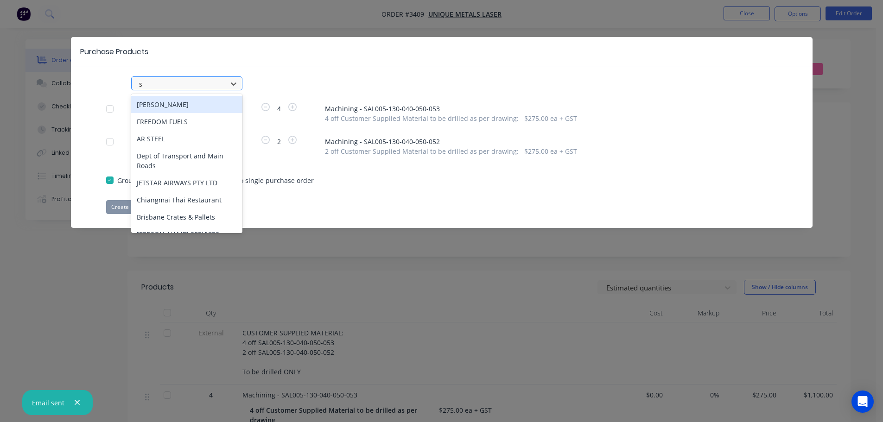
type input "sv"
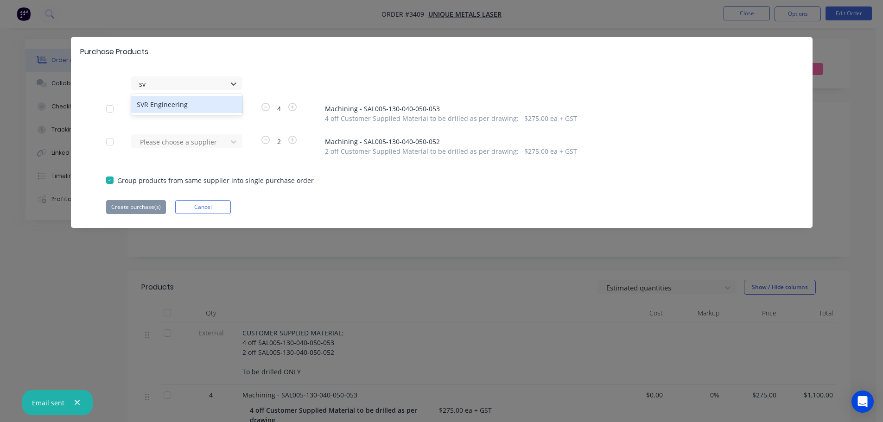
click at [165, 106] on div "SVR Engineering" at bounding box center [186, 104] width 111 height 17
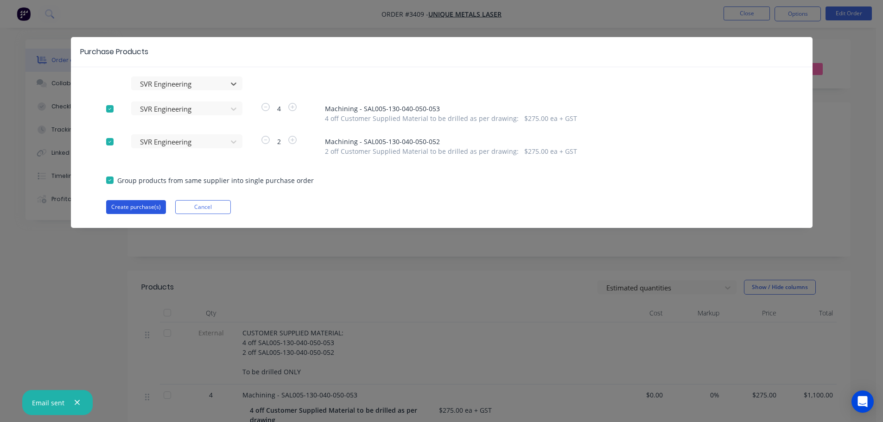
click at [136, 209] on button "Create purchase(s)" at bounding box center [136, 207] width 60 height 14
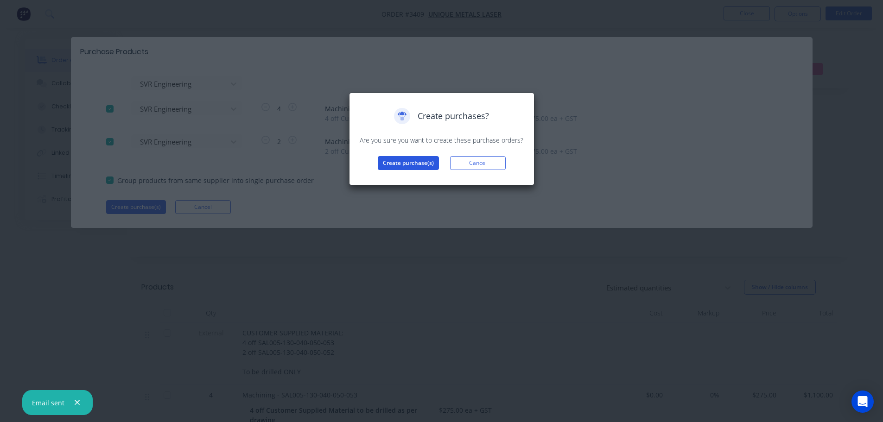
click at [403, 157] on button "Create purchase(s)" at bounding box center [408, 163] width 61 height 14
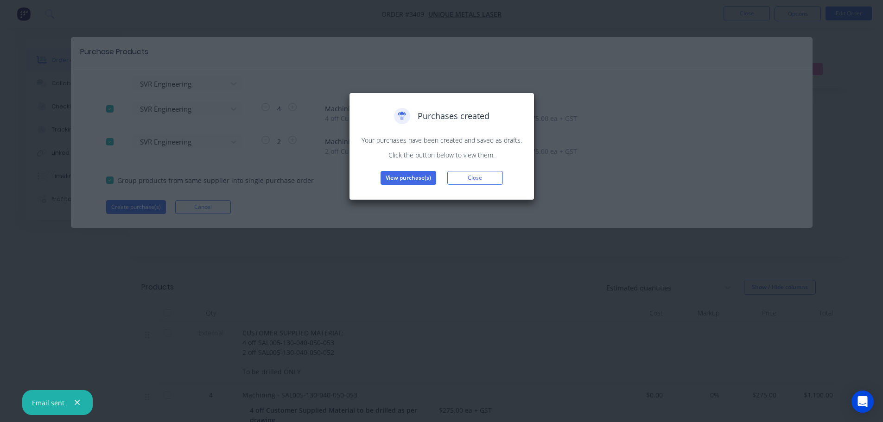
click at [406, 176] on button "View purchase(s)" at bounding box center [409, 178] width 56 height 14
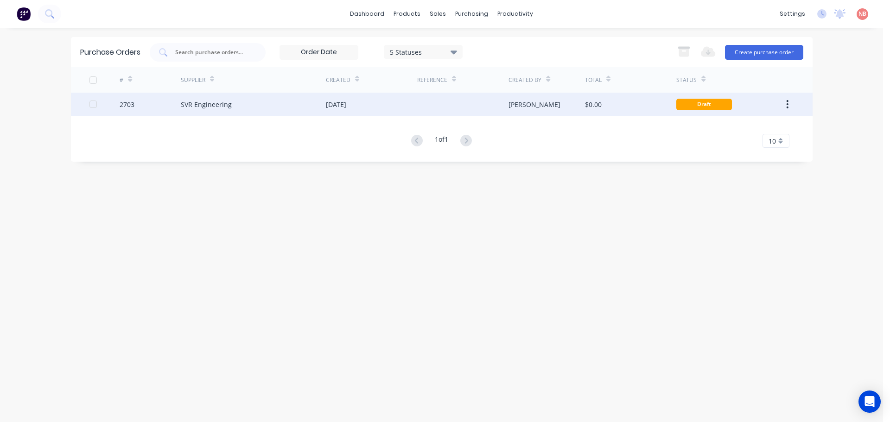
click at [374, 98] on div "[DATE]" at bounding box center [371, 104] width 91 height 23
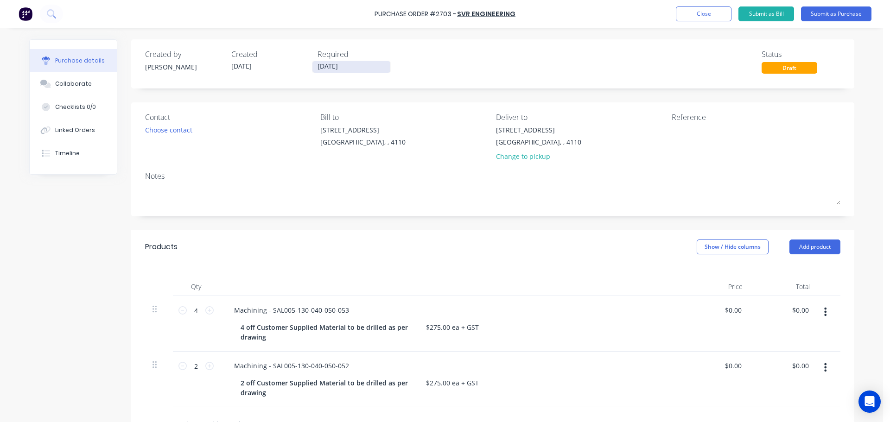
click at [329, 64] on input "[DATE]" at bounding box center [352, 67] width 78 height 12
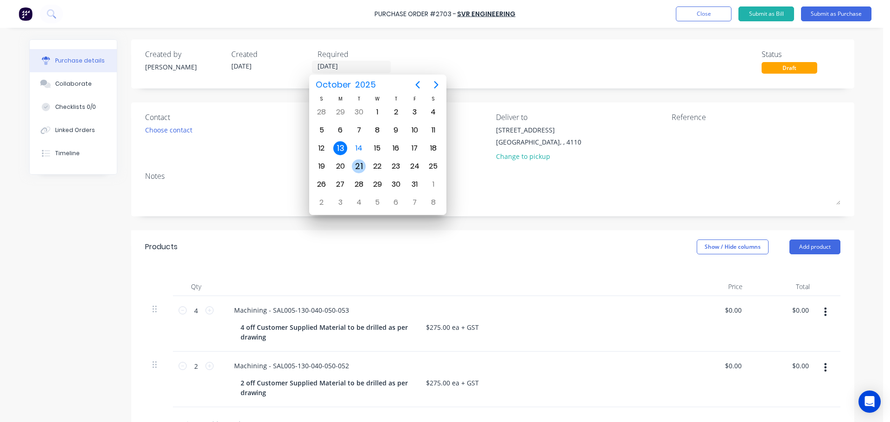
click at [362, 161] on div "21" at bounding box center [359, 167] width 14 height 14
type input "[DATE]"
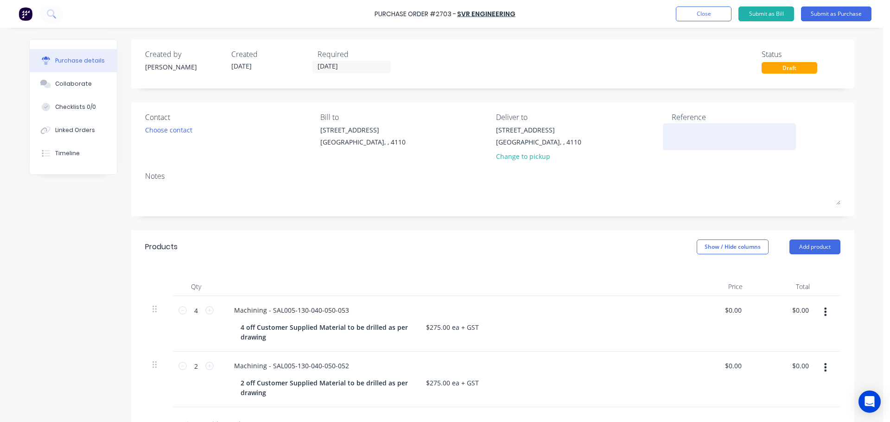
click at [682, 130] on textarea at bounding box center [730, 135] width 116 height 21
type textarea "Unique Metals Laser 36"
type textarea "x"
type textarea "Unique Metals Laser 369"
type textarea "x"
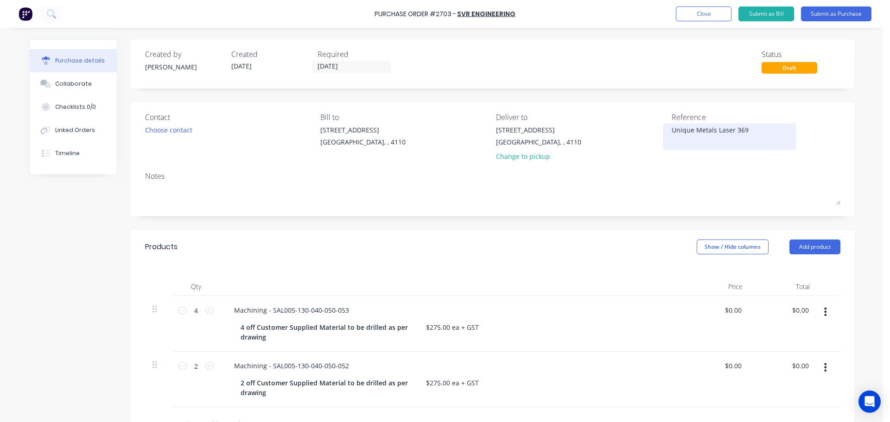
type textarea "Unique Metals Laser 3694"
type textarea "x"
type textarea "Unique Metals Laser 36947"
type textarea "x"
type textarea "Unique Metals Laser 36947"
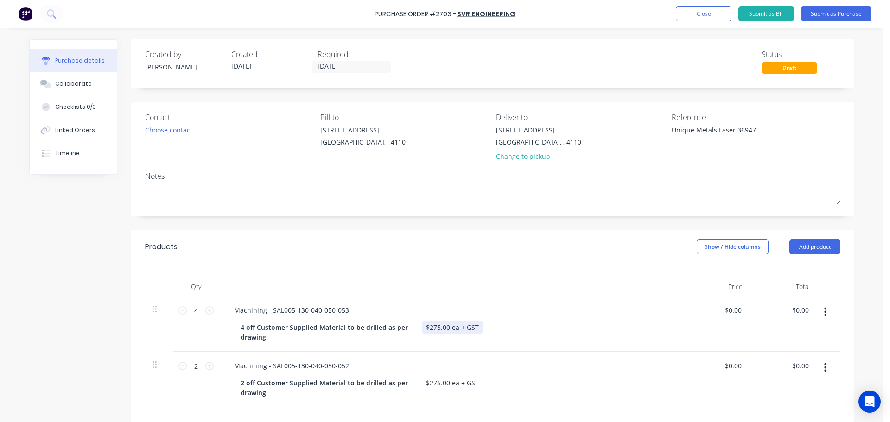
click at [468, 329] on div "$275.00 ea + GST" at bounding box center [452, 327] width 60 height 13
type textarea "x"
click at [468, 329] on div "$275.00 ea + GST" at bounding box center [452, 327] width 60 height 13
click at [450, 380] on div "$275.00 ea + GST" at bounding box center [452, 383] width 60 height 13
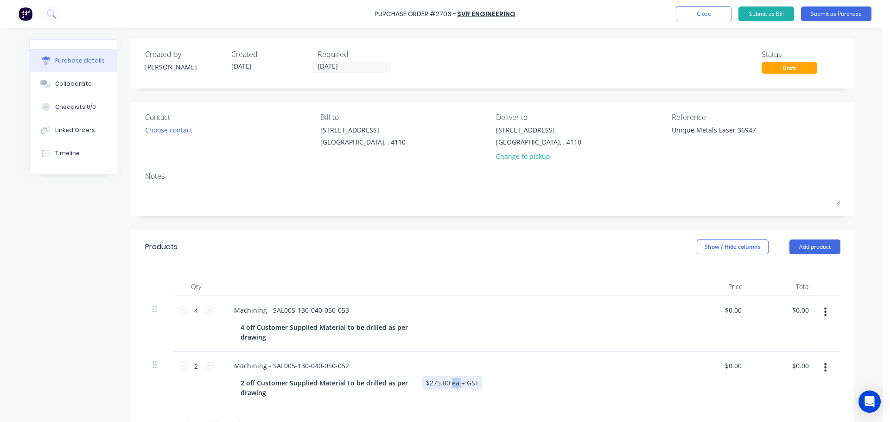
click at [450, 380] on div "$275.00 ea + GST" at bounding box center [452, 383] width 60 height 13
type textarea "x"
click at [450, 380] on div "$275.00 ea + GST" at bounding box center [452, 383] width 60 height 13
type textarea "x"
type input "0.00"
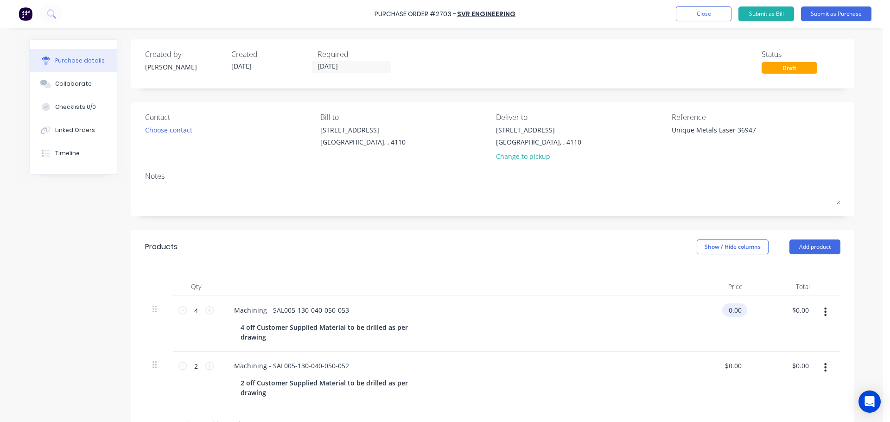
click at [729, 313] on input "0.00" at bounding box center [732, 310] width 21 height 13
type textarea "x"
click at [729, 313] on input "0.00" at bounding box center [735, 310] width 18 height 13
type input "220"
type textarea "x"
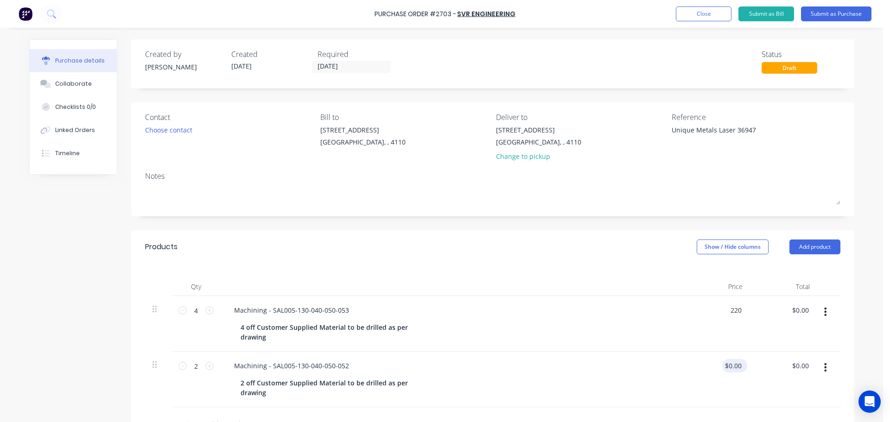
type input "$220.00"
type input "$880.00"
type input "0.00"
click at [735, 366] on input "0.00" at bounding box center [732, 365] width 21 height 13
type textarea "x"
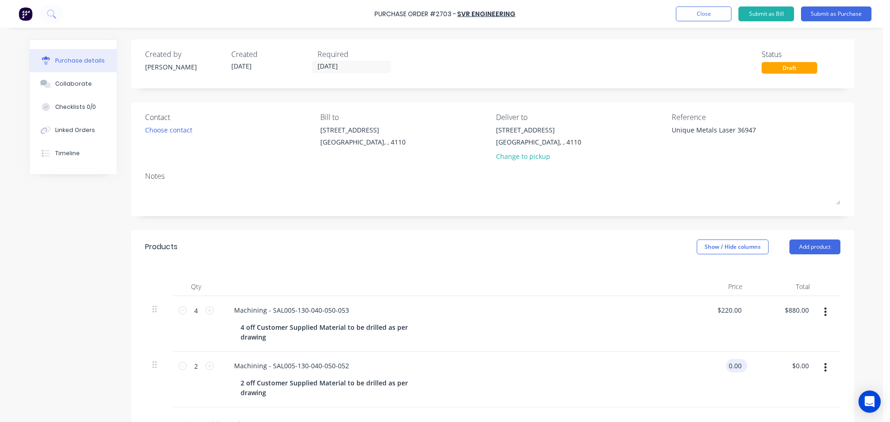
click at [735, 366] on input "0.00" at bounding box center [735, 365] width 18 height 13
type input "220"
type textarea "x"
type input "$220.00"
type input "$440.00"
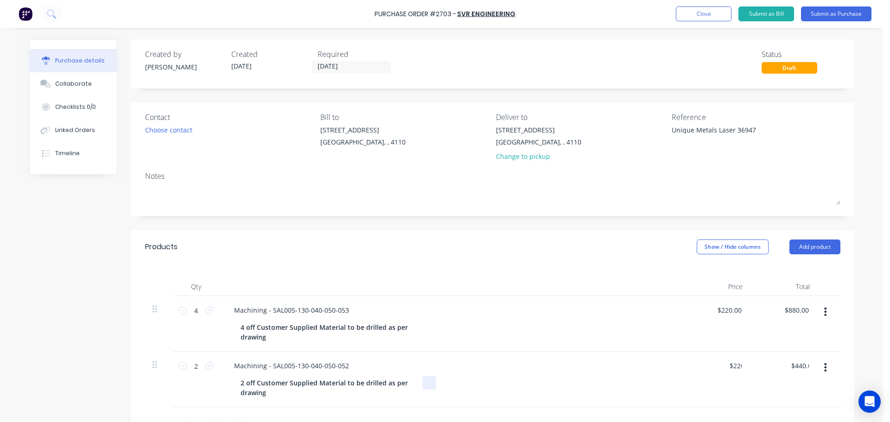
click at [657, 378] on div "2 off Customer Supplied Material to be drilled as per drawing" at bounding box center [449, 388] width 425 height 23
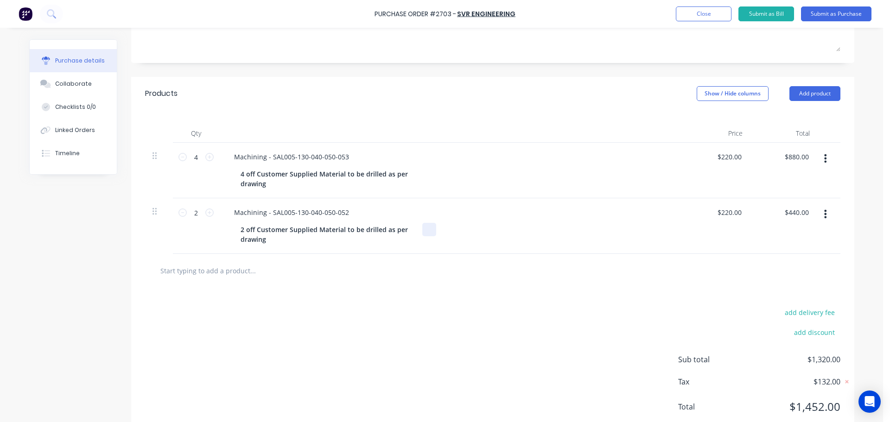
scroll to position [181, 0]
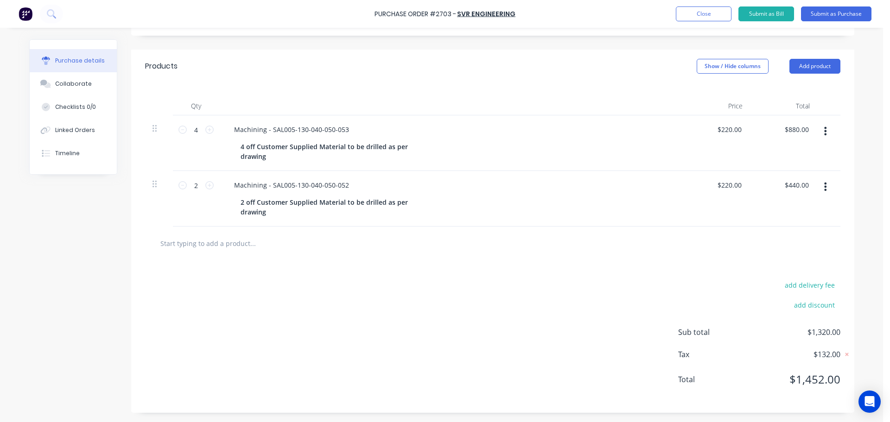
click at [493, 285] on div "add delivery fee add discount Sub total $1,320.00 Tax $132.00 Total $1,452.00" at bounding box center [492, 337] width 723 height 153
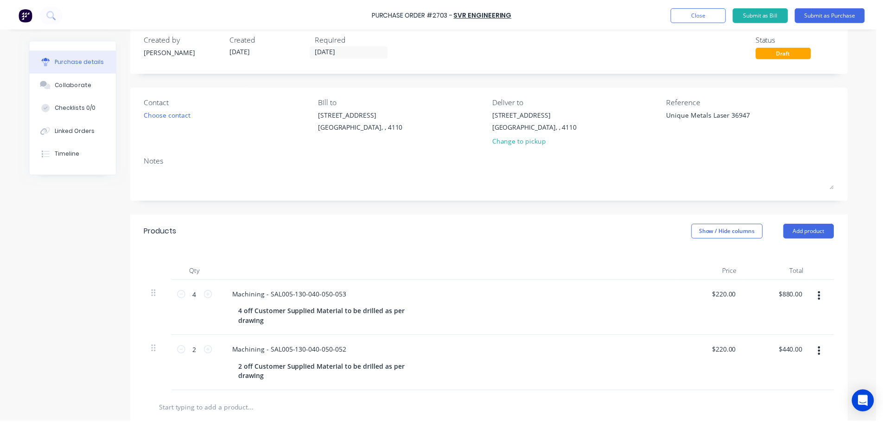
scroll to position [0, 0]
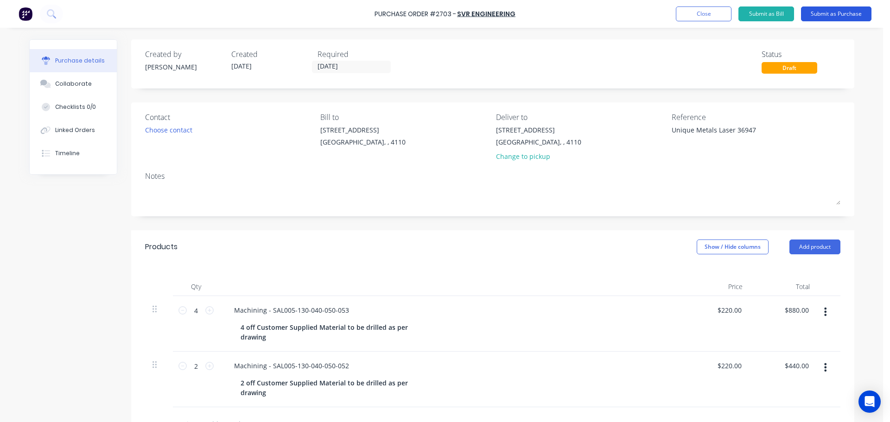
click at [824, 17] on button "Submit as Purchase" at bounding box center [836, 13] width 70 height 15
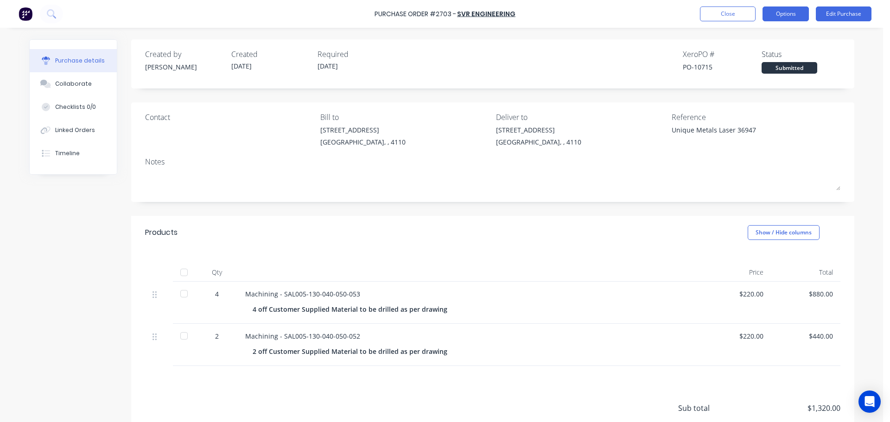
click at [767, 19] on button "Options" at bounding box center [786, 13] width 46 height 15
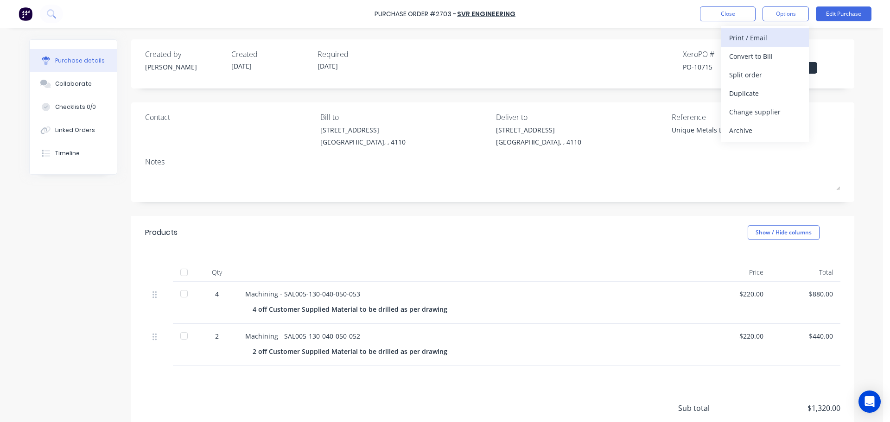
click at [755, 38] on div "Print / Email" at bounding box center [764, 37] width 71 height 13
click at [749, 54] on div "With pricing" at bounding box center [764, 56] width 71 height 13
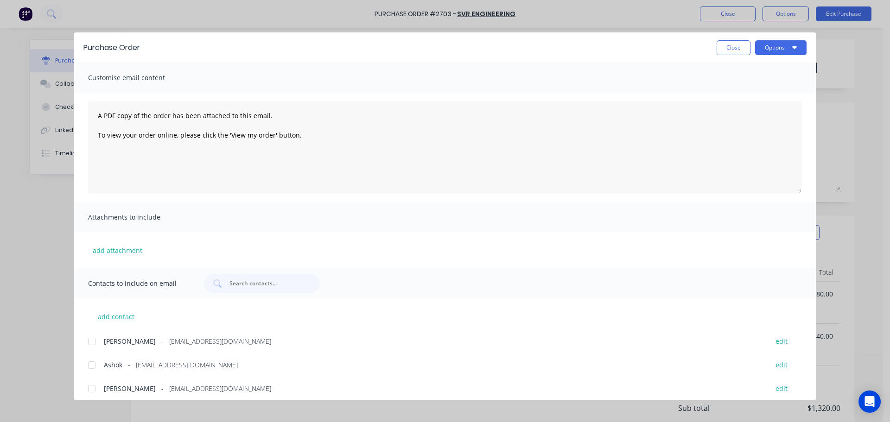
click at [92, 365] on div at bounding box center [92, 365] width 19 height 19
click at [789, 42] on button "Options" at bounding box center [780, 47] width 51 height 15
click at [743, 86] on div "Print" at bounding box center [762, 89] width 71 height 13
click at [769, 48] on button "Options" at bounding box center [780, 47] width 51 height 15
click at [777, 114] on div "Email" at bounding box center [762, 108] width 71 height 13
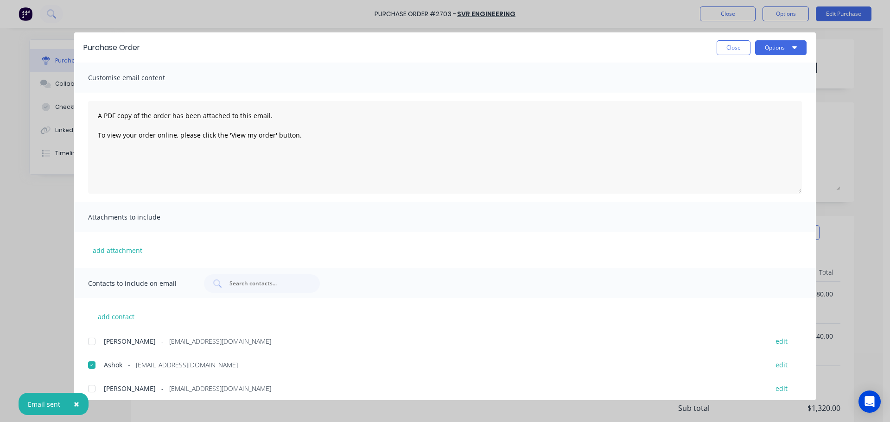
click at [719, 45] on button "Close" at bounding box center [734, 47] width 34 height 15
type textarea "x"
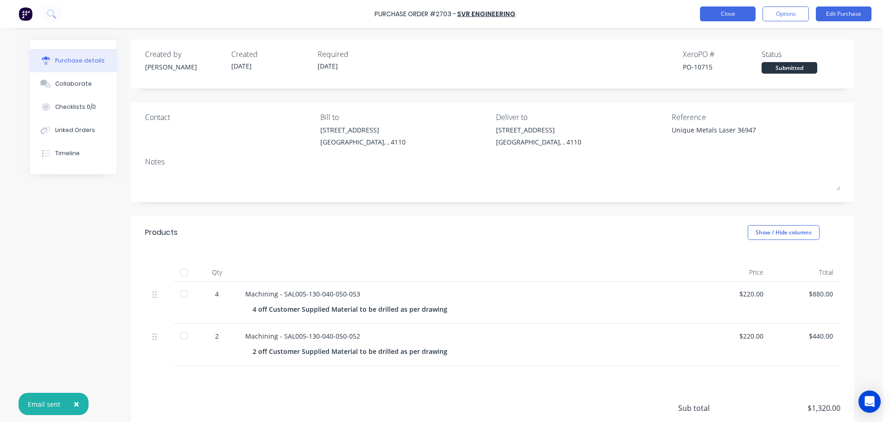
click at [714, 16] on button "Close" at bounding box center [728, 13] width 56 height 15
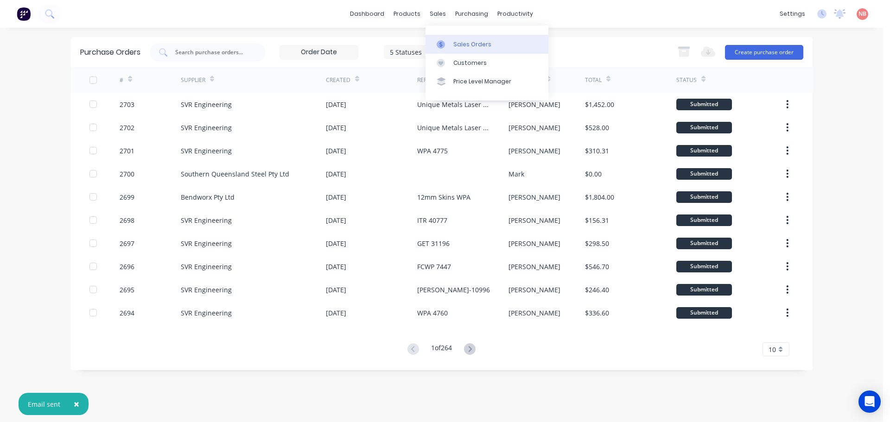
click at [441, 43] on icon at bounding box center [441, 44] width 3 height 5
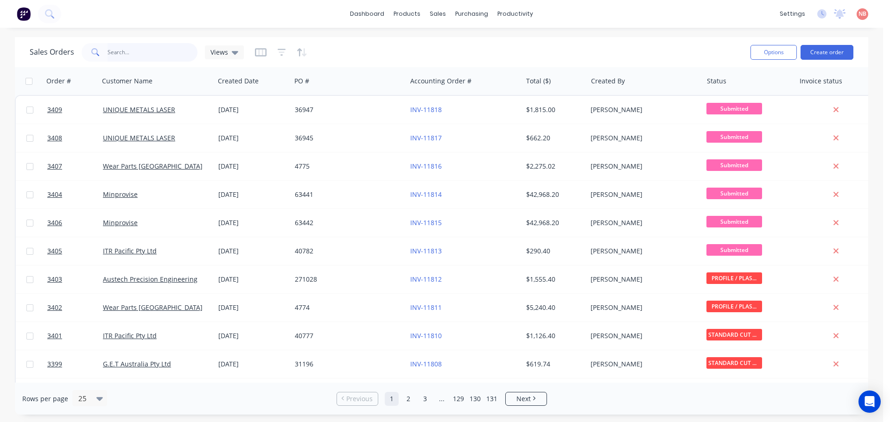
click at [179, 51] on input "text" at bounding box center [153, 52] width 90 height 19
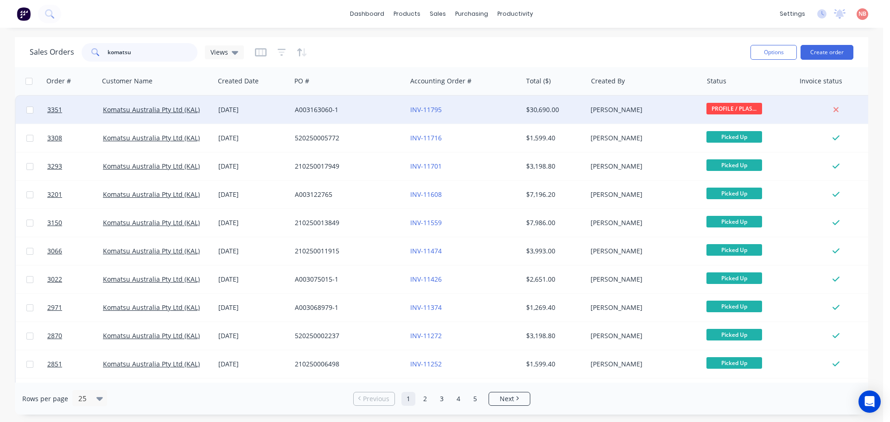
type input "komatsu"
click at [372, 104] on div "A003163060-1" at bounding box center [348, 110] width 115 height 28
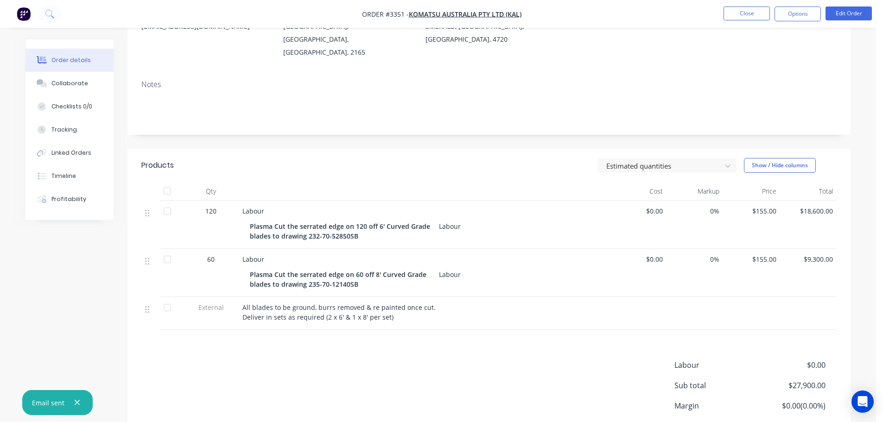
scroll to position [182, 0]
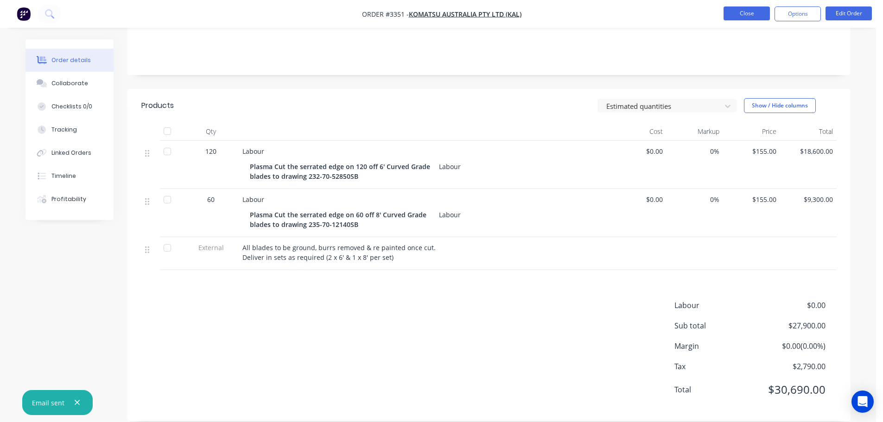
click at [731, 13] on button "Close" at bounding box center [747, 13] width 46 height 14
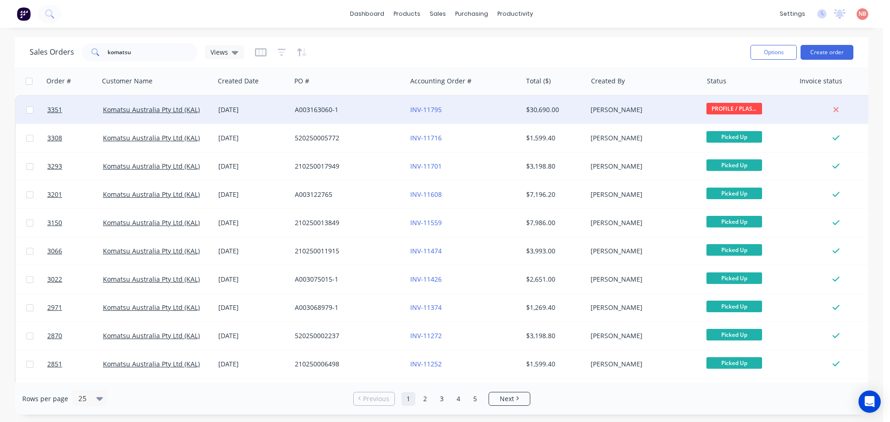
click at [371, 99] on div "A003163060-1" at bounding box center [348, 110] width 115 height 28
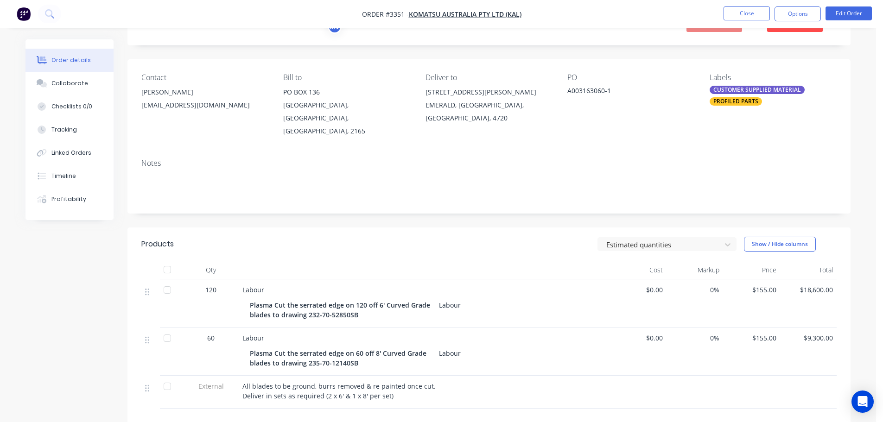
scroll to position [43, 0]
click at [737, 8] on button "Close" at bounding box center [747, 13] width 46 height 14
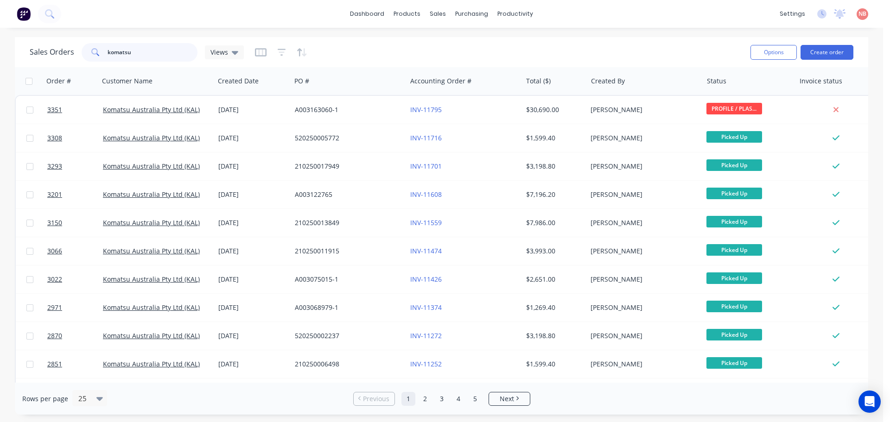
drag, startPoint x: 153, startPoint y: 52, endPoint x: 33, endPoint y: 72, distance: 121.3
click at [33, 72] on div "Sales Orders komatsu Views Options Create order Order # Customer Name Created D…" at bounding box center [442, 226] width 854 height 378
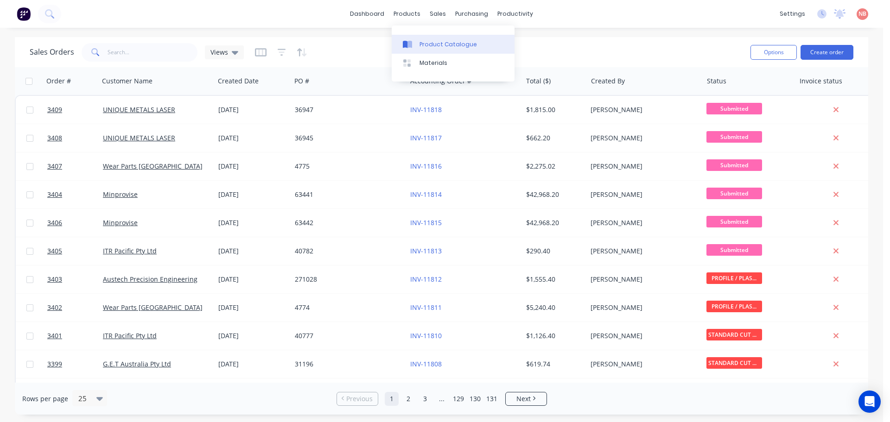
click at [413, 40] on div at bounding box center [410, 44] width 14 height 8
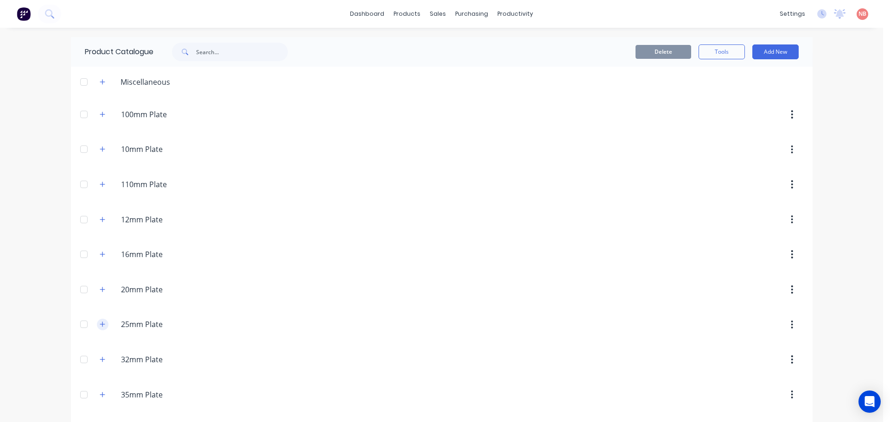
click at [100, 326] on icon "button" at bounding box center [103, 324] width 6 height 6
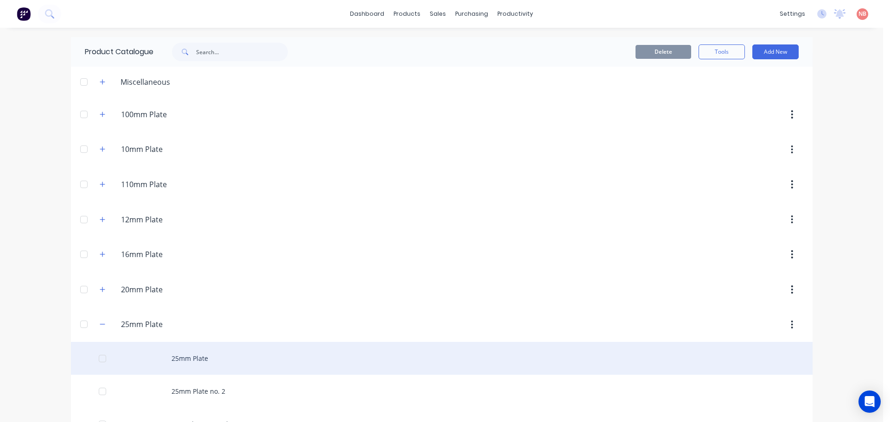
click at [182, 357] on div "25mm Plate" at bounding box center [442, 358] width 742 height 33
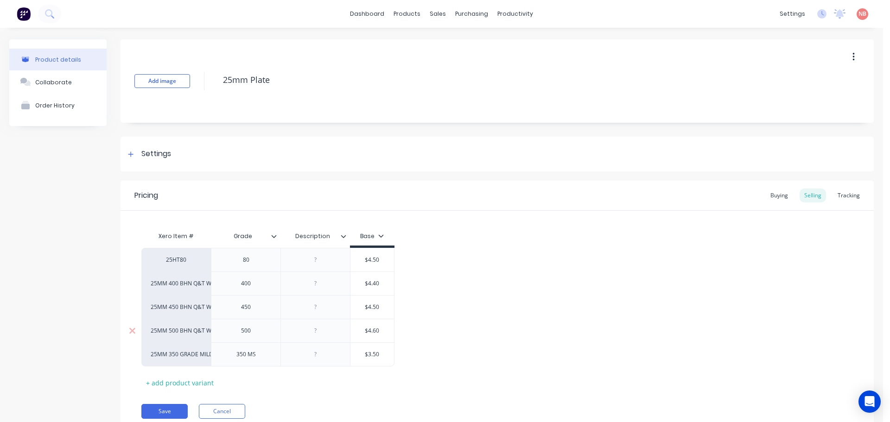
type textarea "x"
drag, startPoint x: 526, startPoint y: 45, endPoint x: 536, endPoint y: 48, distance: 10.1
click at [526, 45] on div "Workflow" at bounding box center [528, 44] width 28 height 8
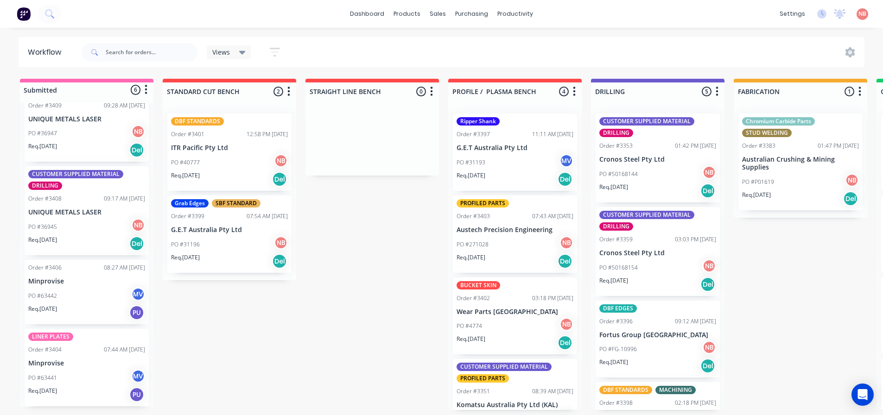
scroll to position [2, 0]
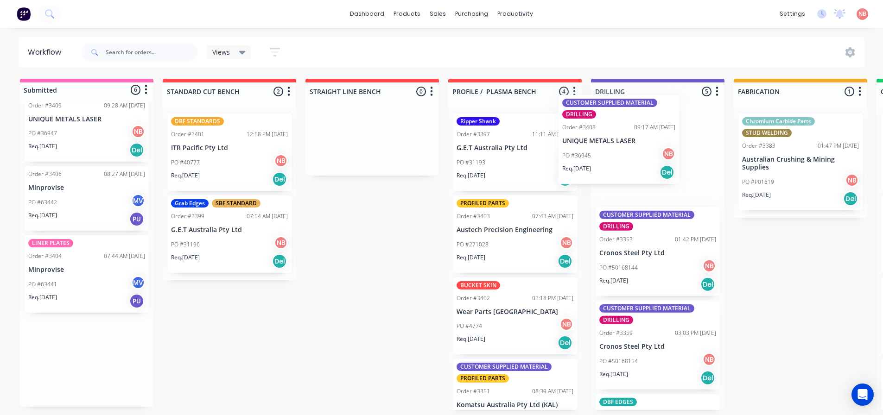
drag, startPoint x: 70, startPoint y: 193, endPoint x: 625, endPoint y: 124, distance: 558.9
click at [625, 124] on div "Submitted 6 Status colour #FF69B4 hex #FF69B4 Save Cancel Summaries Total order…" at bounding box center [766, 245] width 1546 height 332
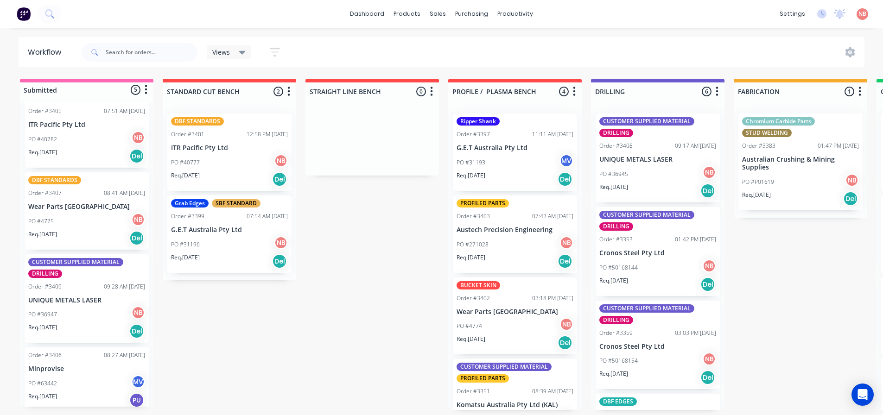
scroll to position [15, 0]
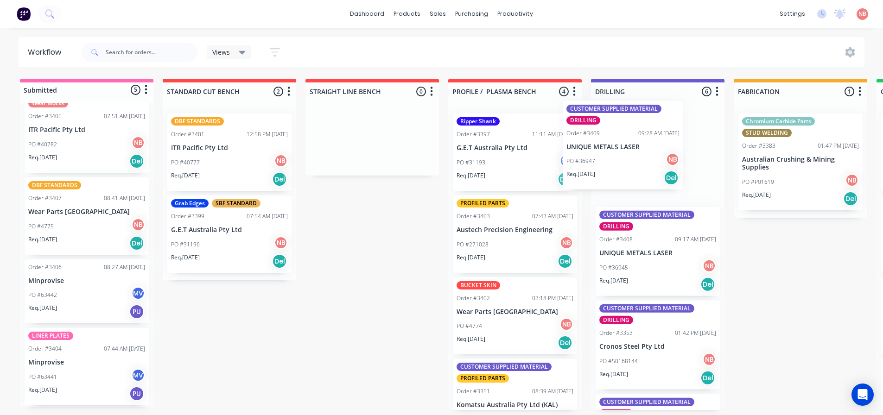
drag, startPoint x: 52, startPoint y: 297, endPoint x: 596, endPoint y: 141, distance: 566.1
click at [596, 141] on div "Submitted 5 Status colour #FF69B4 hex #FF69B4 Save Cancel Summaries Total order…" at bounding box center [766, 245] width 1546 height 332
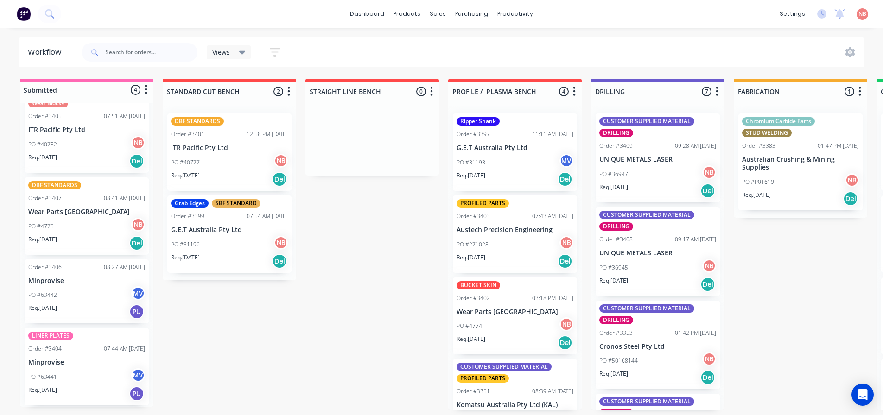
scroll to position [14, 0]
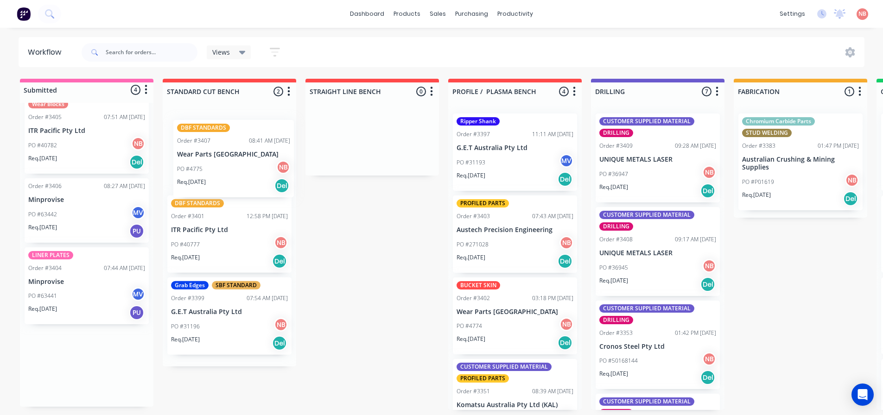
drag, startPoint x: 53, startPoint y: 213, endPoint x: 205, endPoint y: 152, distance: 164.1
click at [205, 152] on div "Submitted 4 Status colour #FF69B4 hex #FF69B4 Save Cancel Summaries Total order…" at bounding box center [766, 245] width 1546 height 332
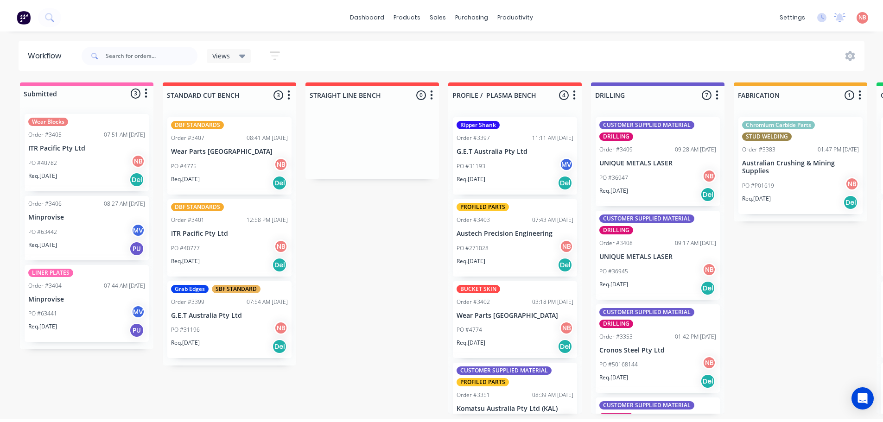
scroll to position [0, 0]
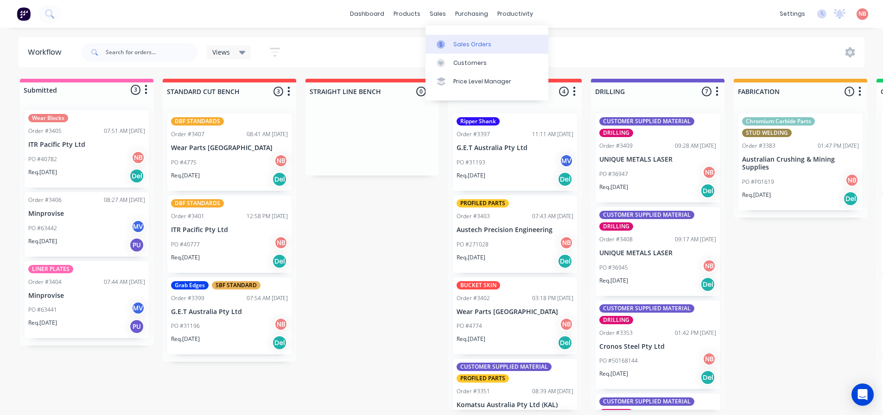
click at [446, 42] on div at bounding box center [444, 44] width 14 height 8
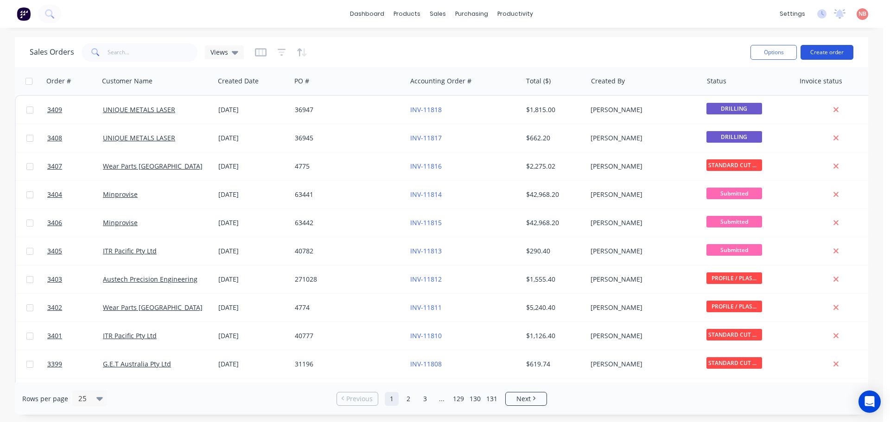
click at [833, 51] on button "Create order" at bounding box center [827, 52] width 53 height 15
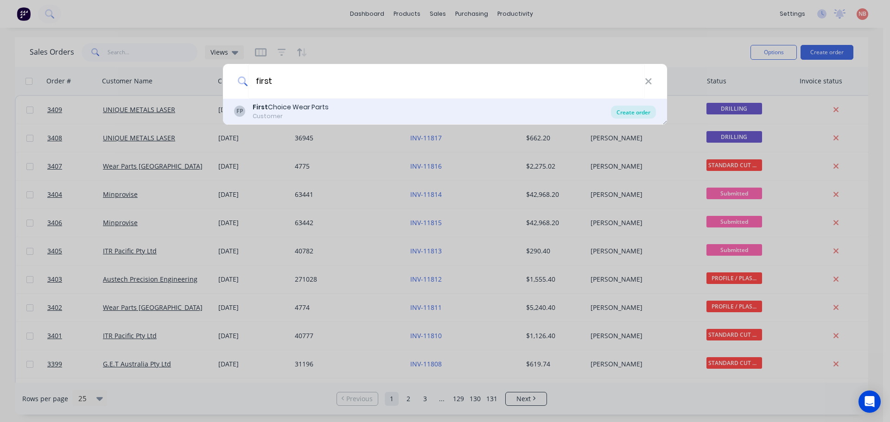
type input "first"
click at [646, 109] on div "Create order" at bounding box center [633, 112] width 45 height 13
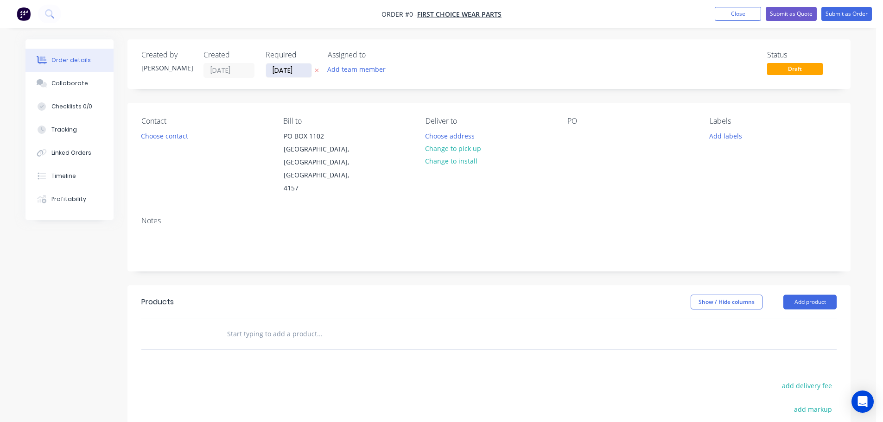
click at [276, 69] on input "[DATE]" at bounding box center [288, 71] width 45 height 14
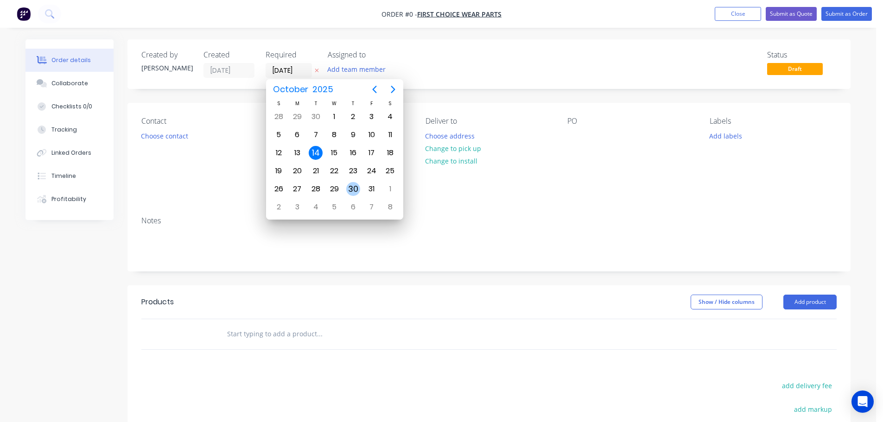
click at [348, 187] on div "30" at bounding box center [353, 189] width 14 height 14
type input "[DATE]"
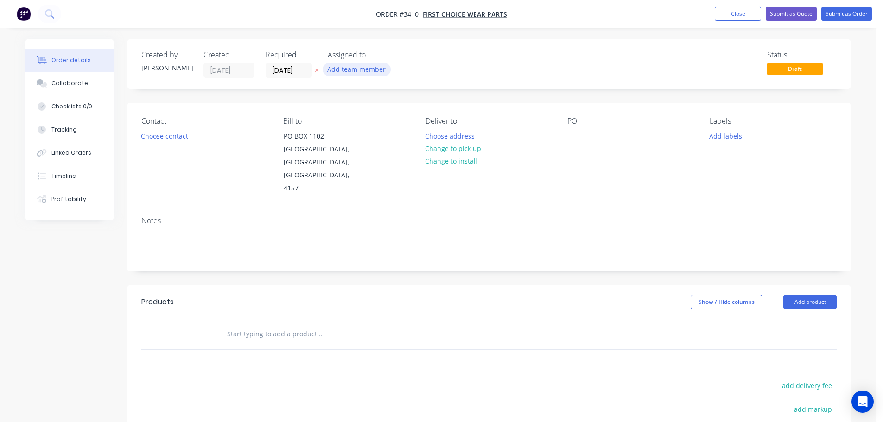
click at [352, 74] on button "Add team member" at bounding box center [357, 69] width 68 height 13
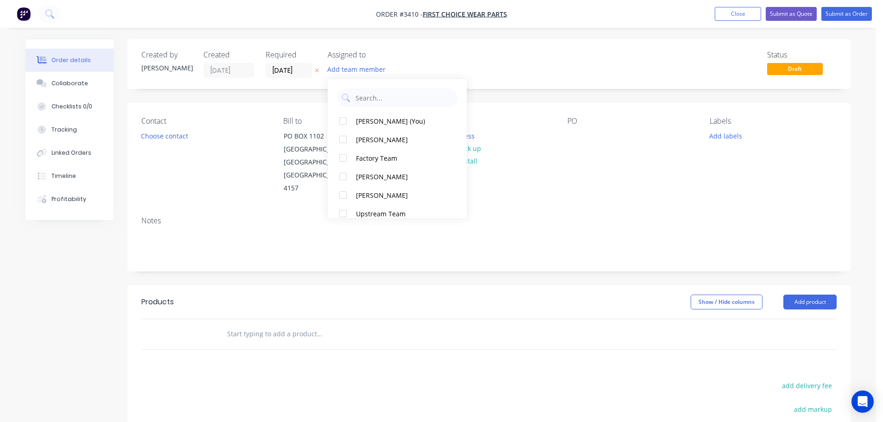
drag, startPoint x: 374, startPoint y: 118, endPoint x: 268, endPoint y: 123, distance: 105.8
click at [374, 119] on div "[PERSON_NAME] (You)" at bounding box center [402, 121] width 93 height 10
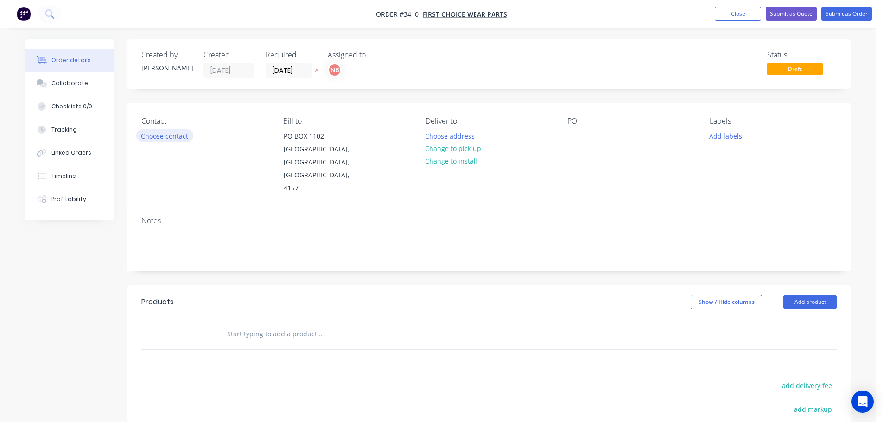
click at [192, 138] on button "Choose contact" at bounding box center [164, 135] width 57 height 13
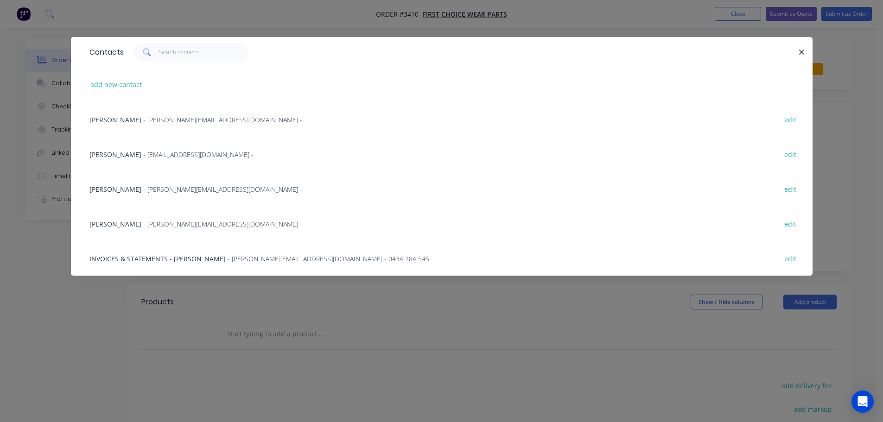
click at [137, 128] on div "Michael - [EMAIL_ADDRESS][DOMAIN_NAME] - edit" at bounding box center [442, 119] width 714 height 35
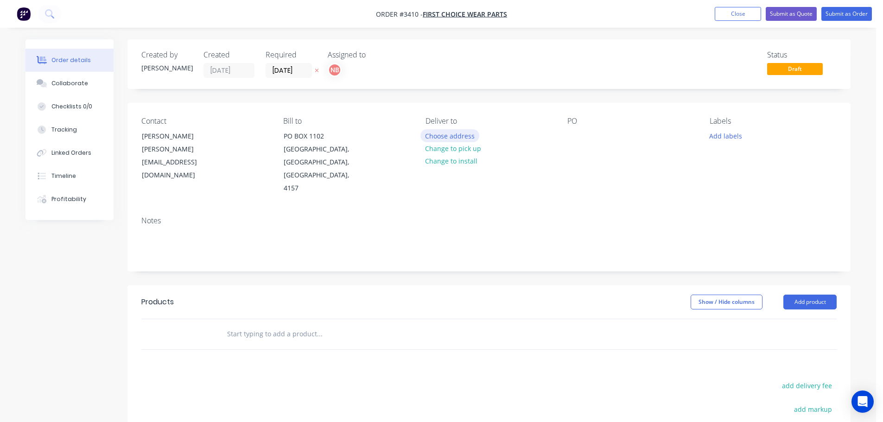
click at [439, 134] on button "Choose address" at bounding box center [450, 135] width 59 height 13
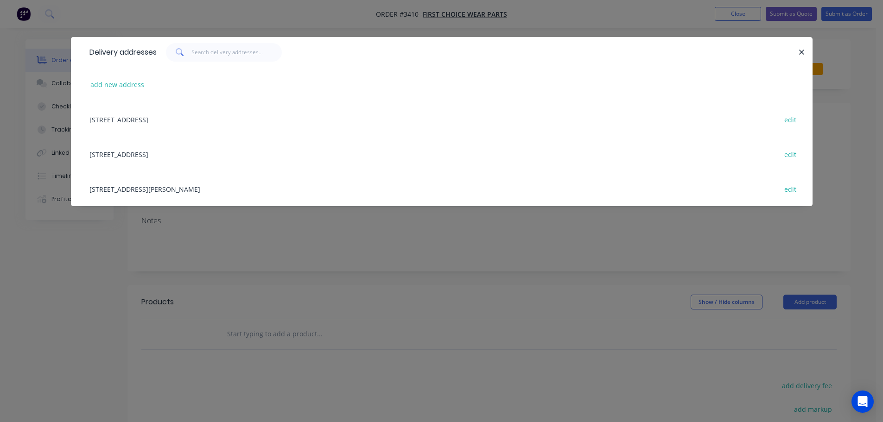
click at [136, 188] on div "[STREET_ADDRESS][PERSON_NAME] edit" at bounding box center [442, 189] width 714 height 35
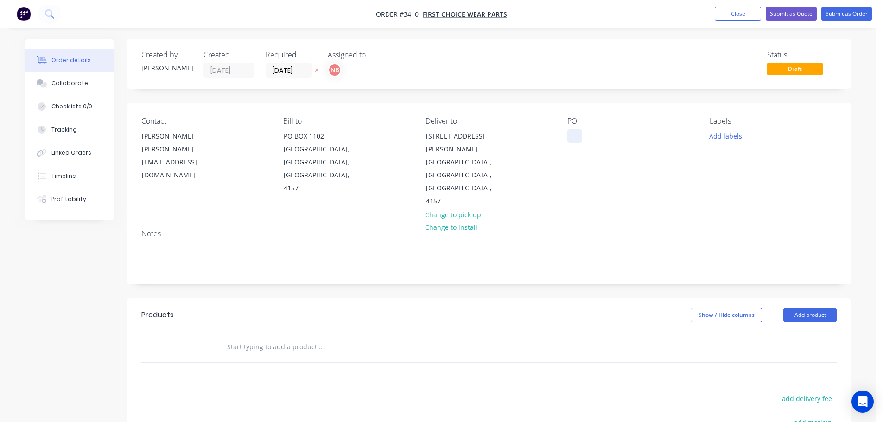
click at [572, 135] on div at bounding box center [575, 135] width 15 height 13
click at [729, 135] on button "Add labels" at bounding box center [725, 135] width 43 height 13
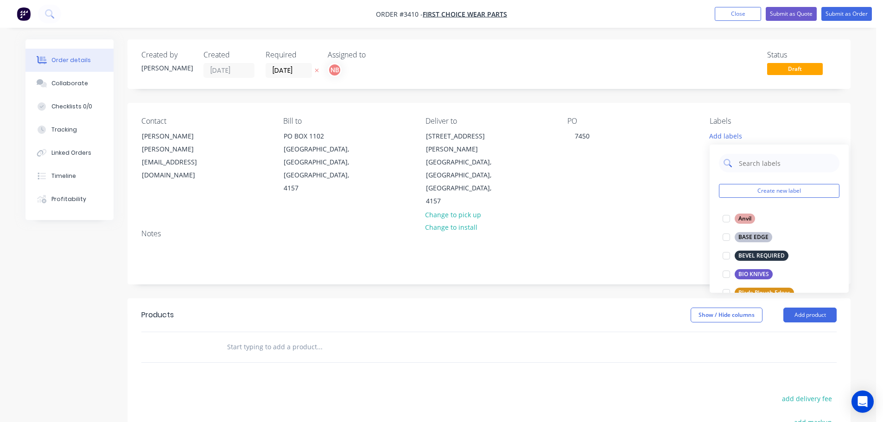
drag, startPoint x: 731, startPoint y: 137, endPoint x: 758, endPoint y: 169, distance: 42.5
click at [758, 169] on input "text" at bounding box center [786, 163] width 97 height 19
type input "buc"
click at [748, 257] on div "BUCKET SKIN" at bounding box center [757, 256] width 44 height 10
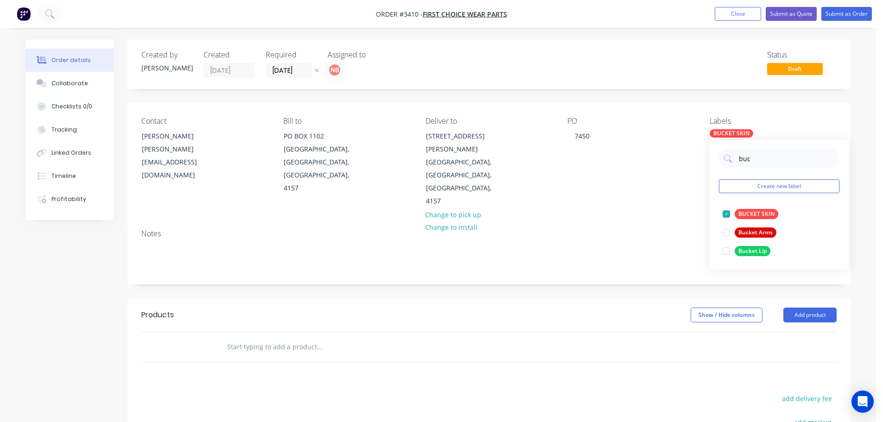
click at [542, 255] on div "Created by [PERSON_NAME] Created [DATE] Required [DATE] Assigned to NB Status D…" at bounding box center [489, 312] width 723 height 546
click at [790, 308] on button "Add product" at bounding box center [810, 315] width 53 height 15
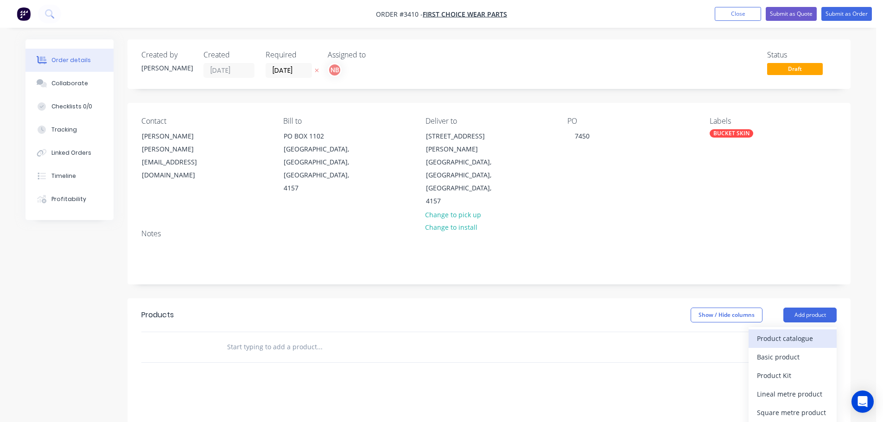
click at [786, 332] on div "Product catalogue" at bounding box center [792, 338] width 71 height 13
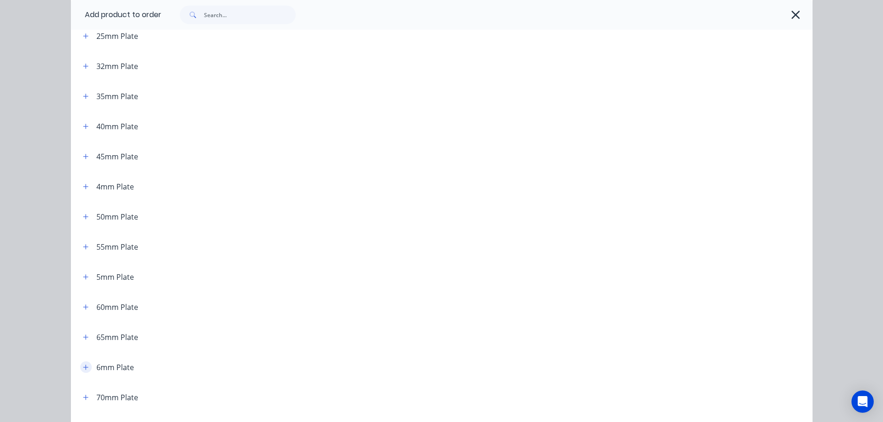
scroll to position [278, 0]
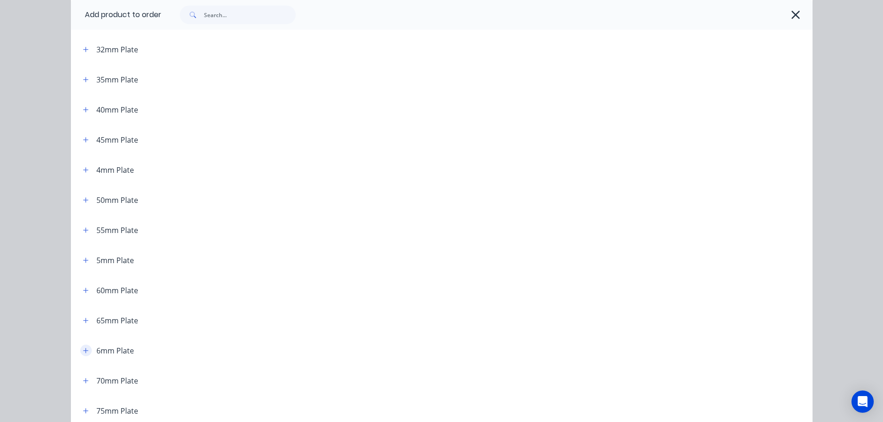
click at [83, 348] on icon "button" at bounding box center [86, 351] width 6 height 6
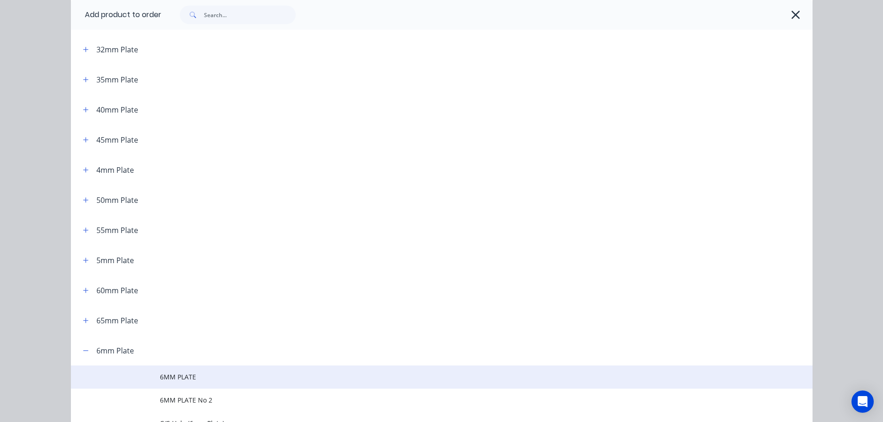
click at [164, 375] on span "6MM PLATE" at bounding box center [421, 377] width 522 height 10
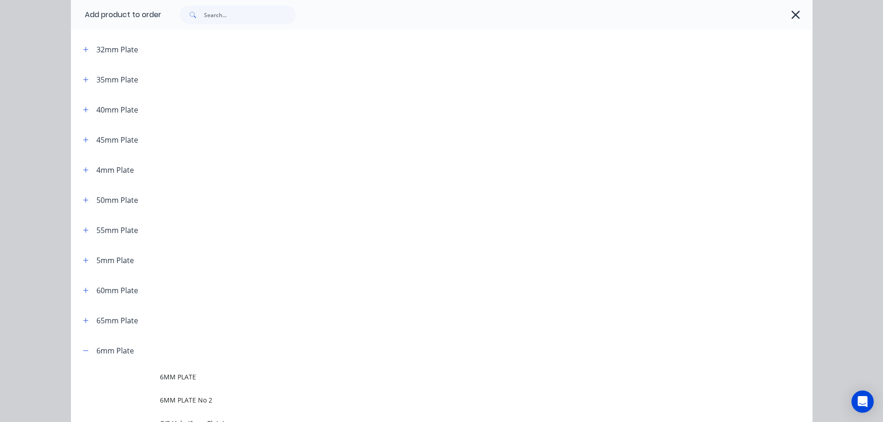
scroll to position [0, 0]
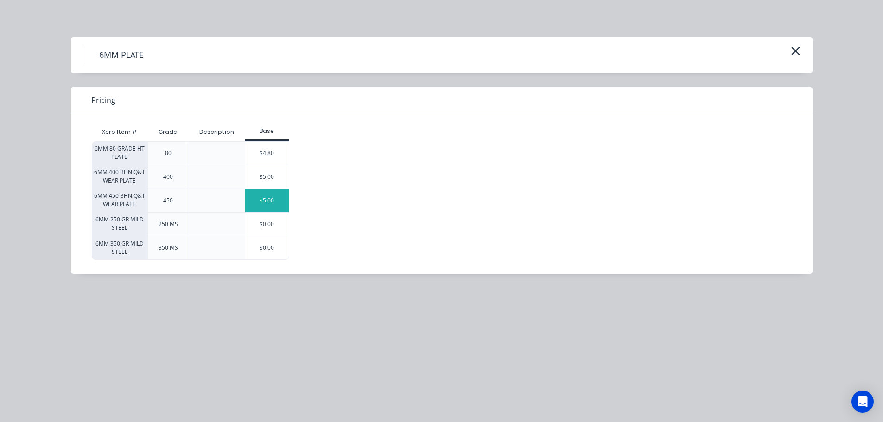
click at [267, 204] on div "$5.00" at bounding box center [267, 200] width 44 height 23
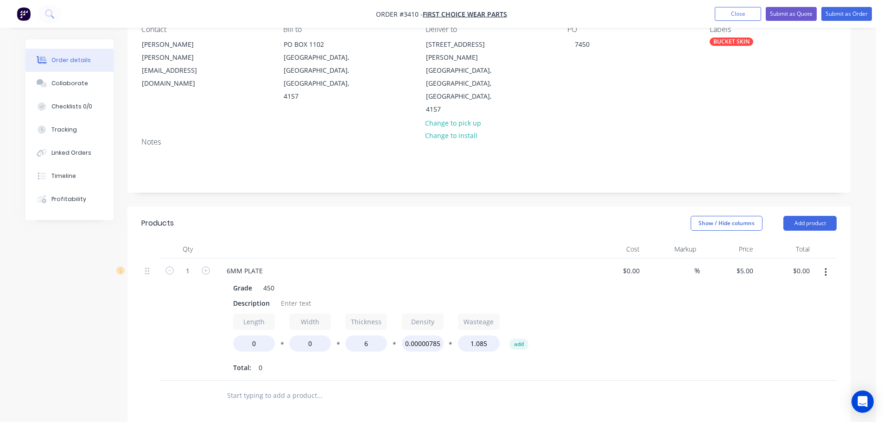
scroll to position [93, 0]
click at [236, 296] on div "Description" at bounding box center [252, 302] width 44 height 13
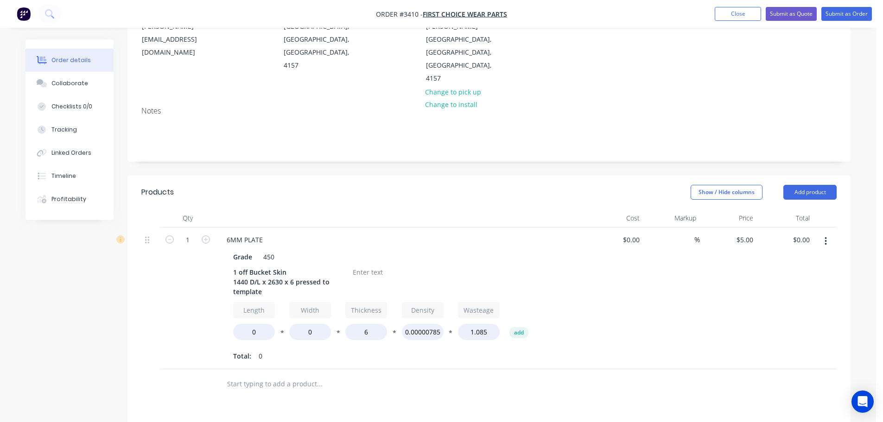
scroll to position [139, 0]
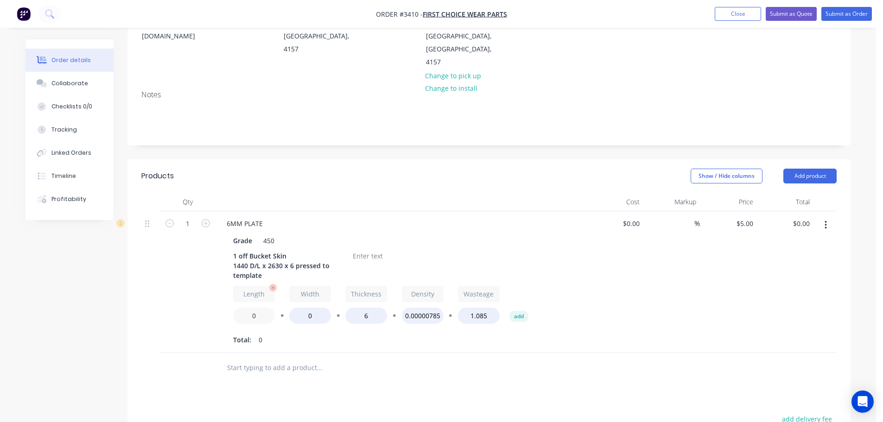
click at [252, 308] on input "0" at bounding box center [254, 316] width 42 height 16
type input "1440"
click at [309, 308] on input "0" at bounding box center [310, 316] width 42 height 16
type input "2630"
type input "$970.00"
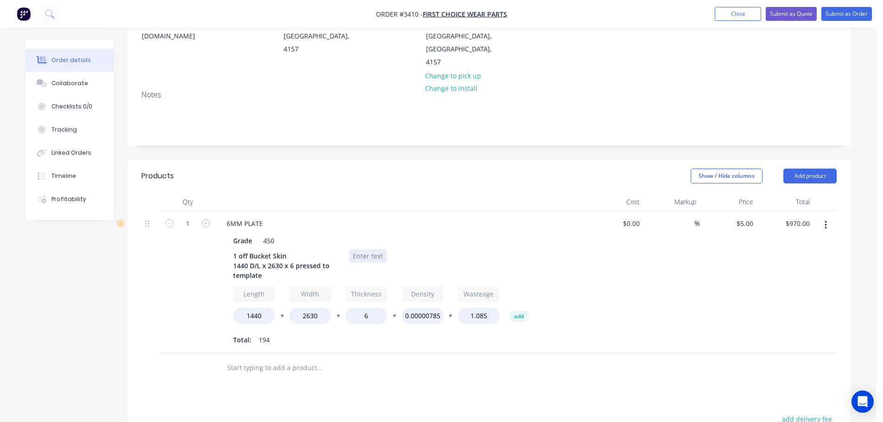
click at [364, 249] on div at bounding box center [368, 255] width 38 height 13
click at [794, 169] on button "Add product" at bounding box center [810, 176] width 53 height 15
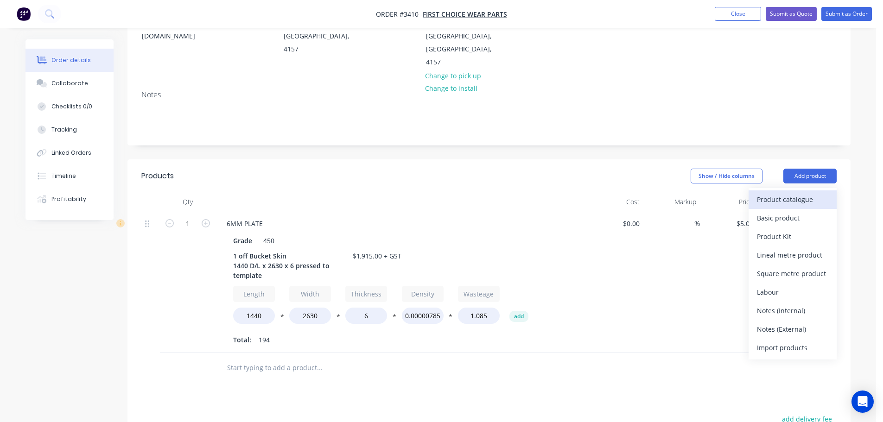
click at [780, 193] on div "Product catalogue" at bounding box center [792, 199] width 71 height 13
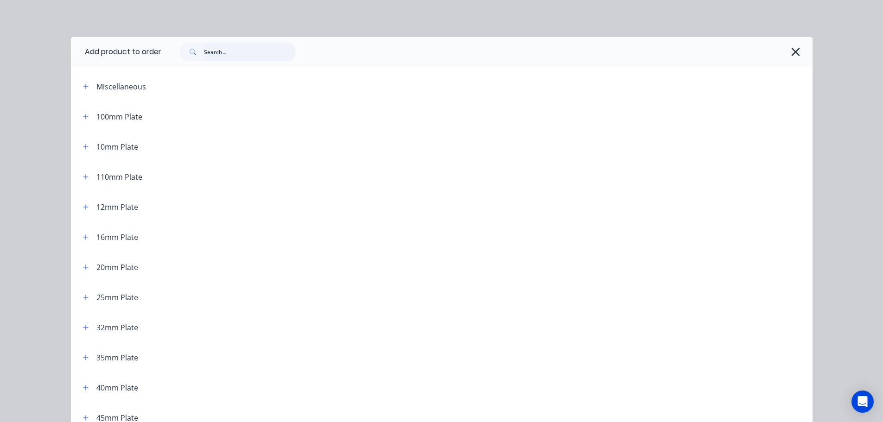
click at [222, 54] on input "text" at bounding box center [250, 52] width 92 height 19
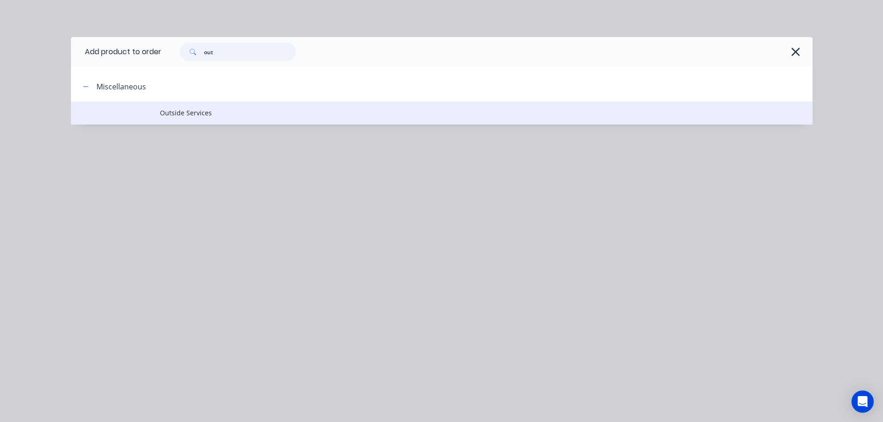
type input "out"
click at [174, 107] on td "Outside Services" at bounding box center [486, 113] width 653 height 23
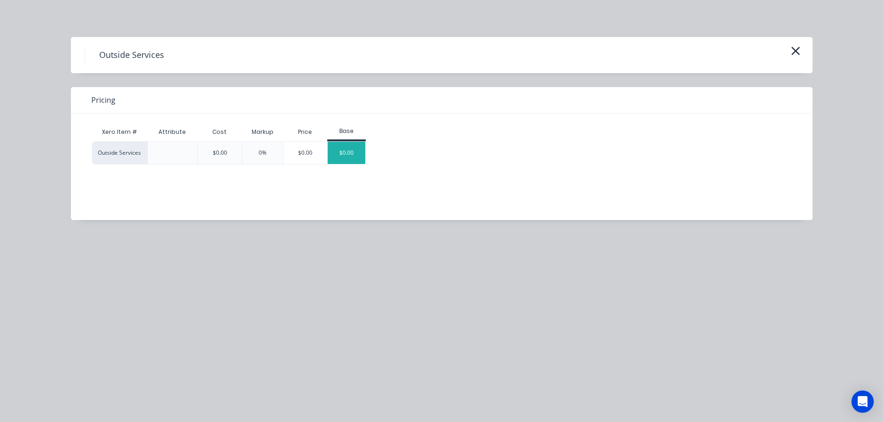
click at [360, 145] on div "$0.00" at bounding box center [347, 153] width 38 height 22
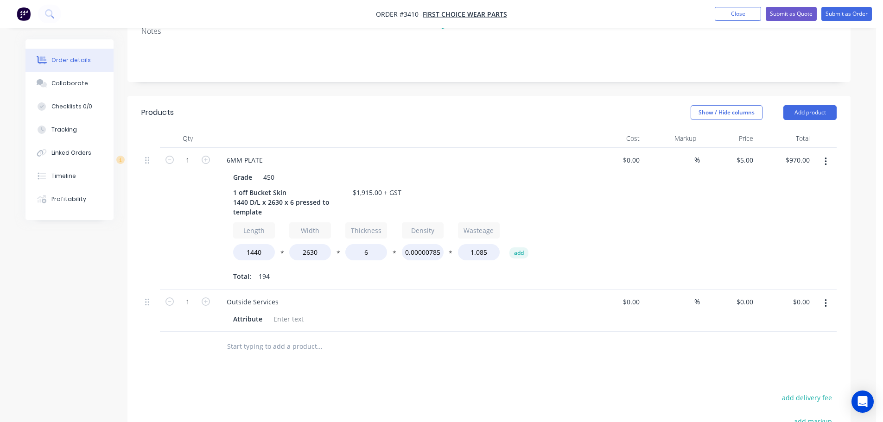
scroll to position [232, 0]
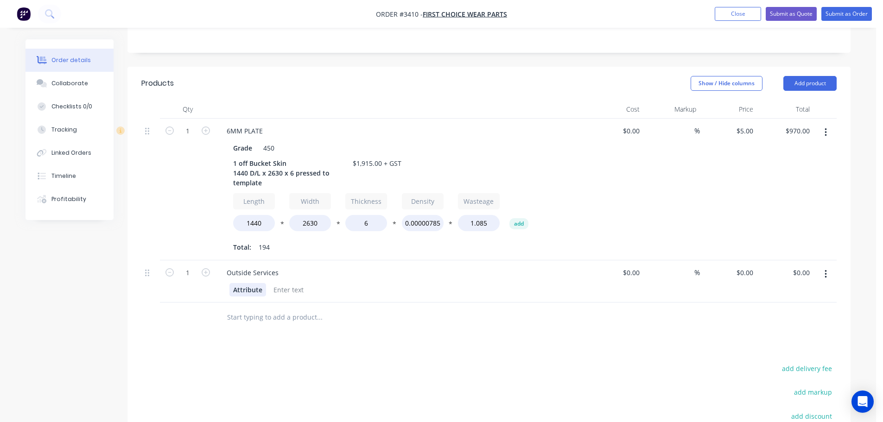
click at [245, 283] on div "Attribute" at bounding box center [248, 289] width 37 height 13
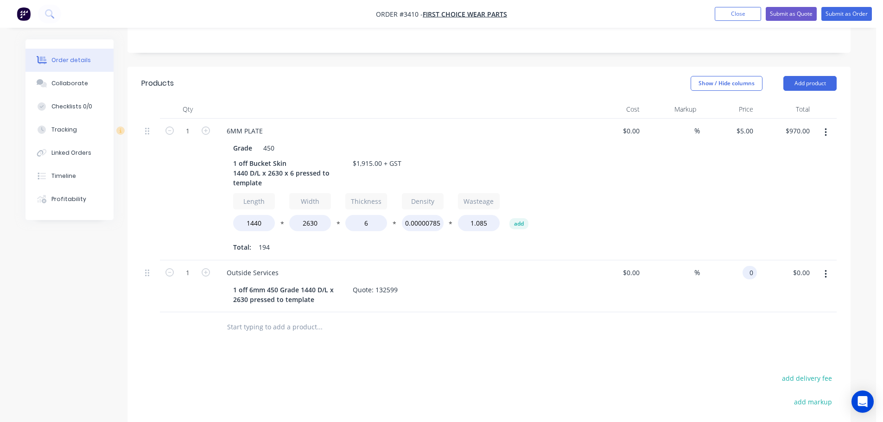
click at [747, 266] on input "0" at bounding box center [752, 272] width 11 height 13
type input "$900.00"
click at [717, 269] on div "$900.00 900" at bounding box center [728, 287] width 57 height 52
click at [814, 76] on button "Add product" at bounding box center [810, 83] width 53 height 15
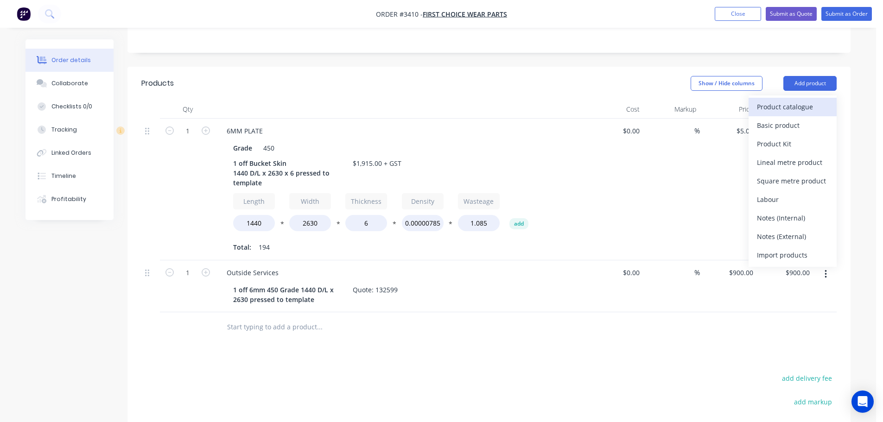
click at [812, 100] on div "Product catalogue" at bounding box center [792, 106] width 71 height 13
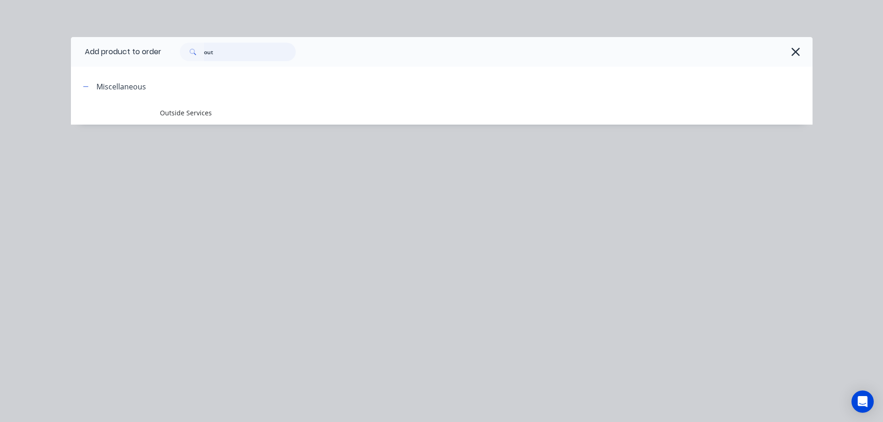
drag, startPoint x: 237, startPoint y: 54, endPoint x: 54, endPoint y: 64, distance: 183.9
click at [54, 64] on div "Add product to order out Miscellaneous Outside Services" at bounding box center [441, 211] width 883 height 422
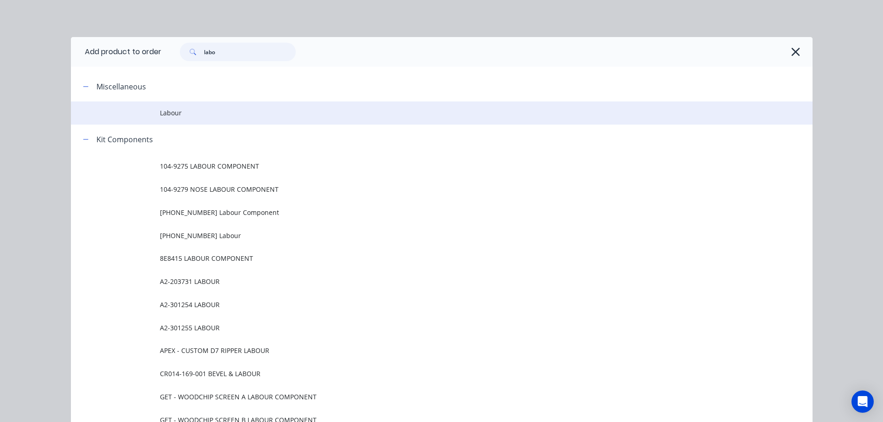
type input "labo"
click at [181, 115] on span "Labour" at bounding box center [421, 113] width 522 height 10
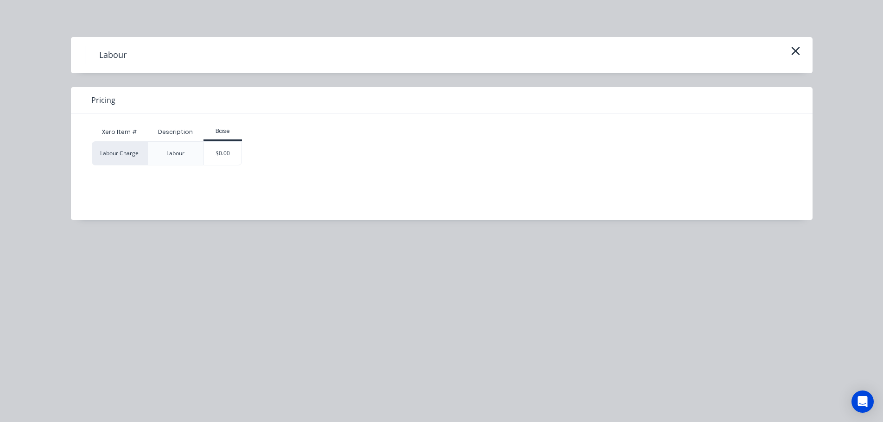
click at [242, 155] on div "Labour Charge Labour $0.00" at bounding box center [435, 153] width 686 height 24
click at [229, 153] on div "$0.00" at bounding box center [223, 153] width 38 height 23
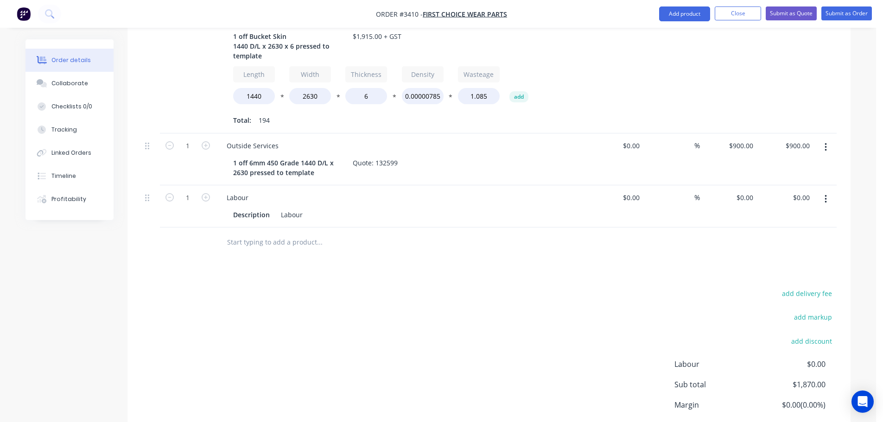
scroll to position [392, 0]
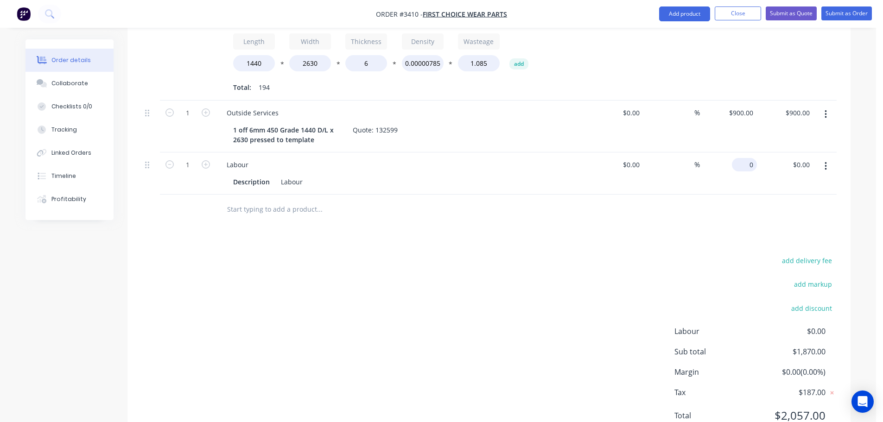
click at [753, 158] on input "0" at bounding box center [746, 164] width 21 height 13
type input "$45.00"
click at [664, 214] on div "Products Show / Hide columns Add product Qty Cost Markup Price Total 1 6MM PLAT…" at bounding box center [489, 177] width 723 height 541
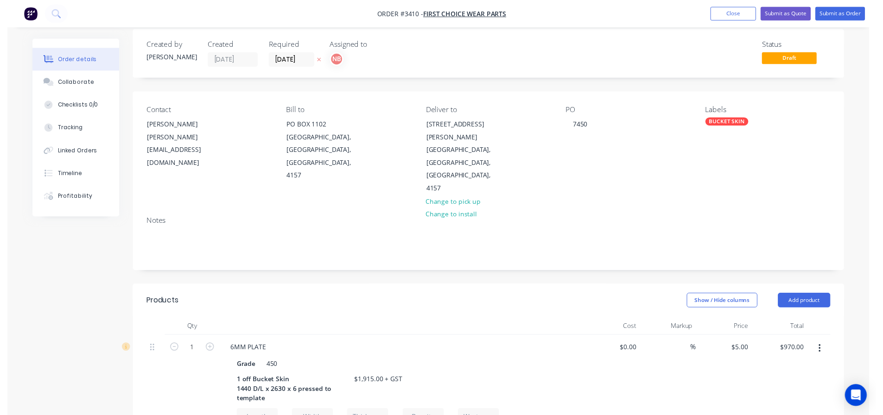
scroll to position [0, 0]
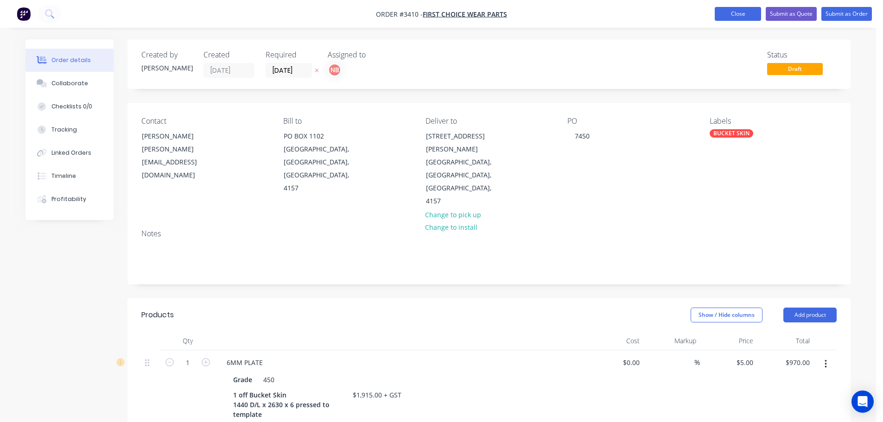
click at [722, 14] on button "Close" at bounding box center [738, 14] width 46 height 14
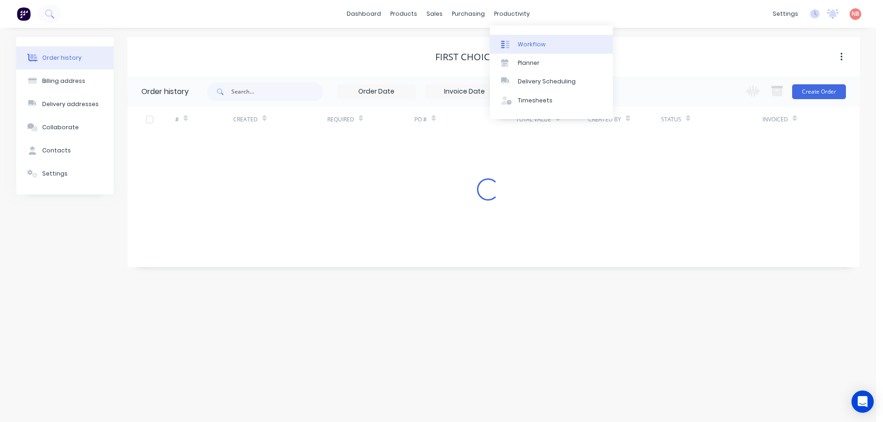
click at [517, 41] on link "Workflow" at bounding box center [551, 44] width 123 height 19
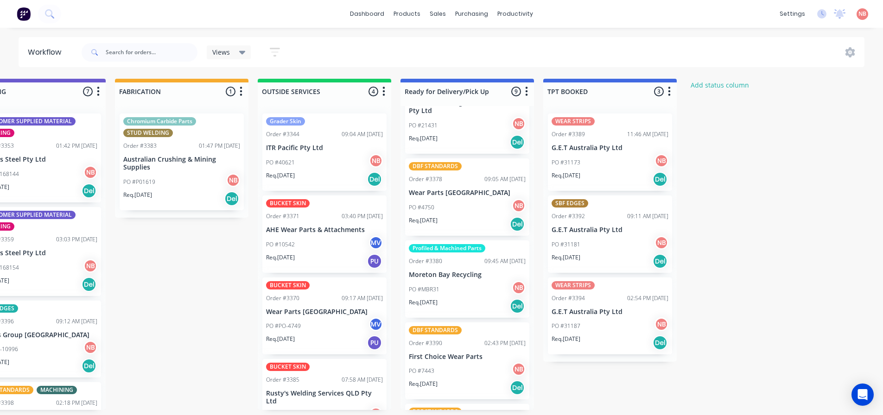
scroll to position [325, 0]
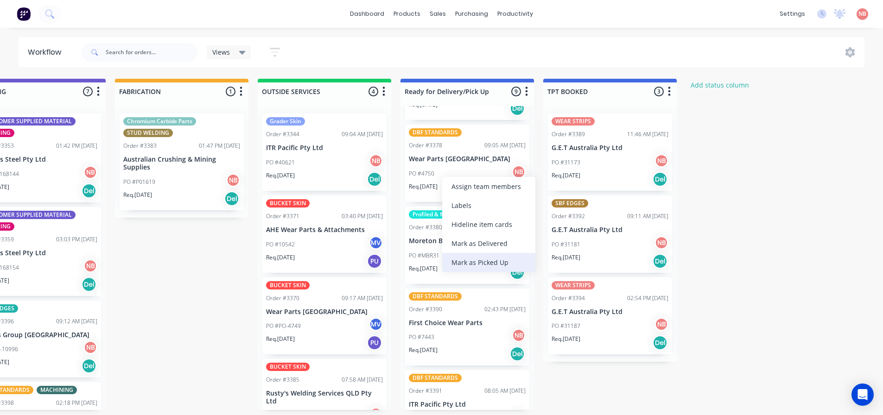
click at [460, 259] on div "Mark as Picked Up" at bounding box center [488, 262] width 93 height 19
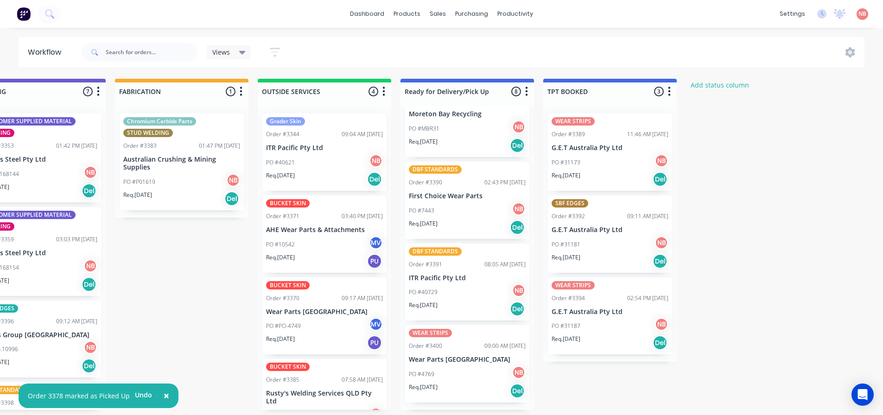
scroll to position [374, 0]
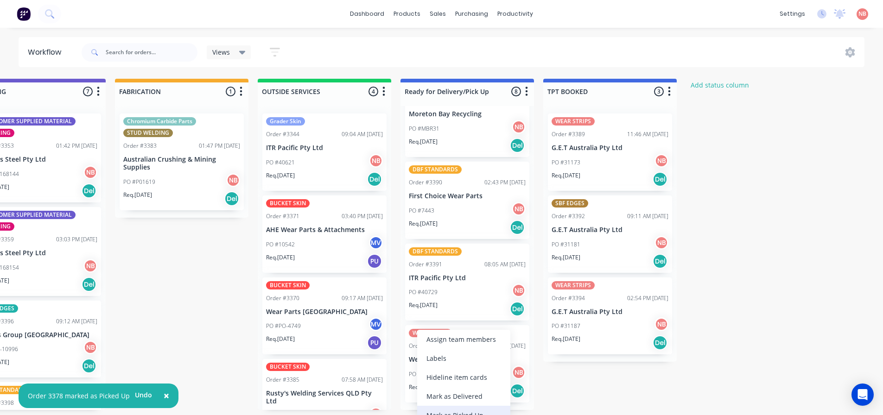
click at [443, 409] on div "Mark as Picked Up" at bounding box center [463, 415] width 93 height 19
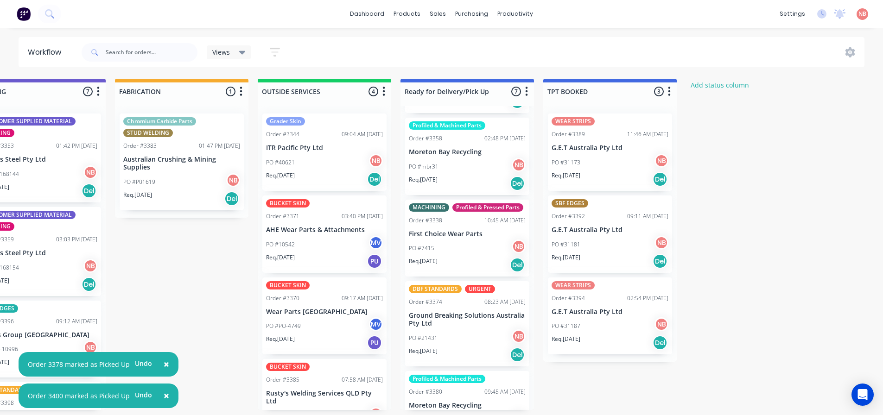
scroll to position [0, 0]
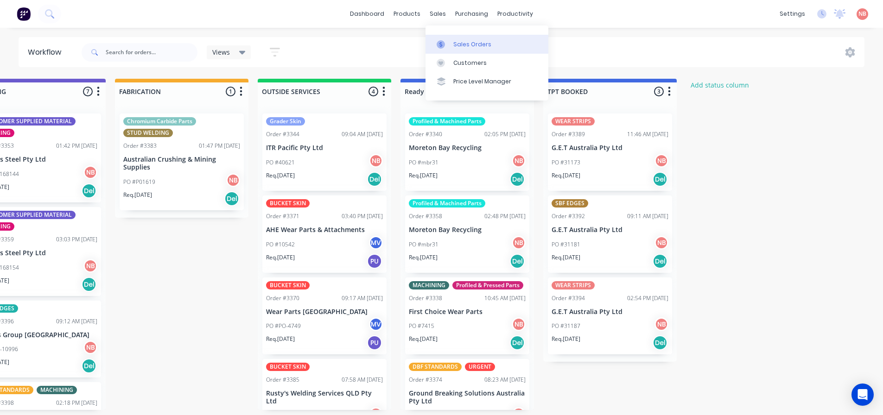
click at [442, 42] on icon at bounding box center [441, 44] width 8 height 8
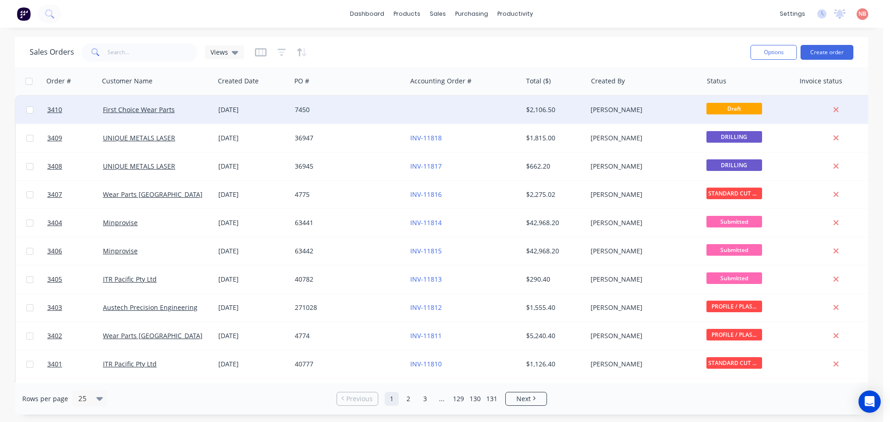
click at [398, 112] on div "7450" at bounding box center [349, 109] width 108 height 9
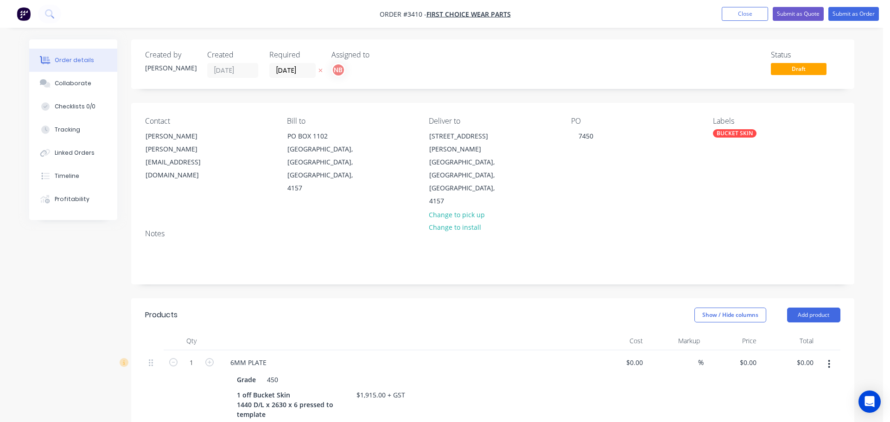
type input "$5.00"
type input "$970.00"
type input "$900.00"
type input "$45.00"
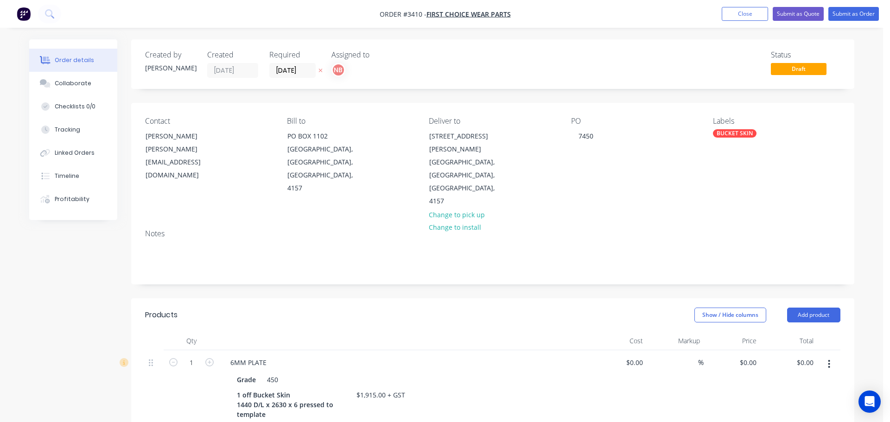
type input "$45.00"
click at [835, 14] on button "Submit as Order" at bounding box center [847, 14] width 51 height 14
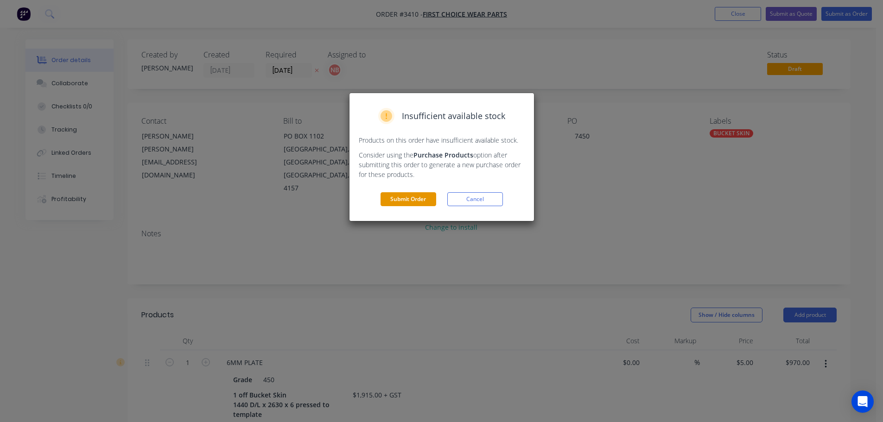
click at [418, 202] on button "Submit Order" at bounding box center [409, 199] width 56 height 14
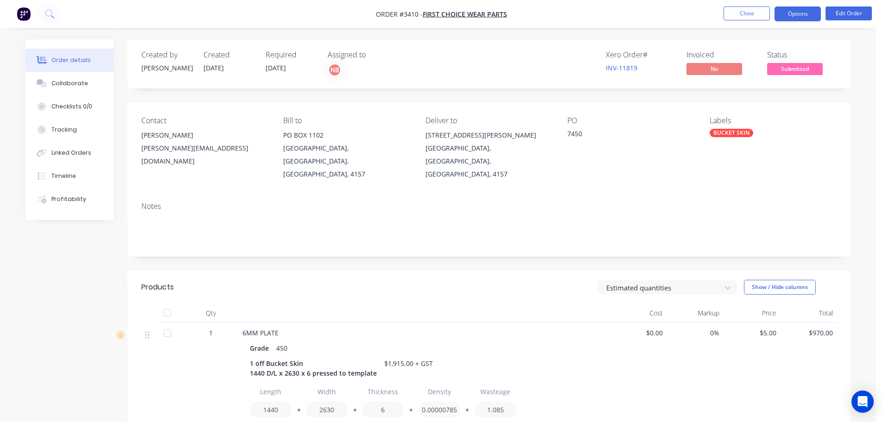
click at [798, 13] on button "Options" at bounding box center [798, 13] width 46 height 15
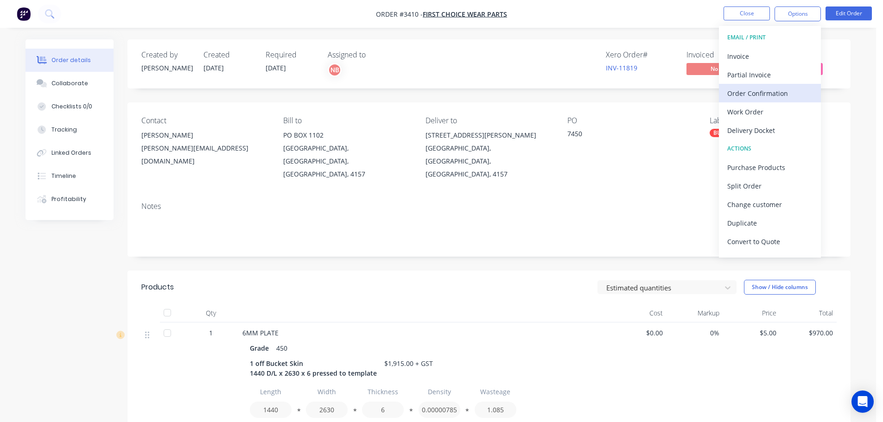
click at [752, 99] on div "Order Confirmation" at bounding box center [770, 93] width 85 height 13
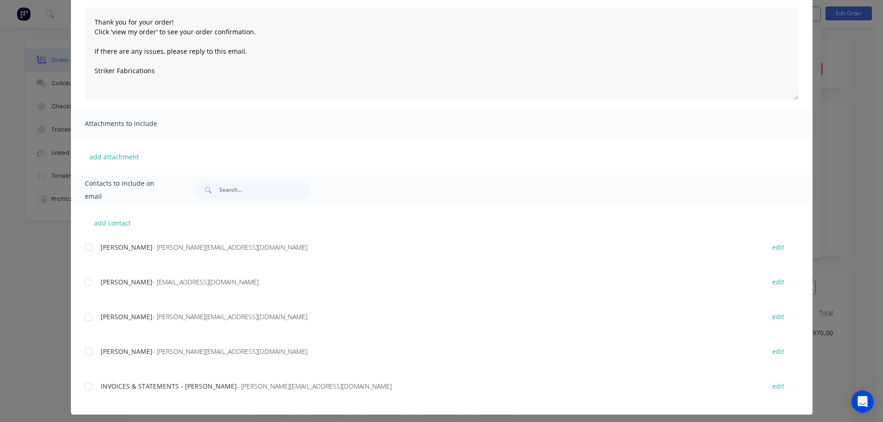
scroll to position [104, 0]
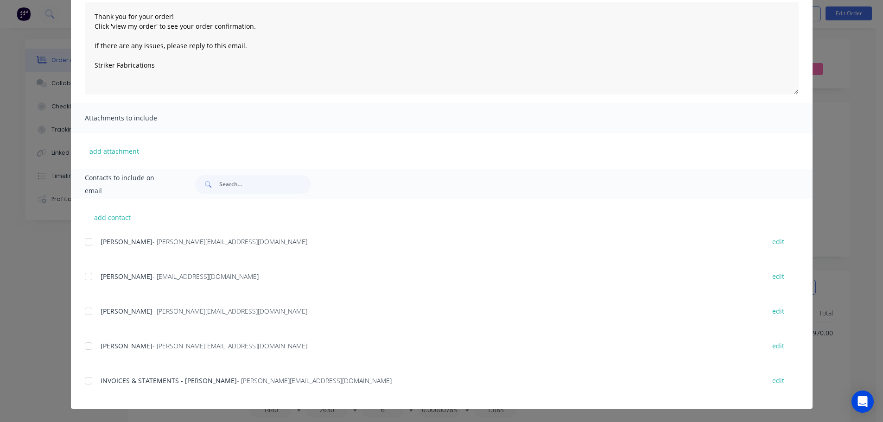
drag, startPoint x: 82, startPoint y: 238, endPoint x: 263, endPoint y: 180, distance: 190.2
click at [82, 238] on div at bounding box center [88, 242] width 19 height 19
type textarea "Thank you for your order! Click 'view my order' to see your order confirmation.…"
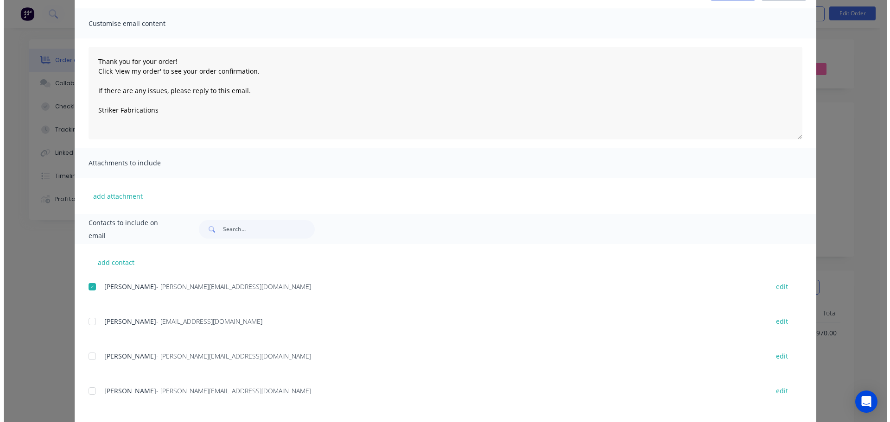
scroll to position [0, 0]
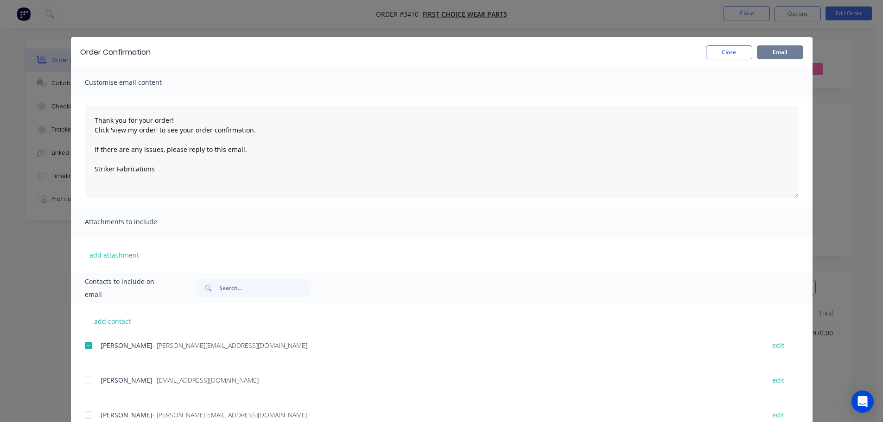
click at [767, 49] on button "Email" at bounding box center [780, 52] width 46 height 14
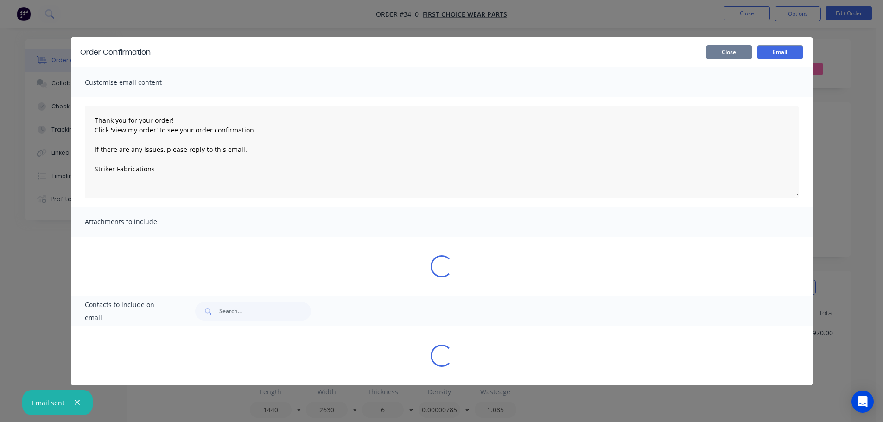
type textarea "Thank you for your order! Click 'view my order' to see your order confirmation.…"
click at [739, 56] on button "Close" at bounding box center [729, 52] width 46 height 14
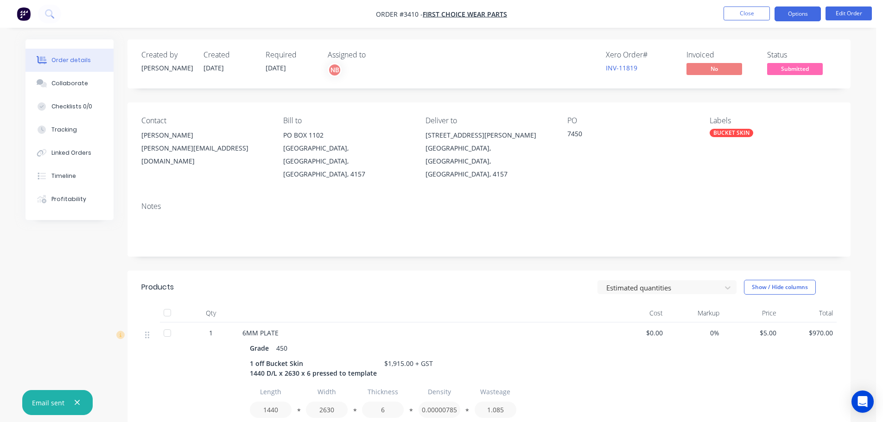
click at [792, 13] on button "Options" at bounding box center [798, 13] width 46 height 15
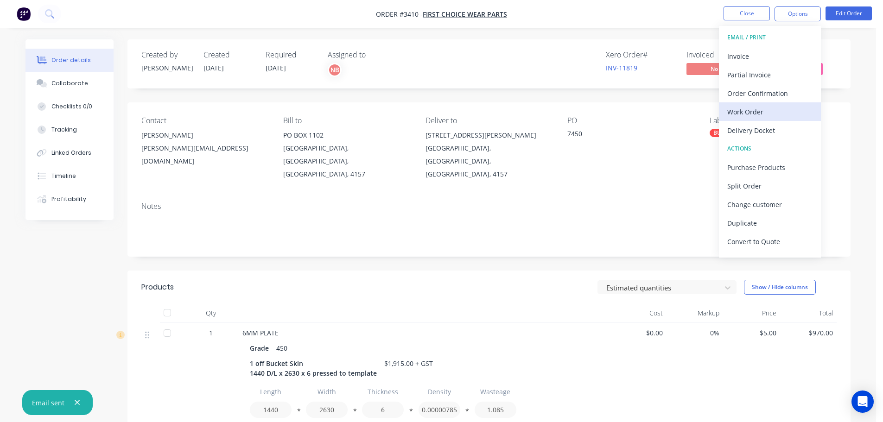
click at [749, 103] on button "Work Order" at bounding box center [770, 111] width 102 height 19
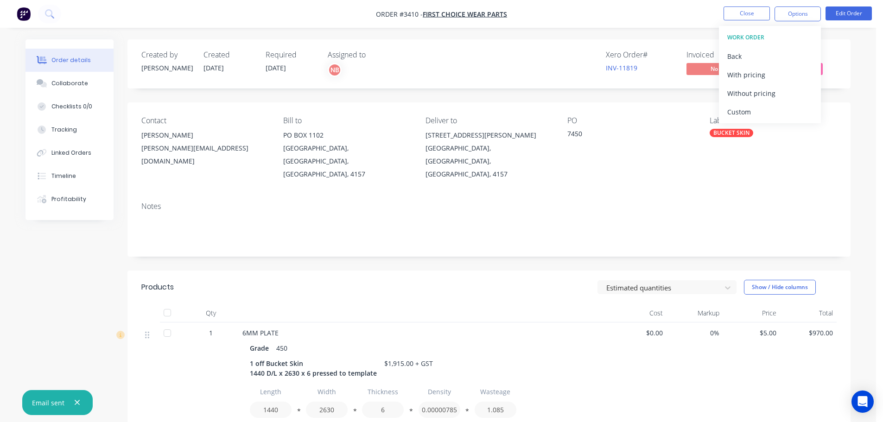
click at [749, 103] on button "Custom" at bounding box center [770, 111] width 102 height 19
click at [747, 96] on div "Without pricing" at bounding box center [770, 93] width 85 height 13
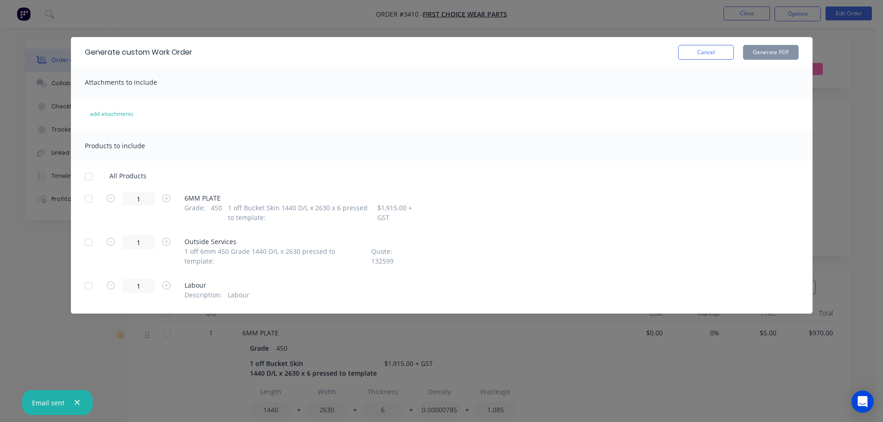
click at [93, 200] on div at bounding box center [88, 199] width 19 height 19
click at [772, 52] on button "Generate PDF" at bounding box center [771, 52] width 56 height 15
click at [700, 50] on button "Cancel" at bounding box center [706, 52] width 56 height 15
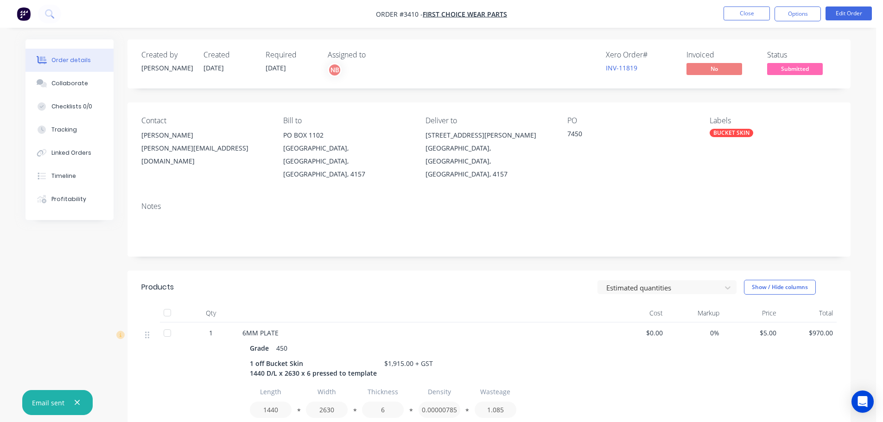
click at [794, 6] on nav "Order #3410 - First Choice Wear Parts Close Options Edit Order" at bounding box center [441, 14] width 883 height 28
click at [794, 10] on button "Options" at bounding box center [798, 13] width 46 height 15
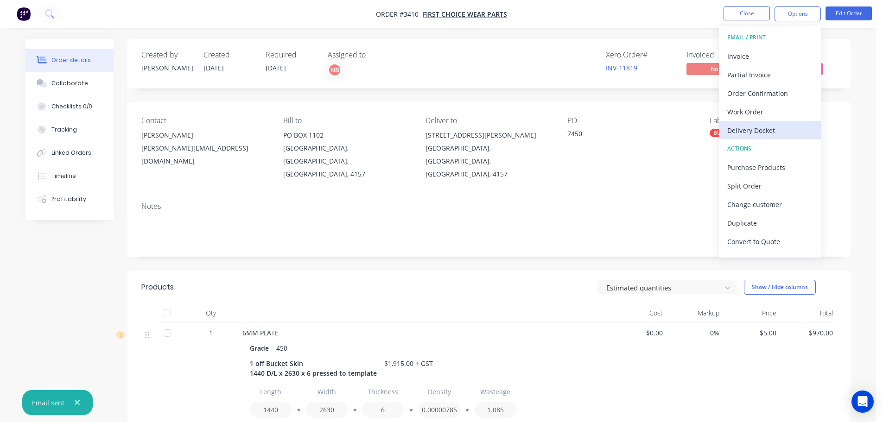
click at [765, 128] on div "Delivery Docket" at bounding box center [770, 130] width 85 height 13
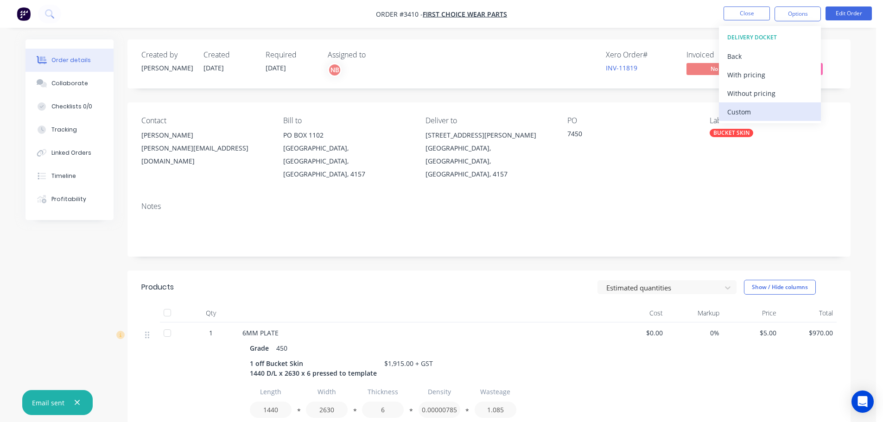
click at [762, 112] on div "Custom" at bounding box center [770, 111] width 85 height 13
click at [756, 95] on div "Without pricing" at bounding box center [770, 93] width 85 height 13
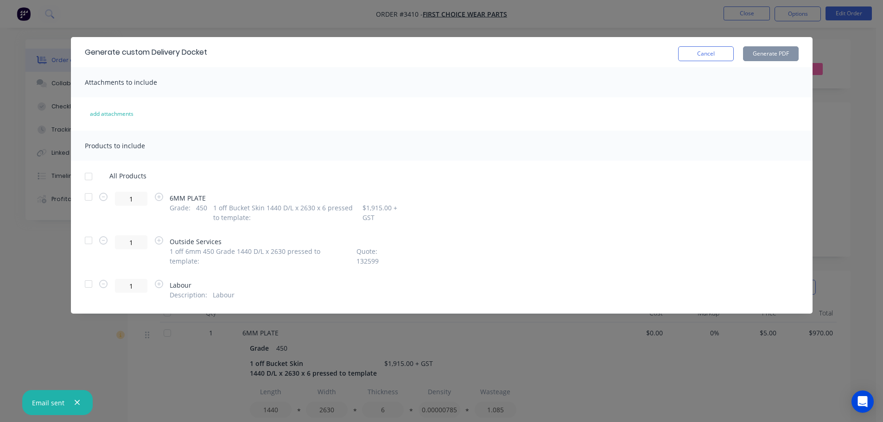
click at [90, 200] on div at bounding box center [88, 197] width 19 height 19
click at [763, 48] on button "Generate PDF" at bounding box center [771, 53] width 56 height 15
click at [705, 51] on button "Cancel" at bounding box center [706, 53] width 56 height 15
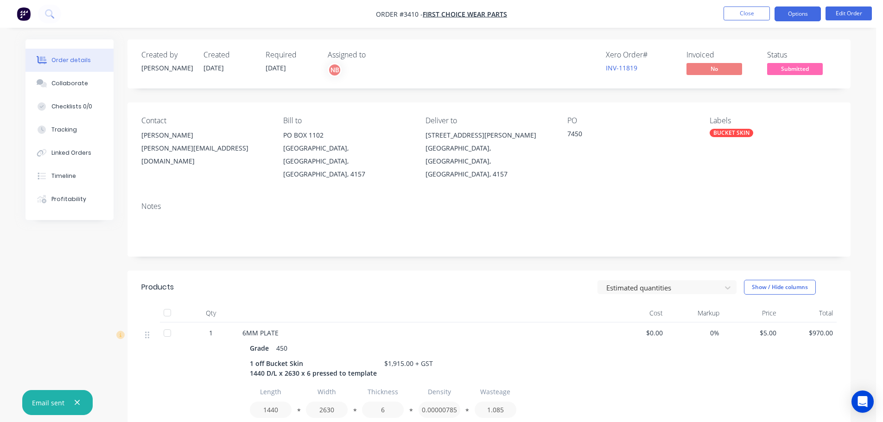
click at [785, 18] on button "Options" at bounding box center [798, 13] width 46 height 15
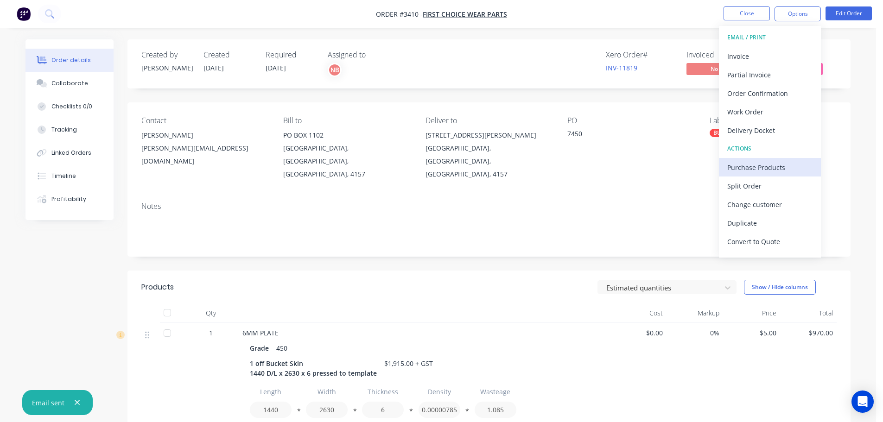
click at [744, 173] on div "Purchase Products" at bounding box center [770, 167] width 85 height 13
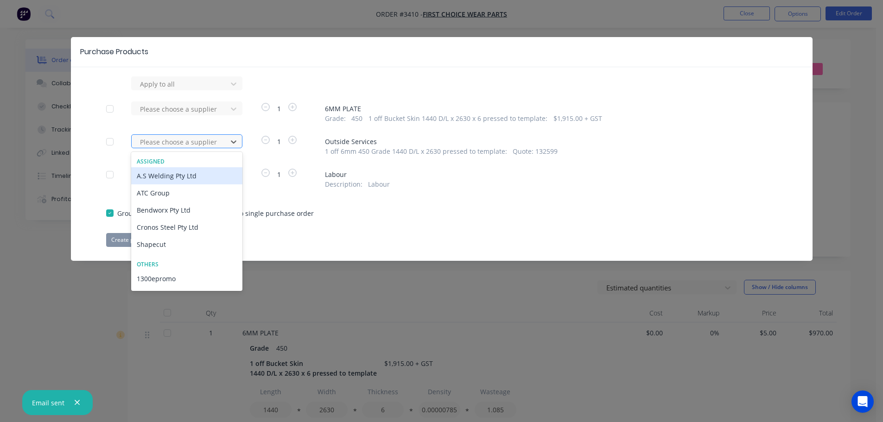
click at [210, 145] on div at bounding box center [180, 142] width 83 height 12
click at [174, 210] on div "Bendworx Pty Ltd" at bounding box center [186, 210] width 111 height 17
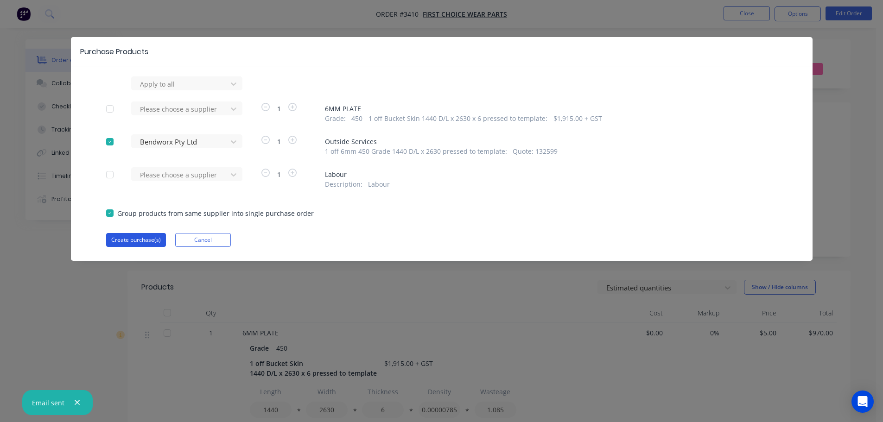
click at [157, 238] on button "Create purchase(s)" at bounding box center [136, 240] width 60 height 14
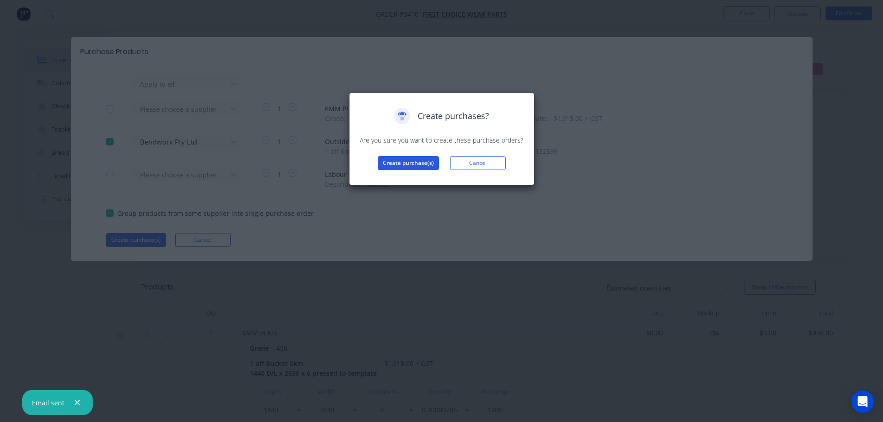
click at [404, 162] on button "Create purchase(s)" at bounding box center [408, 163] width 61 height 14
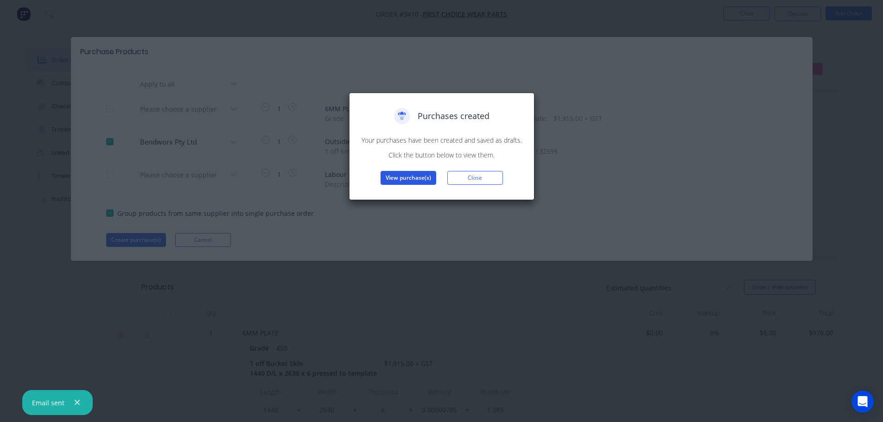
click at [394, 179] on button "View purchase(s)" at bounding box center [409, 178] width 56 height 14
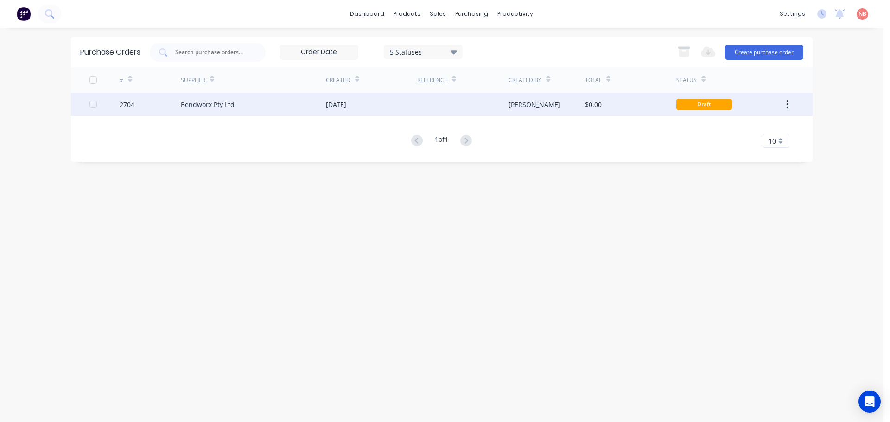
click at [300, 106] on div "Bendworx Pty Ltd" at bounding box center [253, 104] width 145 height 23
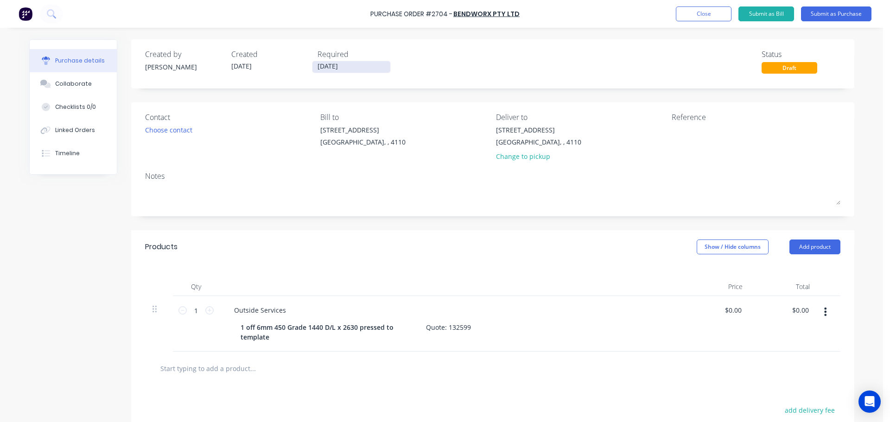
click at [320, 68] on input "[DATE]" at bounding box center [352, 67] width 78 height 12
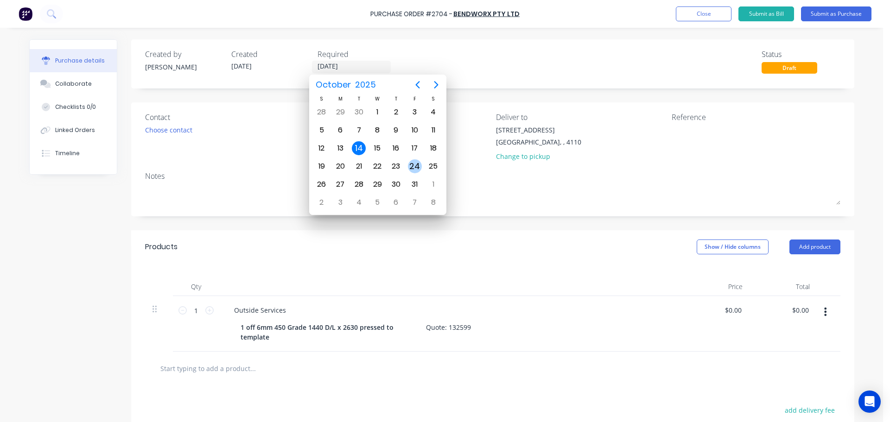
click at [409, 166] on div "24" at bounding box center [415, 167] width 14 height 14
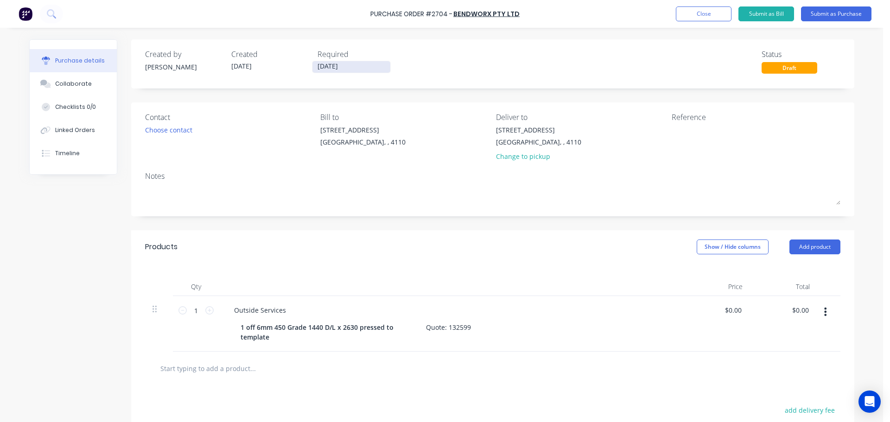
click at [321, 66] on input "[DATE]" at bounding box center [352, 67] width 78 height 12
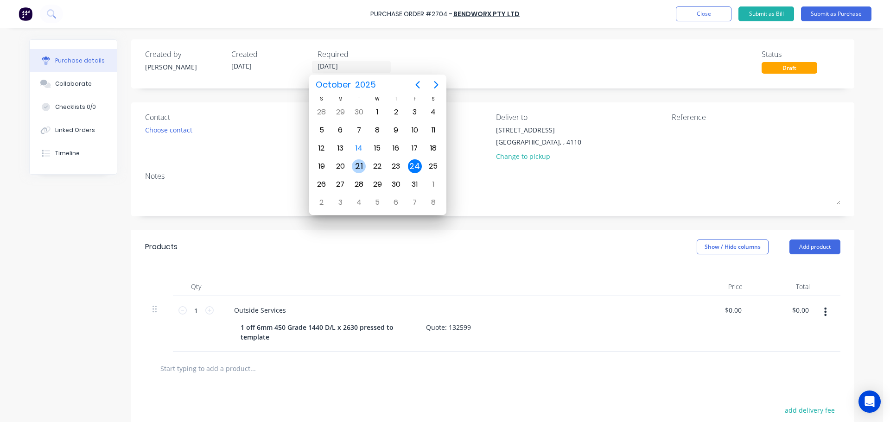
click at [360, 179] on div "28" at bounding box center [359, 185] width 14 height 14
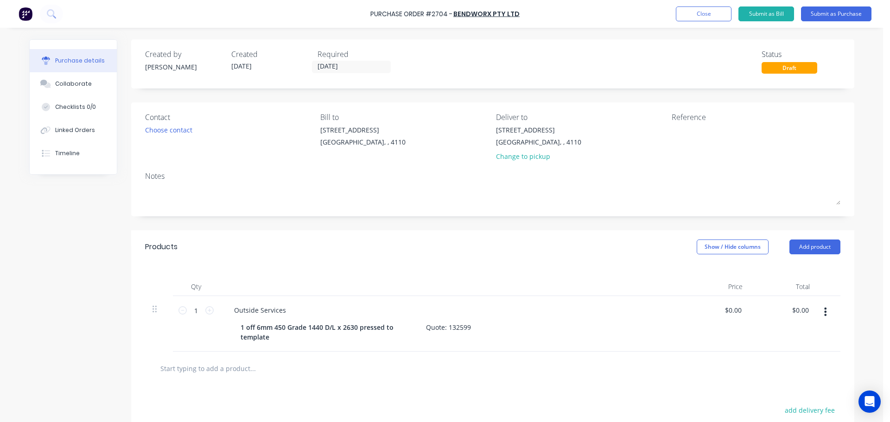
type input "[DATE]"
click at [681, 130] on textarea at bounding box center [730, 135] width 116 height 21
type textarea "6mm S"
type textarea "x"
type textarea "6mm Sk"
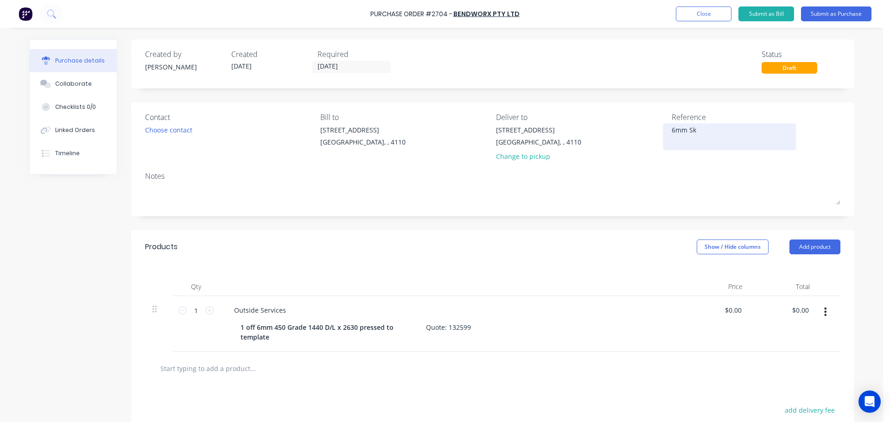
type textarea "x"
type textarea "6mm Ski"
type textarea "x"
type textarea "6mm Skin"
type textarea "x"
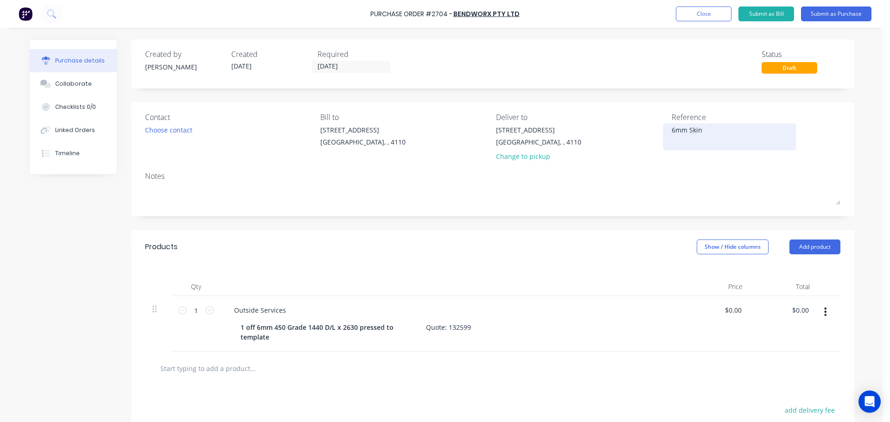
type textarea "6mm Skin"
type textarea "x"
type textarea "6mm Skin F"
type textarea "x"
type textarea "6mm Skin FC"
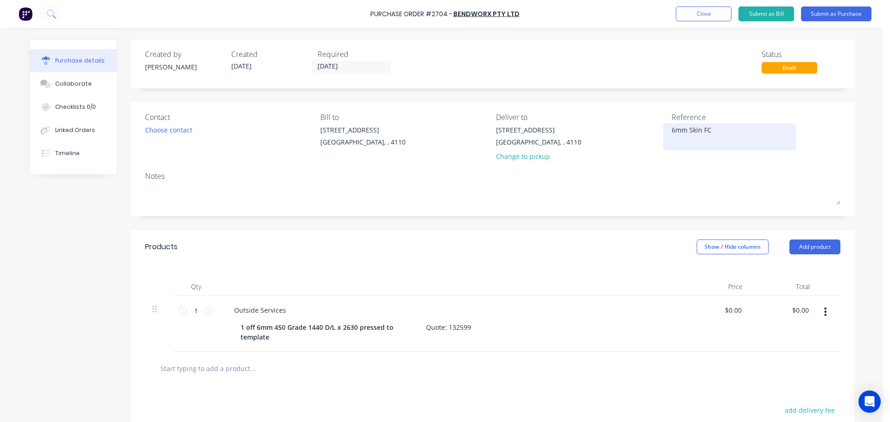
type textarea "x"
type textarea "6mm Skin FCW"
type textarea "x"
type textarea "6mm Skin FCWP"
type textarea "x"
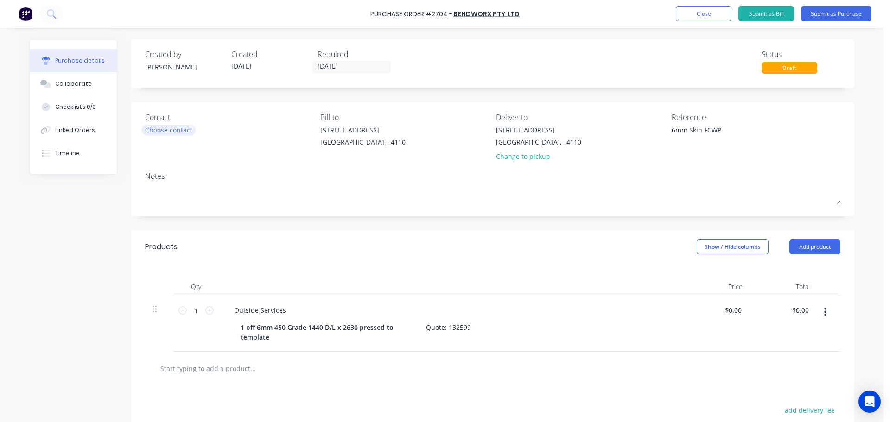
type textarea "6mm Skin FCWP"
click at [172, 126] on div "Choose contact" at bounding box center [168, 130] width 47 height 10
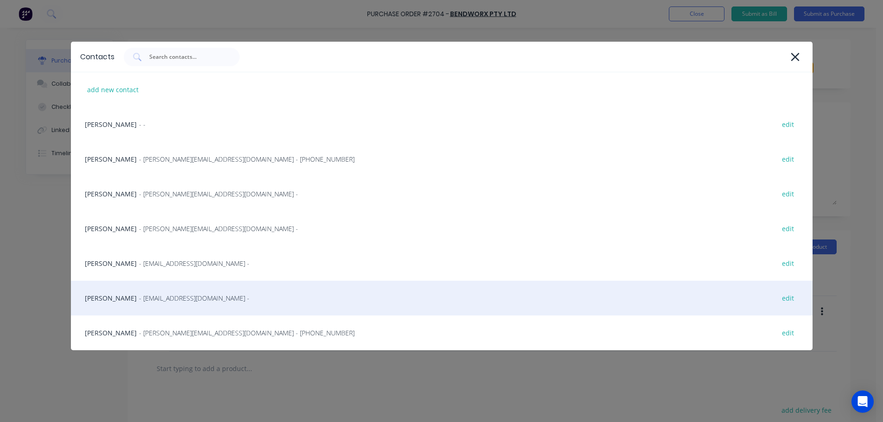
click at [127, 295] on div "[PERSON_NAME] - [EMAIL_ADDRESS][DOMAIN_NAME] - edit" at bounding box center [442, 298] width 742 height 35
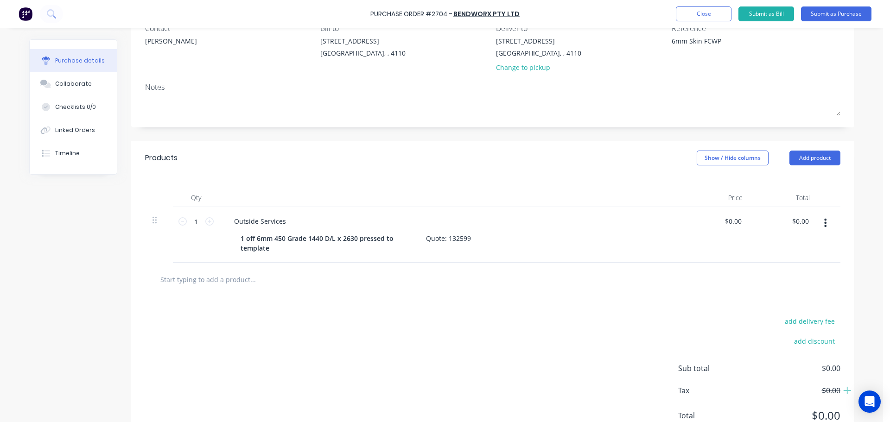
scroll to position [93, 0]
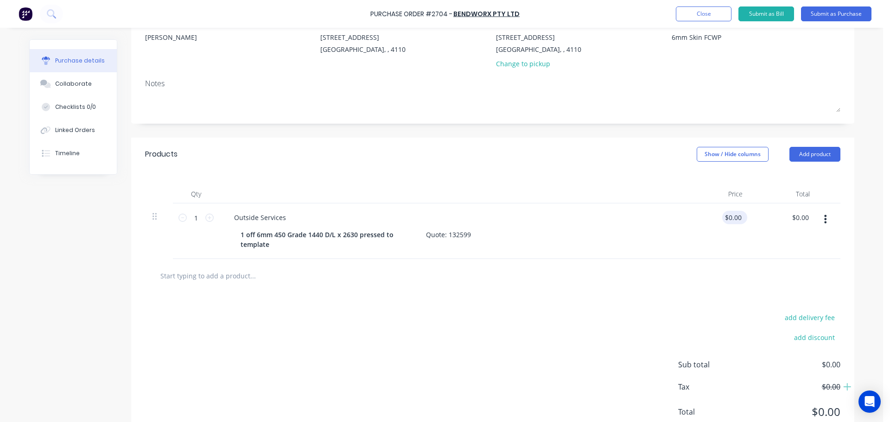
type textarea "x"
type input "0.00"
click at [734, 217] on input "0.00" at bounding box center [735, 217] width 18 height 13
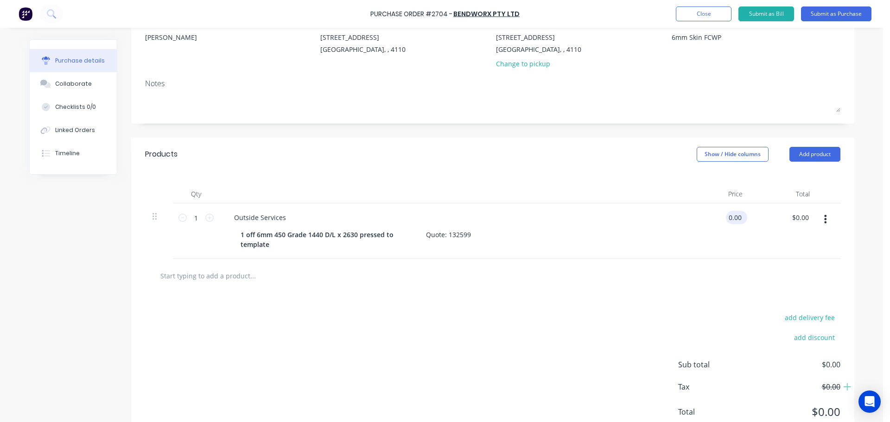
type textarea "x"
click at [734, 217] on input "0.00" at bounding box center [735, 217] width 18 height 13
type input "720"
type textarea "x"
type input "$720.00"
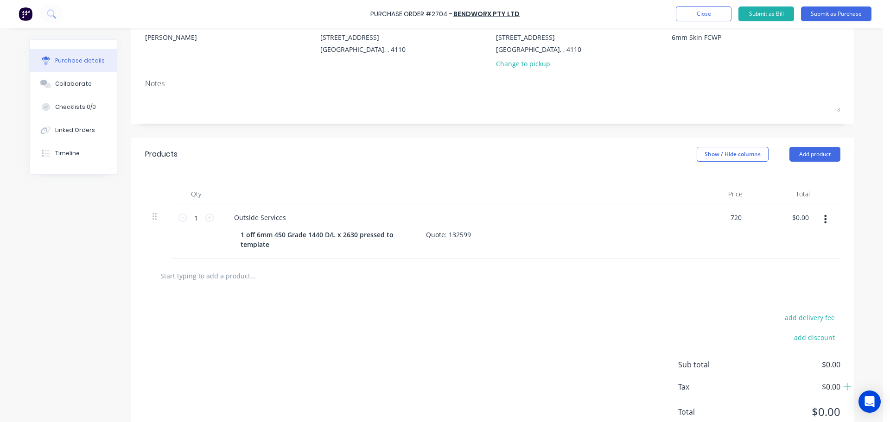
type input "$720.00"
click at [652, 290] on div at bounding box center [493, 276] width 696 height 34
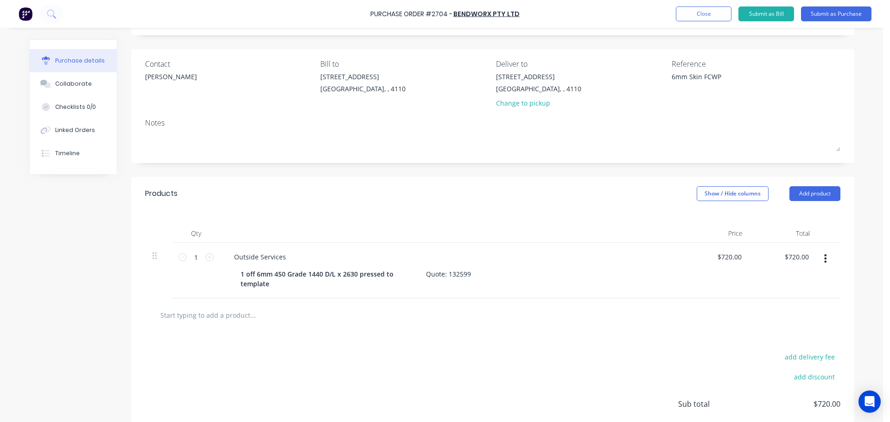
scroll to position [0, 0]
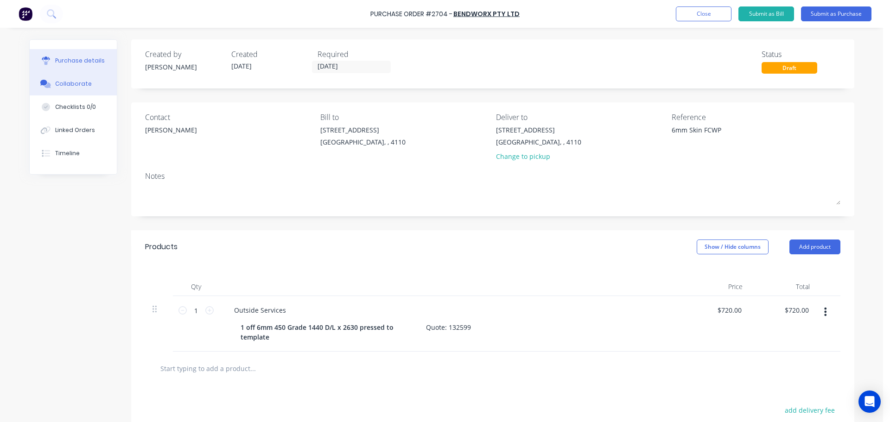
click at [86, 83] on button "Collaborate" at bounding box center [73, 83] width 87 height 23
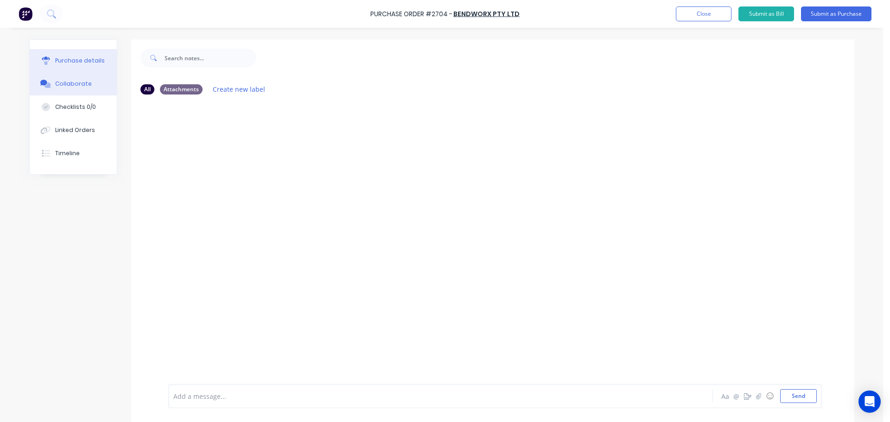
click at [78, 65] on button "Purchase details" at bounding box center [73, 60] width 87 height 23
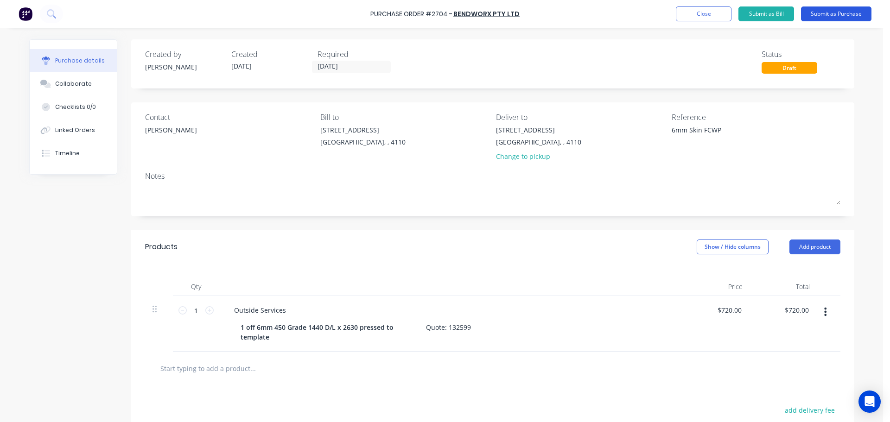
click at [816, 17] on button "Submit as Purchase" at bounding box center [836, 13] width 70 height 15
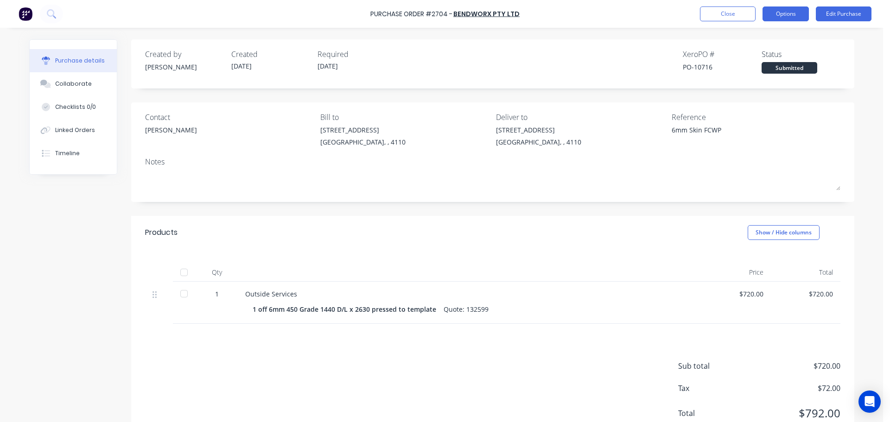
click at [779, 13] on button "Options" at bounding box center [786, 13] width 46 height 15
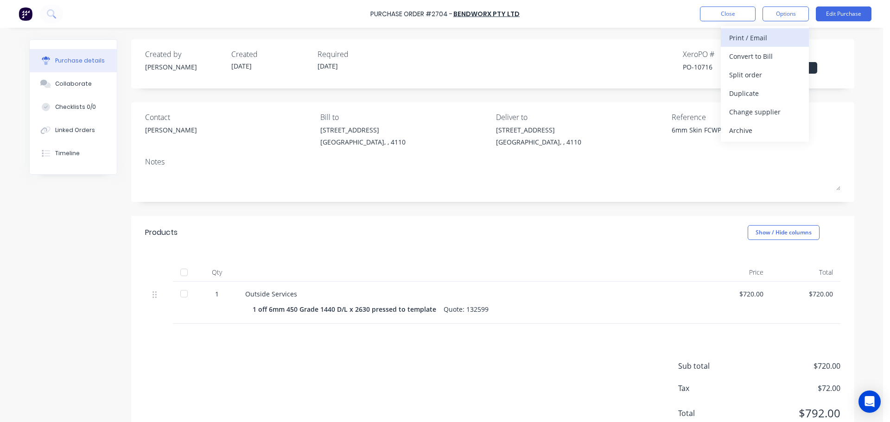
click at [747, 34] on div "Print / Email" at bounding box center [764, 37] width 71 height 13
click at [739, 55] on div "With pricing" at bounding box center [764, 56] width 71 height 13
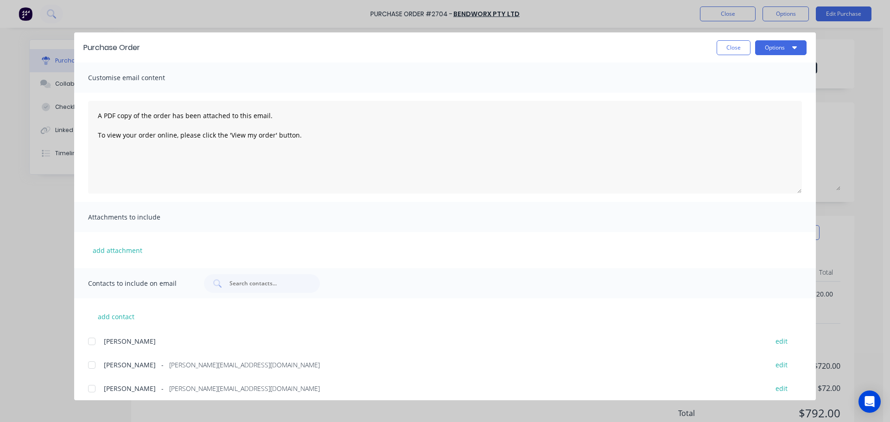
click at [102, 390] on div "[PERSON_NAME] - [PERSON_NAME][EMAIL_ADDRESS][DOMAIN_NAME] edit" at bounding box center [452, 389] width 728 height 13
click at [790, 55] on button "Options" at bounding box center [780, 47] width 51 height 15
click at [761, 82] on button "Print" at bounding box center [763, 90] width 88 height 19
click at [767, 48] on button "Options" at bounding box center [780, 47] width 51 height 15
click at [752, 104] on div "Email" at bounding box center [762, 108] width 71 height 13
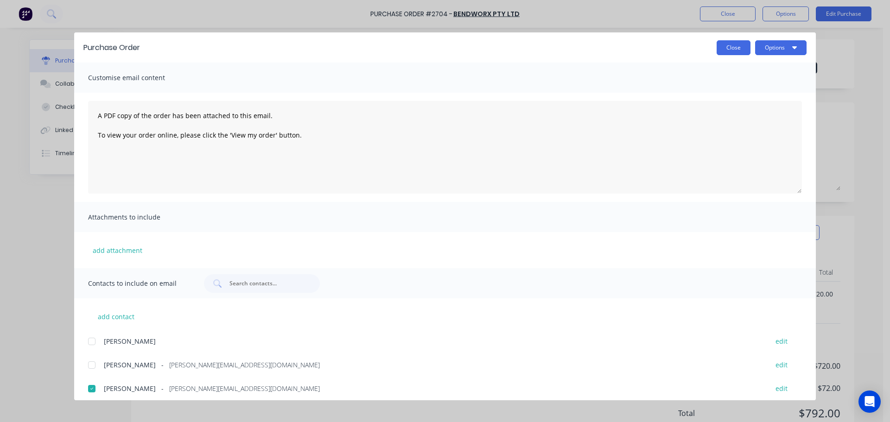
click at [728, 45] on button "Close" at bounding box center [734, 47] width 34 height 15
type textarea "x"
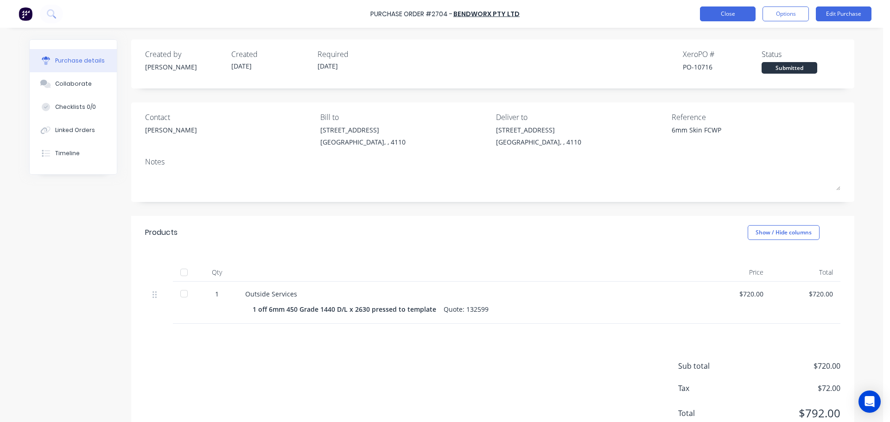
click at [717, 19] on button "Close" at bounding box center [728, 13] width 56 height 15
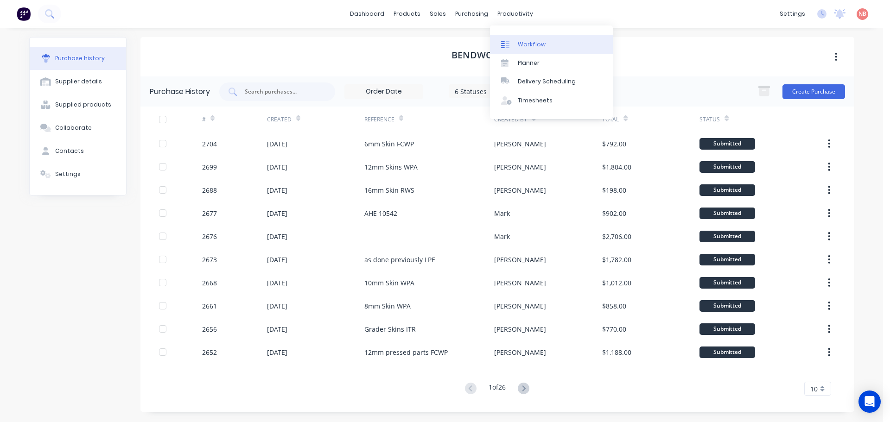
click at [513, 43] on div at bounding box center [508, 44] width 14 height 8
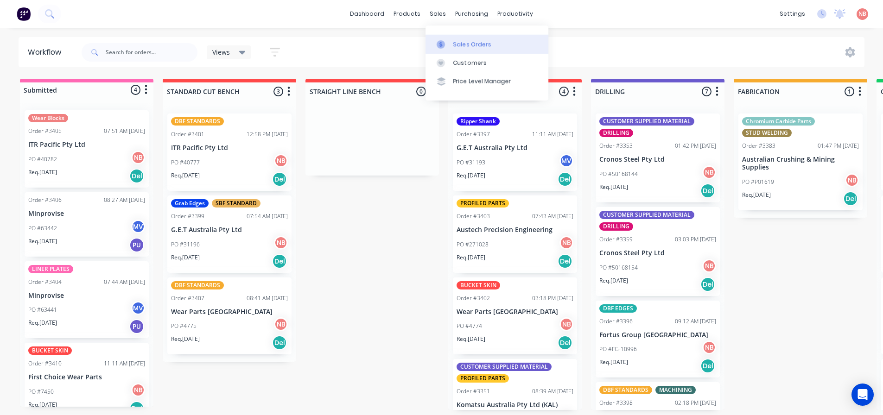
click at [444, 42] on icon at bounding box center [441, 44] width 8 height 8
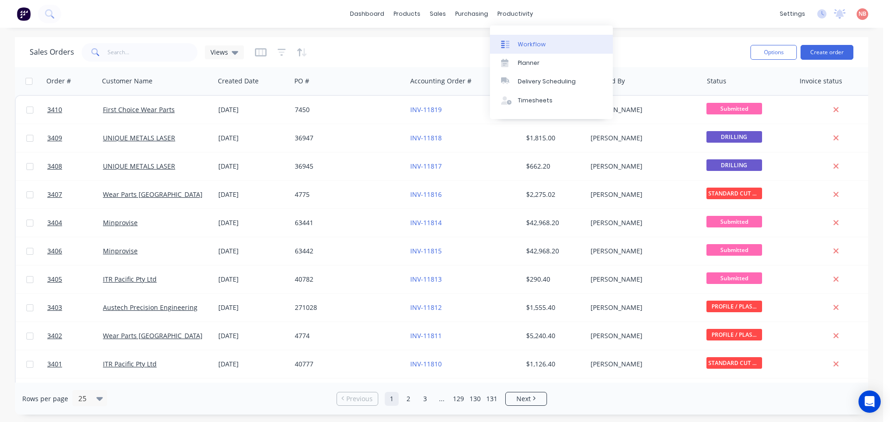
click at [524, 36] on link "Workflow" at bounding box center [551, 44] width 123 height 19
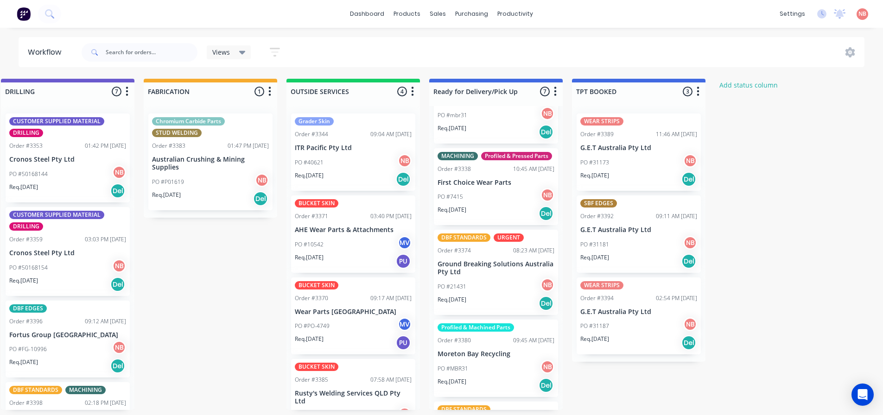
scroll to position [139, 0]
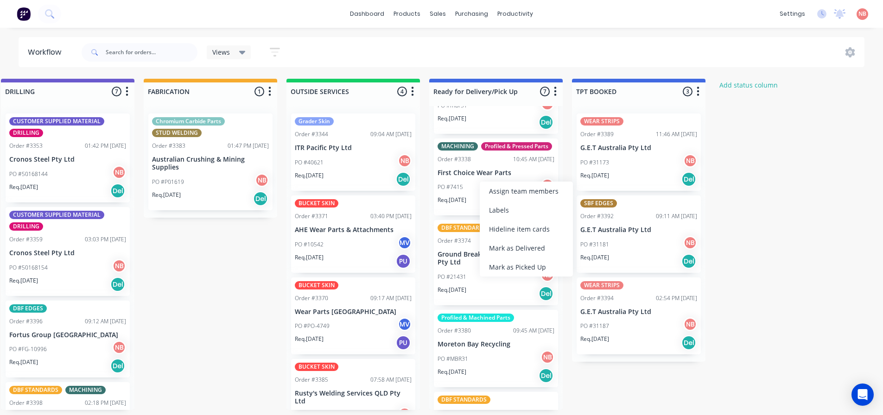
drag, startPoint x: 510, startPoint y: 271, endPoint x: 503, endPoint y: 254, distance: 18.5
click at [510, 271] on div "Mark as Picked Up" at bounding box center [526, 267] width 93 height 19
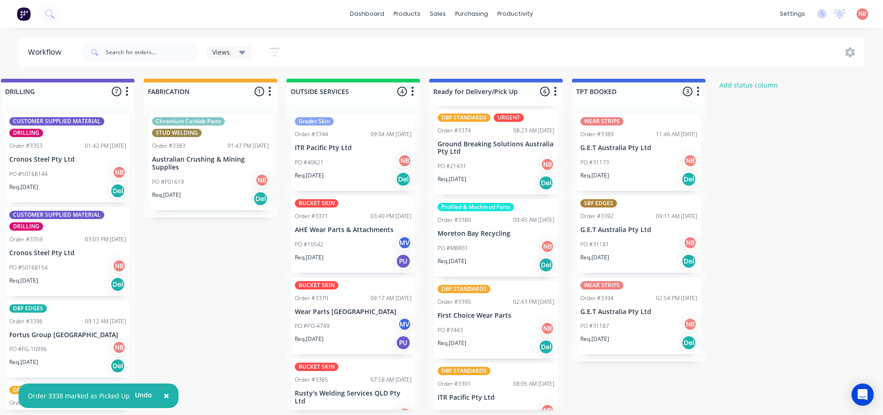
scroll to position [199, 0]
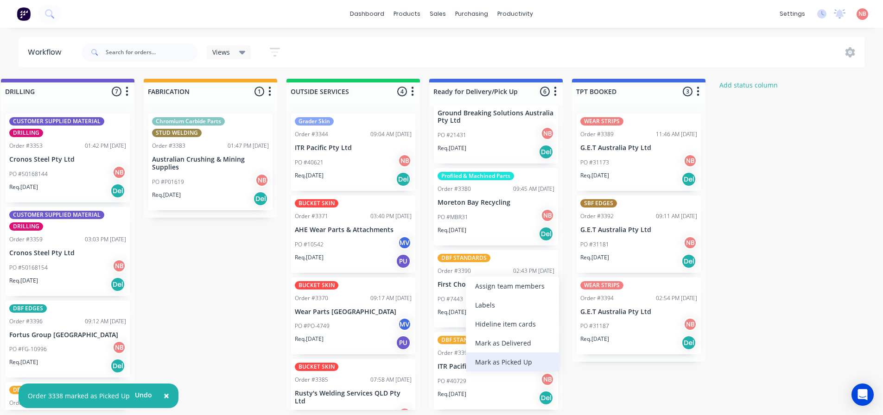
click at [496, 357] on div "Mark as Picked Up" at bounding box center [512, 362] width 93 height 19
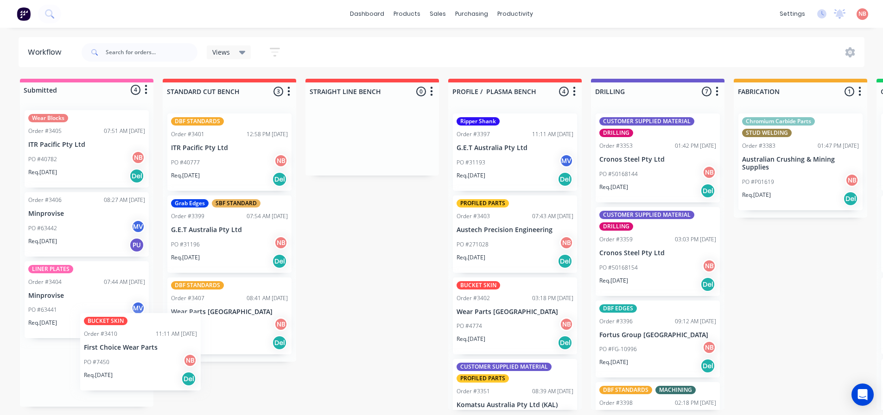
scroll to position [2, 0]
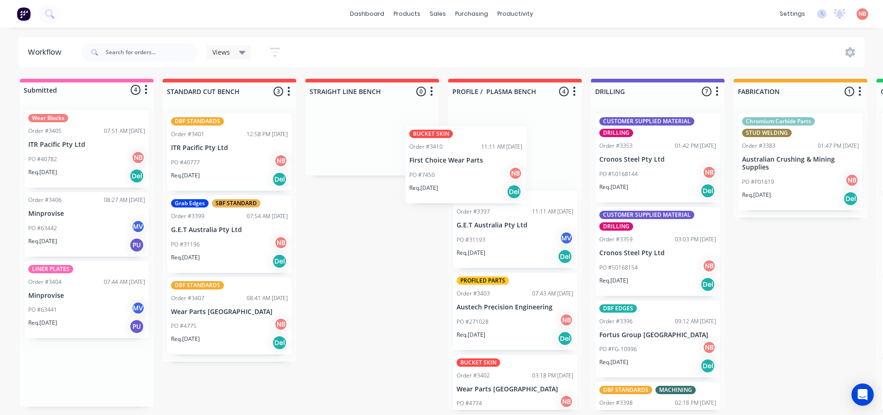
drag, startPoint x: 89, startPoint y: 366, endPoint x: 441, endPoint y: 162, distance: 407.4
click at [441, 162] on div "Submitted 4 Status colour #FF69B4 hex #FF69B4 Save Cancel Summaries Total order…" at bounding box center [766, 245] width 1546 height 332
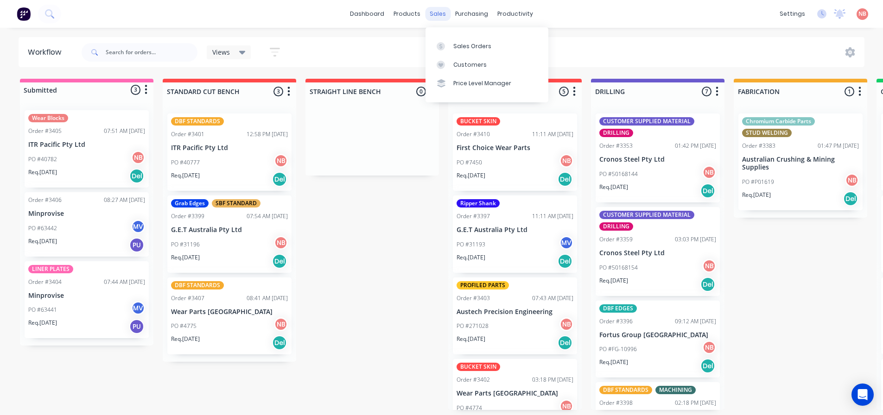
click at [430, 12] on div "sales" at bounding box center [438, 14] width 26 height 14
click at [445, 42] on icon at bounding box center [441, 46] width 8 height 8
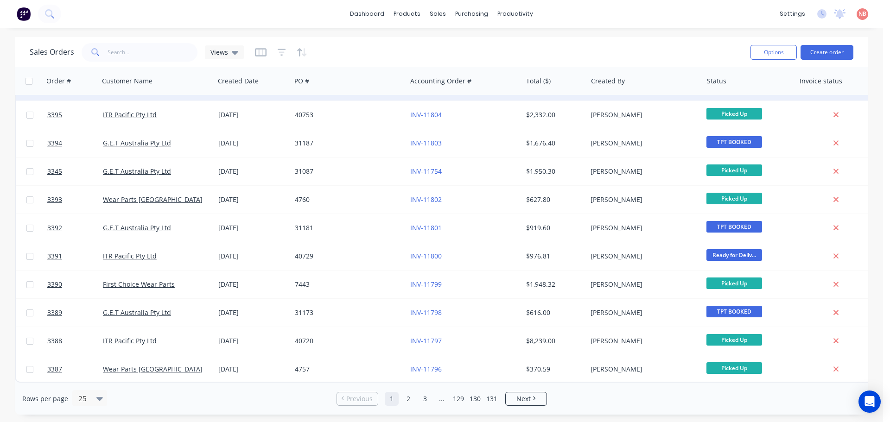
scroll to position [424, 0]
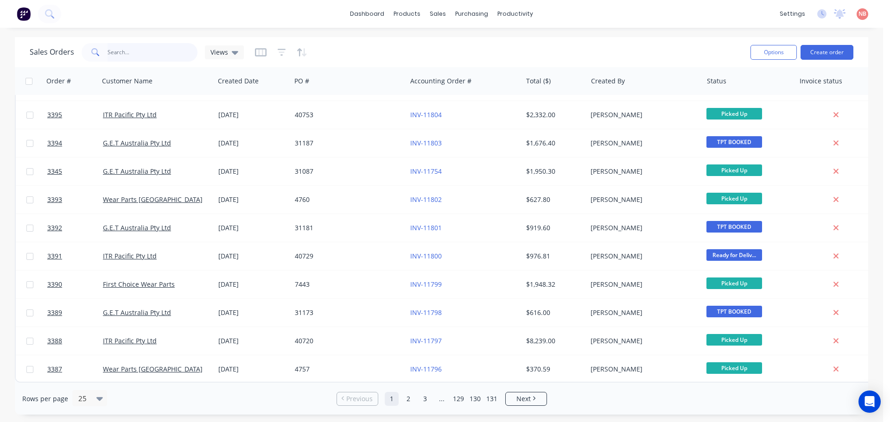
click at [120, 50] on input "text" at bounding box center [153, 52] width 90 height 19
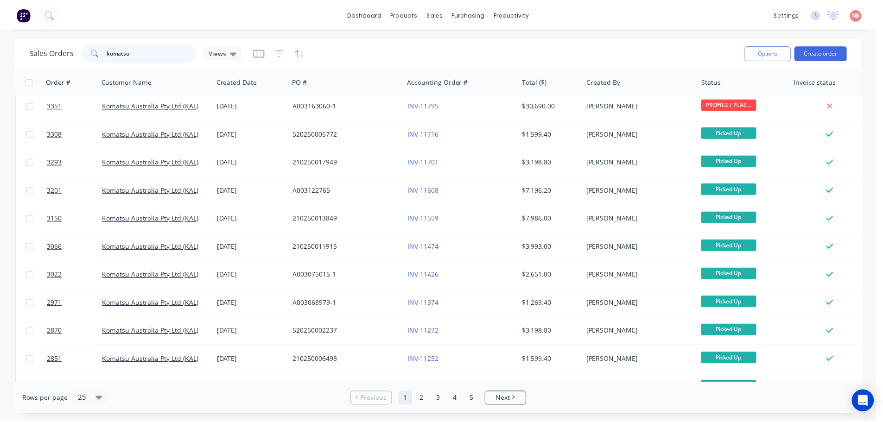
scroll to position [0, 0]
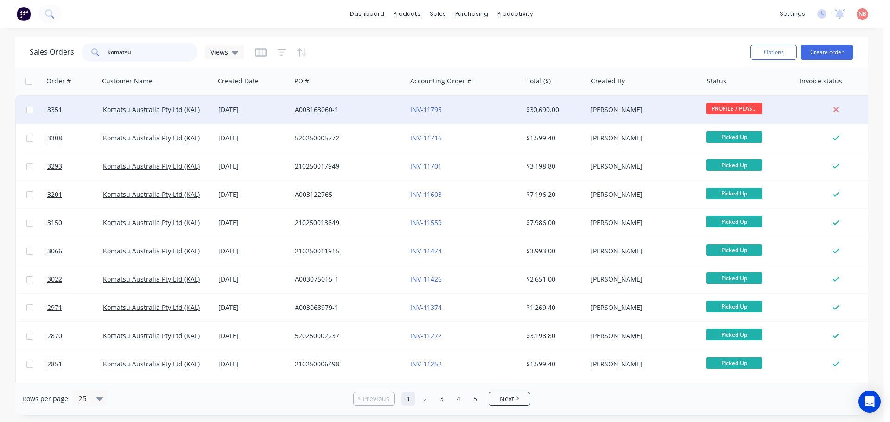
type input "komatsu"
click at [377, 112] on div "A003163060-1" at bounding box center [346, 109] width 103 height 9
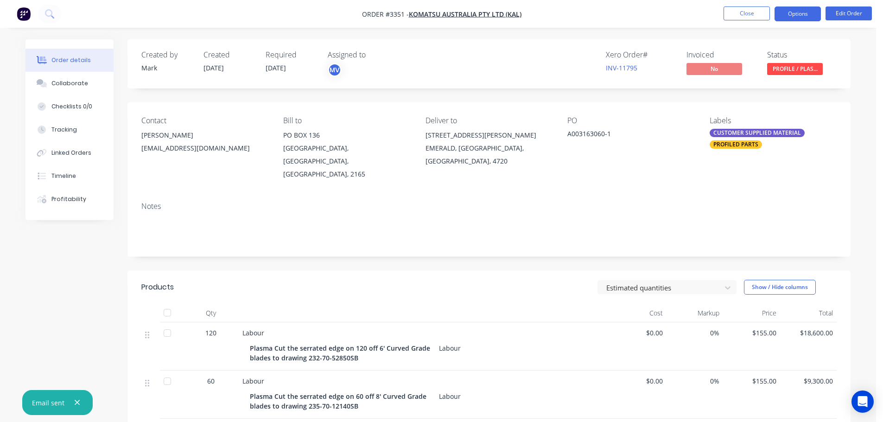
click at [784, 14] on button "Options" at bounding box center [798, 13] width 46 height 15
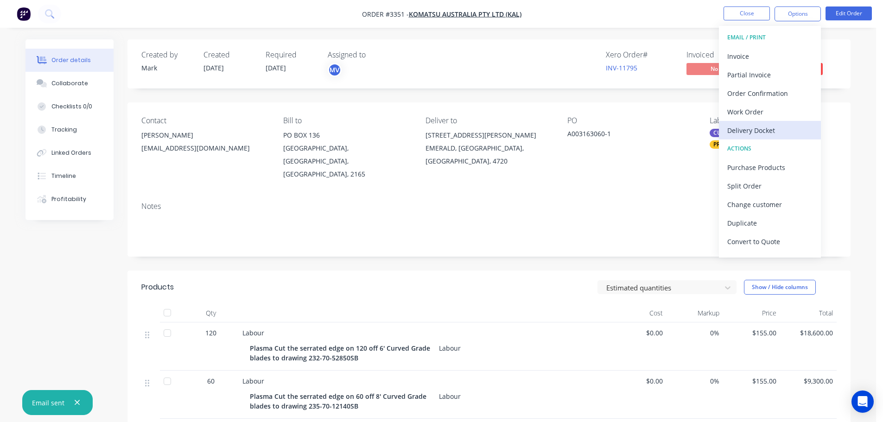
click at [747, 127] on div "Delivery Docket" at bounding box center [770, 130] width 85 height 13
click at [744, 116] on div "Custom" at bounding box center [770, 111] width 85 height 13
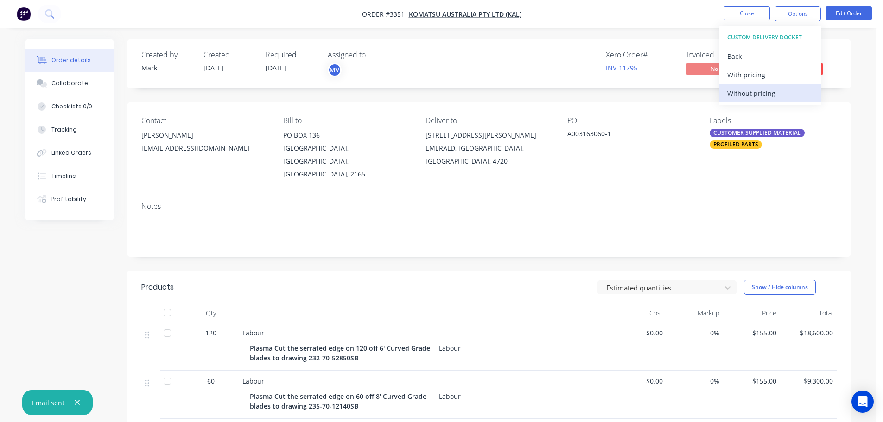
click at [742, 100] on div "Without pricing" at bounding box center [770, 93] width 85 height 13
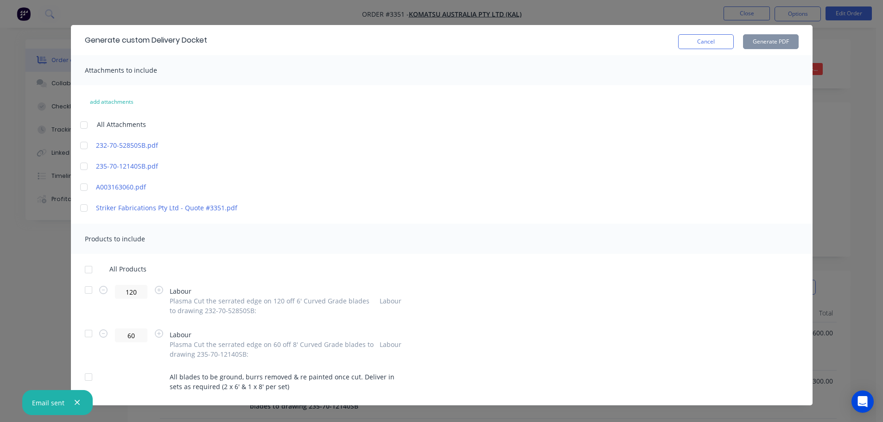
scroll to position [22, 0]
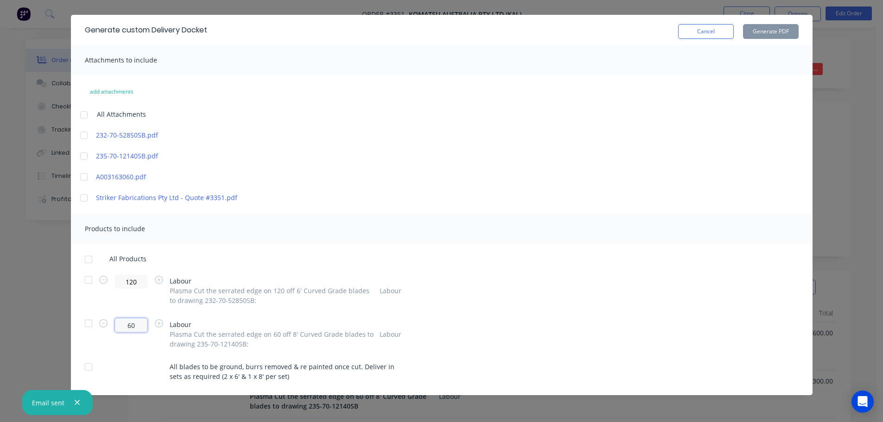
click at [121, 326] on input "60" at bounding box center [131, 326] width 32 height 14
click at [122, 326] on input "60" at bounding box center [131, 326] width 32 height 14
type input "4"
click at [129, 284] on input "120" at bounding box center [131, 282] width 32 height 14
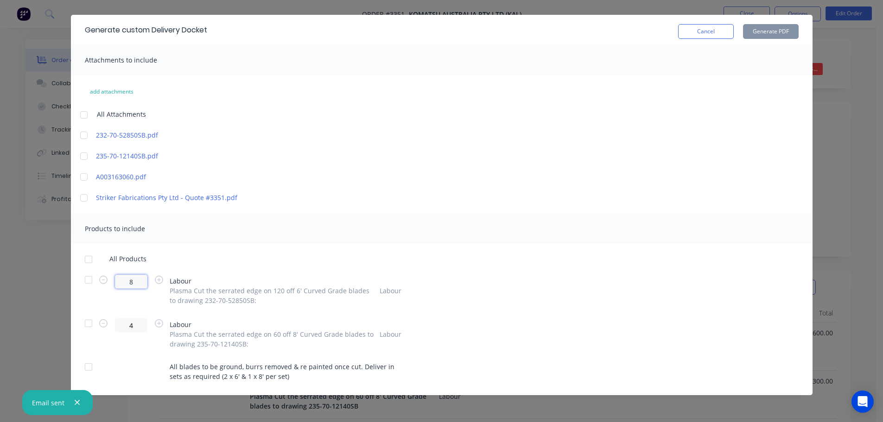
type input "8"
click at [85, 277] on div at bounding box center [88, 280] width 19 height 19
click at [84, 329] on div at bounding box center [88, 323] width 19 height 19
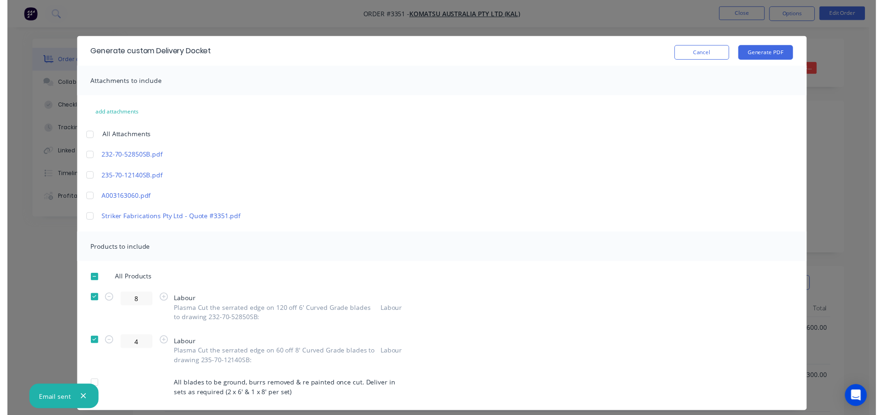
scroll to position [0, 0]
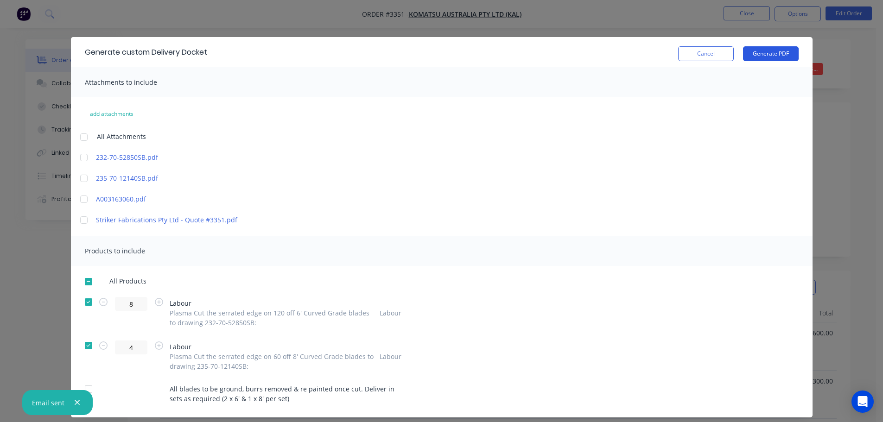
click at [779, 49] on button "Generate PDF" at bounding box center [771, 53] width 56 height 15
click at [695, 48] on button "Cancel" at bounding box center [706, 53] width 56 height 15
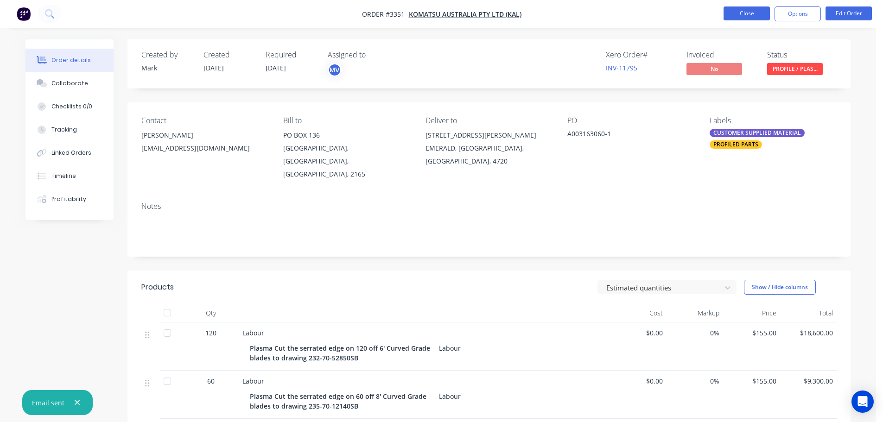
click at [732, 17] on button "Close" at bounding box center [747, 13] width 46 height 14
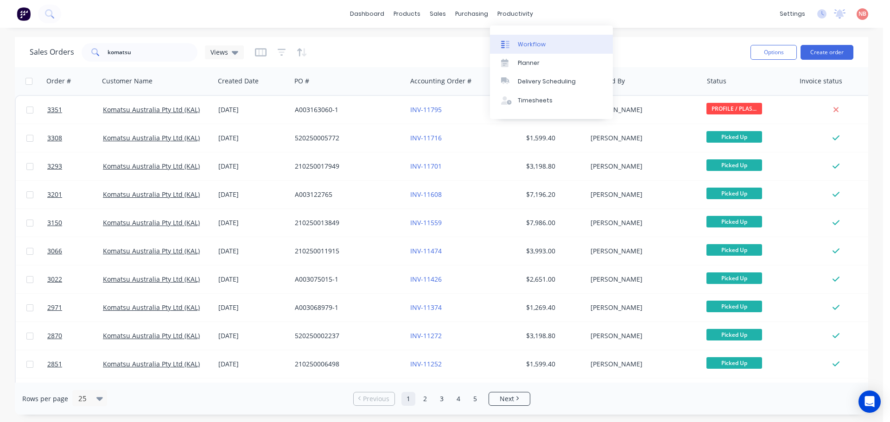
click at [511, 42] on div at bounding box center [508, 44] width 14 height 8
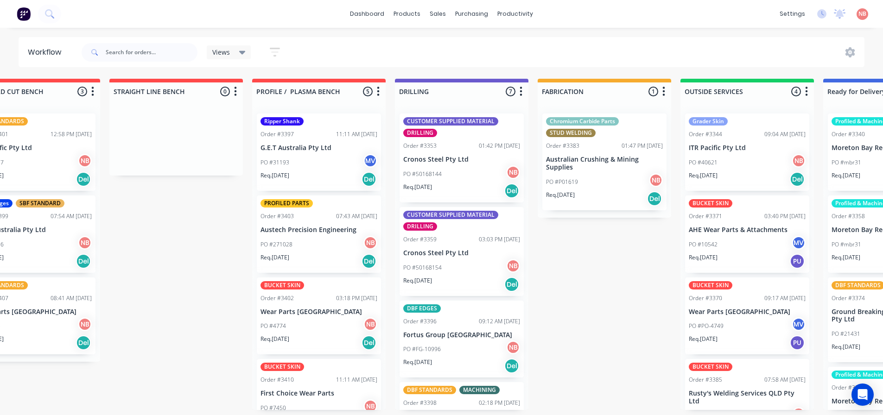
scroll to position [0, 310]
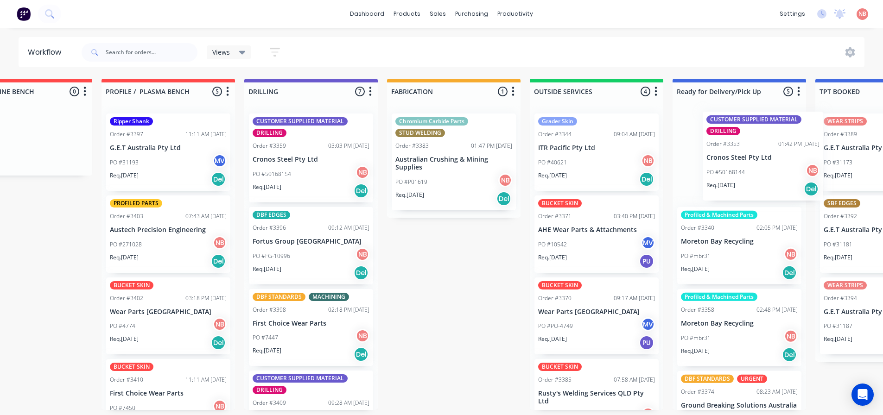
drag, startPoint x: 334, startPoint y: 171, endPoint x: 757, endPoint y: 169, distance: 422.4
click at [757, 169] on div "Submitted 3 Status colour #FF69B4 hex #FF69B4 Save Cancel Summaries Total order…" at bounding box center [419, 245] width 1546 height 332
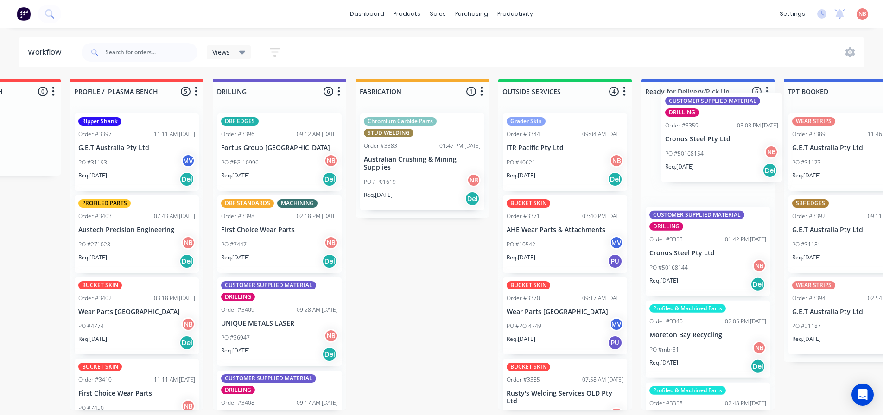
scroll to position [0, 395]
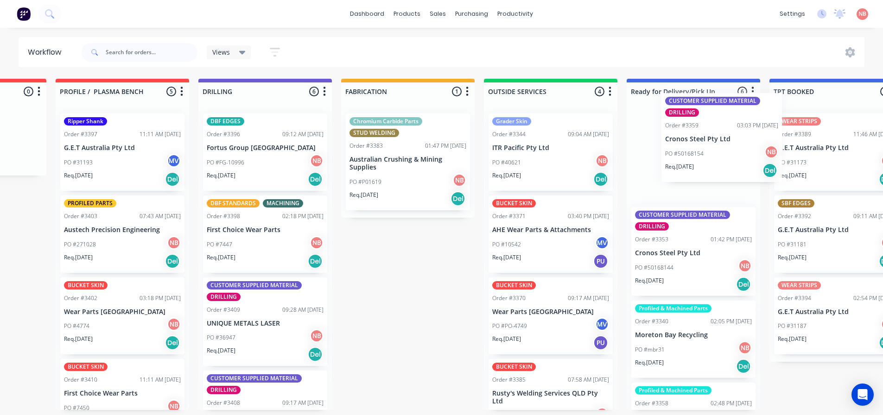
drag, startPoint x: 280, startPoint y: 165, endPoint x: 722, endPoint y: 144, distance: 441.9
click at [722, 144] on div "Submitted 3 Status colour #FF69B4 hex #FF69B4 Save Cancel Summaries Total order…" at bounding box center [373, 245] width 1546 height 332
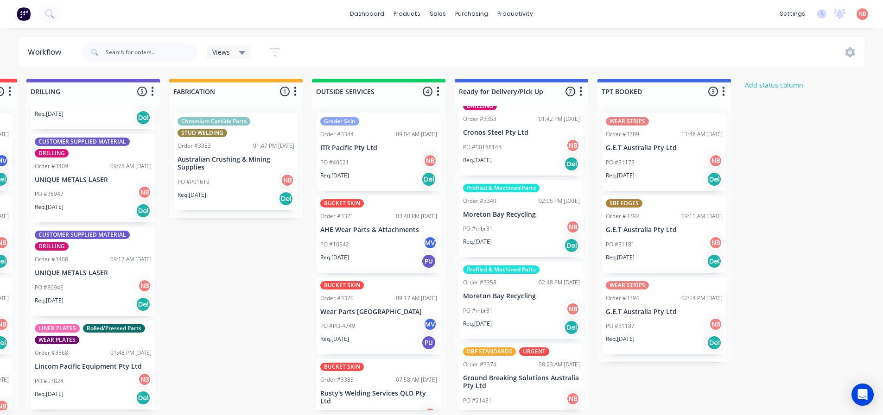
scroll to position [304, 0]
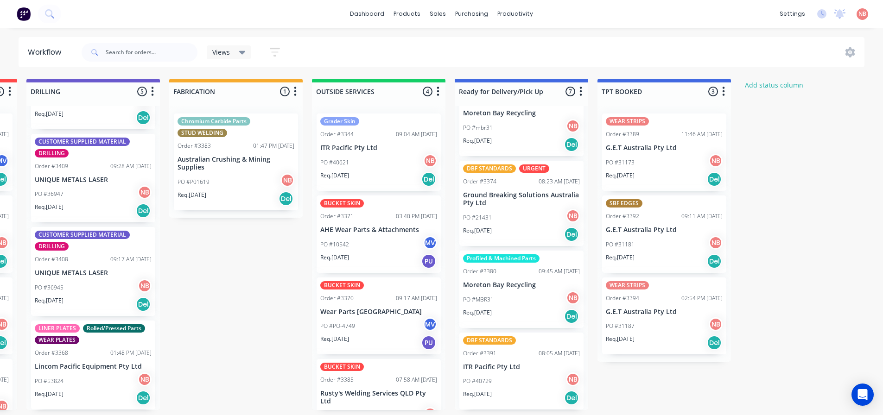
click at [656, 147] on p "G.E.T Australia Pty Ltd" at bounding box center [664, 148] width 117 height 8
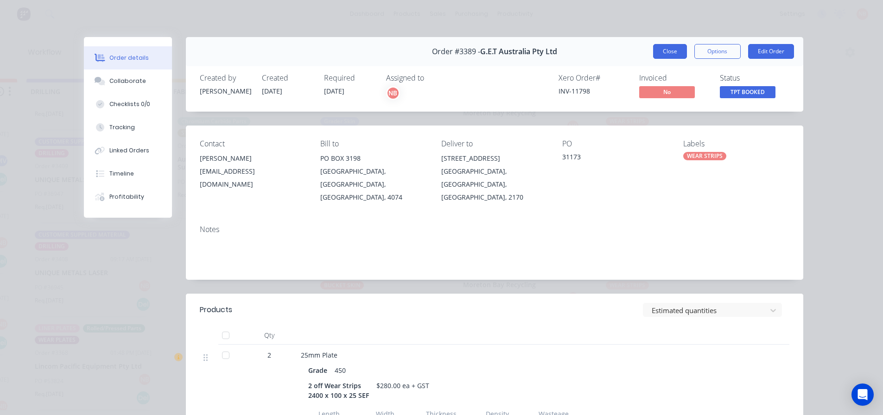
click at [662, 48] on button "Close" at bounding box center [670, 51] width 34 height 15
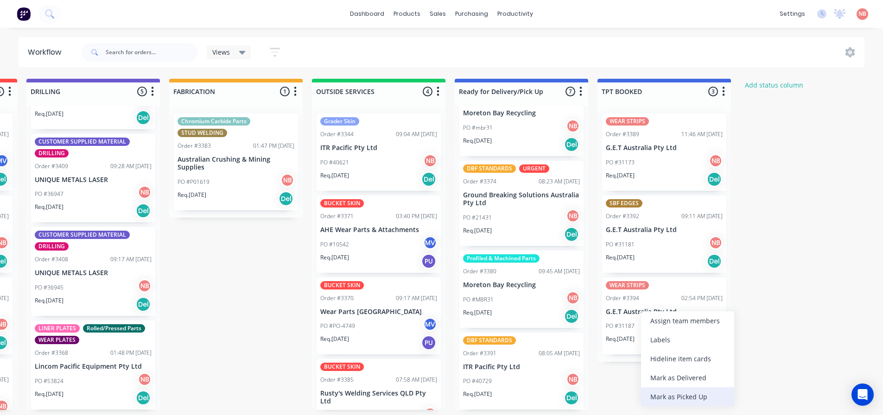
click at [668, 393] on div "Mark as Picked Up" at bounding box center [687, 397] width 93 height 19
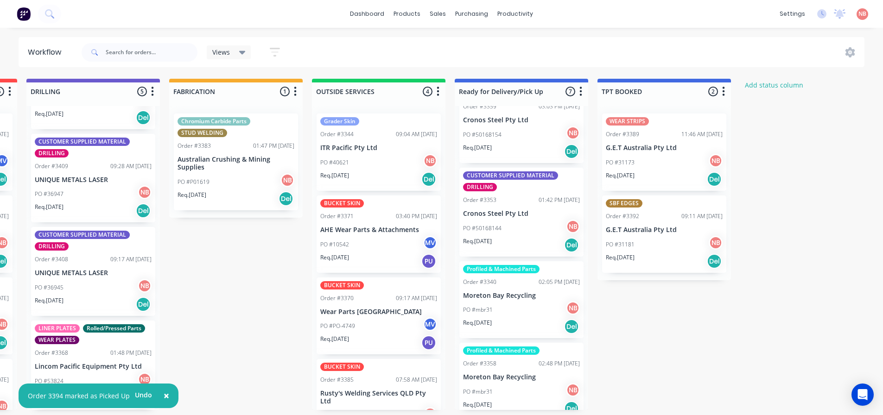
scroll to position [0, 0]
